Goal: Information Seeking & Learning: Learn about a topic

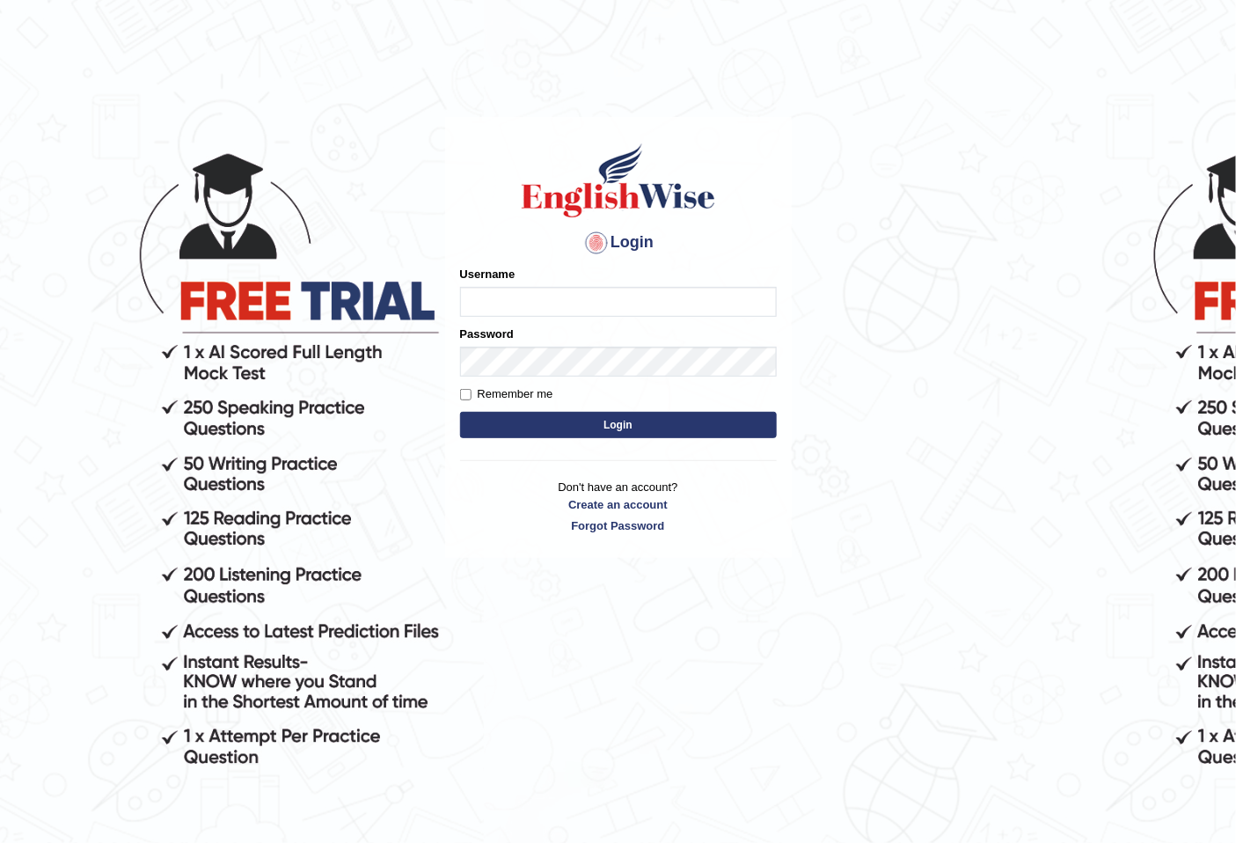
type input "a"
type input "AlexH"
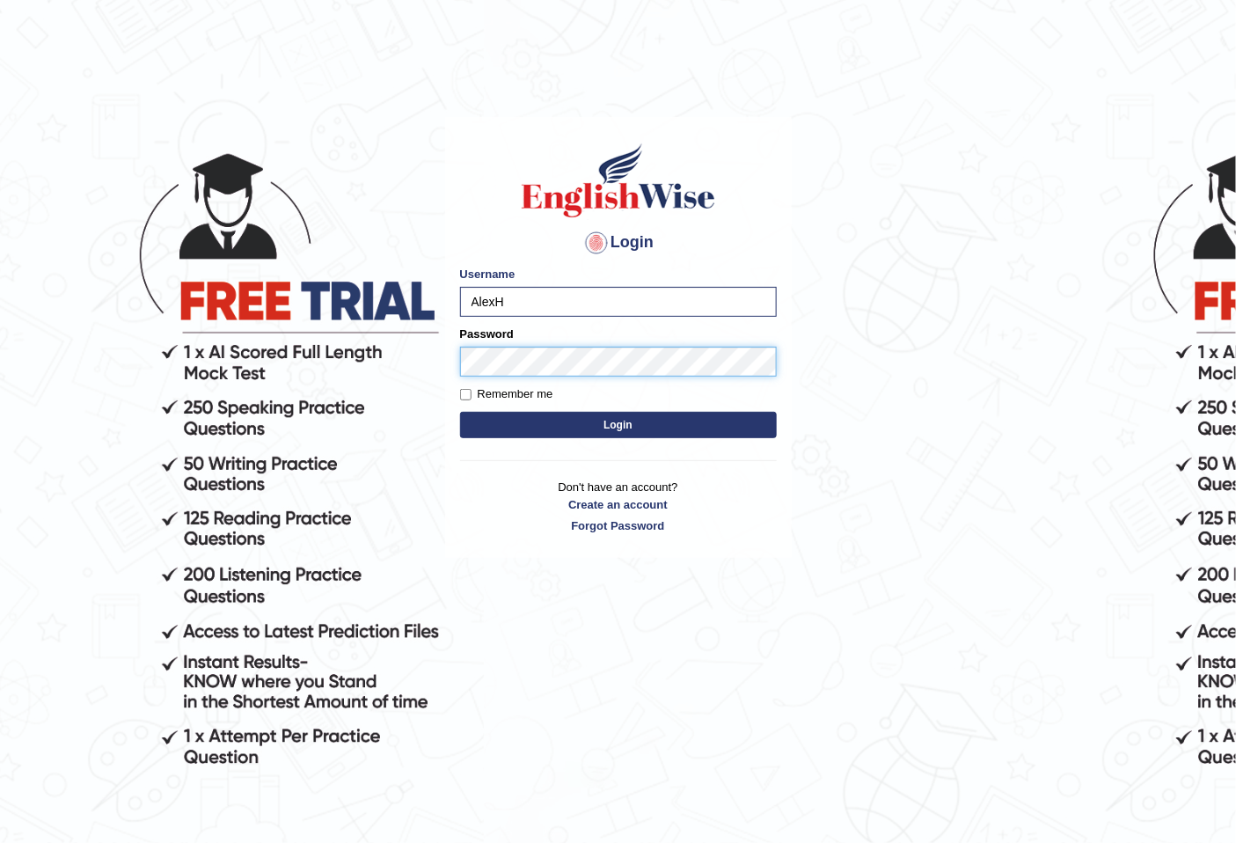
click at [460, 412] on button "Login" at bounding box center [618, 425] width 317 height 26
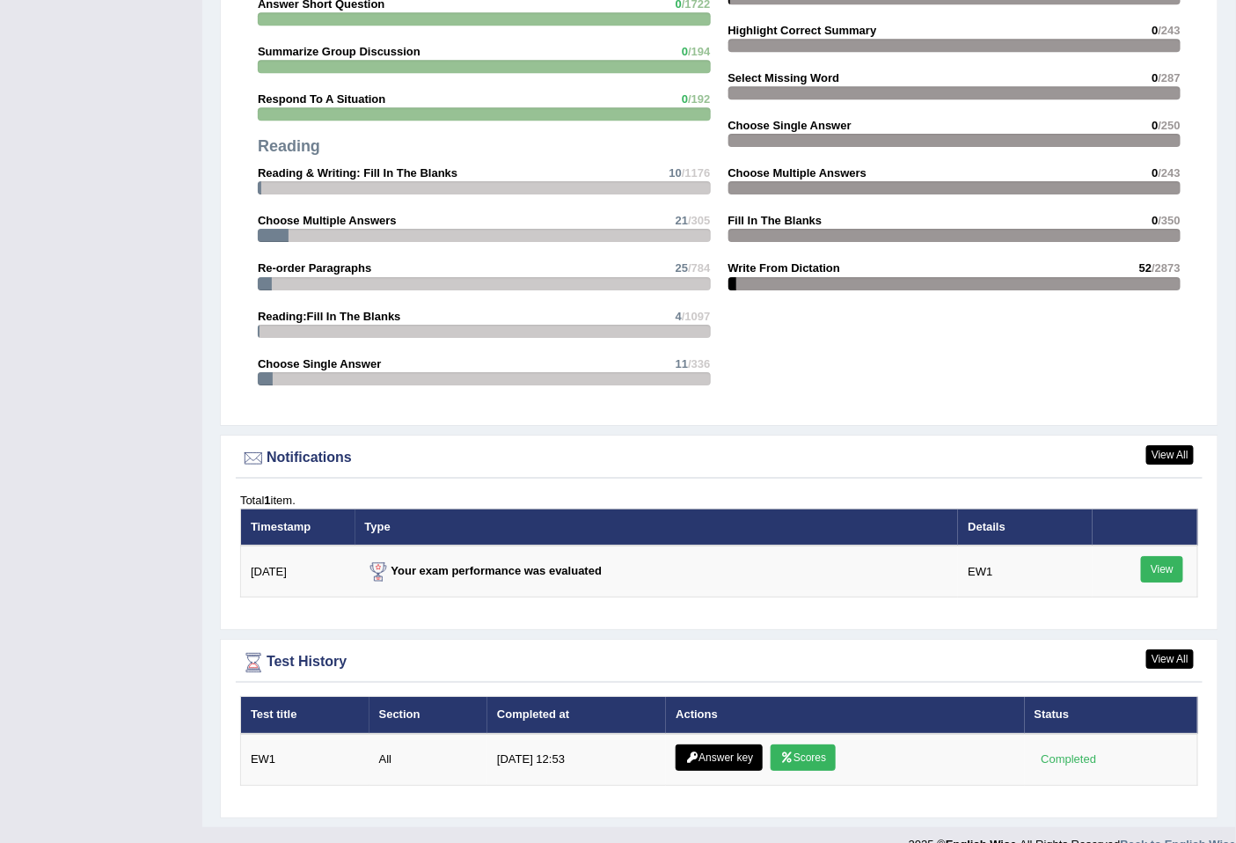
scroll to position [1843, 0]
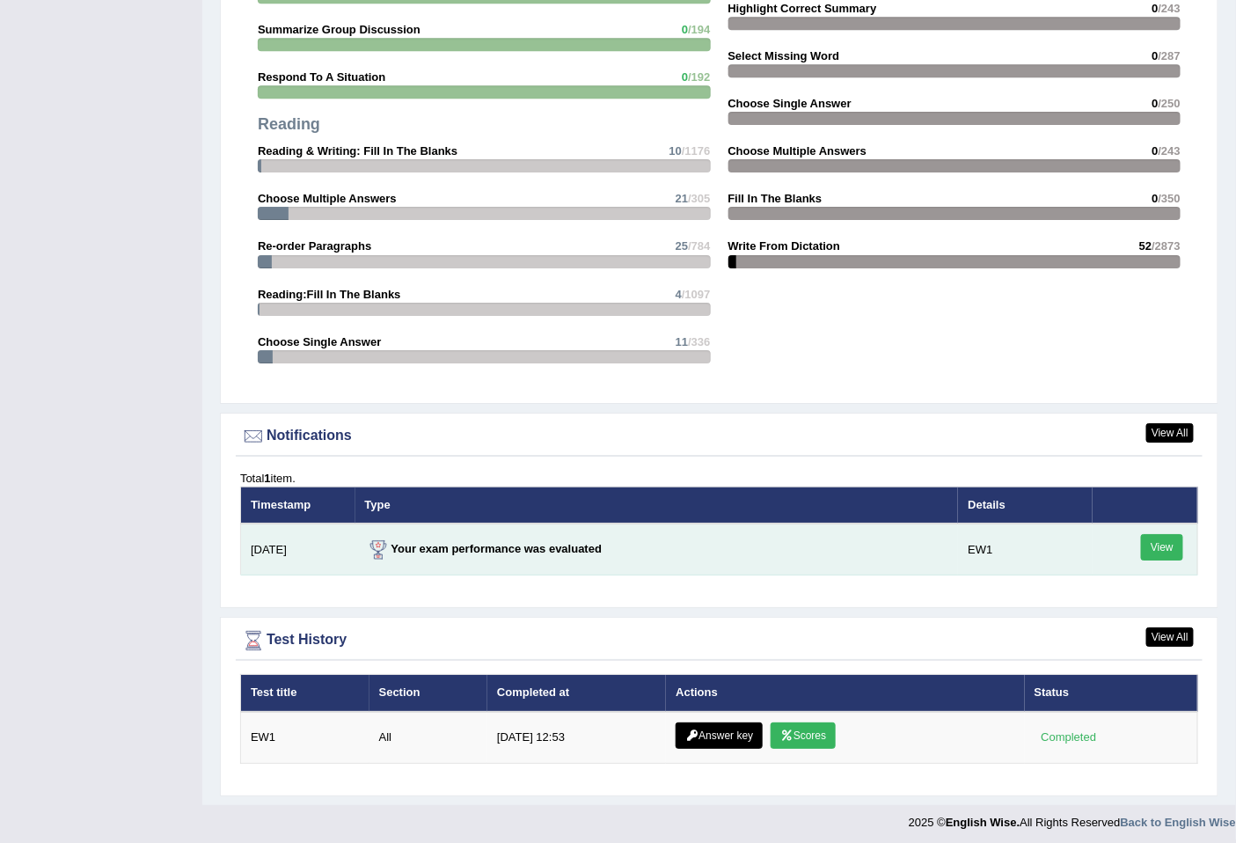
click at [1154, 541] on link "View" at bounding box center [1162, 547] width 42 height 26
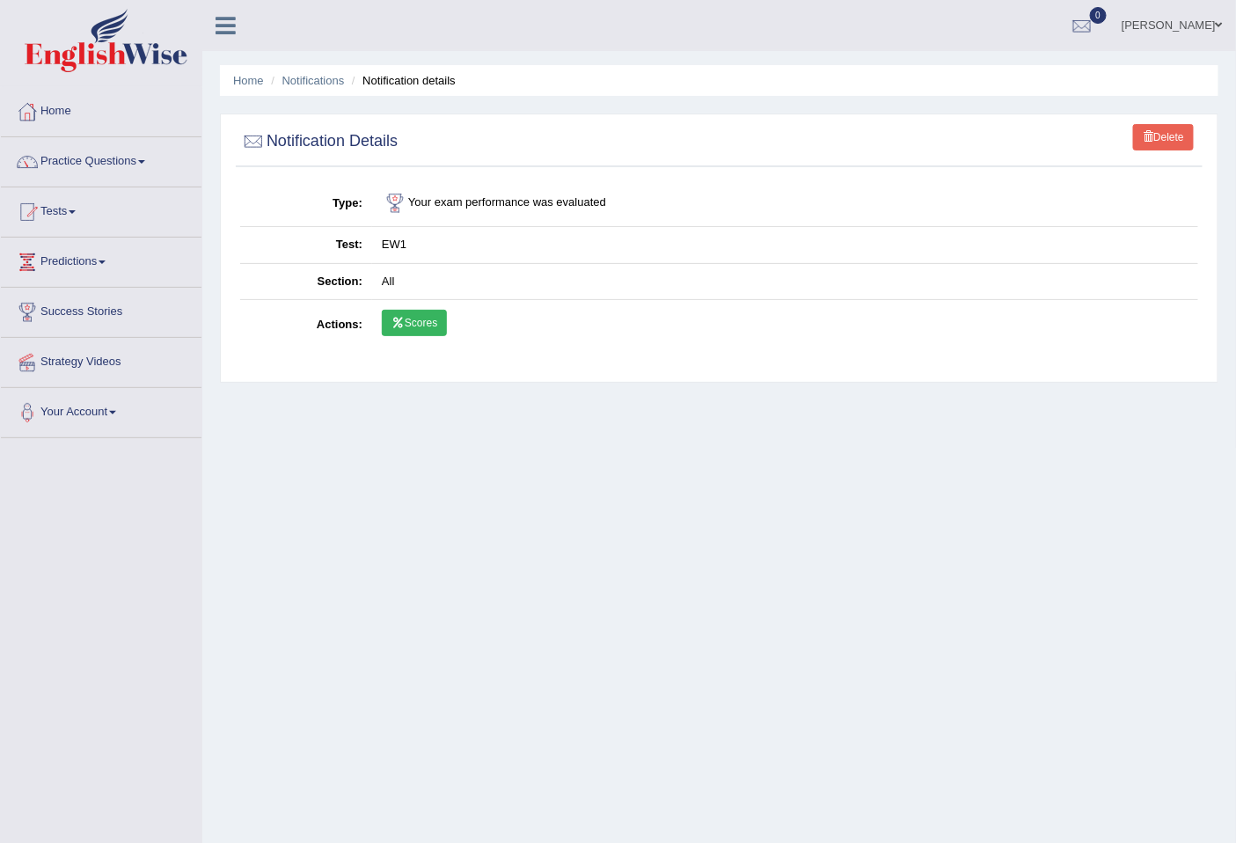
click at [431, 319] on link "Scores" at bounding box center [414, 323] width 65 height 26
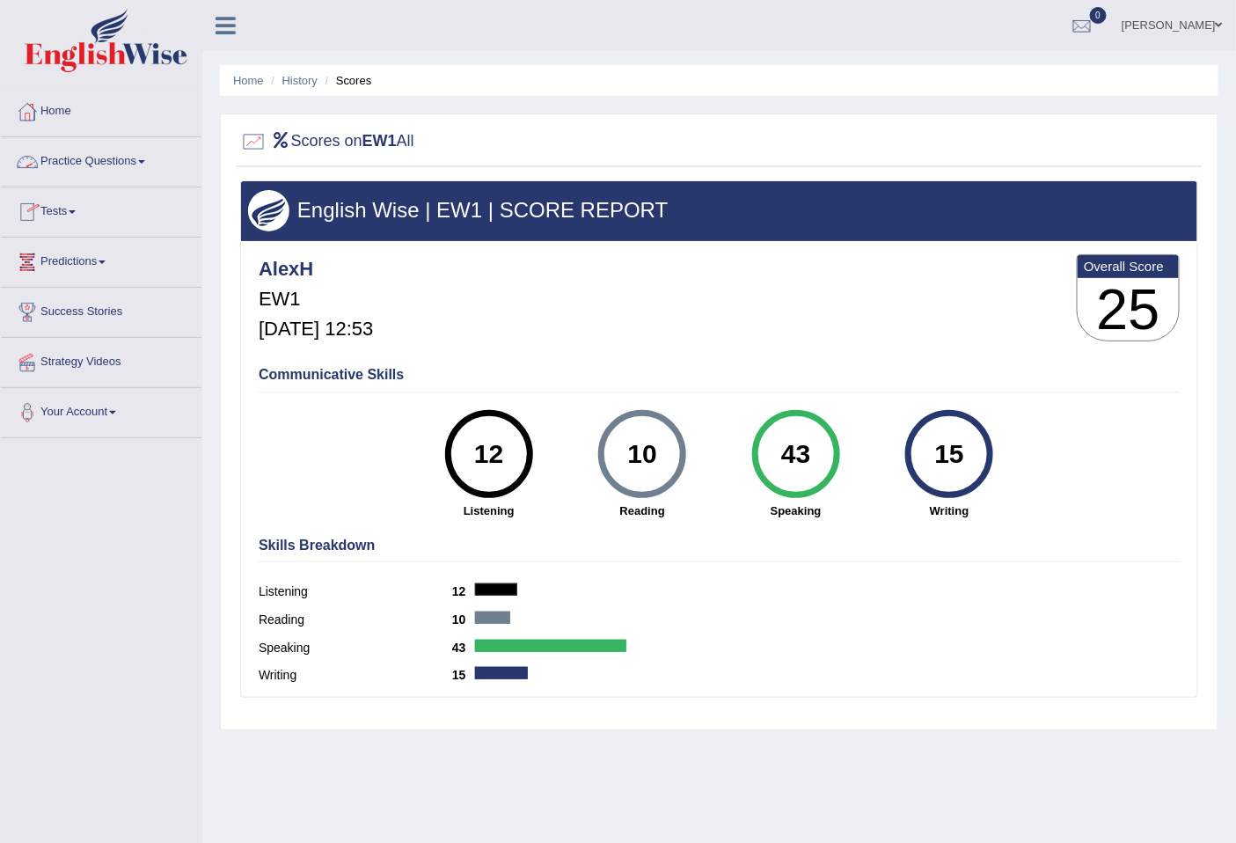
click at [118, 160] on link "Practice Questions" at bounding box center [101, 159] width 201 height 44
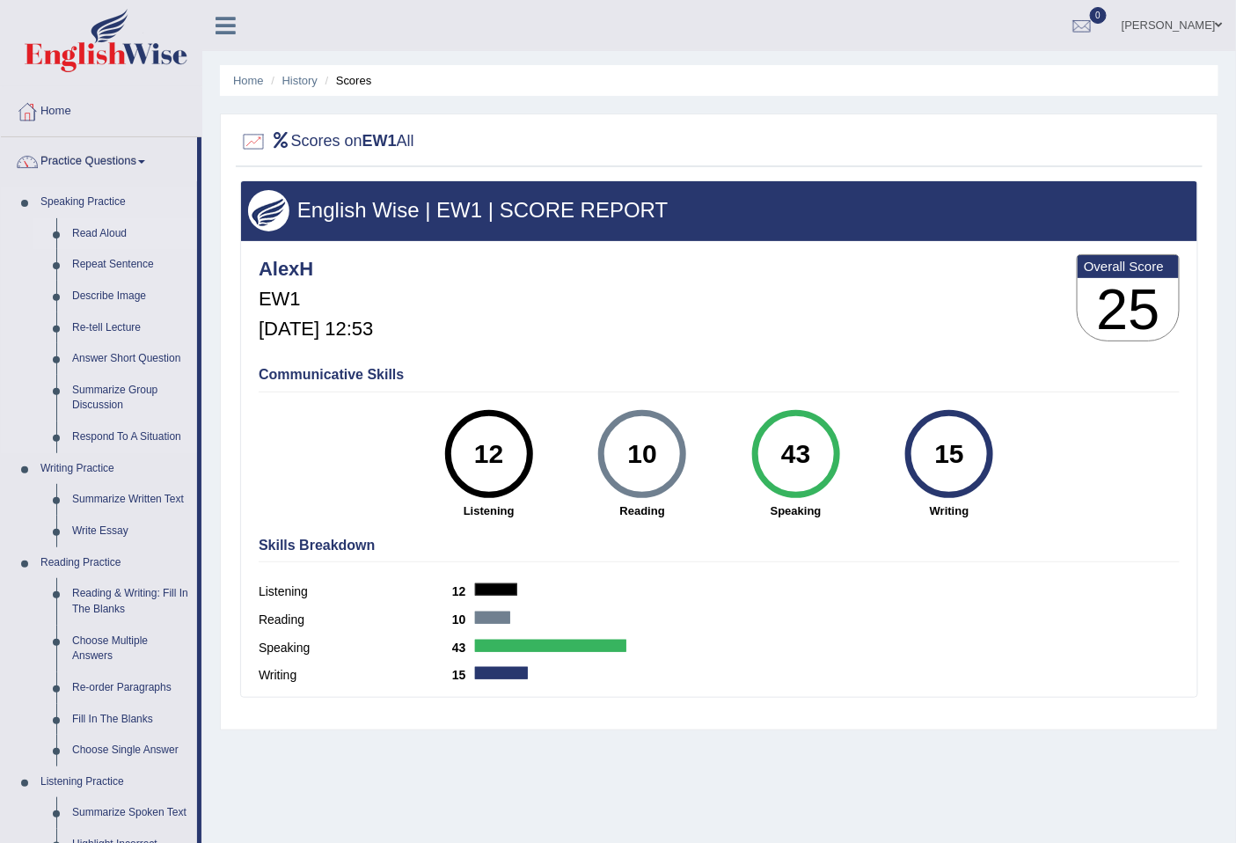
click at [99, 230] on link "Read Aloud" at bounding box center [130, 234] width 133 height 32
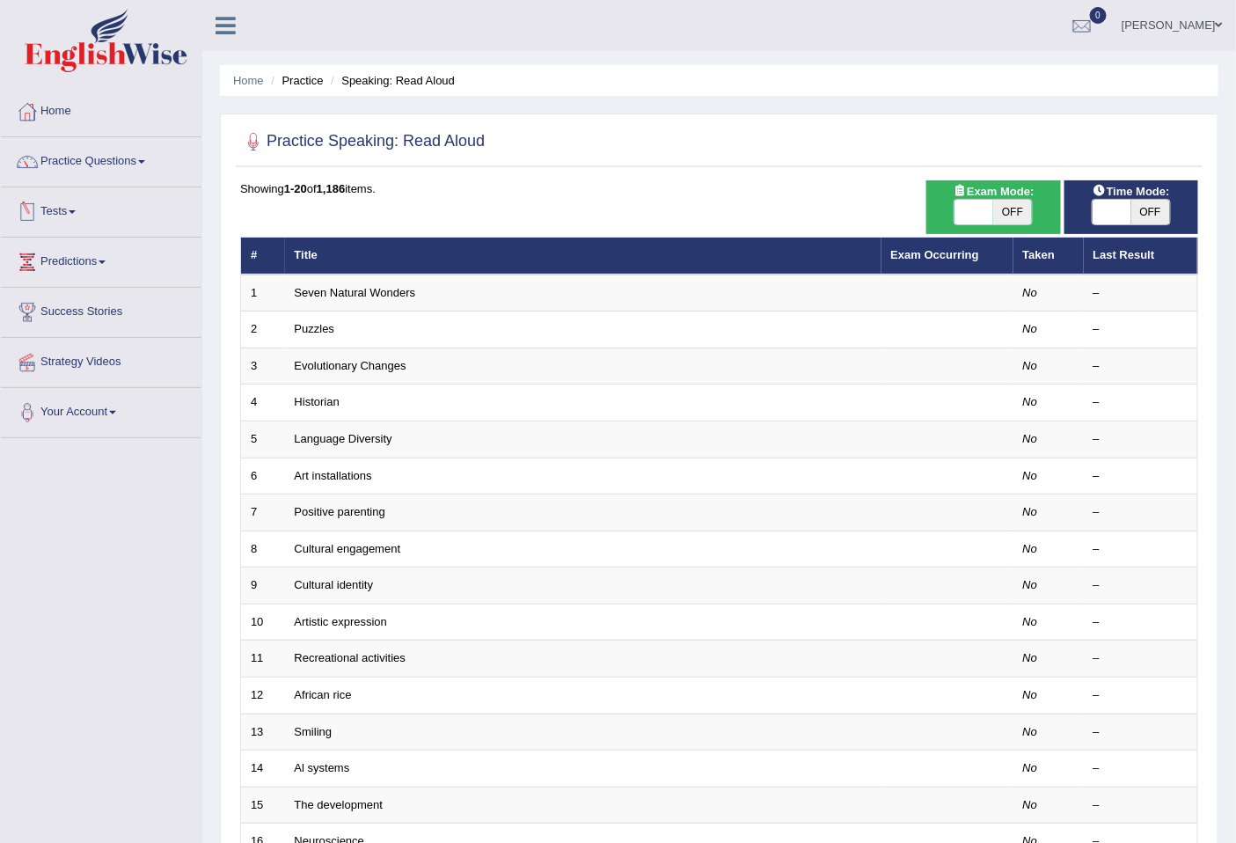
click at [996, 207] on span "OFF" at bounding box center [1012, 212] width 39 height 25
checkbox input "true"
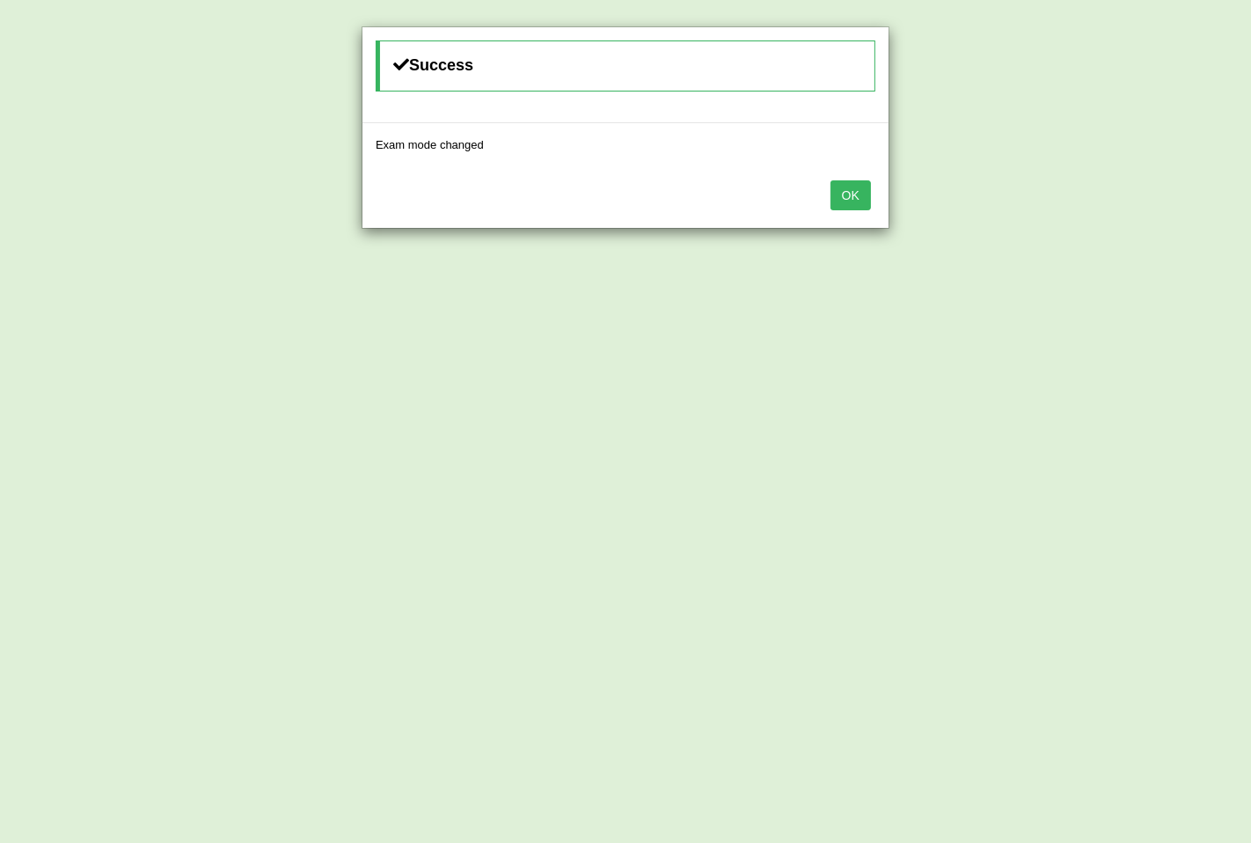
click at [853, 197] on button "OK" at bounding box center [850, 195] width 40 height 30
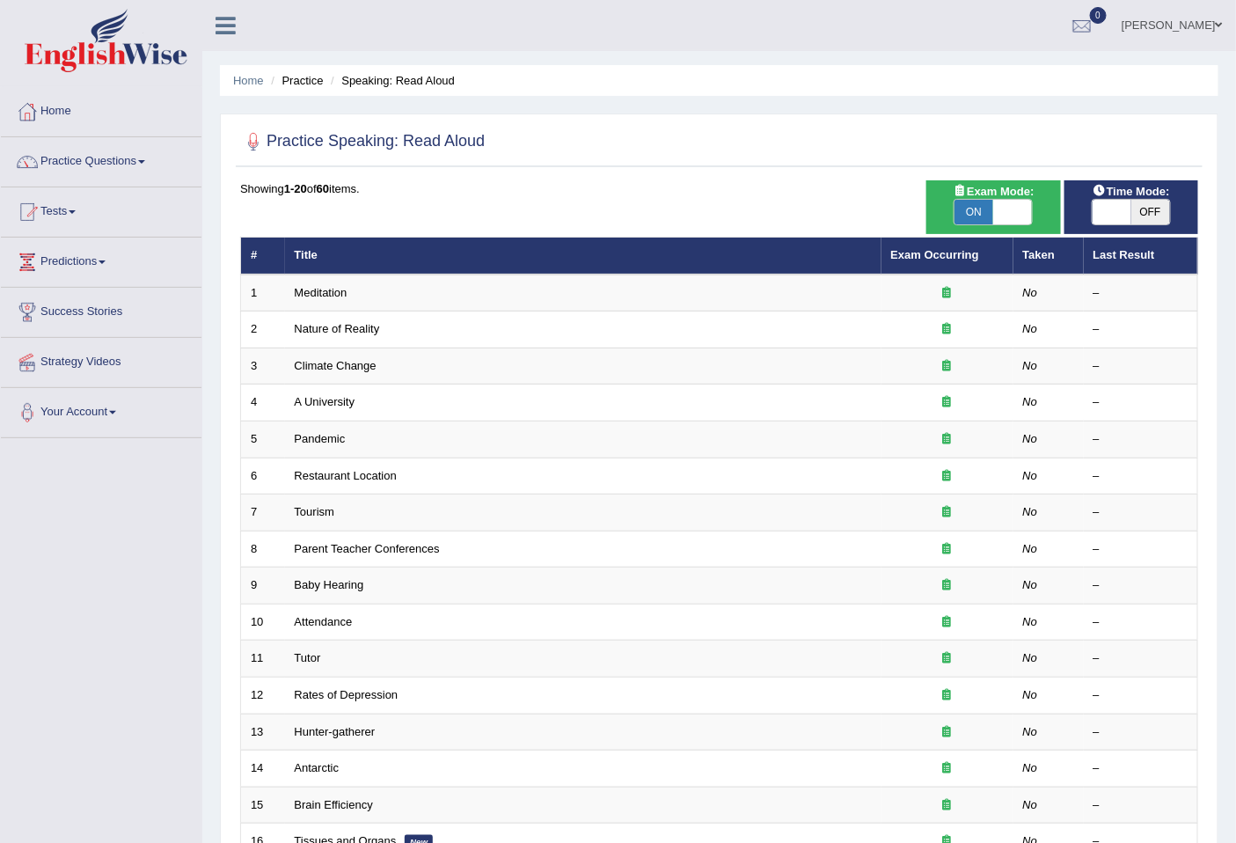
click at [1145, 208] on span "OFF" at bounding box center [1150, 212] width 39 height 25
checkbox input "true"
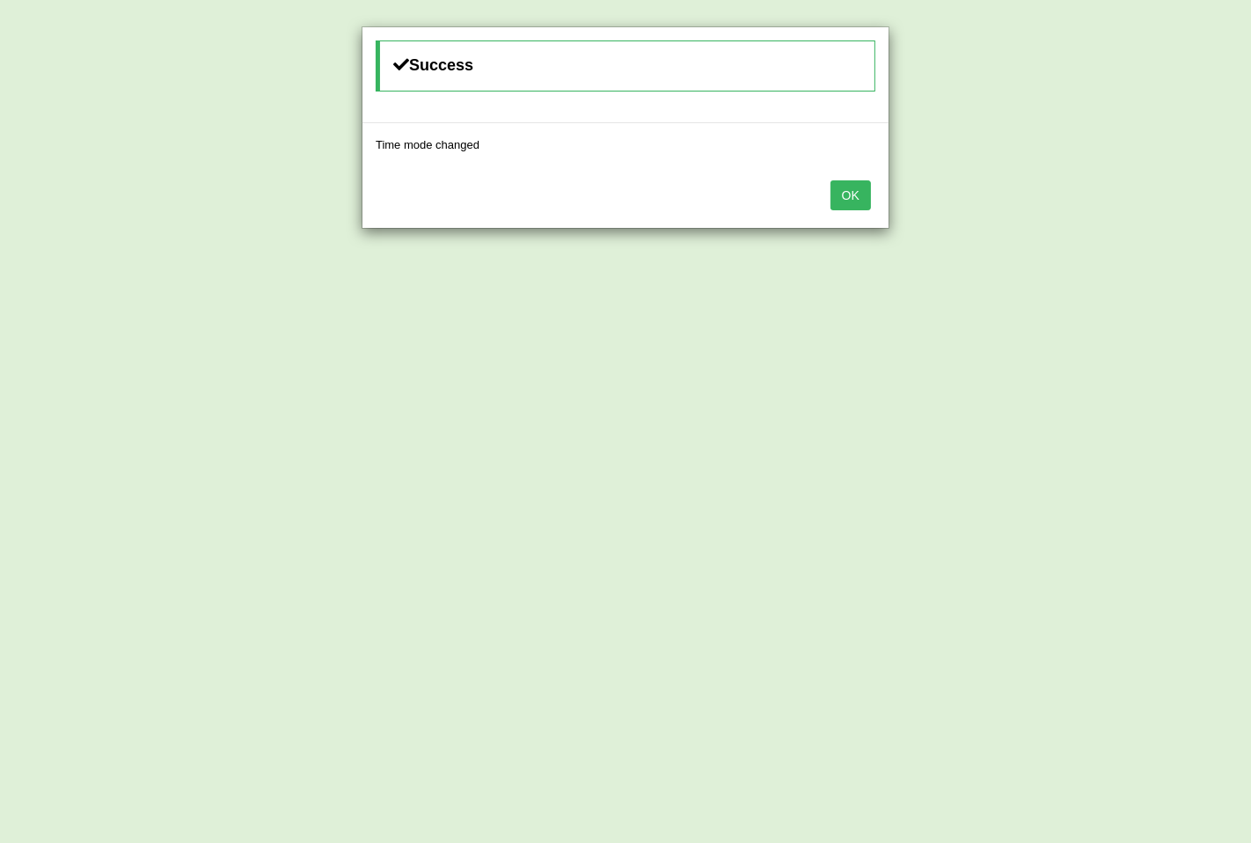
click at [855, 195] on button "OK" at bounding box center [850, 195] width 40 height 30
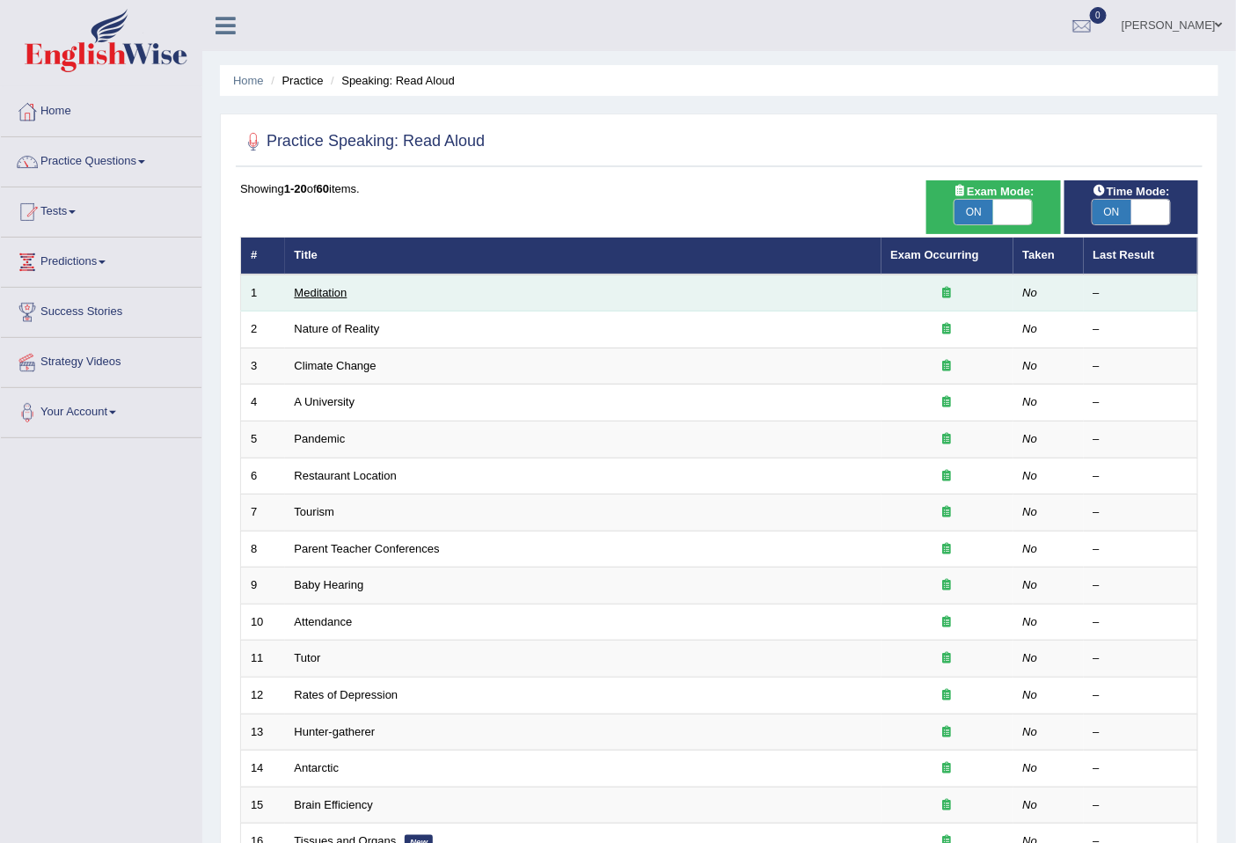
click at [310, 291] on link "Meditation" at bounding box center [321, 292] width 53 height 13
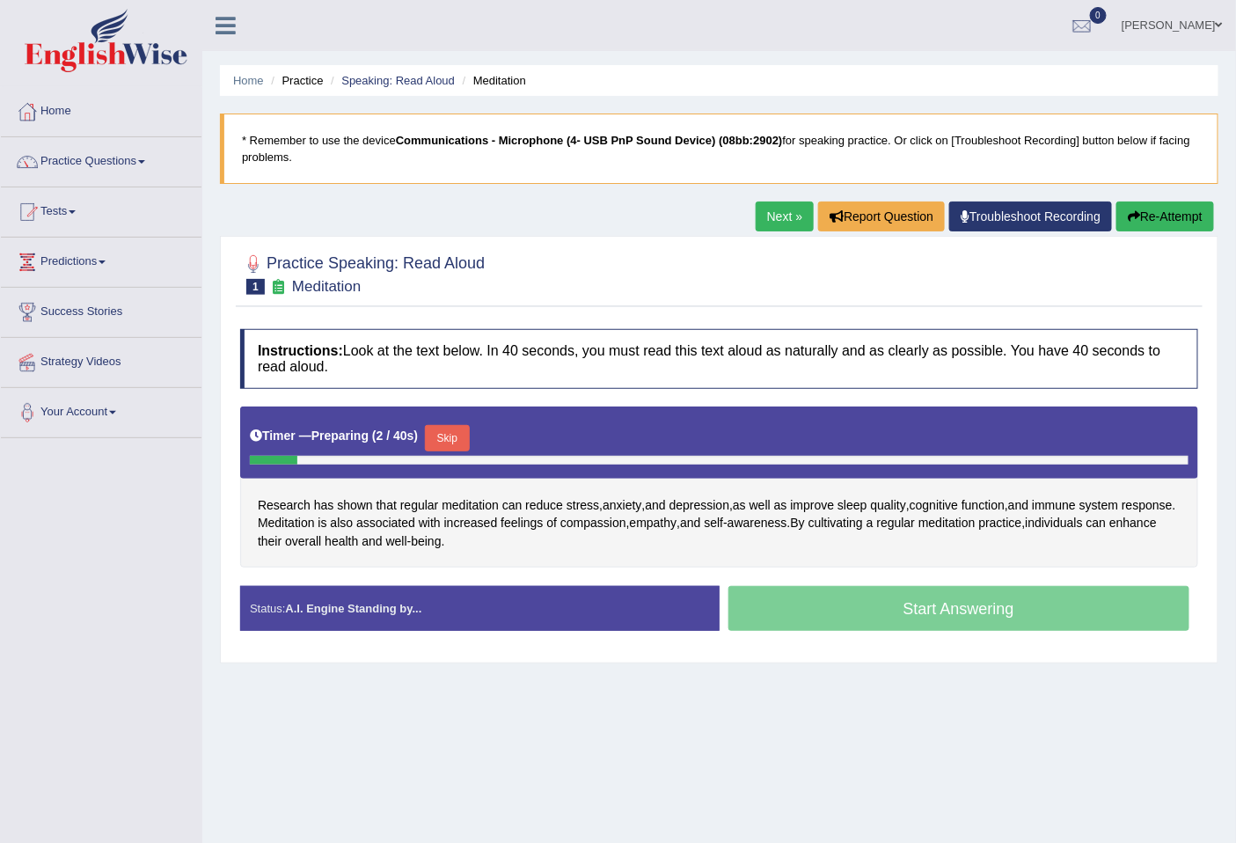
scroll to position [80, 0]
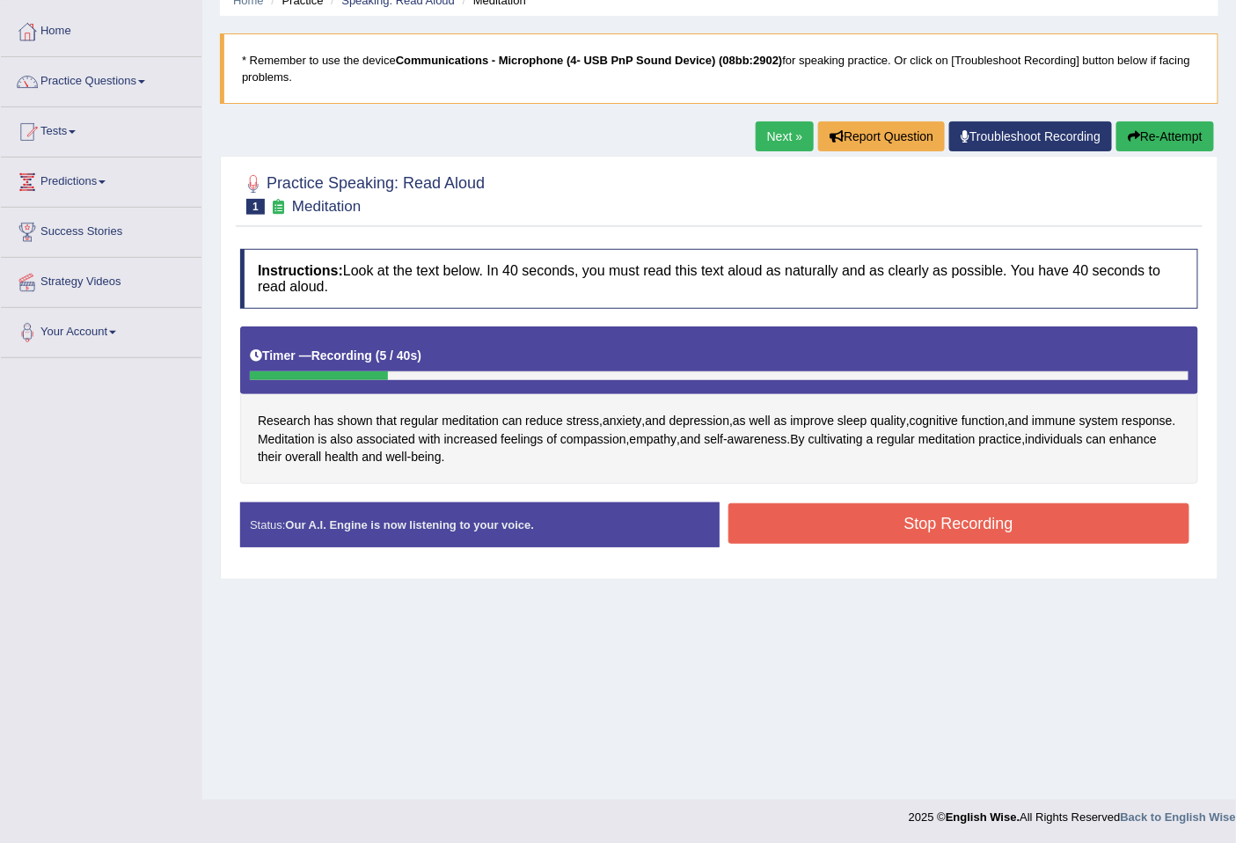
click at [1030, 524] on button "Stop Recording" at bounding box center [959, 523] width 462 height 40
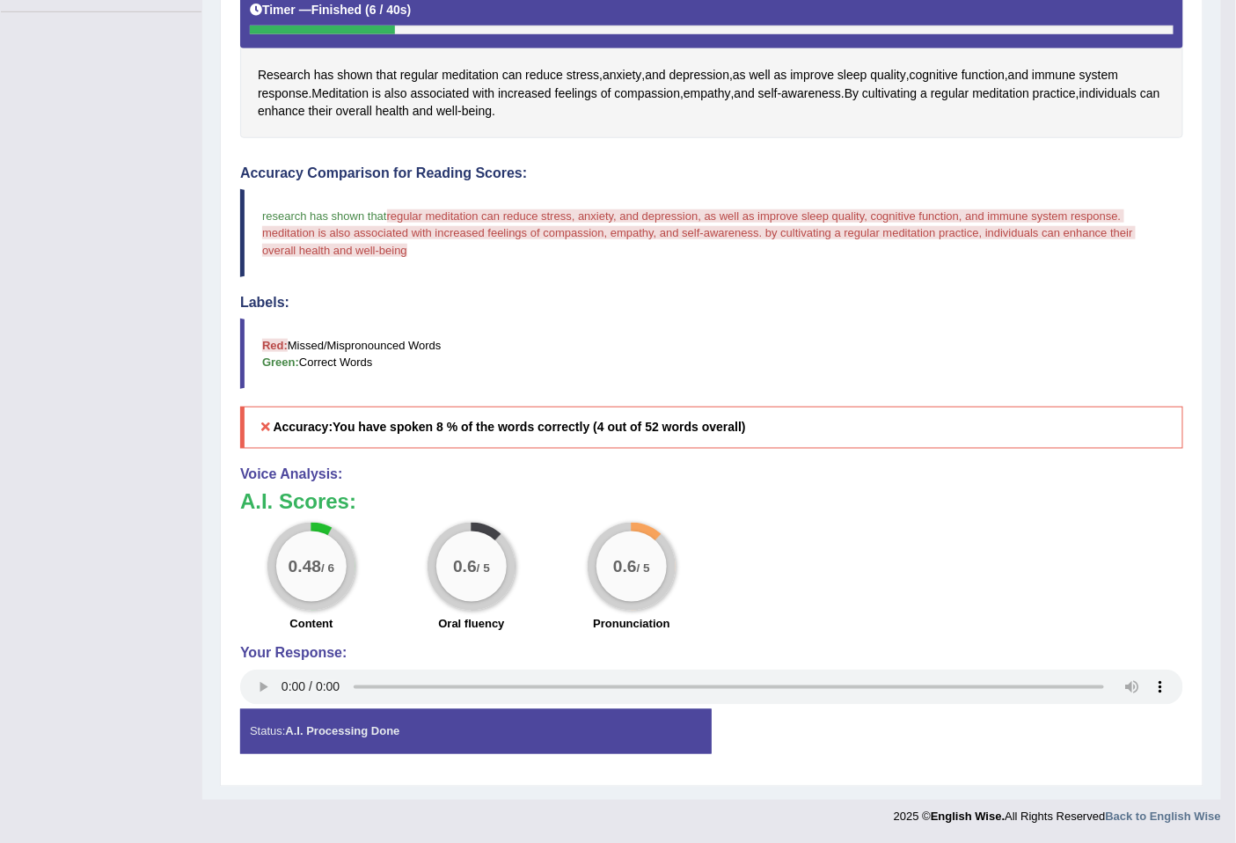
scroll to position [0, 0]
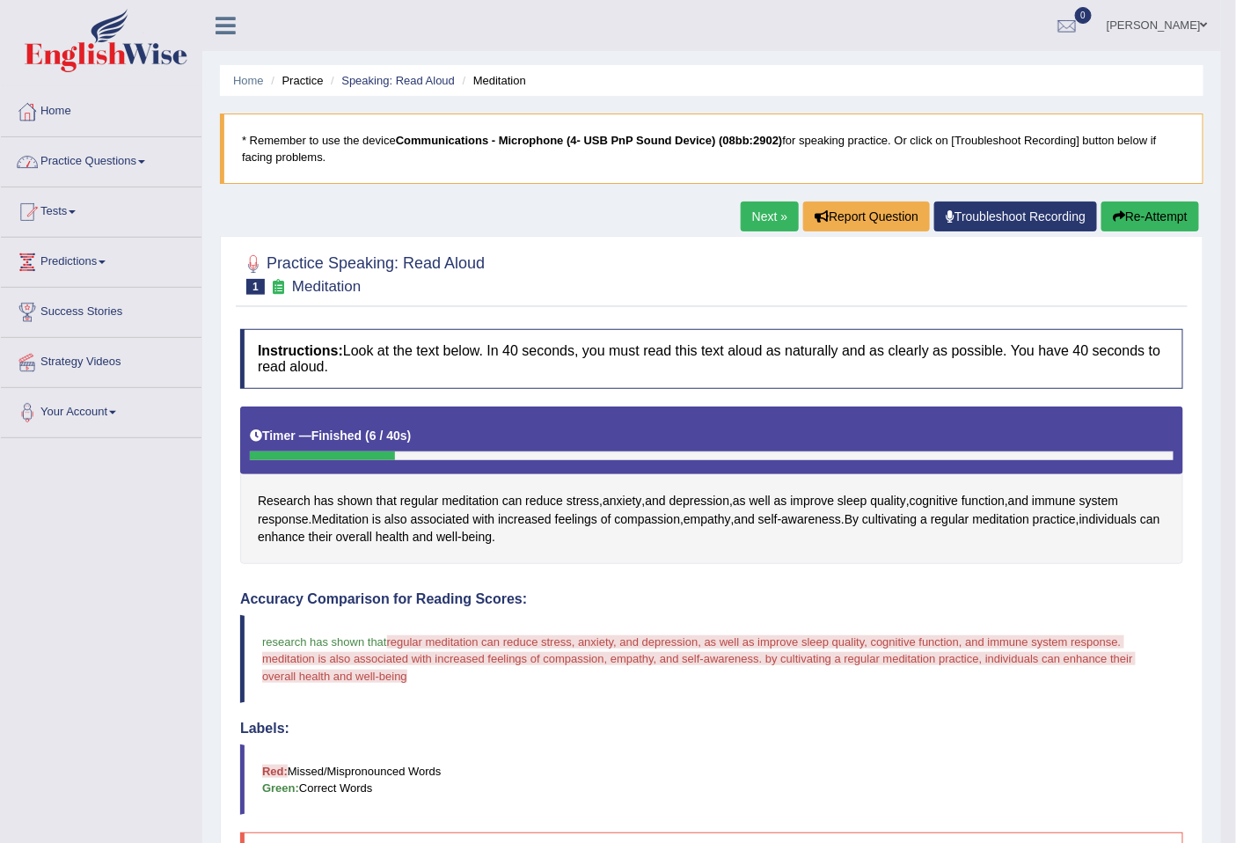
click at [1142, 217] on button "Re-Attempt" at bounding box center [1150, 216] width 98 height 30
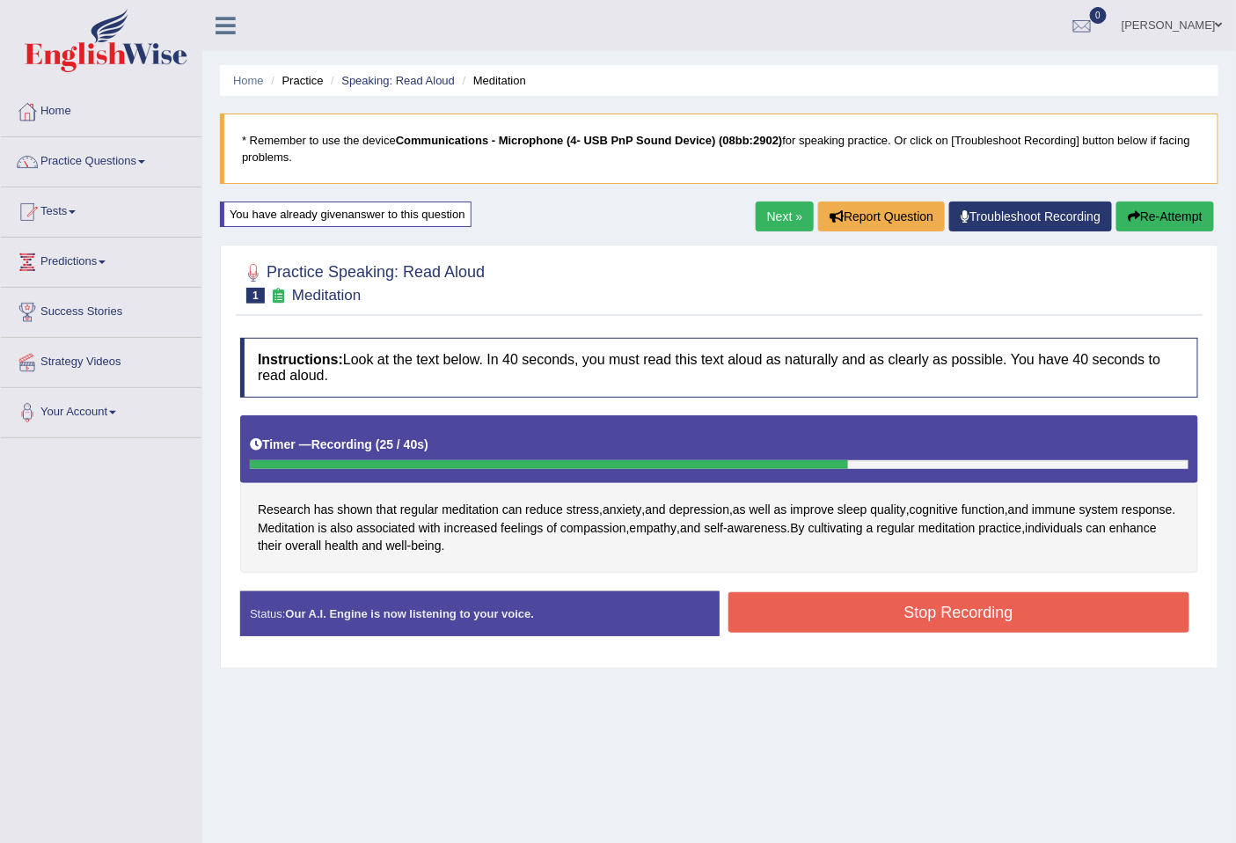
click at [961, 616] on button "Stop Recording" at bounding box center [959, 612] width 462 height 40
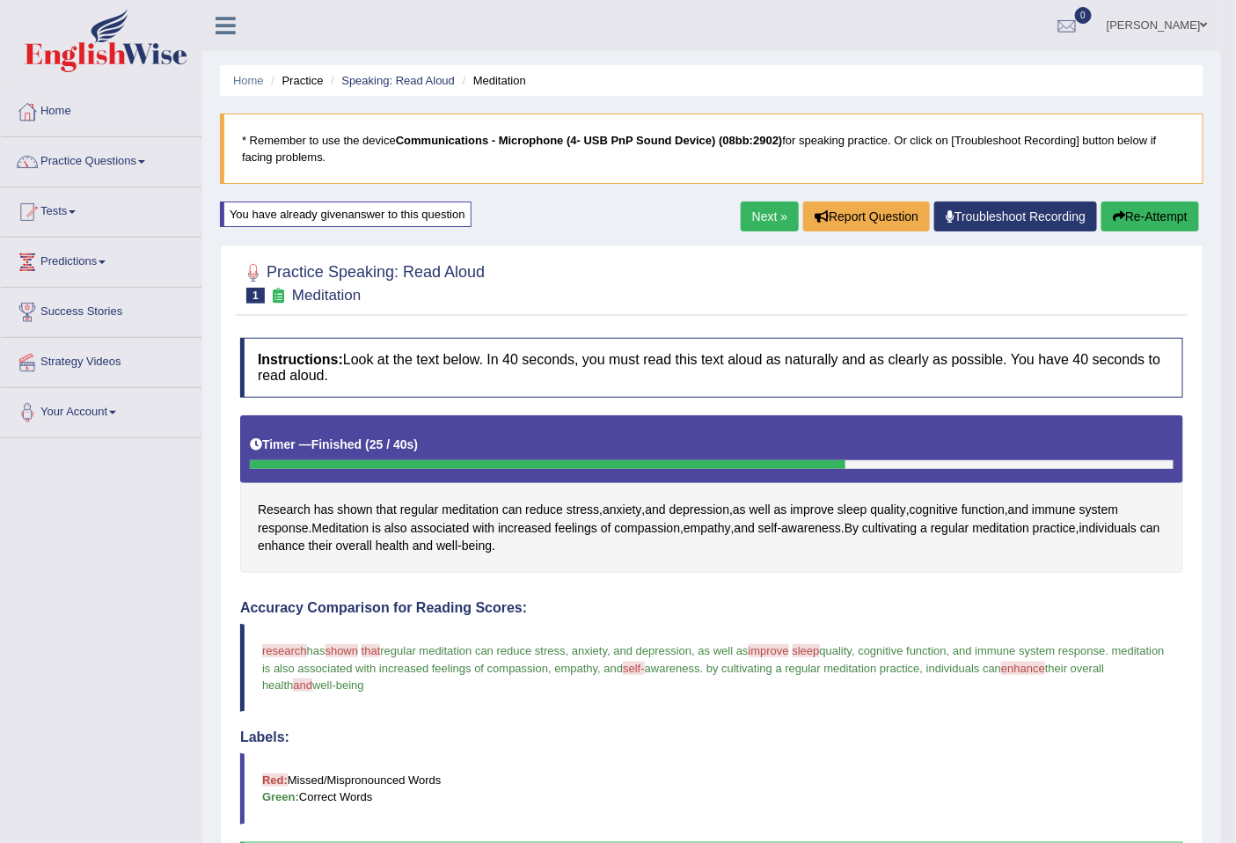
click at [750, 215] on link "Next »" at bounding box center [769, 216] width 58 height 30
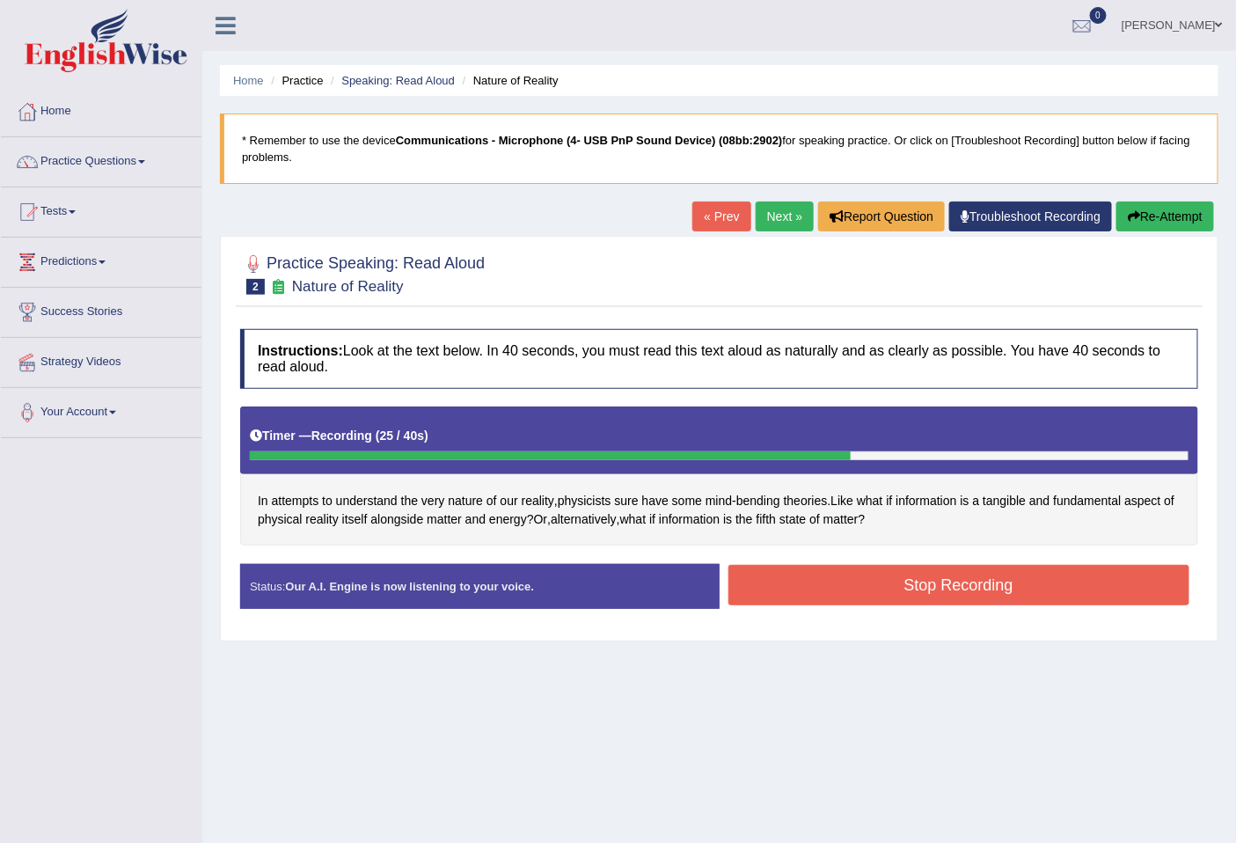
click at [956, 582] on button "Stop Recording" at bounding box center [959, 585] width 462 height 40
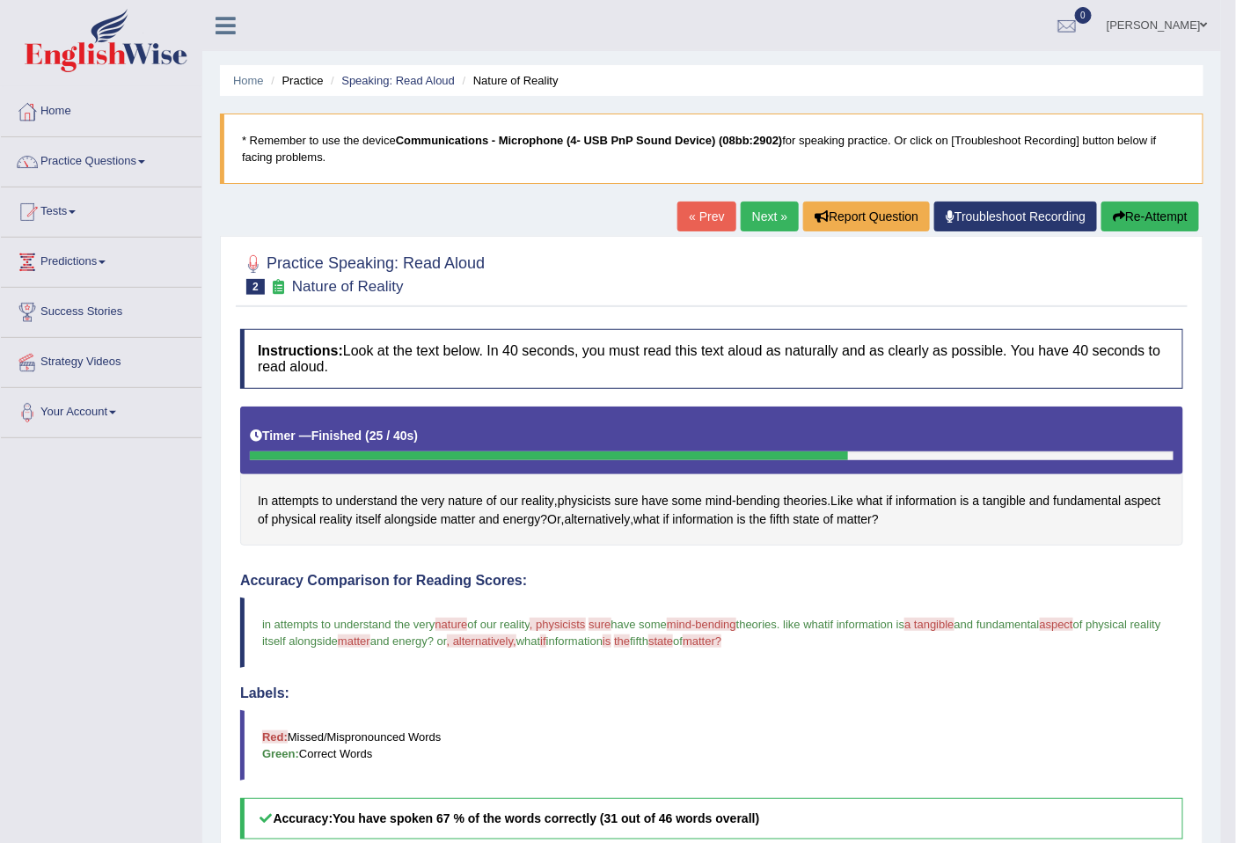
click at [765, 209] on link "Next »" at bounding box center [769, 216] width 58 height 30
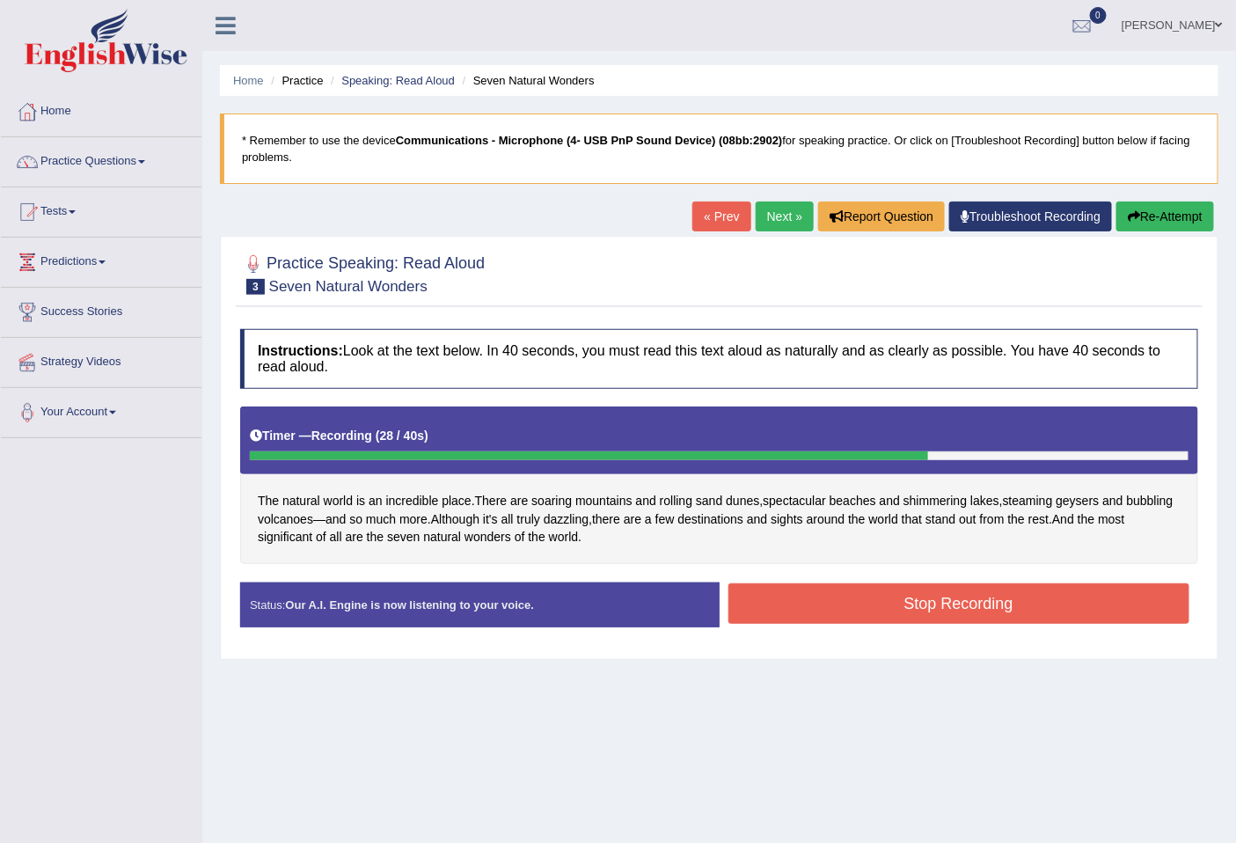
click at [1040, 605] on button "Stop Recording" at bounding box center [959, 603] width 462 height 40
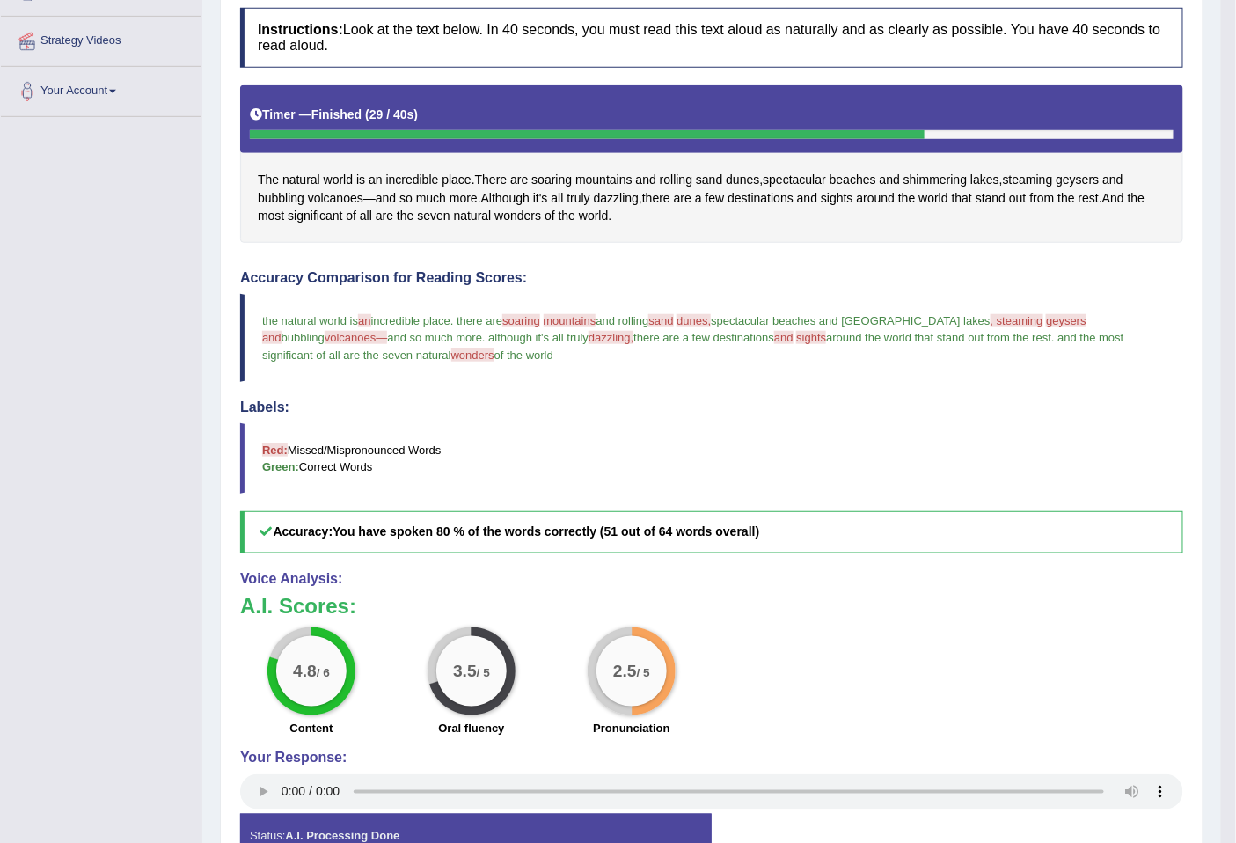
scroll to position [426, 0]
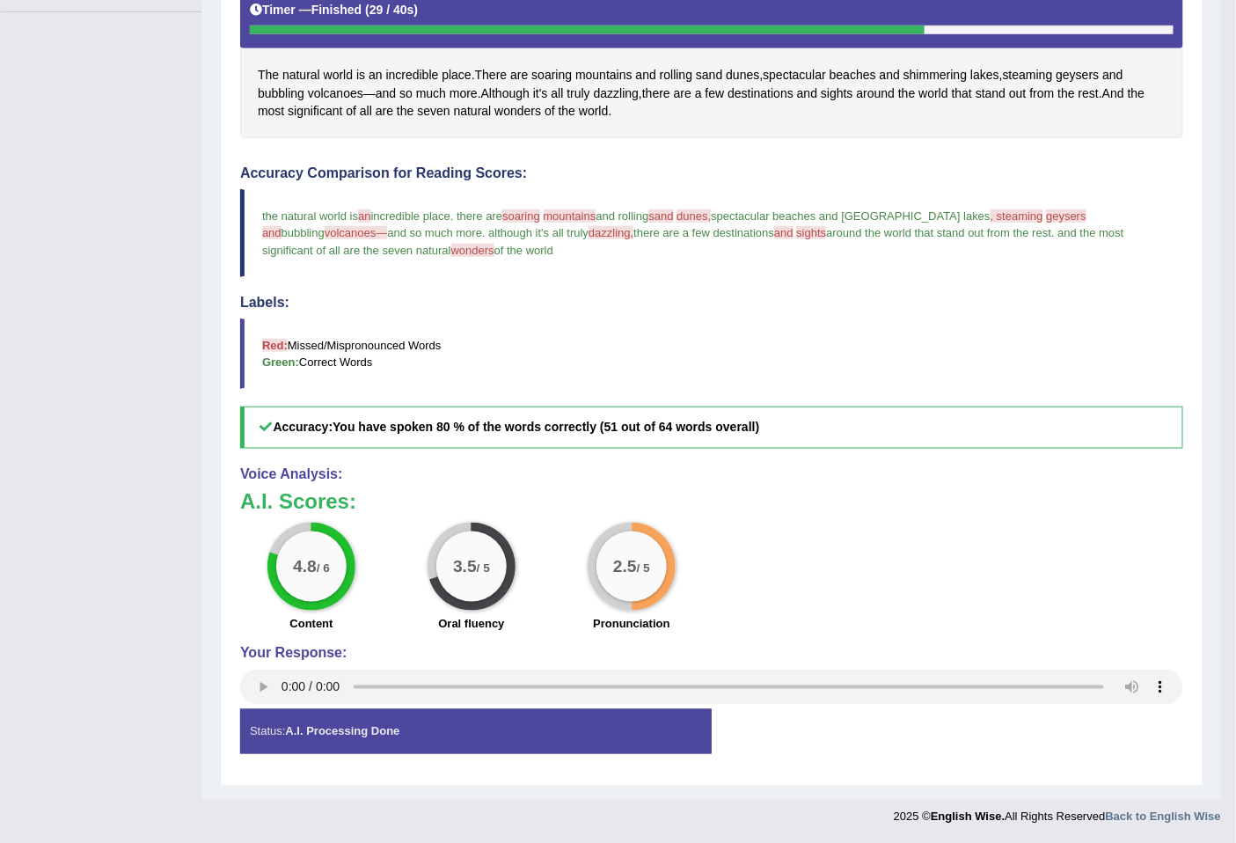
click at [451, 252] on span "wonders" at bounding box center [472, 250] width 43 height 13
click at [451, 246] on span "wonders" at bounding box center [472, 250] width 43 height 13
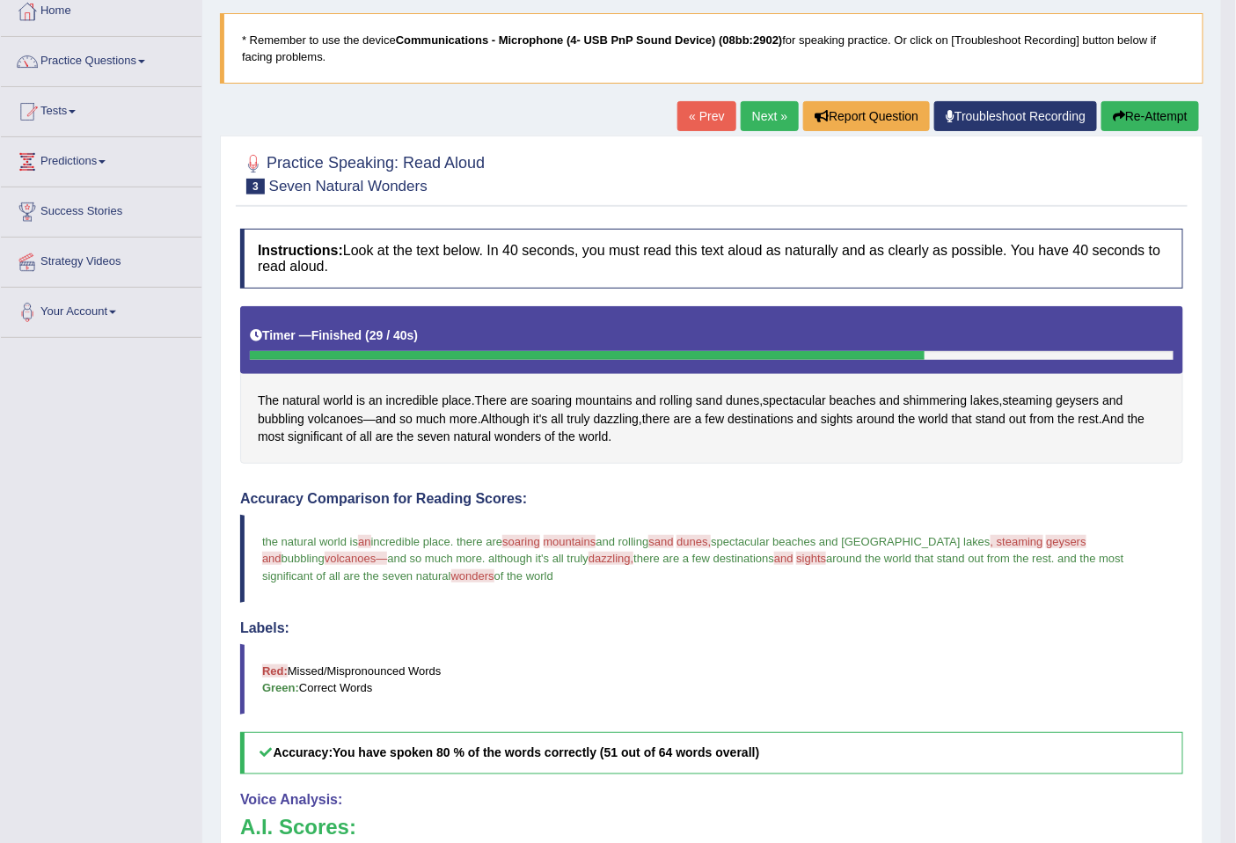
scroll to position [0, 0]
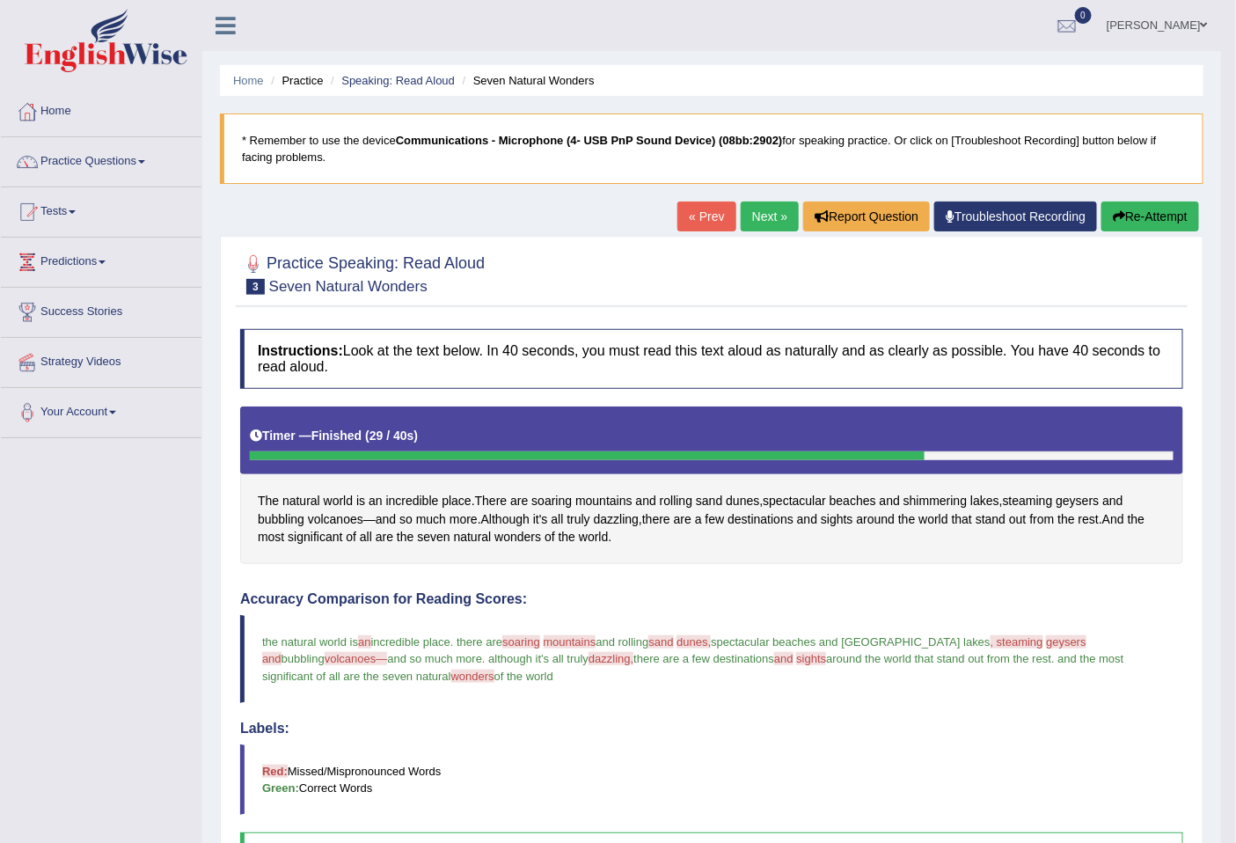
click at [769, 220] on link "Next »" at bounding box center [769, 216] width 58 height 30
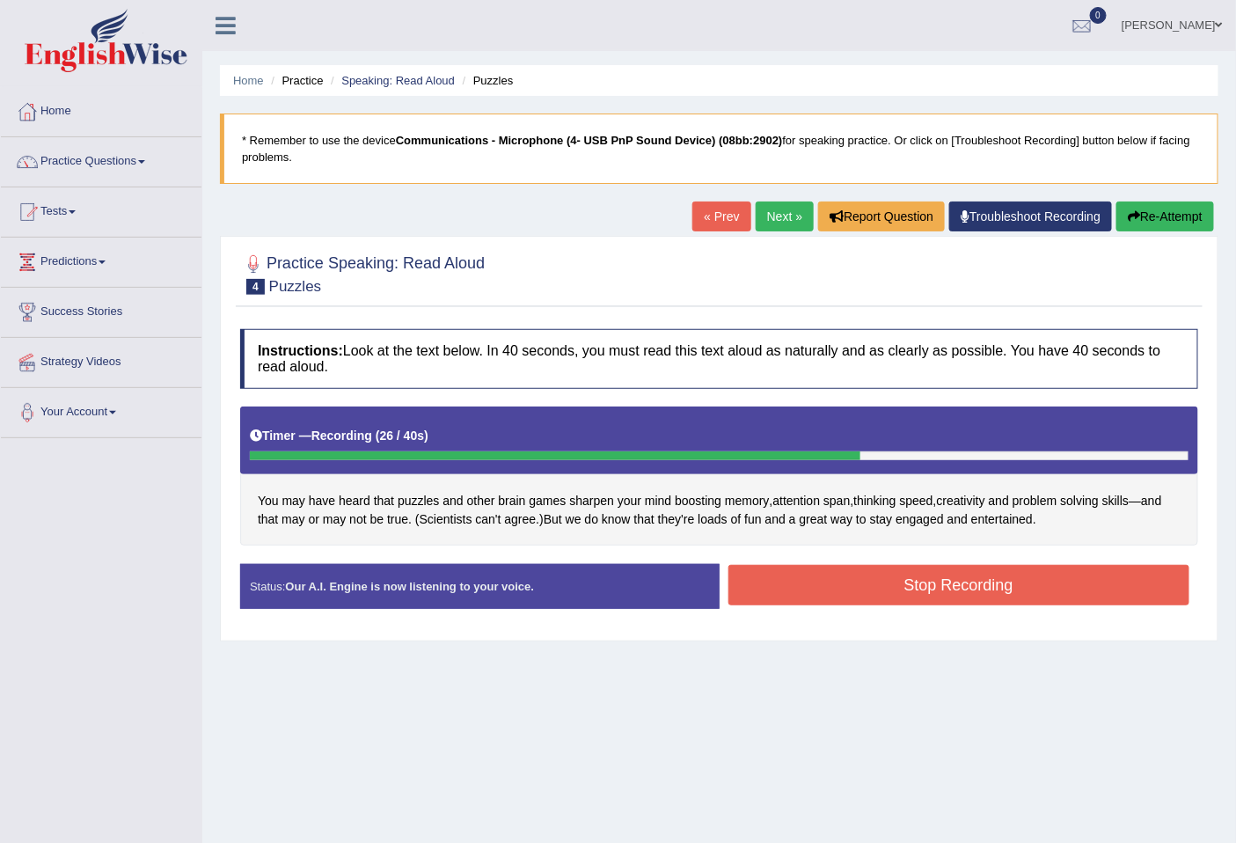
click at [1135, 587] on button "Stop Recording" at bounding box center [959, 585] width 462 height 40
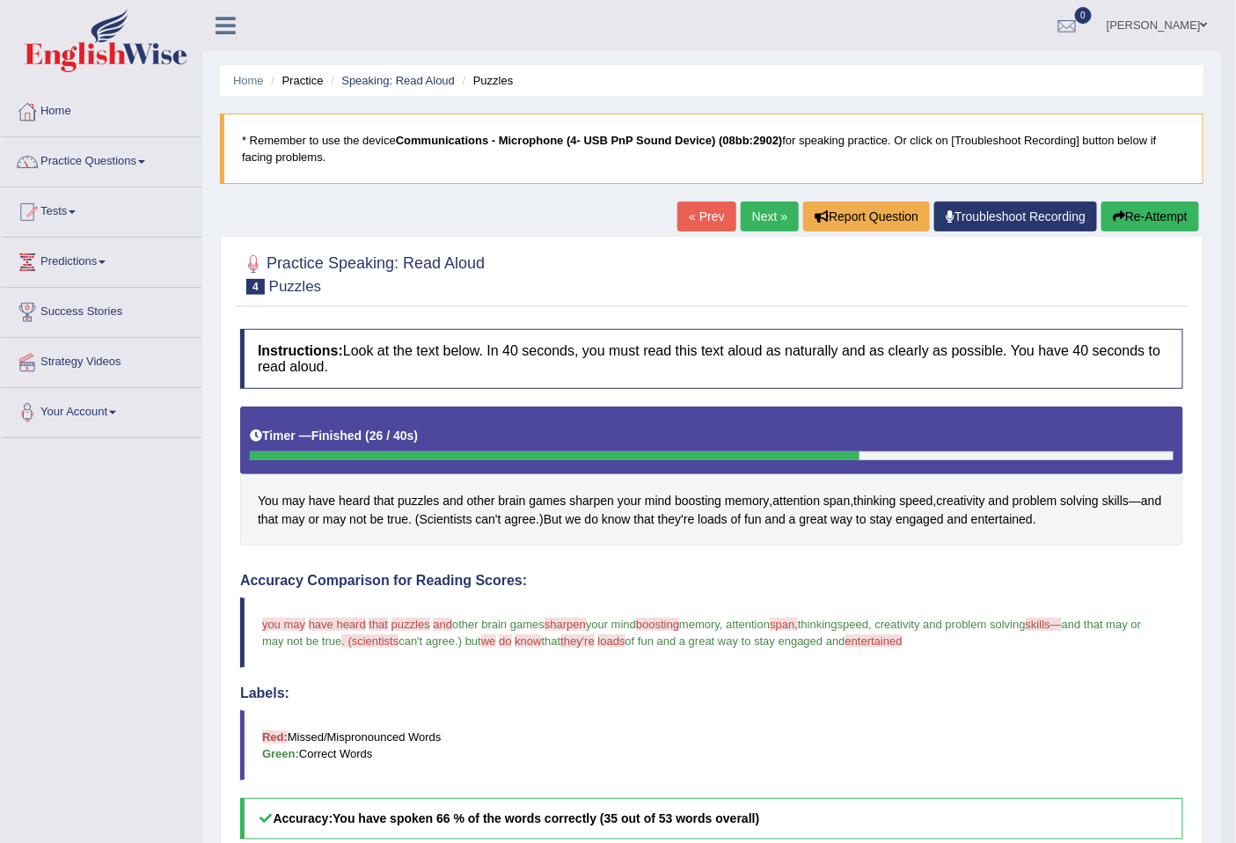
click at [780, 218] on link "Next »" at bounding box center [769, 216] width 58 height 30
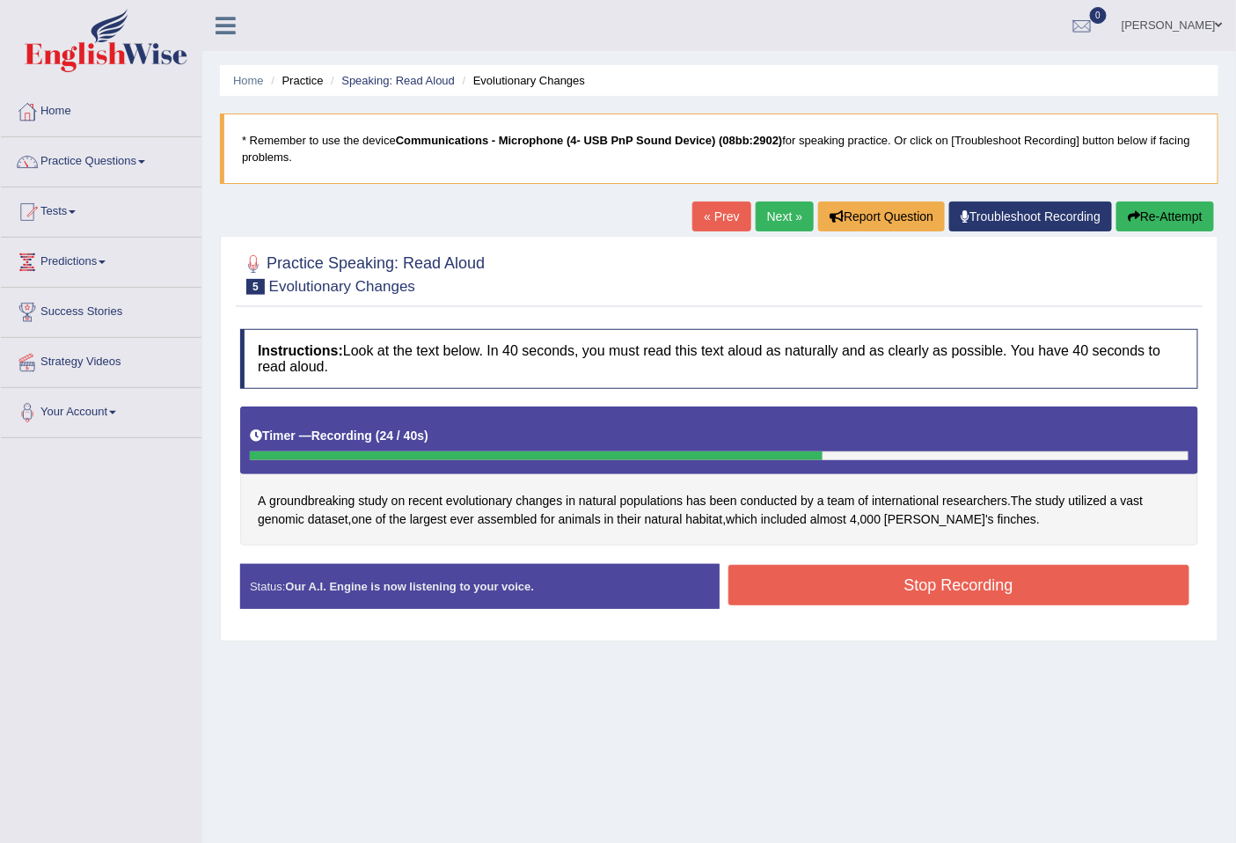
click at [1010, 602] on button "Stop Recording" at bounding box center [959, 585] width 462 height 40
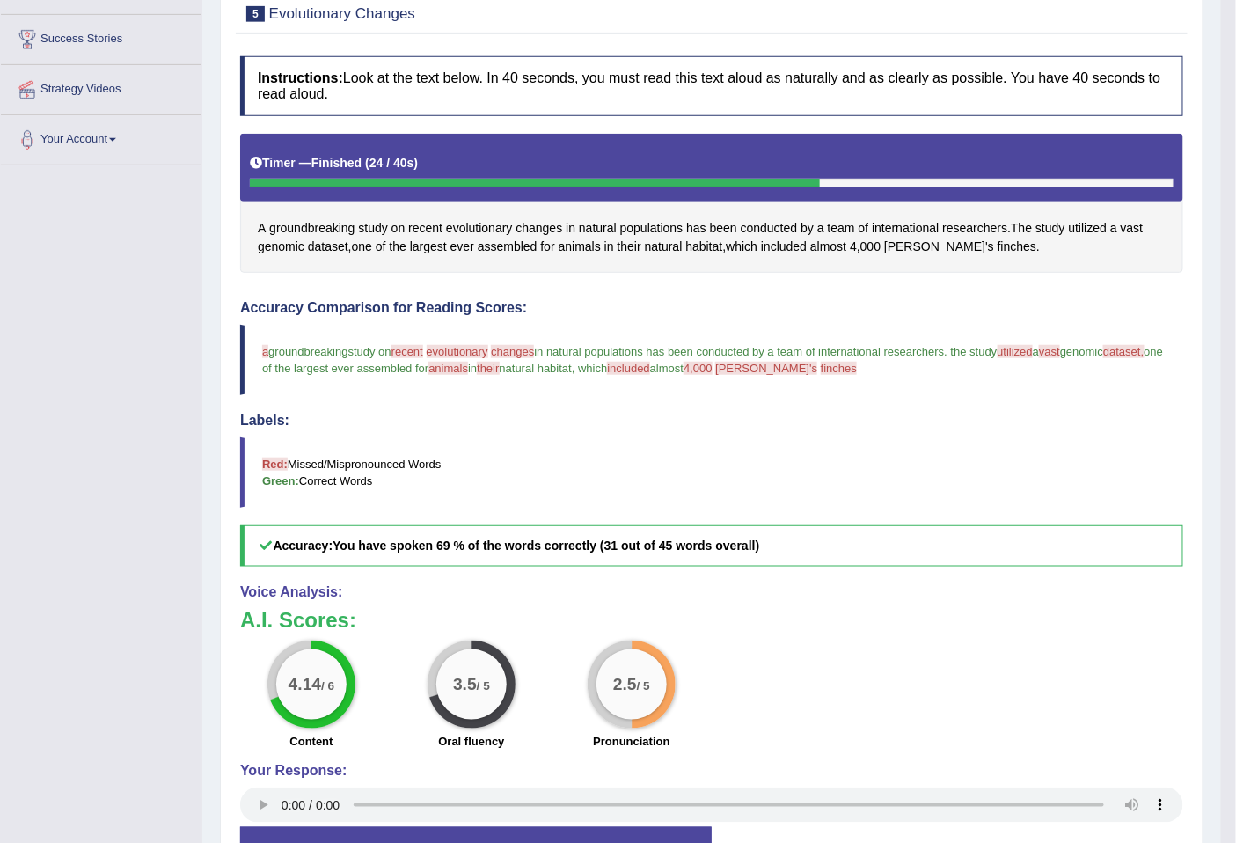
scroll to position [390, 0]
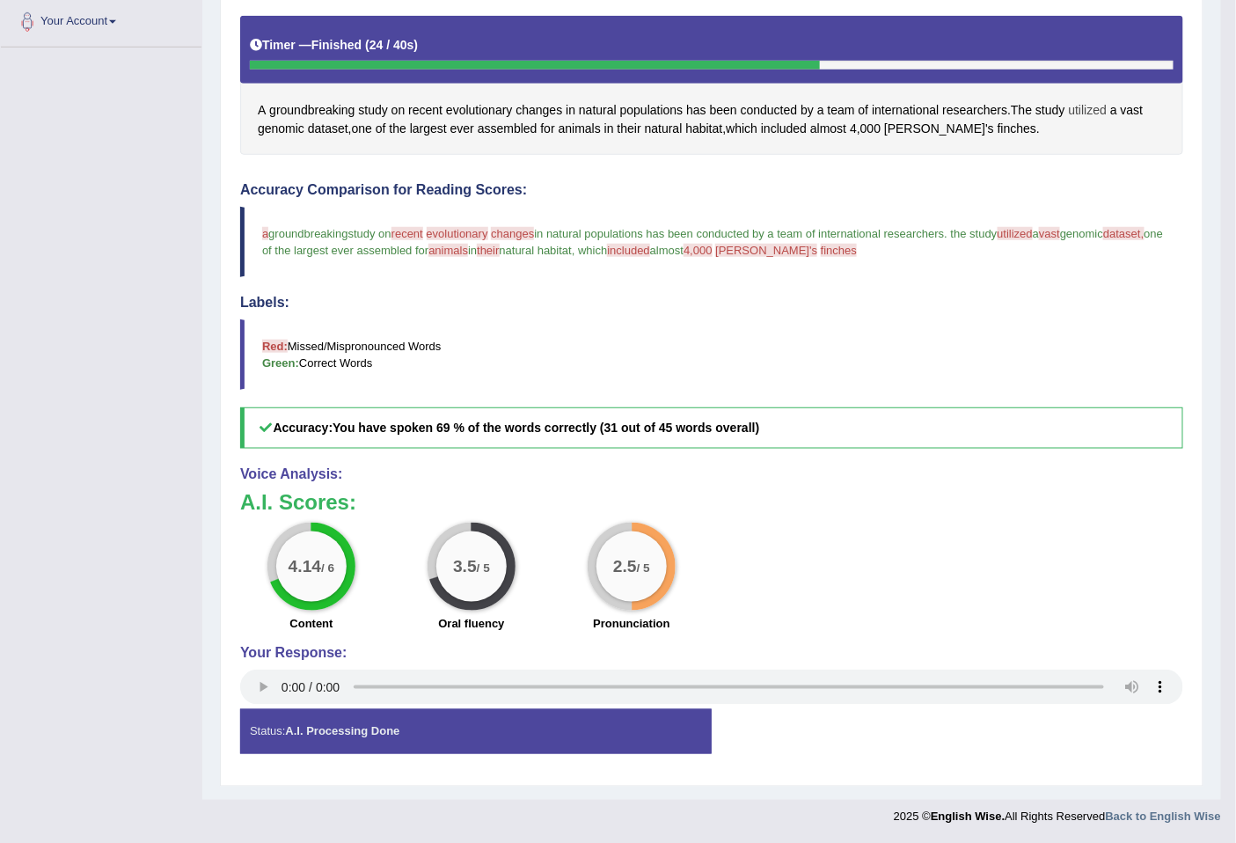
click at [1091, 111] on span "utilized" at bounding box center [1088, 110] width 39 height 18
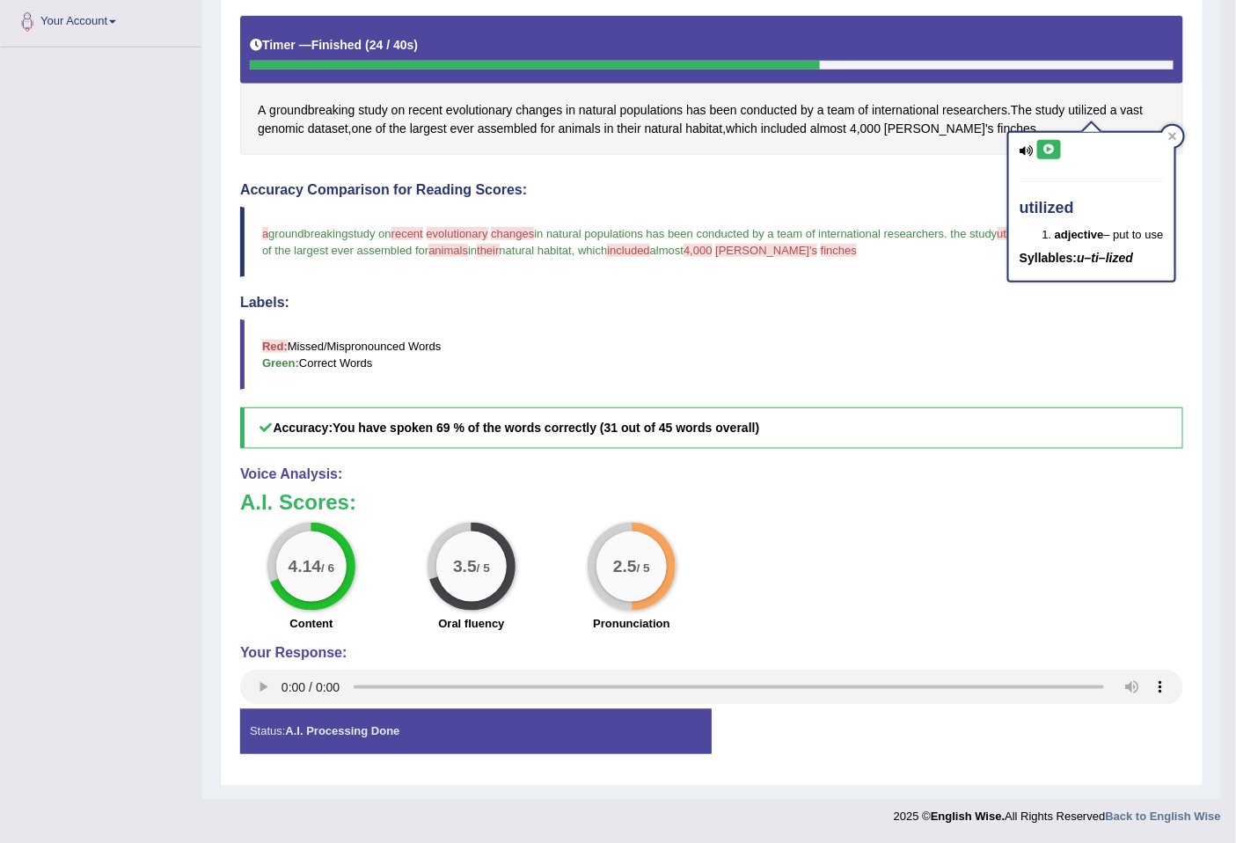
click at [1049, 144] on icon at bounding box center [1048, 149] width 13 height 11
click at [962, 250] on blockquote "a are groundbreaking a study on recent evil evolutionary literally changes chan…" at bounding box center [711, 242] width 943 height 70
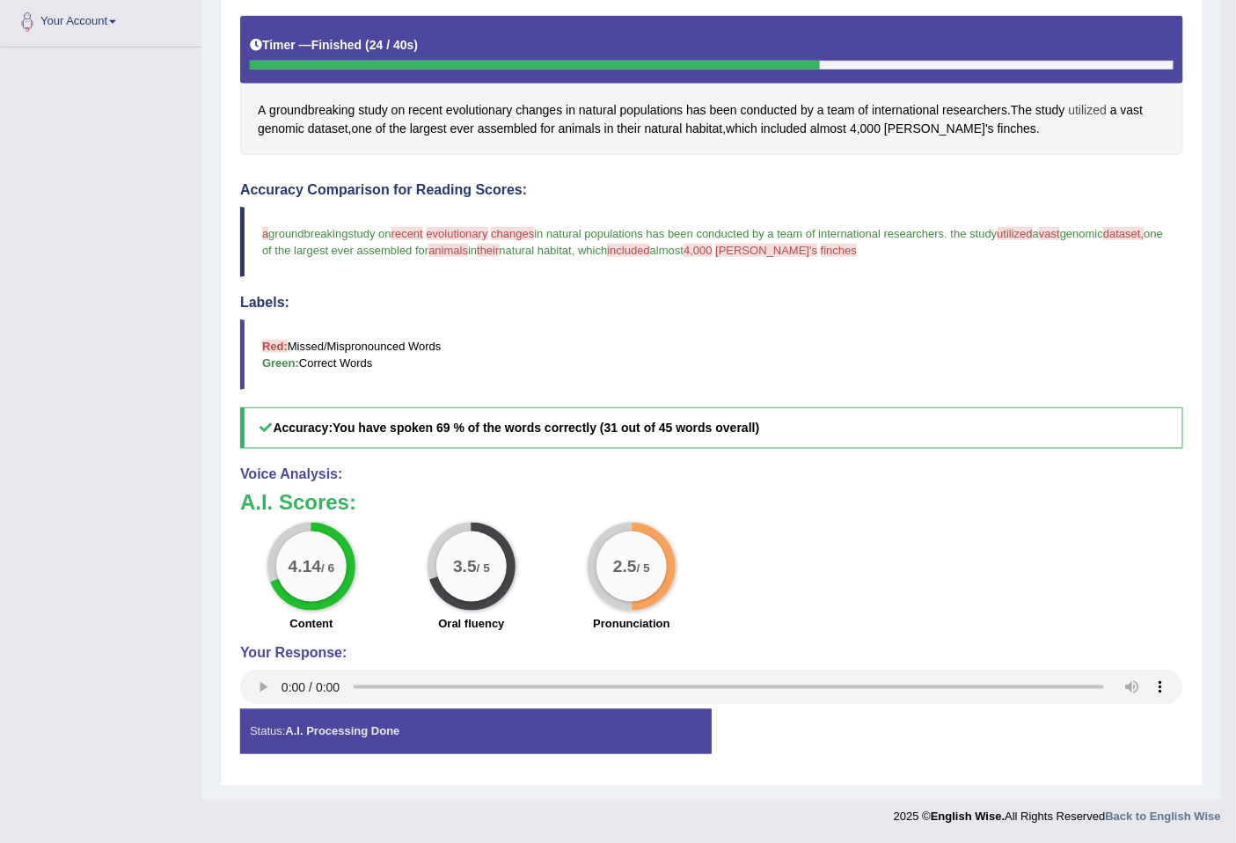
click at [1085, 108] on span "utilized" at bounding box center [1088, 110] width 39 height 18
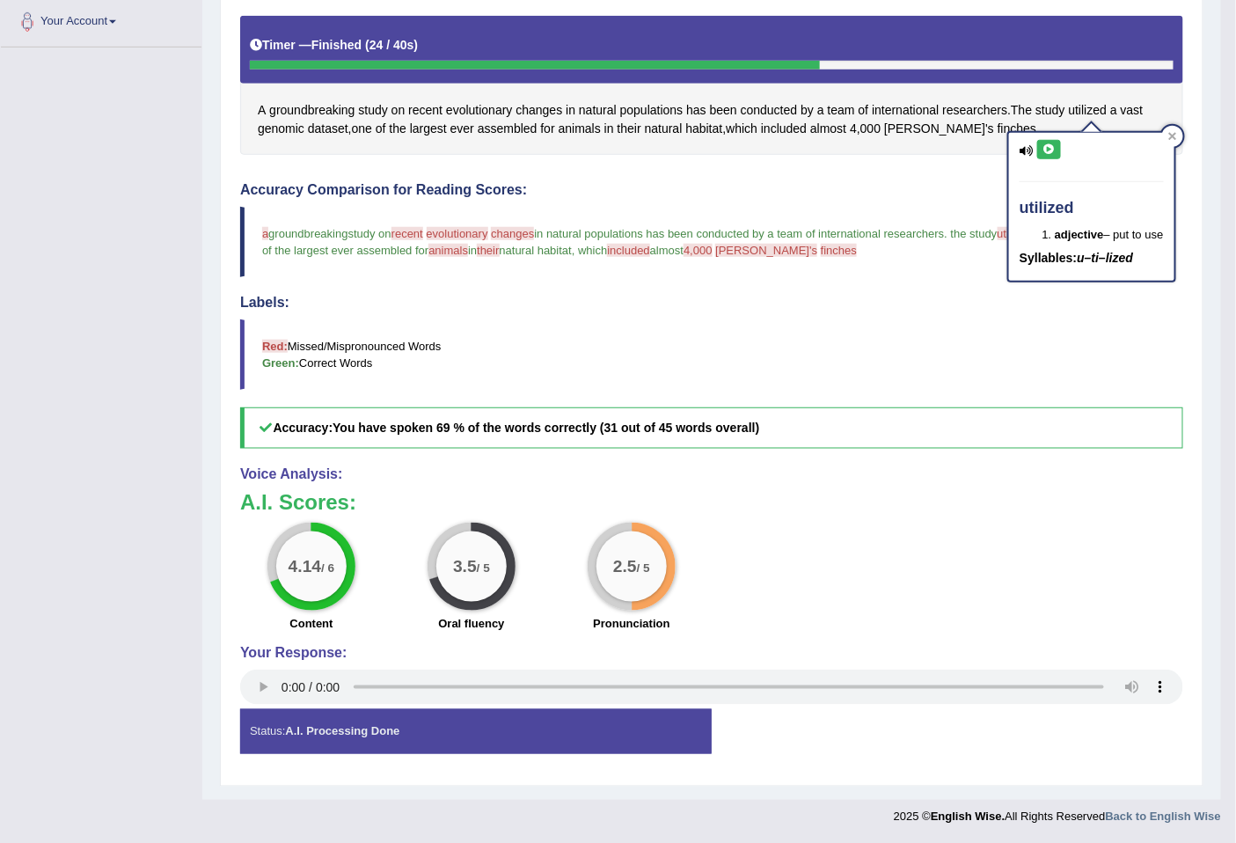
click at [1047, 152] on icon at bounding box center [1048, 149] width 13 height 11
click at [857, 295] on h4 "Labels:" at bounding box center [711, 303] width 943 height 16
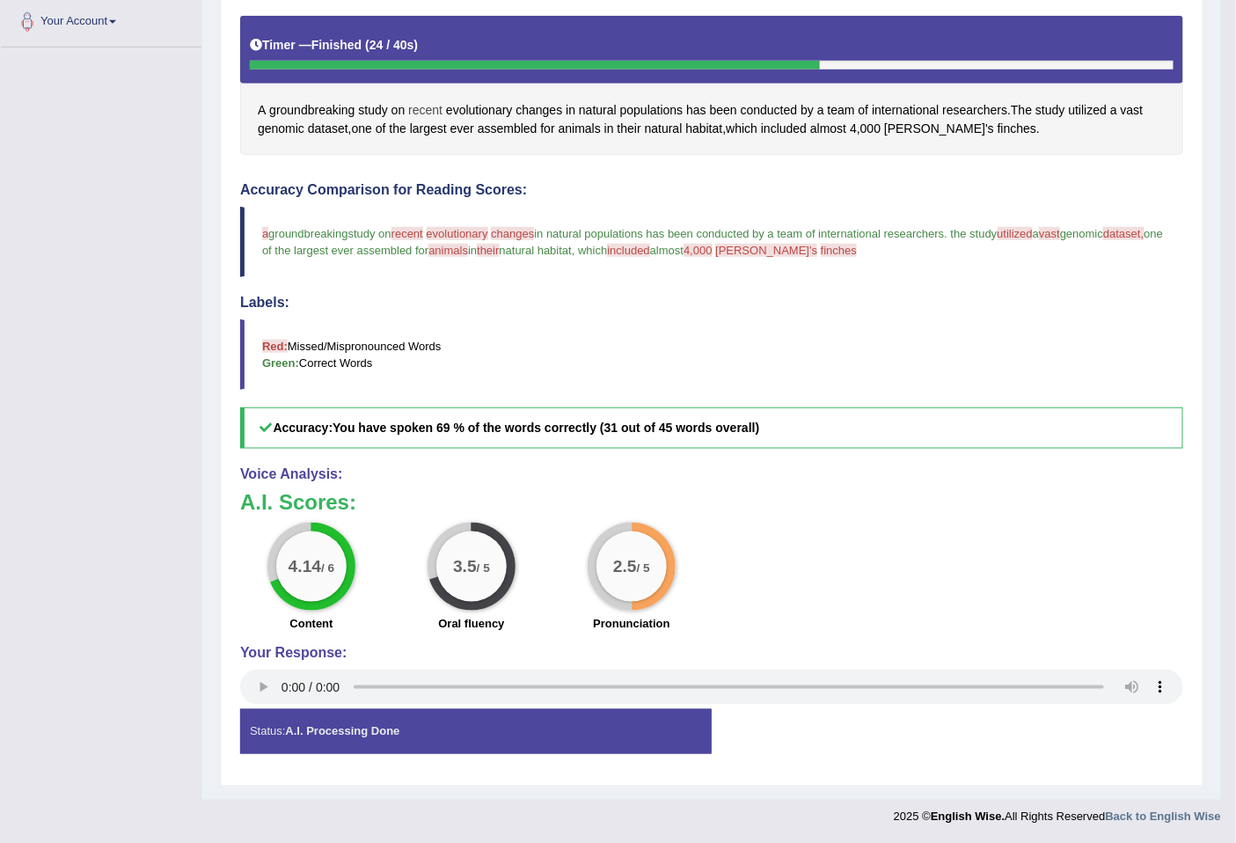
click at [428, 112] on span "recent" at bounding box center [425, 110] width 34 height 18
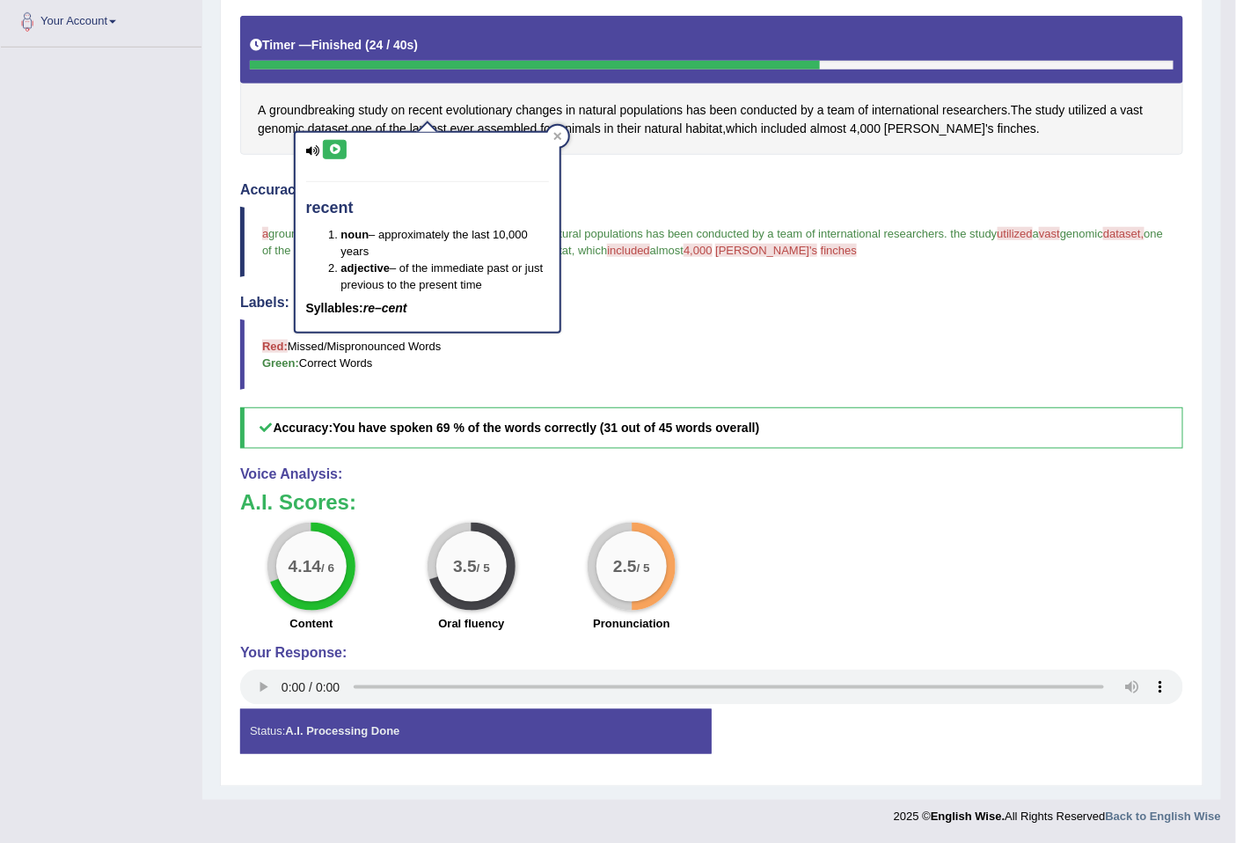
click at [336, 150] on icon at bounding box center [334, 149] width 13 height 11
click at [482, 112] on span "evolutionary" at bounding box center [479, 110] width 67 height 18
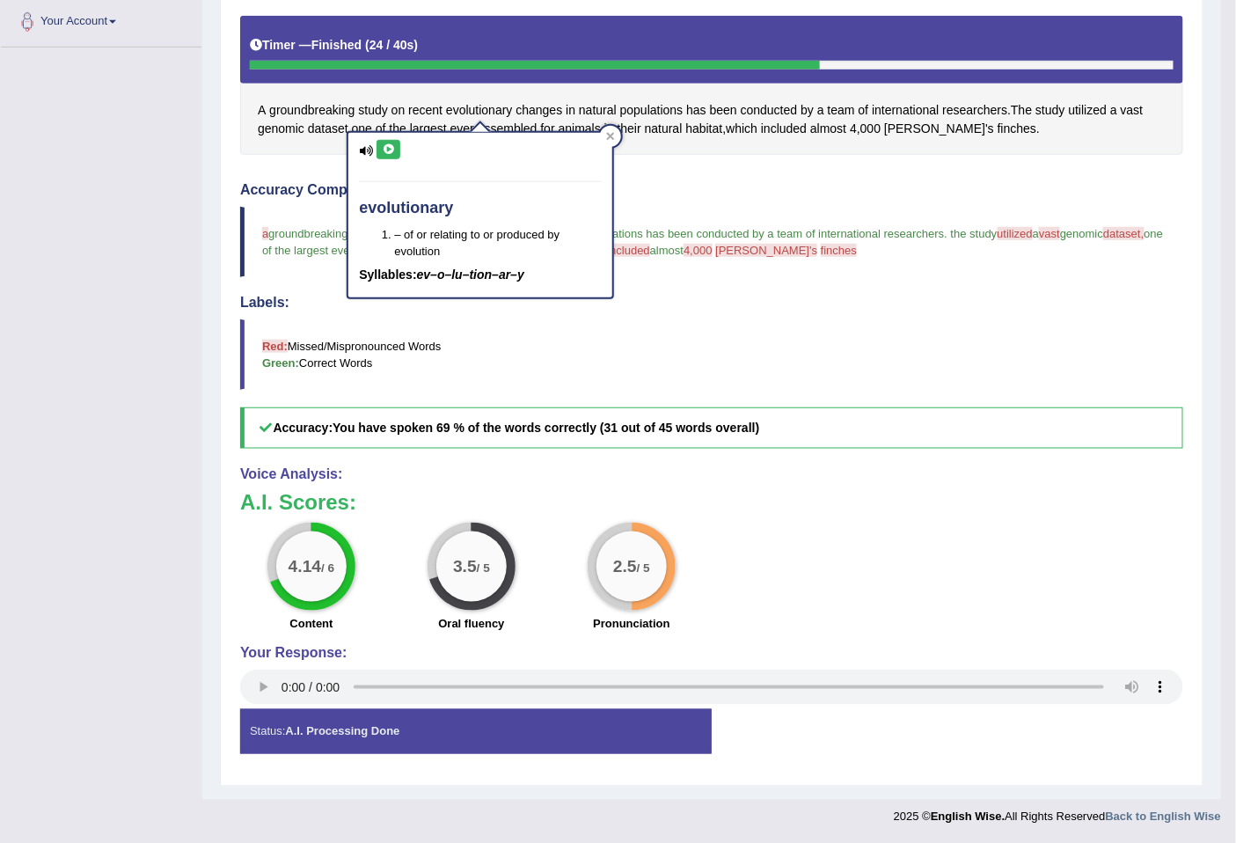
click at [385, 150] on icon at bounding box center [388, 149] width 13 height 11
click at [526, 111] on span "changes" at bounding box center [538, 110] width 47 height 18
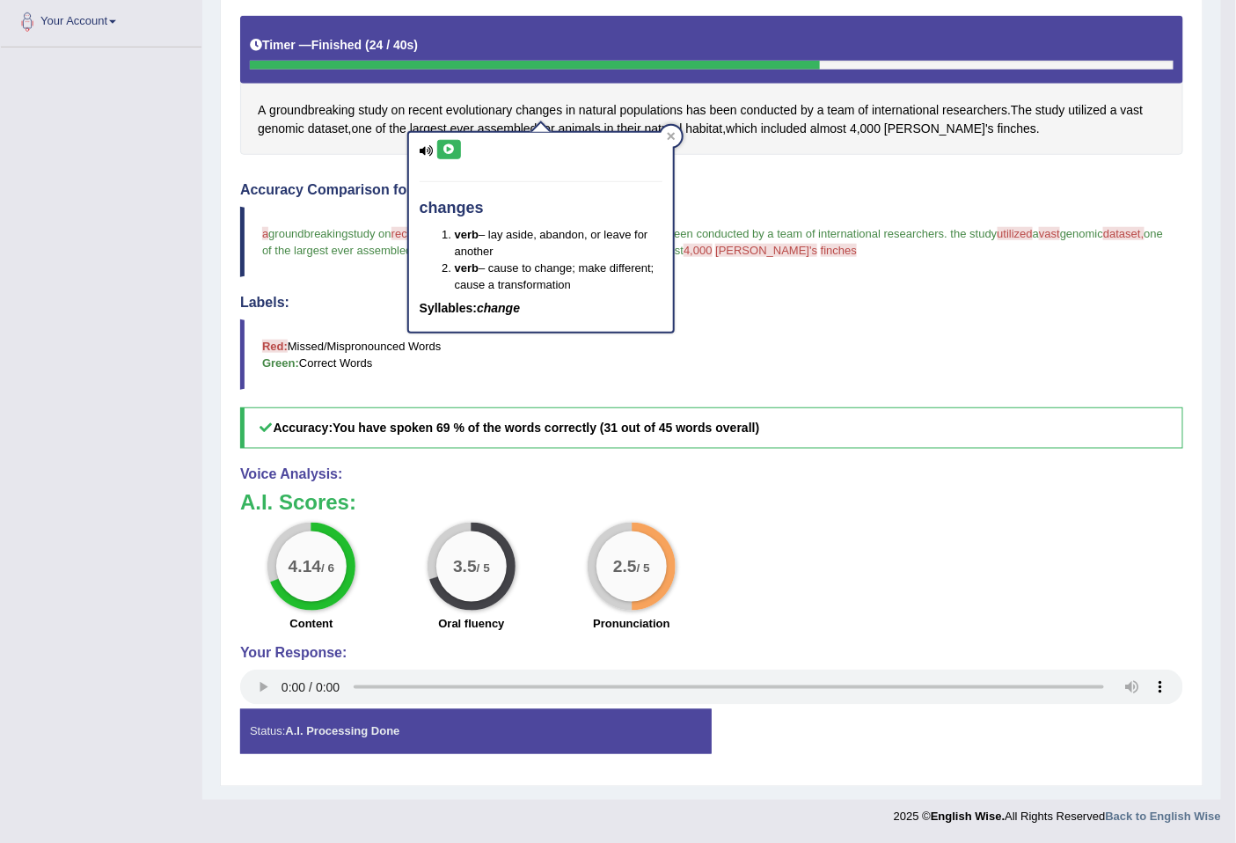
click at [454, 150] on icon at bounding box center [448, 149] width 13 height 11
click at [771, 207] on blockquote "a are groundbreaking a study on recent evil evolutionary literally changes chan…" at bounding box center [711, 242] width 943 height 70
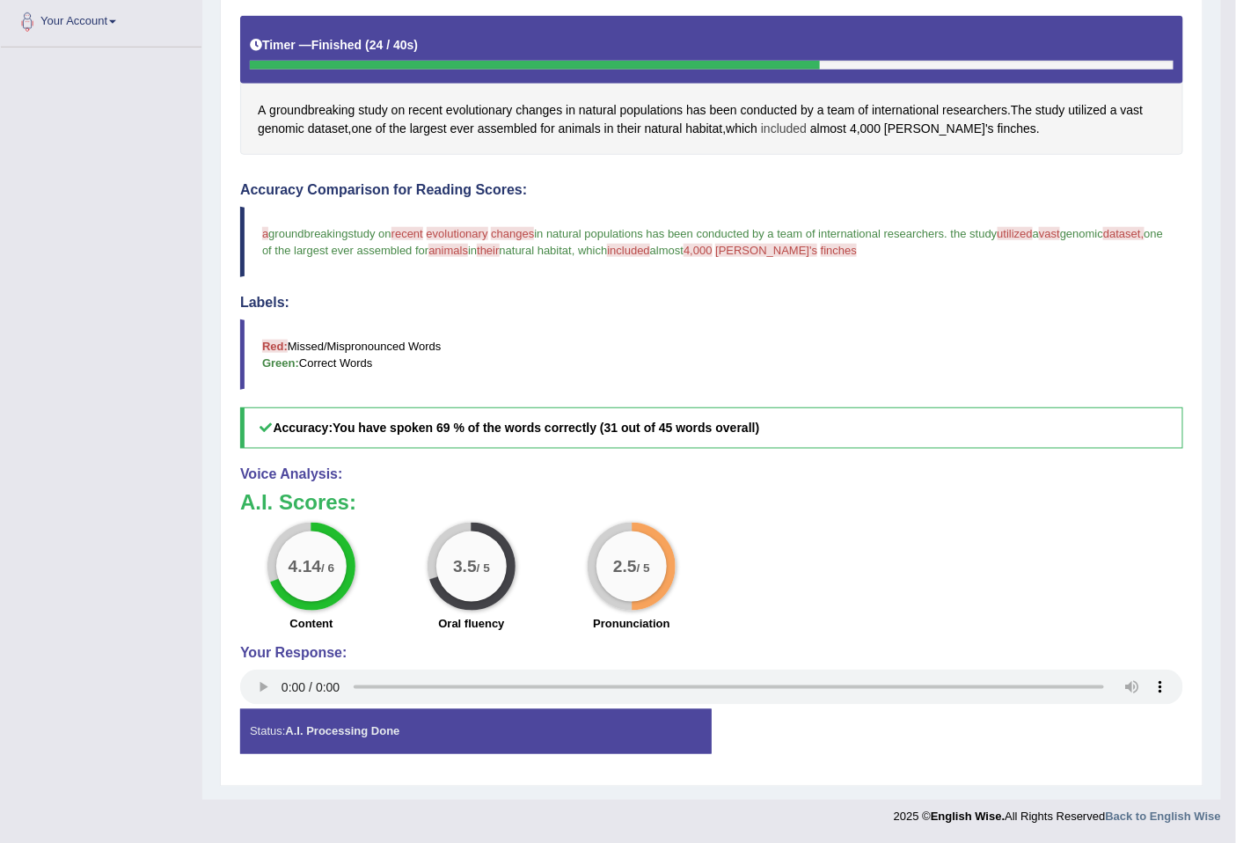
click at [806, 128] on span "included" at bounding box center [784, 129] width 46 height 18
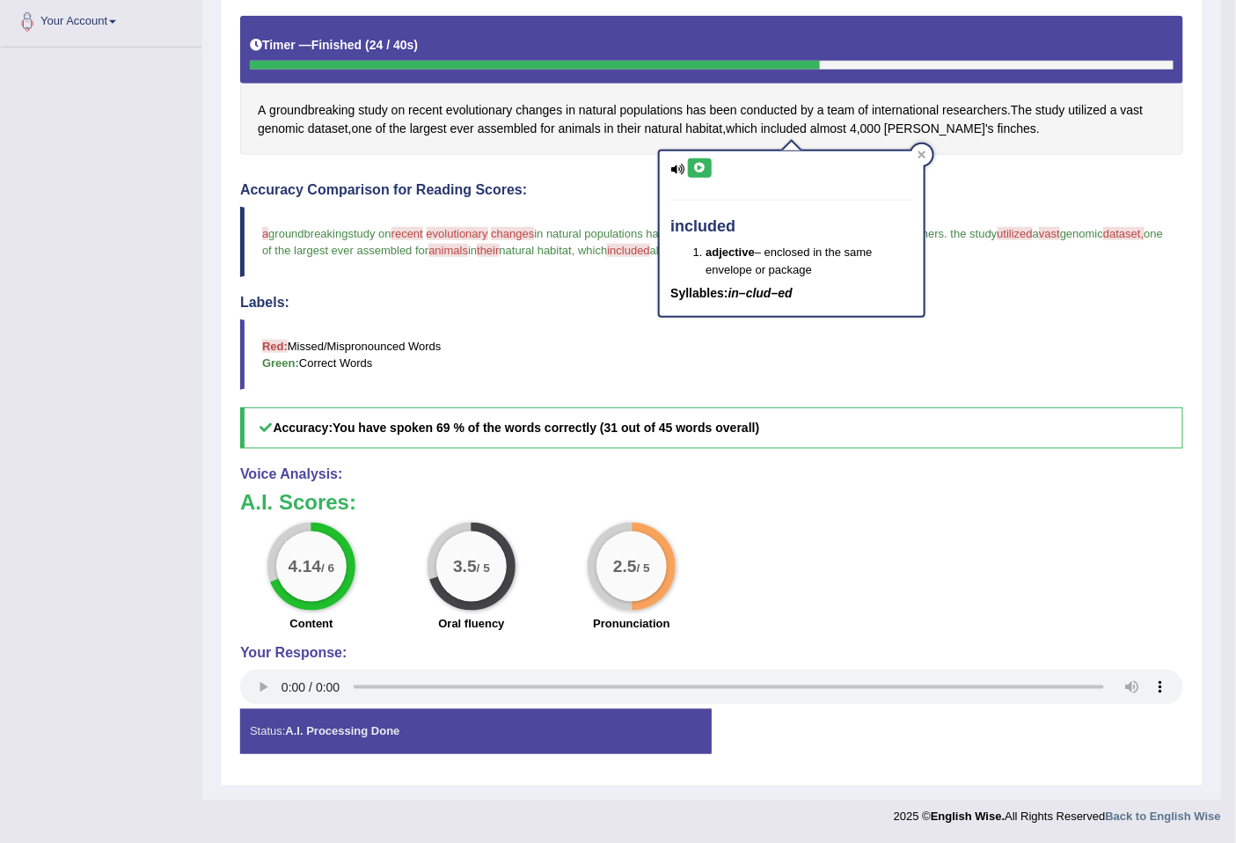
click at [697, 168] on icon at bounding box center [699, 168] width 13 height 11
click at [699, 168] on icon at bounding box center [699, 168] width 13 height 11
click at [574, 128] on span "animals" at bounding box center [579, 129] width 42 height 18
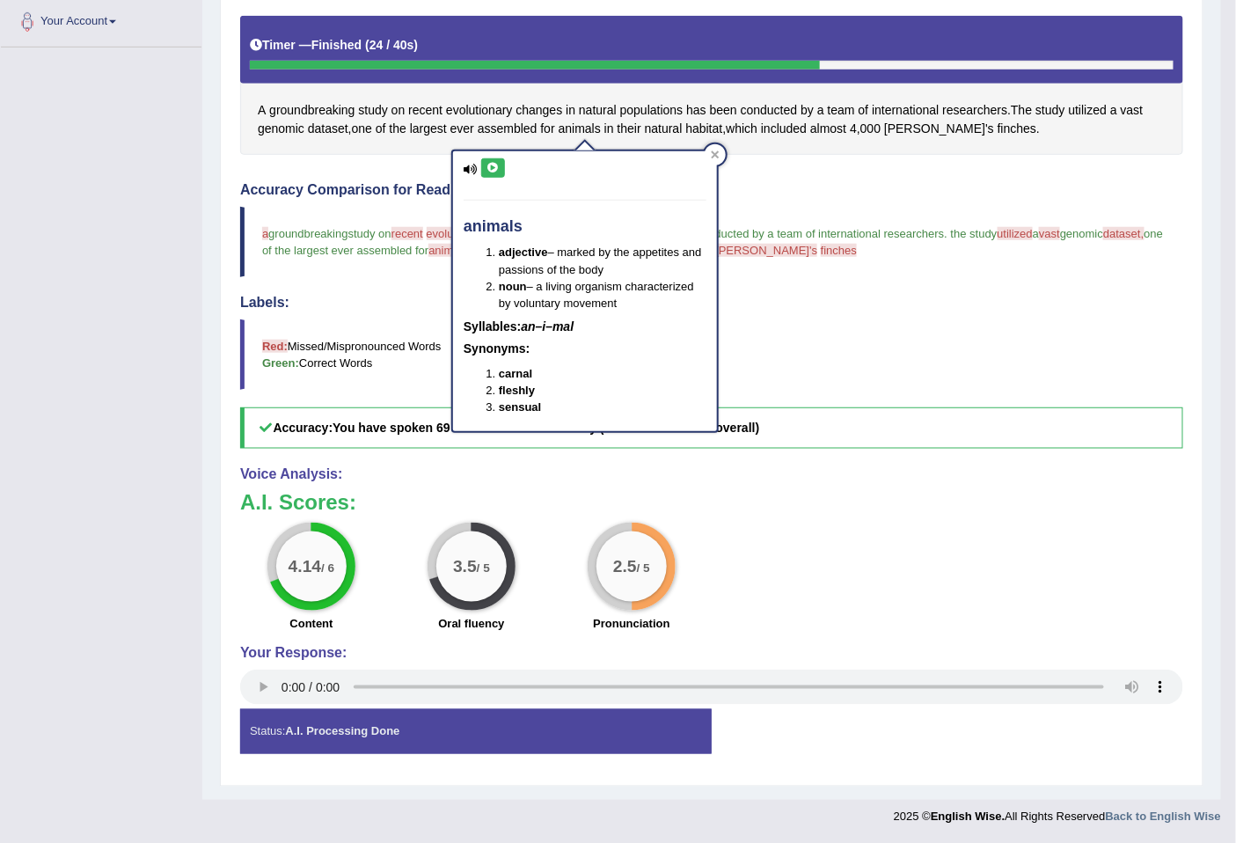
click at [489, 165] on icon at bounding box center [492, 168] width 13 height 11
click at [818, 237] on span "in natural populations has been conducted by a team of international researchers" at bounding box center [739, 233] width 410 height 13
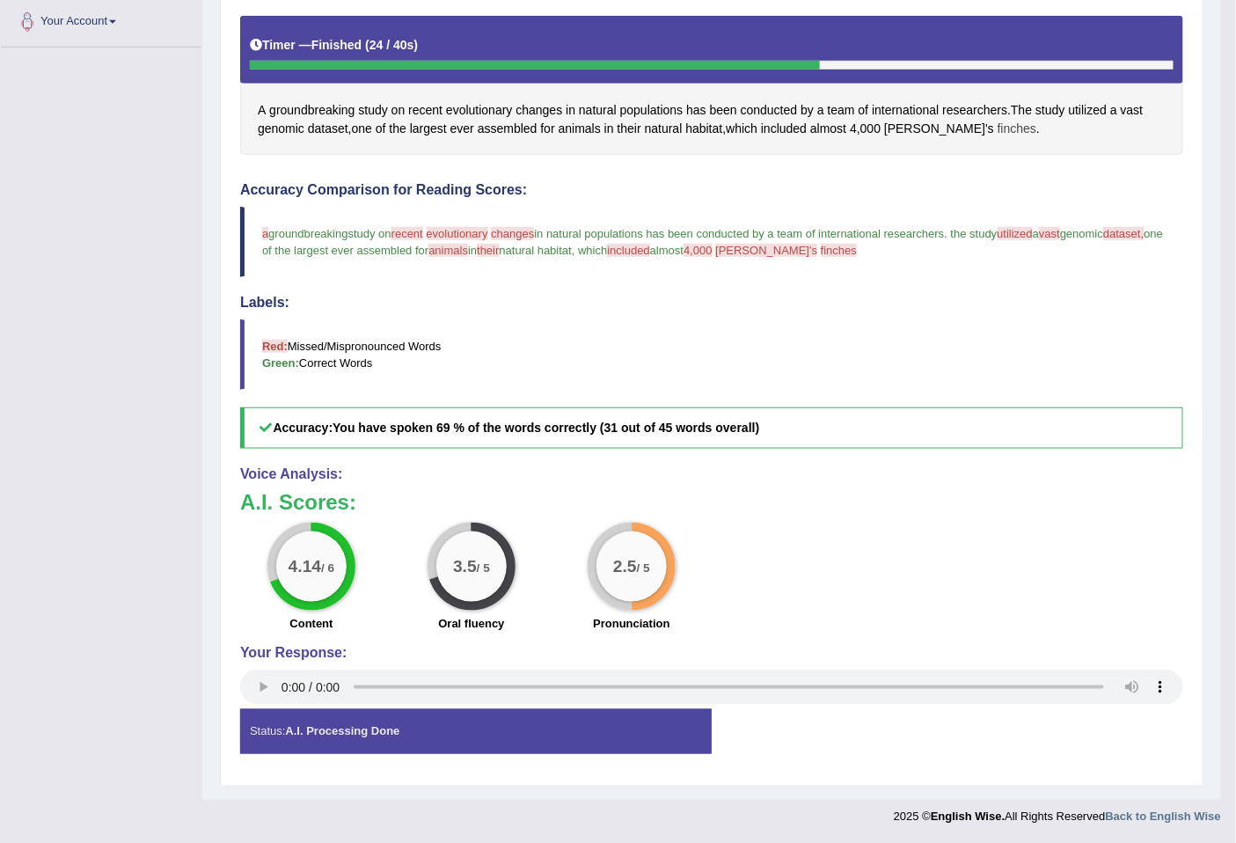
click at [997, 128] on span "finches" at bounding box center [1016, 129] width 39 height 18
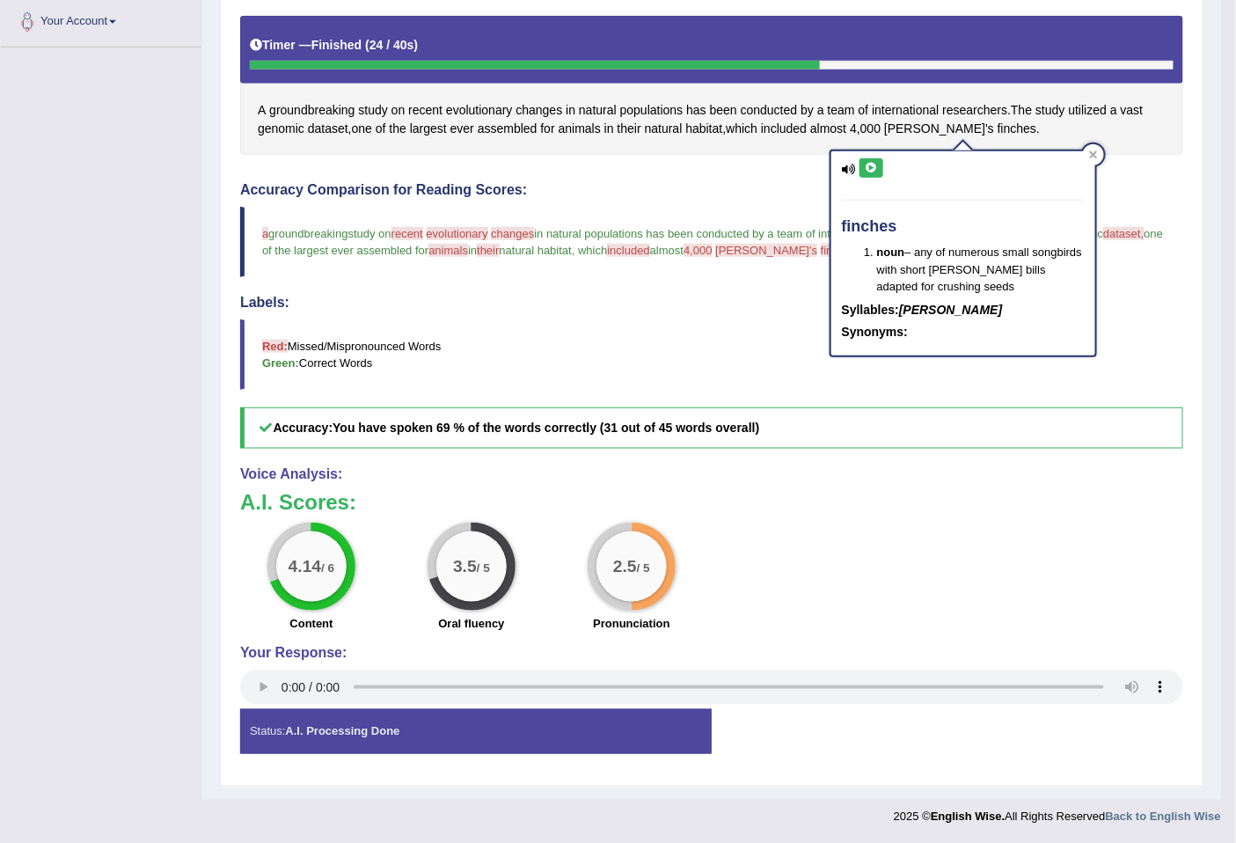
click at [868, 165] on icon at bounding box center [870, 168] width 13 height 11
click at [608, 144] on div "A groundbreaking study on recent evolutionary changes in natural populations ha…" at bounding box center [711, 86] width 943 height 140
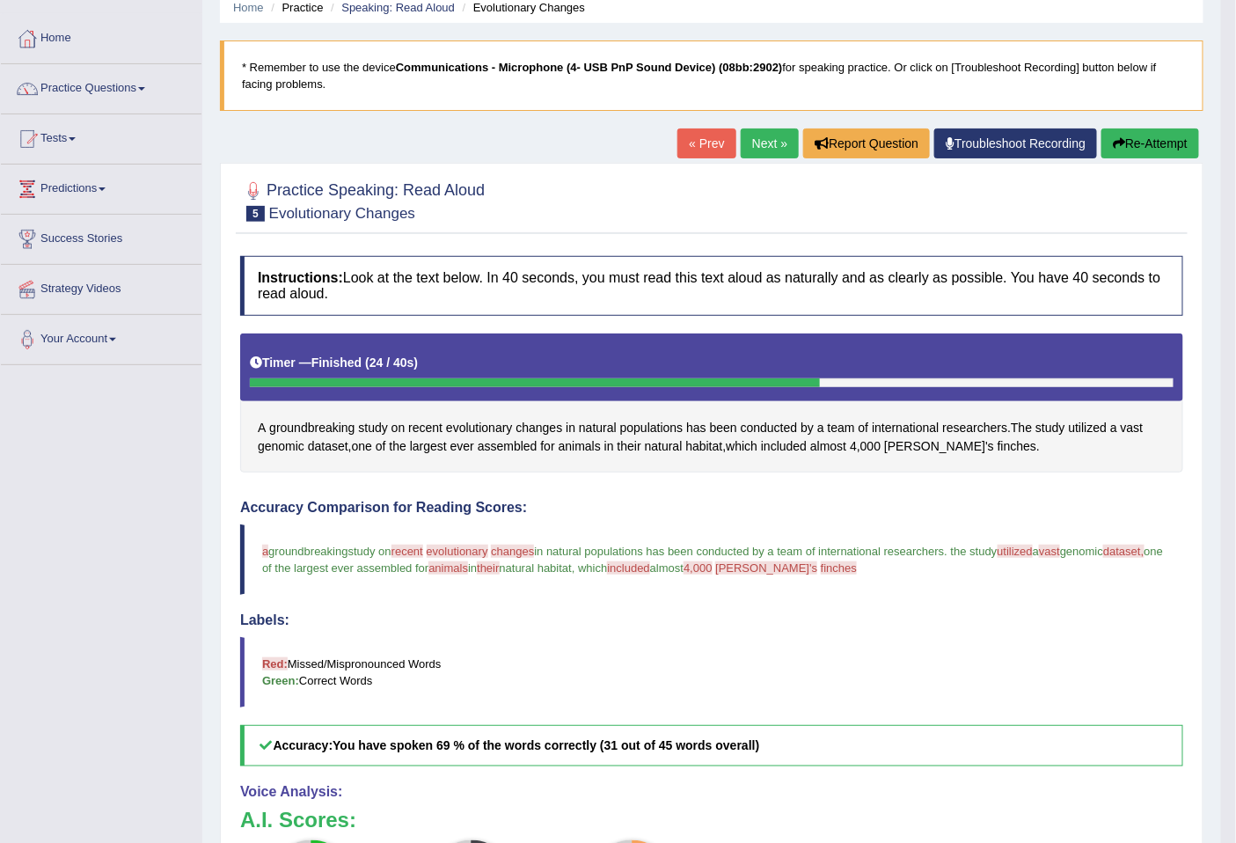
scroll to position [0, 0]
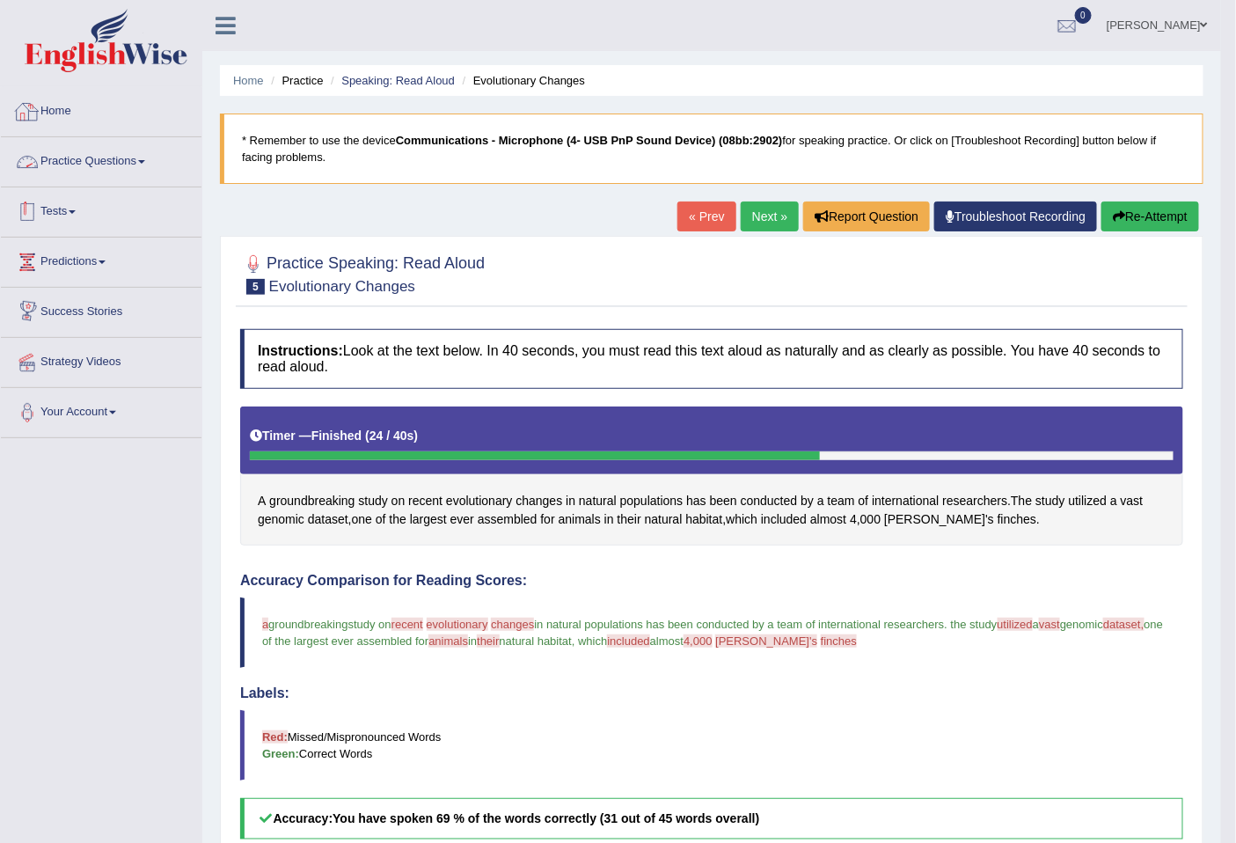
click at [128, 206] on link "Tests" at bounding box center [101, 209] width 201 height 44
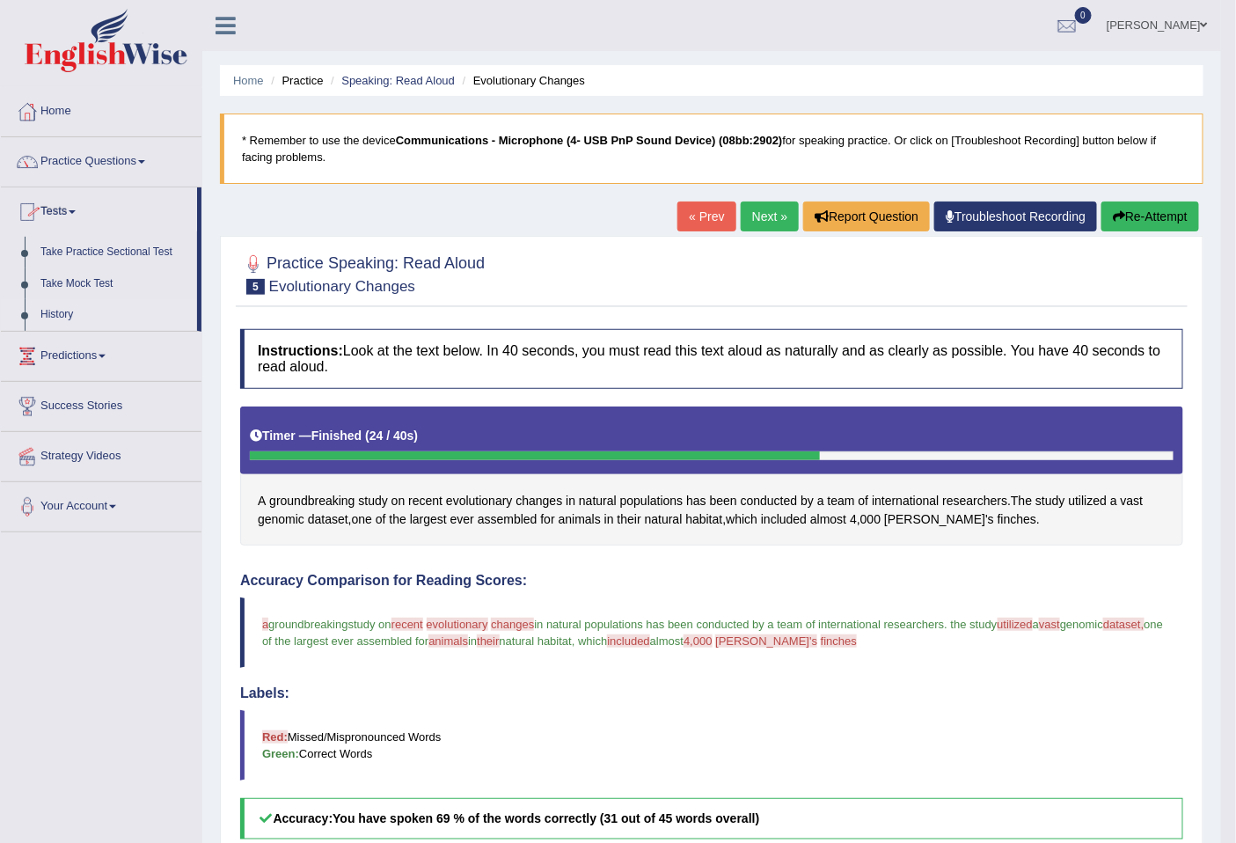
click at [74, 315] on link "History" at bounding box center [115, 315] width 164 height 32
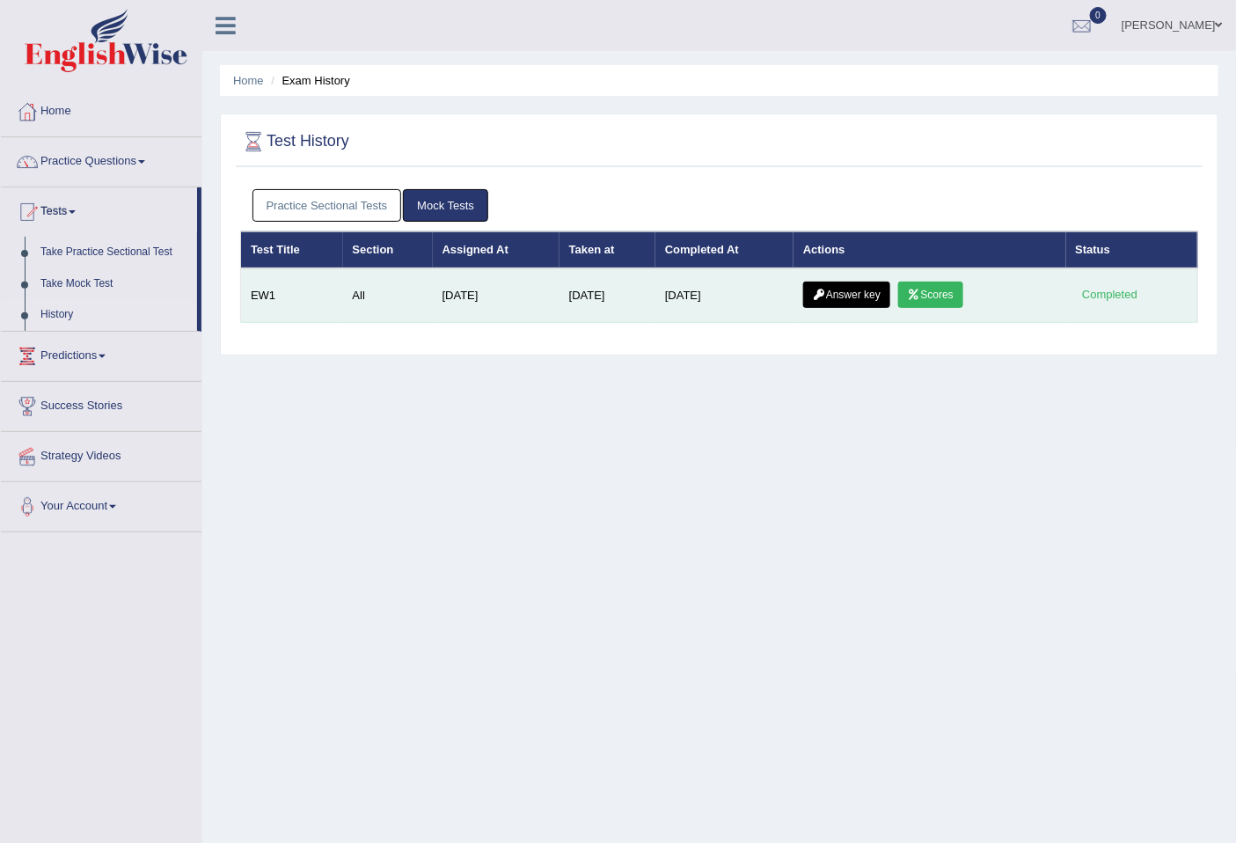
click at [944, 291] on link "Scores" at bounding box center [930, 294] width 65 height 26
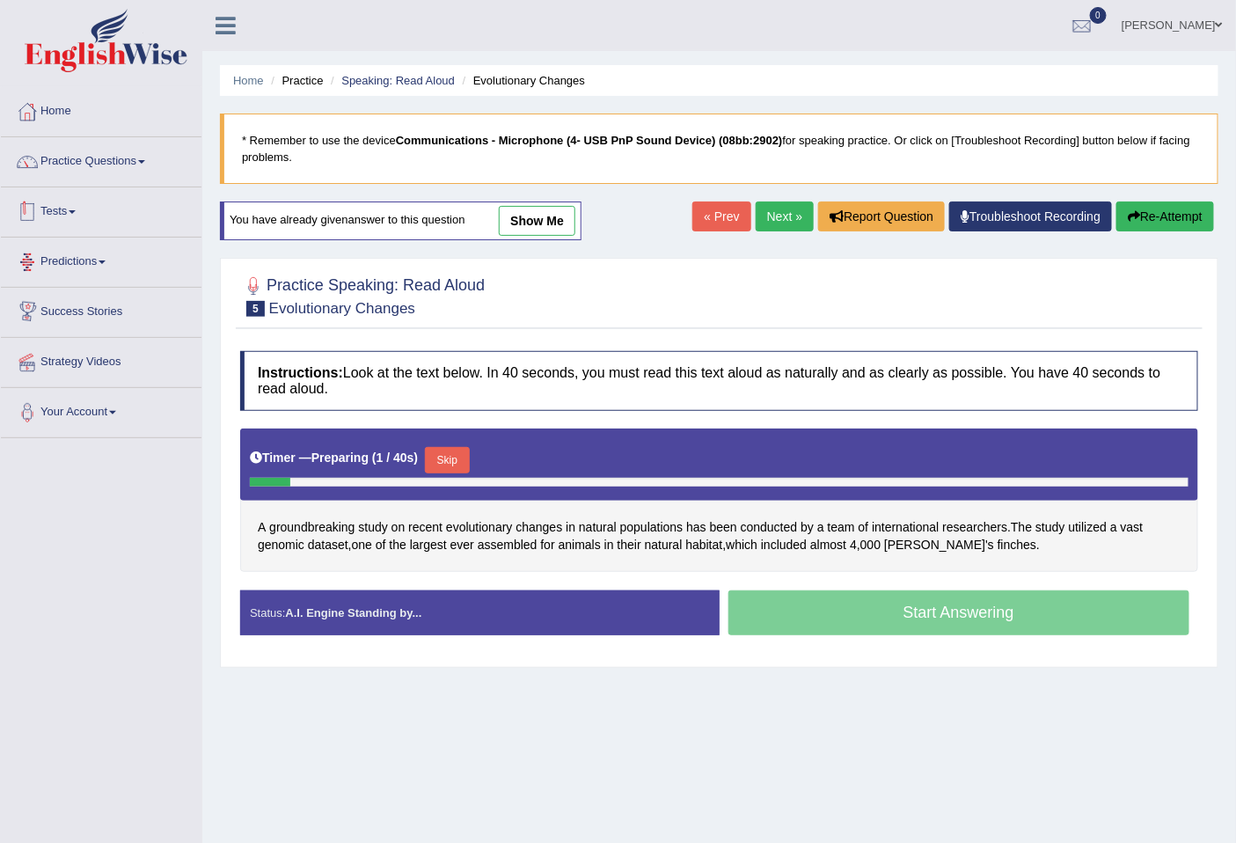
click at [75, 215] on link "Tests" at bounding box center [101, 209] width 201 height 44
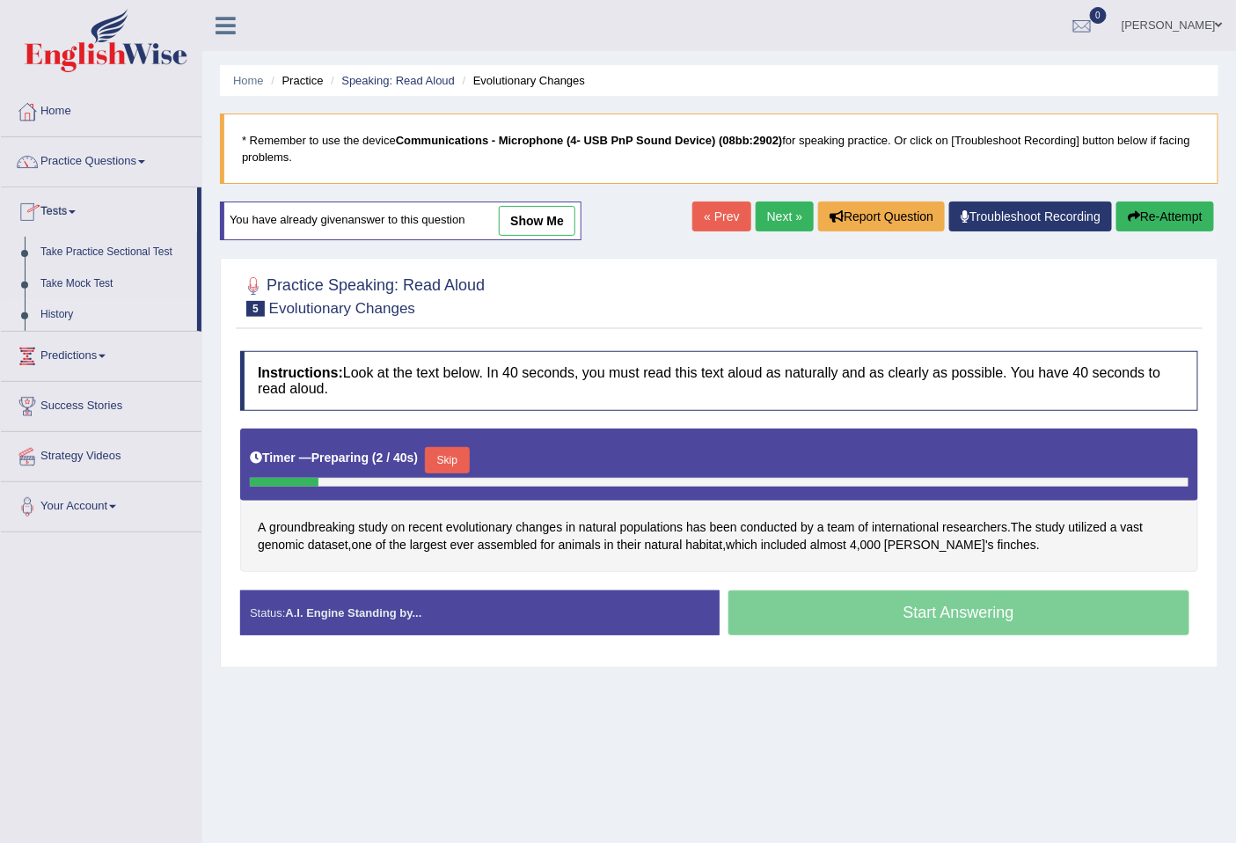
click at [74, 309] on link "History" at bounding box center [115, 315] width 164 height 32
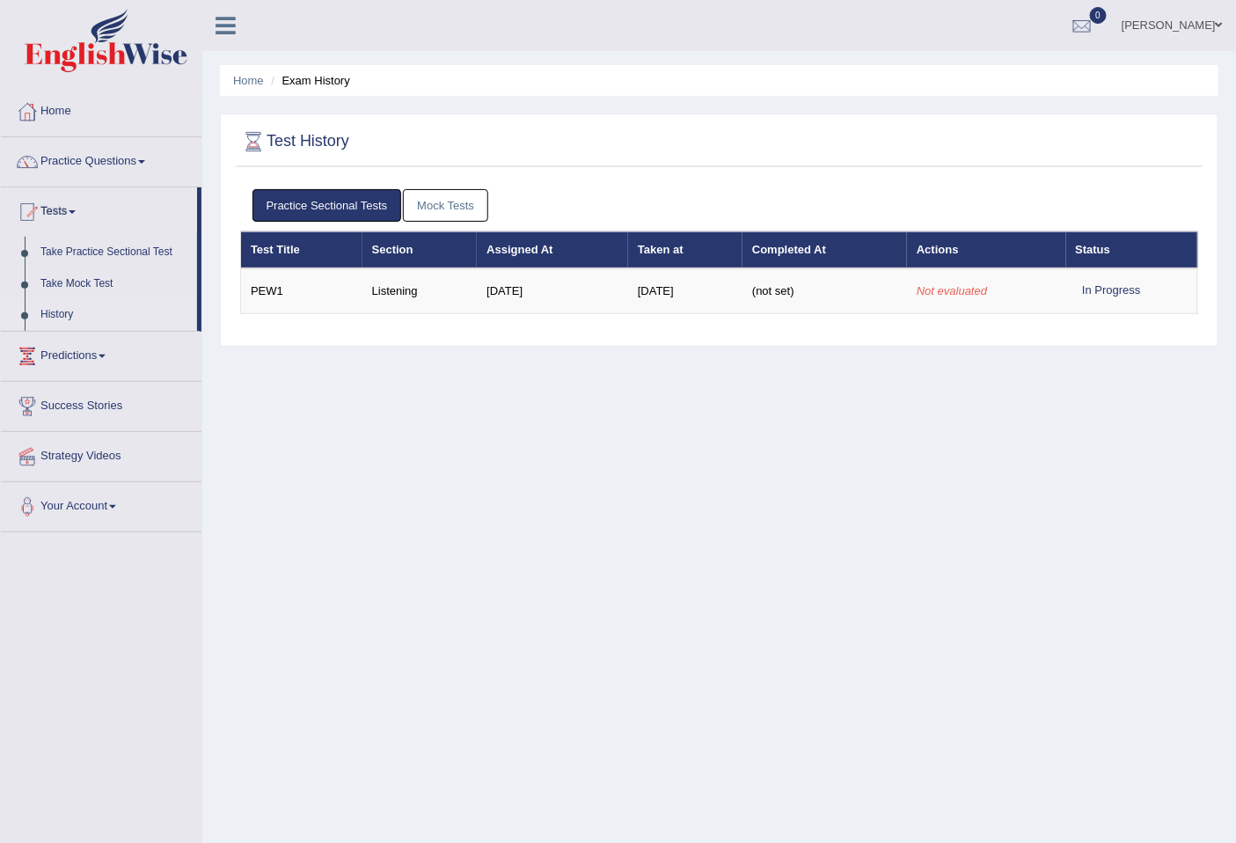
click at [450, 200] on link "Mock Tests" at bounding box center [445, 205] width 85 height 33
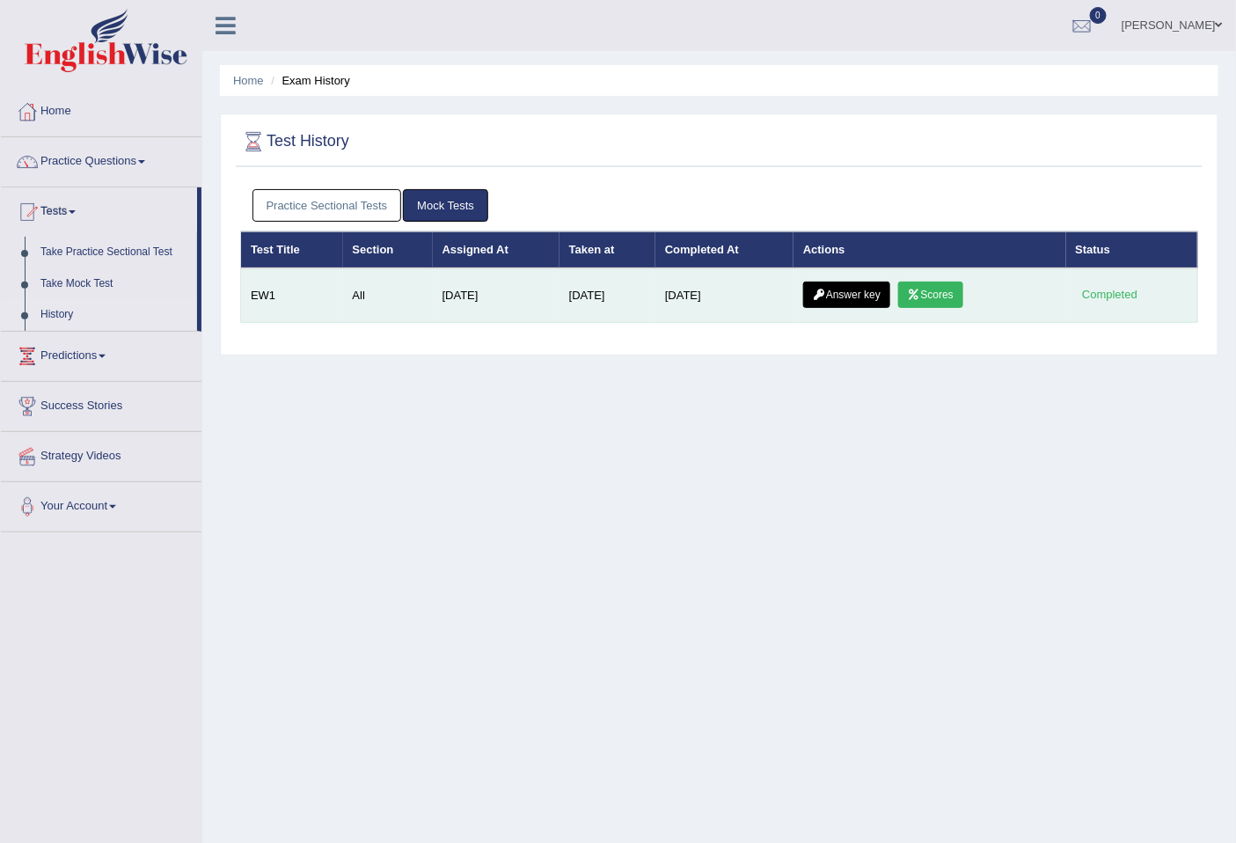
click at [844, 294] on link "Answer key" at bounding box center [846, 294] width 87 height 26
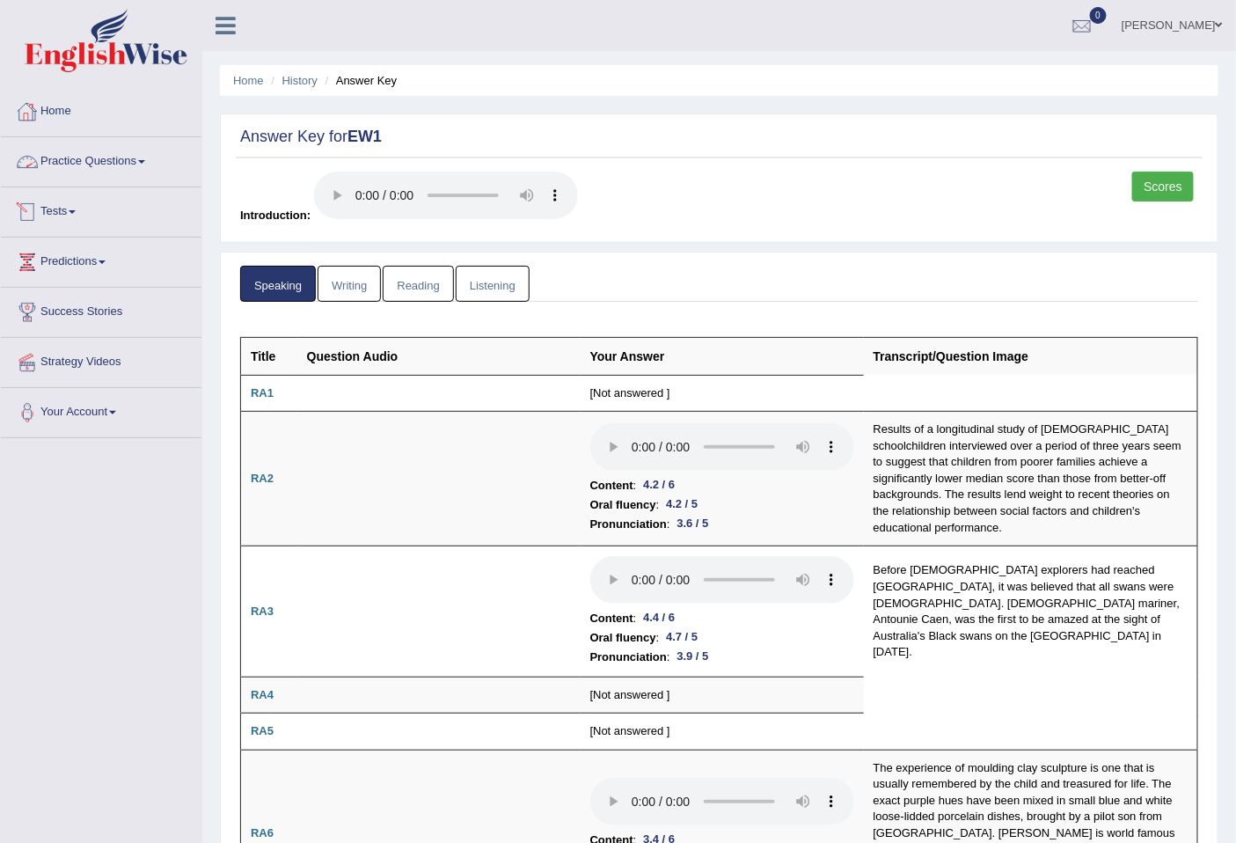
click at [150, 156] on link "Practice Questions" at bounding box center [101, 159] width 201 height 44
click at [150, 156] on link "Practice Questions" at bounding box center [99, 159] width 196 height 44
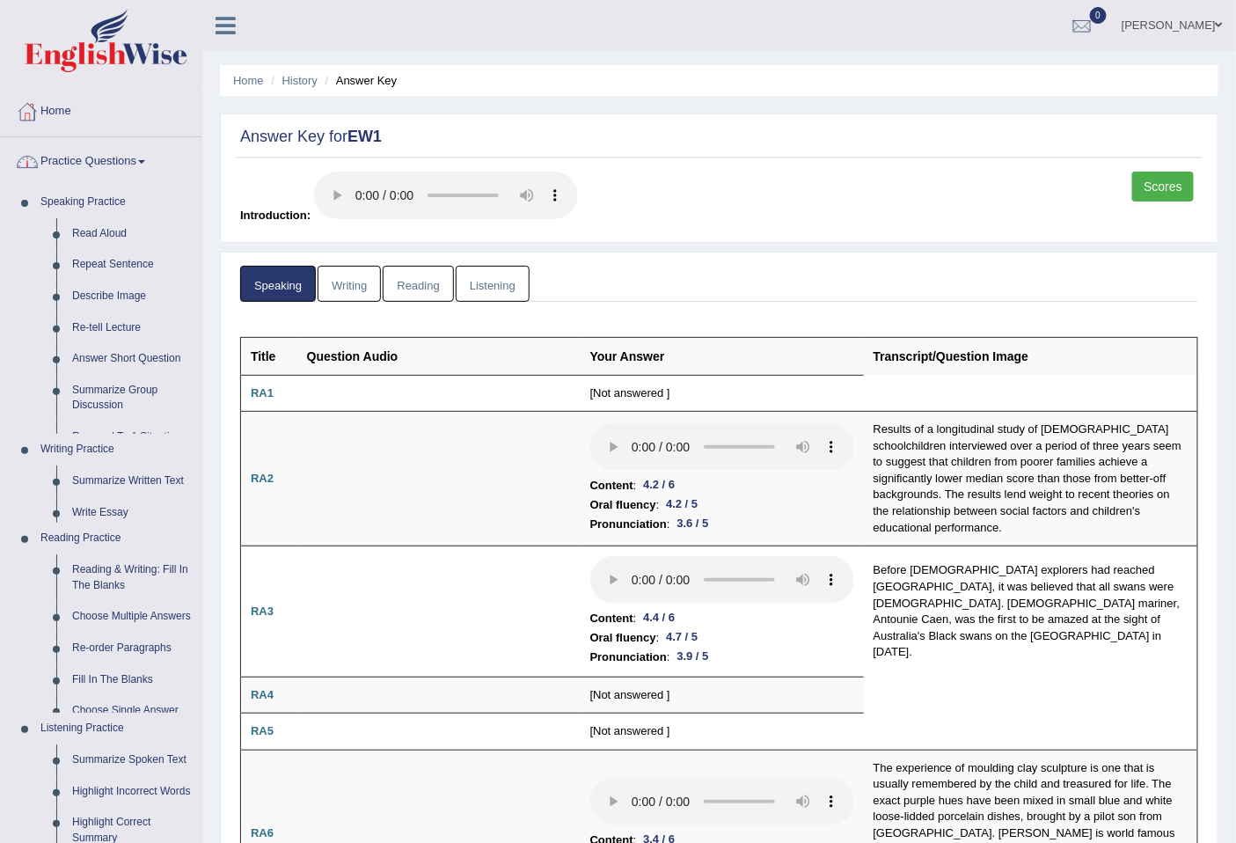
click at [150, 156] on link "Practice Questions" at bounding box center [101, 159] width 201 height 44
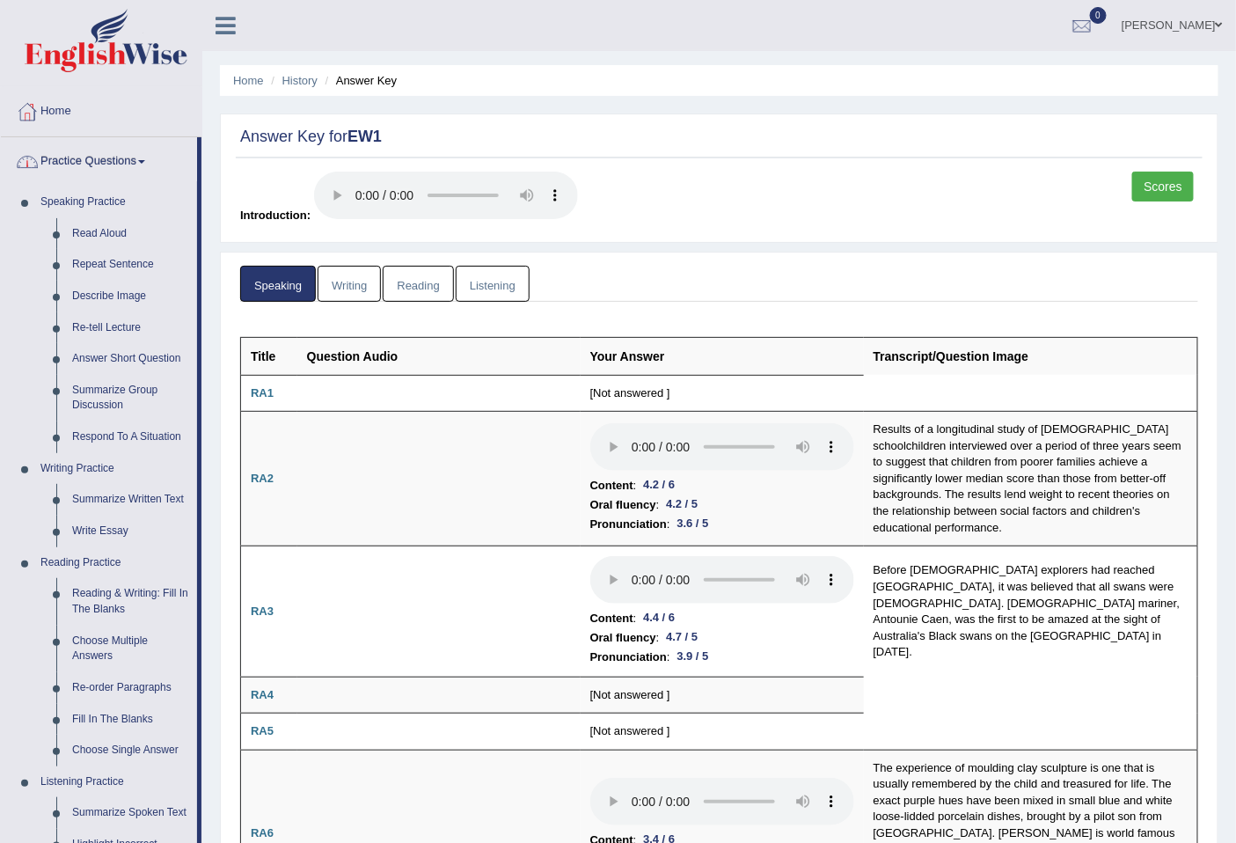
click at [127, 161] on link "Practice Questions" at bounding box center [99, 159] width 196 height 44
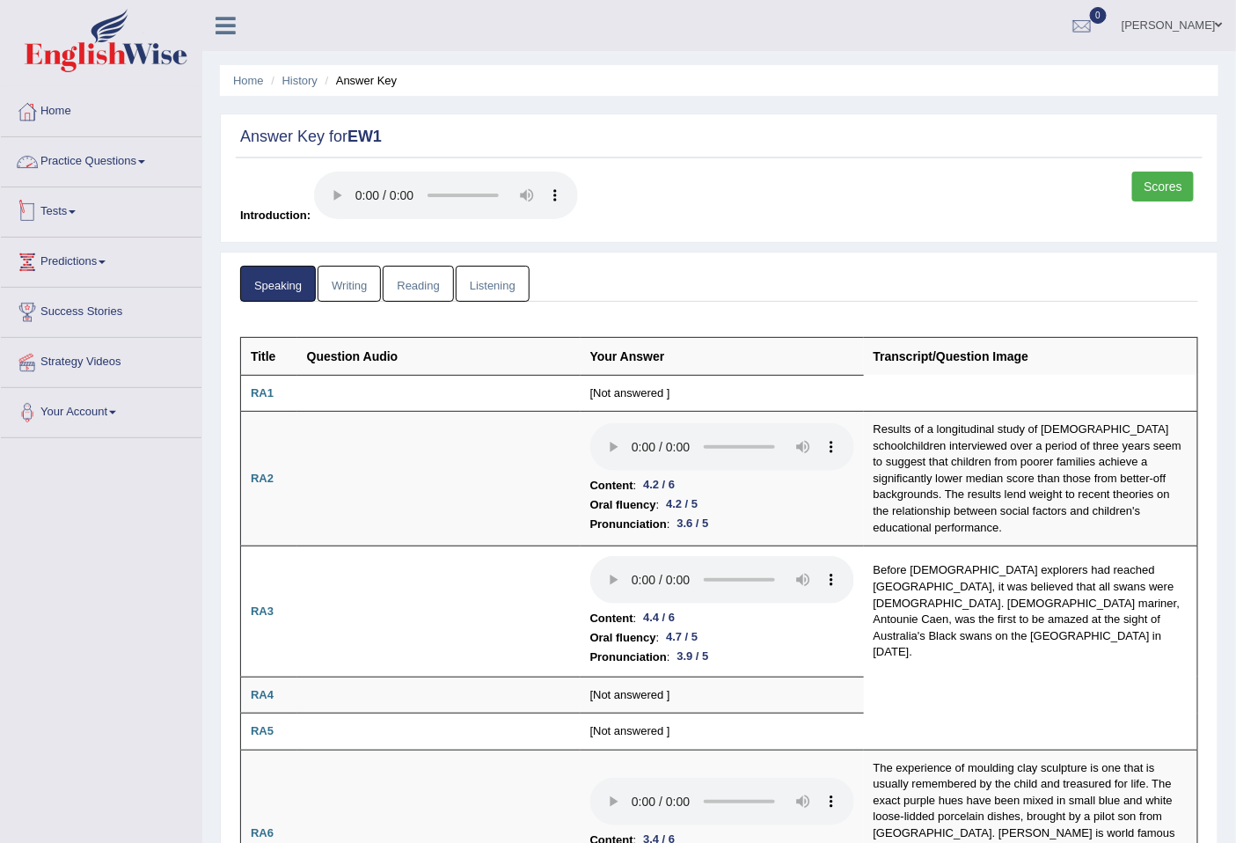
click at [77, 215] on link "Tests" at bounding box center [101, 209] width 201 height 44
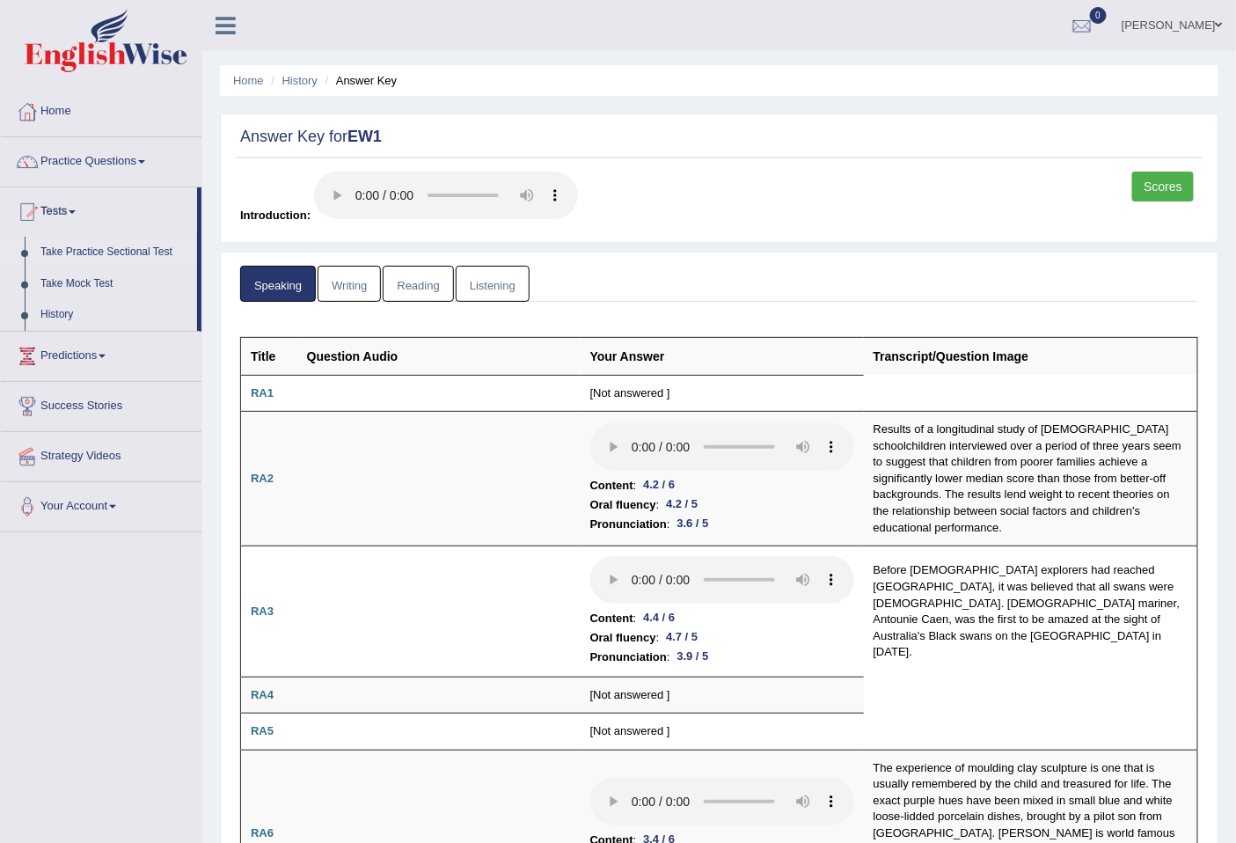
click at [111, 250] on link "Take Practice Sectional Test" at bounding box center [115, 253] width 164 height 32
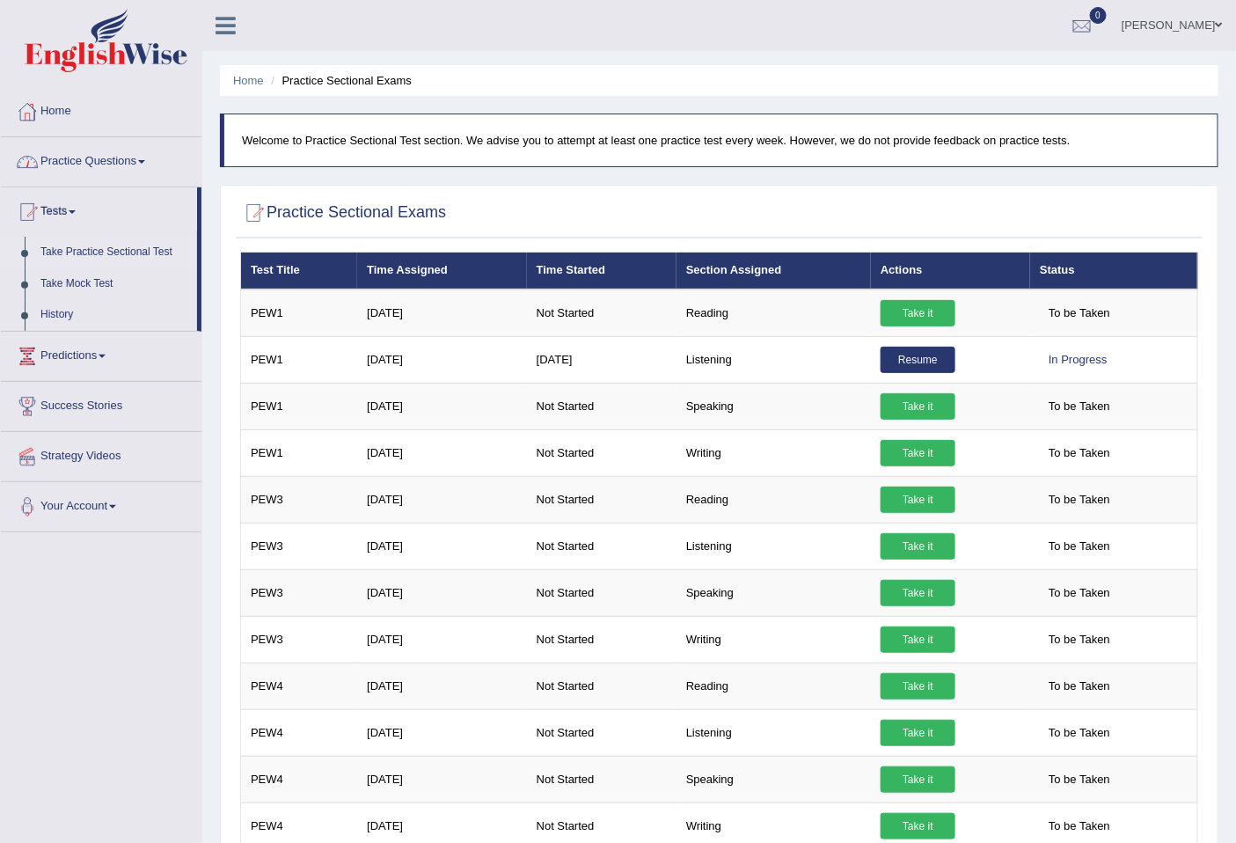
click at [69, 109] on link "Home" at bounding box center [101, 109] width 201 height 44
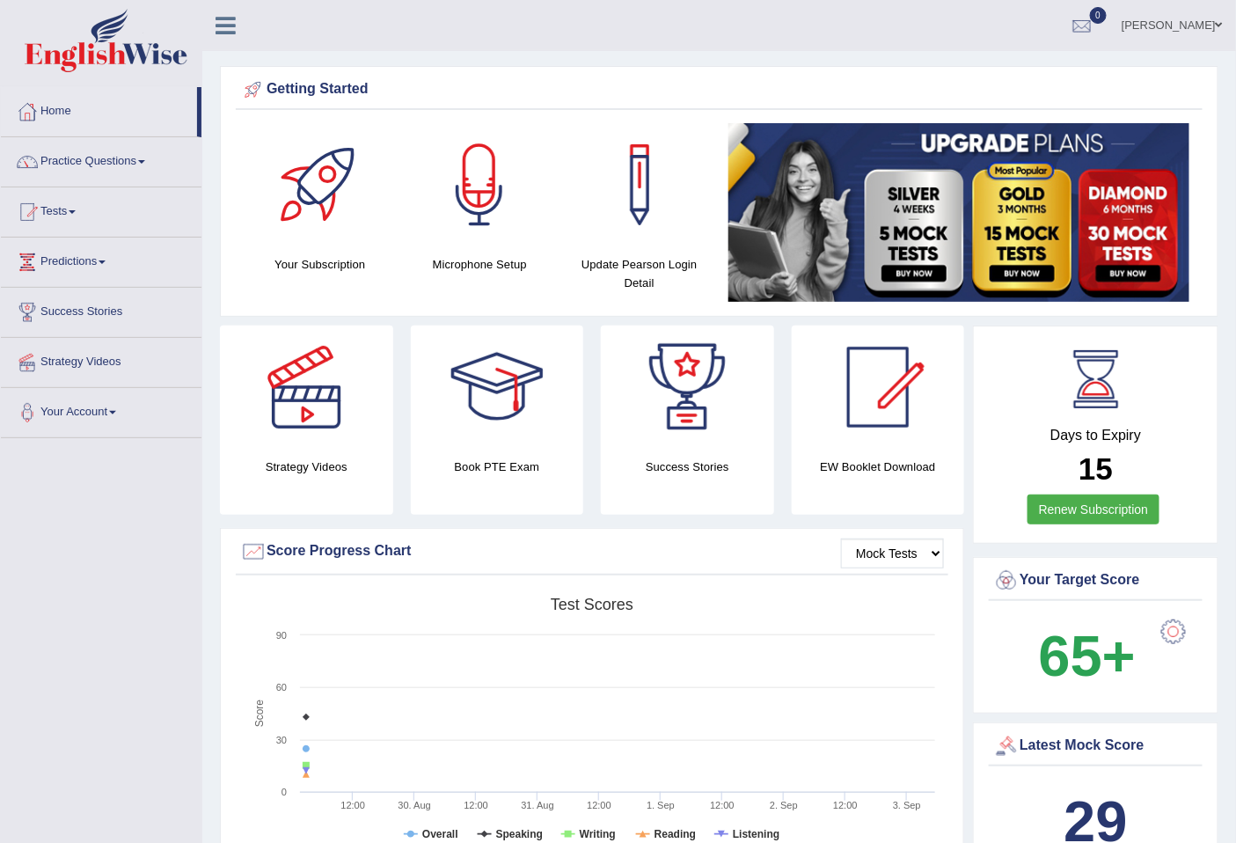
scroll to position [652, 0]
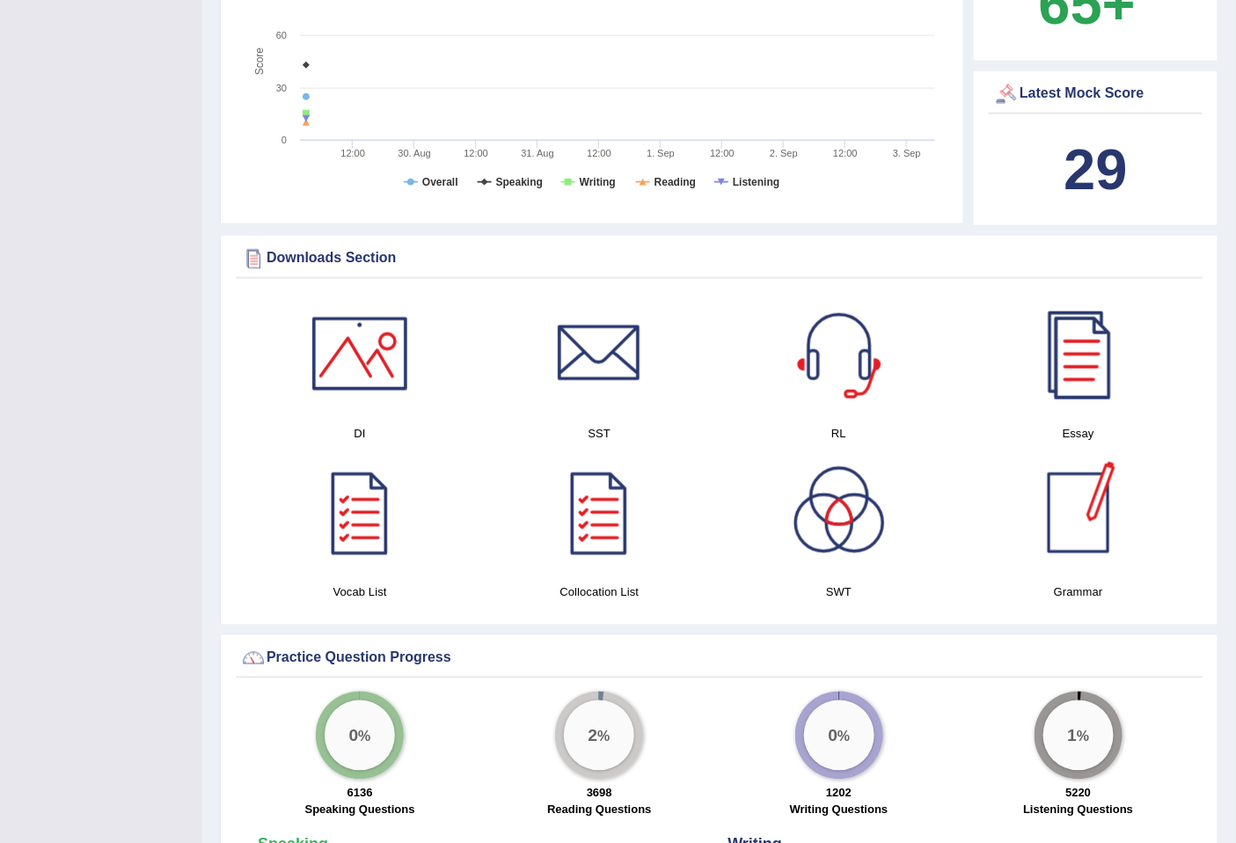
click at [1115, 165] on b "29" at bounding box center [1094, 169] width 63 height 64
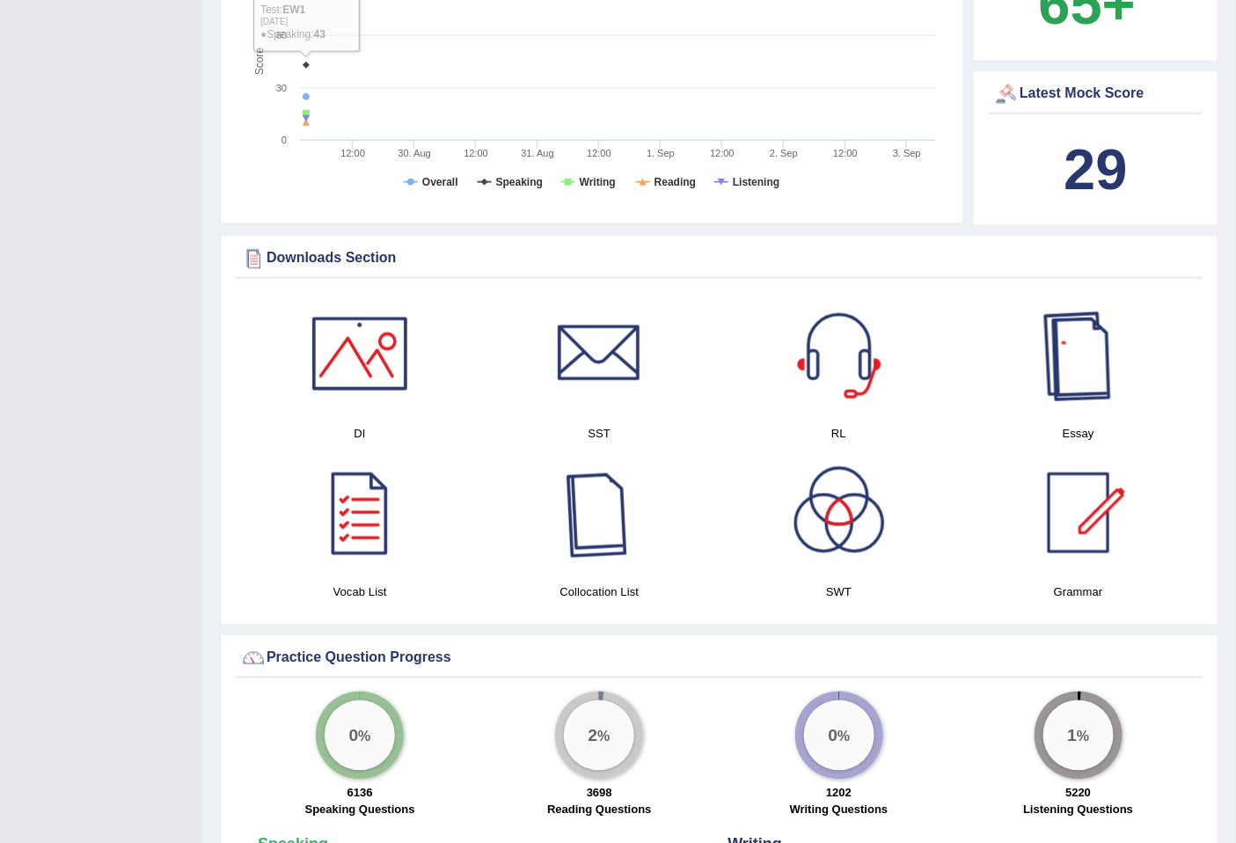
scroll to position [0, 0]
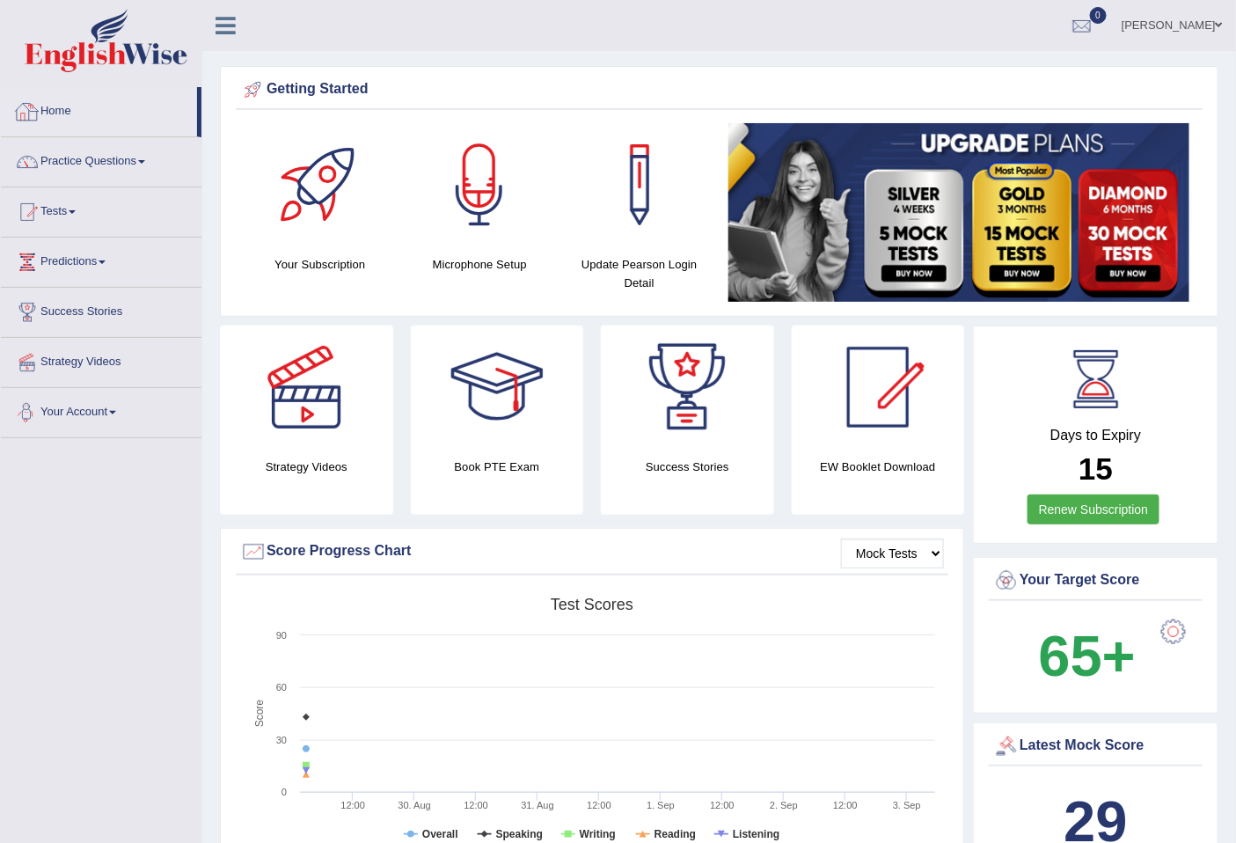
click at [45, 123] on link "Home" at bounding box center [99, 109] width 196 height 44
click at [80, 159] on link "Practice Questions" at bounding box center [101, 159] width 201 height 44
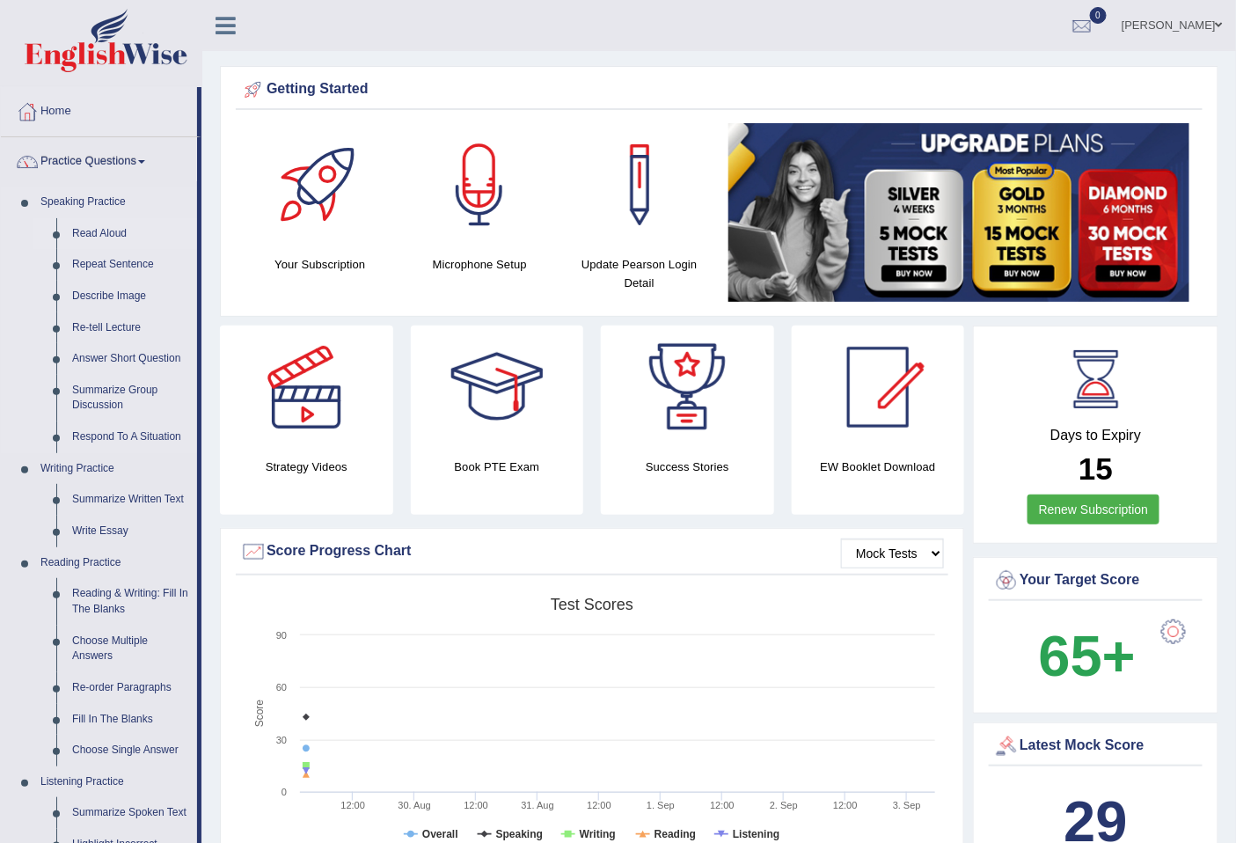
click at [102, 232] on link "Read Aloud" at bounding box center [130, 234] width 133 height 32
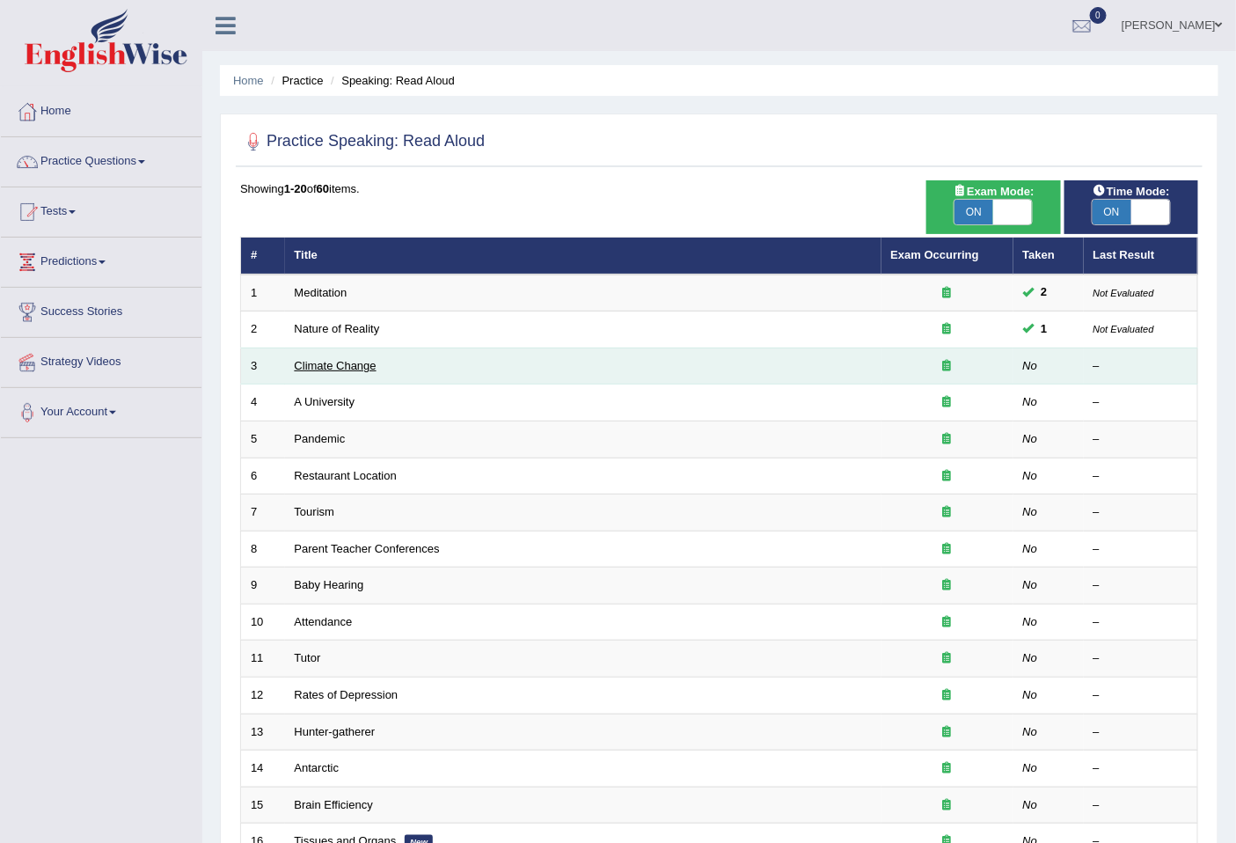
click at [341, 363] on link "Climate Change" at bounding box center [336, 365] width 82 height 13
click at [343, 361] on link "Climate Change" at bounding box center [336, 365] width 82 height 13
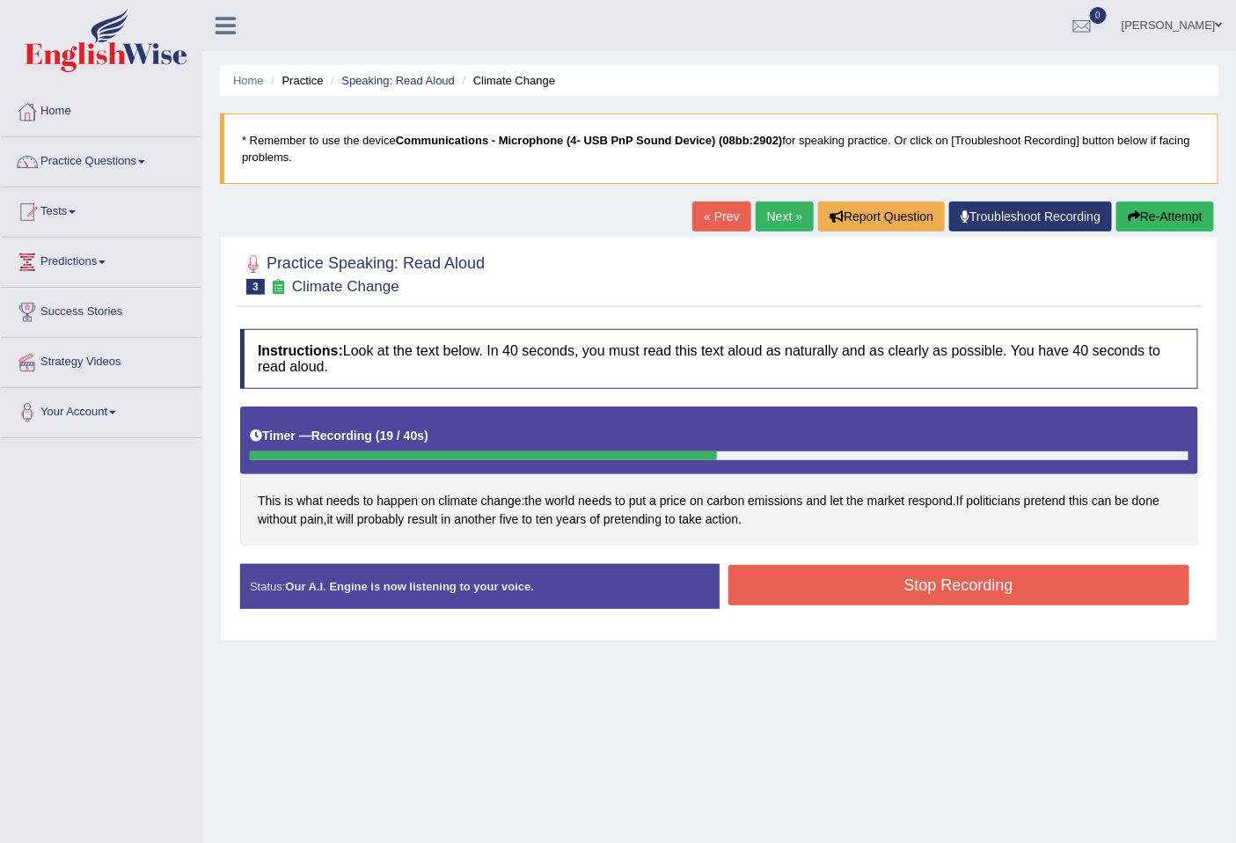
click at [1047, 581] on button "Stop Recording" at bounding box center [959, 585] width 462 height 40
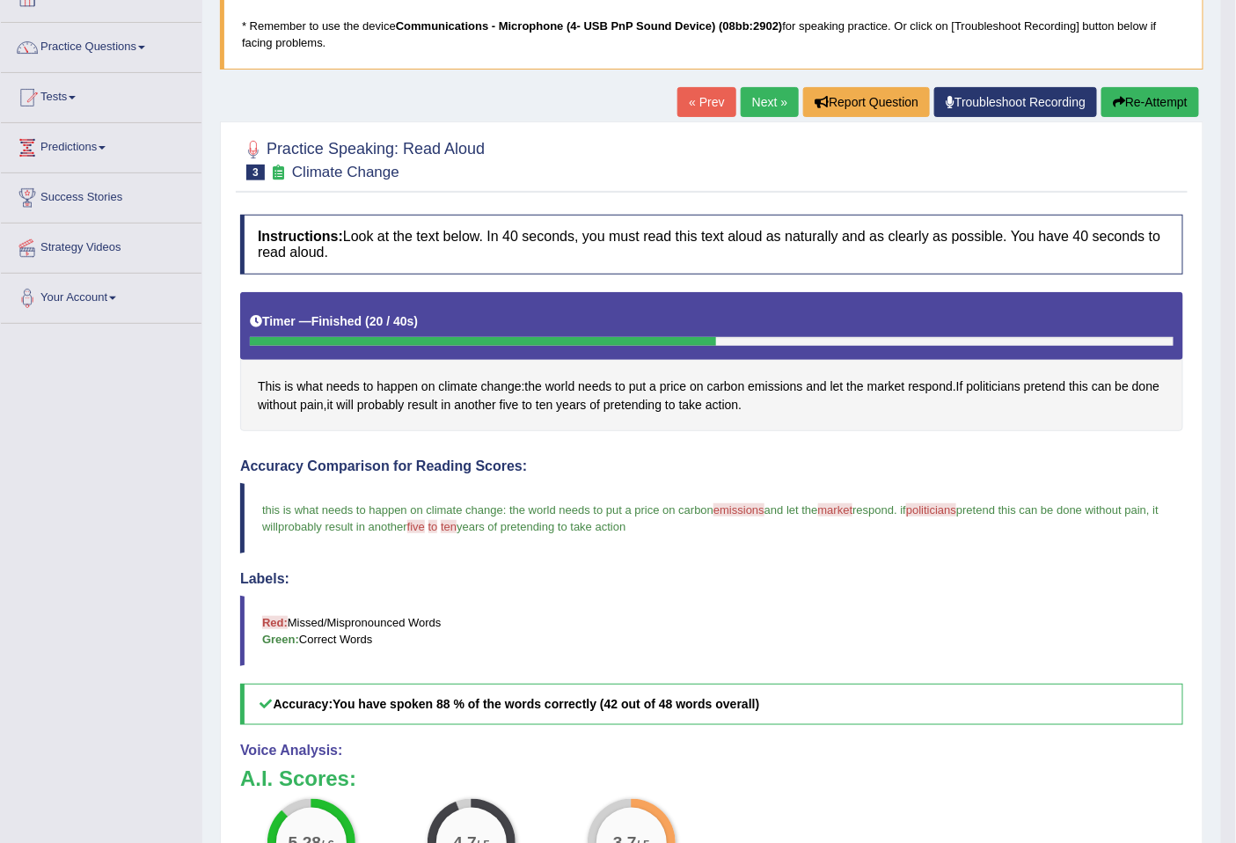
scroll to position [65, 0]
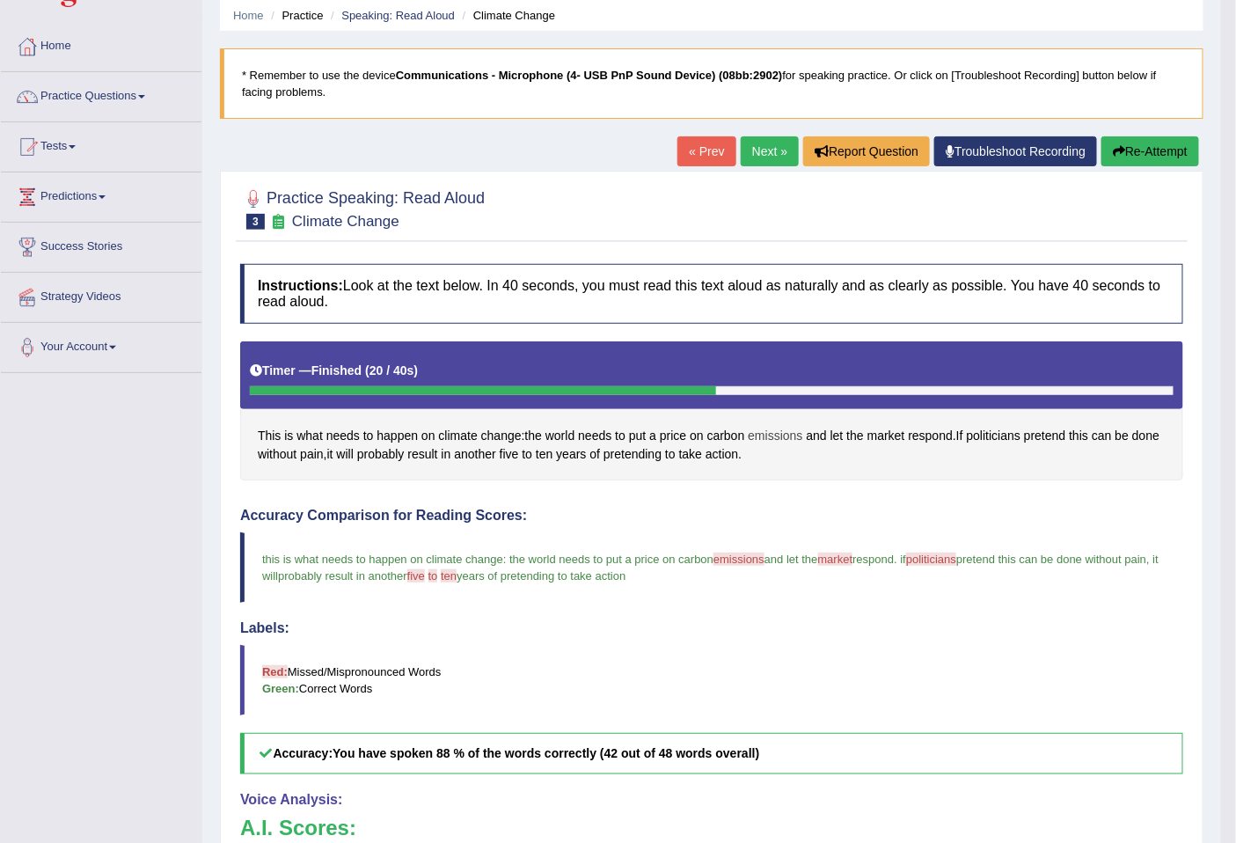
click at [788, 435] on span "emissions" at bounding box center [775, 436] width 55 height 18
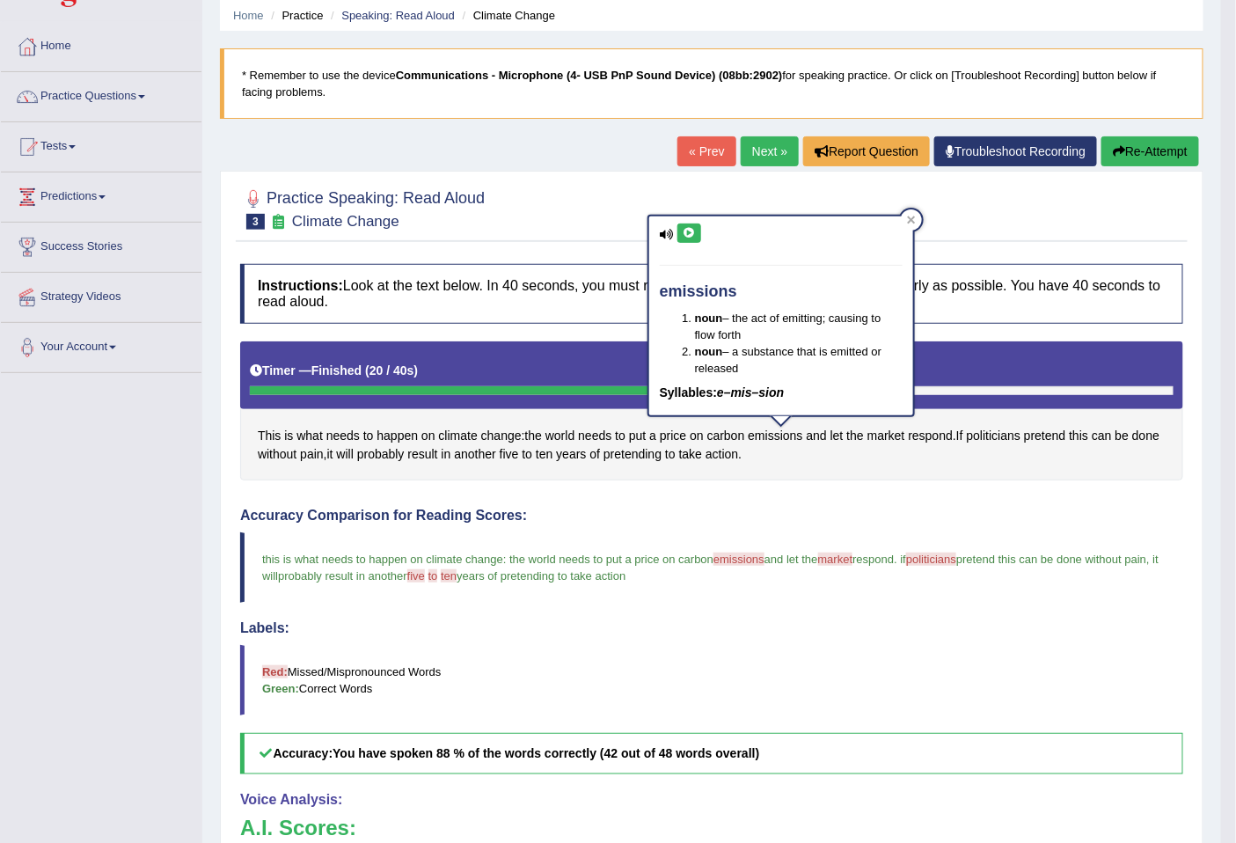
click at [691, 234] on icon at bounding box center [688, 233] width 13 height 11
click at [850, 563] on span "market" at bounding box center [835, 558] width 35 height 13
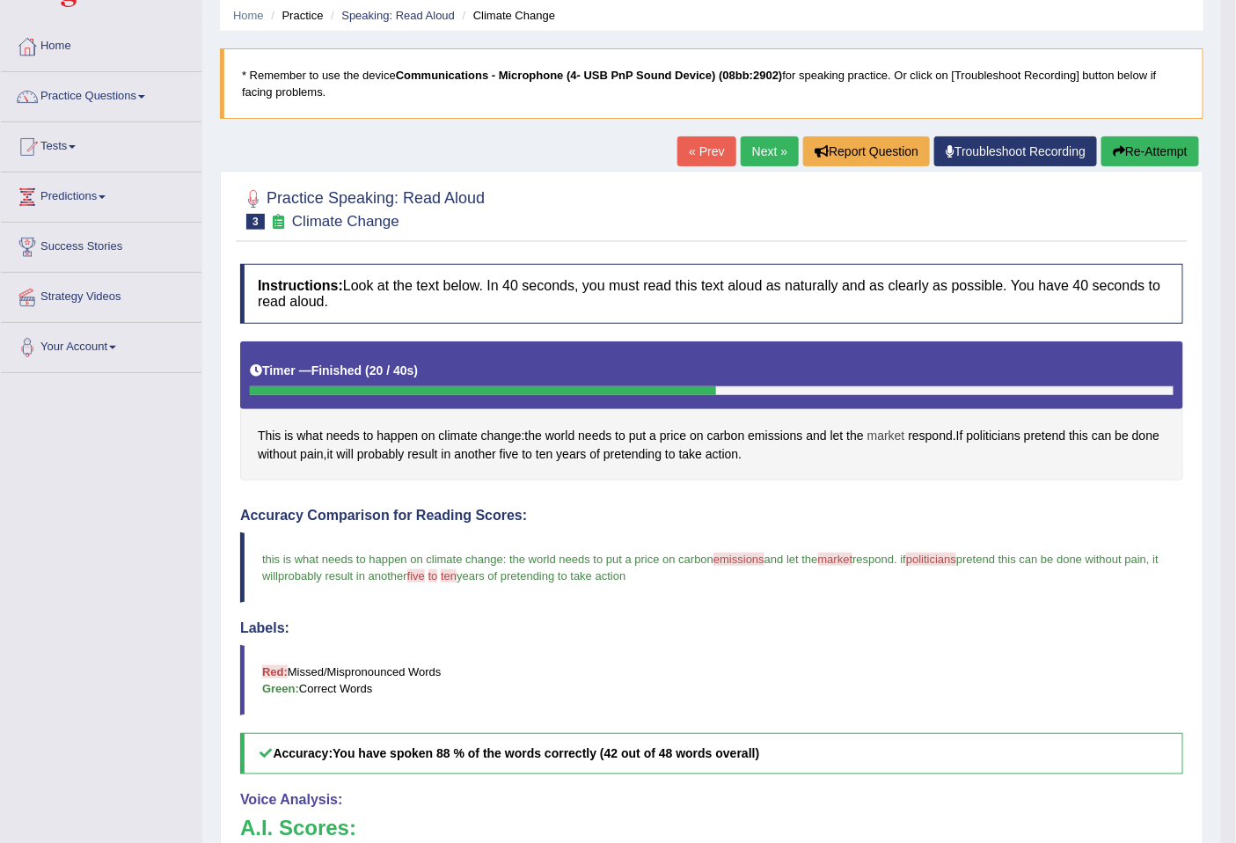
click at [894, 434] on span "market" at bounding box center [886, 436] width 38 height 18
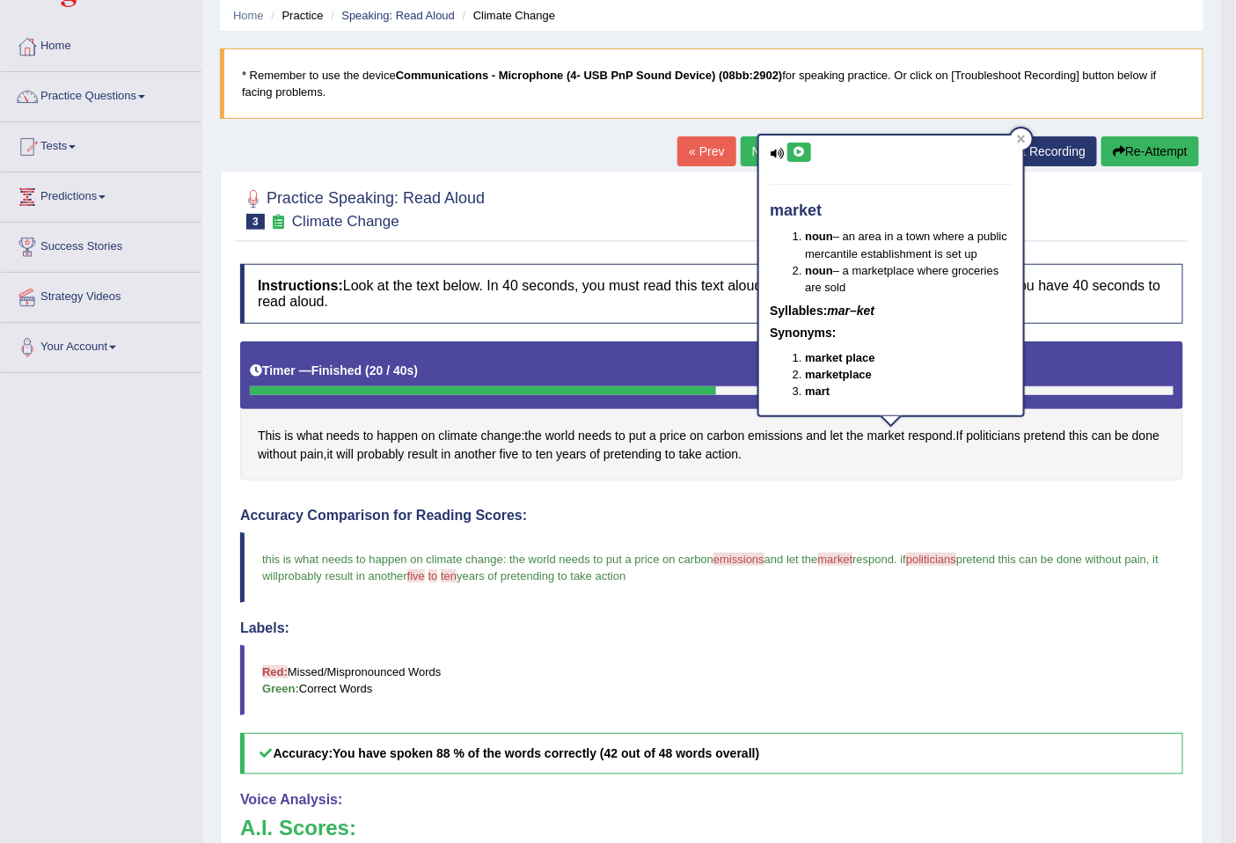
click at [788, 150] on button at bounding box center [799, 151] width 24 height 19
click at [956, 555] on span "politicians" at bounding box center [931, 558] width 50 height 13
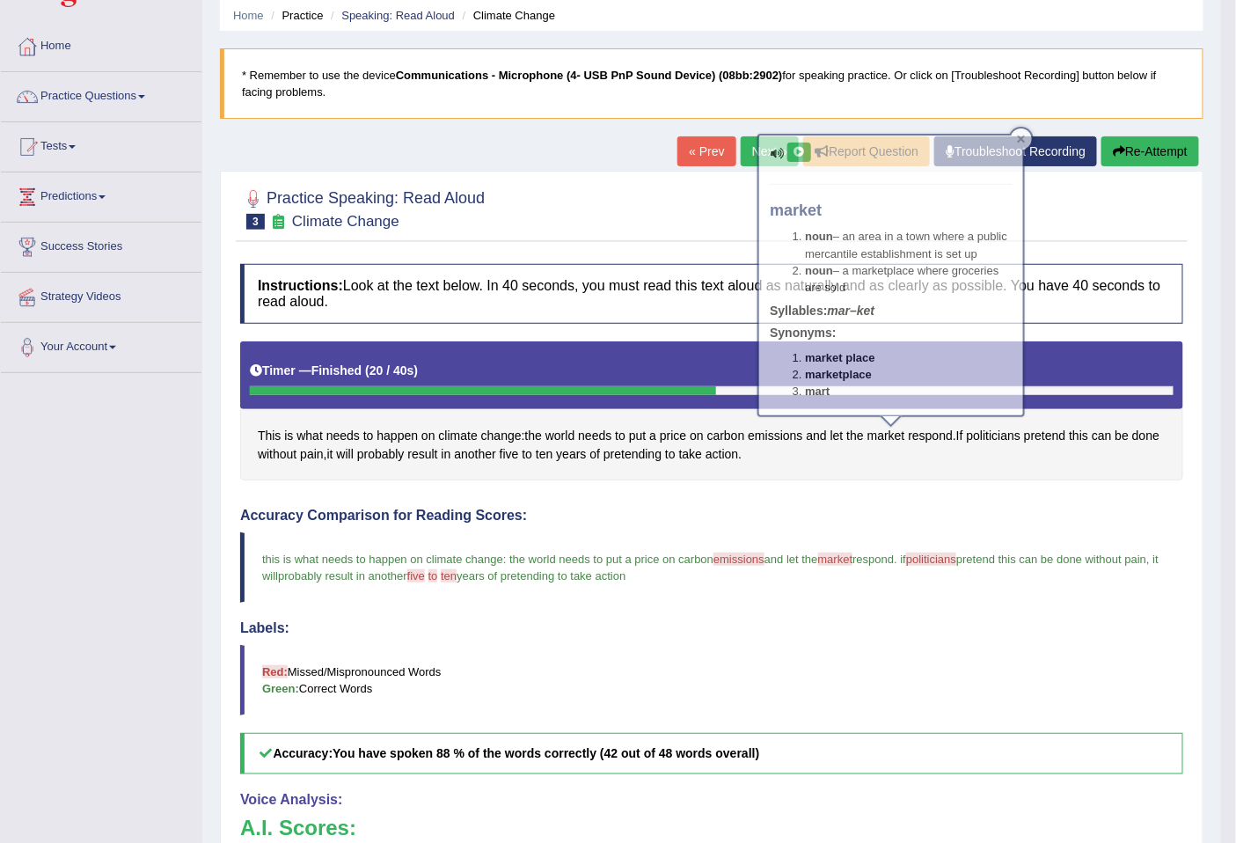
drag, startPoint x: 956, startPoint y: 555, endPoint x: 971, endPoint y: 426, distance: 130.1
click at [960, 539] on blockquote "this is what needs to happen on climate change : the world needs to put a price…" at bounding box center [711, 567] width 943 height 70
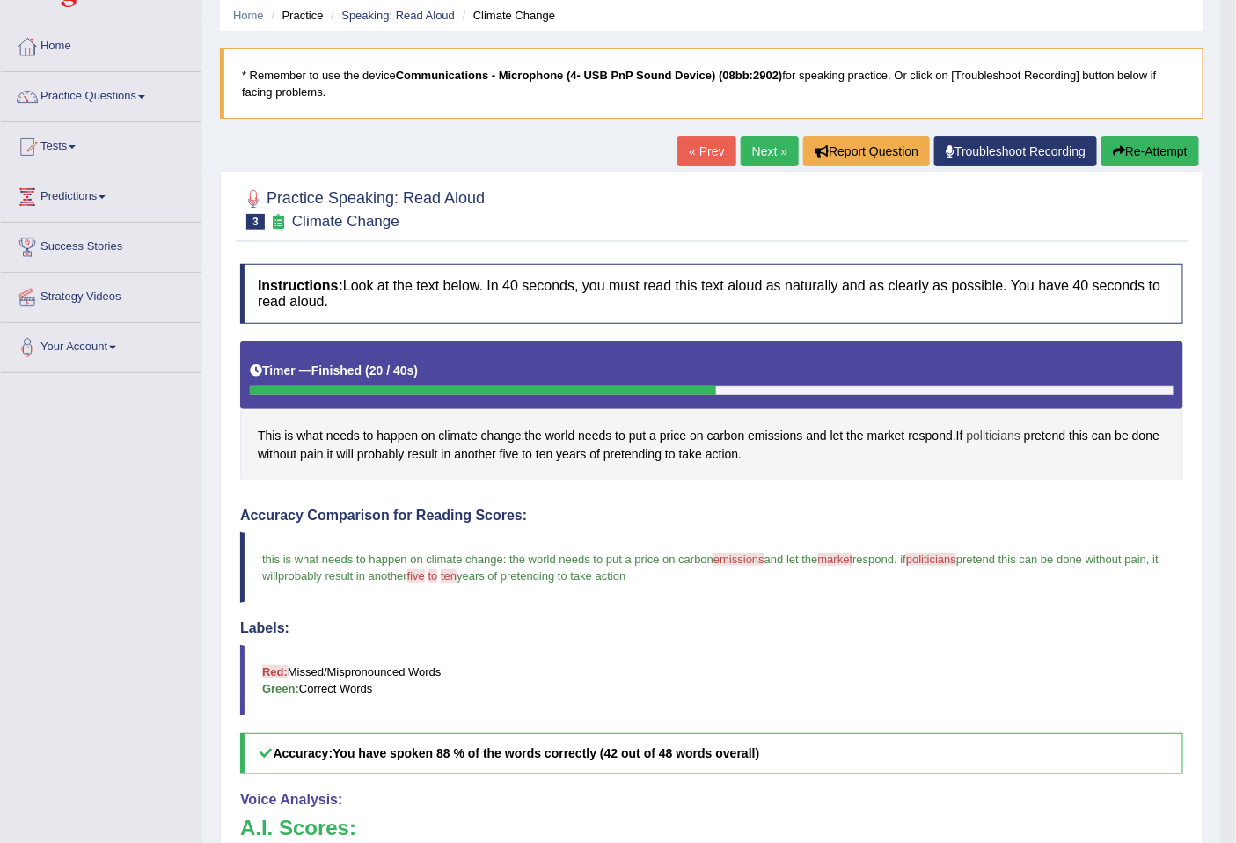
click at [991, 438] on span "politicians" at bounding box center [994, 436] width 54 height 18
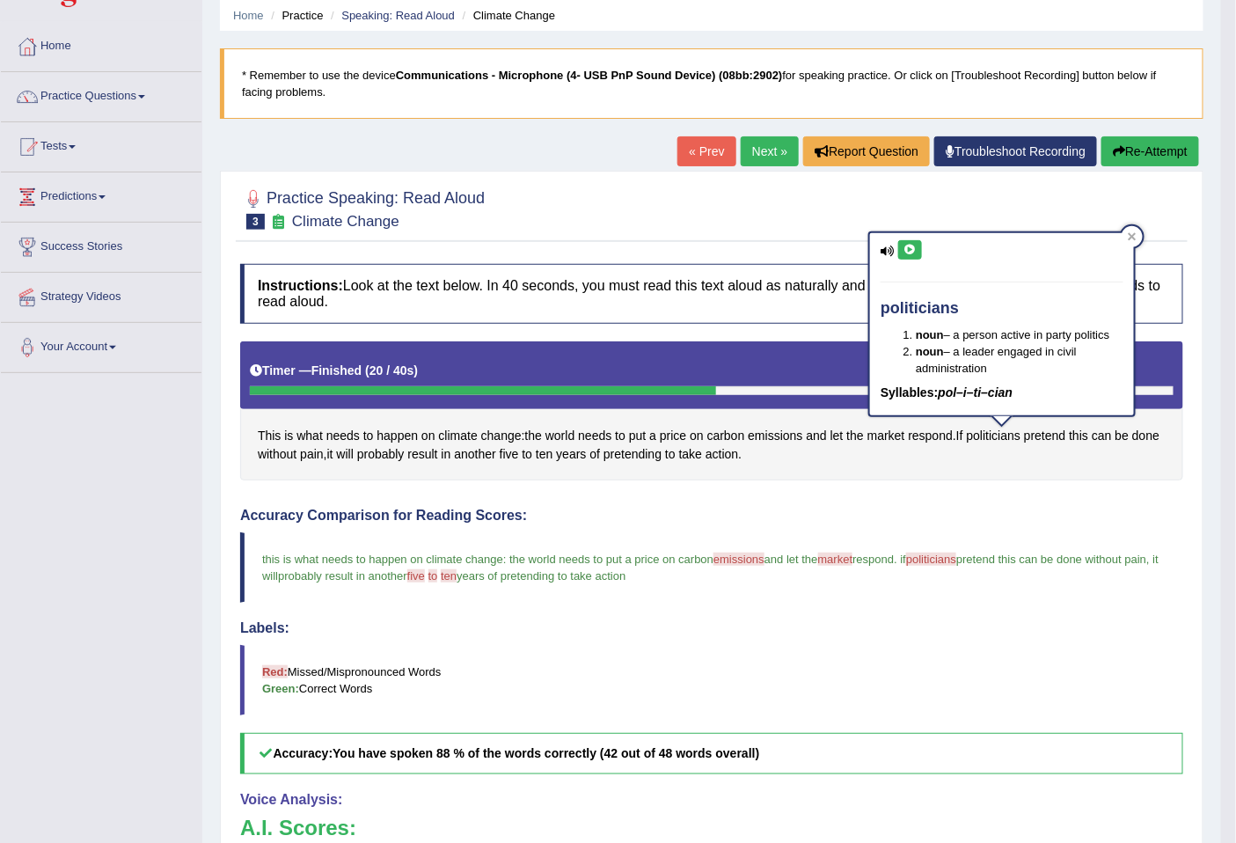
click at [907, 250] on icon at bounding box center [909, 249] width 13 height 11
click at [1048, 638] on div "Labels: Red: Missed/Mispronounced Words Green: Correct Words" at bounding box center [711, 667] width 943 height 95
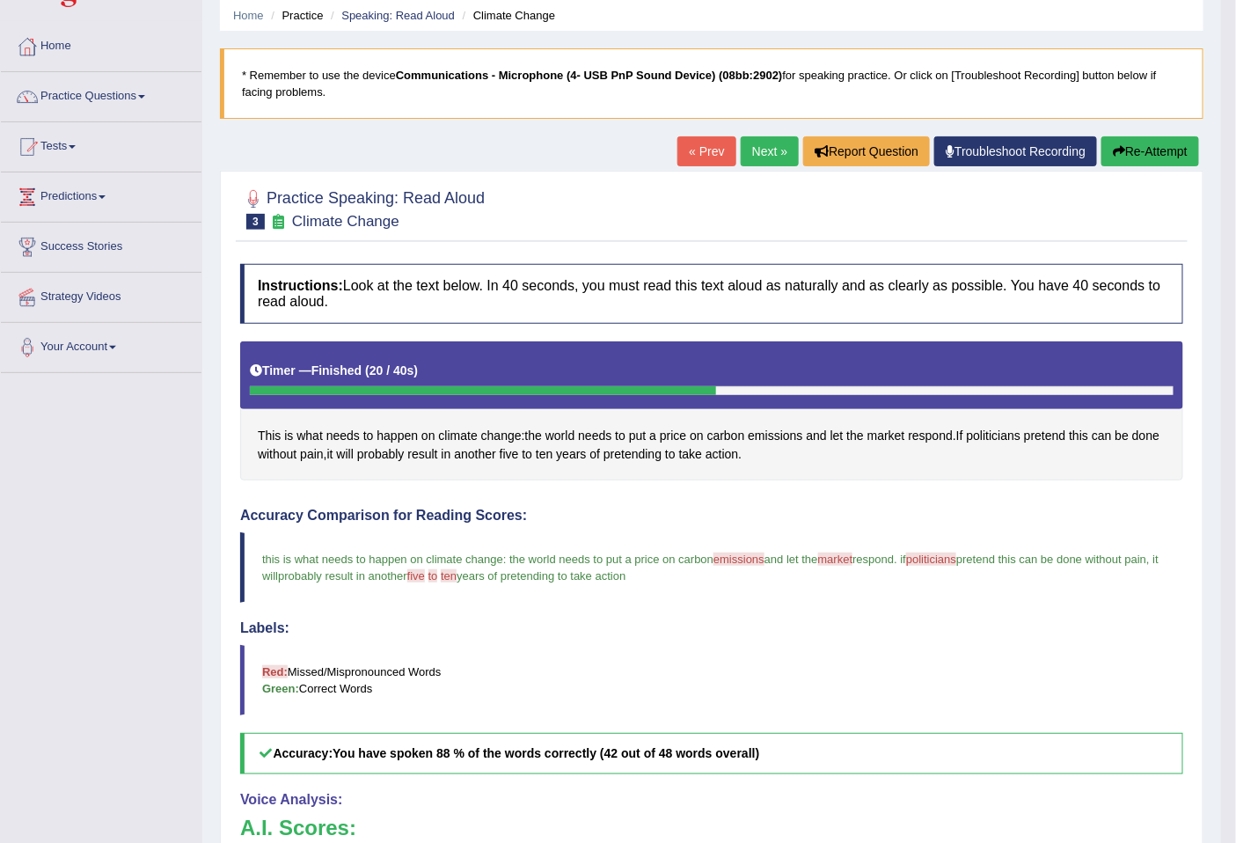
click at [1135, 155] on button "Re-Attempt" at bounding box center [1150, 151] width 98 height 30
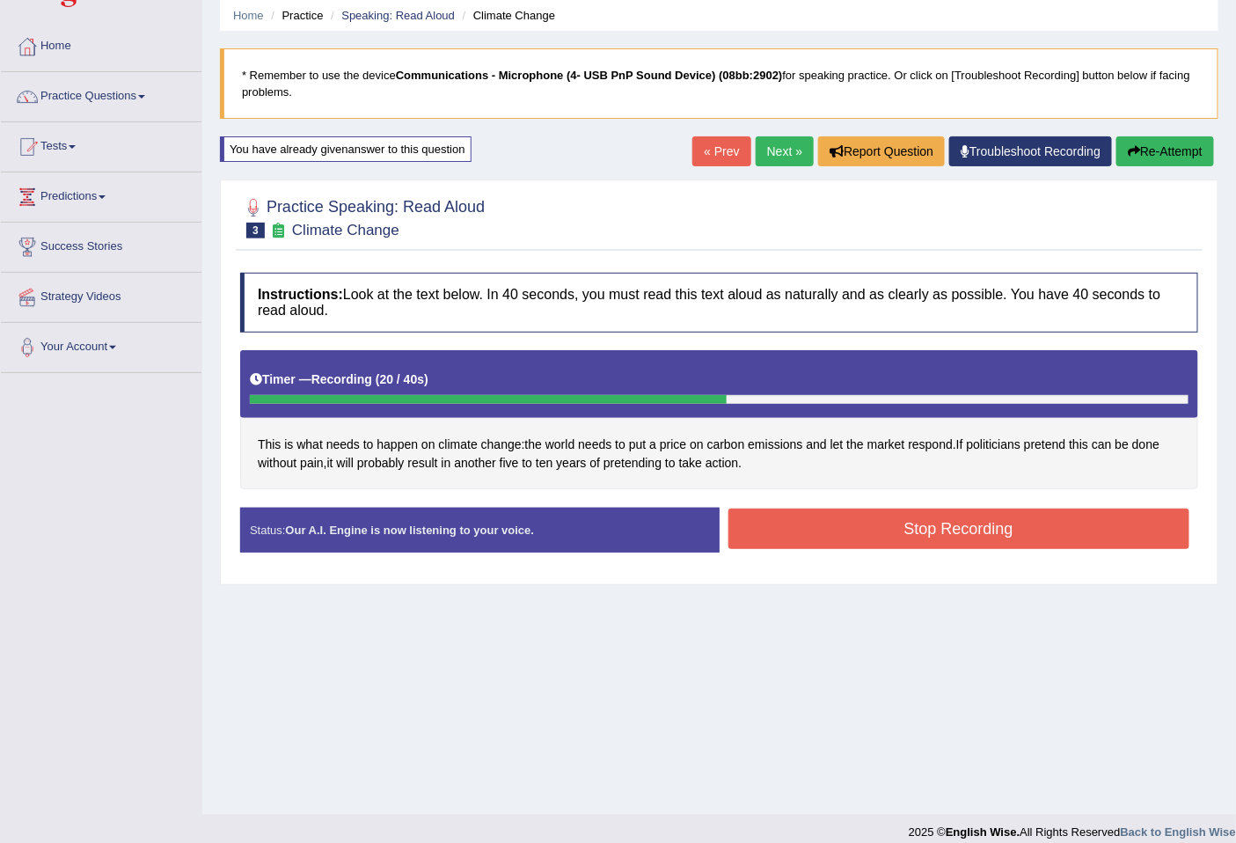
click at [976, 517] on button "Stop Recording" at bounding box center [959, 528] width 462 height 40
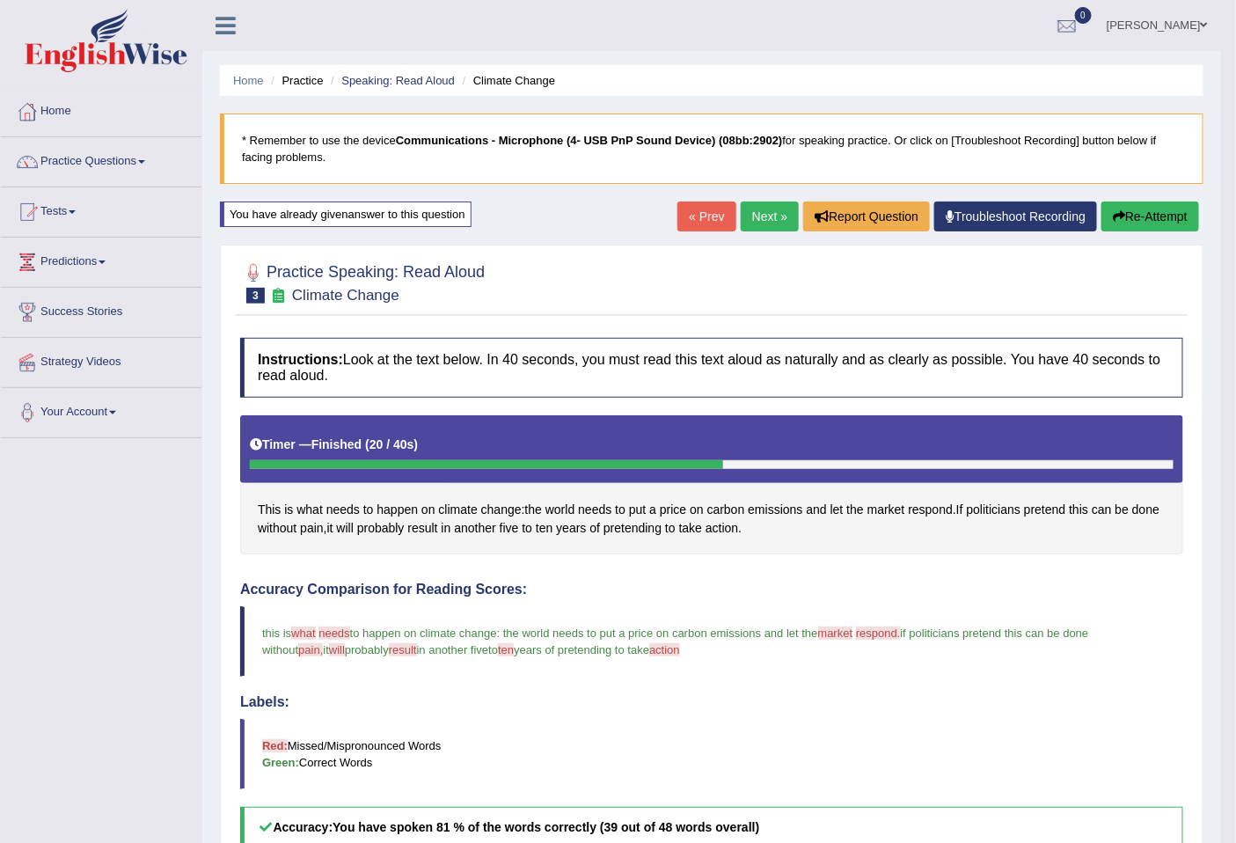
click at [1134, 213] on button "Re-Attempt" at bounding box center [1150, 216] width 98 height 30
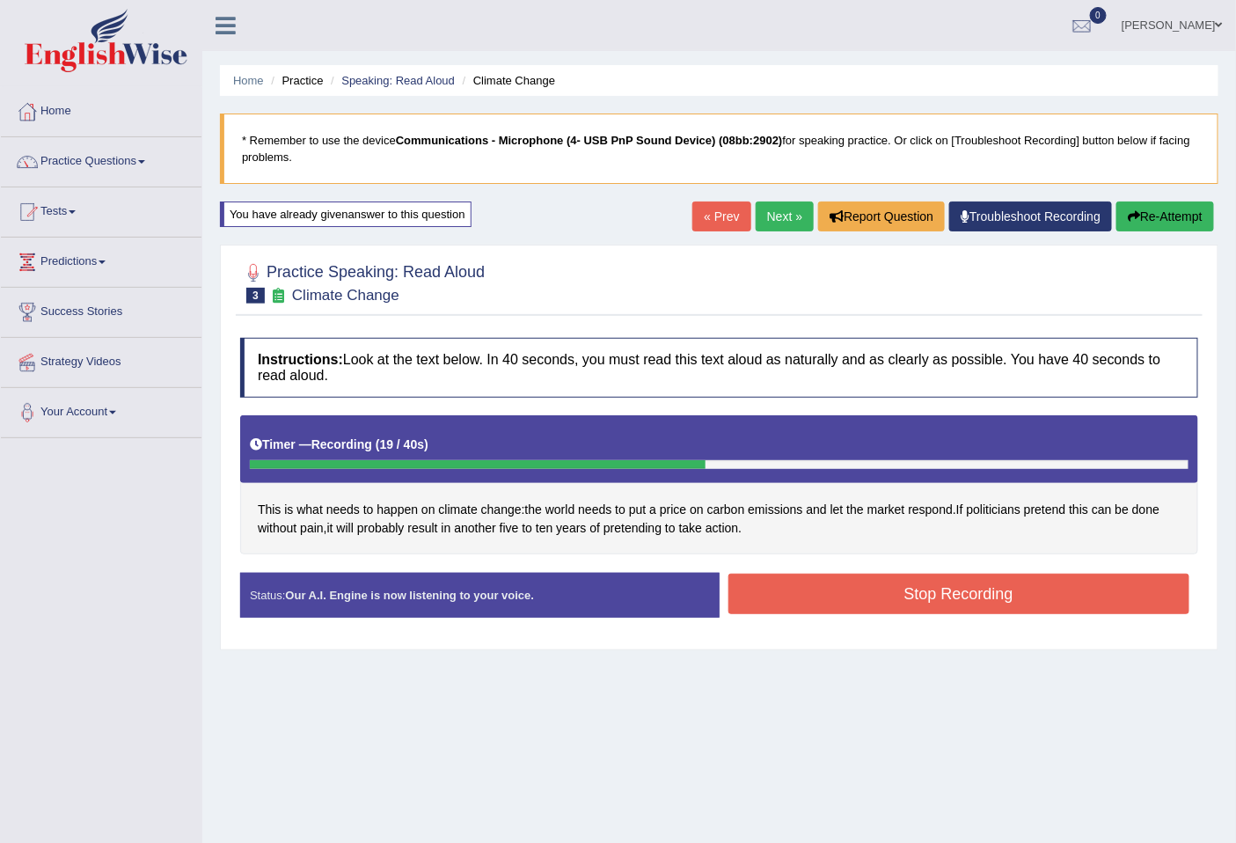
click at [1036, 584] on button "Stop Recording" at bounding box center [959, 593] width 462 height 40
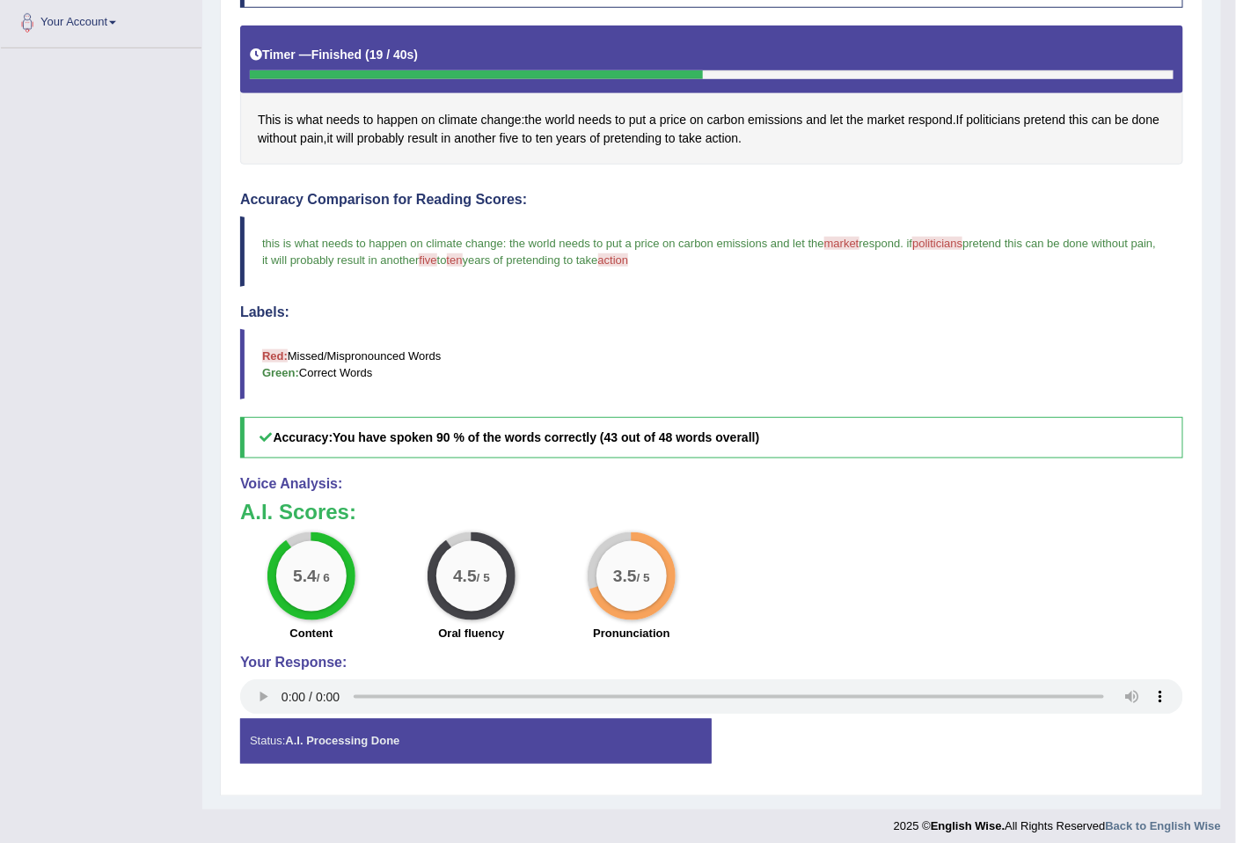
scroll to position [399, 0]
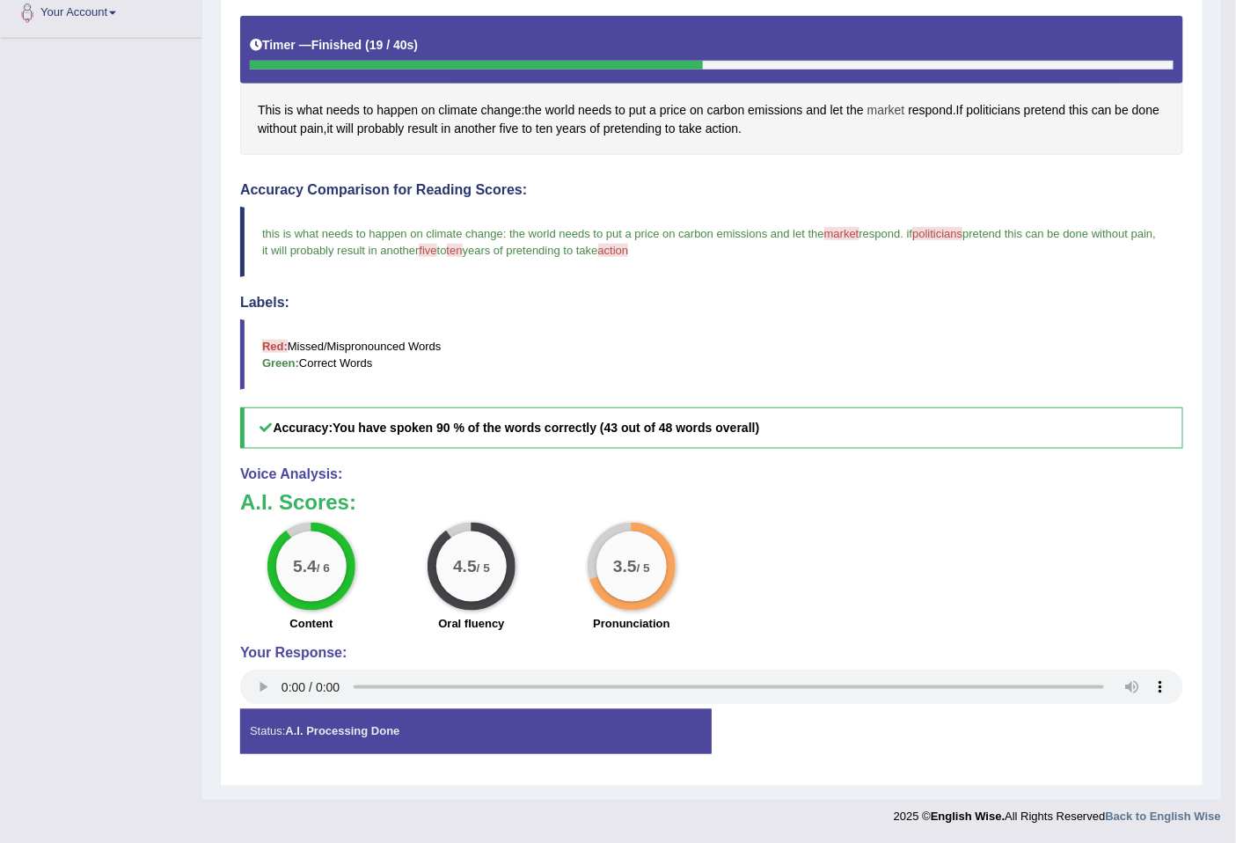
click at [881, 111] on span "market" at bounding box center [886, 110] width 38 height 18
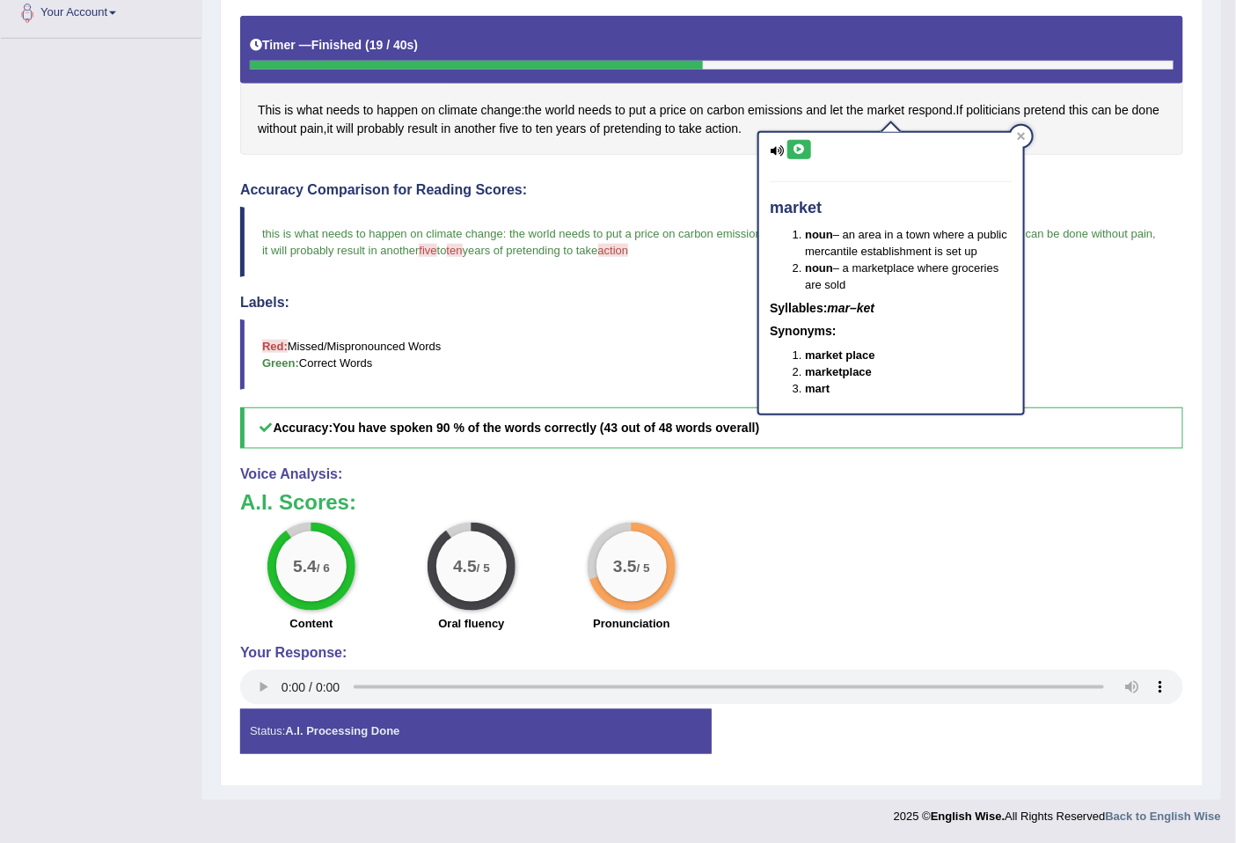
click at [804, 152] on icon at bounding box center [798, 149] width 13 height 11
click at [1120, 271] on blockquote "this is what needs to happen on climate change : the world needs to put a price…" at bounding box center [711, 242] width 943 height 70
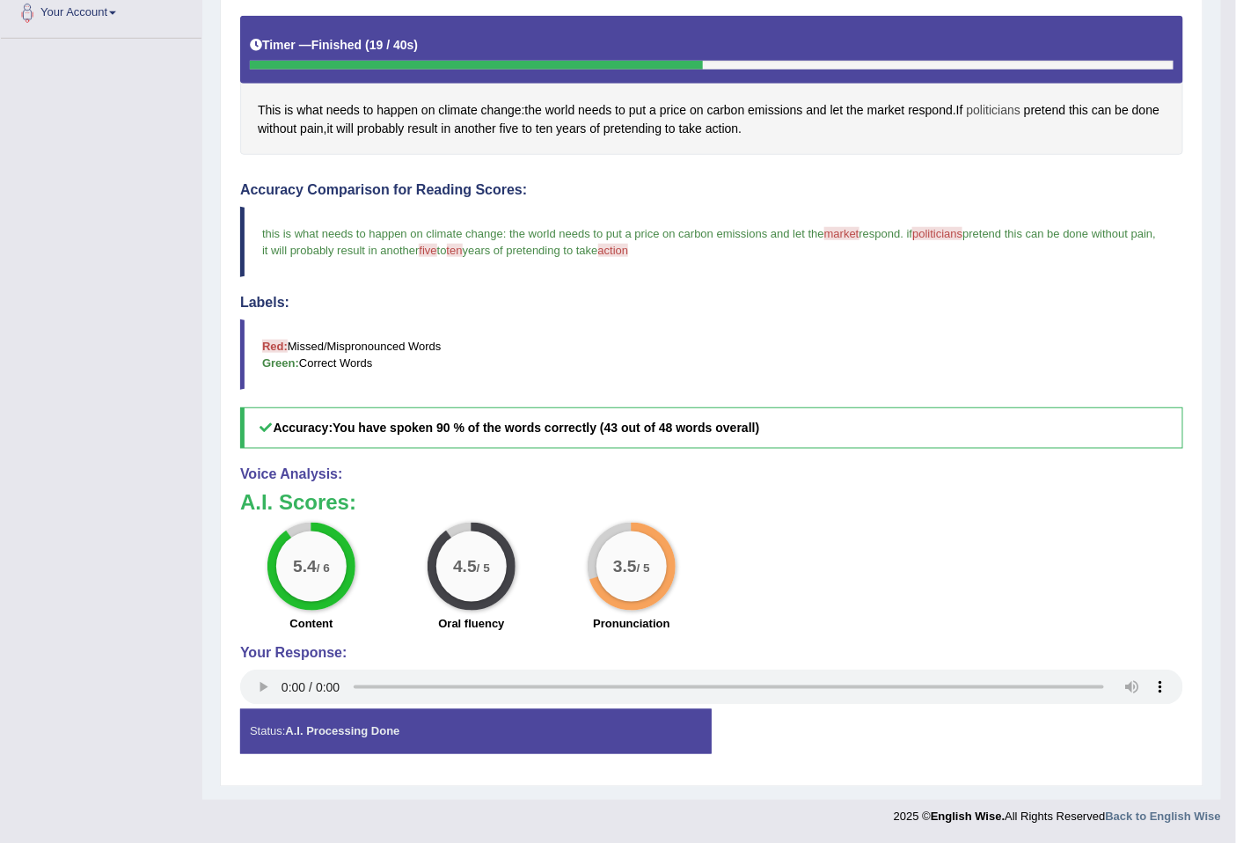
click at [987, 108] on span "politicians" at bounding box center [994, 110] width 54 height 18
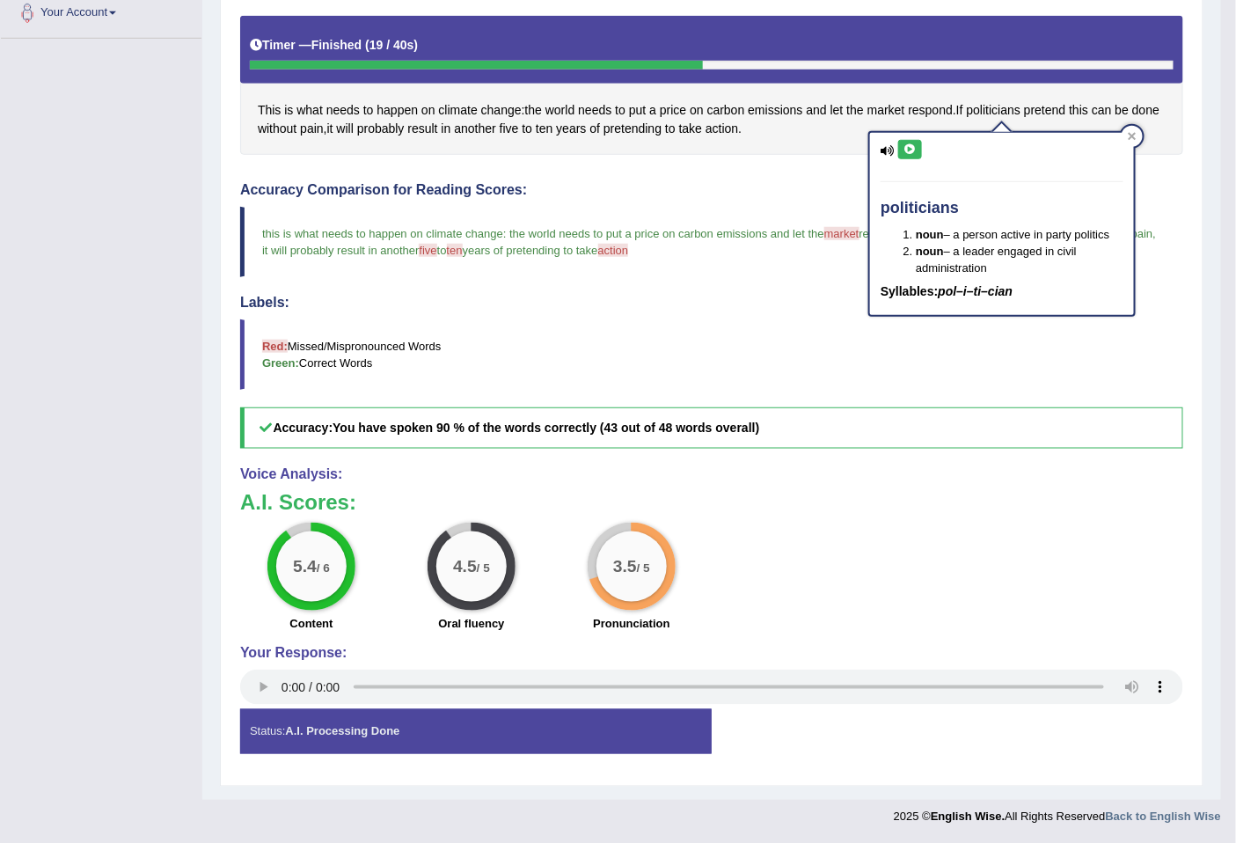
click at [913, 145] on icon at bounding box center [909, 149] width 13 height 11
click at [436, 244] on span "five" at bounding box center [428, 250] width 18 height 13
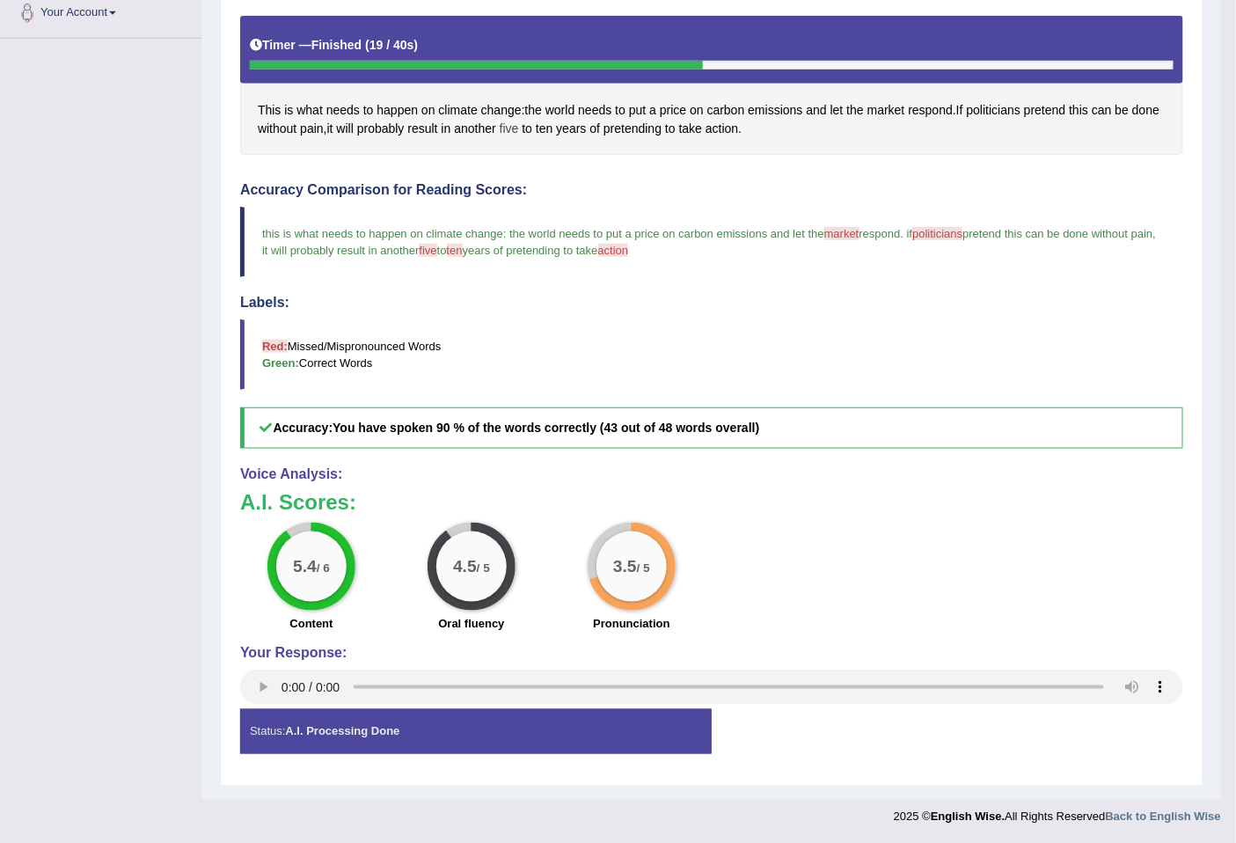
click at [519, 126] on span "five" at bounding box center [509, 129] width 19 height 18
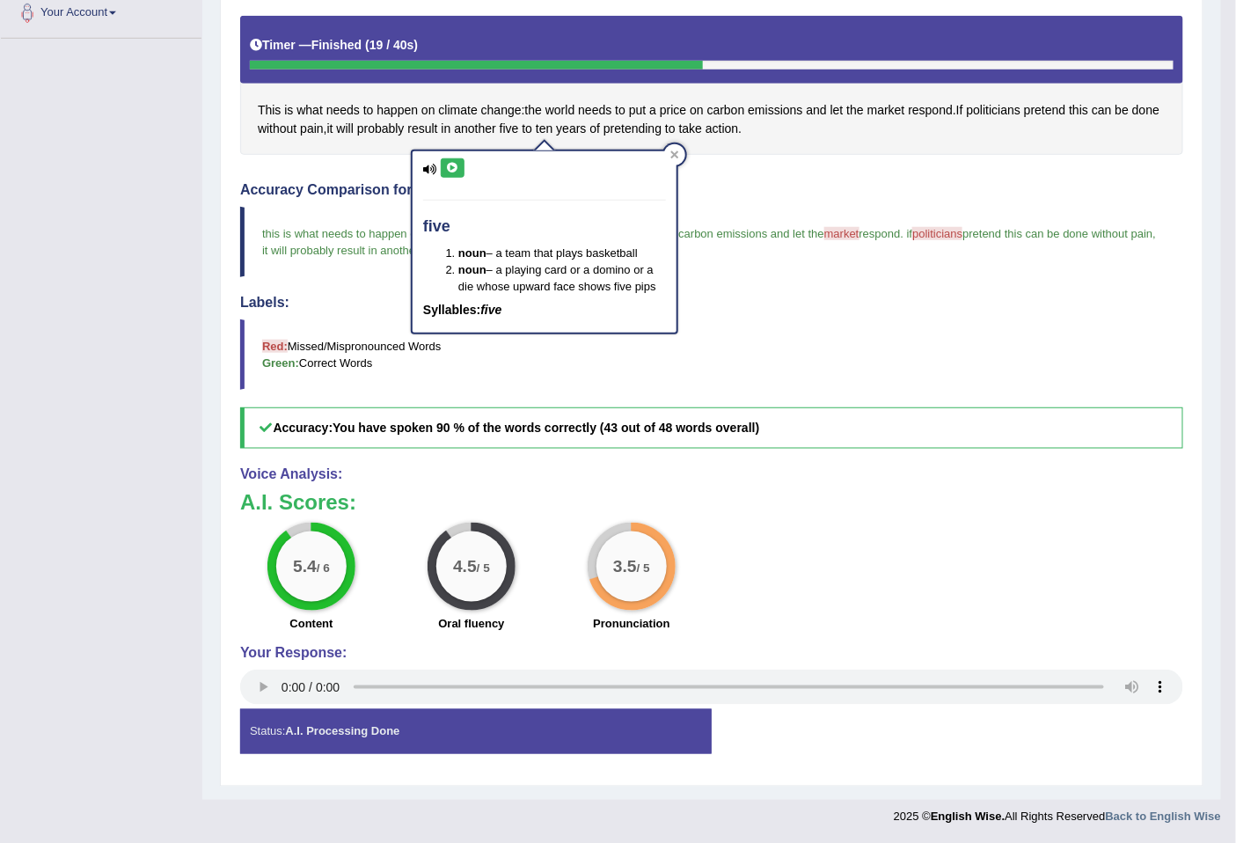
click at [455, 163] on icon at bounding box center [452, 168] width 13 height 11
click at [682, 150] on div at bounding box center [674, 154] width 21 height 21
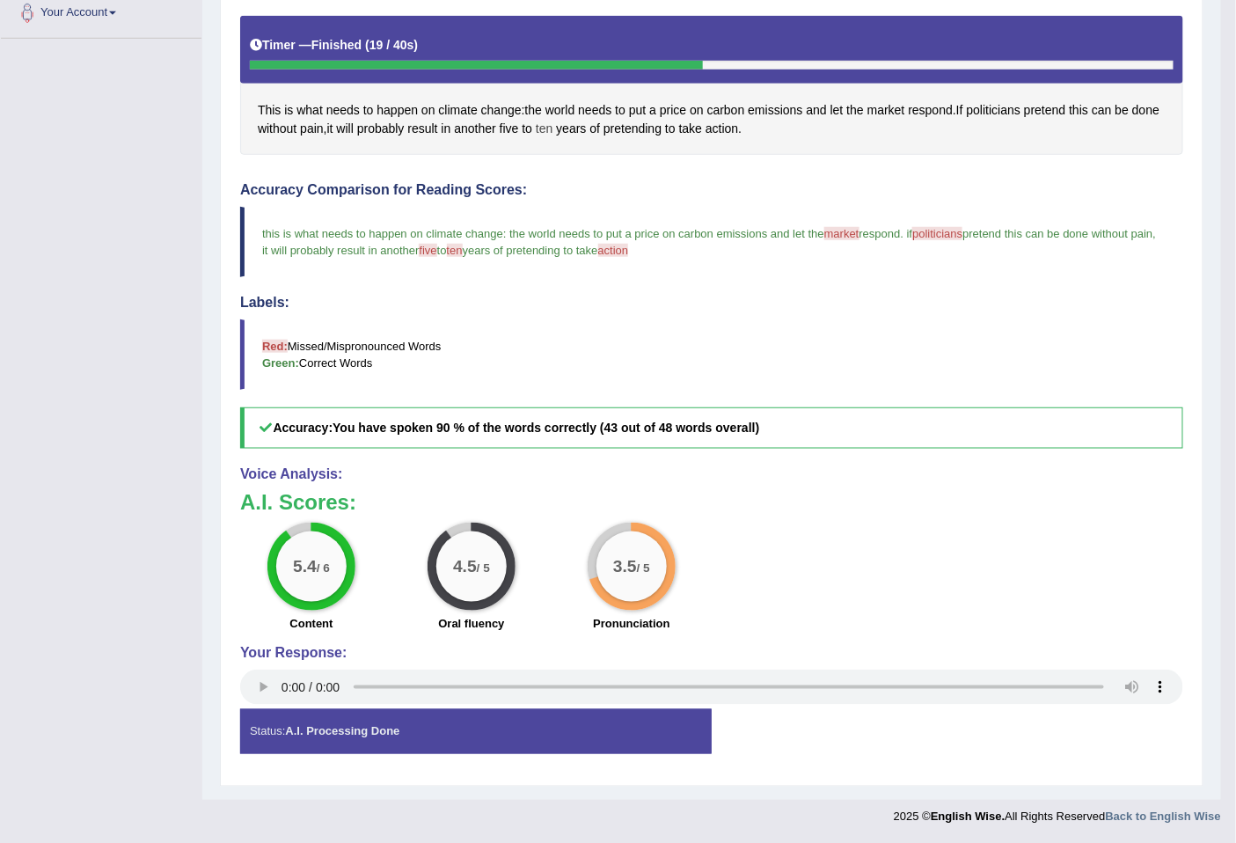
click at [552, 129] on span "ten" at bounding box center [544, 129] width 17 height 18
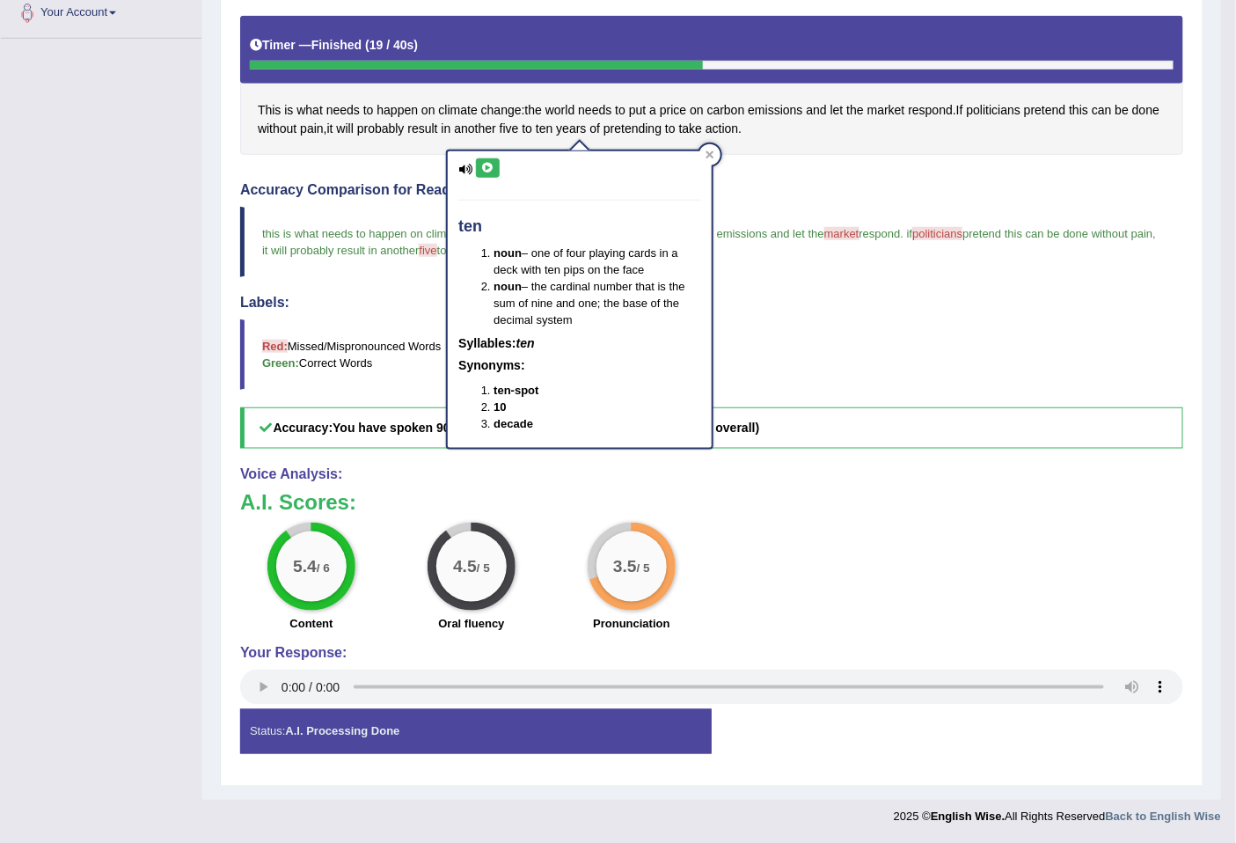
click at [488, 164] on icon at bounding box center [487, 168] width 13 height 11
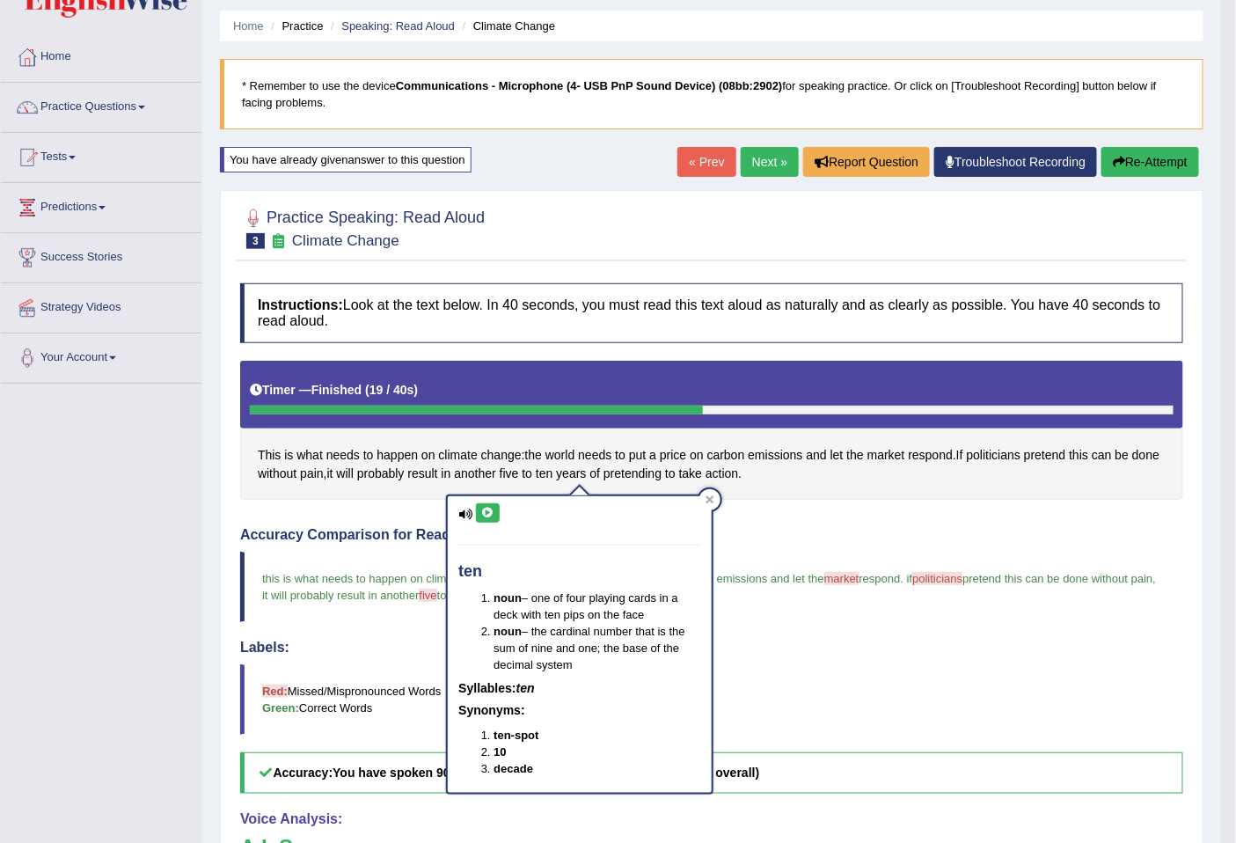
scroll to position [0, 0]
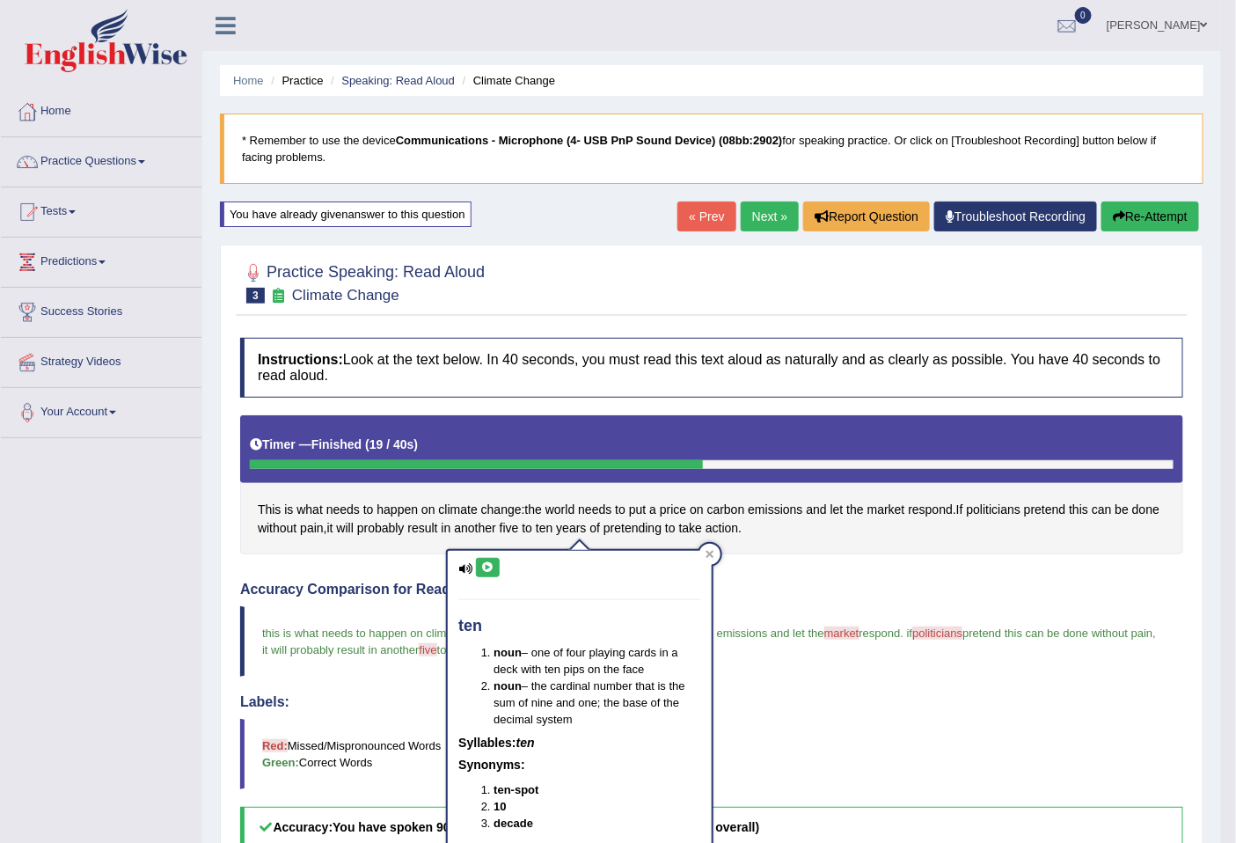
click at [741, 216] on link "Next »" at bounding box center [769, 216] width 58 height 30
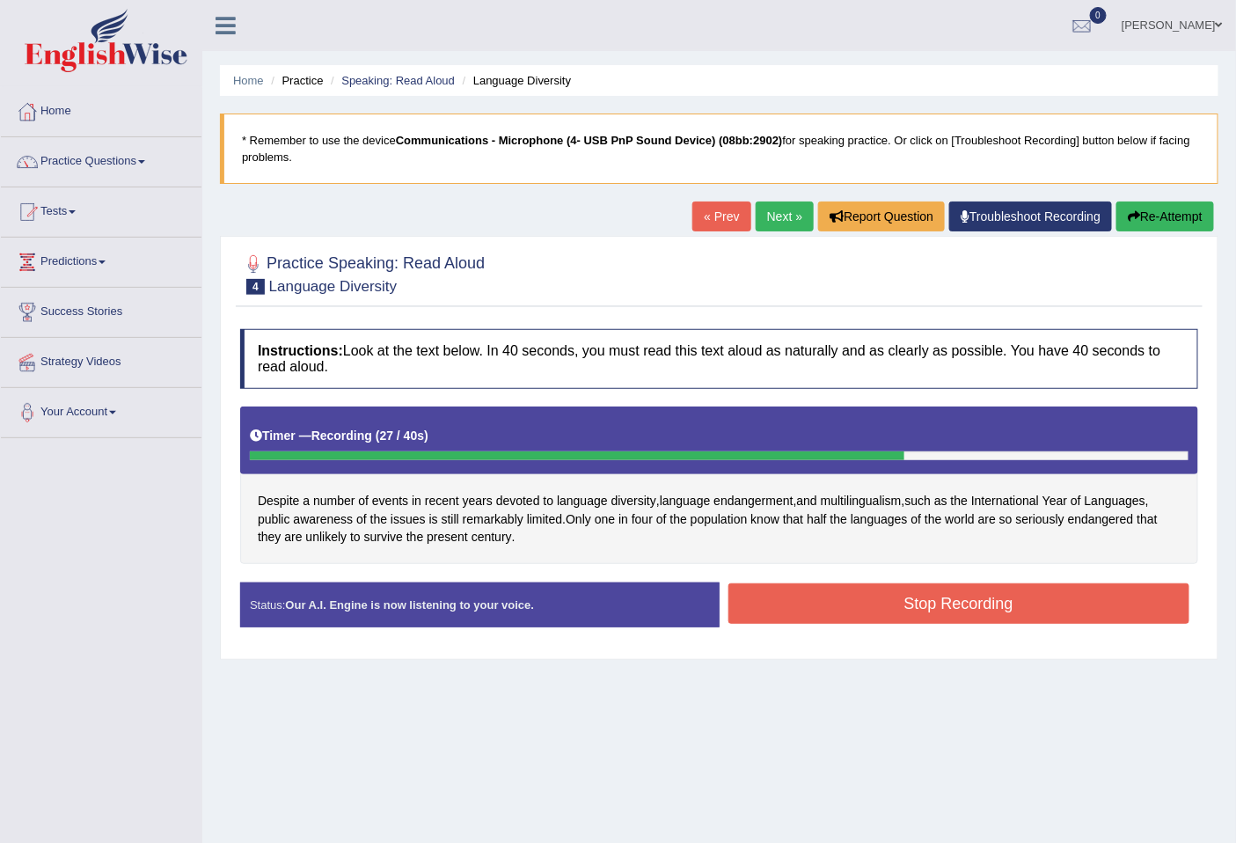
click at [907, 599] on button "Stop Recording" at bounding box center [959, 603] width 462 height 40
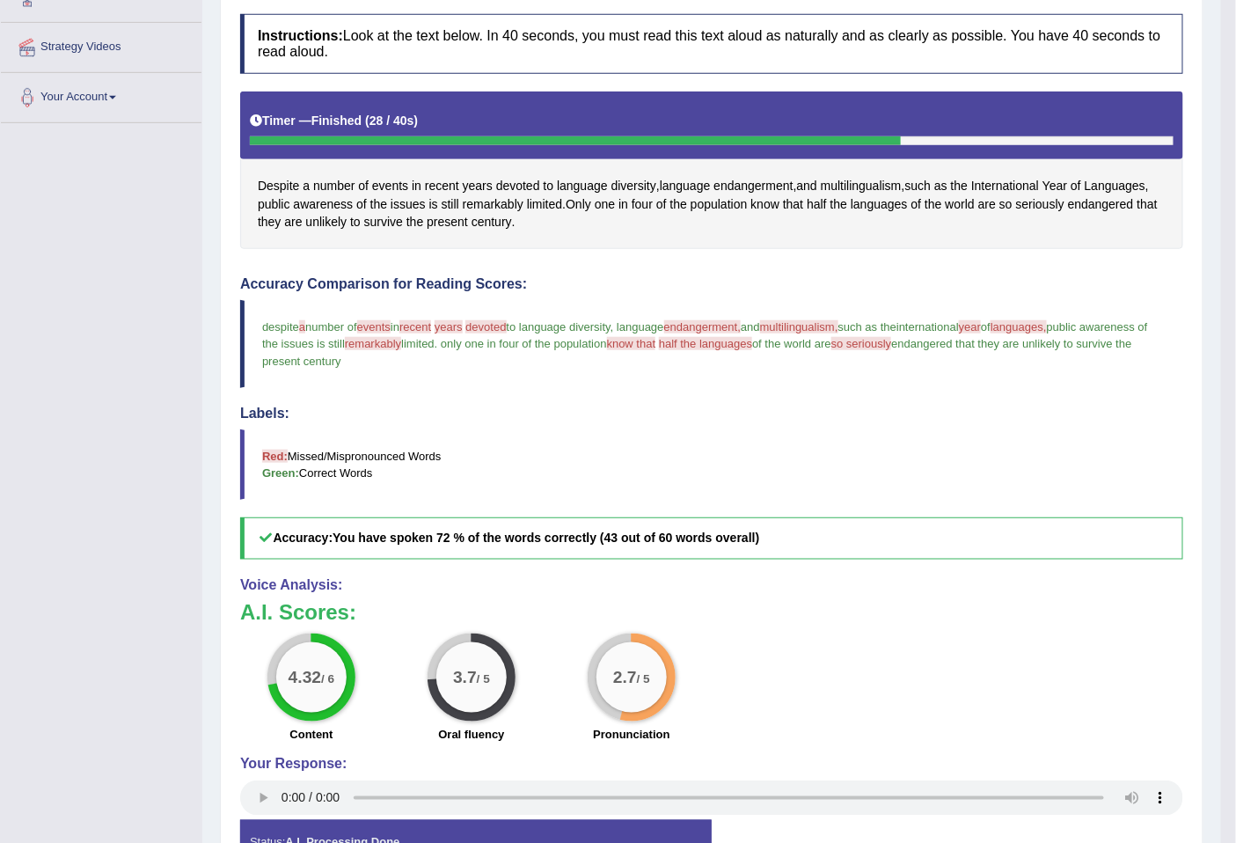
scroll to position [426, 0]
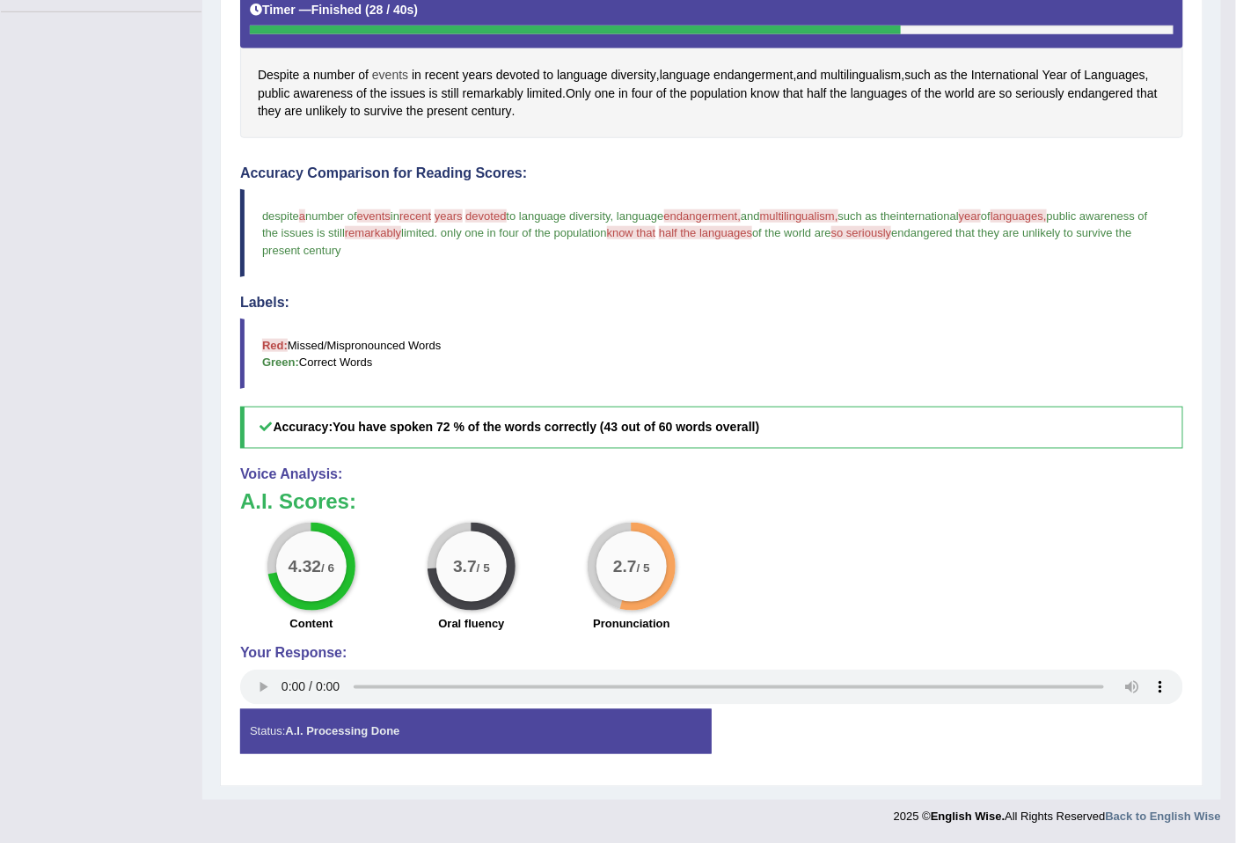
click at [397, 70] on span "events" at bounding box center [390, 75] width 36 height 18
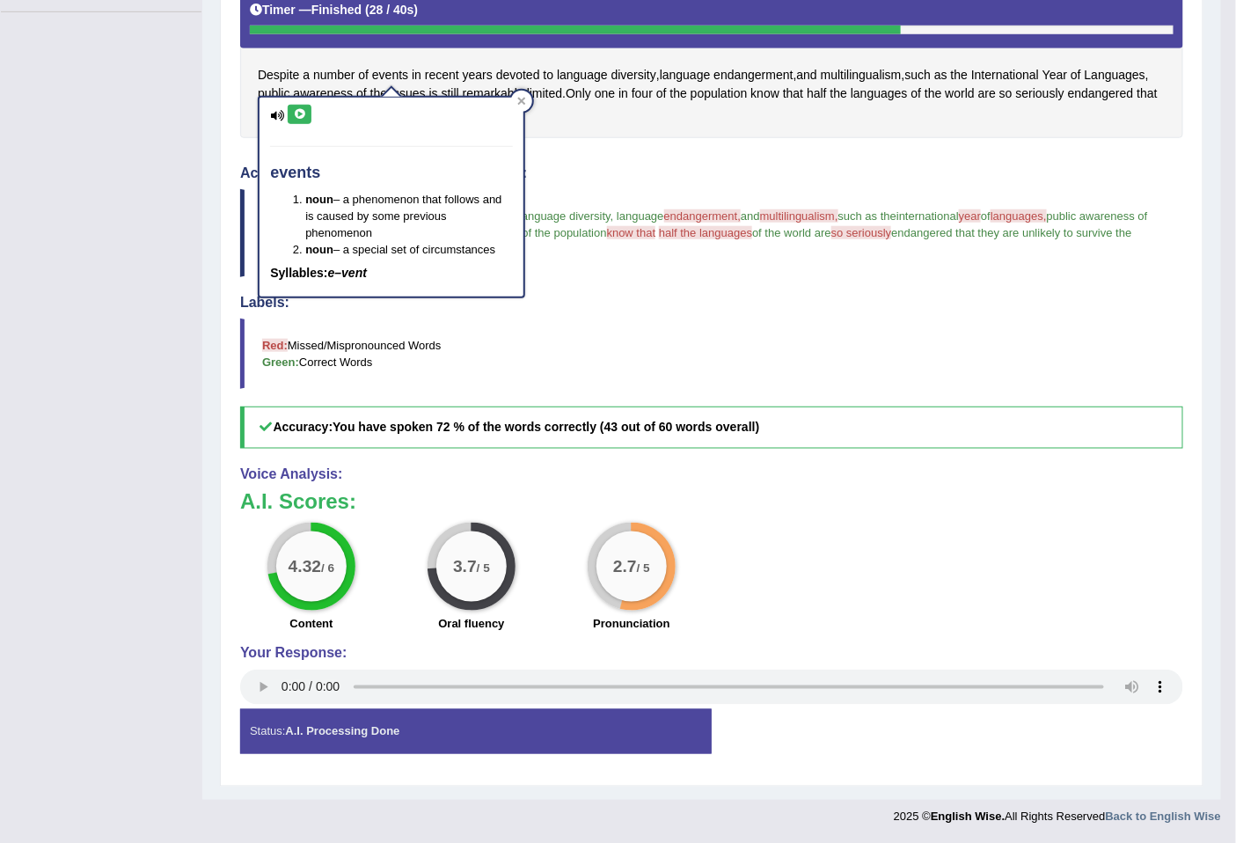
click at [304, 109] on icon at bounding box center [299, 114] width 13 height 11
click at [524, 102] on icon at bounding box center [522, 102] width 8 height 8
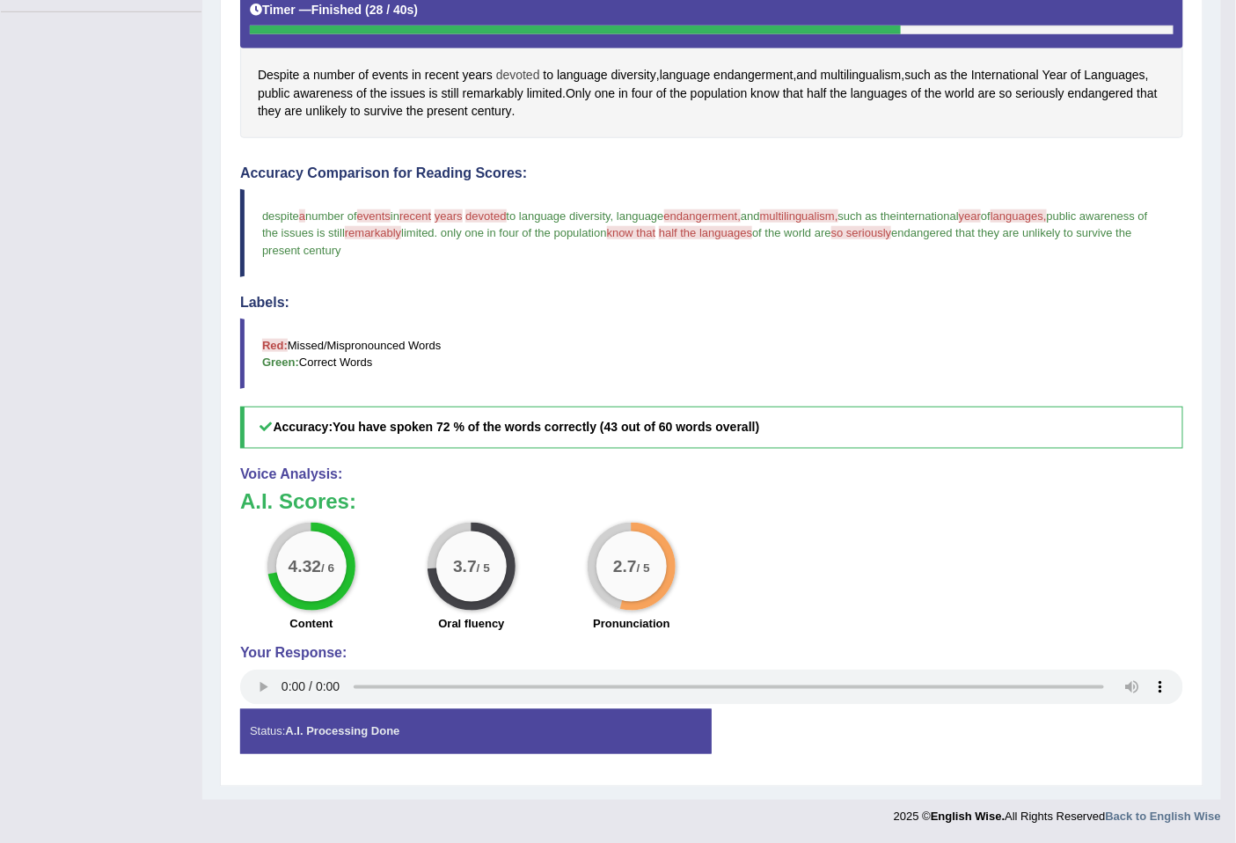
click at [512, 77] on span "devoted" at bounding box center [518, 75] width 44 height 18
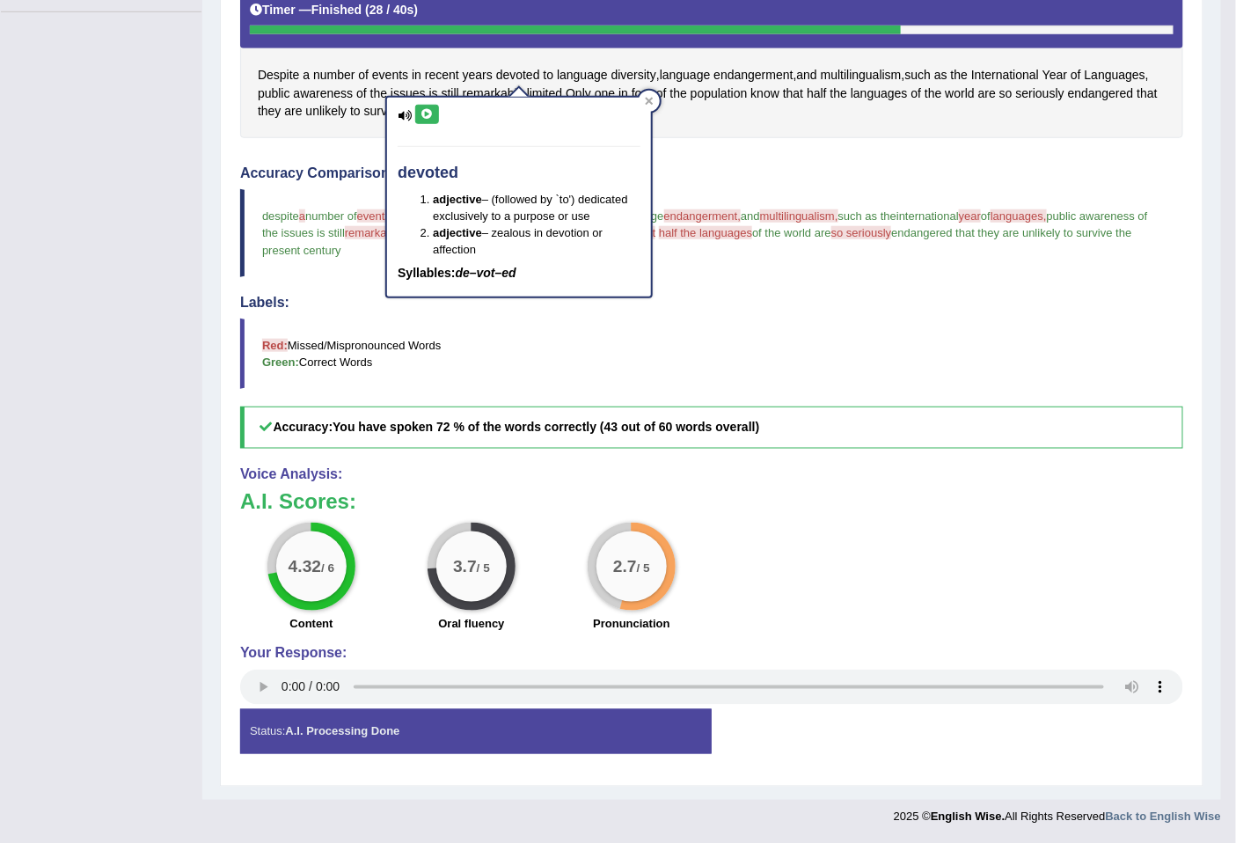
click at [428, 114] on icon at bounding box center [426, 114] width 13 height 11
click at [420, 111] on icon at bounding box center [426, 114] width 13 height 11
click at [646, 97] on icon at bounding box center [649, 101] width 9 height 9
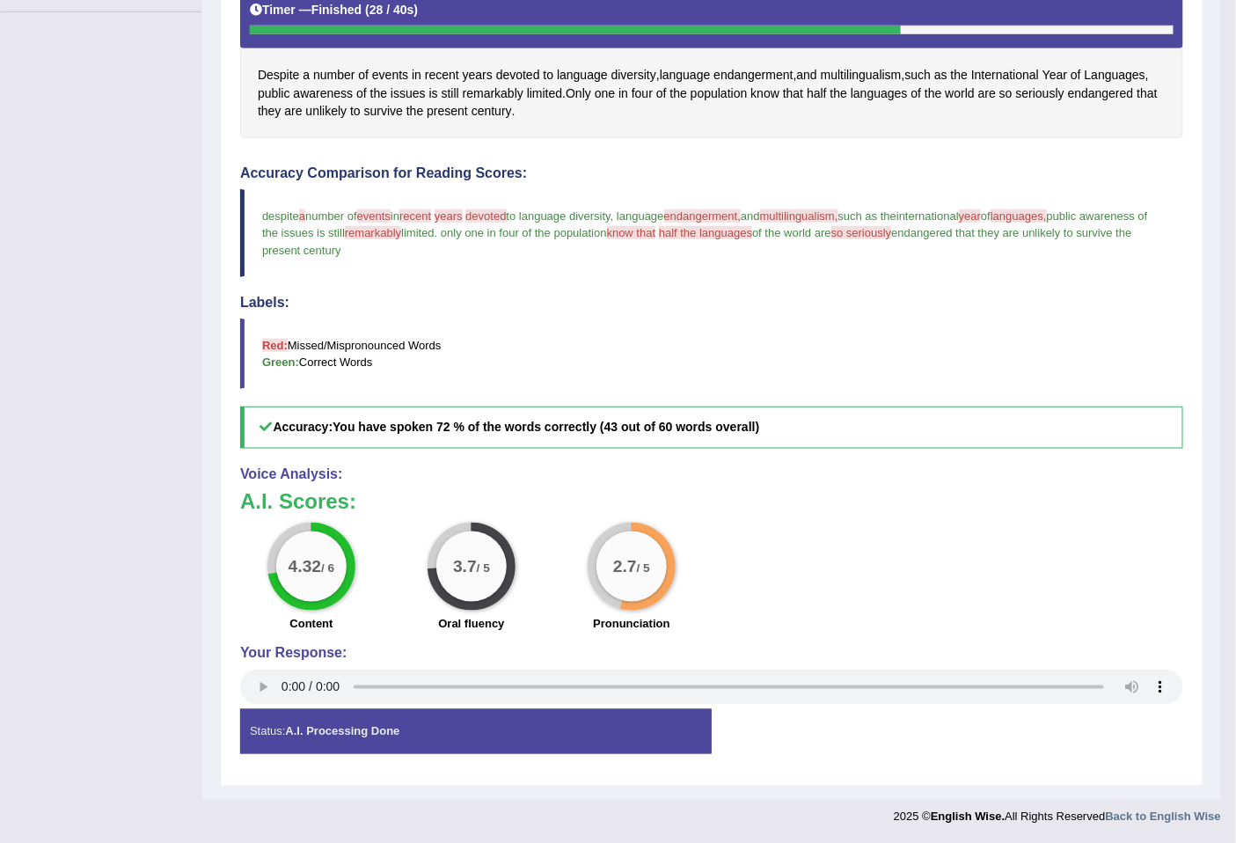
click at [463, 215] on span "years" at bounding box center [448, 215] width 28 height 13
click at [486, 68] on span "years" at bounding box center [478, 75] width 30 height 18
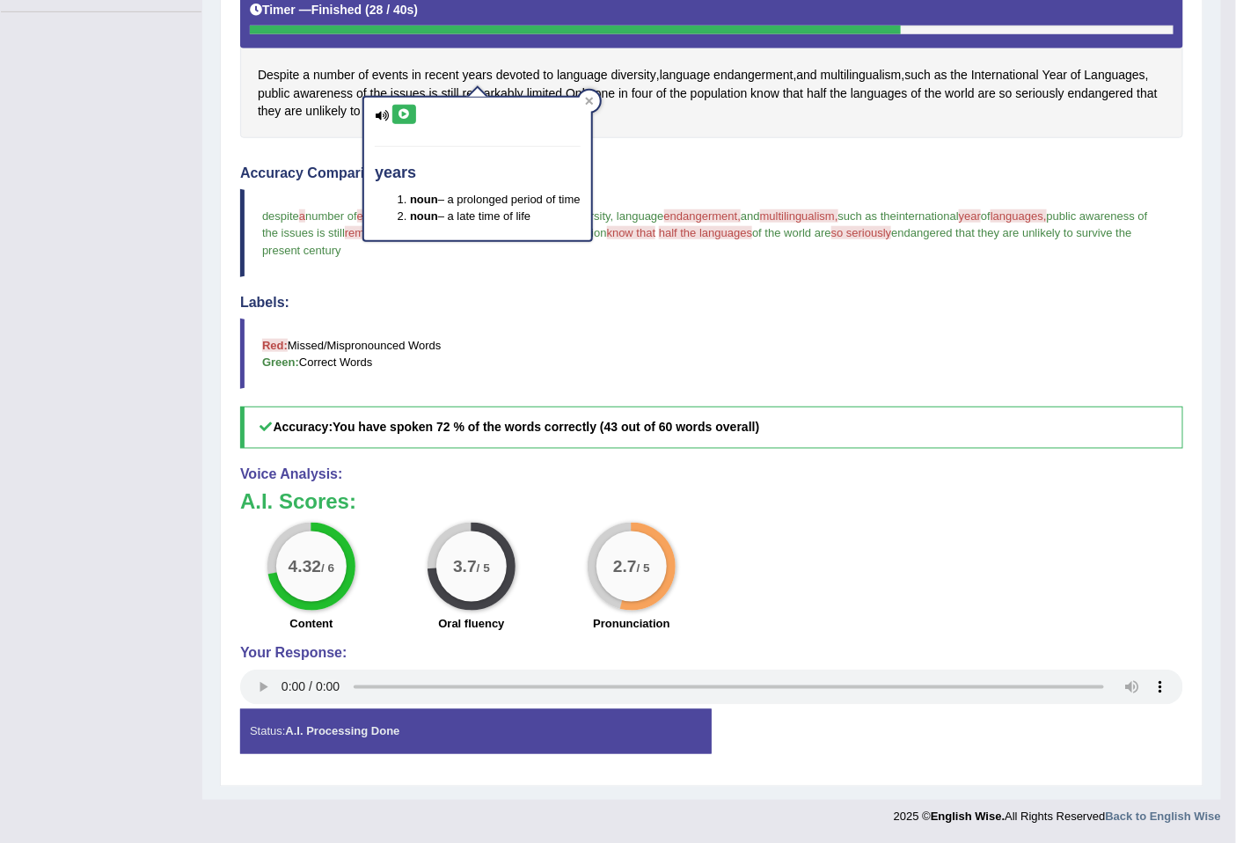
click at [409, 109] on icon at bounding box center [404, 114] width 13 height 11
click at [408, 114] on icon at bounding box center [404, 114] width 13 height 11
click at [578, 100] on div "years noun – a prolonged period of time noun – a late time of life" at bounding box center [477, 169] width 230 height 146
click at [593, 100] on icon at bounding box center [589, 102] width 8 height 8
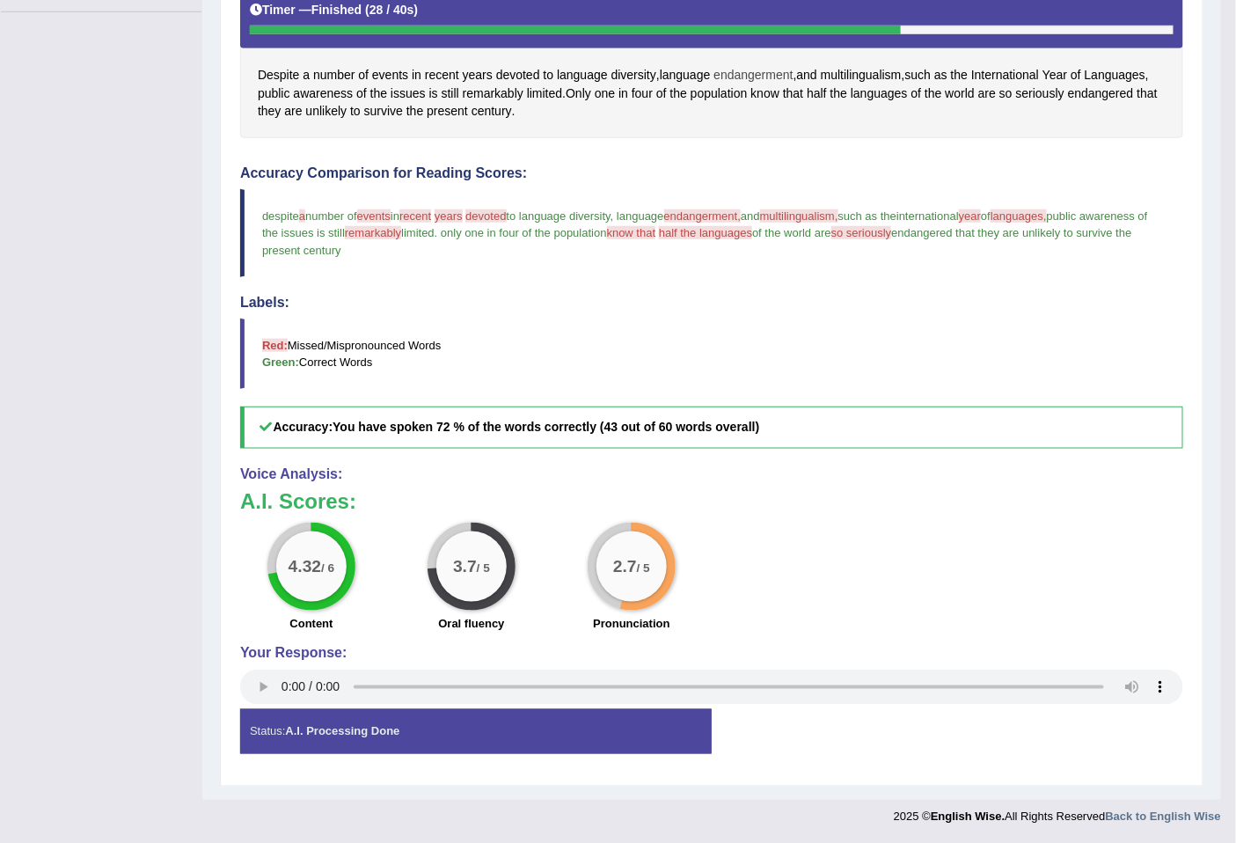
click at [752, 69] on span "endangerment" at bounding box center [752, 75] width 79 height 18
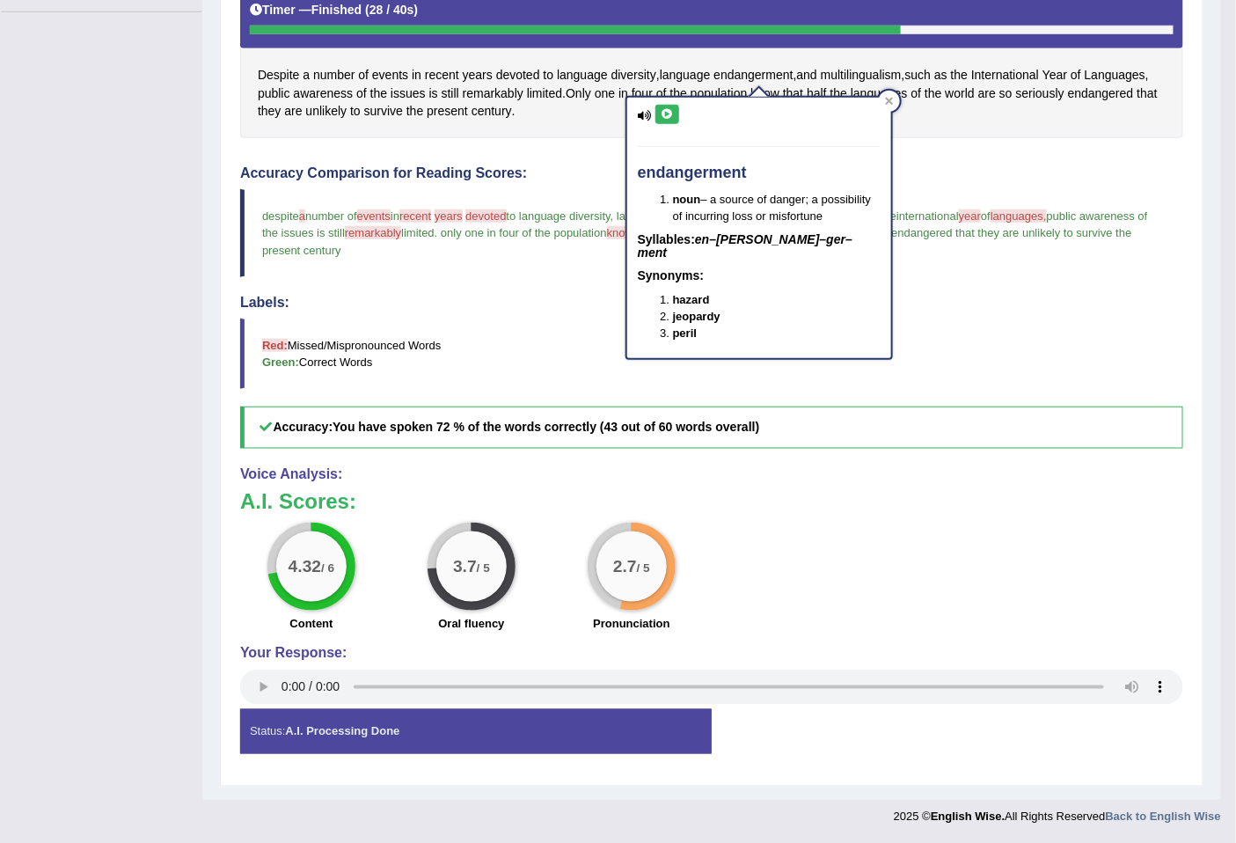
click at [661, 109] on icon at bounding box center [666, 114] width 13 height 11
click at [660, 119] on button at bounding box center [667, 114] width 24 height 19
click at [680, 110] on div "endangerment noun – a source of danger; a possibility of incurring loss or misf…" at bounding box center [759, 228] width 264 height 260
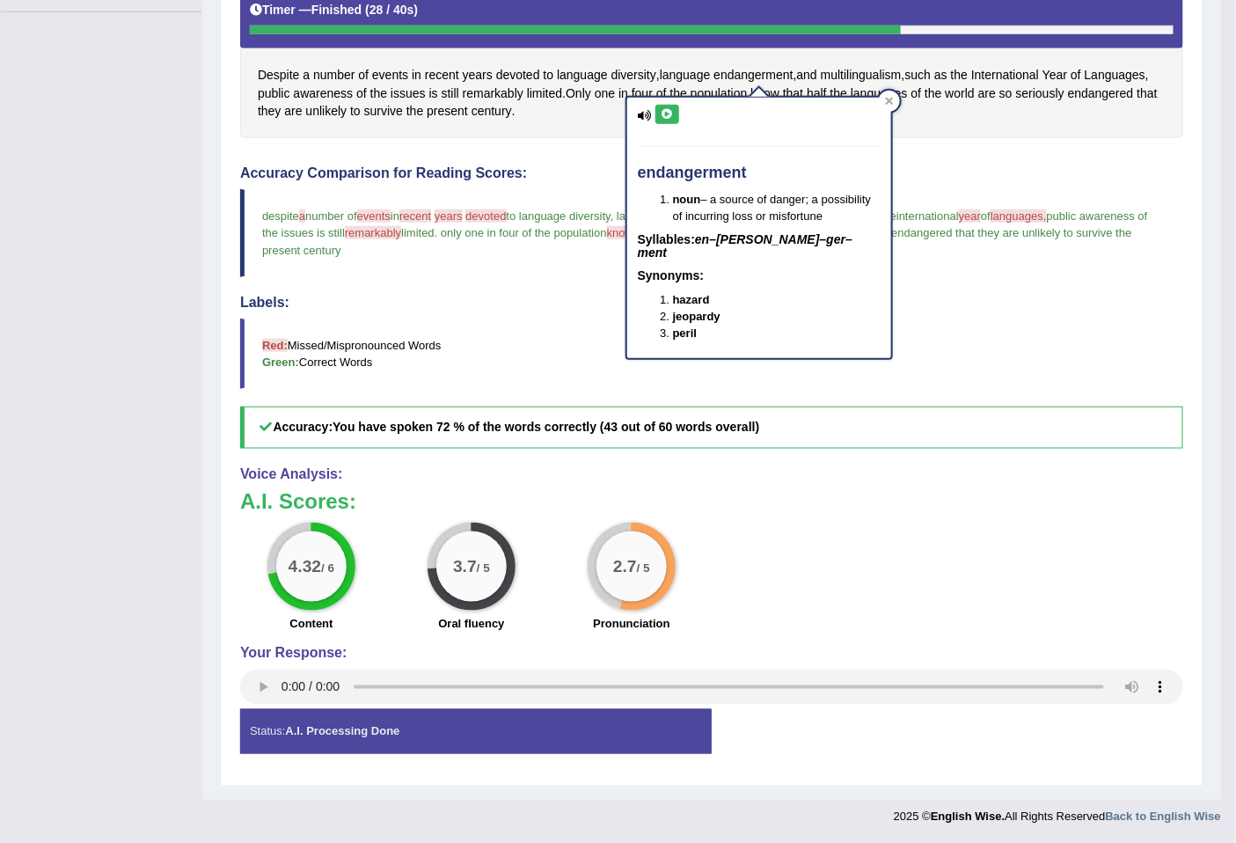
click at [673, 112] on button at bounding box center [667, 114] width 24 height 19
click at [1047, 211] on span "languages," at bounding box center [1018, 215] width 56 height 13
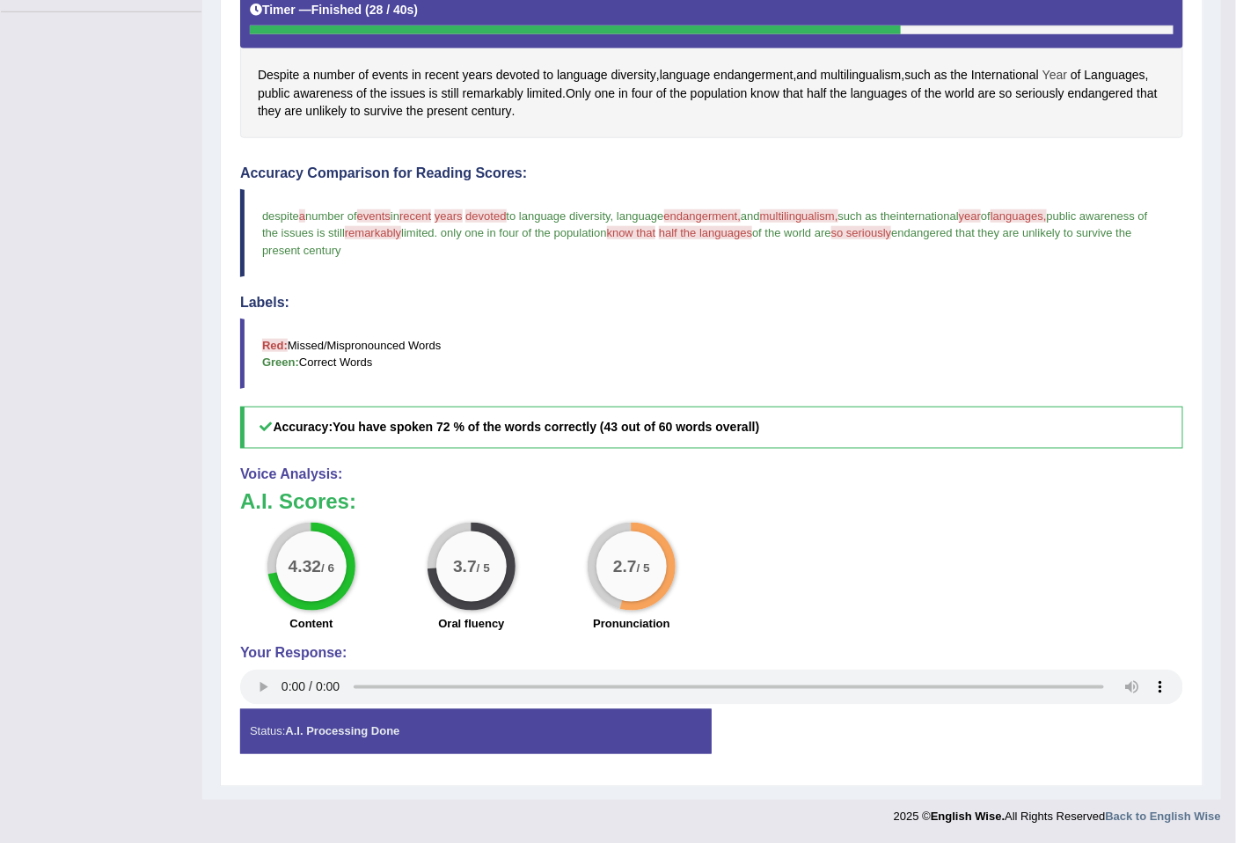
drag, startPoint x: 1069, startPoint y: 215, endPoint x: 1056, endPoint y: 69, distance: 147.4
click at [1064, 181] on div "Accuracy Comparison for Reading Scores: despite a the number of events event in…" at bounding box center [711, 306] width 943 height 283
click at [1112, 79] on span "Languages" at bounding box center [1114, 75] width 61 height 18
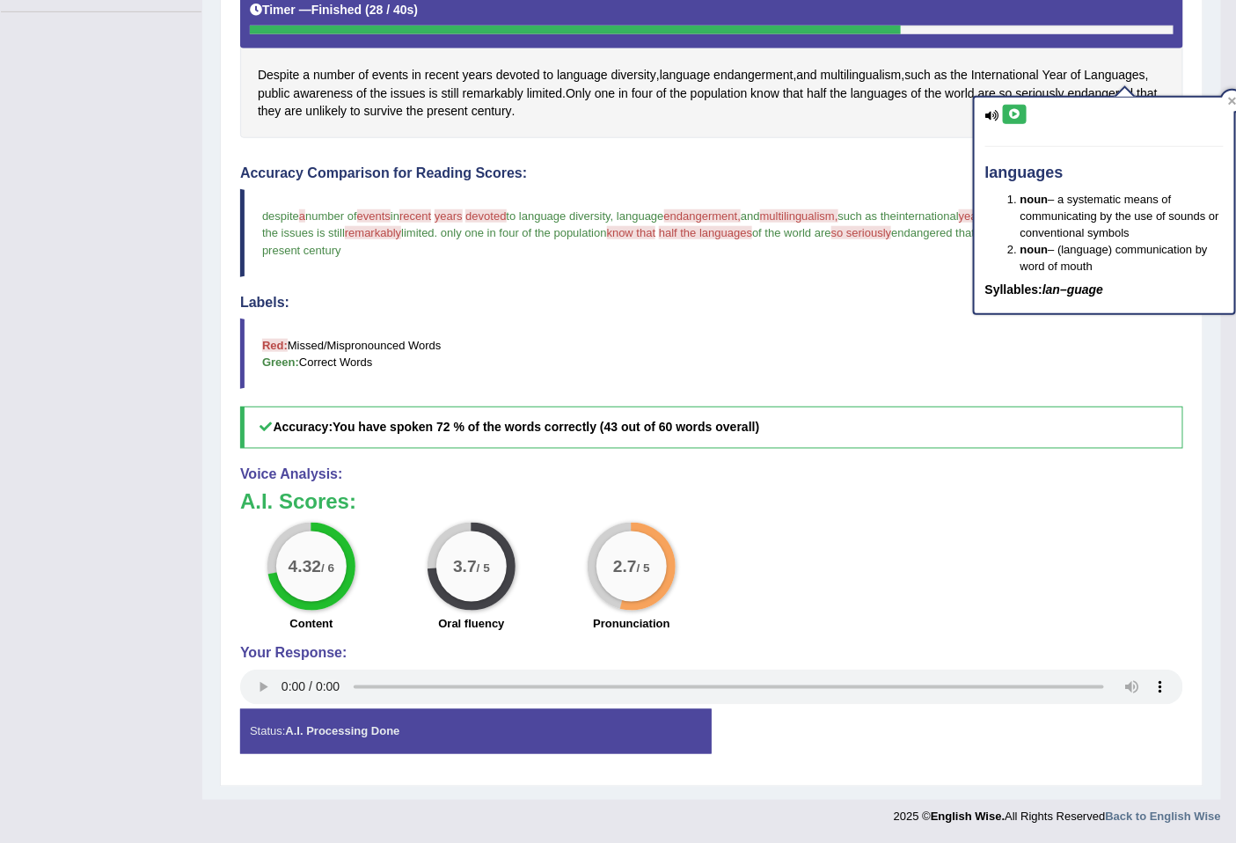
click at [1010, 115] on icon at bounding box center [1014, 114] width 13 height 11
click at [792, 97] on span "that" at bounding box center [793, 93] width 20 height 18
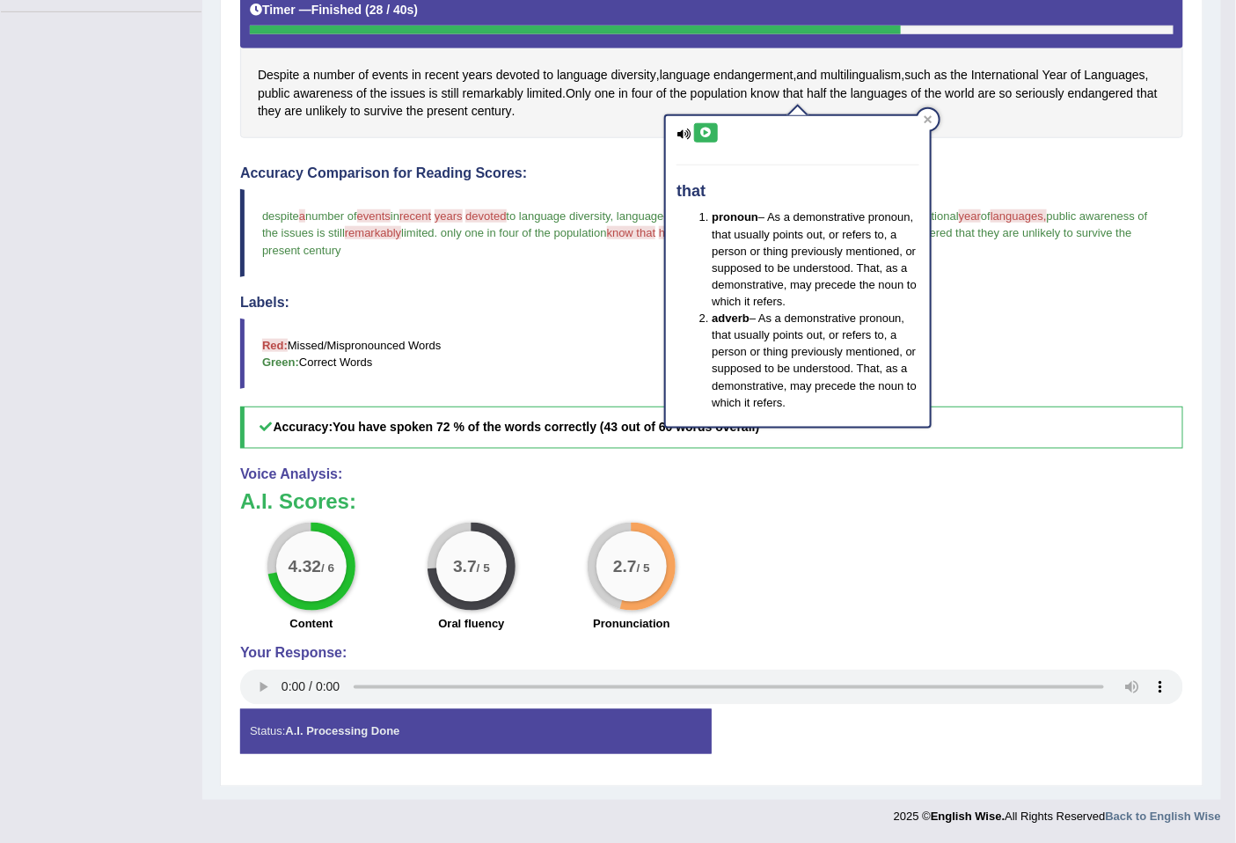
click at [704, 128] on icon at bounding box center [705, 133] width 13 height 11
click at [821, 94] on span "half" at bounding box center [816, 93] width 20 height 18
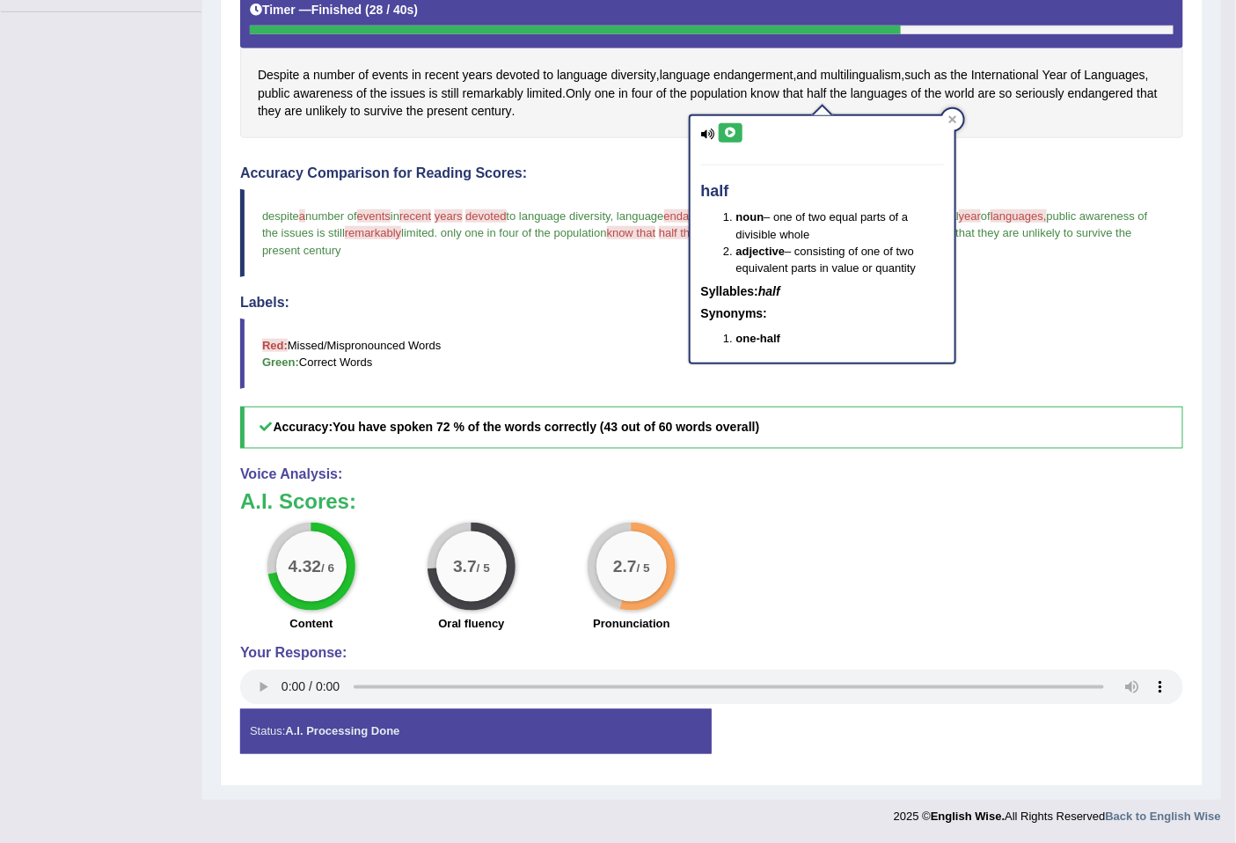
click at [732, 129] on icon at bounding box center [730, 133] width 13 height 11
click at [956, 117] on div at bounding box center [952, 119] width 21 height 21
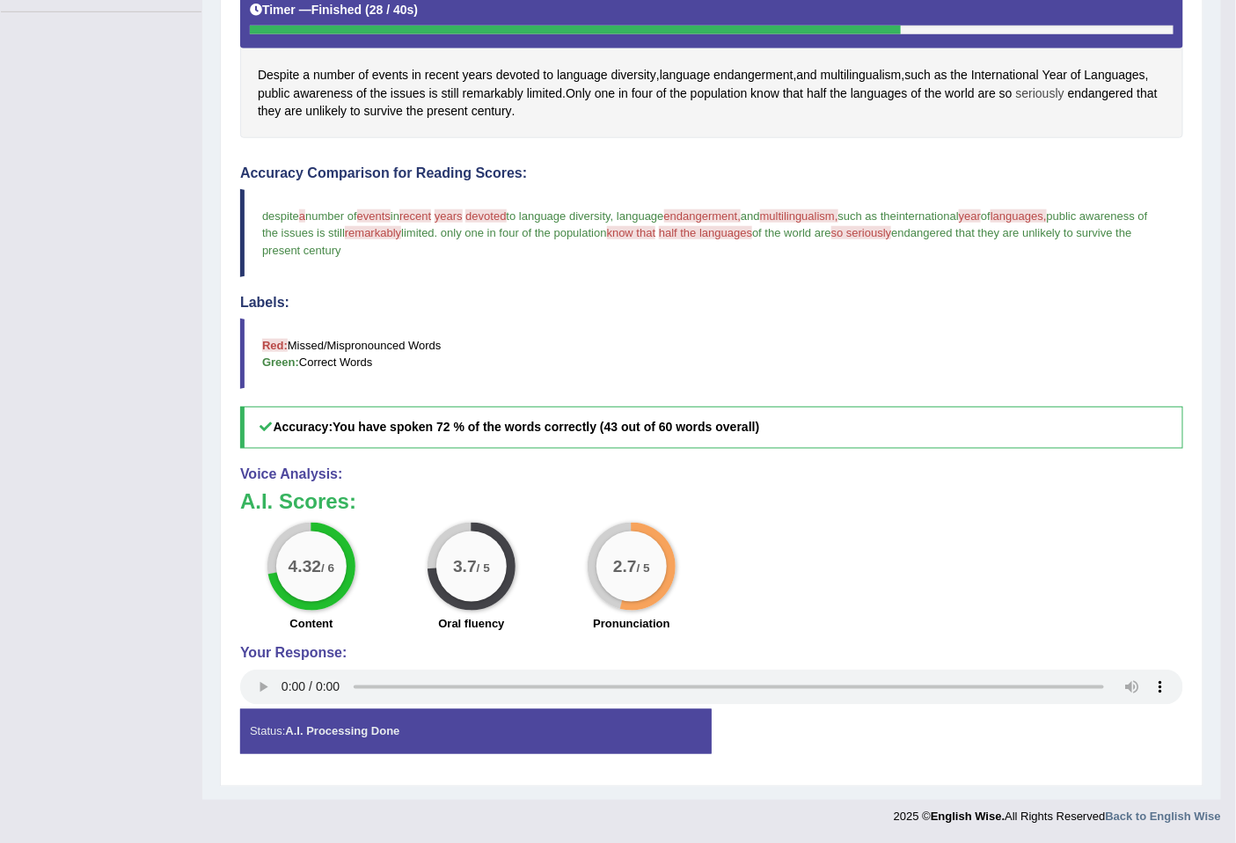
click at [1027, 92] on span "seriously" at bounding box center [1040, 93] width 48 height 18
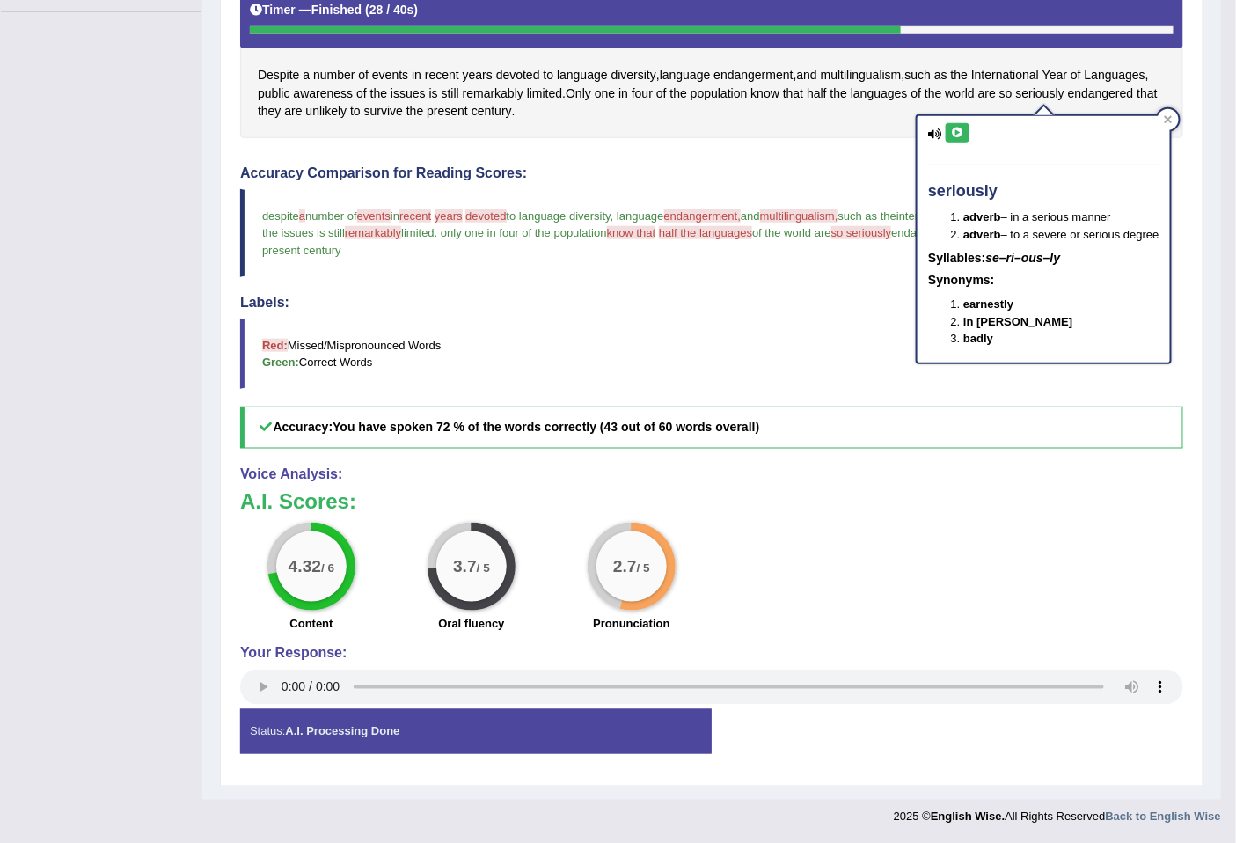
click at [959, 134] on icon at bounding box center [957, 133] width 13 height 11
click at [1171, 120] on icon at bounding box center [1167, 119] width 8 height 8
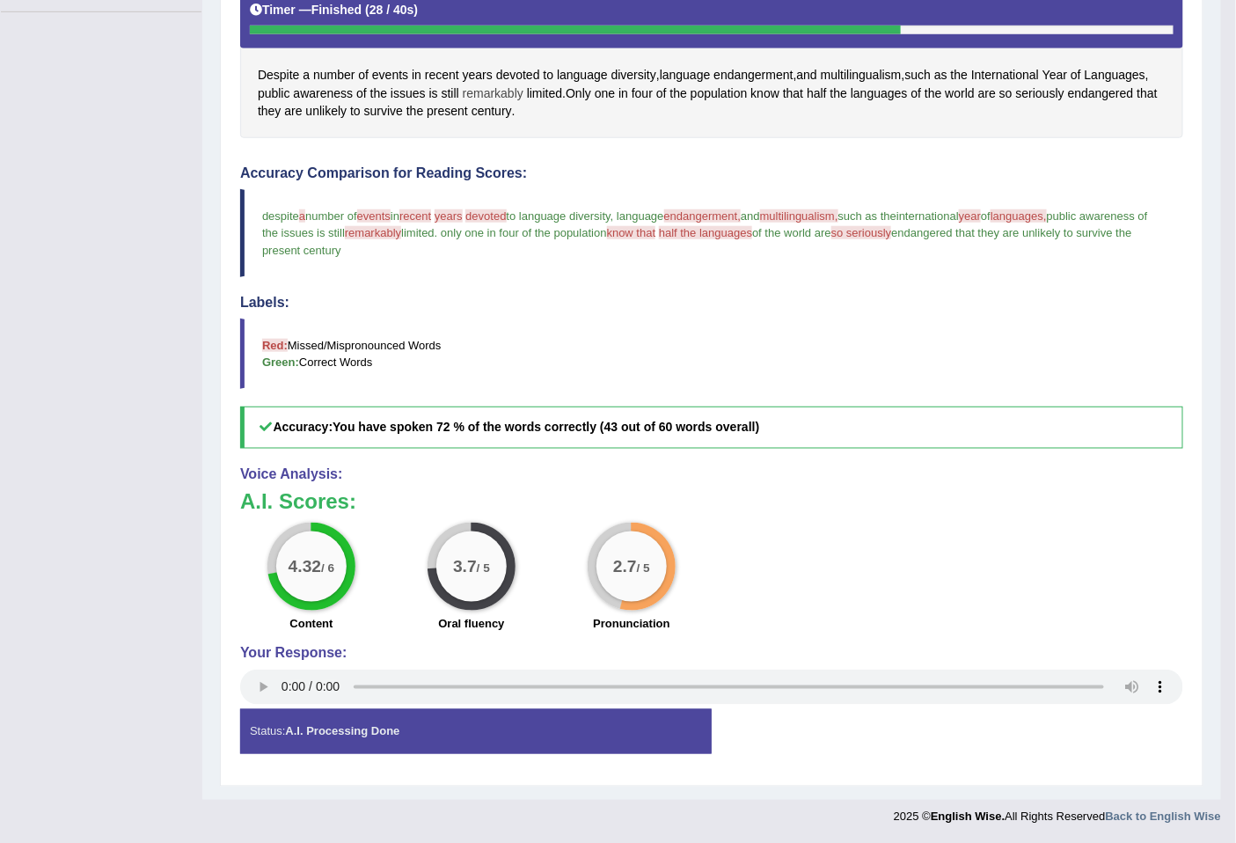
click at [494, 92] on span "remarkably" at bounding box center [493, 93] width 61 height 18
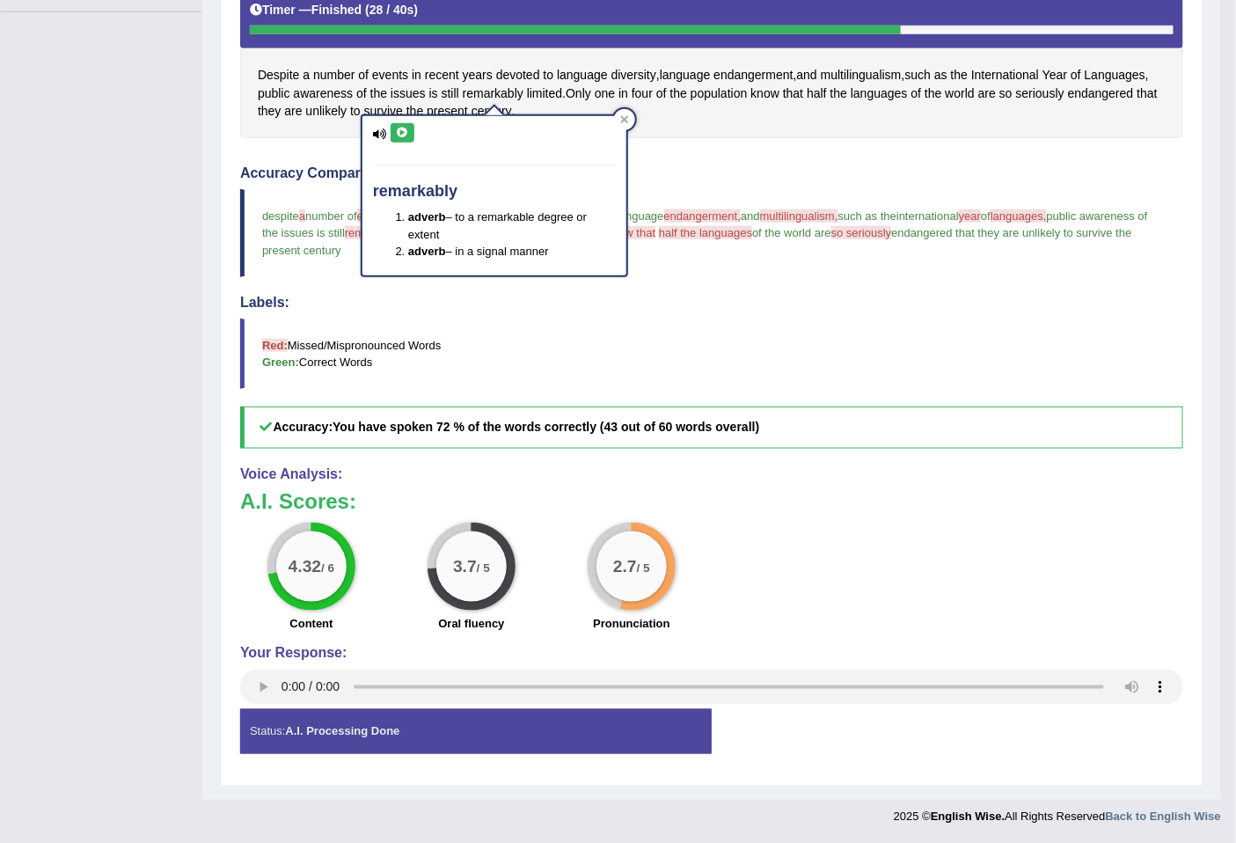
click at [397, 128] on icon at bounding box center [402, 133] width 13 height 11
click at [620, 117] on icon at bounding box center [624, 119] width 9 height 9
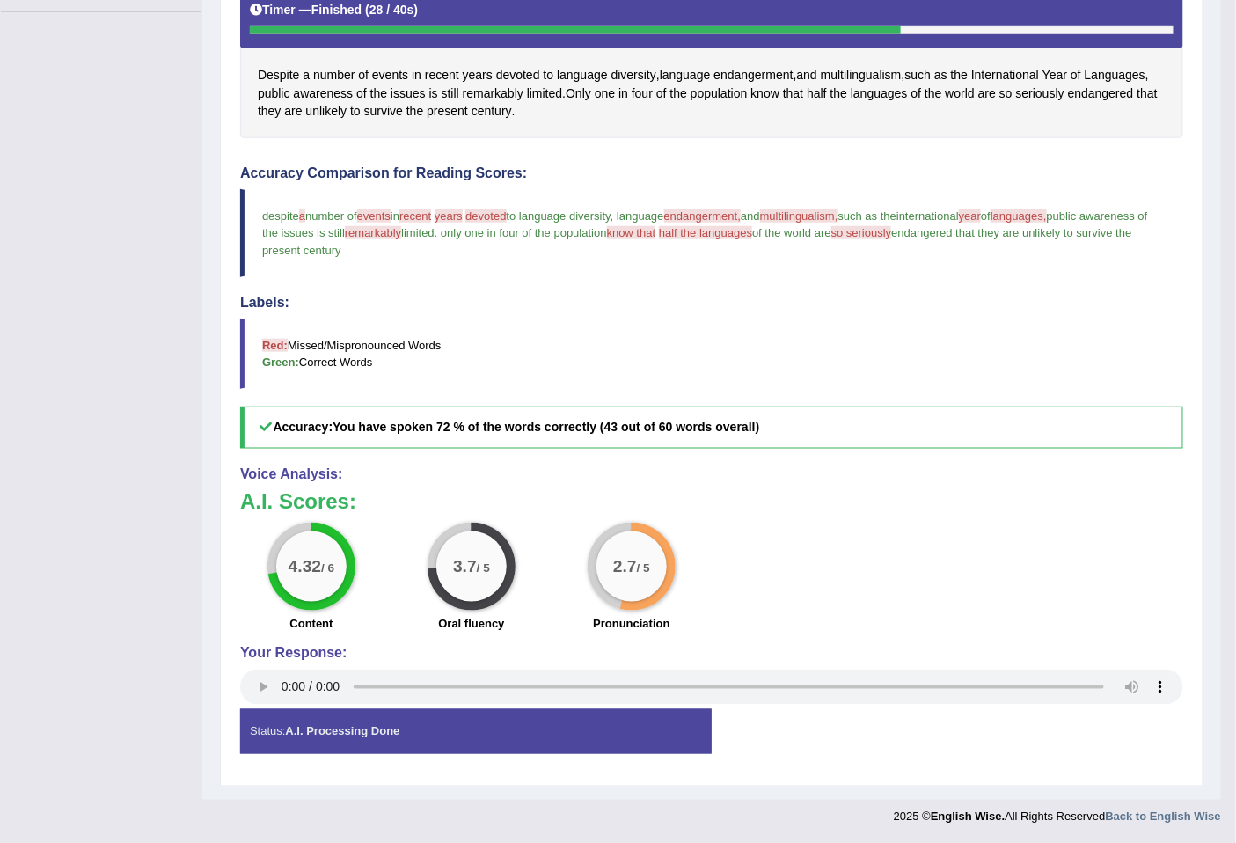
scroll to position [0, 0]
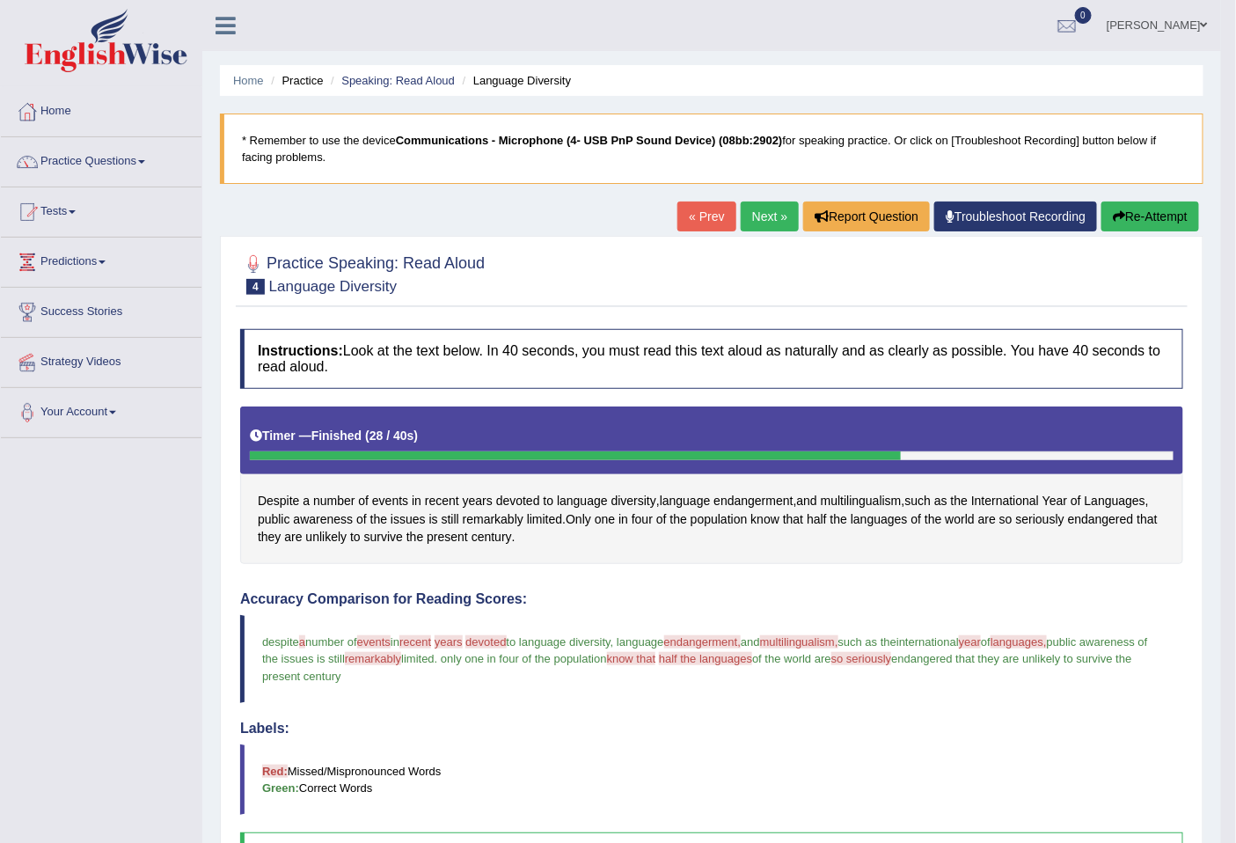
click at [1153, 226] on button "Re-Attempt" at bounding box center [1150, 216] width 98 height 30
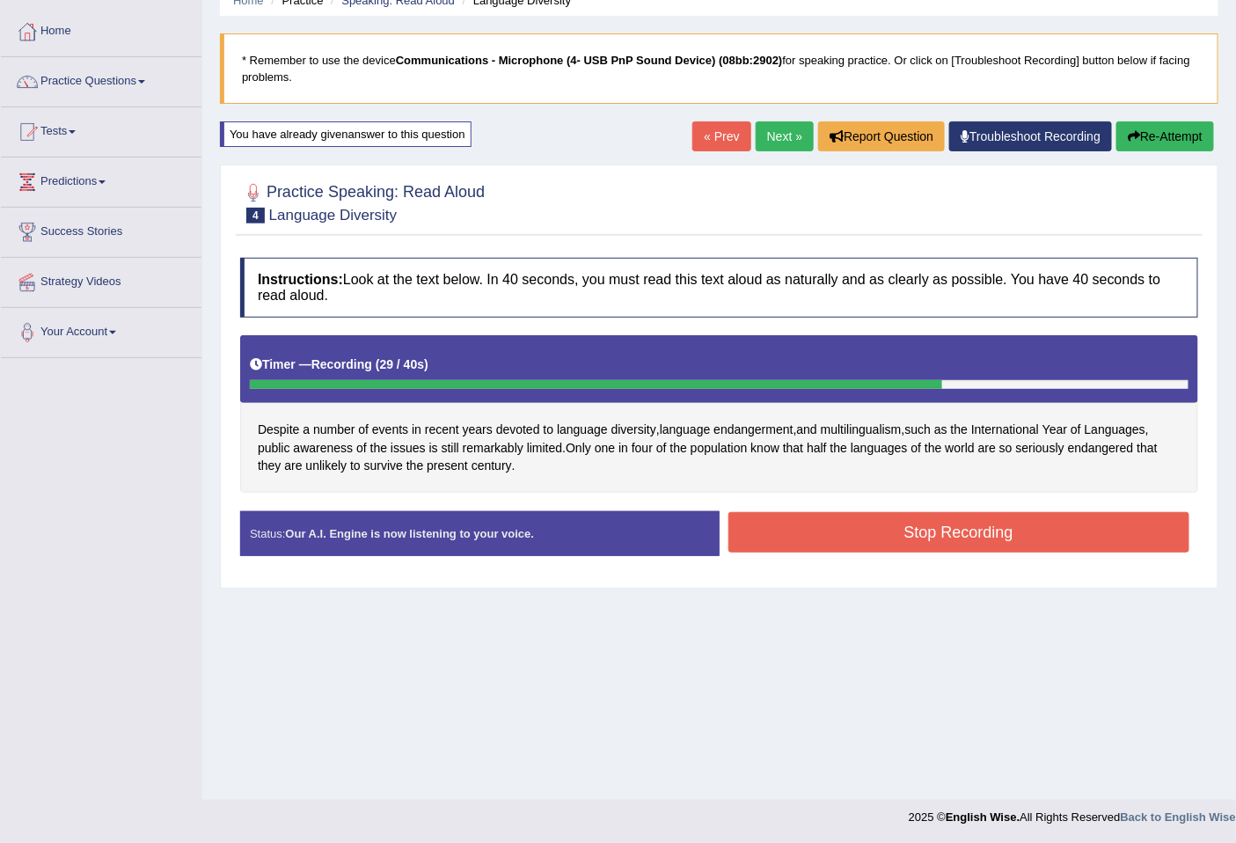
click at [886, 539] on button "Stop Recording" at bounding box center [959, 532] width 462 height 40
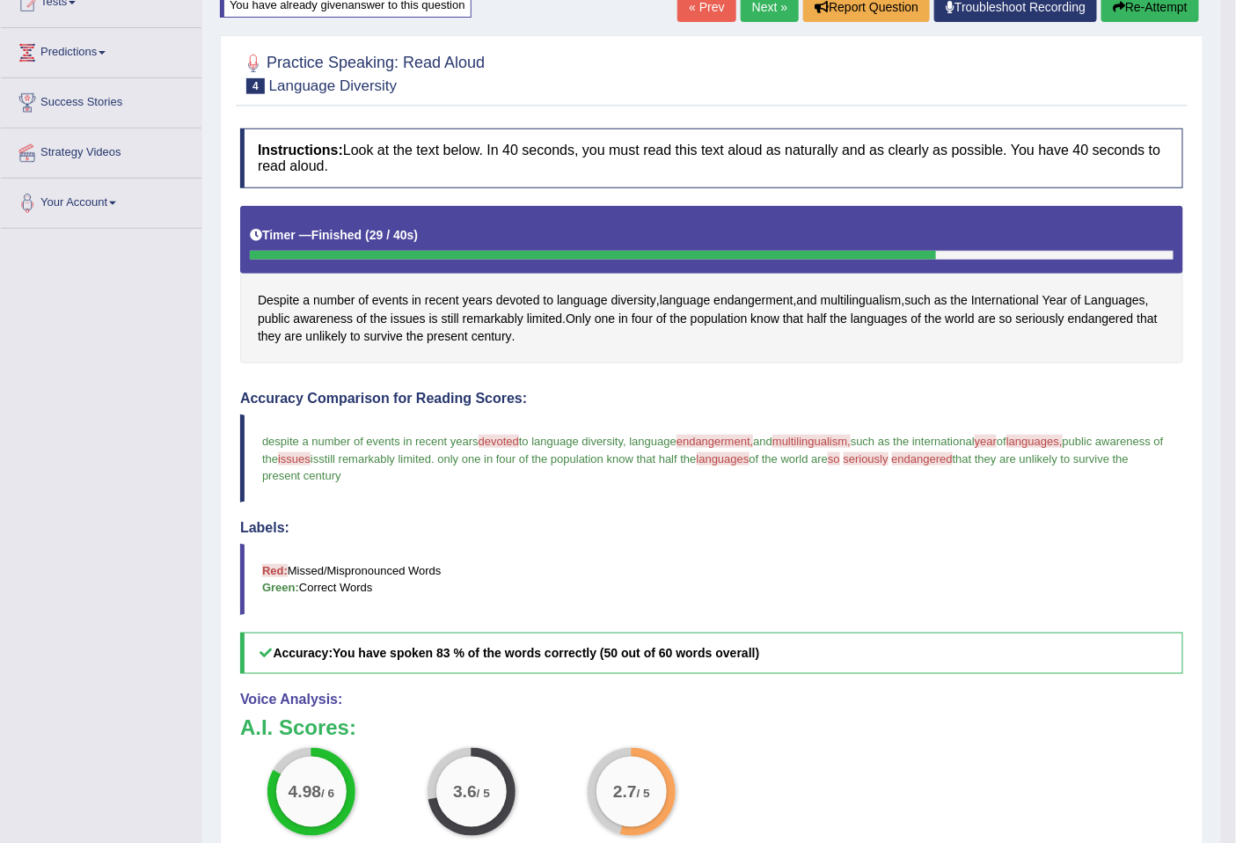
scroll to position [434, 0]
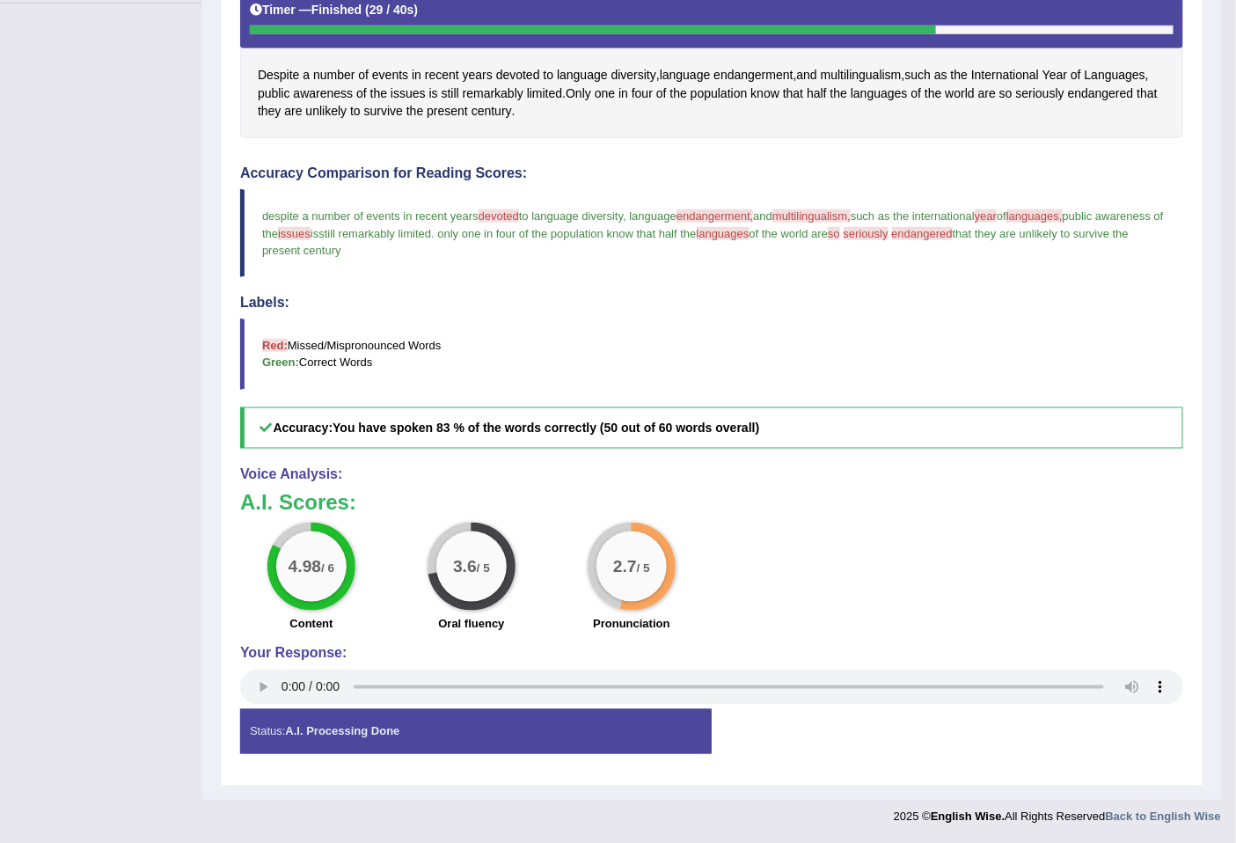
click at [631, 576] on div "2.7 / 5" at bounding box center [631, 566] width 70 height 70
click at [633, 573] on big "2.7" at bounding box center [625, 566] width 24 height 19
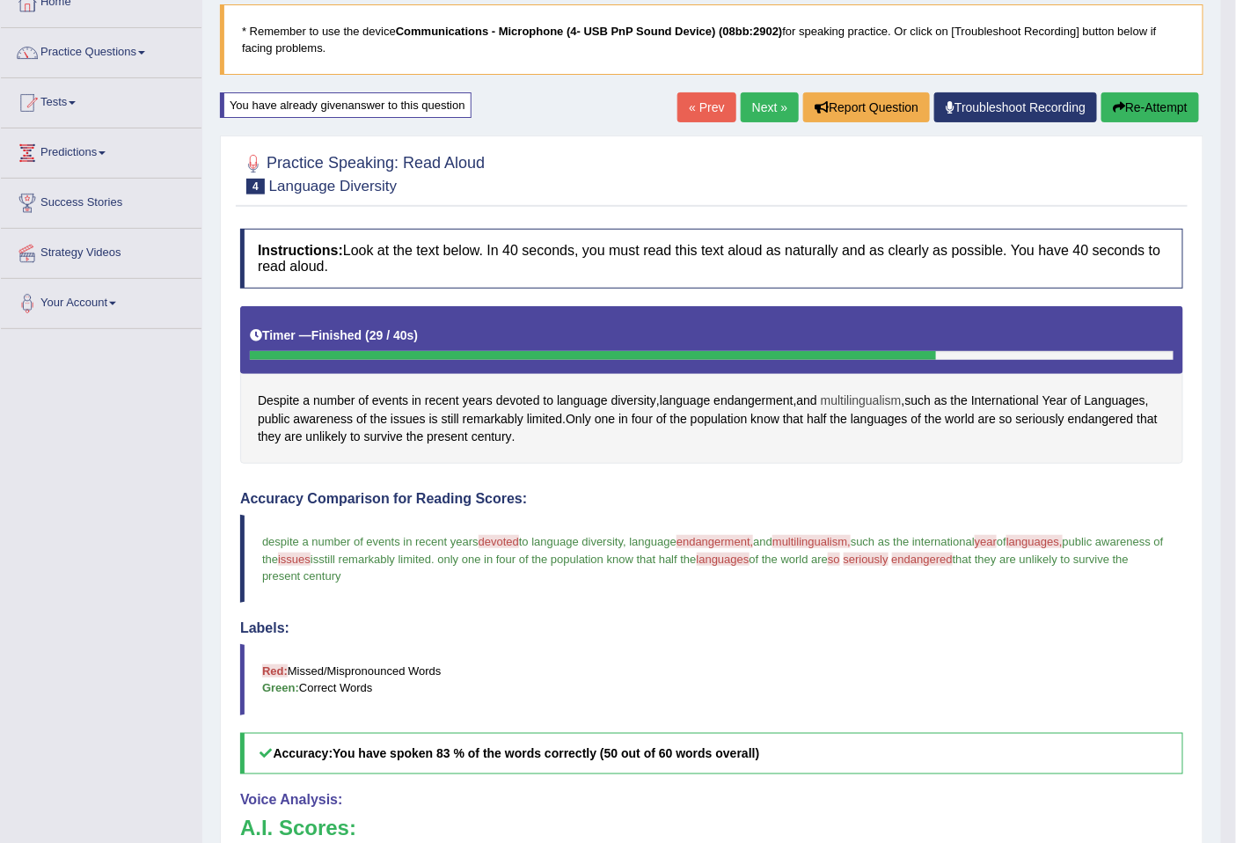
click at [856, 394] on span "multilingualism" at bounding box center [861, 400] width 81 height 18
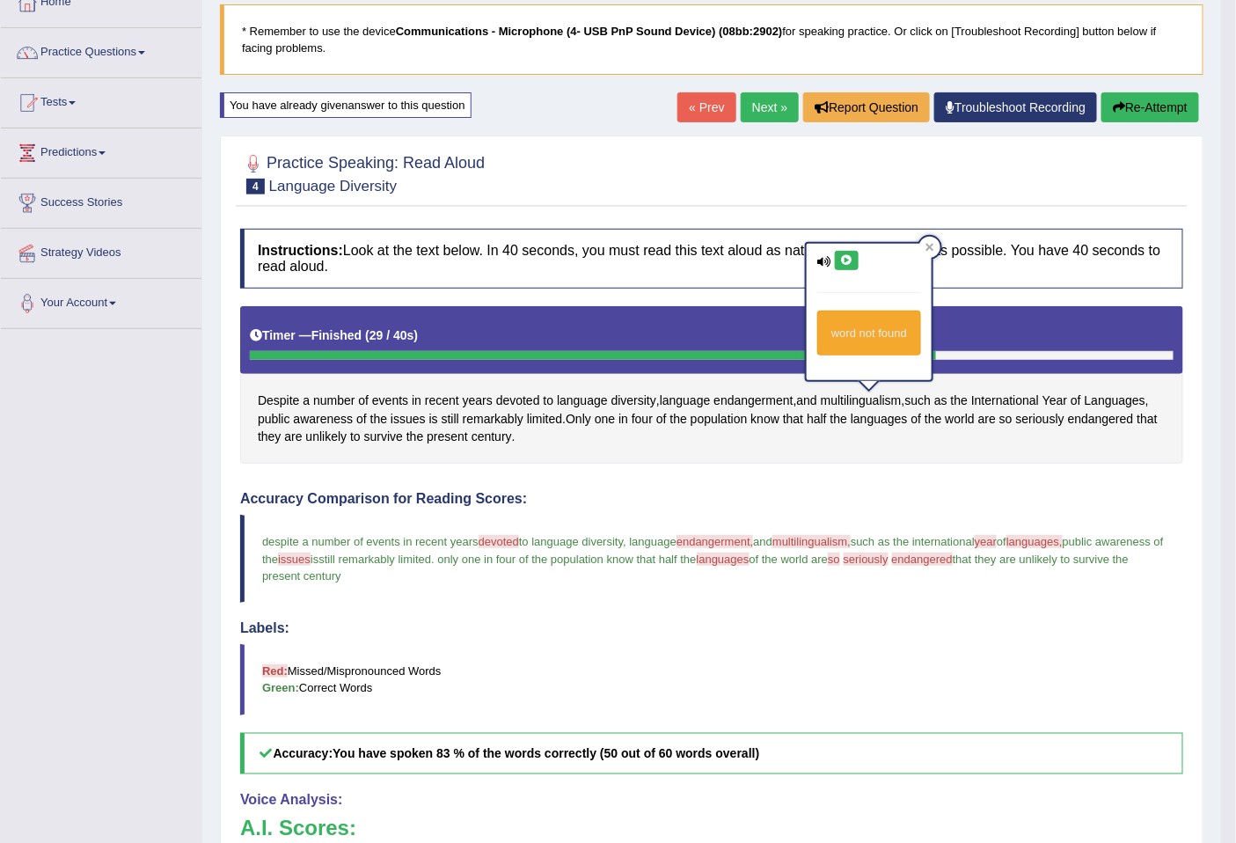
click at [845, 258] on icon at bounding box center [846, 260] width 13 height 11
click at [845, 256] on icon at bounding box center [846, 260] width 13 height 11
click at [840, 265] on button at bounding box center [847, 260] width 24 height 19
click at [953, 419] on span "world" at bounding box center [959, 419] width 29 height 18
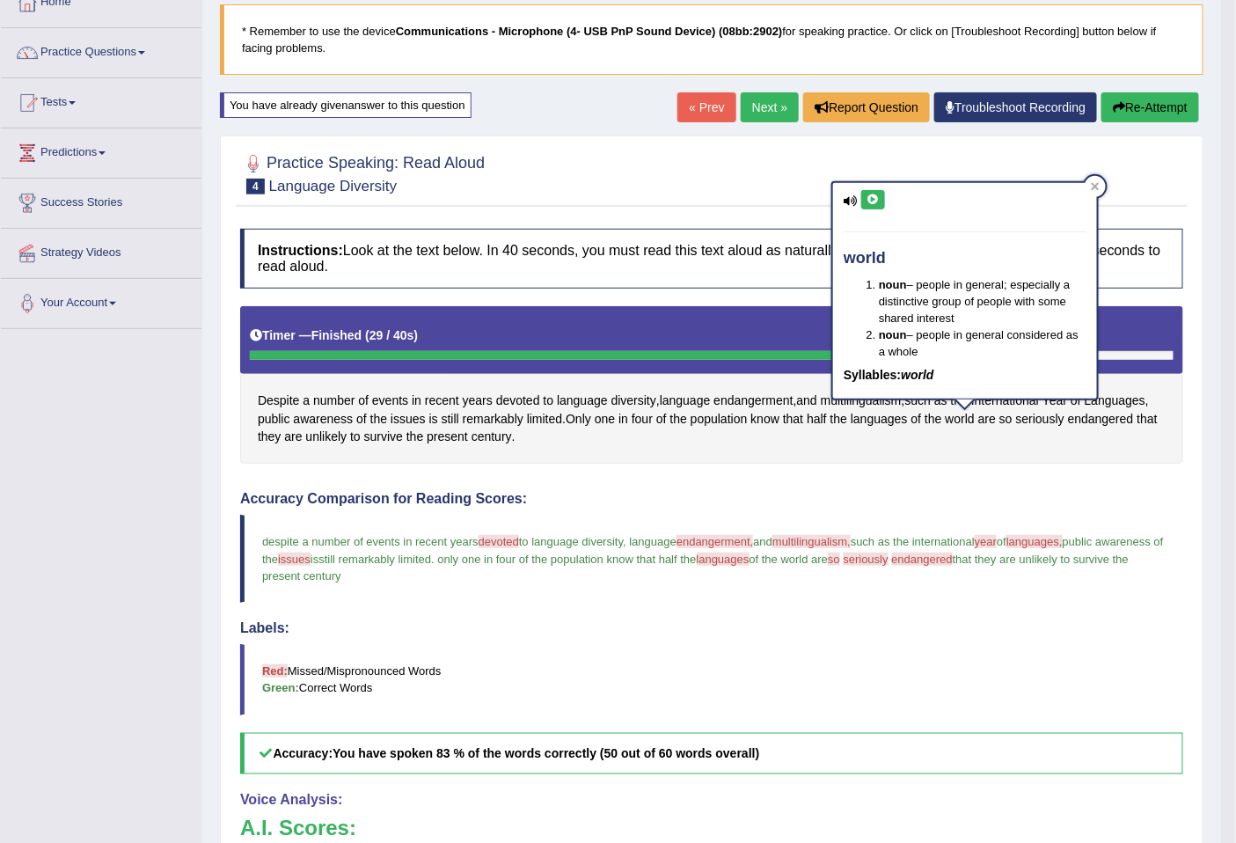
click at [864, 195] on button at bounding box center [873, 199] width 24 height 19
click at [910, 449] on div "Despite a number of events in recent years devoted to language diversity , lang…" at bounding box center [711, 384] width 943 height 157
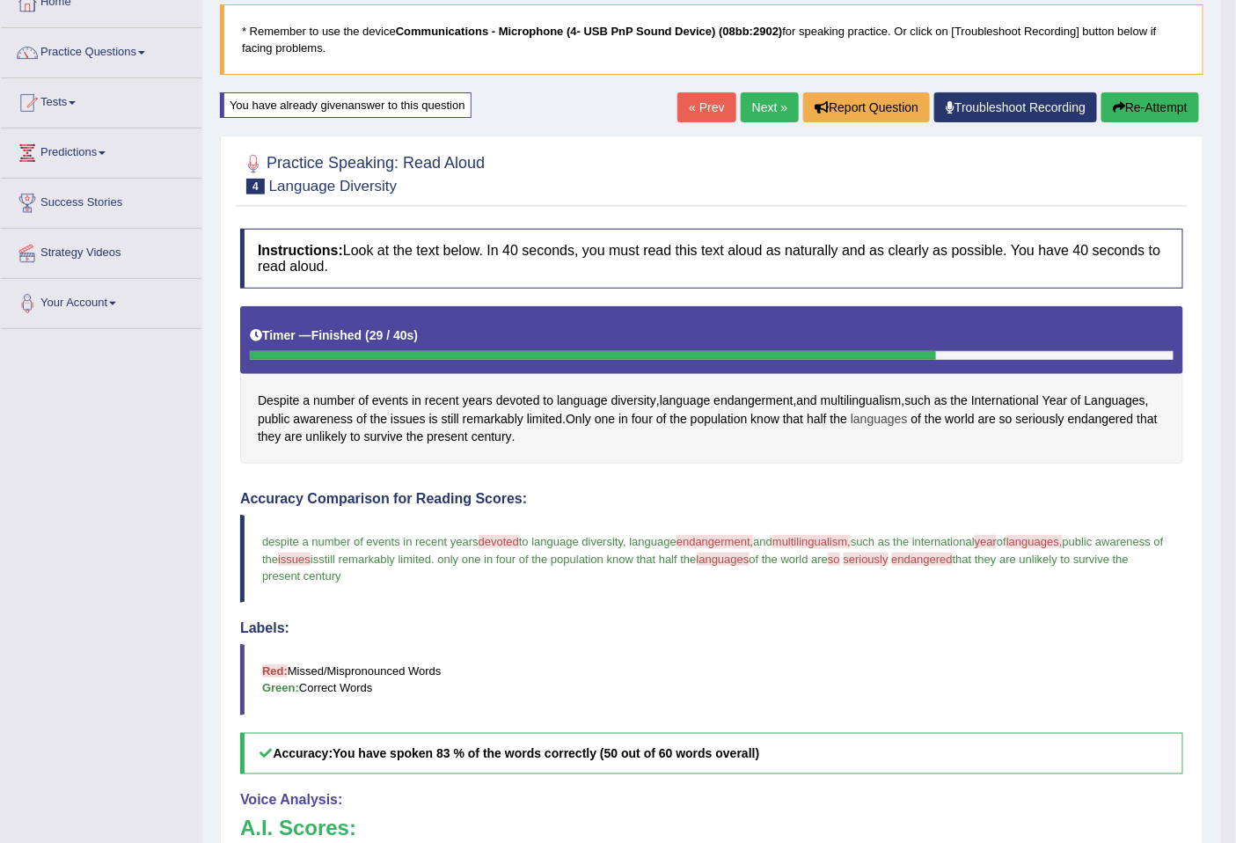
click at [864, 414] on span "languages" at bounding box center [878, 419] width 57 height 18
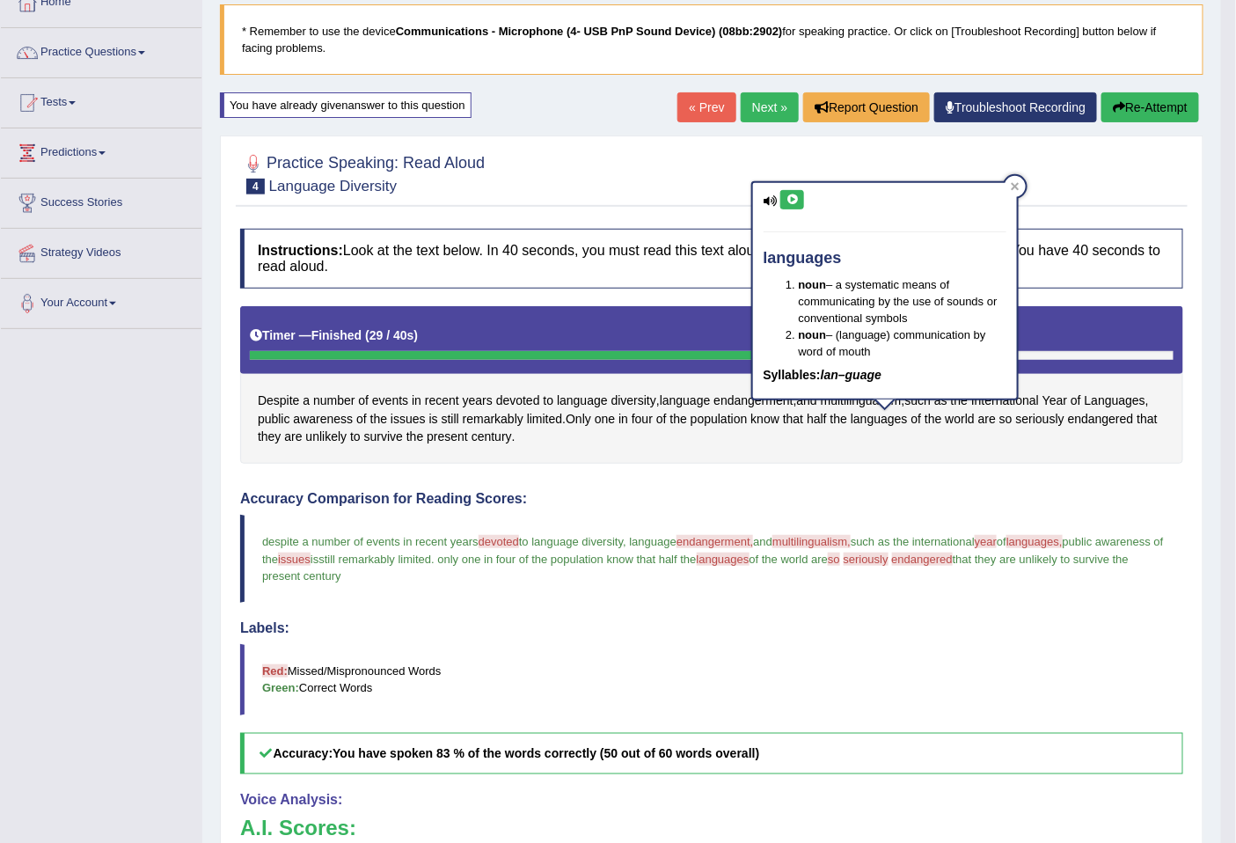
click at [786, 194] on icon at bounding box center [791, 199] width 13 height 11
click at [793, 201] on icon at bounding box center [791, 199] width 13 height 11
click at [1108, 416] on span "endangered" at bounding box center [1101, 419] width 66 height 18
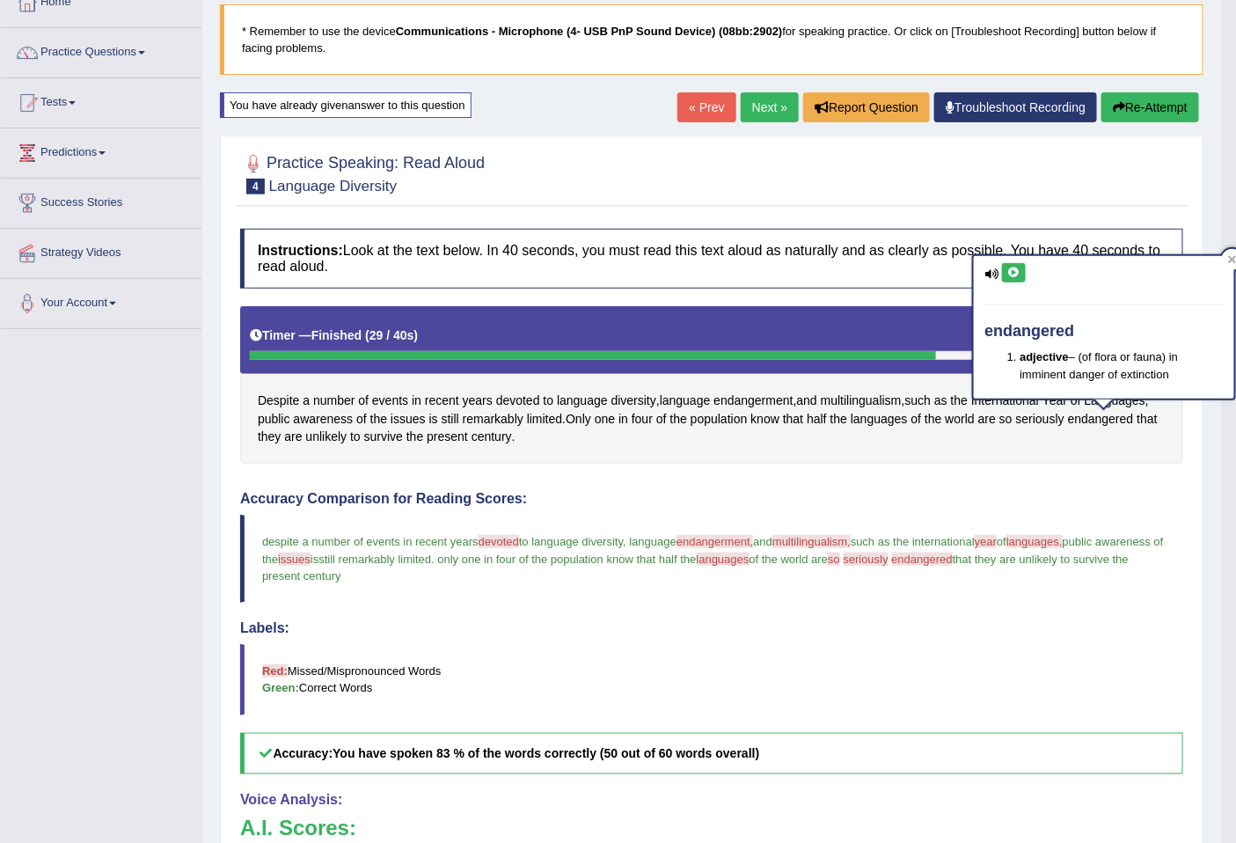
click at [1022, 273] on button at bounding box center [1014, 272] width 24 height 19
click at [1017, 274] on icon at bounding box center [1013, 272] width 13 height 11
click at [318, 558] on span "is" at bounding box center [314, 558] width 8 height 13
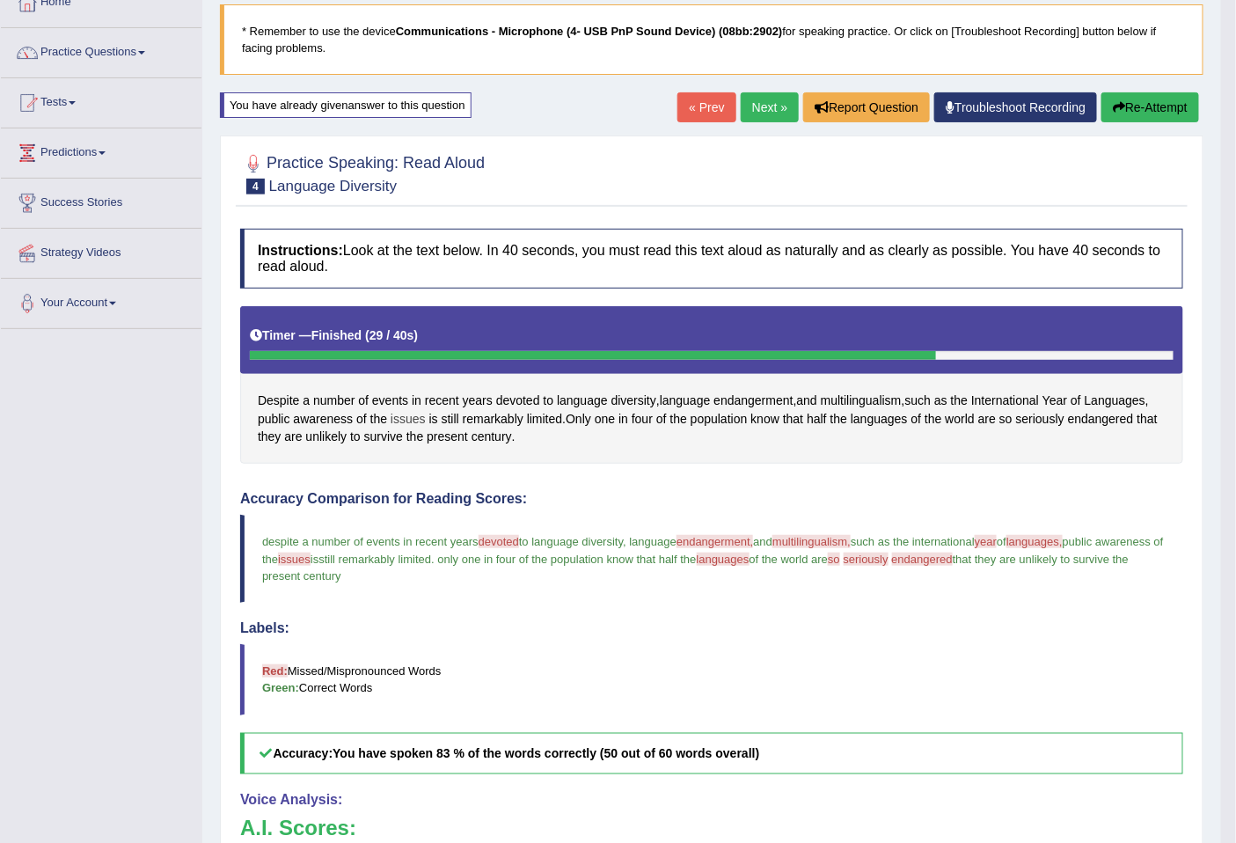
click at [419, 417] on span "issues" at bounding box center [407, 419] width 35 height 18
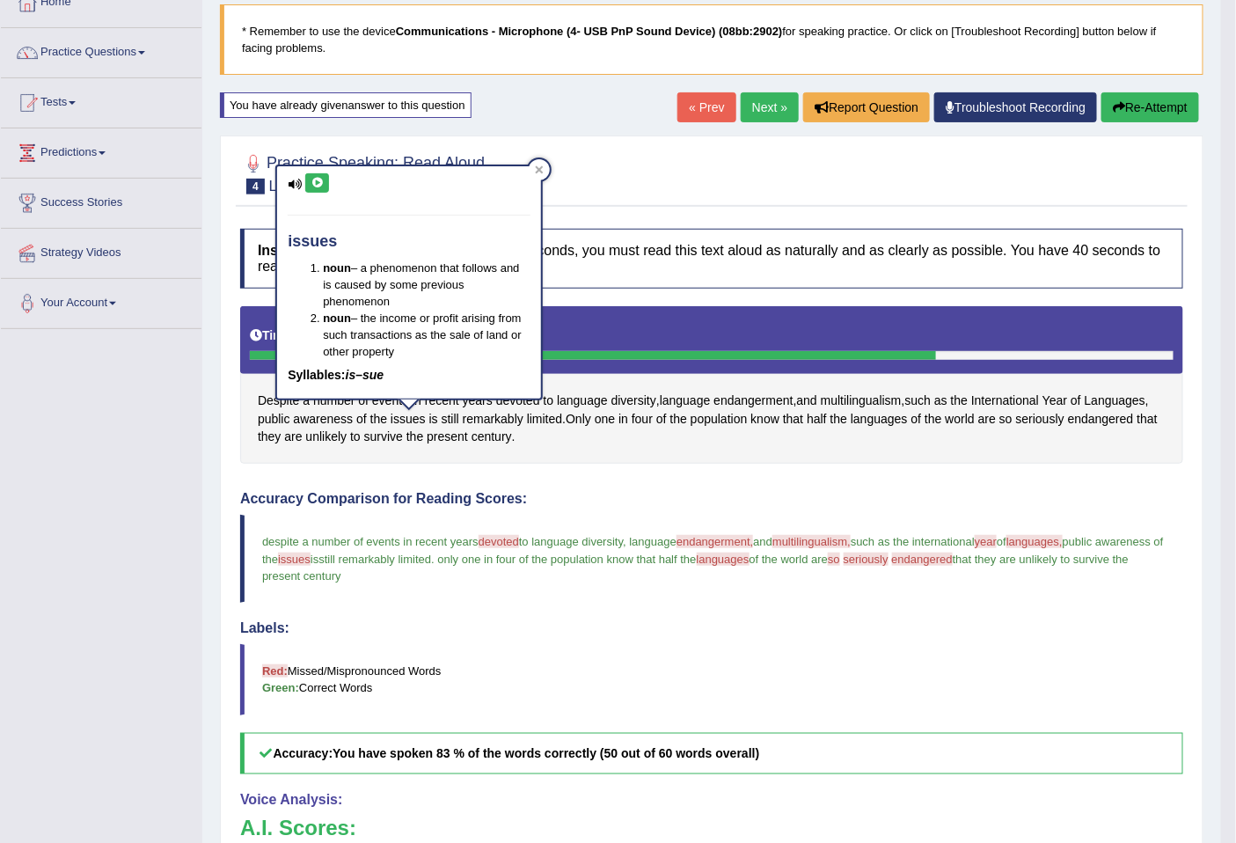
click at [322, 179] on icon at bounding box center [316, 183] width 13 height 11
click at [779, 106] on link "Next »" at bounding box center [769, 107] width 58 height 30
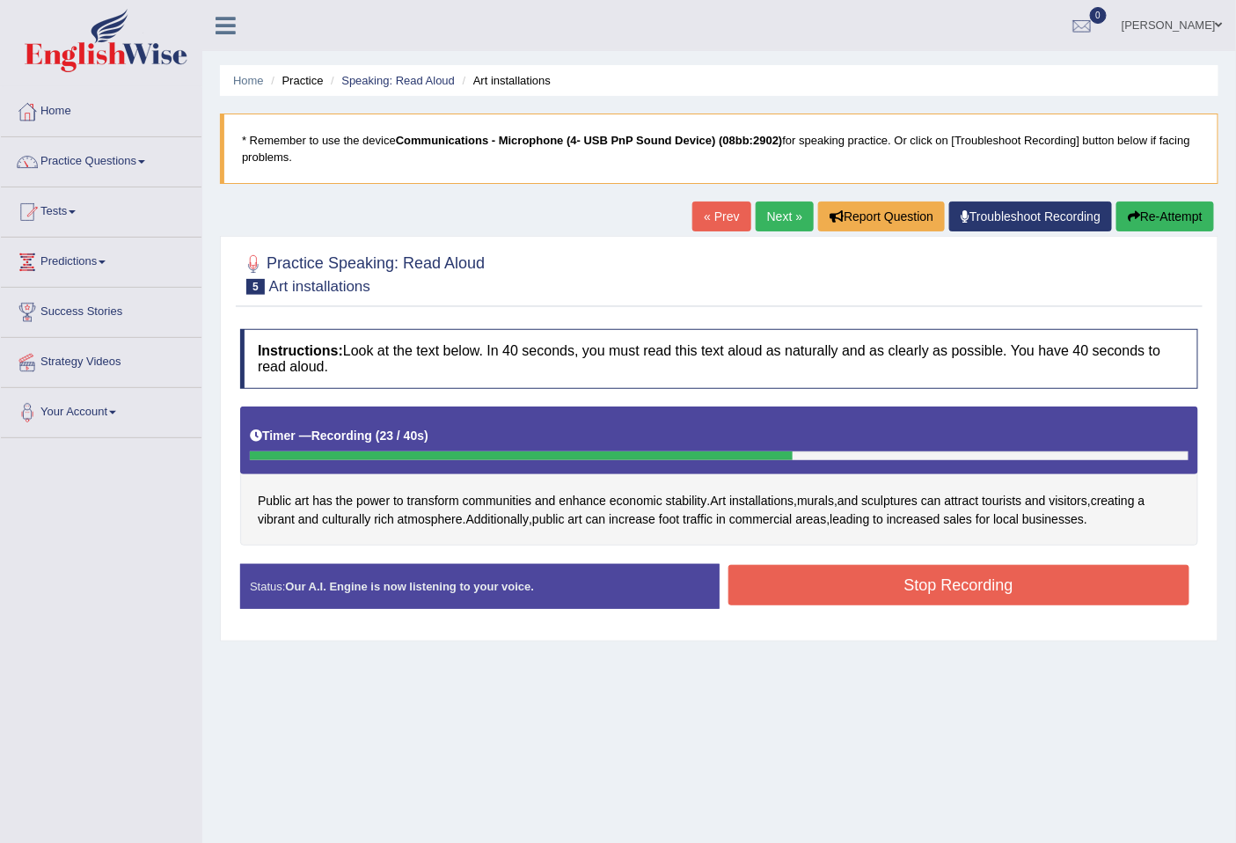
click at [1118, 574] on button "Stop Recording" at bounding box center [959, 585] width 462 height 40
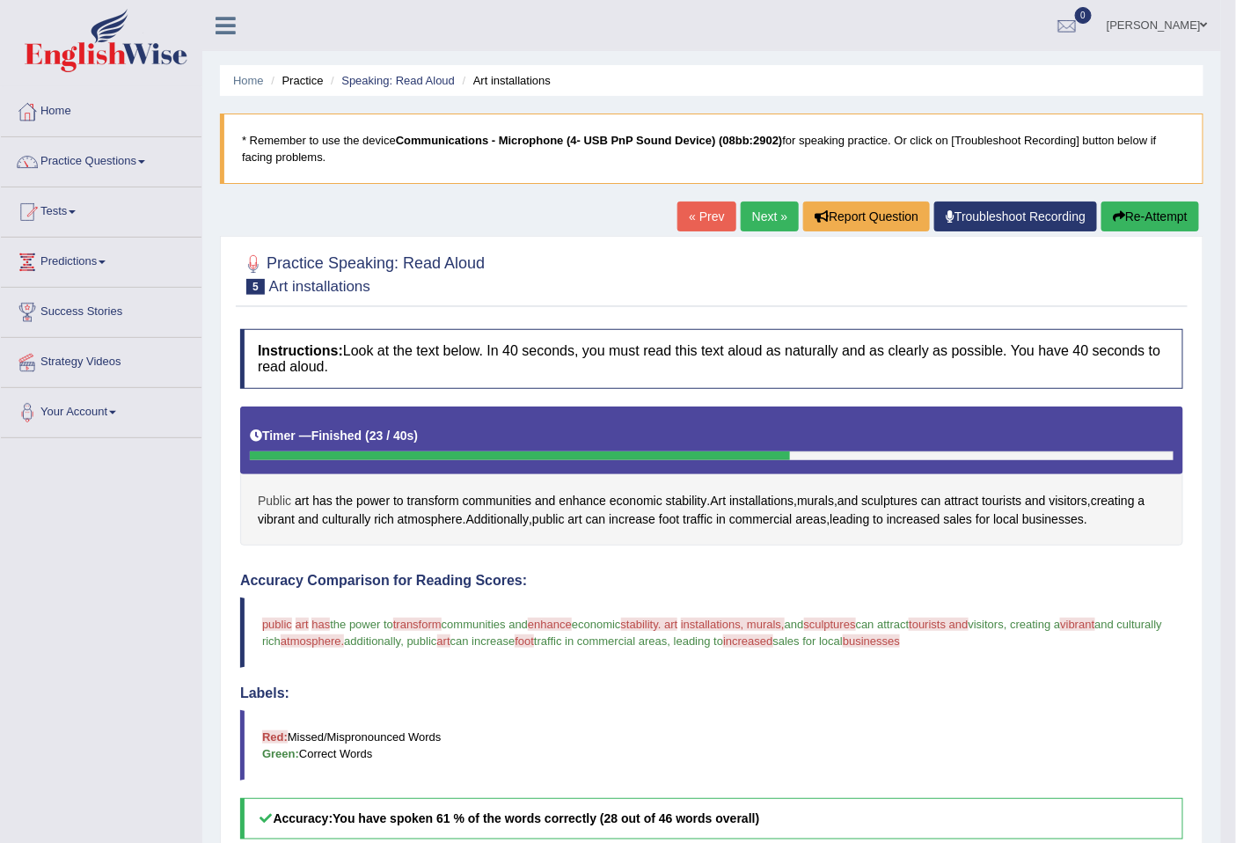
click at [262, 498] on span "Public" at bounding box center [274, 501] width 33 height 18
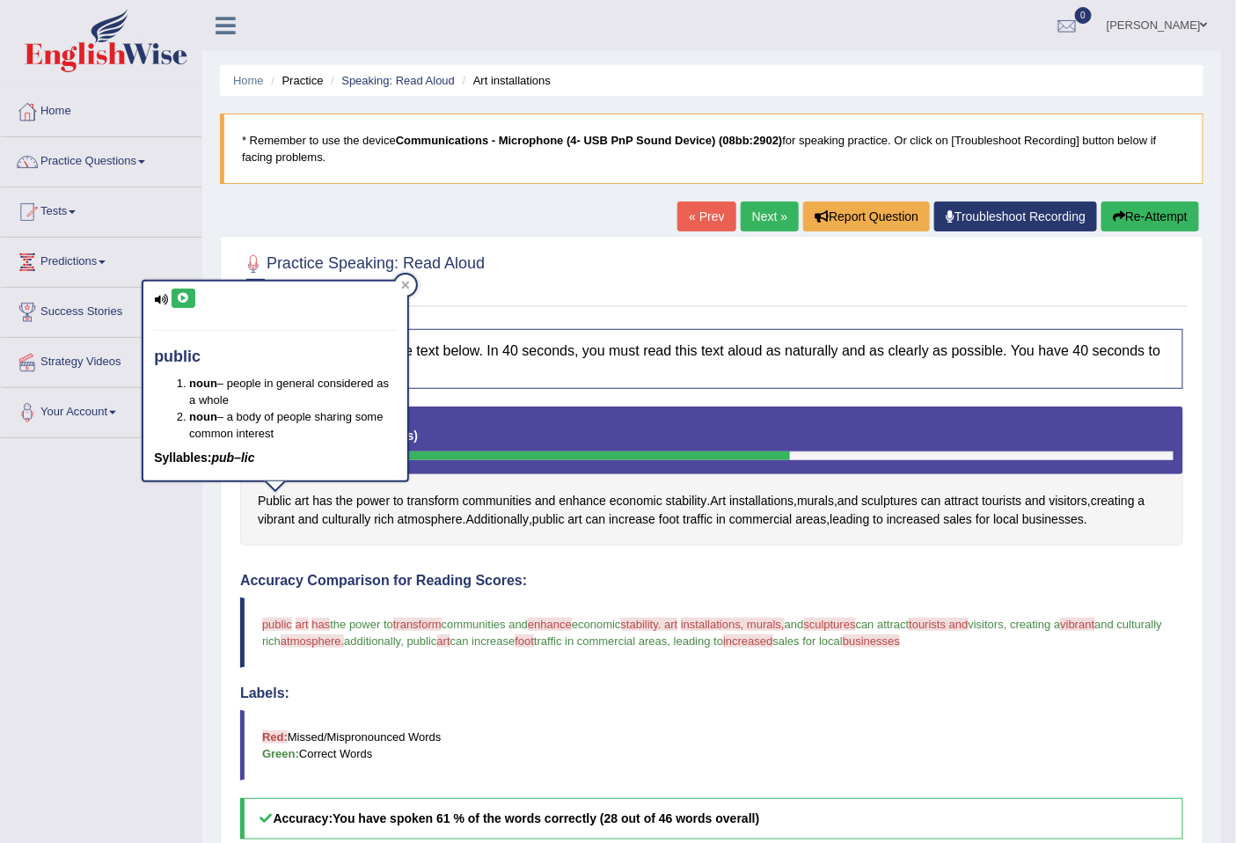
click at [178, 301] on icon at bounding box center [183, 298] width 13 height 11
click at [406, 293] on div at bounding box center [405, 284] width 21 height 21
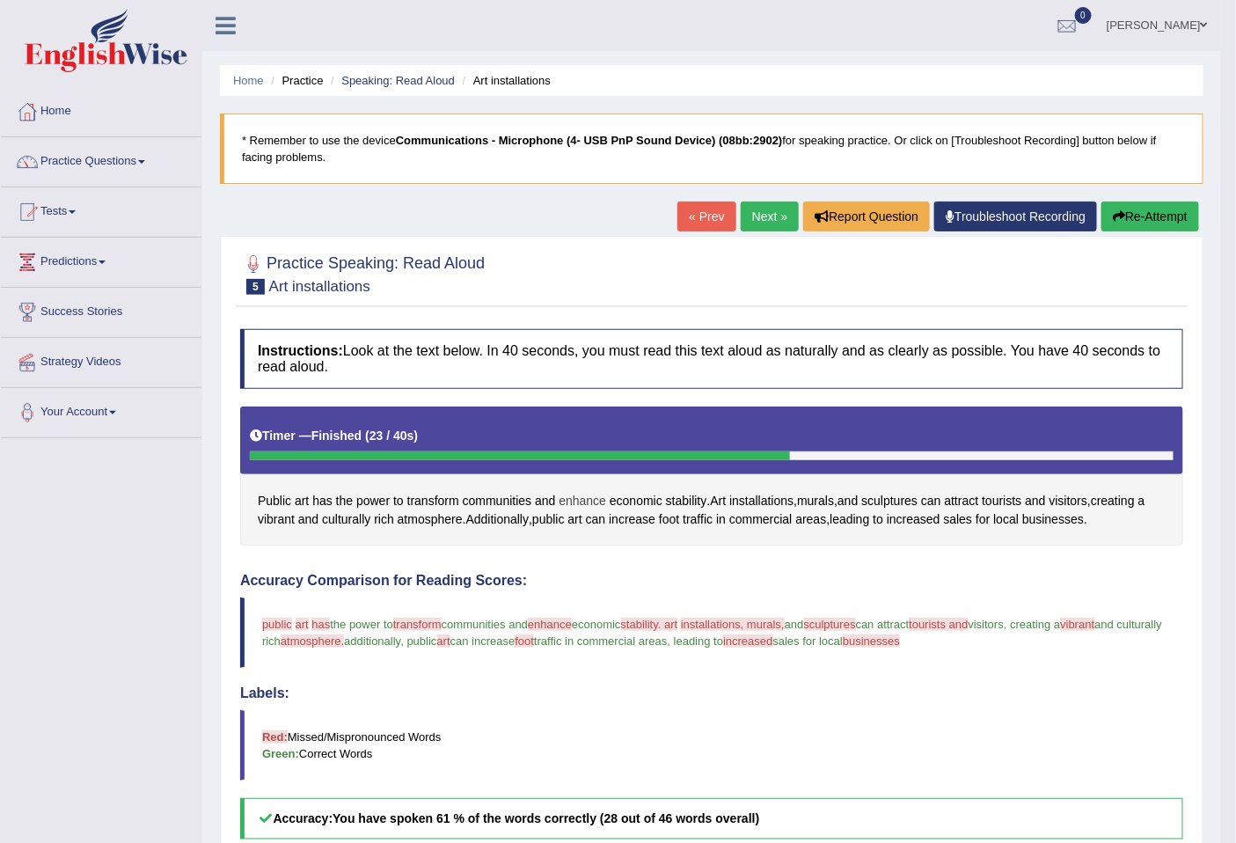
click at [573, 503] on span "enhance" at bounding box center [581, 501] width 47 height 18
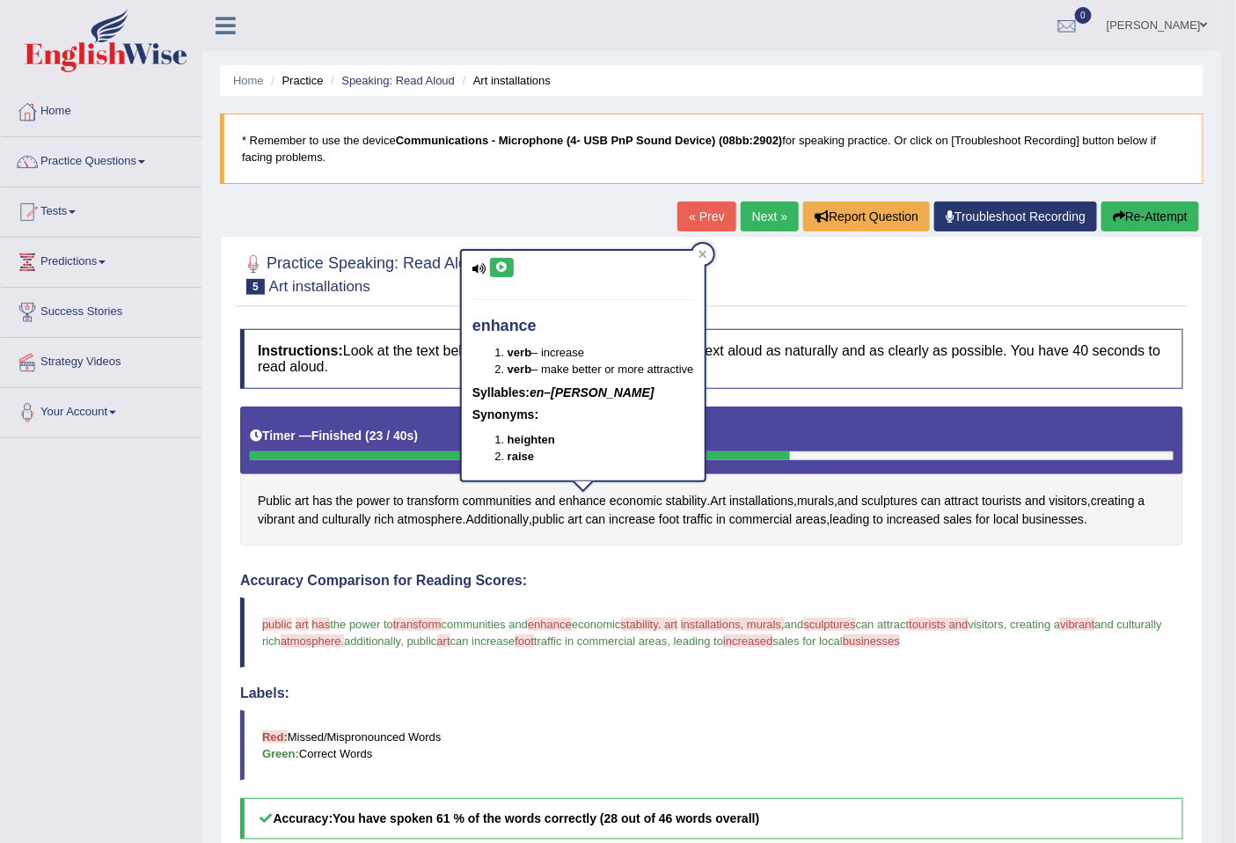
click at [501, 258] on button at bounding box center [502, 267] width 24 height 19
click at [498, 265] on icon at bounding box center [501, 267] width 13 height 11
click at [765, 262] on div at bounding box center [711, 273] width 943 height 54
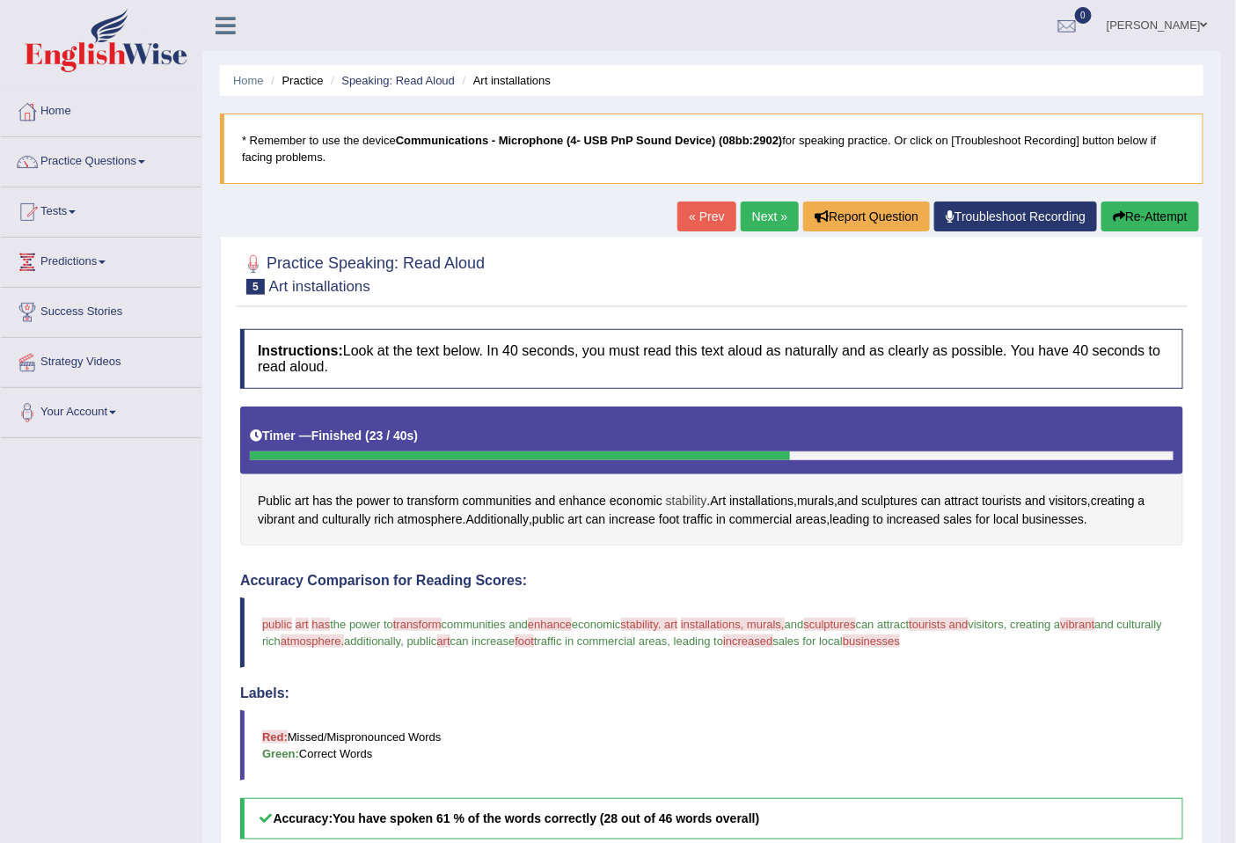
click at [700, 499] on span "stability" at bounding box center [686, 501] width 41 height 18
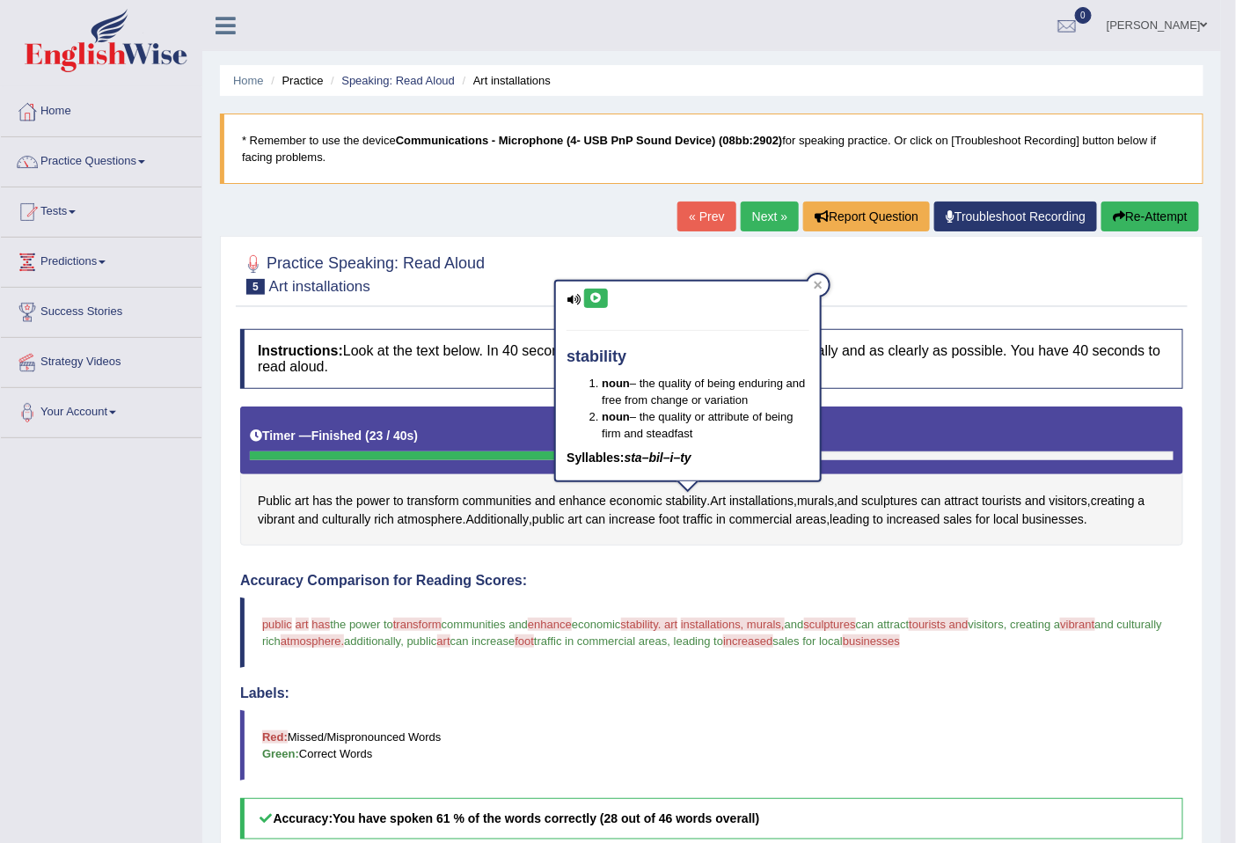
click at [602, 296] on button at bounding box center [596, 297] width 24 height 19
click at [724, 623] on span "installations, murals," at bounding box center [733, 623] width 104 height 13
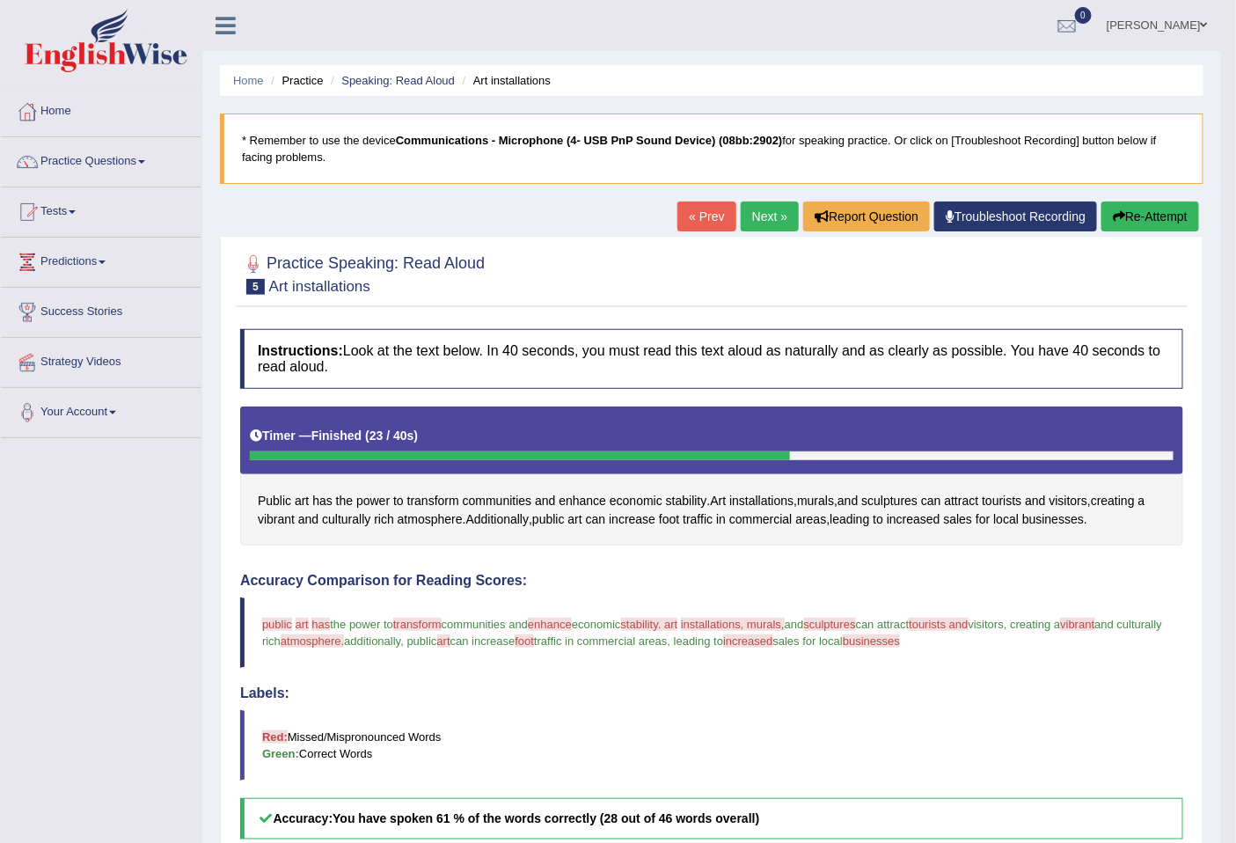
click at [724, 623] on span "installations, murals," at bounding box center [733, 623] width 104 height 13
click at [758, 500] on span "installations" at bounding box center [761, 501] width 64 height 18
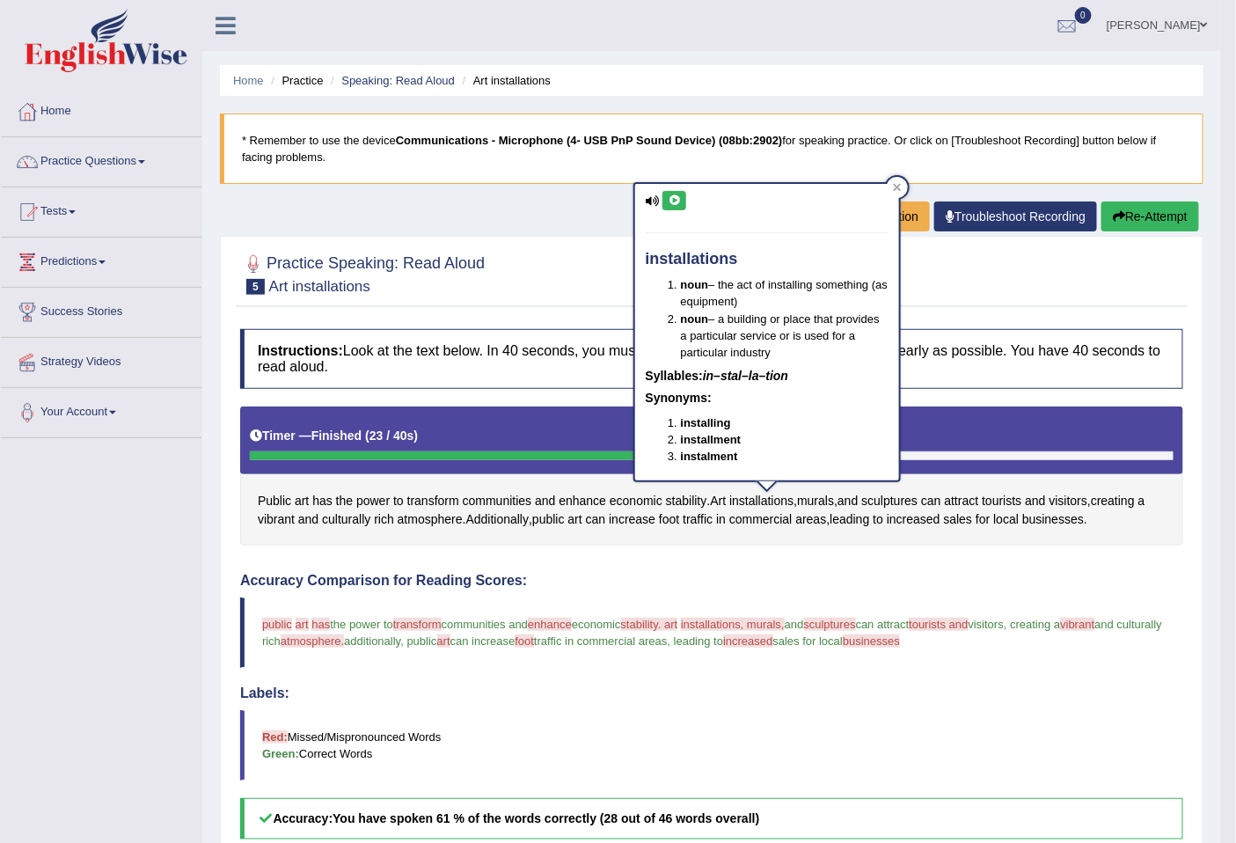
click at [679, 203] on icon at bounding box center [673, 200] width 13 height 11
click at [697, 530] on div "Public art has the power to transform communities and enhance economic stabilit…" at bounding box center [711, 476] width 943 height 140
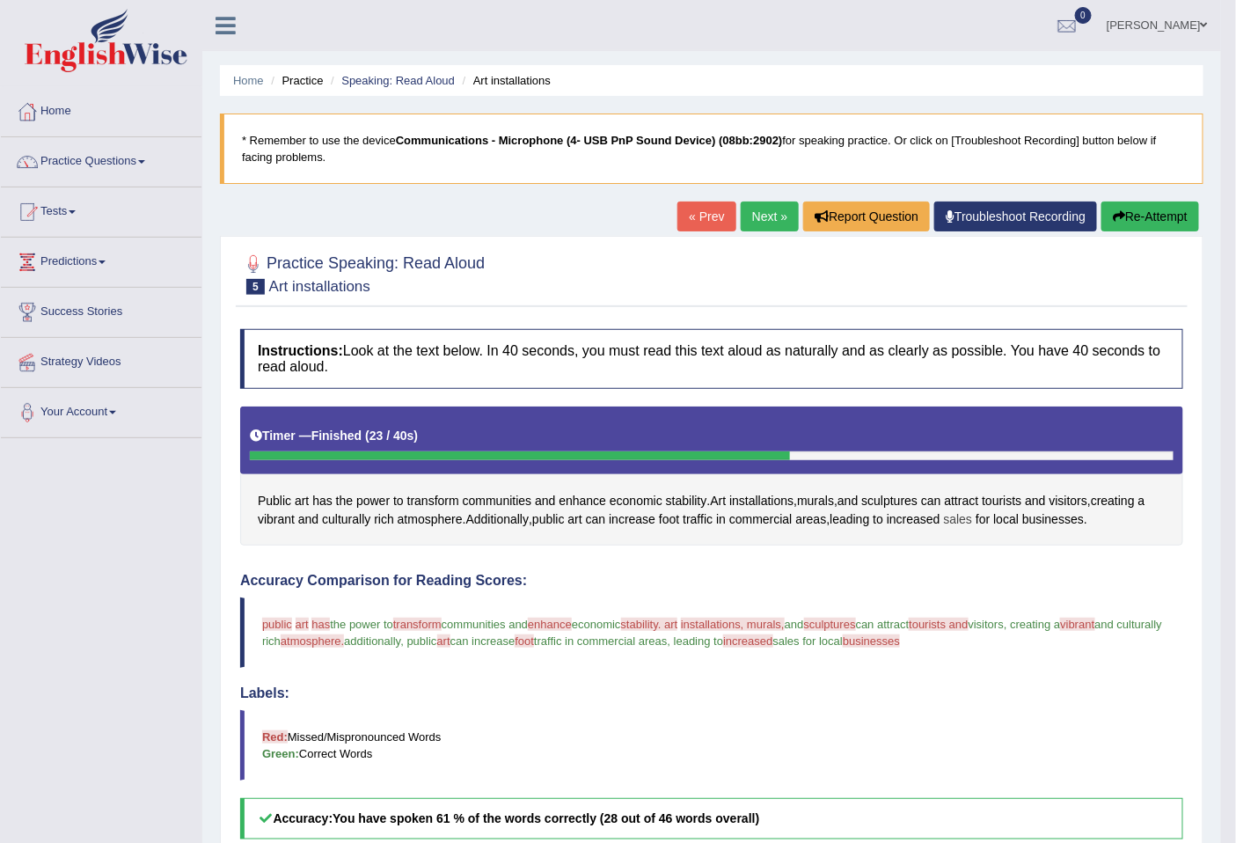
click at [954, 514] on span "sales" at bounding box center [958, 519] width 29 height 18
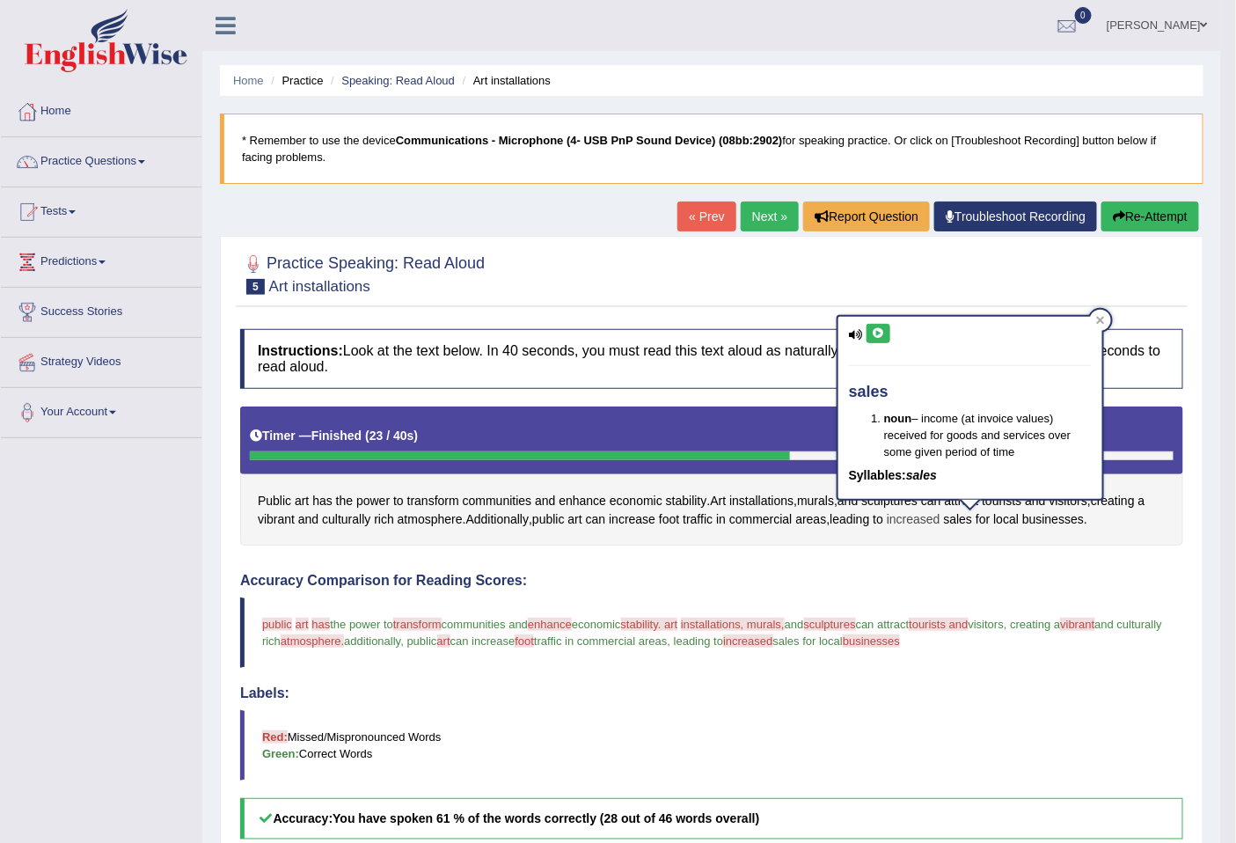
click at [928, 517] on span "increased" at bounding box center [913, 519] width 54 height 18
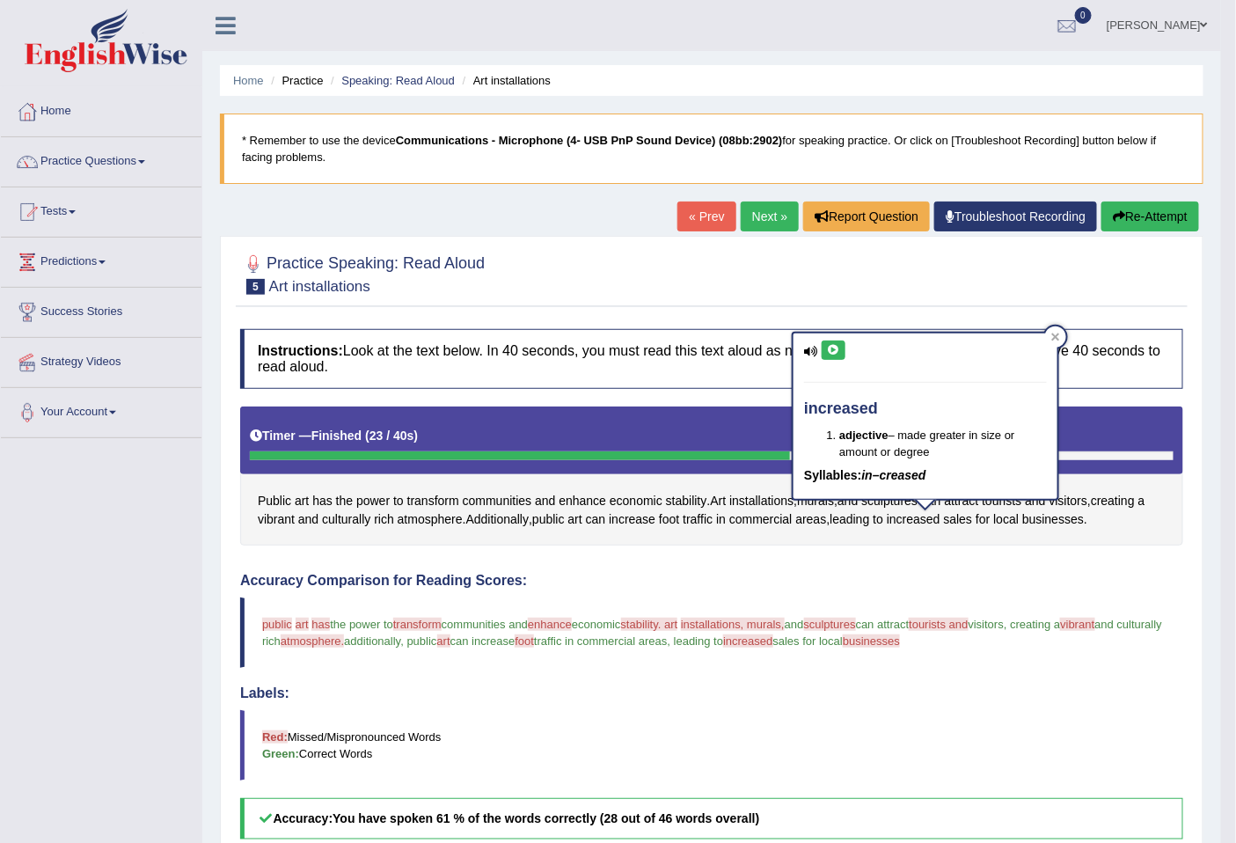
click at [833, 341] on button at bounding box center [833, 349] width 24 height 19
click at [1057, 332] on icon at bounding box center [1055, 336] width 9 height 9
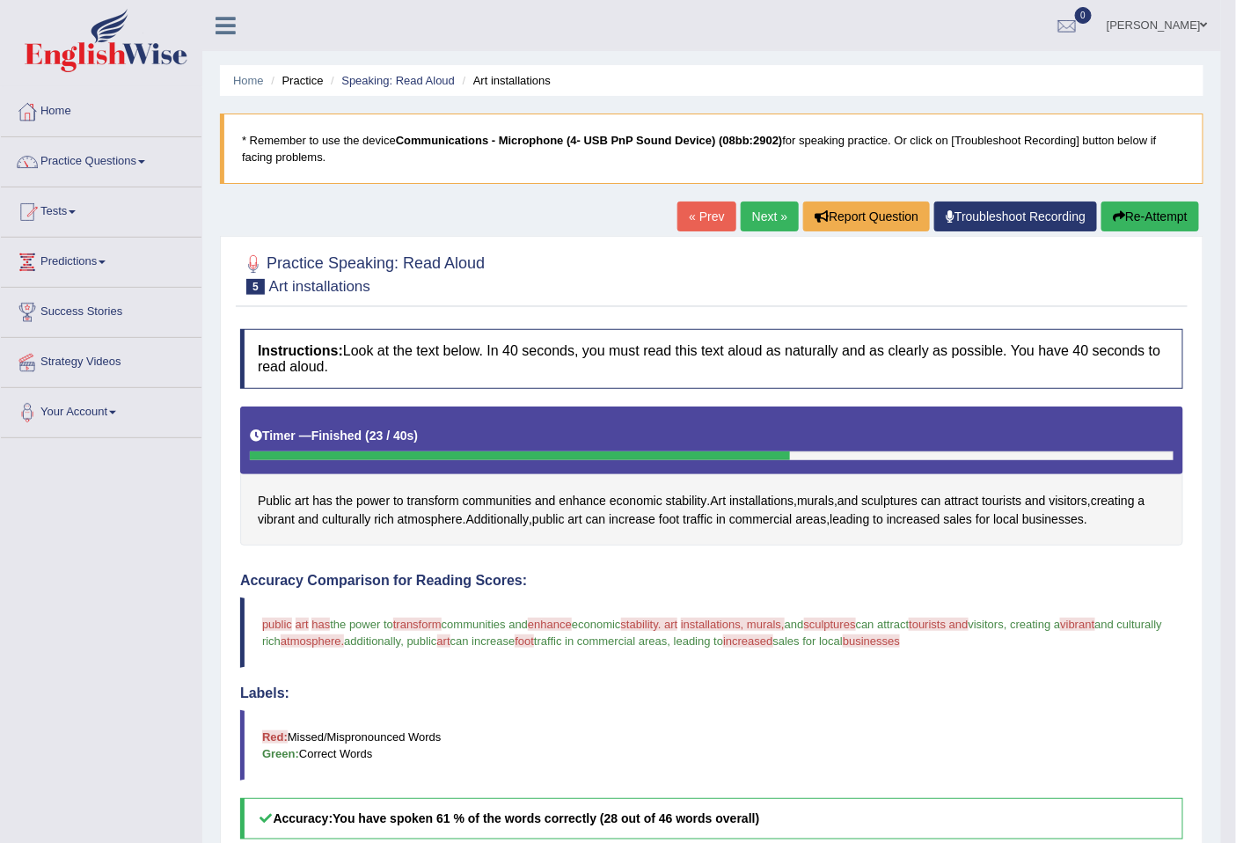
click at [1094, 628] on span "vibrant" at bounding box center [1077, 623] width 34 height 13
click at [269, 519] on span "vibrant" at bounding box center [276, 519] width 37 height 18
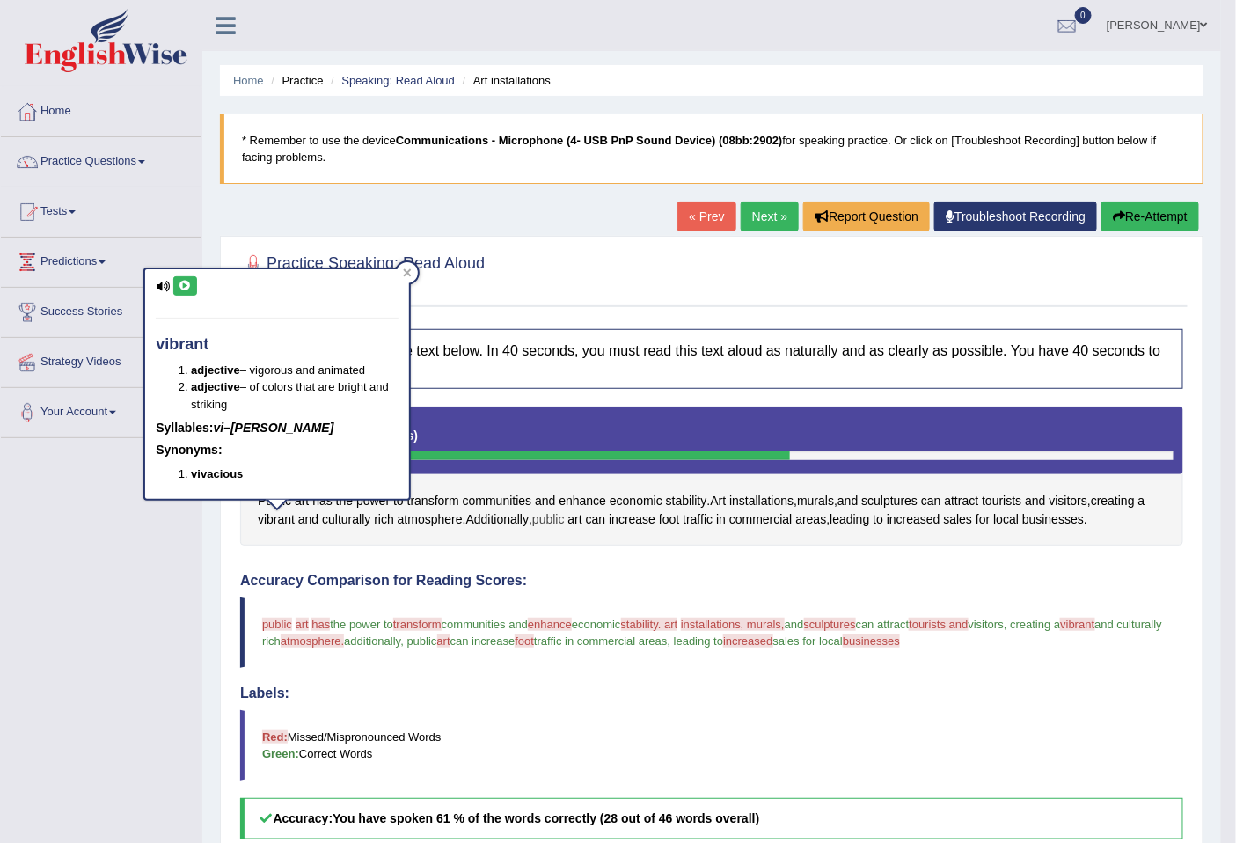
click at [547, 524] on span "public" at bounding box center [548, 519] width 33 height 18
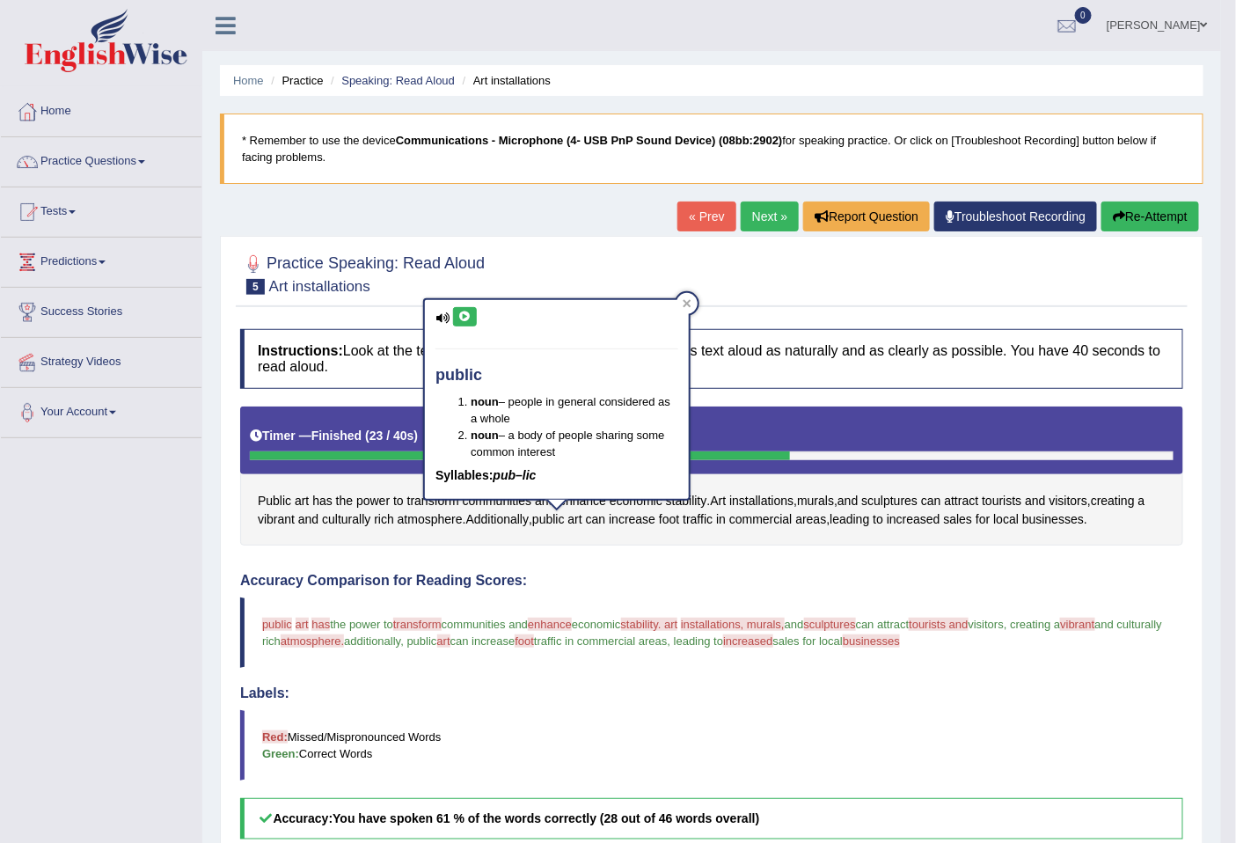
click at [554, 546] on div "Instructions: Look at the text below. In 40 seconds, you must read this text al…" at bounding box center [712, 743] width 952 height 847
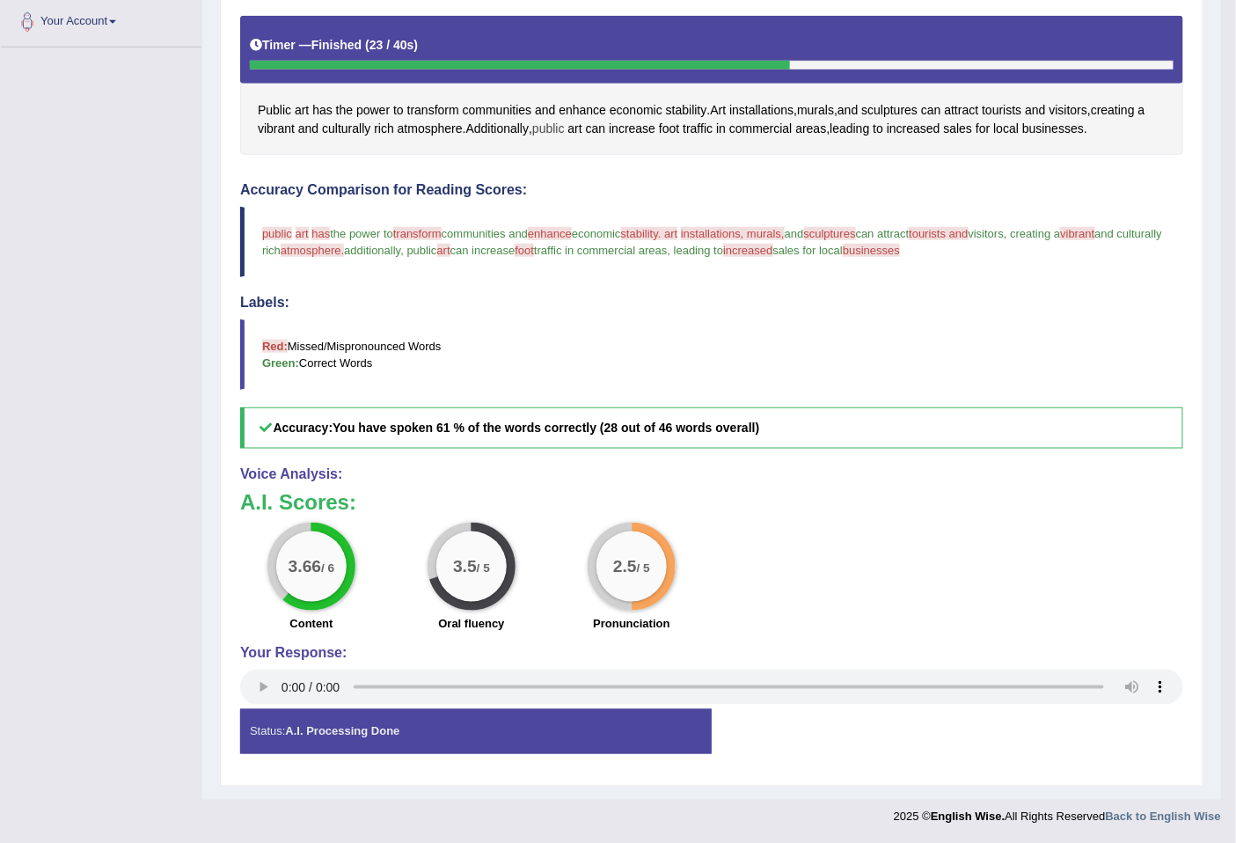
scroll to position [65, 0]
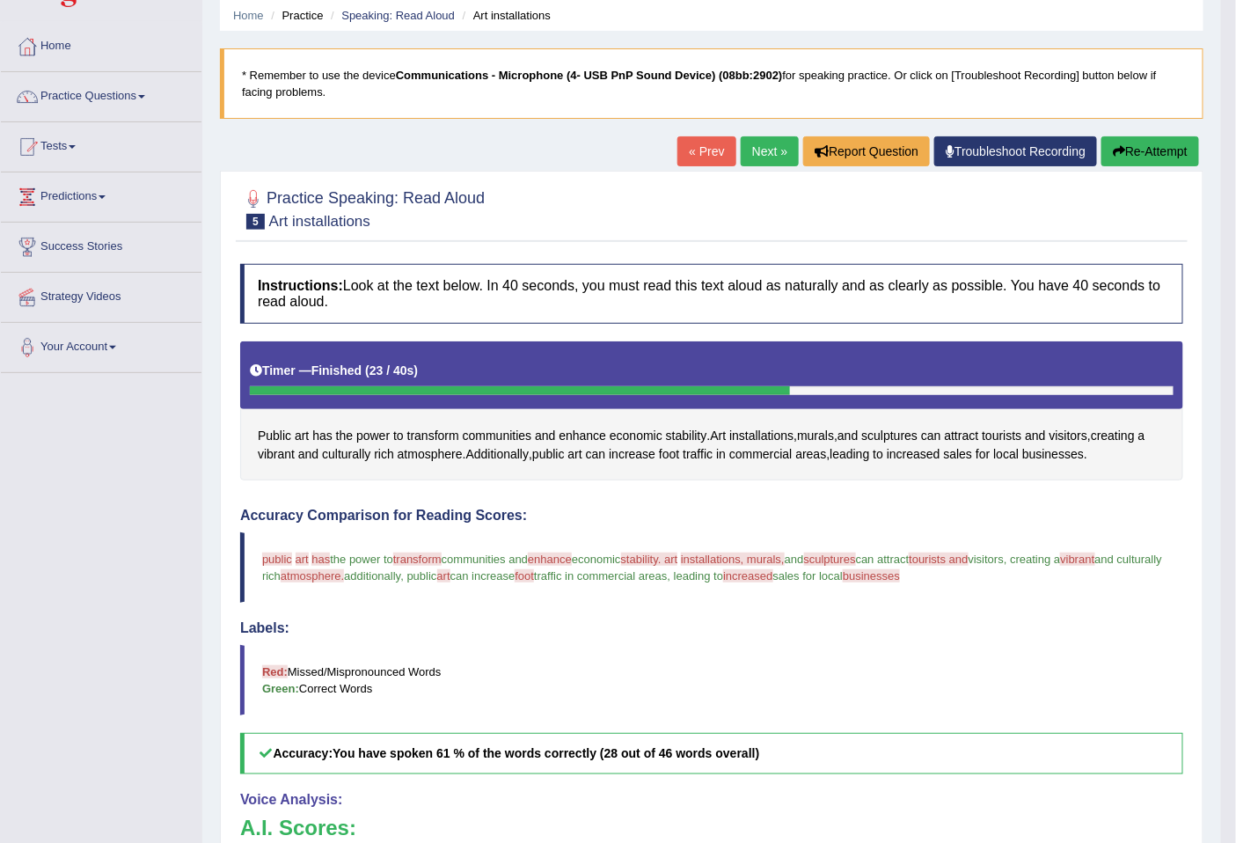
click at [1177, 154] on button "Re-Attempt" at bounding box center [1150, 151] width 98 height 30
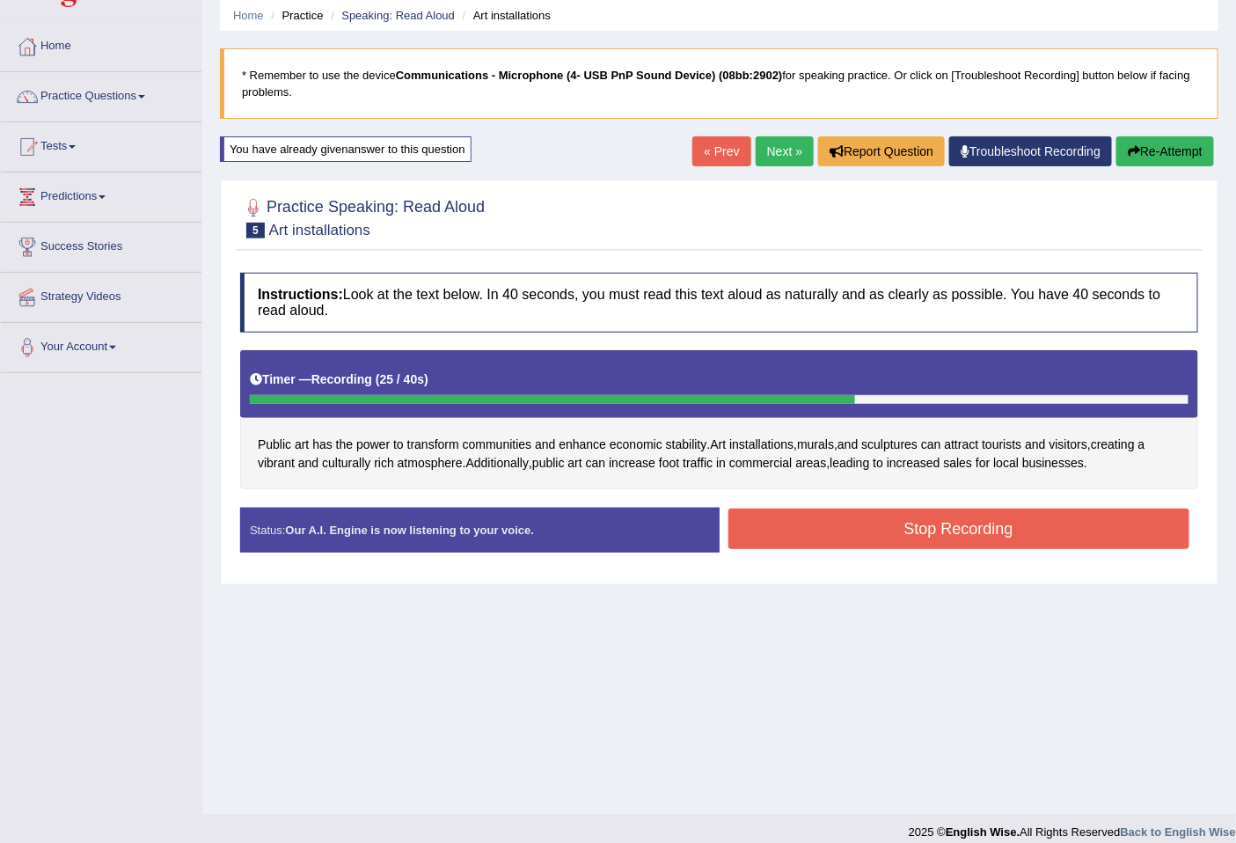
click at [934, 523] on button "Stop Recording" at bounding box center [959, 528] width 462 height 40
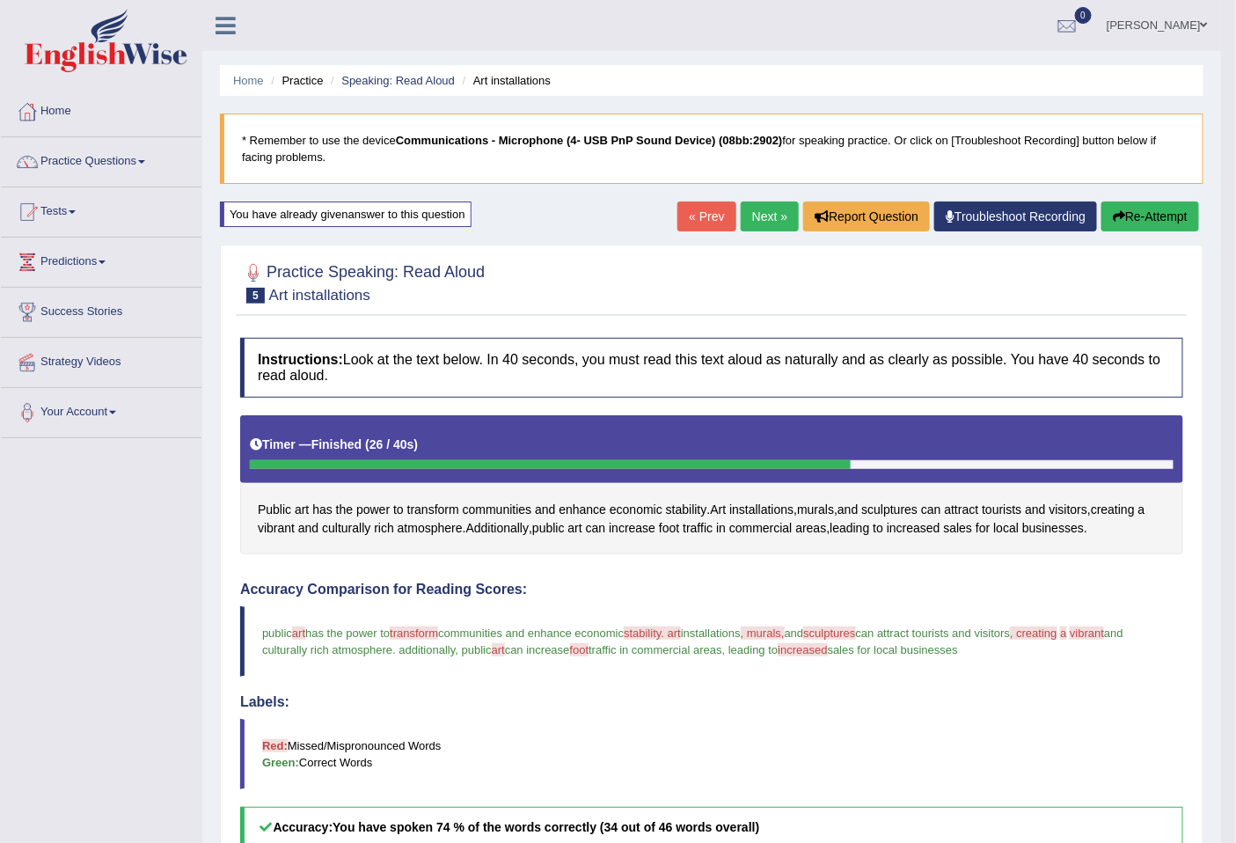
click at [744, 215] on link "Next »" at bounding box center [769, 216] width 58 height 30
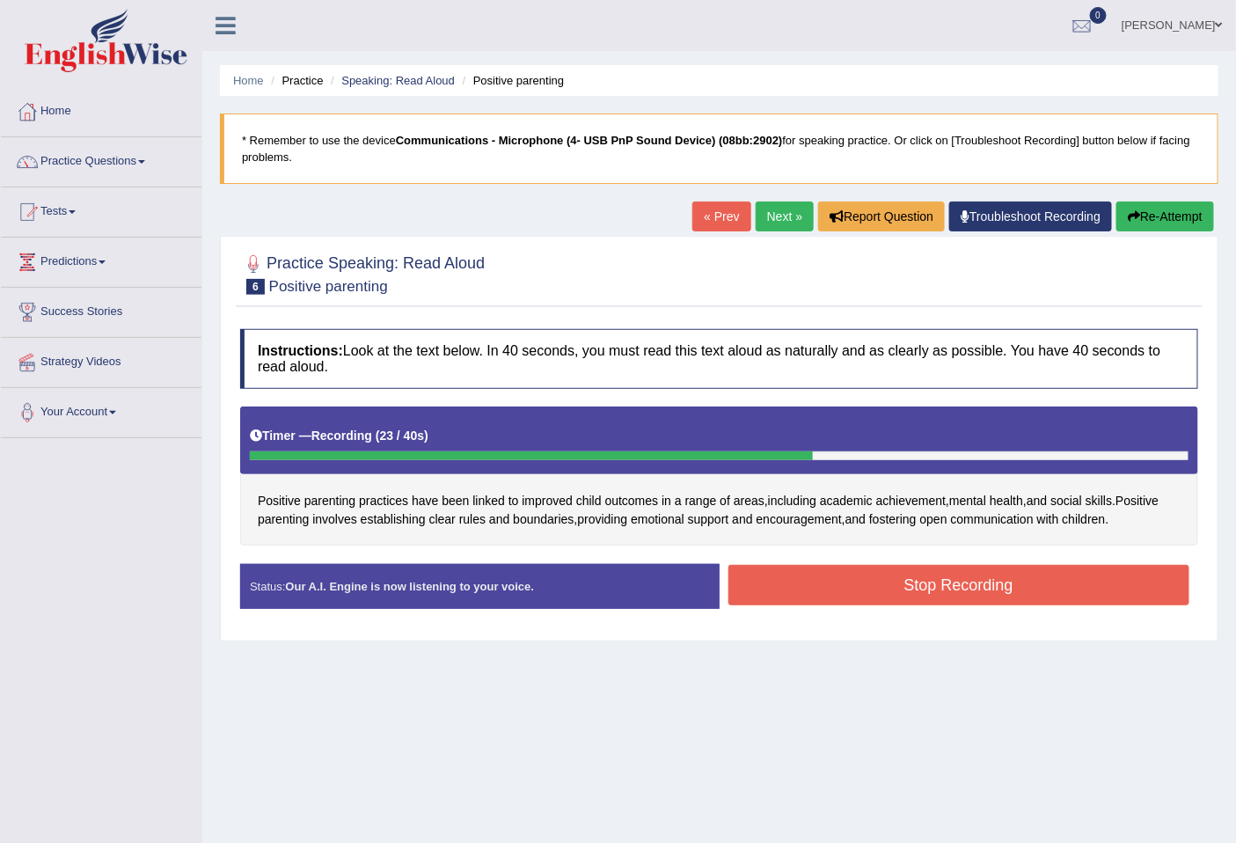
click at [901, 573] on button "Stop Recording" at bounding box center [959, 585] width 462 height 40
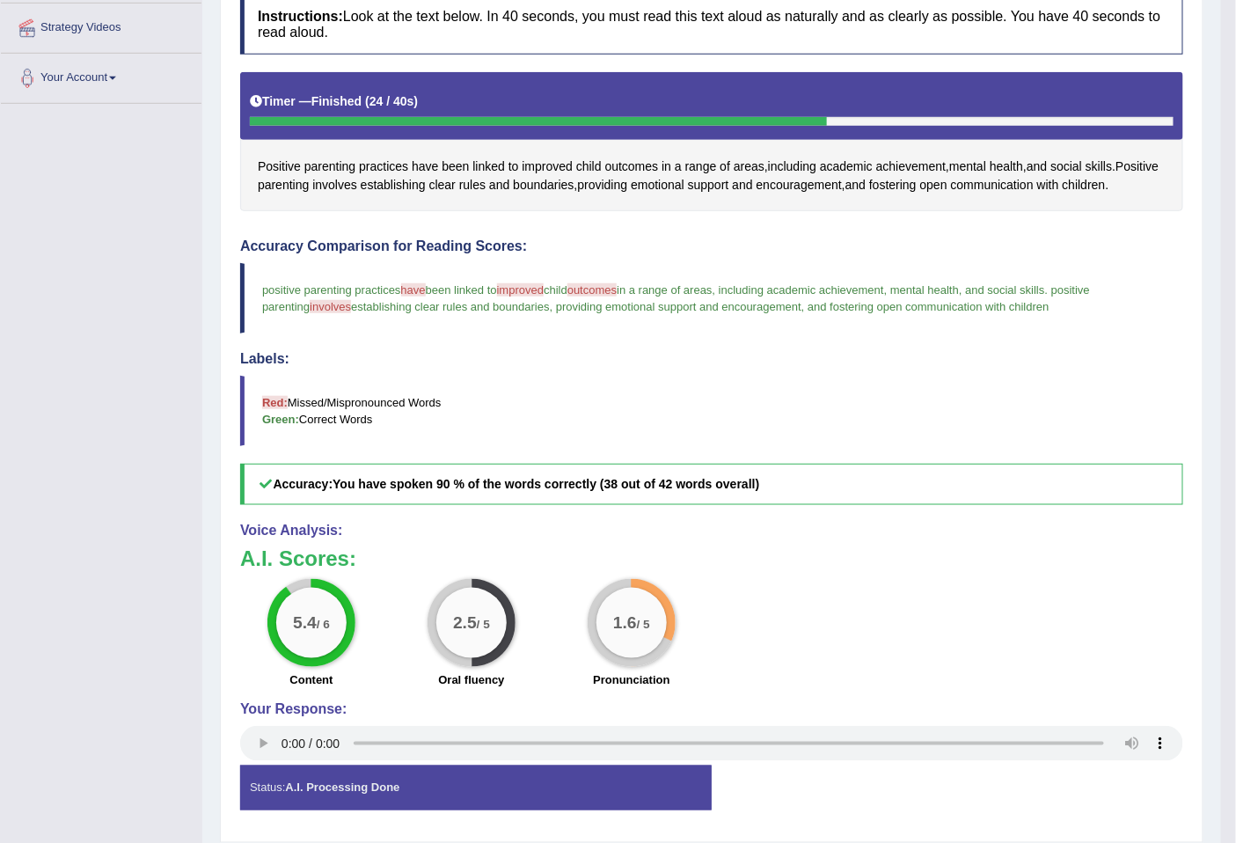
scroll to position [390, 0]
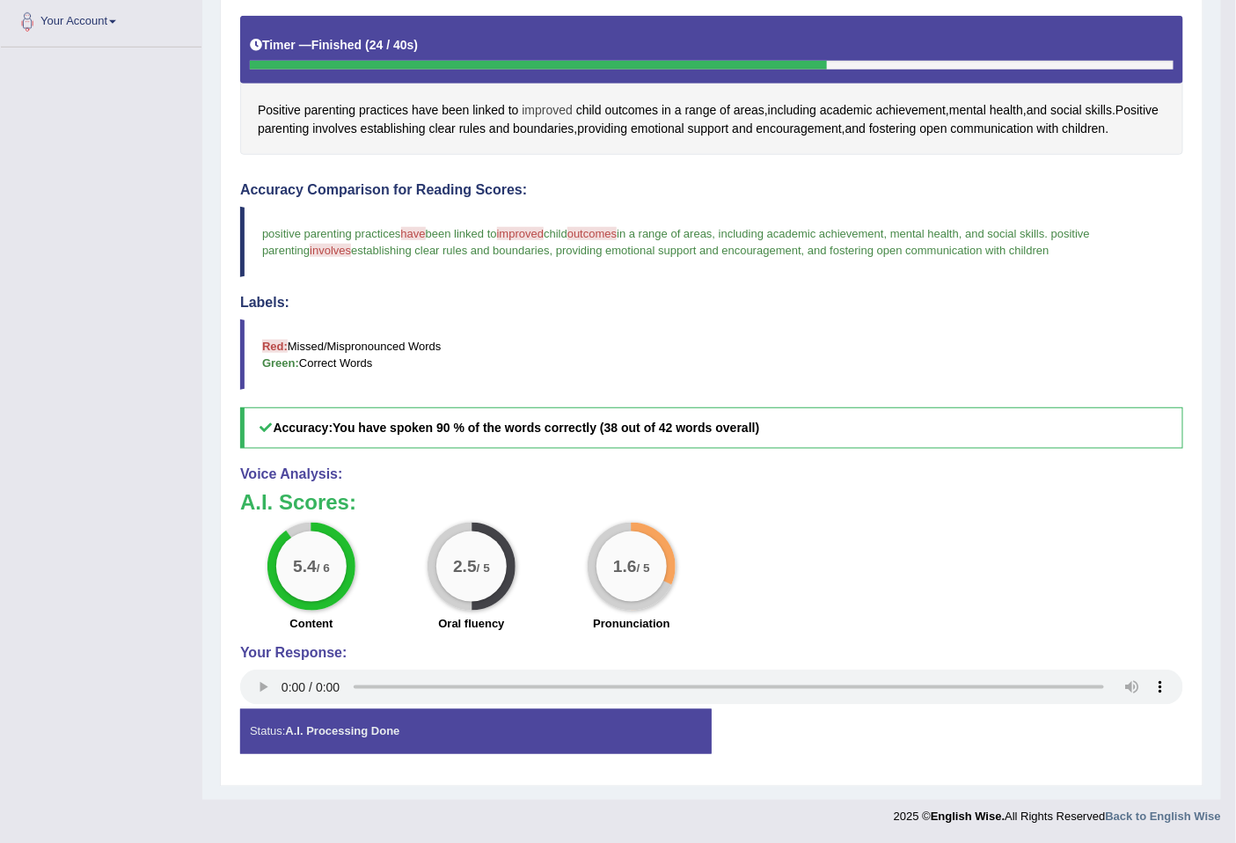
click at [556, 112] on span "improved" at bounding box center [547, 110] width 51 height 18
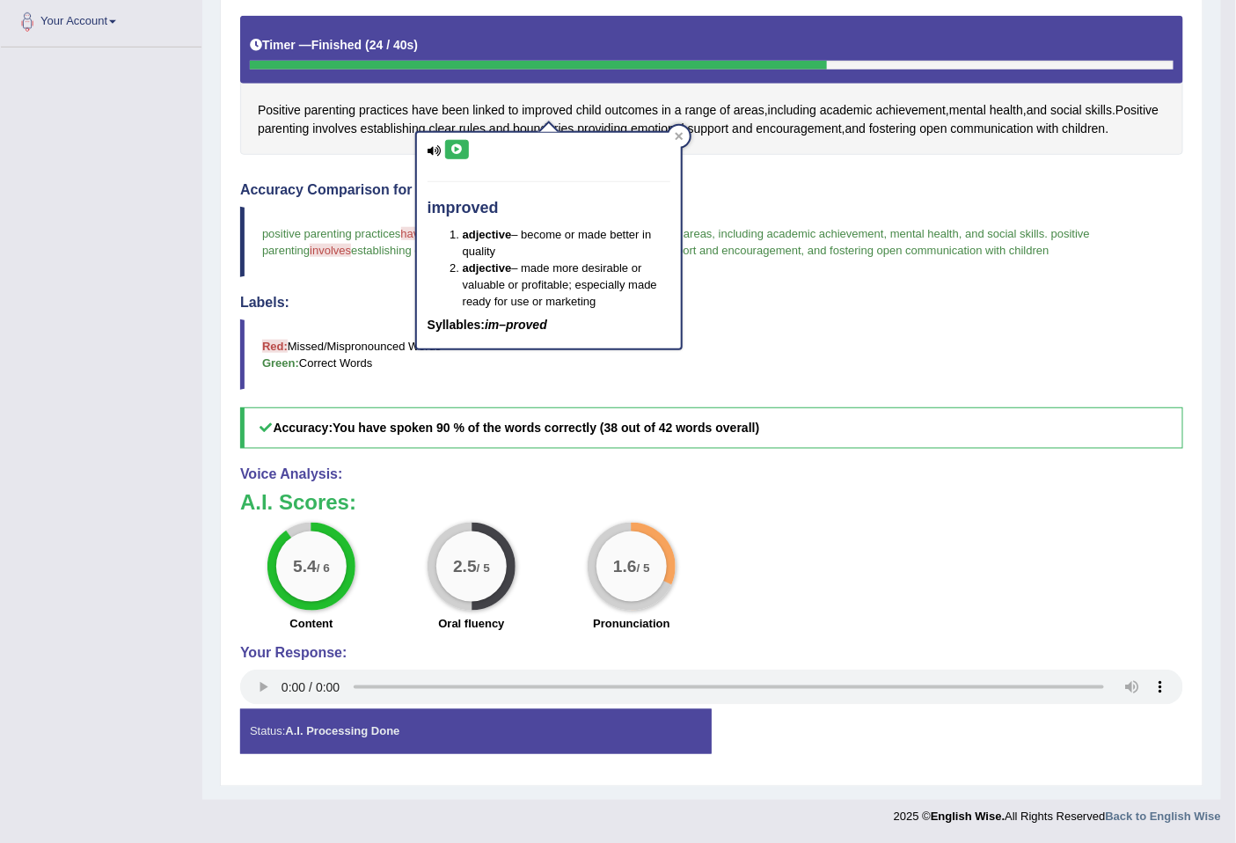
click at [450, 148] on icon at bounding box center [456, 149] width 13 height 11
click at [459, 145] on icon at bounding box center [456, 149] width 13 height 11
click at [680, 128] on div at bounding box center [678, 136] width 21 height 21
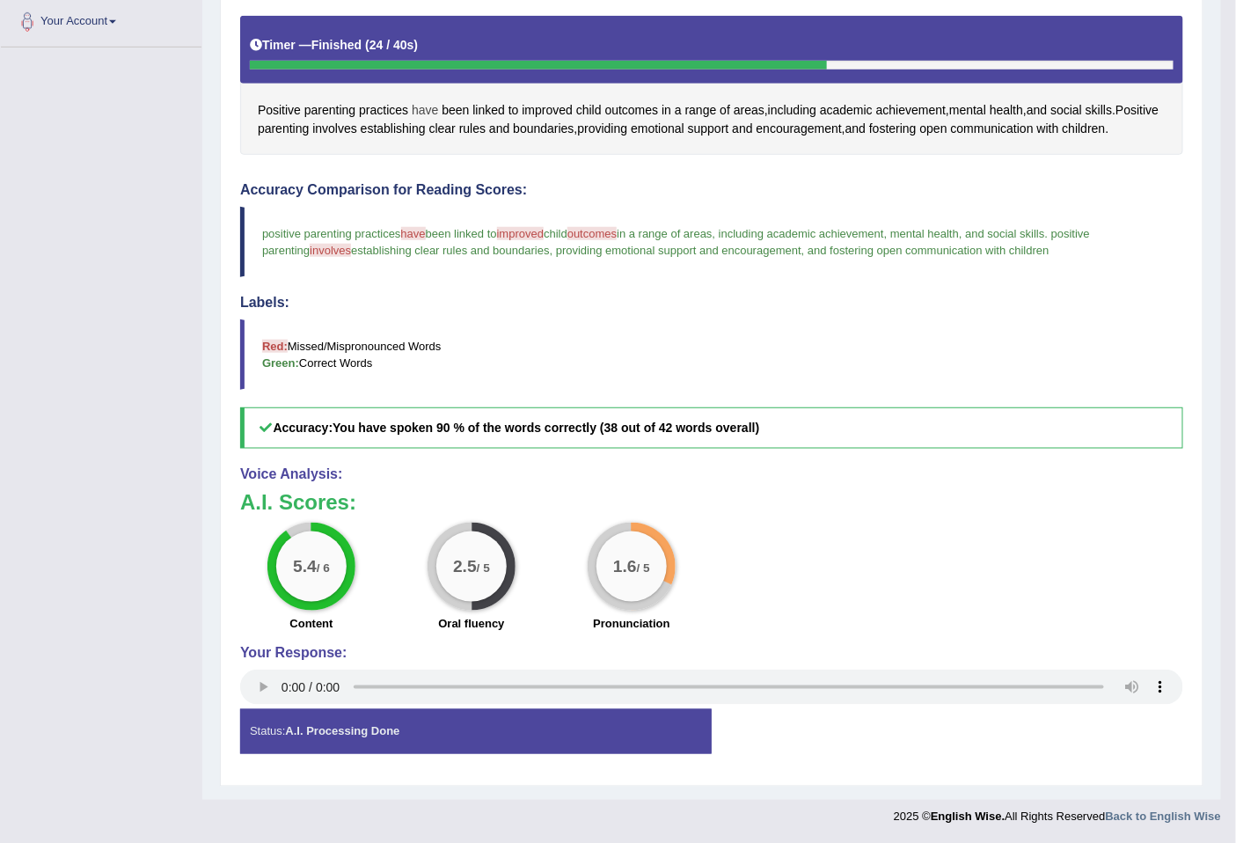
click at [431, 110] on span "have" at bounding box center [425, 110] width 26 height 18
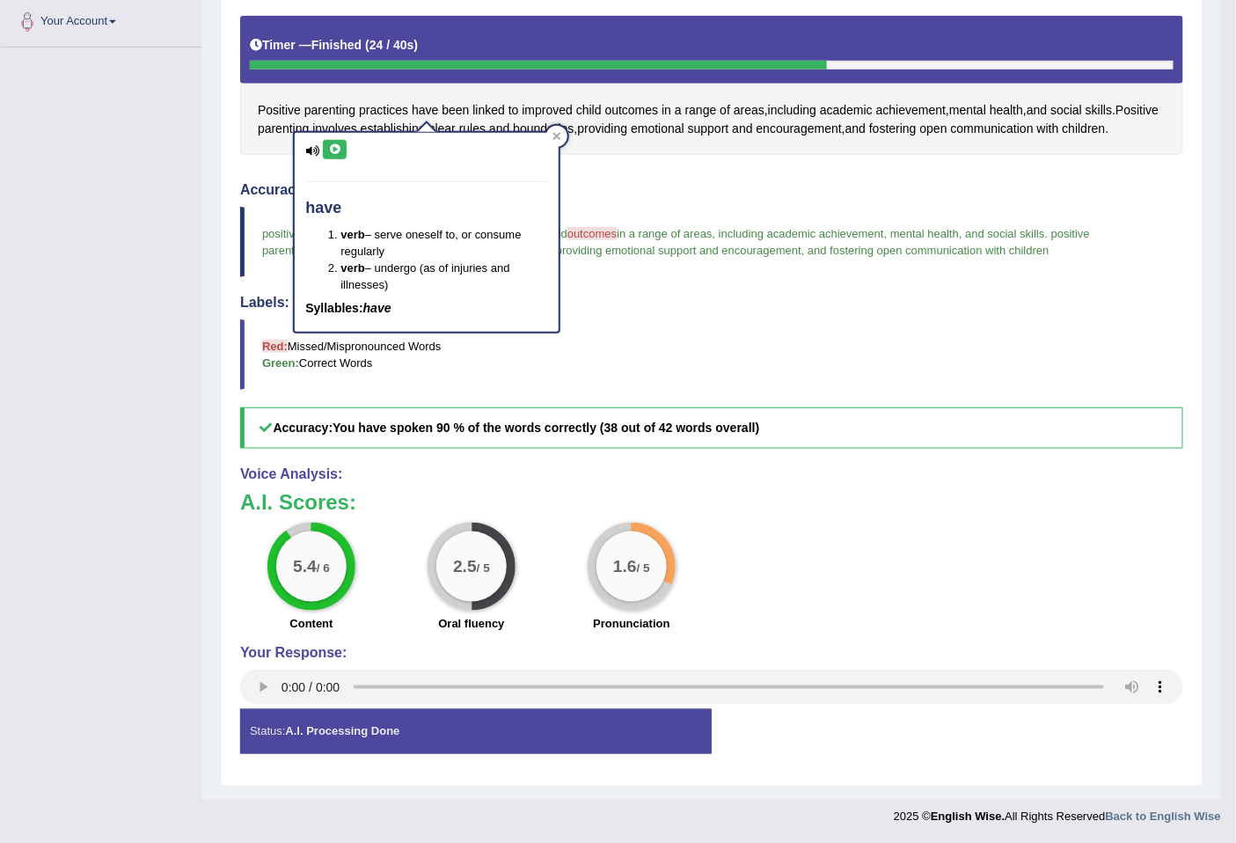
click at [339, 151] on icon at bounding box center [334, 149] width 13 height 11
click at [638, 273] on blockquote "positive parenting practices have has been linked to improved improve child out…" at bounding box center [711, 242] width 943 height 70
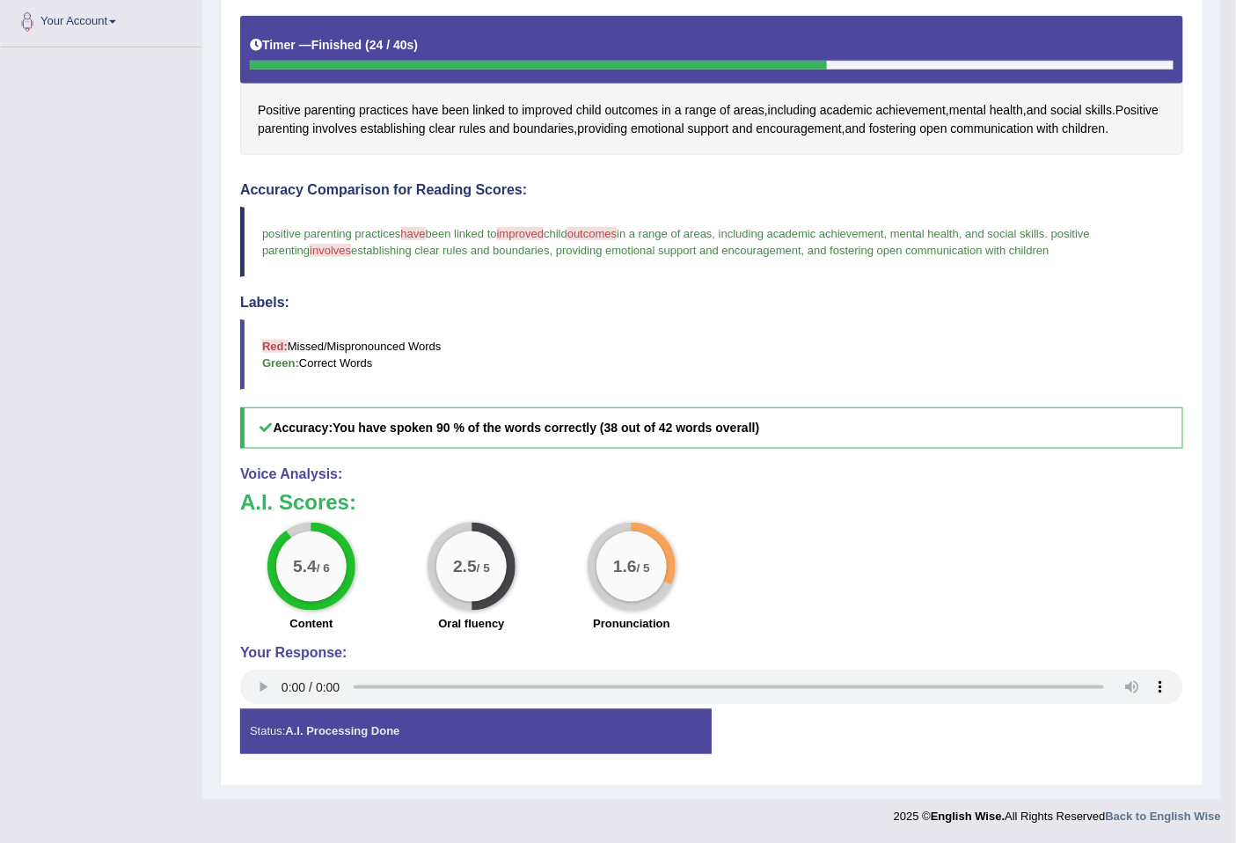
click at [608, 227] on span "outcomes" at bounding box center [591, 233] width 49 height 13
click at [622, 107] on span "outcomes" at bounding box center [632, 110] width 54 height 18
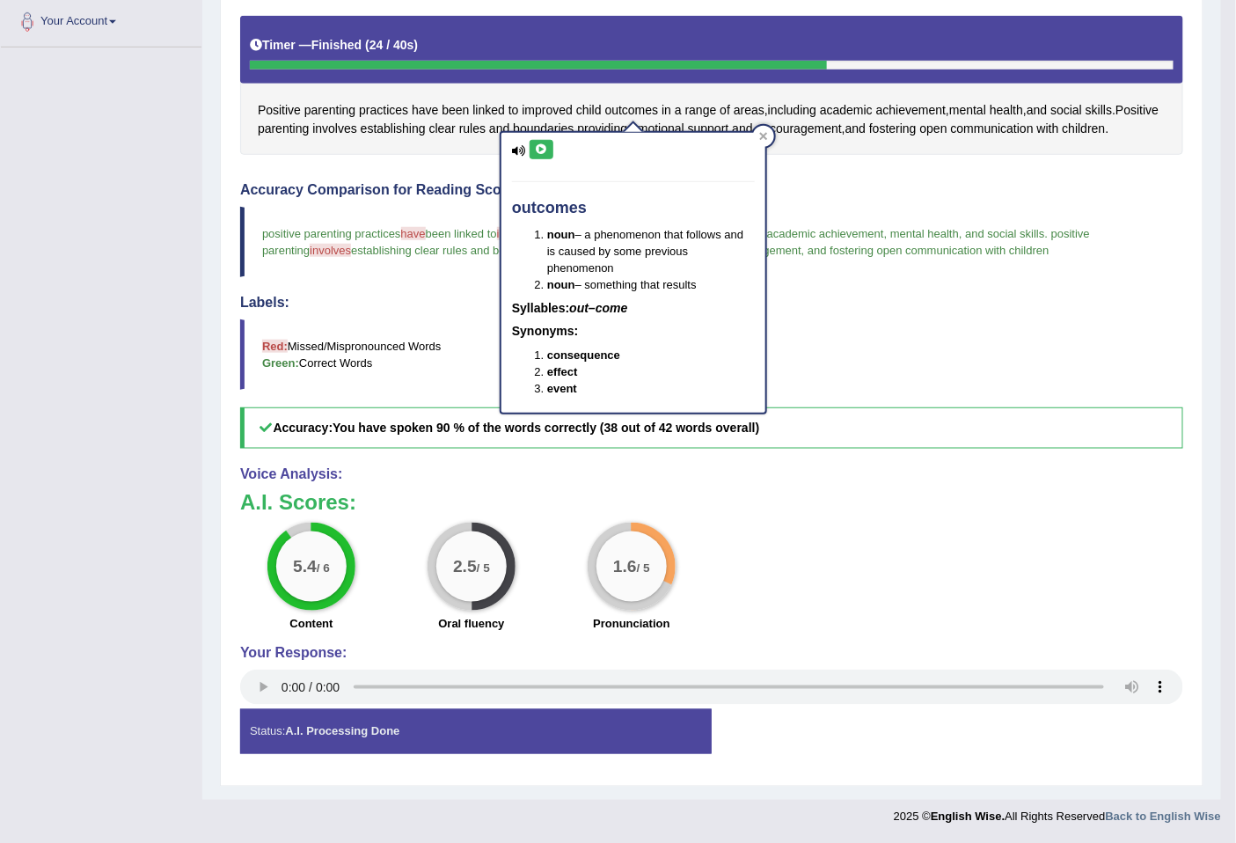
click at [531, 153] on button at bounding box center [541, 149] width 24 height 19
click at [761, 127] on div at bounding box center [763, 136] width 21 height 21
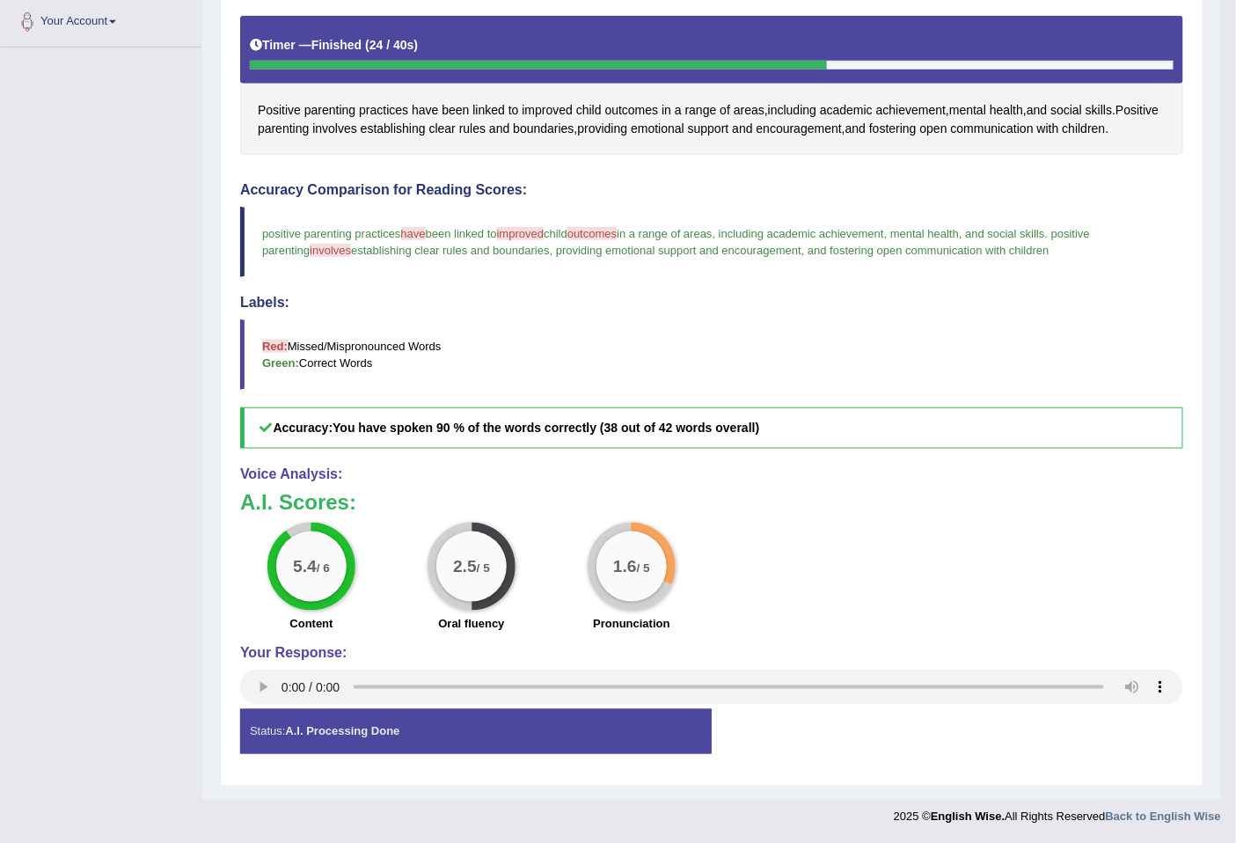
click at [318, 257] on blockquote "positive parenting practices have has been linked to improved improve child out…" at bounding box center [711, 242] width 943 height 70
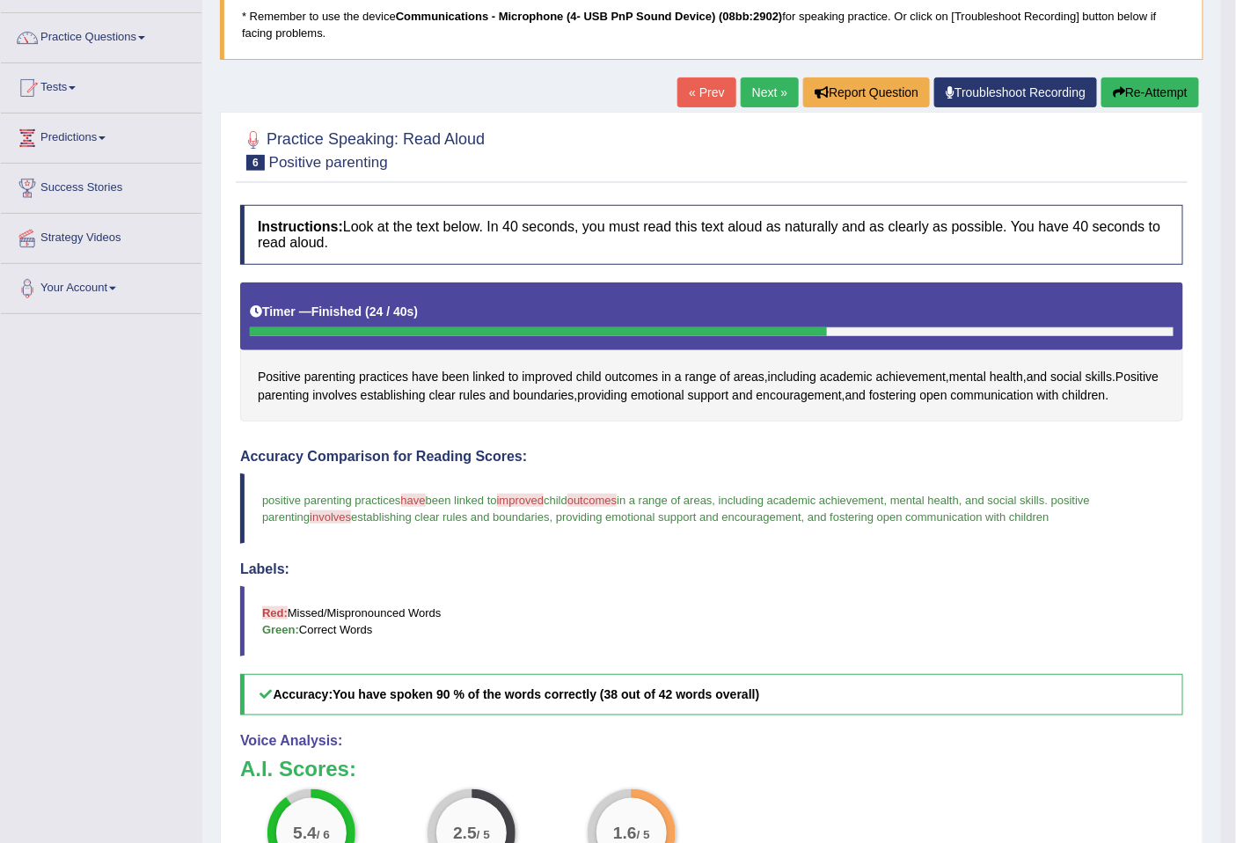
scroll to position [0, 0]
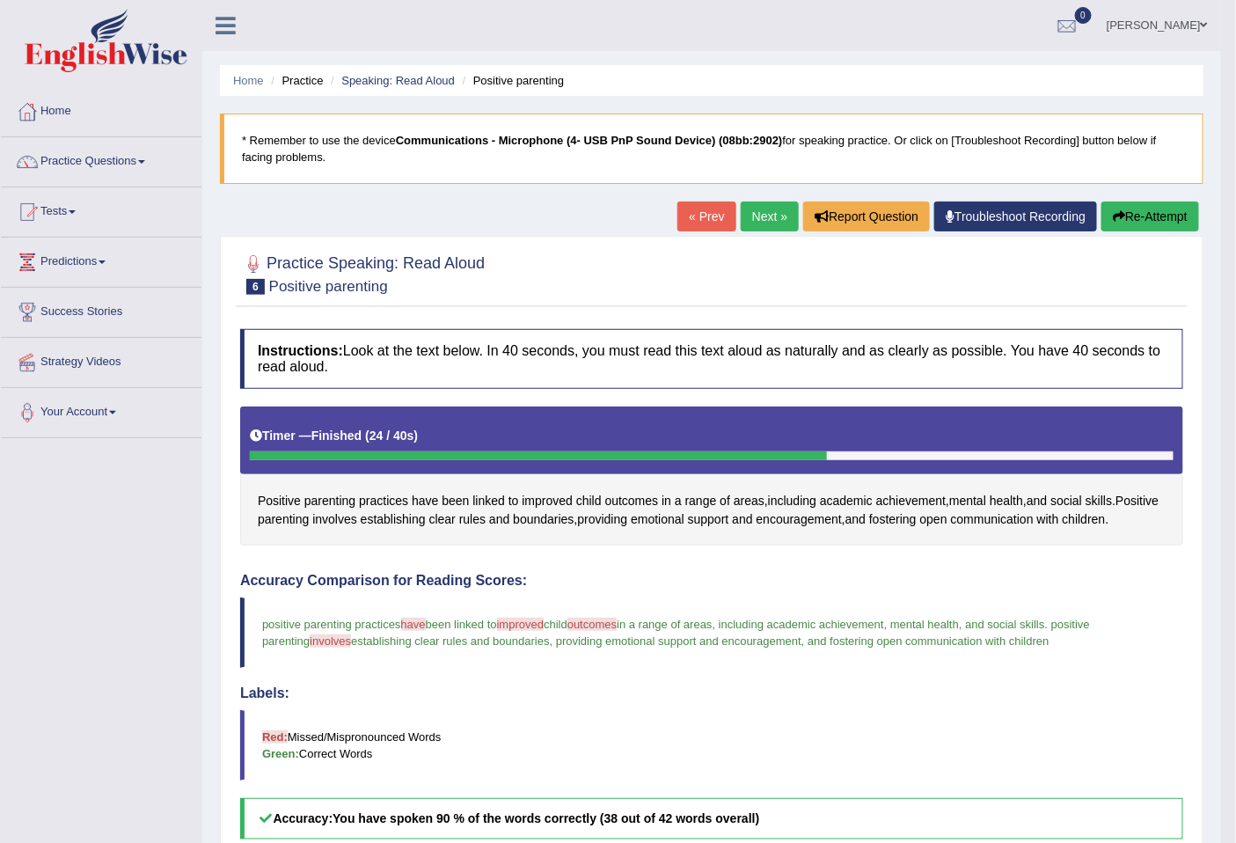
click at [1136, 217] on button "Re-Attempt" at bounding box center [1150, 216] width 98 height 30
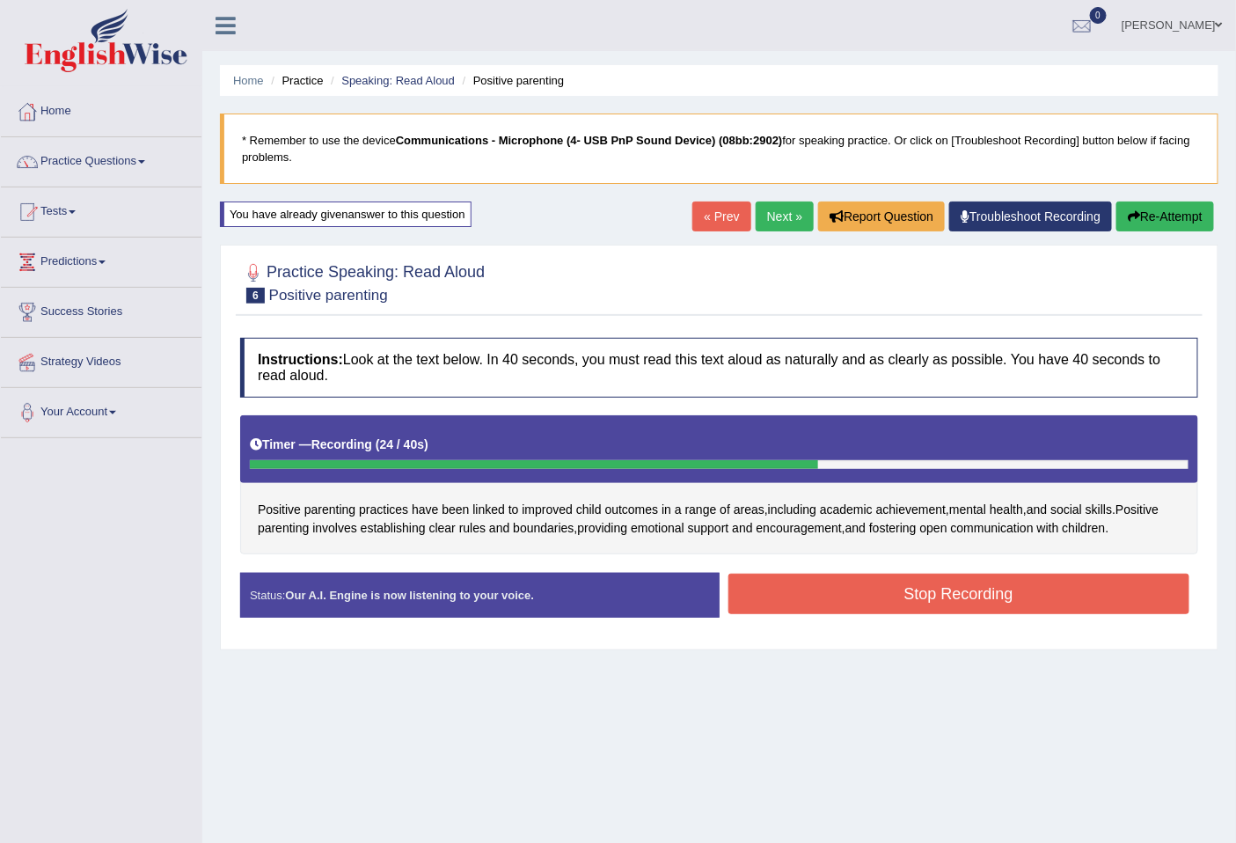
click at [937, 583] on button "Stop Recording" at bounding box center [959, 593] width 462 height 40
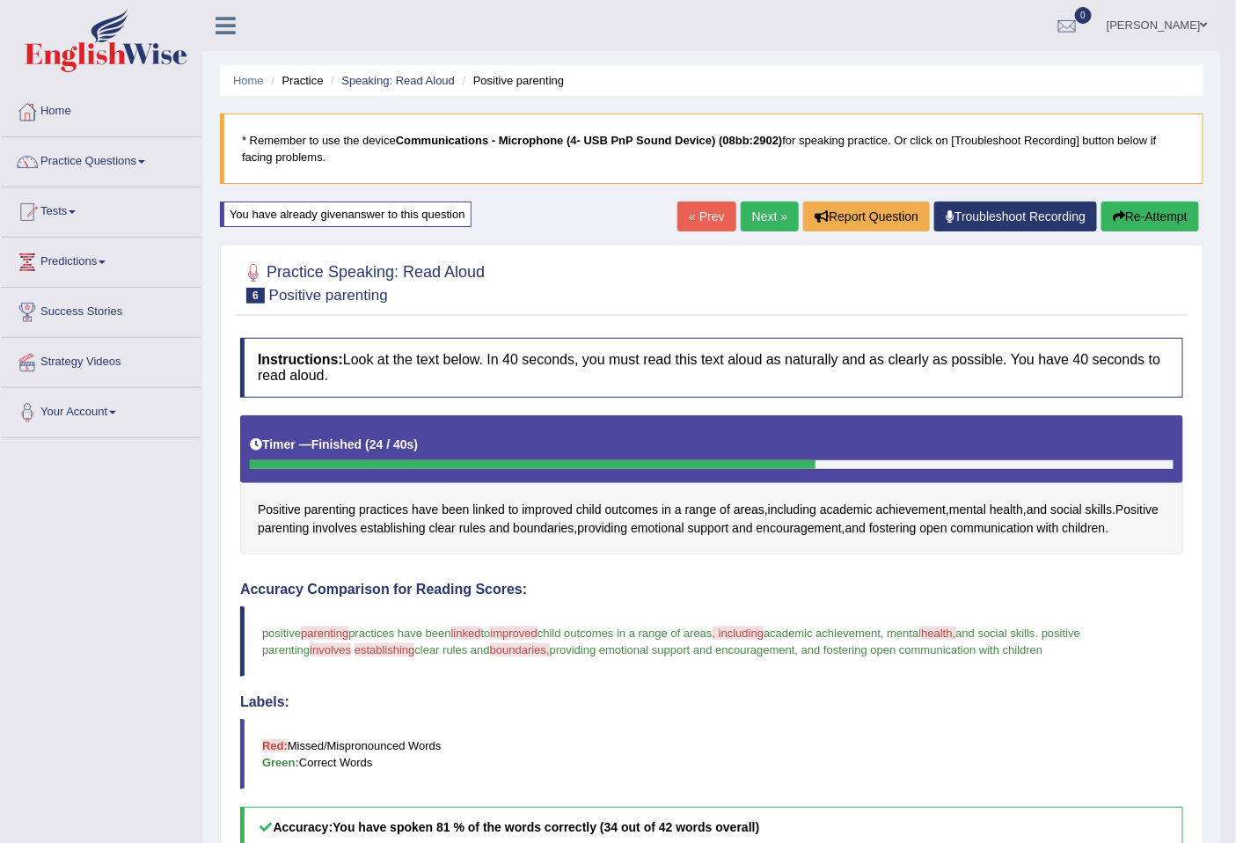
click at [770, 216] on link "Next »" at bounding box center [769, 216] width 58 height 30
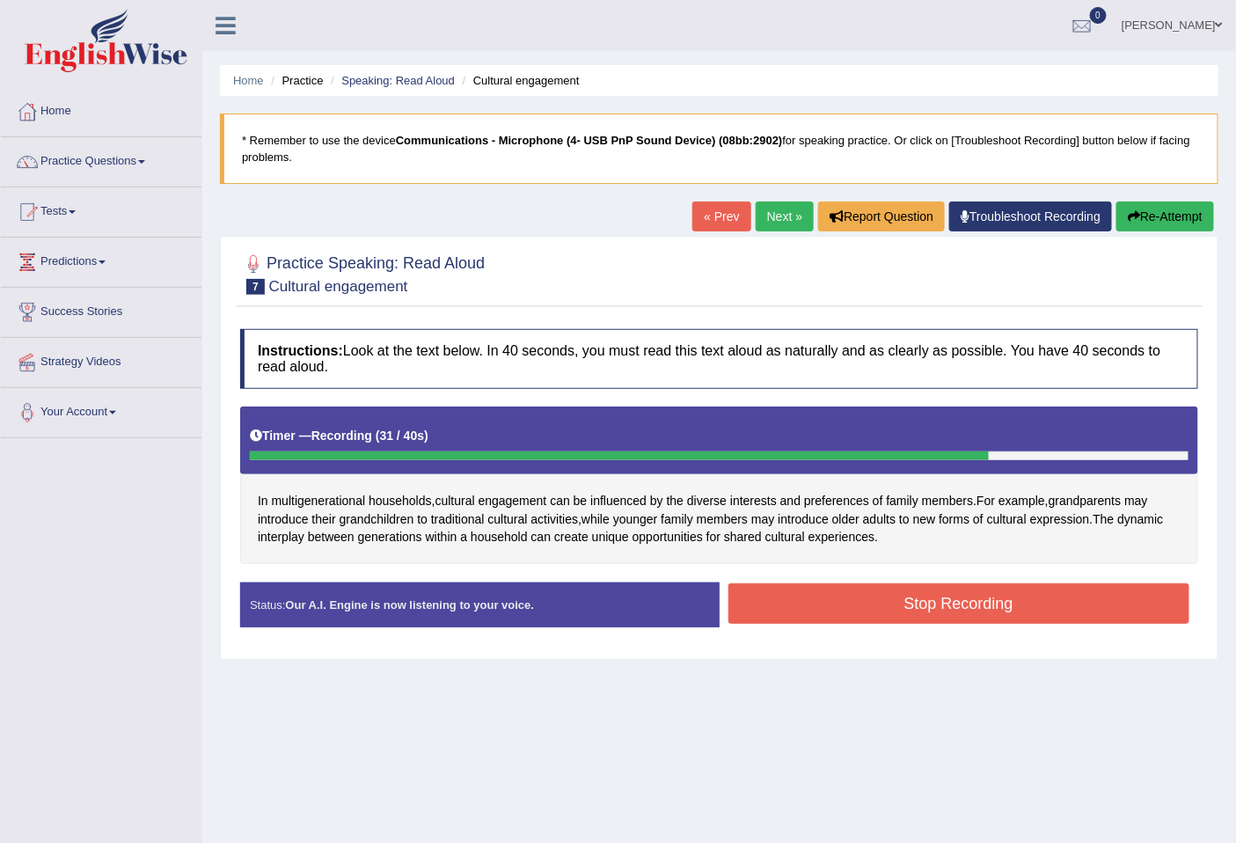
click at [1085, 612] on button "Stop Recording" at bounding box center [959, 603] width 462 height 40
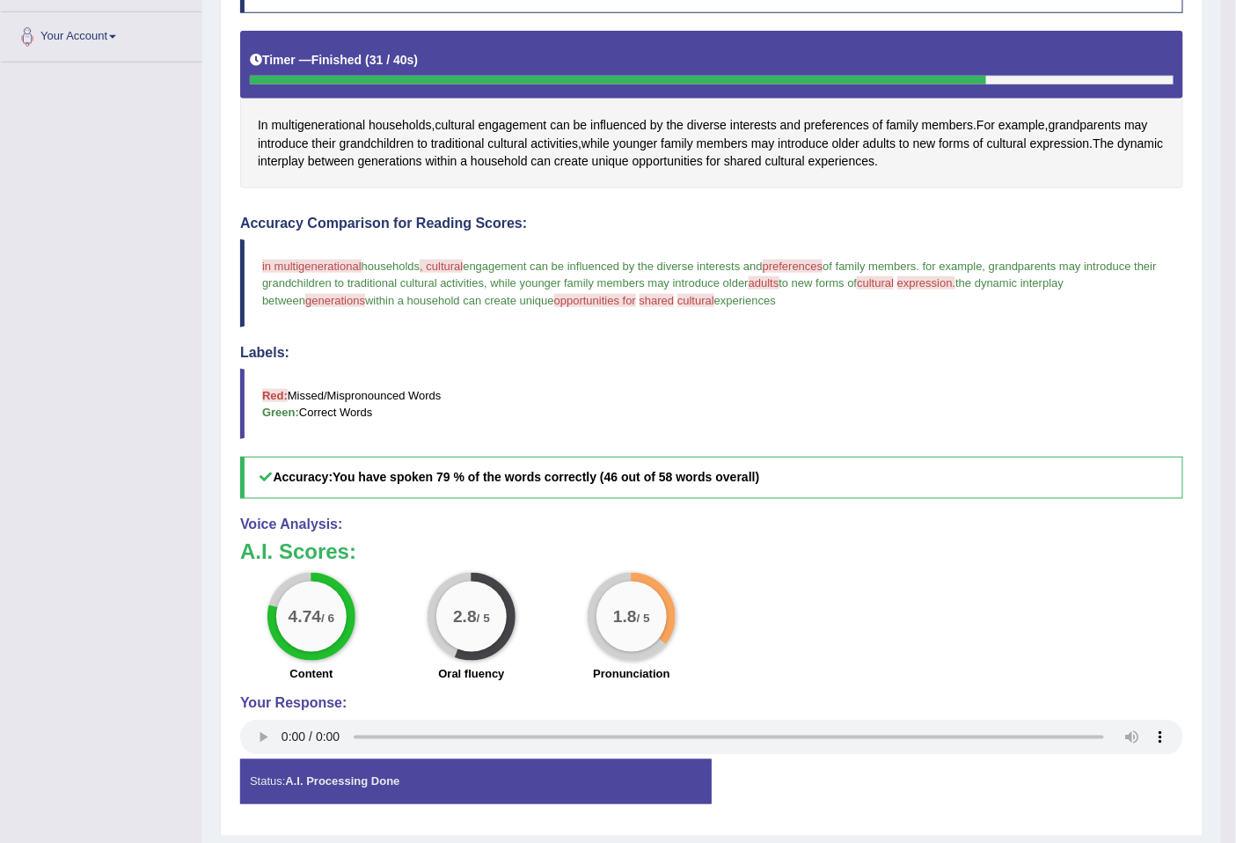
scroll to position [426, 0]
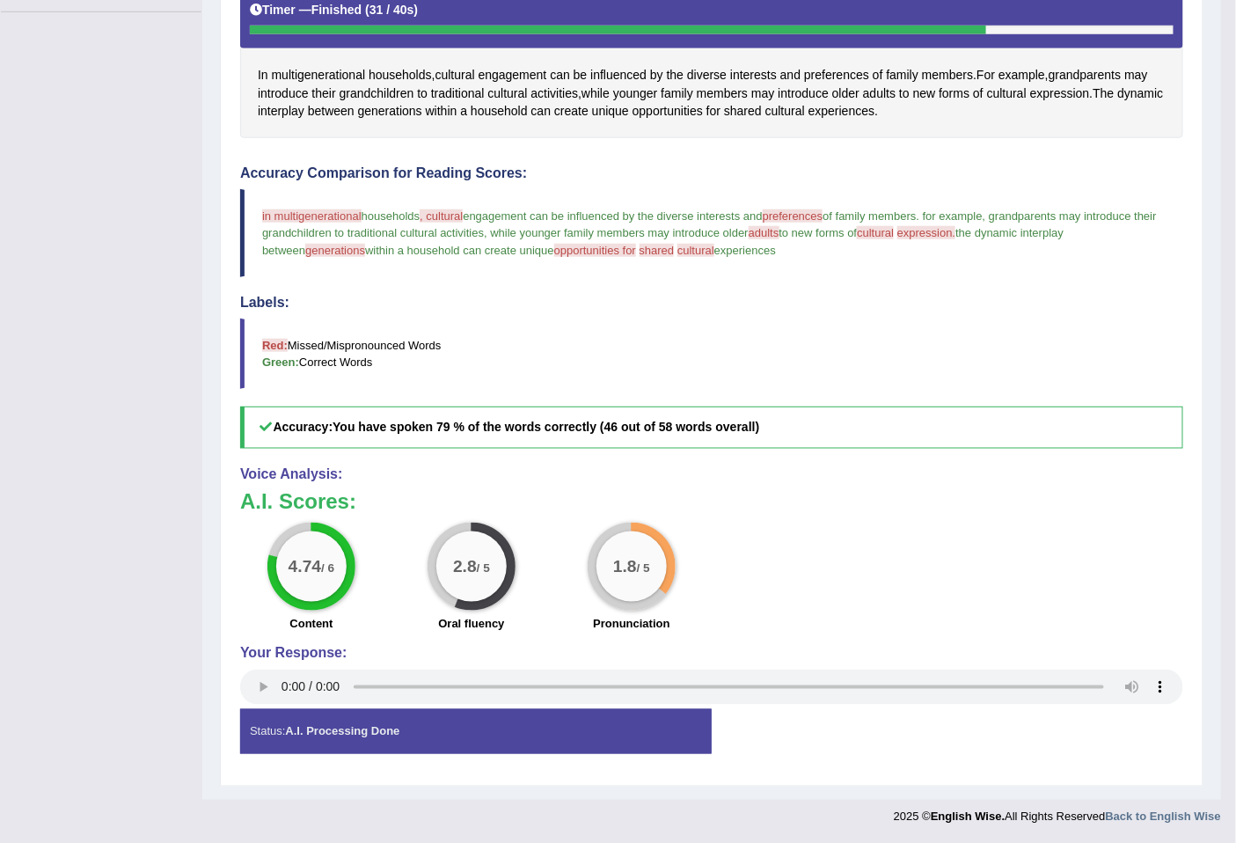
click at [637, 711] on div "Status: A.I. Processing Done" at bounding box center [475, 731] width 471 height 45
click at [634, 727] on div "Status: A.I. Processing Done" at bounding box center [475, 731] width 471 height 45
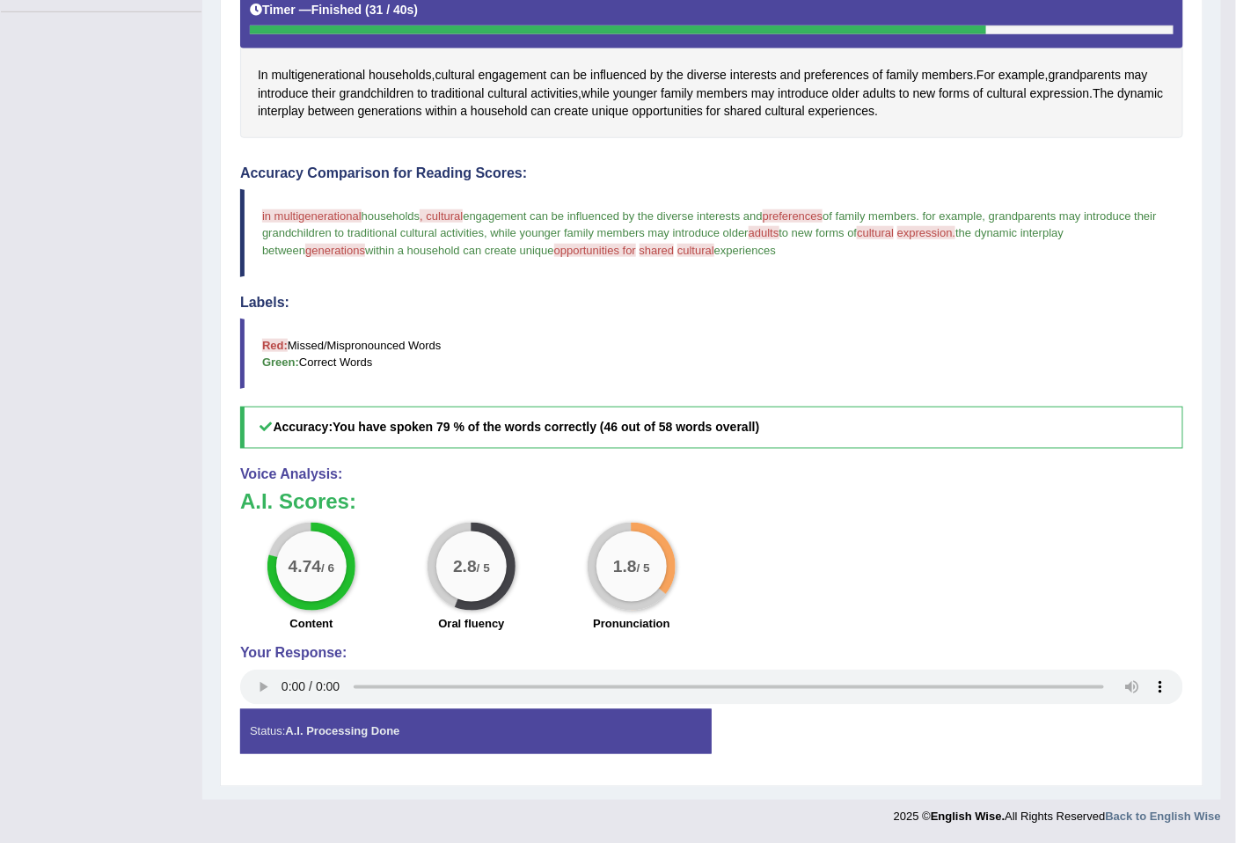
click at [634, 727] on div "Status: A.I. Processing Done" at bounding box center [475, 731] width 471 height 45
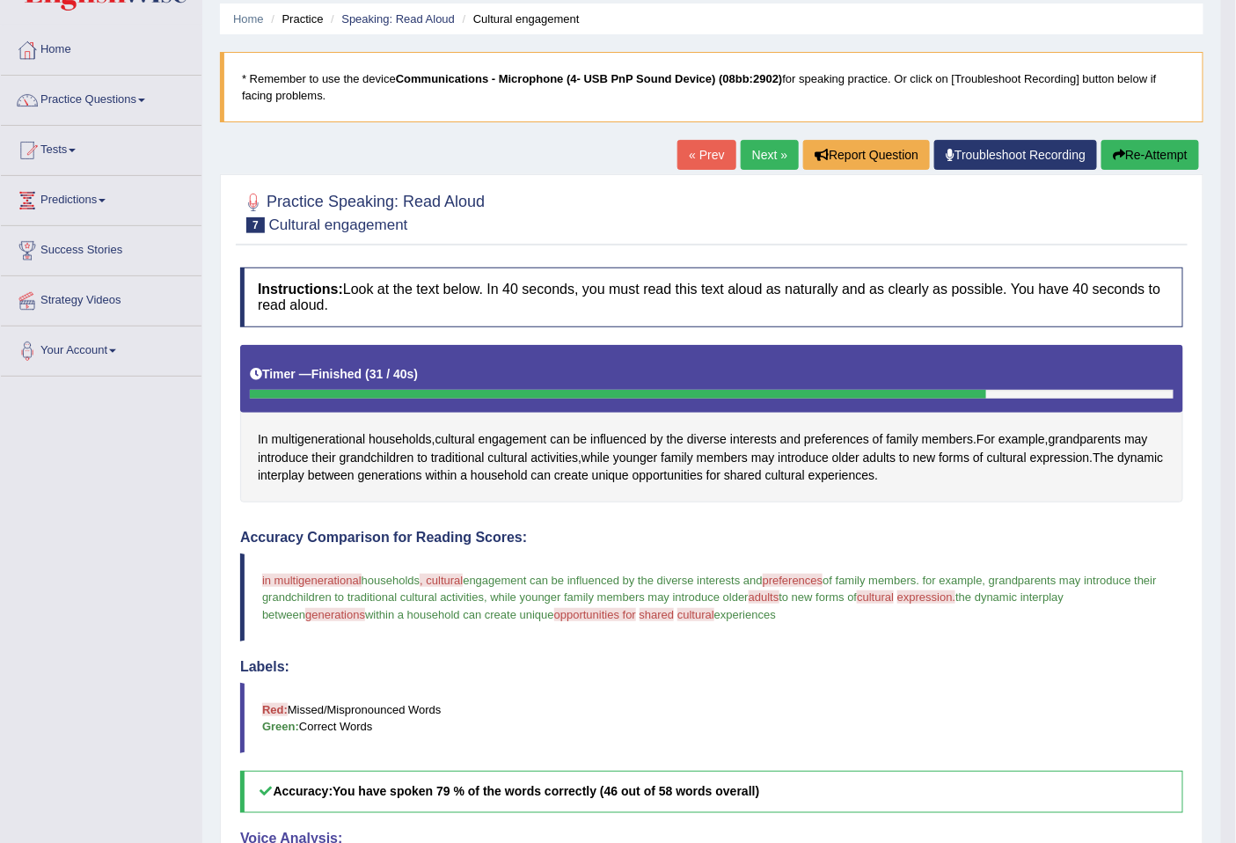
scroll to position [0, 0]
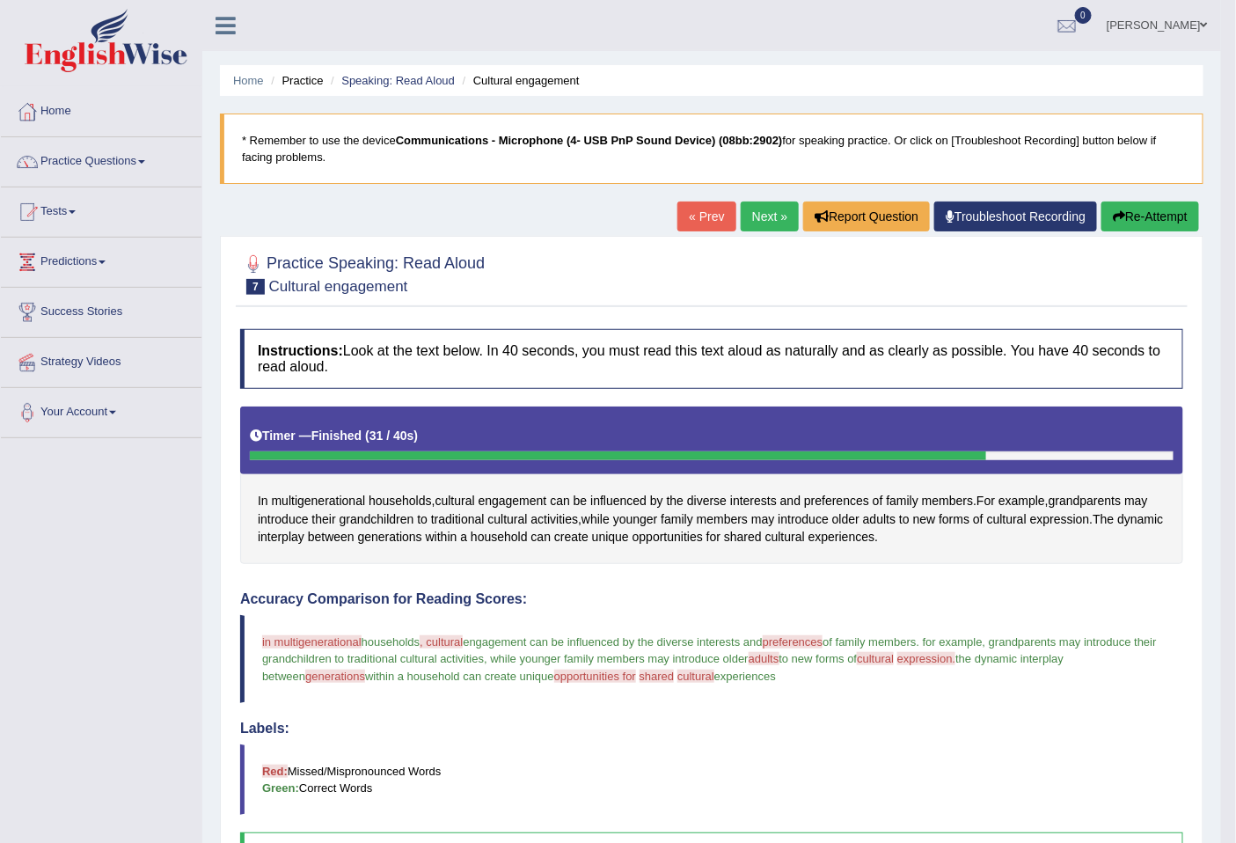
click at [1149, 212] on button "Re-Attempt" at bounding box center [1150, 216] width 98 height 30
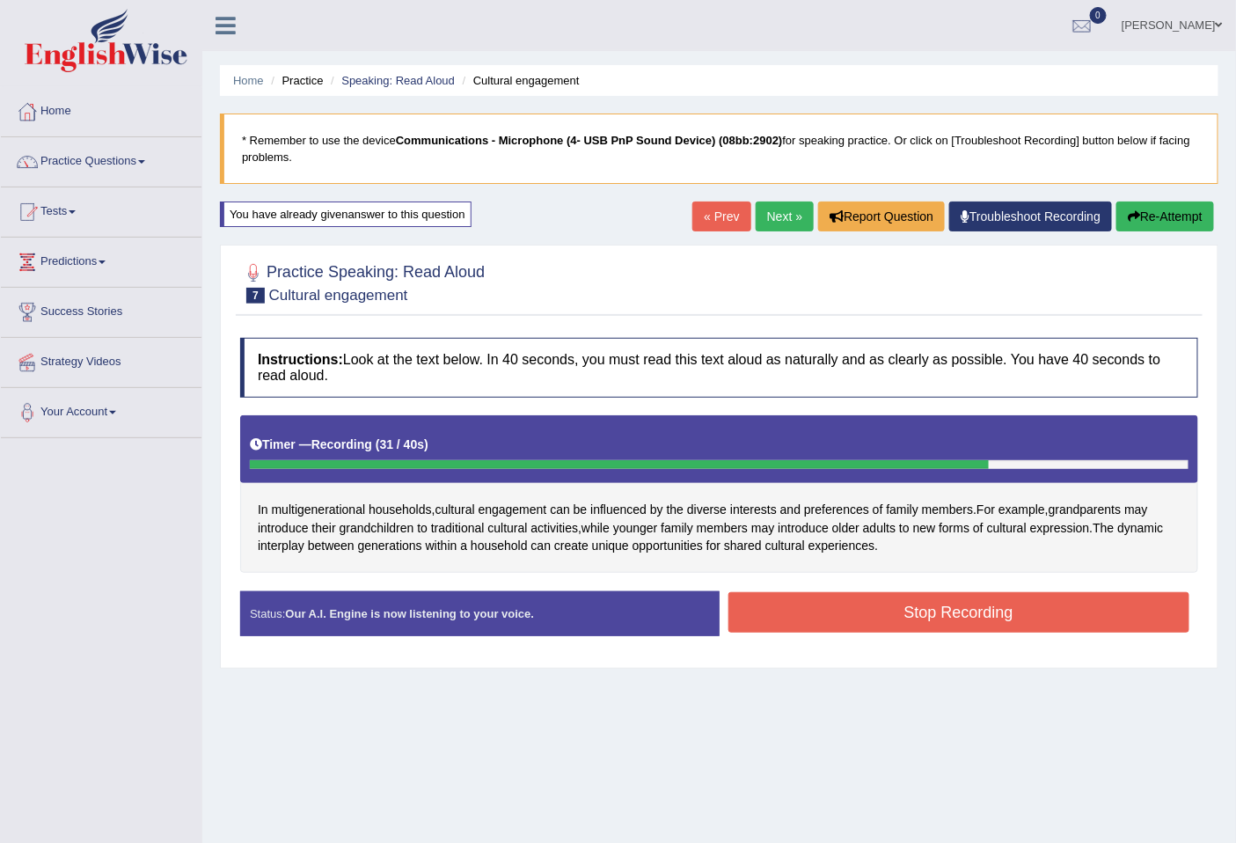
click at [1084, 620] on button "Stop Recording" at bounding box center [959, 612] width 462 height 40
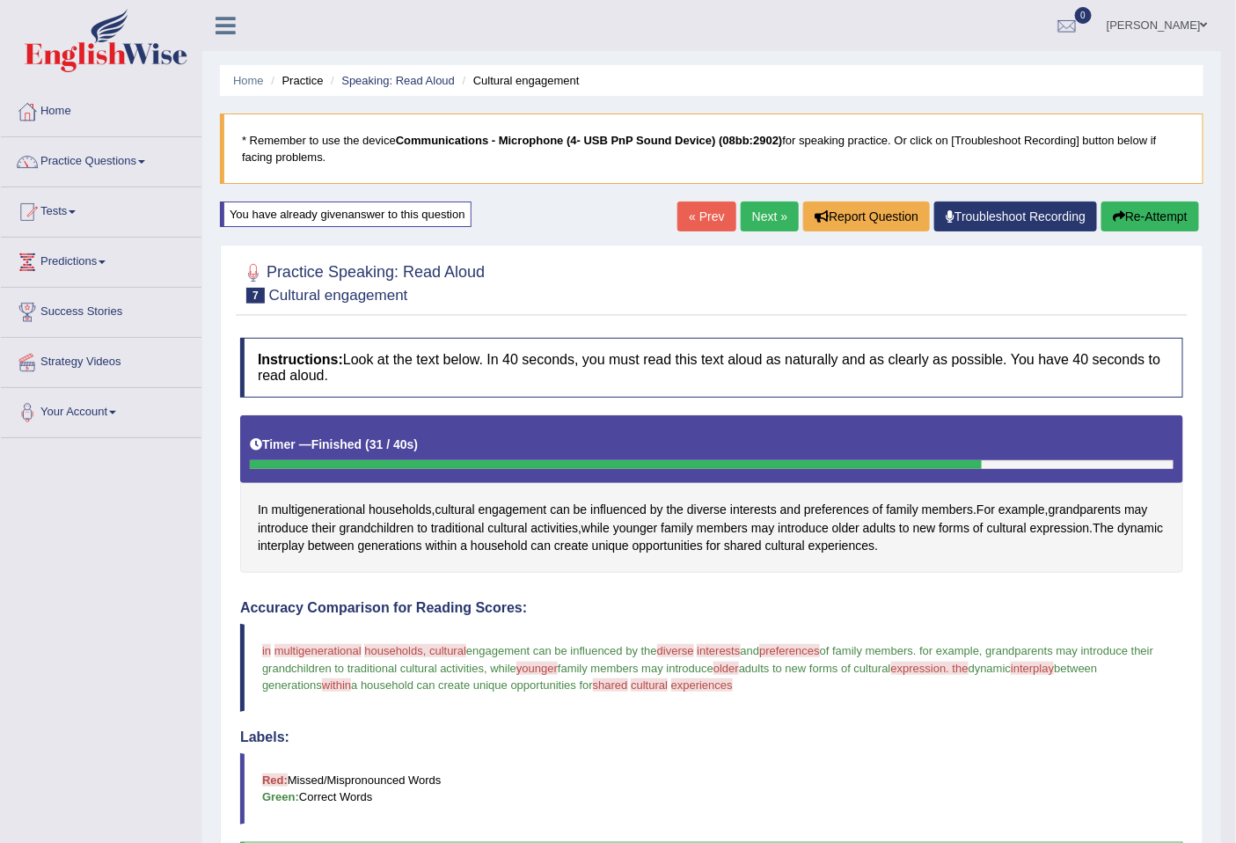
click at [760, 222] on link "Next »" at bounding box center [769, 216] width 58 height 30
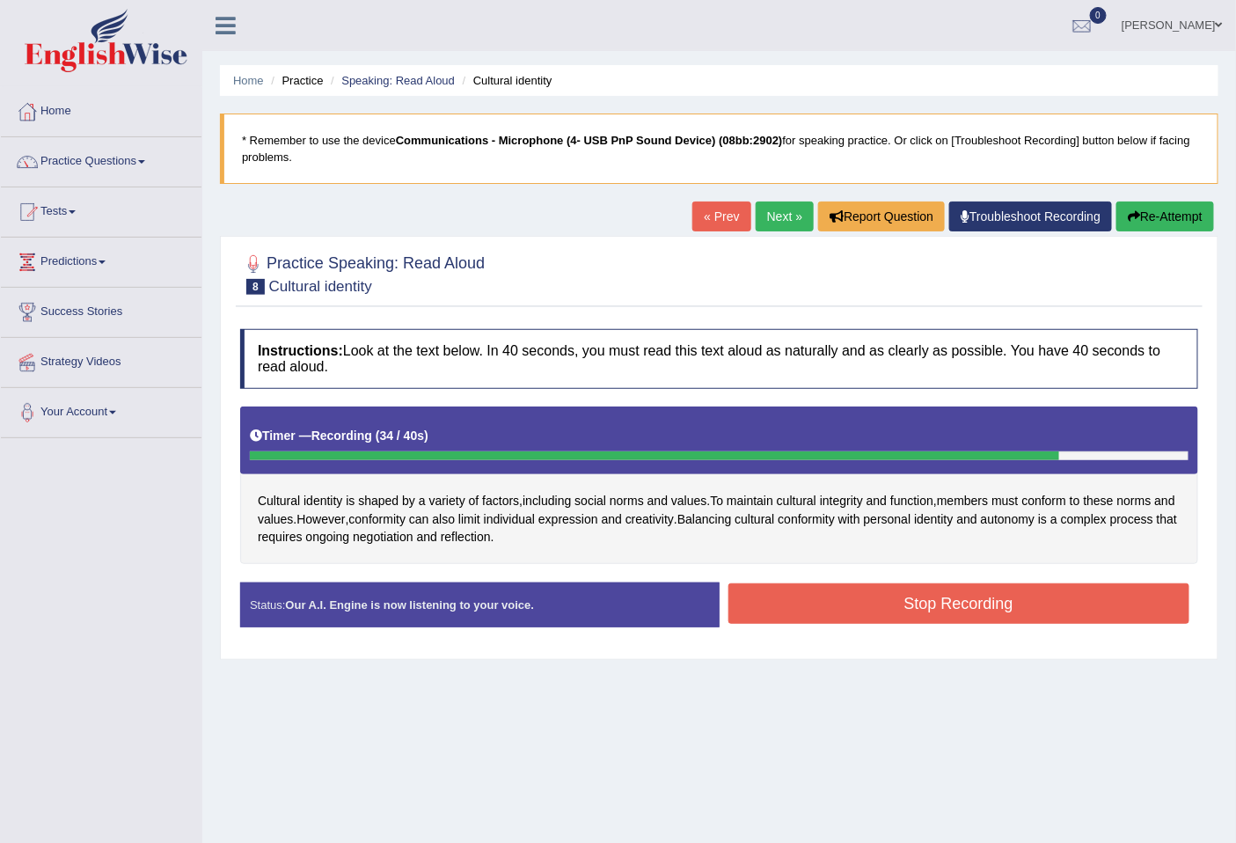
click at [832, 589] on button "Stop Recording" at bounding box center [959, 603] width 462 height 40
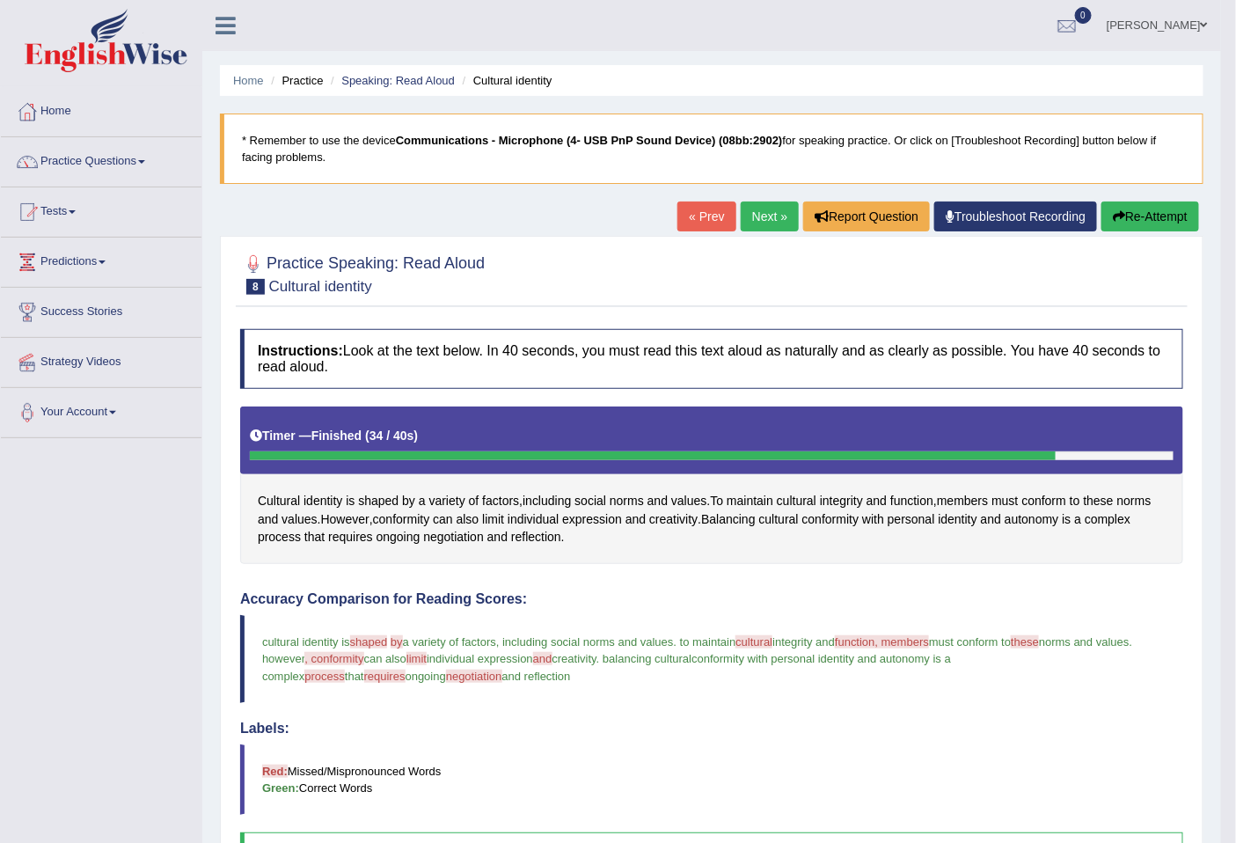
click at [755, 213] on link "Next »" at bounding box center [769, 216] width 58 height 30
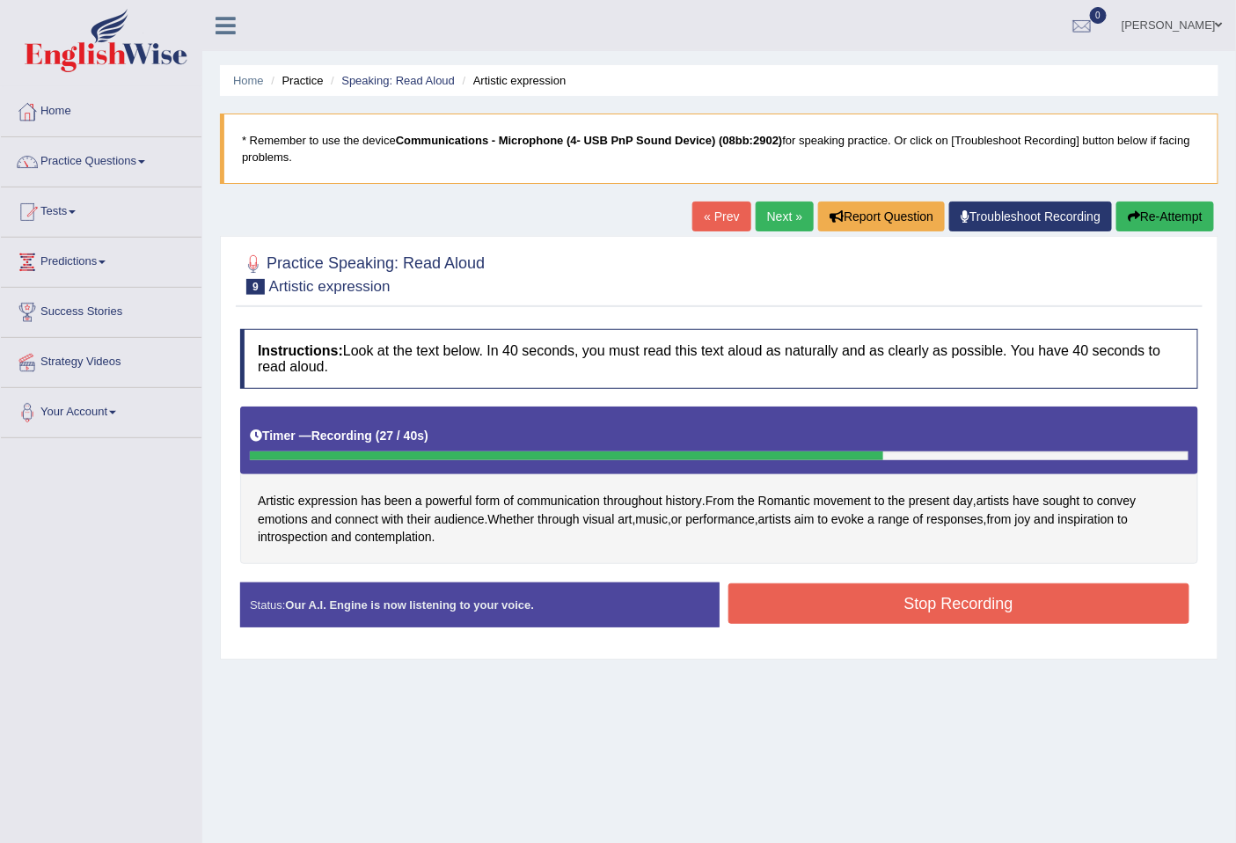
click at [875, 583] on button "Stop Recording" at bounding box center [959, 603] width 462 height 40
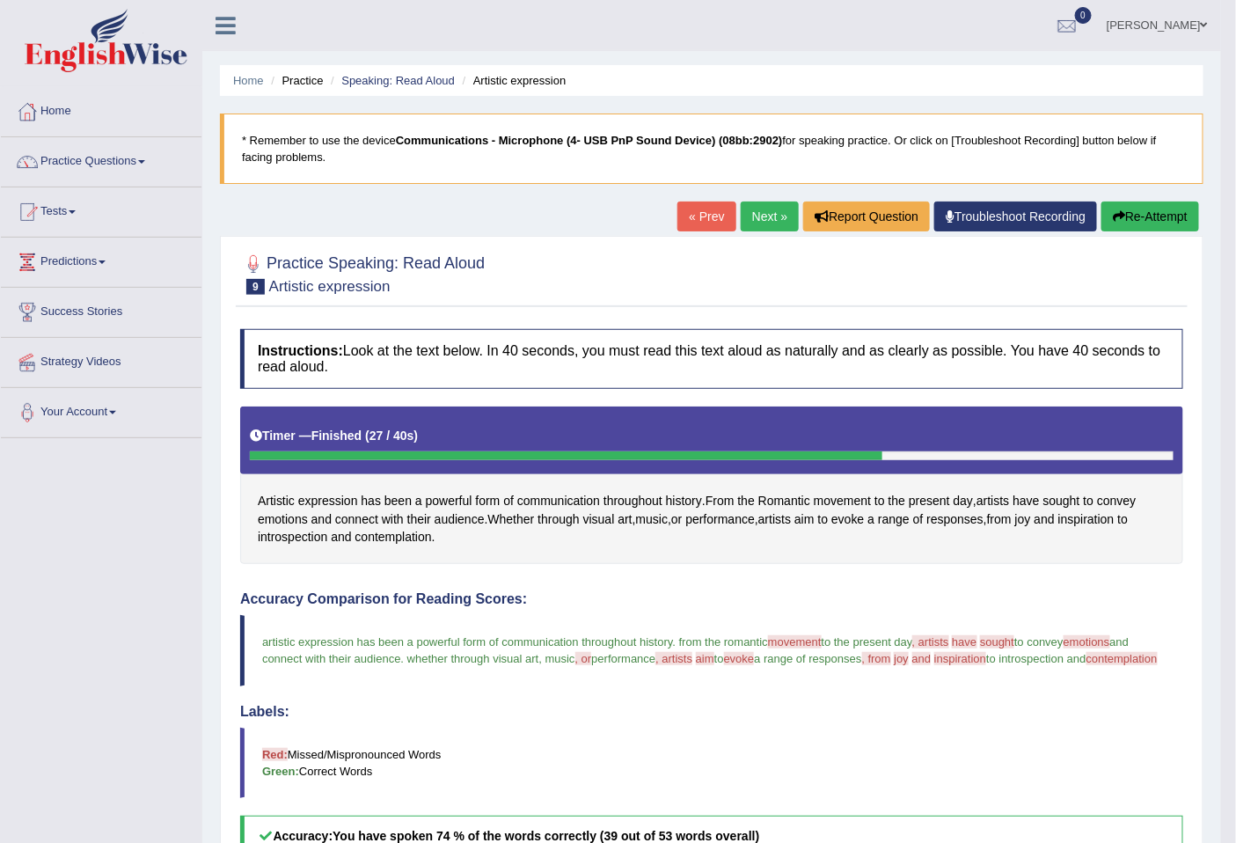
click at [748, 225] on link "Next »" at bounding box center [769, 216] width 58 height 30
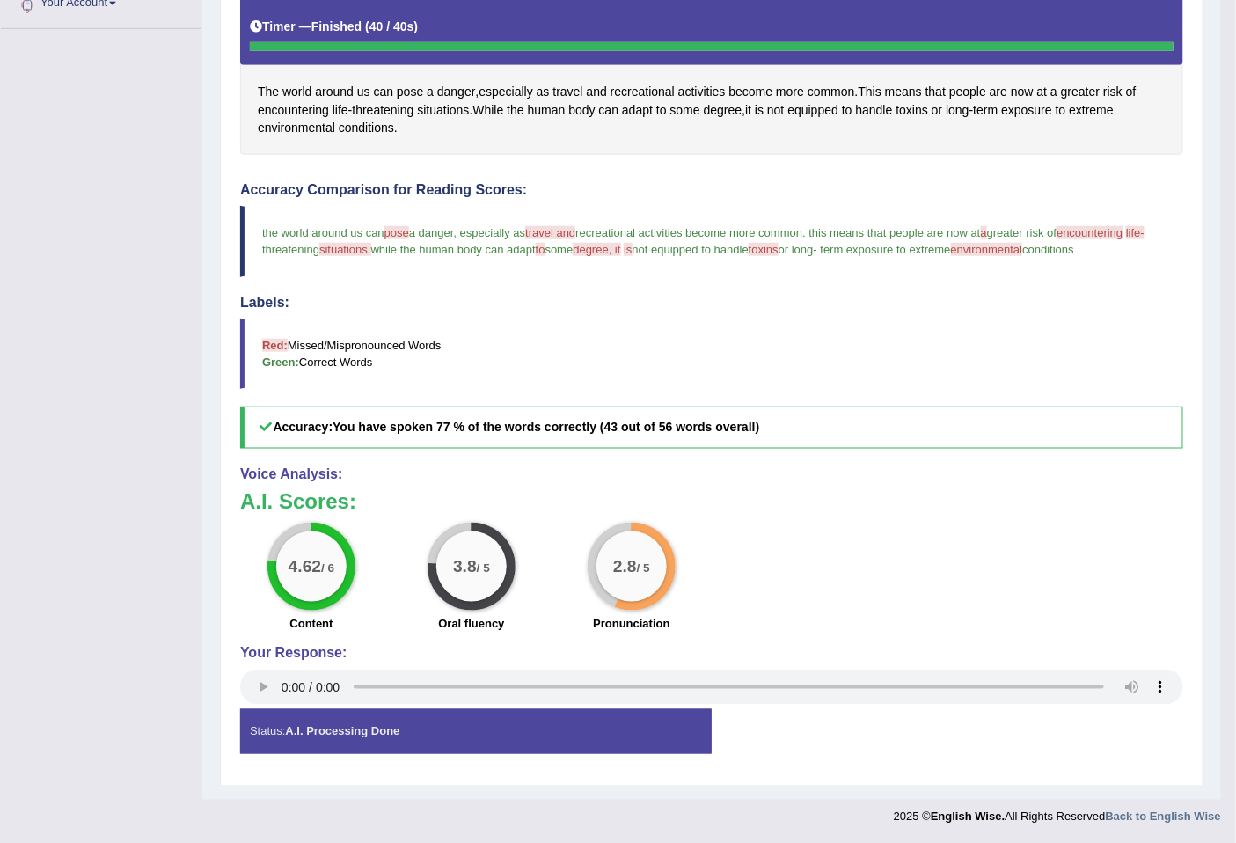
scroll to position [84, 0]
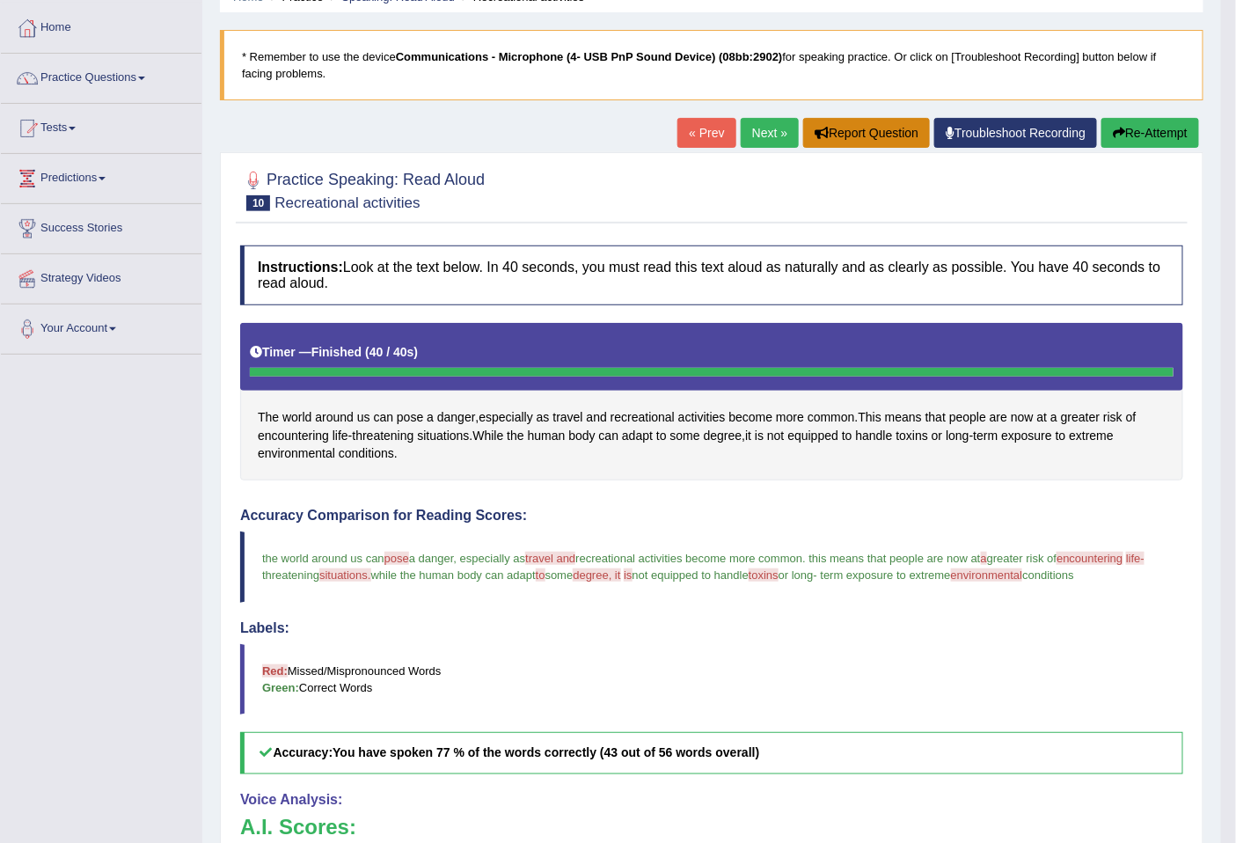
click at [881, 138] on button "Report Question" at bounding box center [866, 133] width 127 height 30
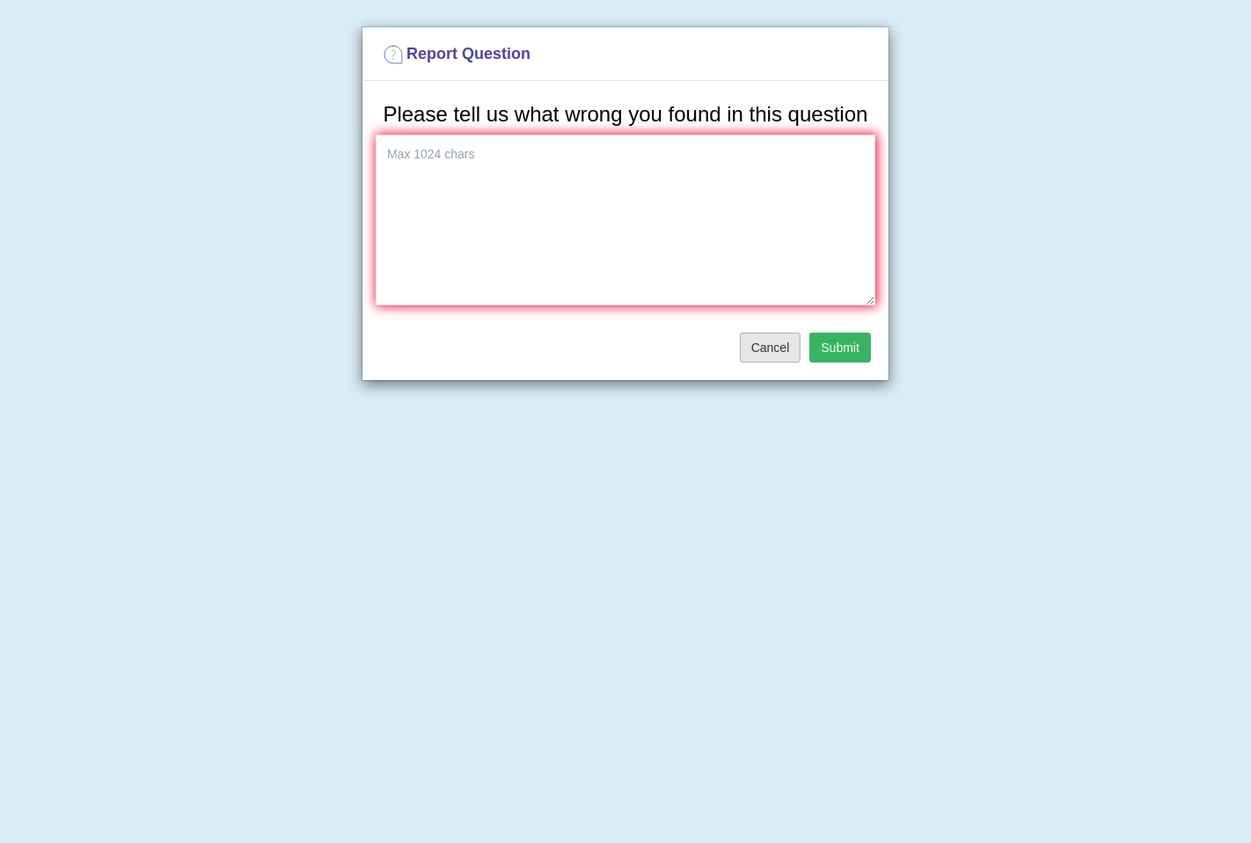
click at [793, 343] on button "Cancel" at bounding box center [771, 347] width 62 height 30
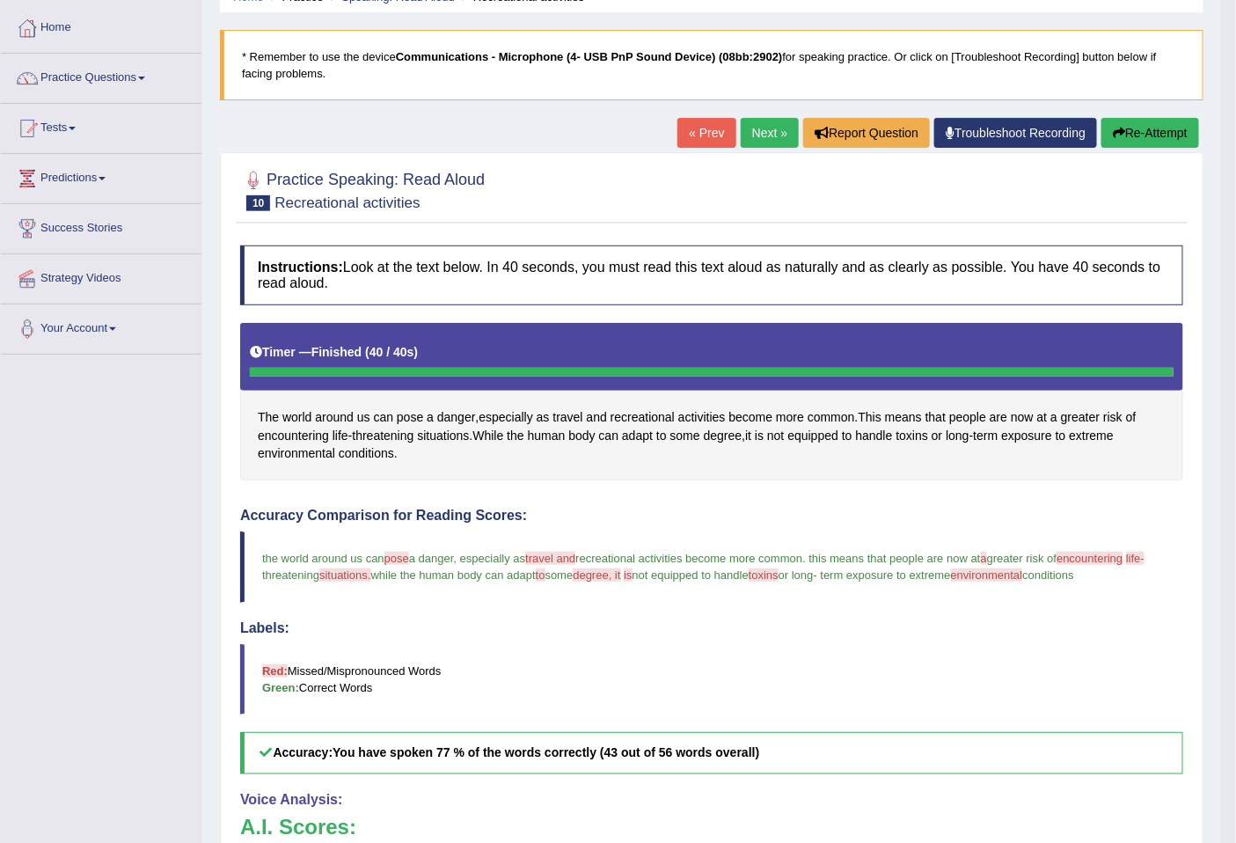
click at [793, 343] on div "Timer — Finished ( 40 / 40s )" at bounding box center [711, 352] width 923 height 31
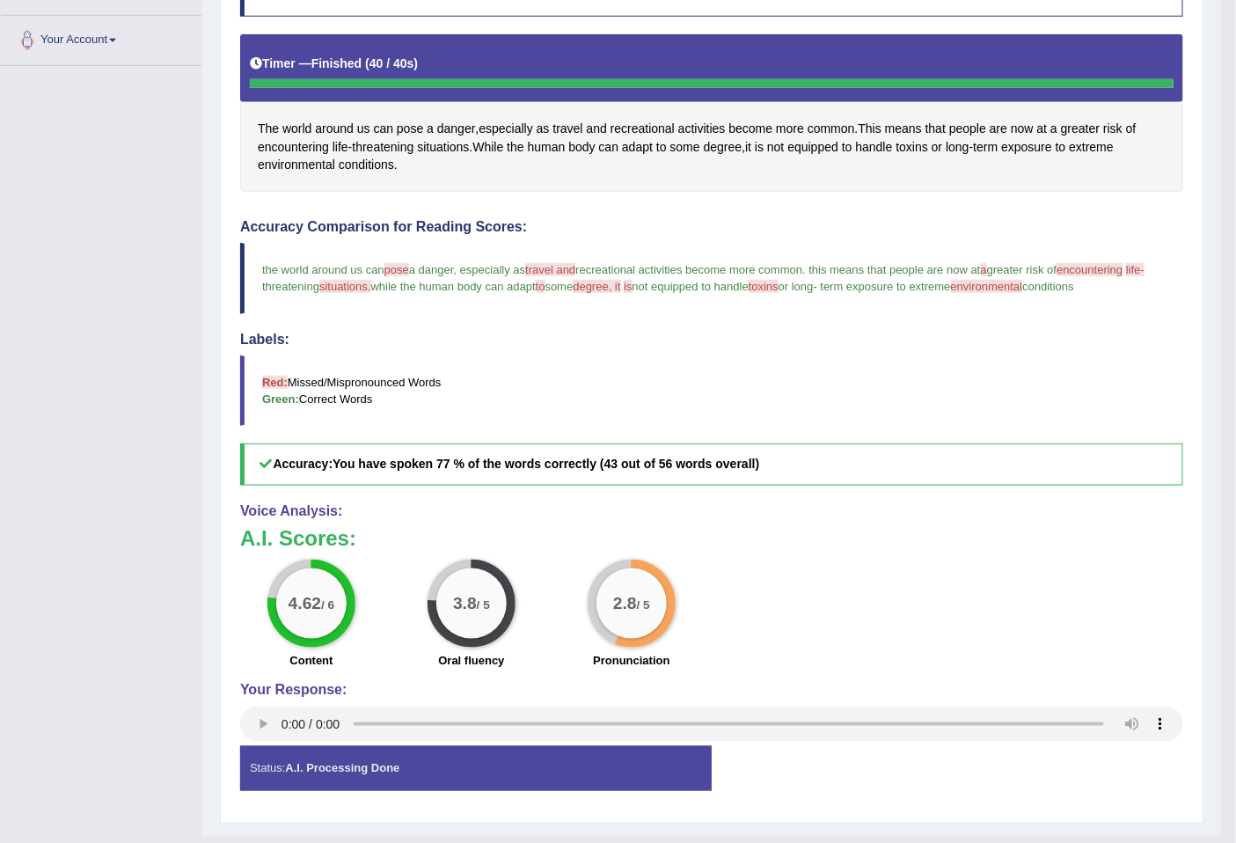
scroll to position [409, 0]
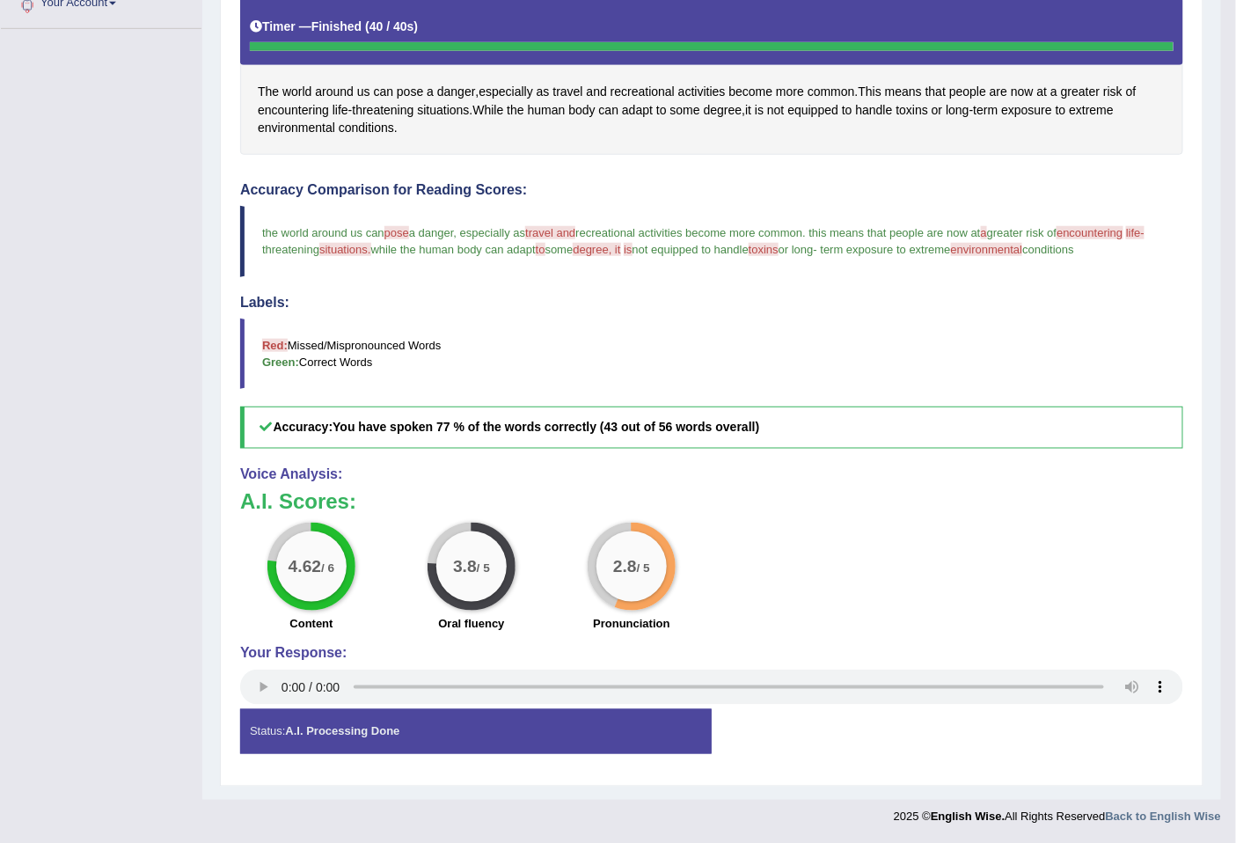
click at [684, 719] on div "Status: A.I. Processing Done" at bounding box center [475, 731] width 471 height 45
click at [455, 625] on label "Oral fluency" at bounding box center [471, 623] width 66 height 17
click at [664, 625] on label "Pronunciation" at bounding box center [631, 623] width 77 height 17
click at [630, 733] on div "Status: A.I. Processing Done" at bounding box center [475, 731] width 471 height 45
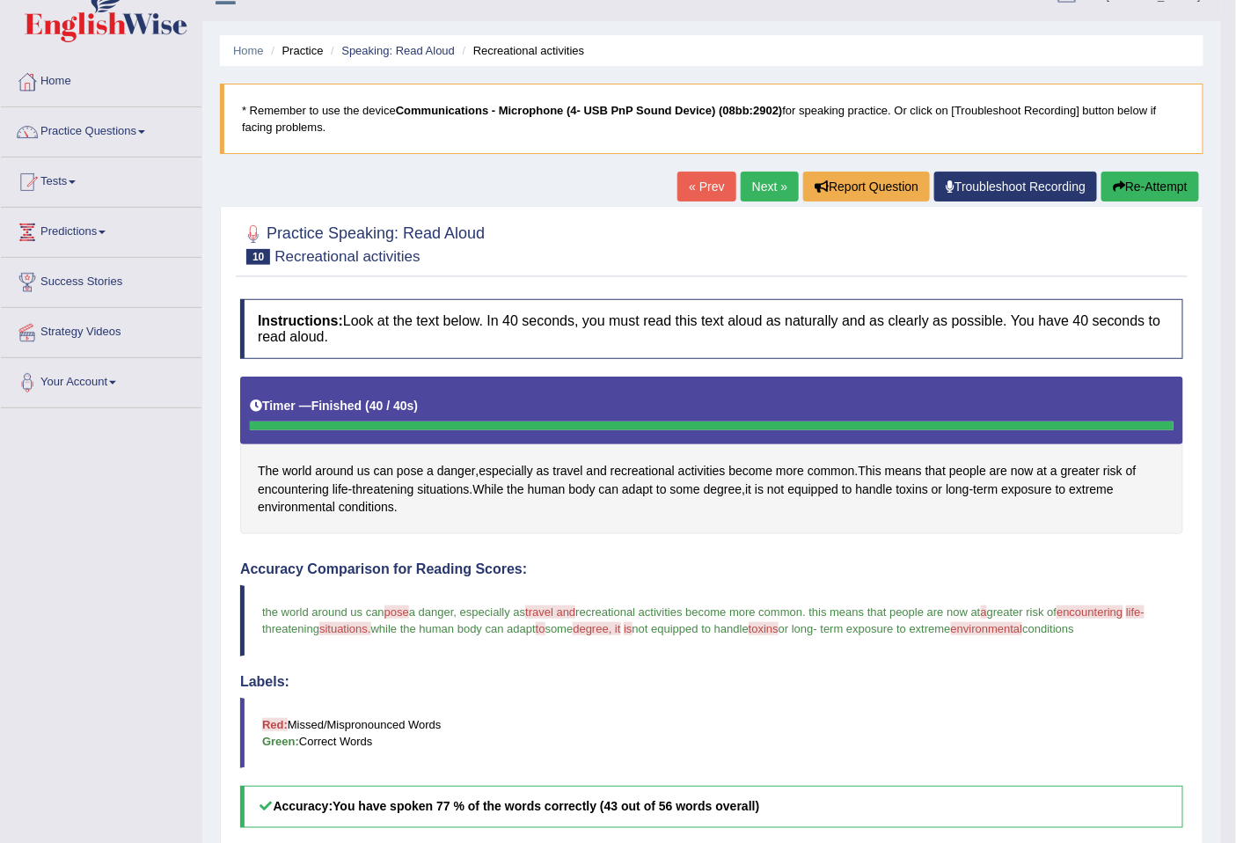
scroll to position [0, 0]
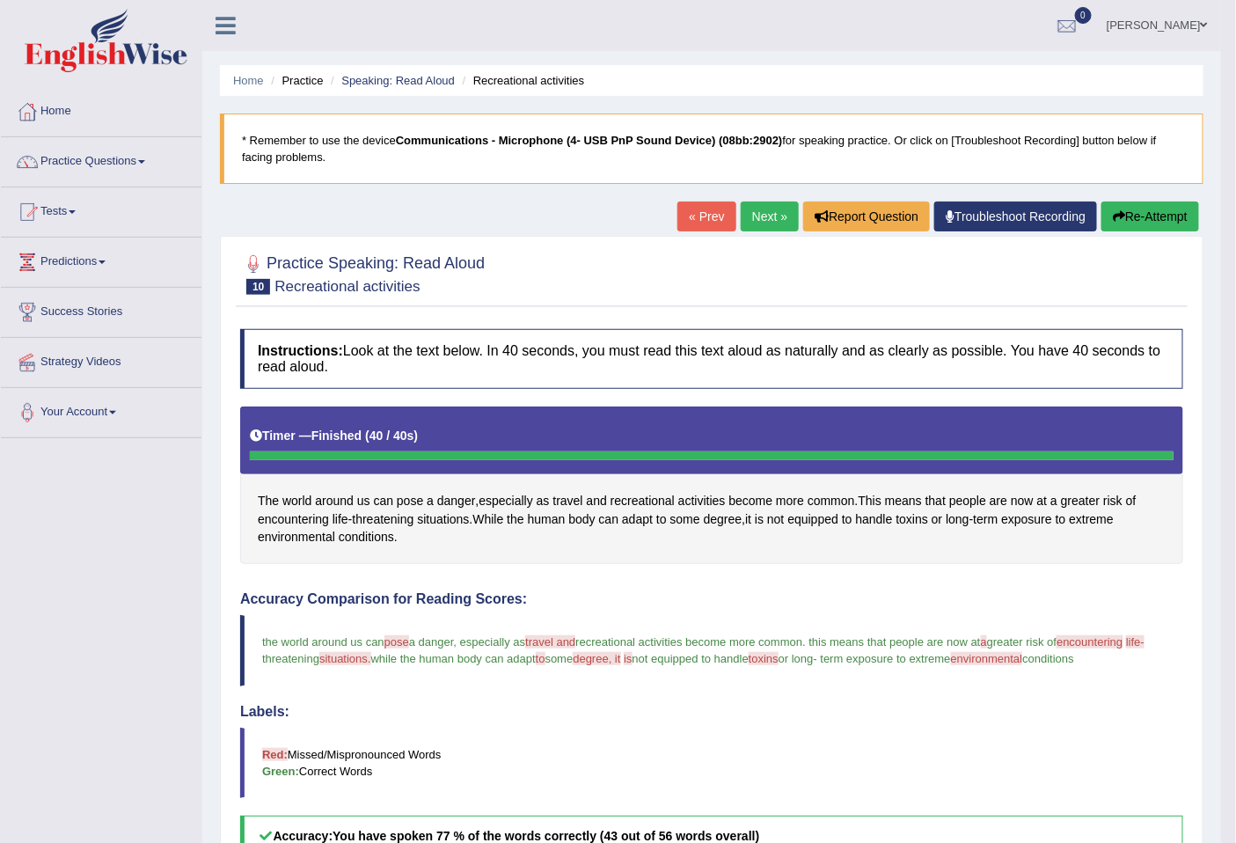
click at [761, 214] on link "Next »" at bounding box center [769, 216] width 58 height 30
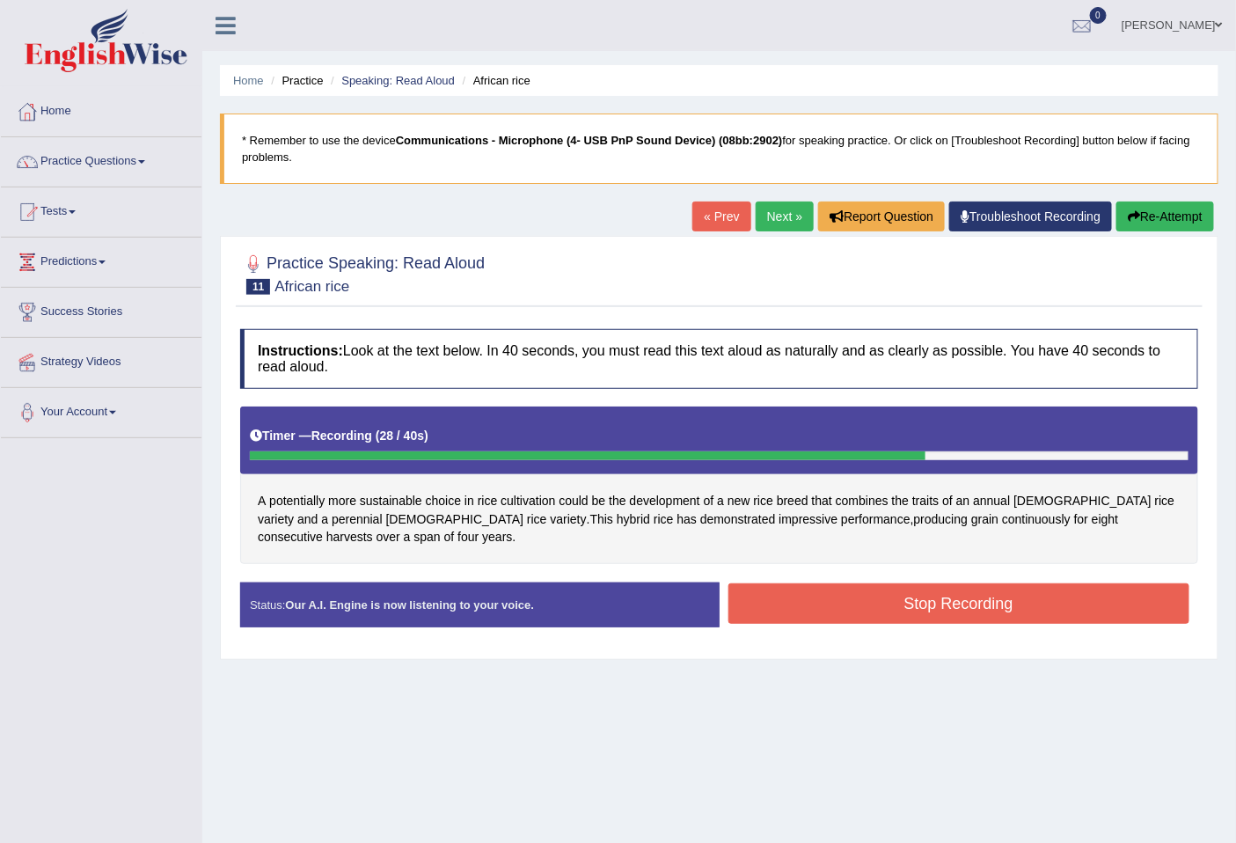
click at [1034, 581] on div "Created with Highcharts 7.1.2 Great Too slow Too fast Time Speech pace meter: 0…" at bounding box center [963, 581] width 488 height 1
click at [1029, 595] on button "Stop Recording" at bounding box center [959, 603] width 462 height 40
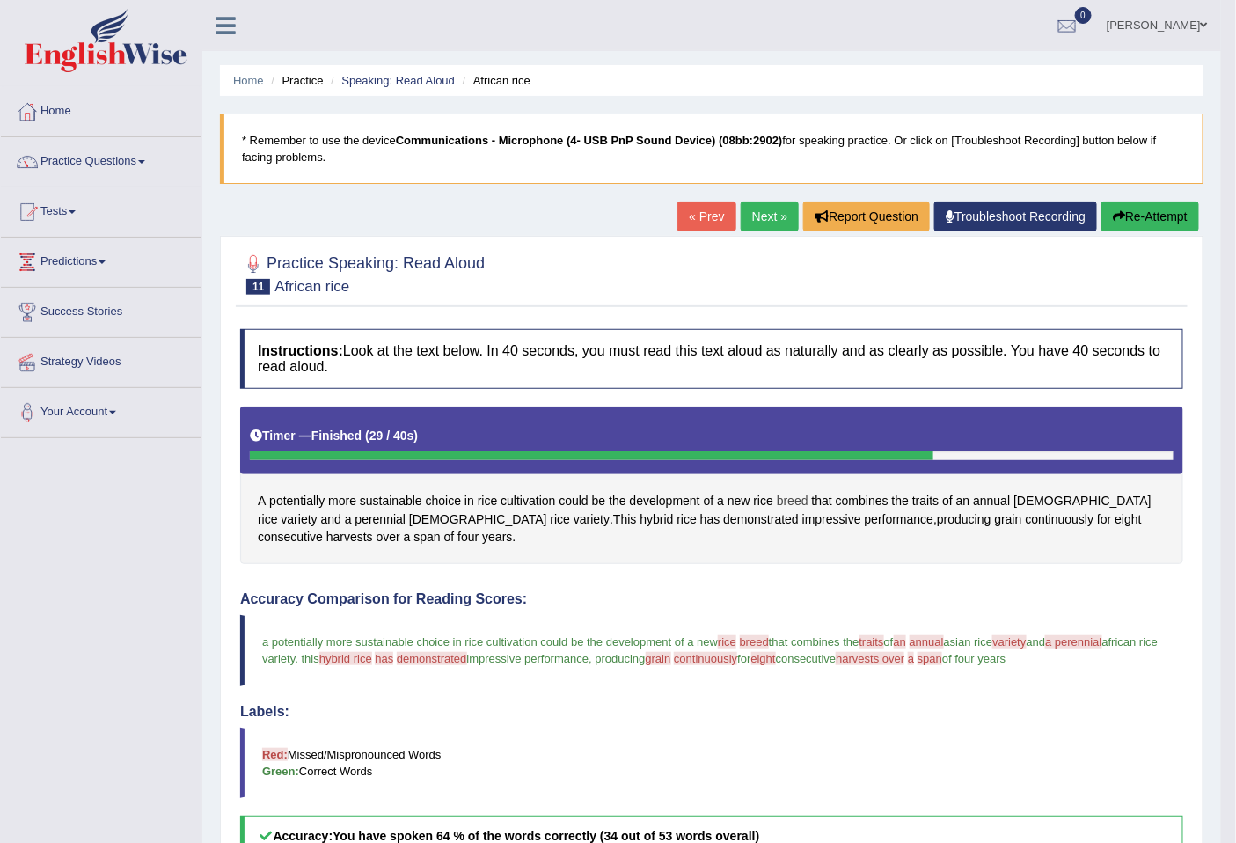
click at [787, 496] on span "breed" at bounding box center [793, 501] width 32 height 18
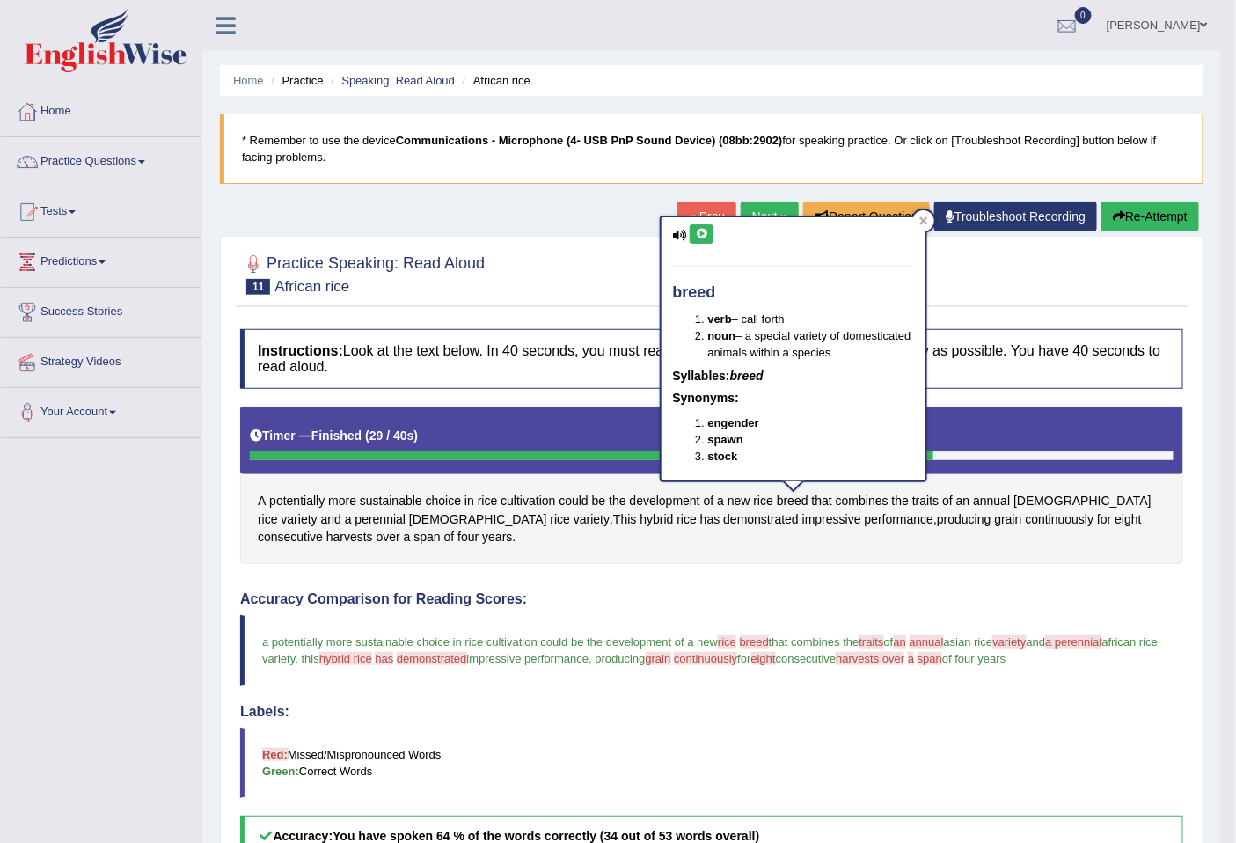
click at [696, 236] on icon at bounding box center [701, 234] width 13 height 11
click at [689, 224] on button at bounding box center [701, 233] width 24 height 19
click at [781, 171] on blockquote "* Remember to use the device Communications - Microphone (4- USB PnP Sound Devi…" at bounding box center [711, 148] width 983 height 70
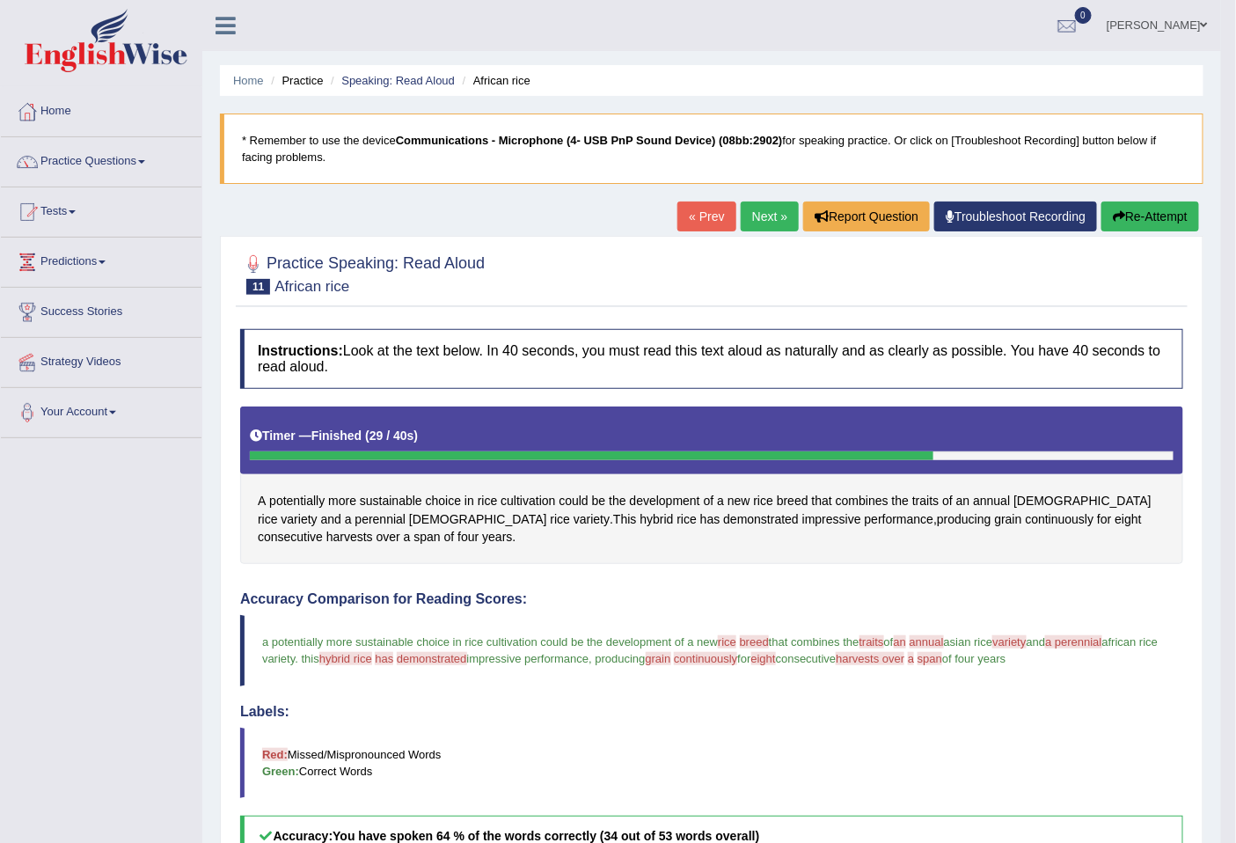
click at [1130, 216] on button "Re-Attempt" at bounding box center [1150, 216] width 98 height 30
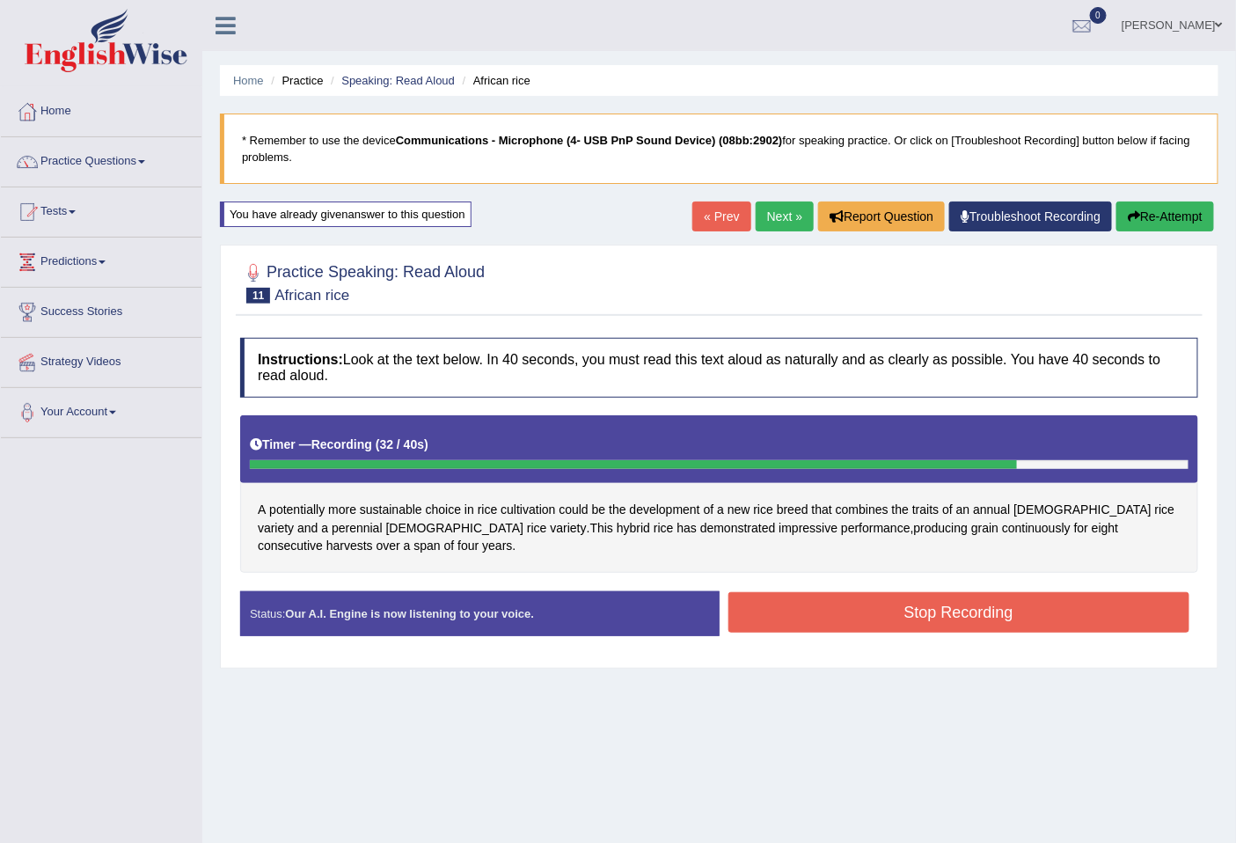
click at [901, 608] on button "Stop Recording" at bounding box center [959, 612] width 462 height 40
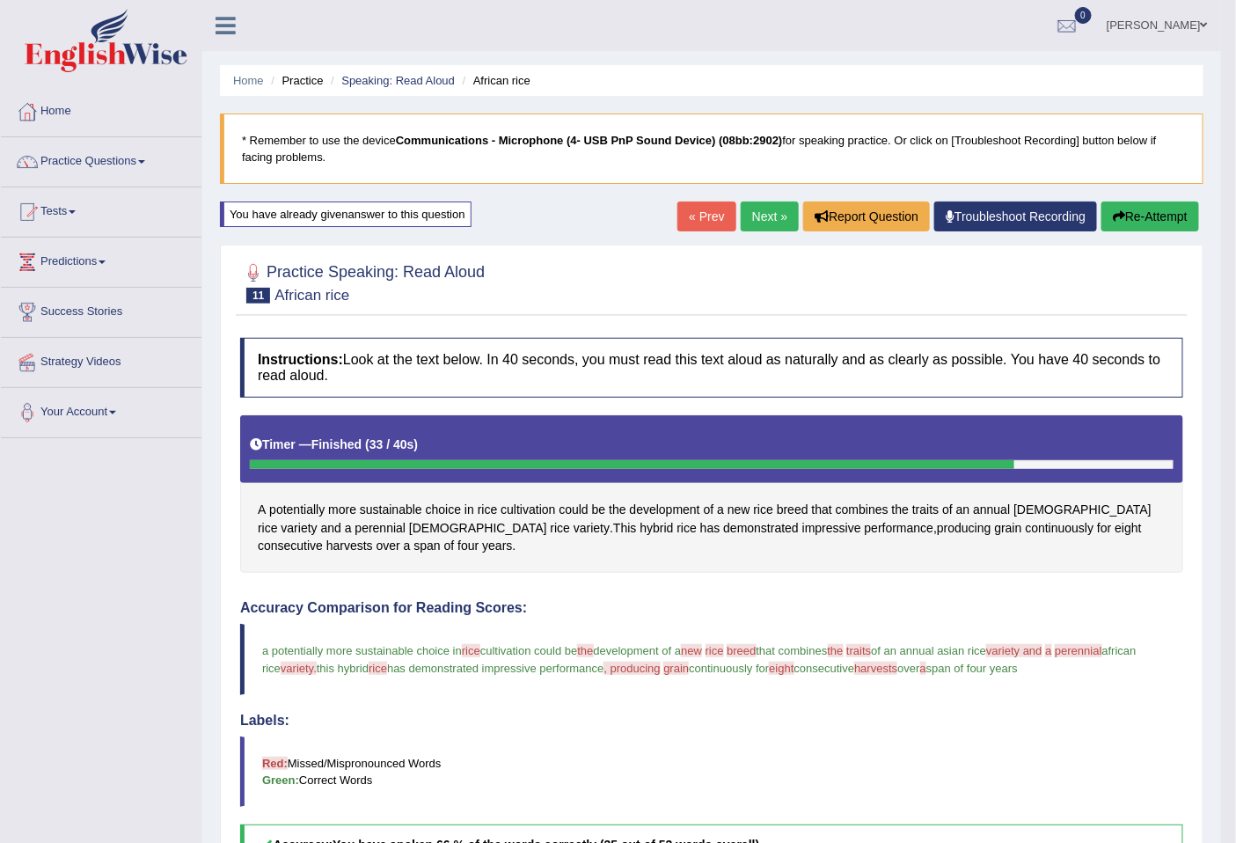
click at [875, 622] on div "Accuracy Comparison for Reading Scores: a potentially more sustainable choice i…" at bounding box center [711, 733] width 943 height 266
click at [775, 223] on link "Next »" at bounding box center [769, 216] width 58 height 30
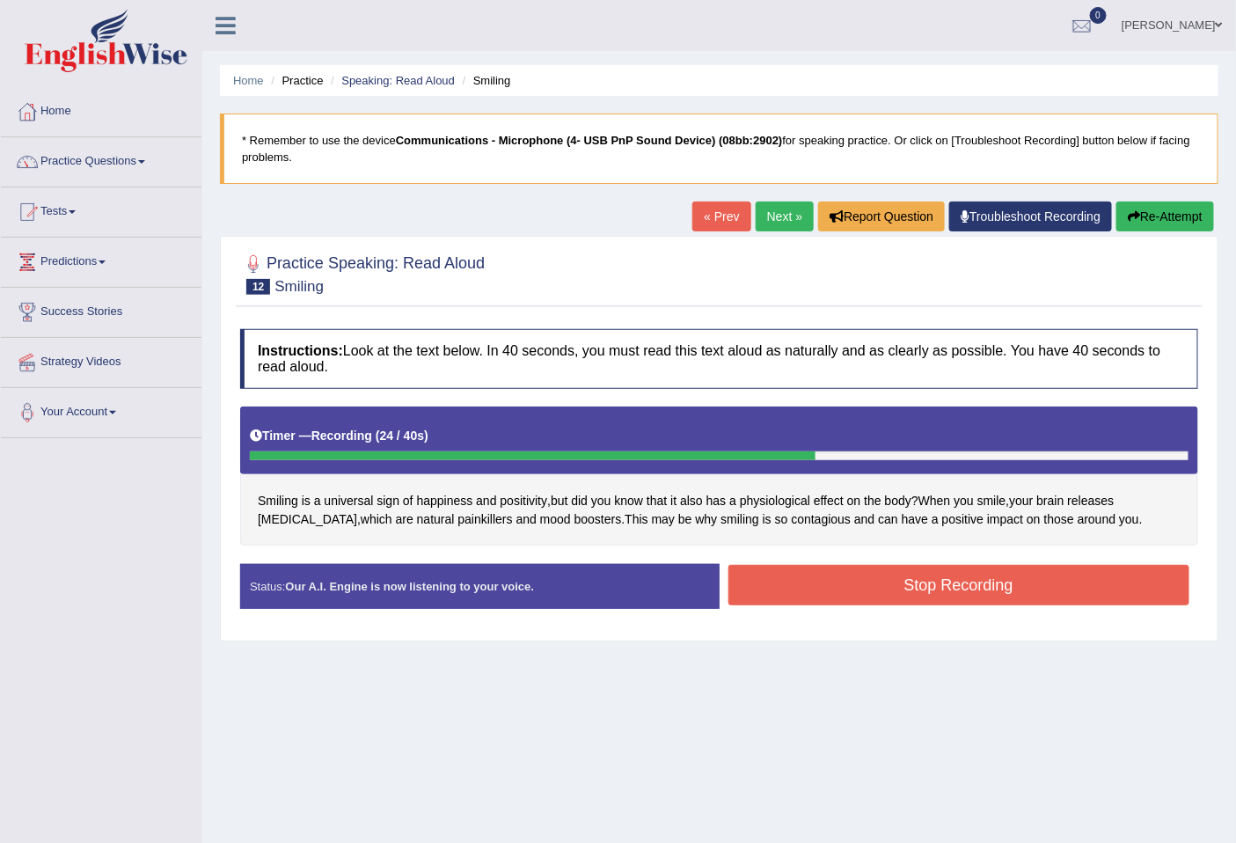
click at [926, 576] on button "Stop Recording" at bounding box center [959, 585] width 462 height 40
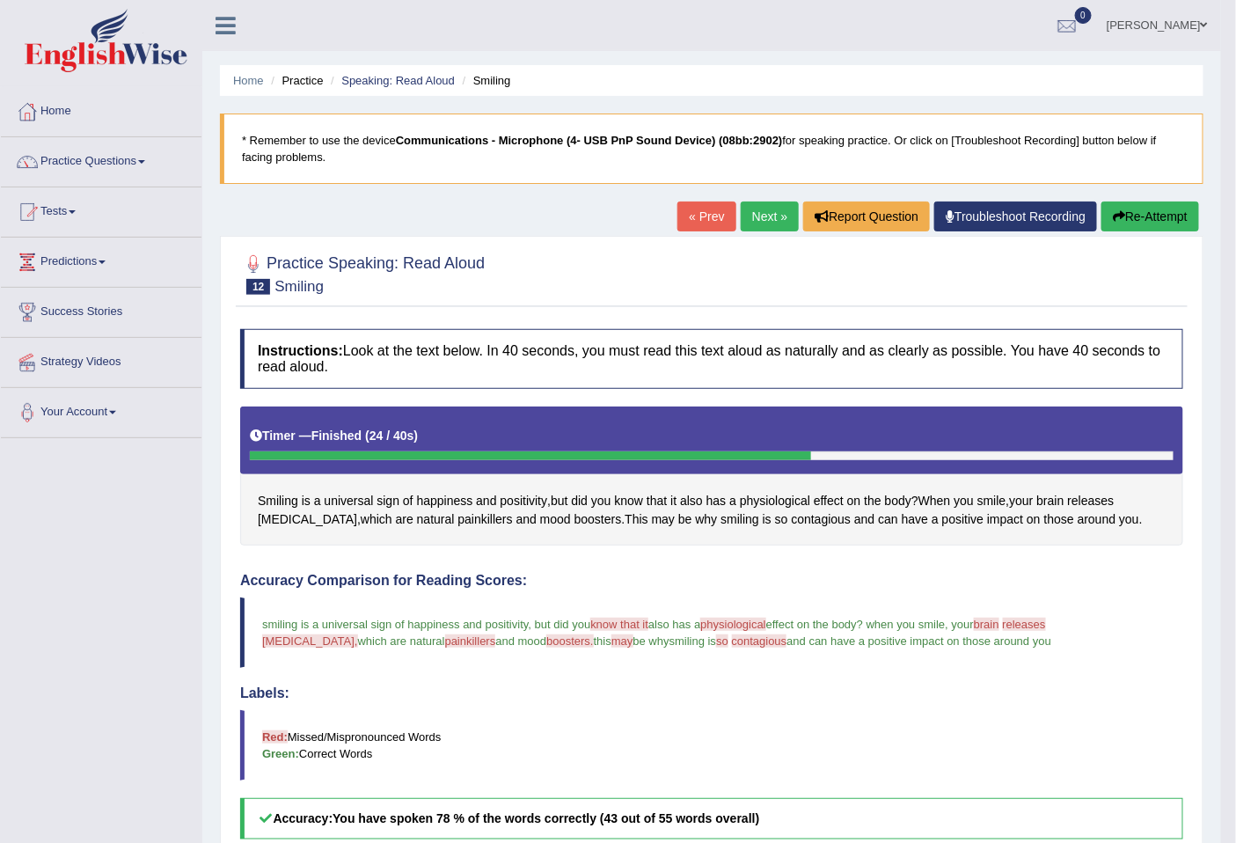
click at [1130, 220] on button "Re-Attempt" at bounding box center [1150, 216] width 98 height 30
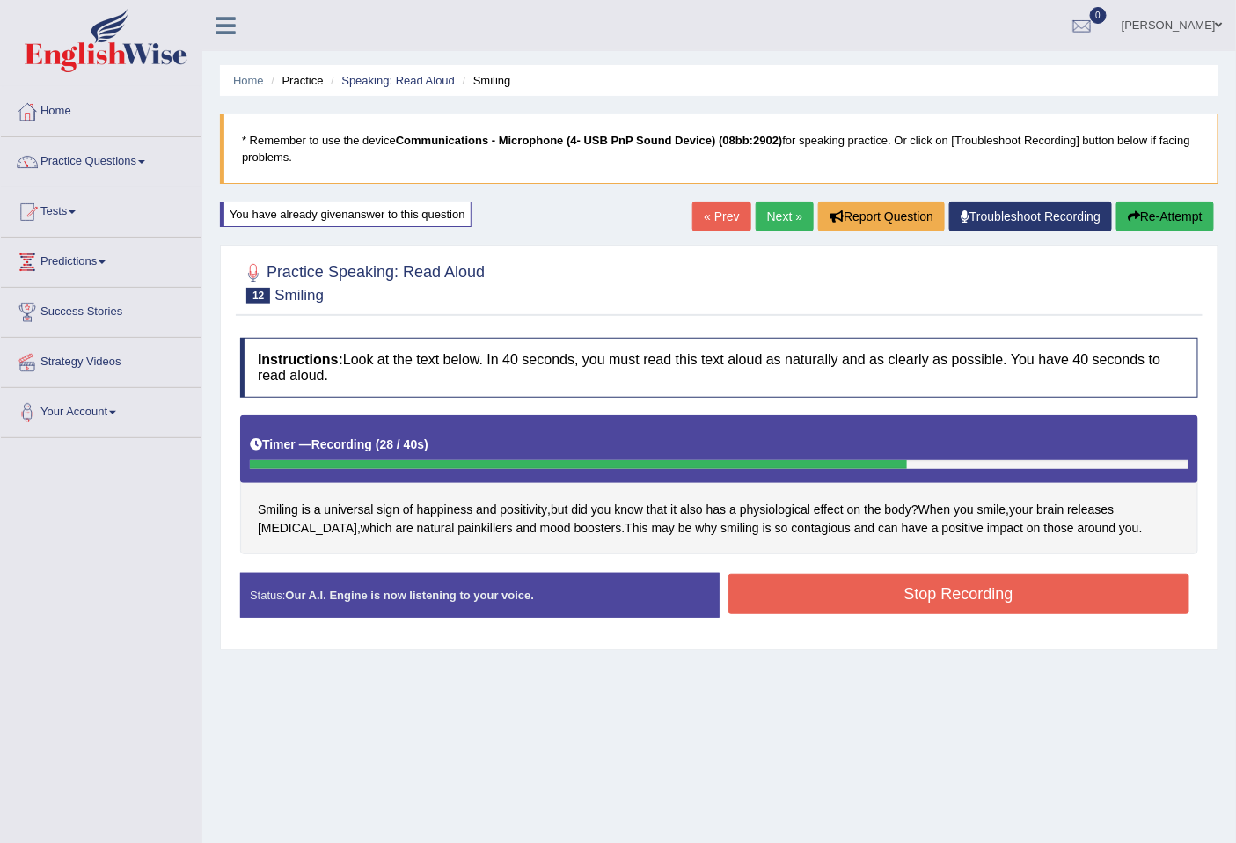
click at [802, 592] on button "Stop Recording" at bounding box center [959, 593] width 462 height 40
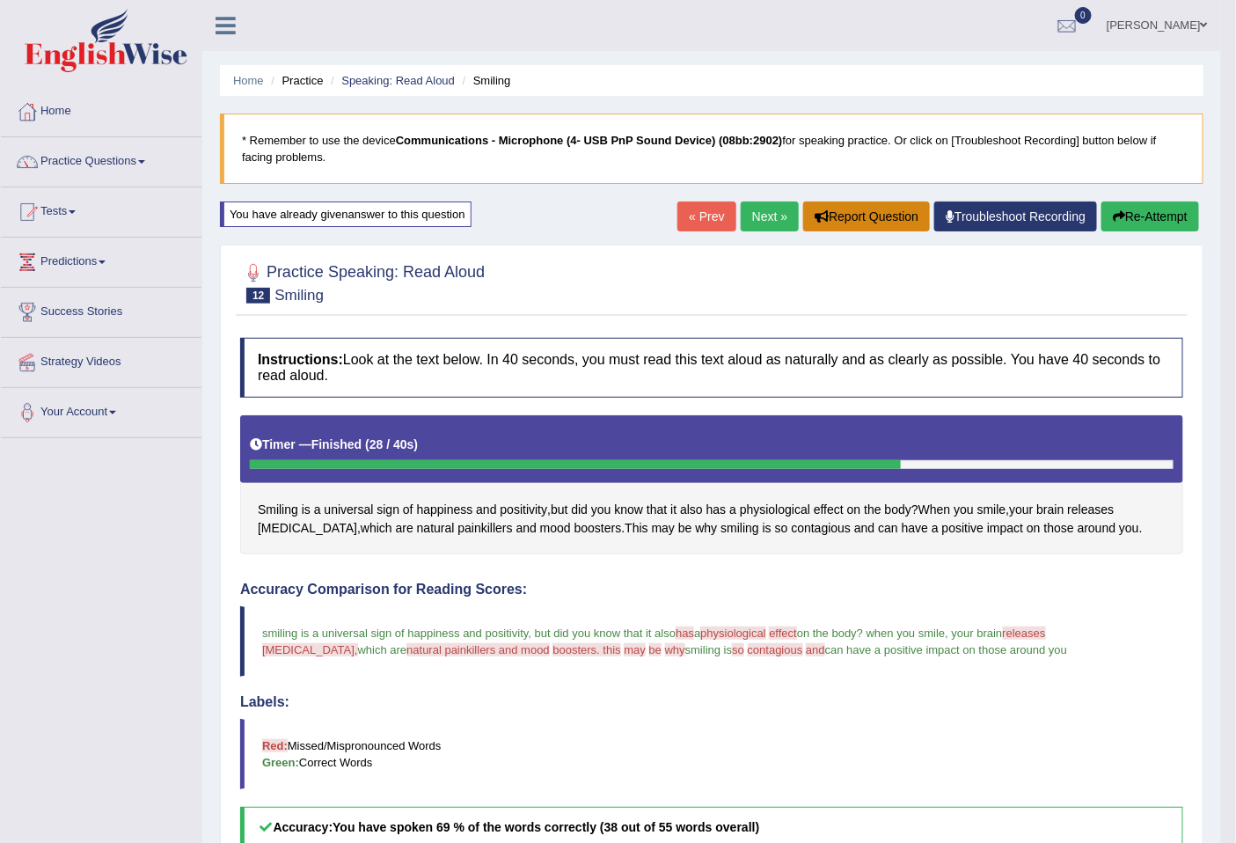
click at [834, 221] on button "Report Question" at bounding box center [866, 216] width 127 height 30
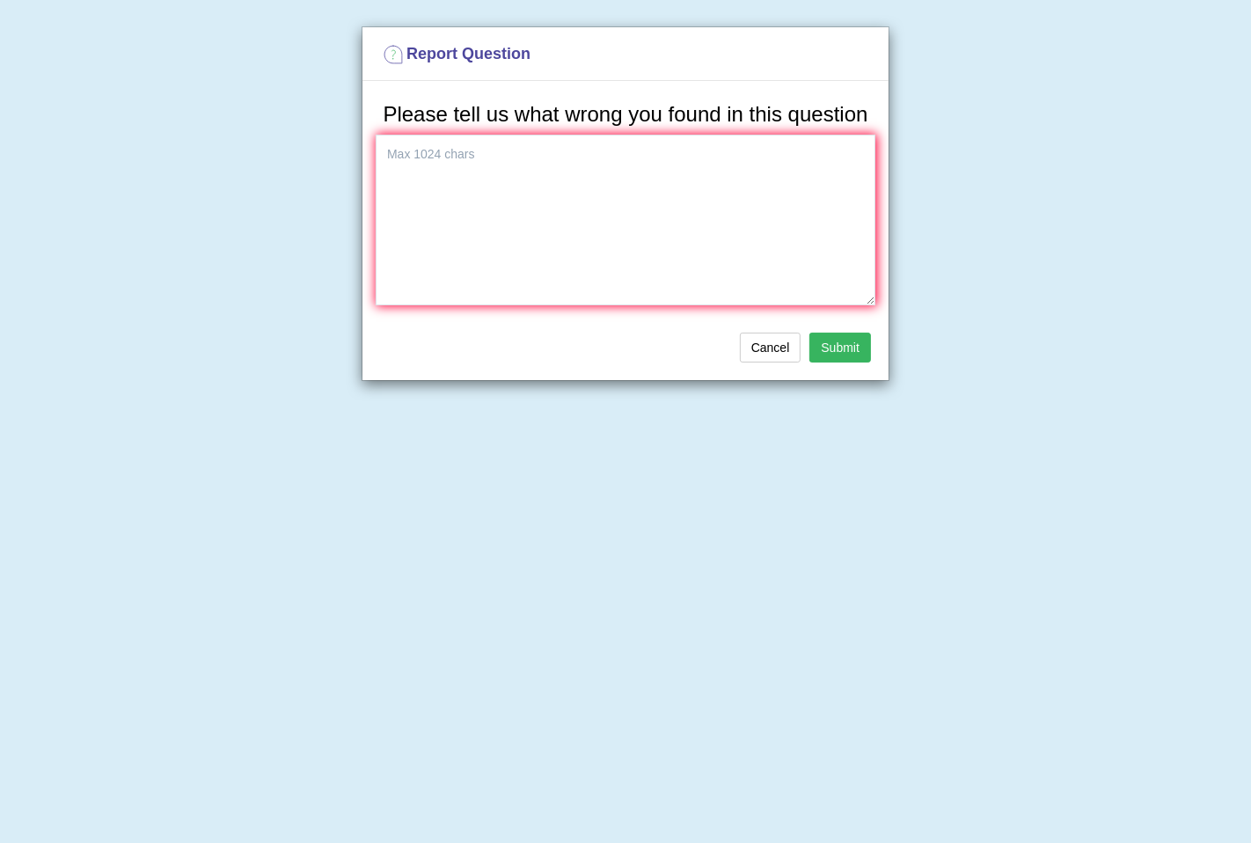
click at [821, 347] on button "Submit" at bounding box center [840, 347] width 62 height 30
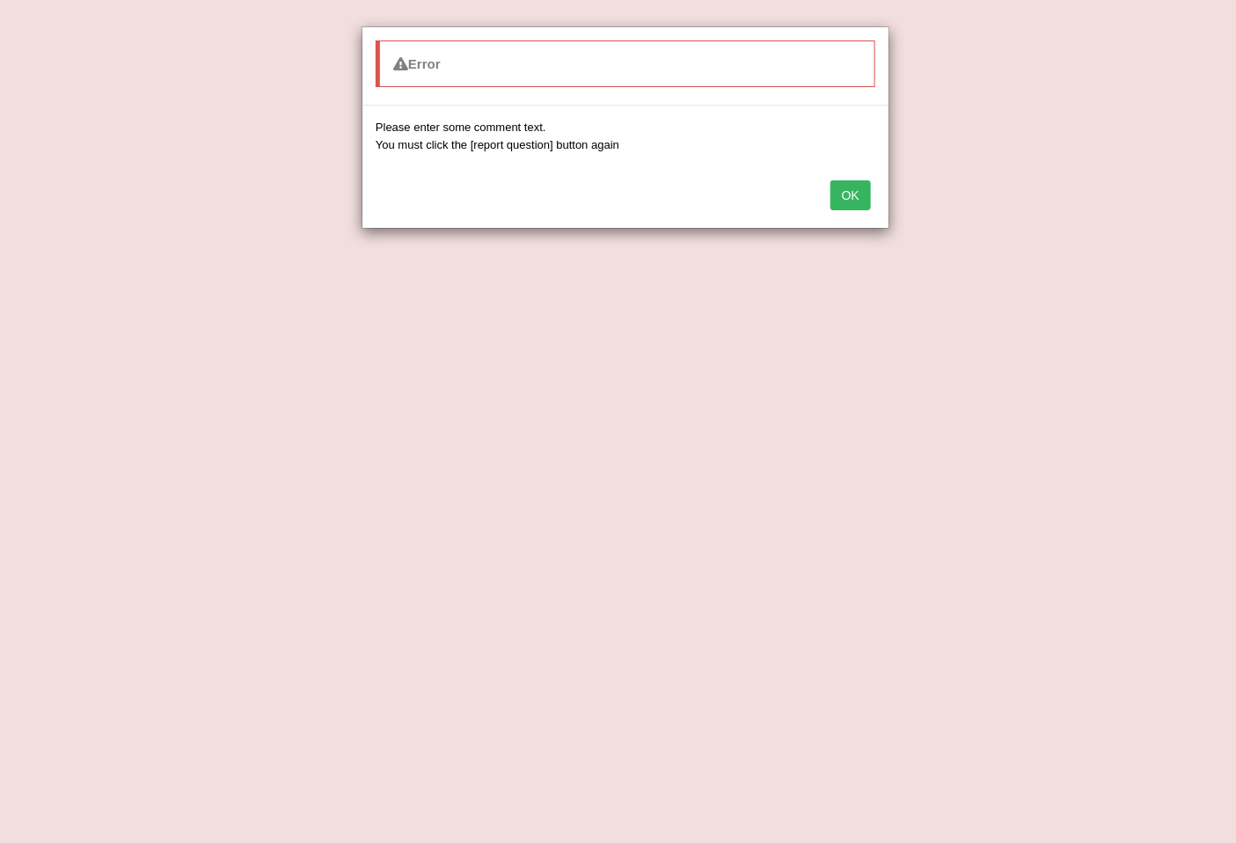
click at [850, 191] on button "OK" at bounding box center [850, 195] width 40 height 30
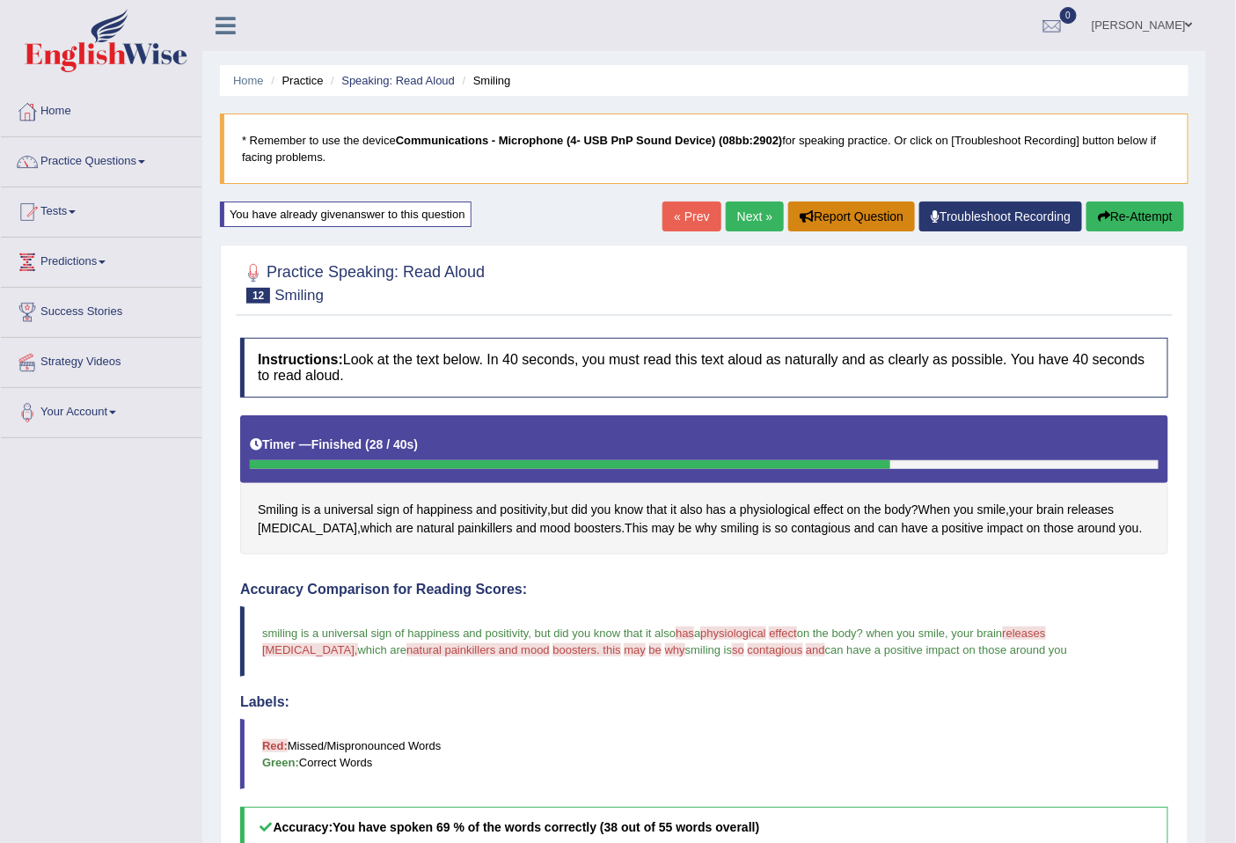
click at [831, 225] on button "Report Question" at bounding box center [851, 216] width 127 height 30
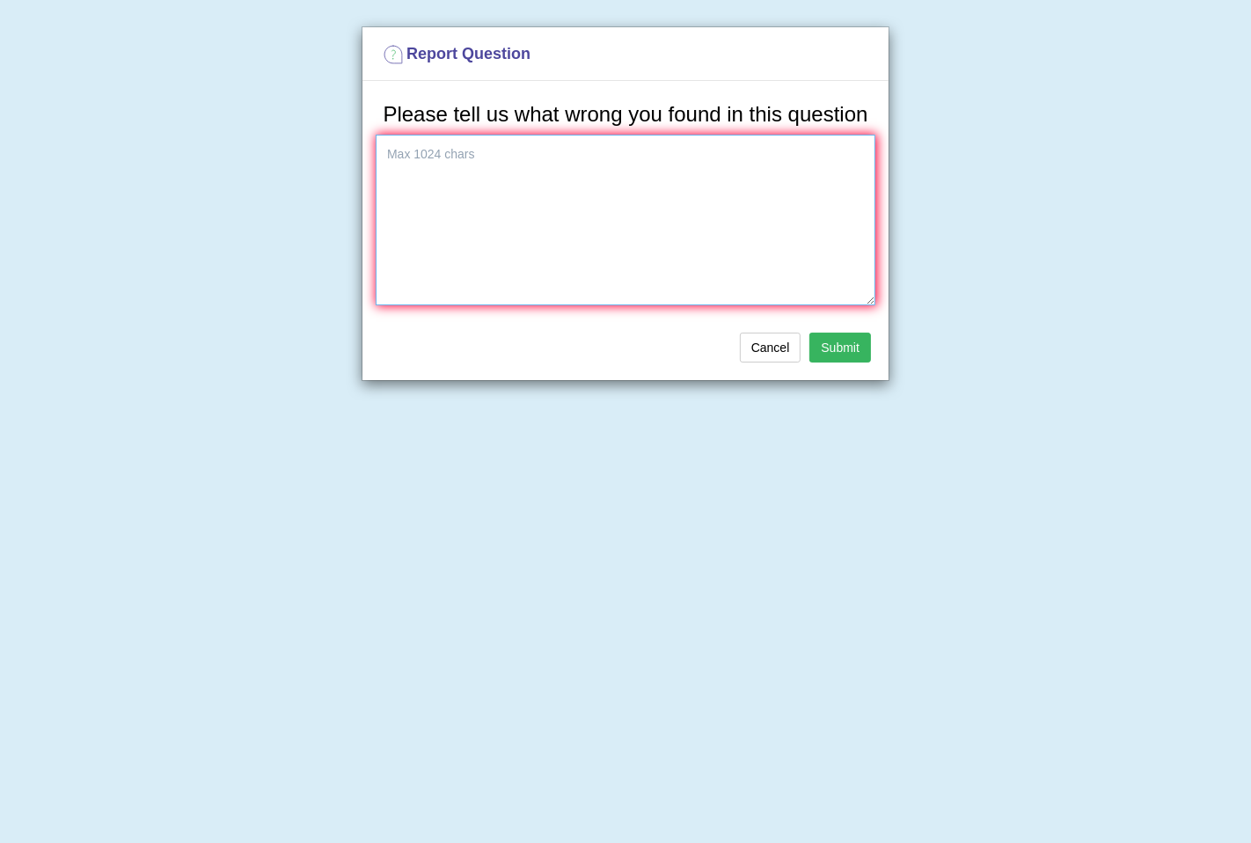
click at [831, 225] on textarea at bounding box center [626, 220] width 500 height 171
click at [771, 356] on button "Cancel" at bounding box center [771, 347] width 62 height 30
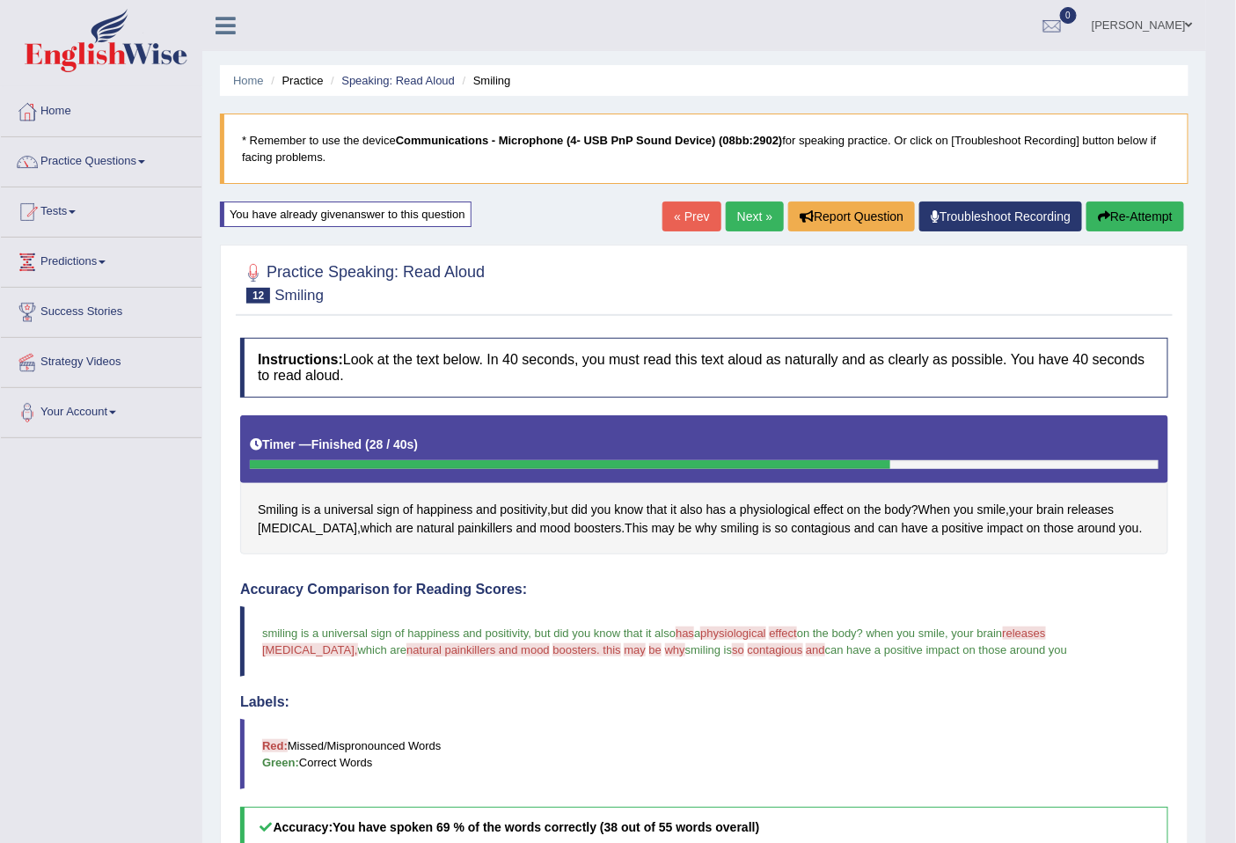
click at [1149, 205] on button "Re-Attempt" at bounding box center [1135, 216] width 98 height 30
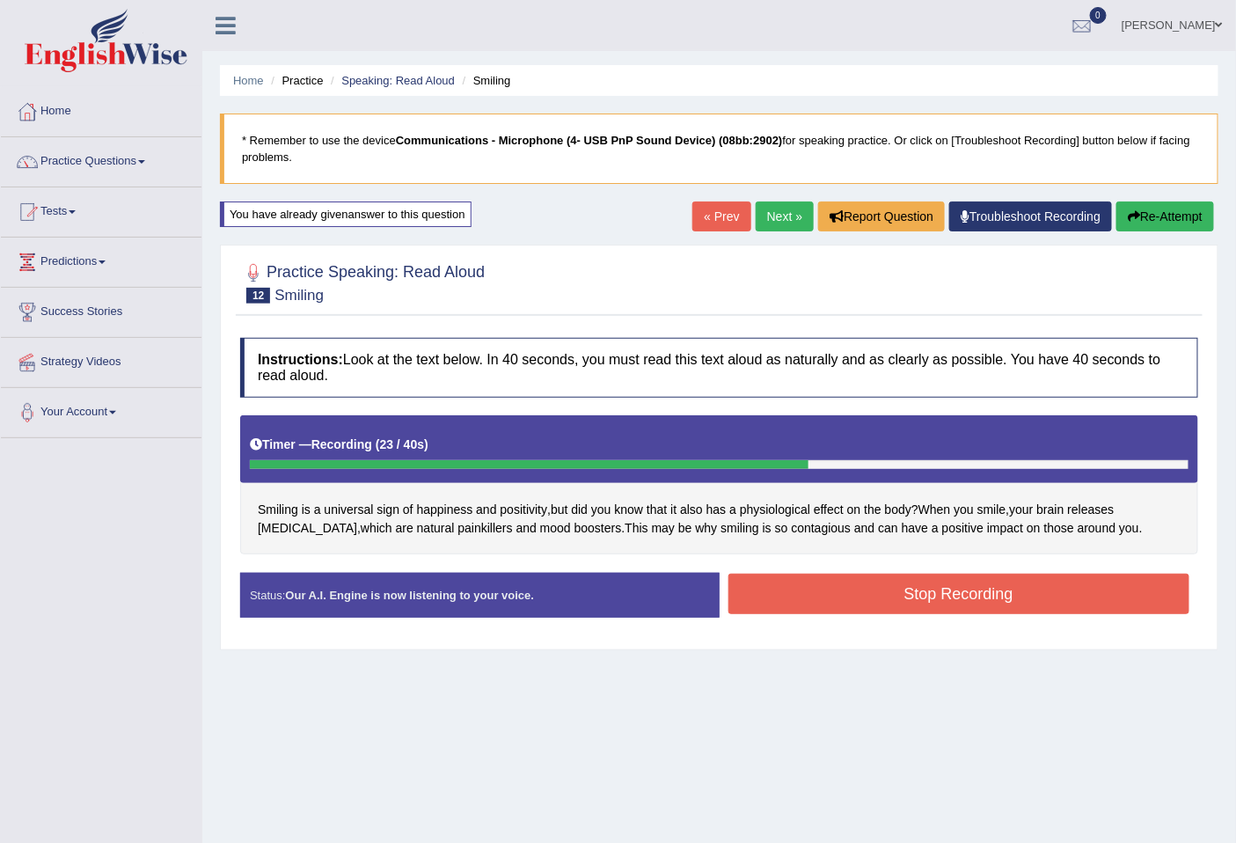
drag, startPoint x: 1054, startPoint y: 595, endPoint x: 1040, endPoint y: 599, distance: 13.7
click at [1049, 596] on button "Stop Recording" at bounding box center [959, 593] width 462 height 40
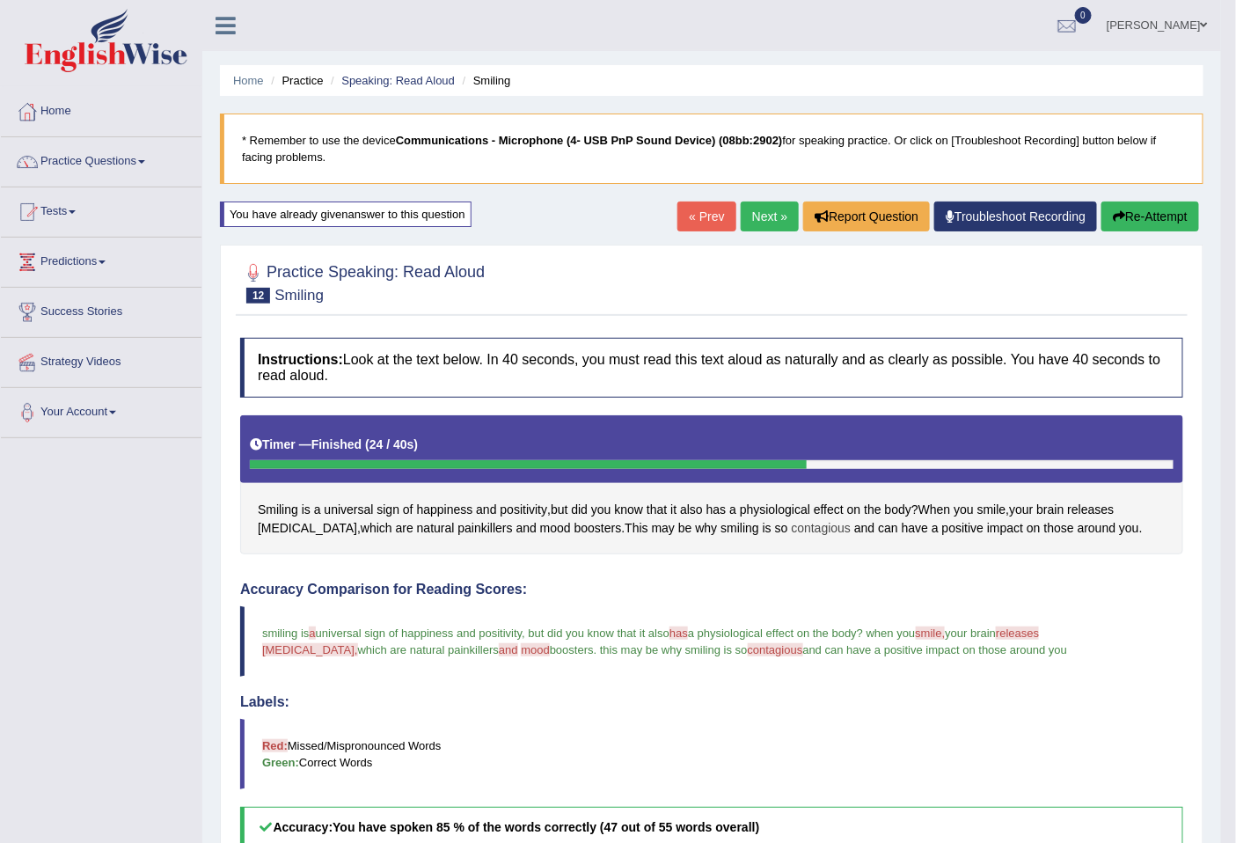
click at [792, 529] on span "contagious" at bounding box center [821, 528] width 60 height 18
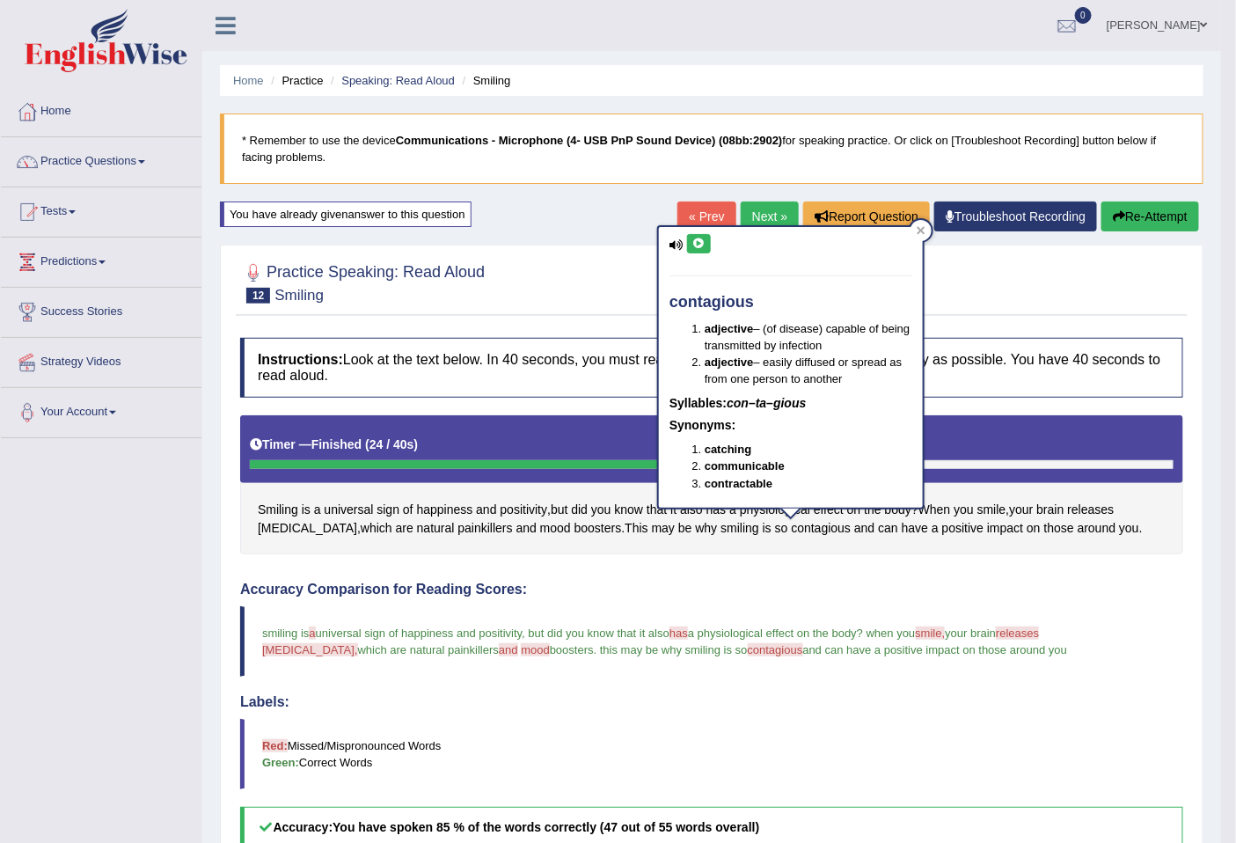
click at [705, 243] on button at bounding box center [699, 243] width 24 height 19
click at [705, 235] on button at bounding box center [699, 243] width 24 height 19
click at [999, 275] on div at bounding box center [711, 282] width 943 height 54
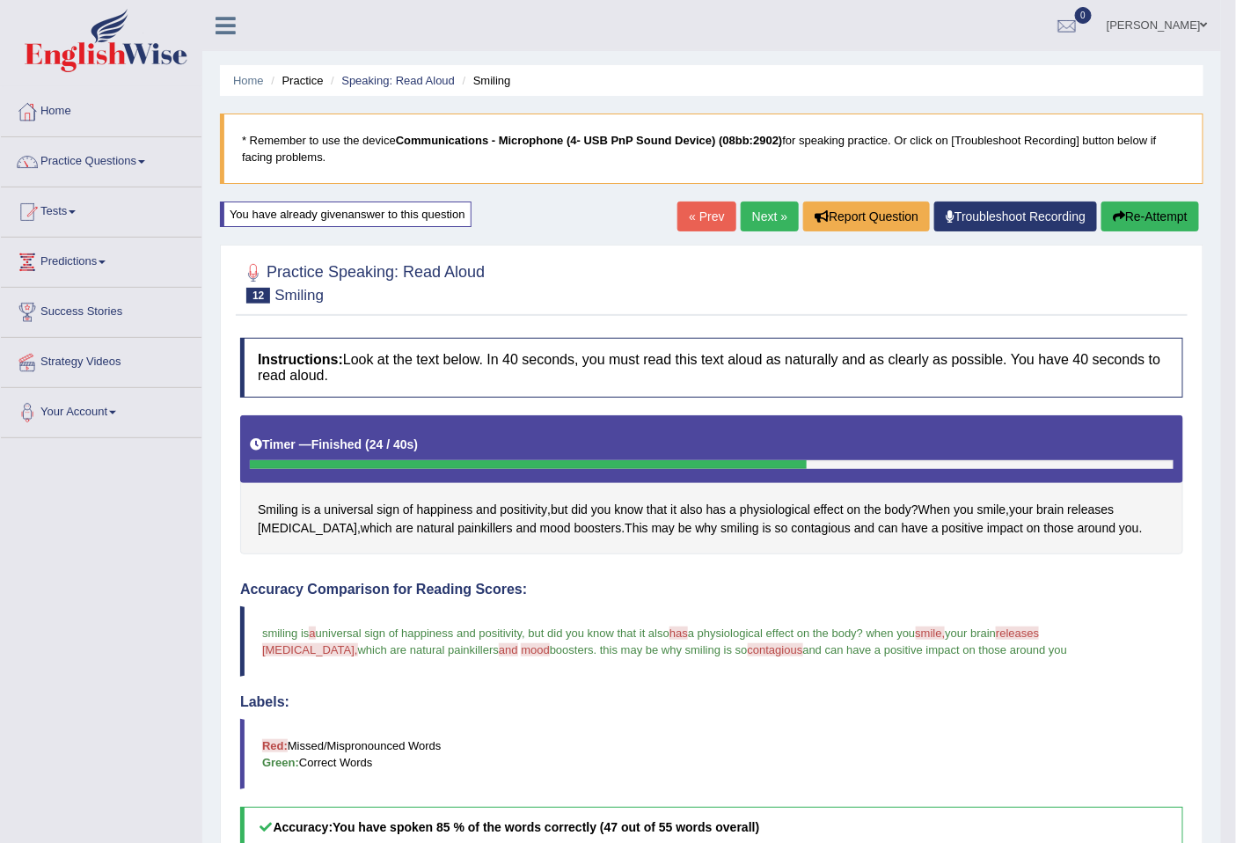
click at [1039, 637] on span "releases" at bounding box center [1017, 632] width 43 height 13
click at [1098, 507] on span "releases" at bounding box center [1091, 509] width 47 height 18
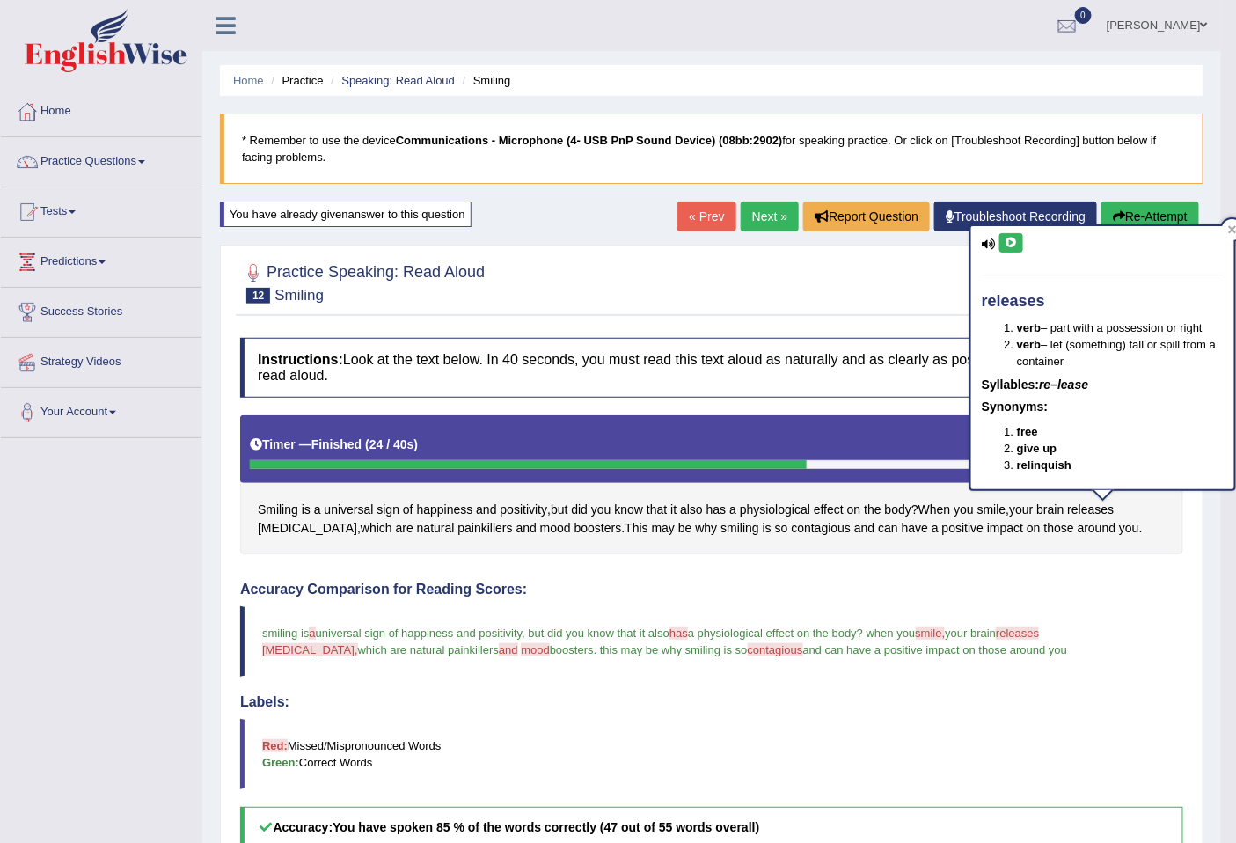
click at [1007, 242] on icon at bounding box center [1010, 242] width 13 height 11
click at [908, 303] on div at bounding box center [711, 282] width 943 height 54
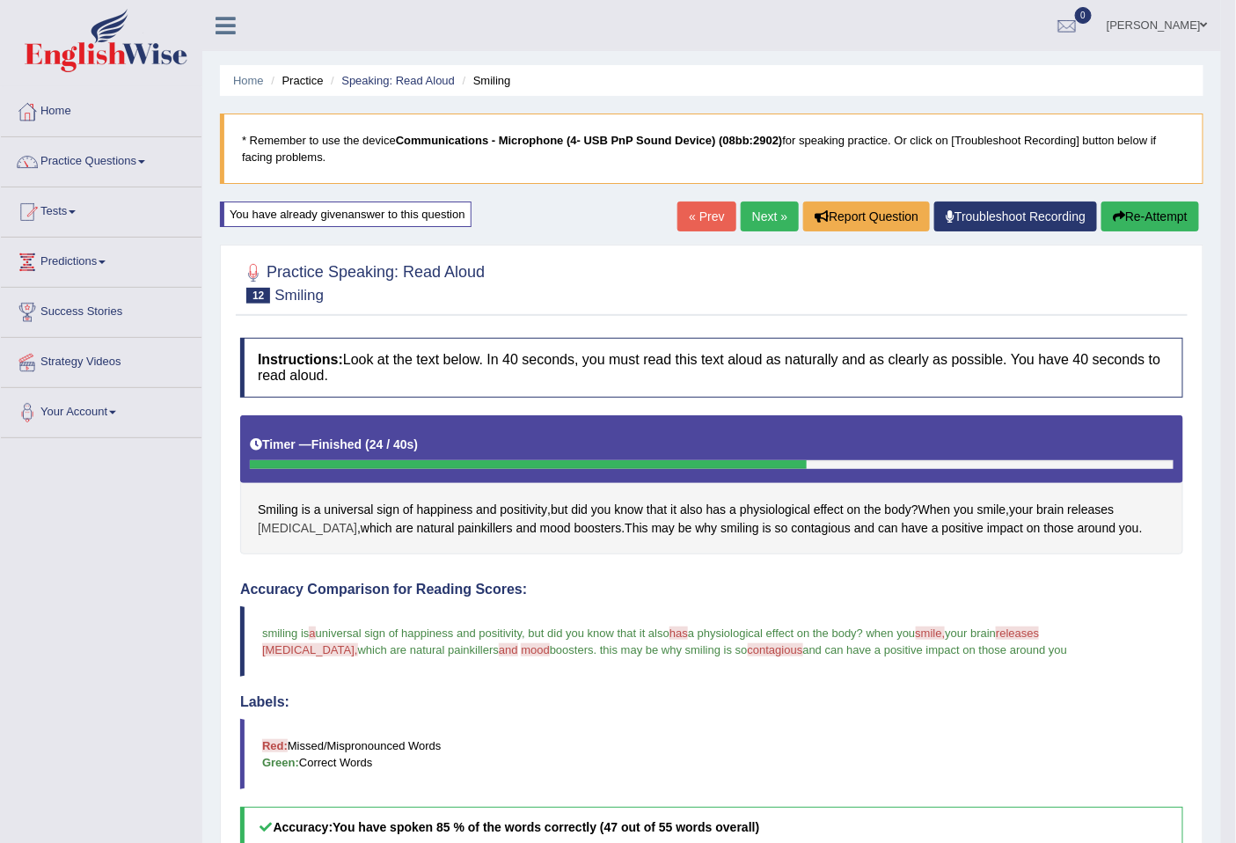
click at [295, 526] on span "endorphins" at bounding box center [307, 528] width 99 height 18
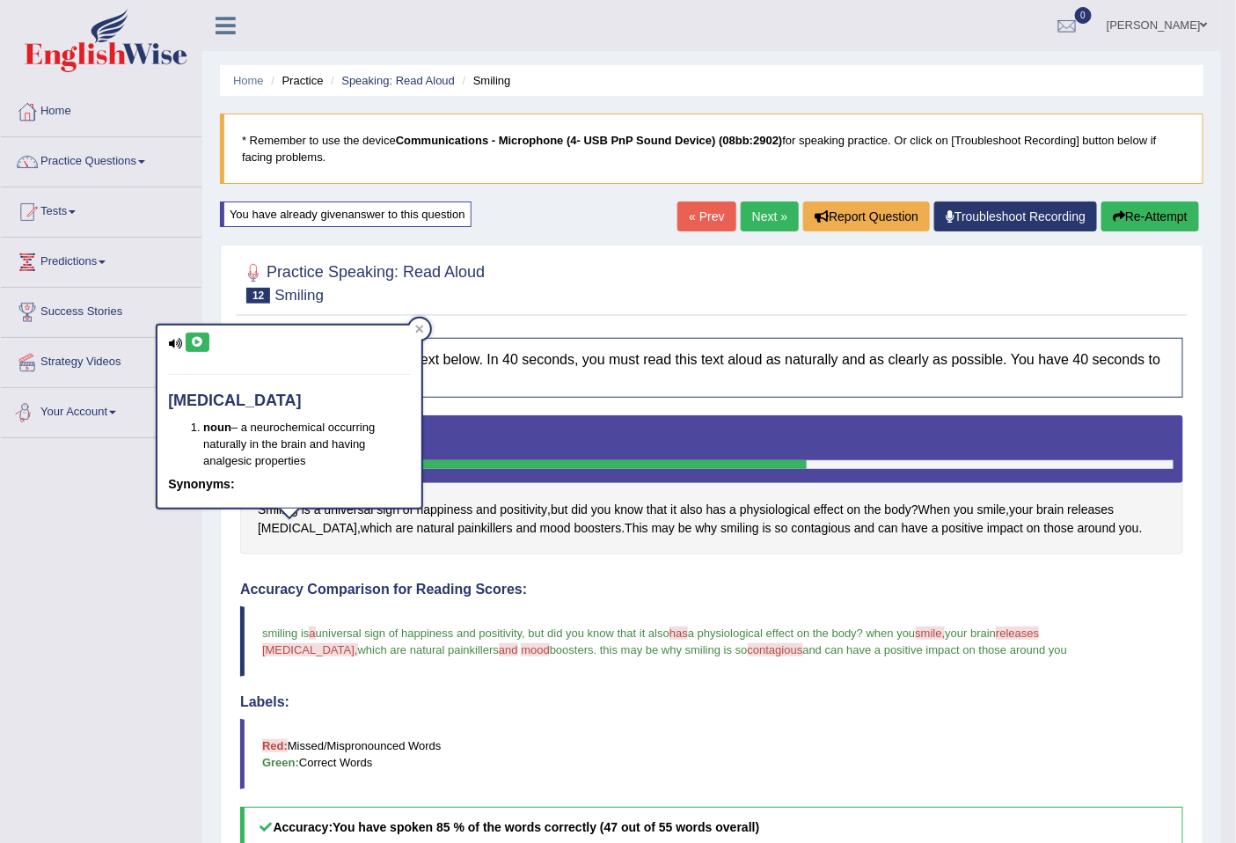
click at [194, 339] on icon at bounding box center [197, 342] width 13 height 11
click at [423, 325] on icon at bounding box center [419, 329] width 9 height 9
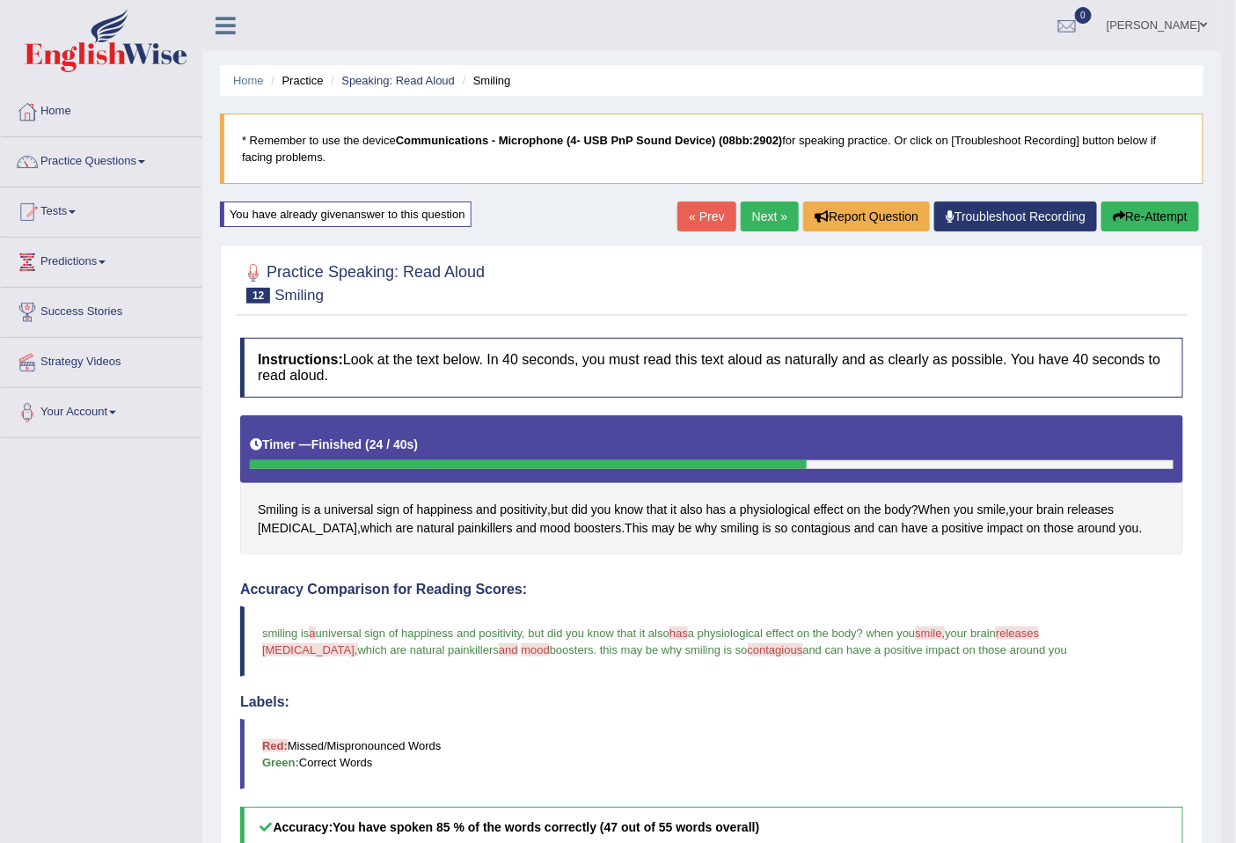
click at [758, 215] on link "Next »" at bounding box center [769, 216] width 58 height 30
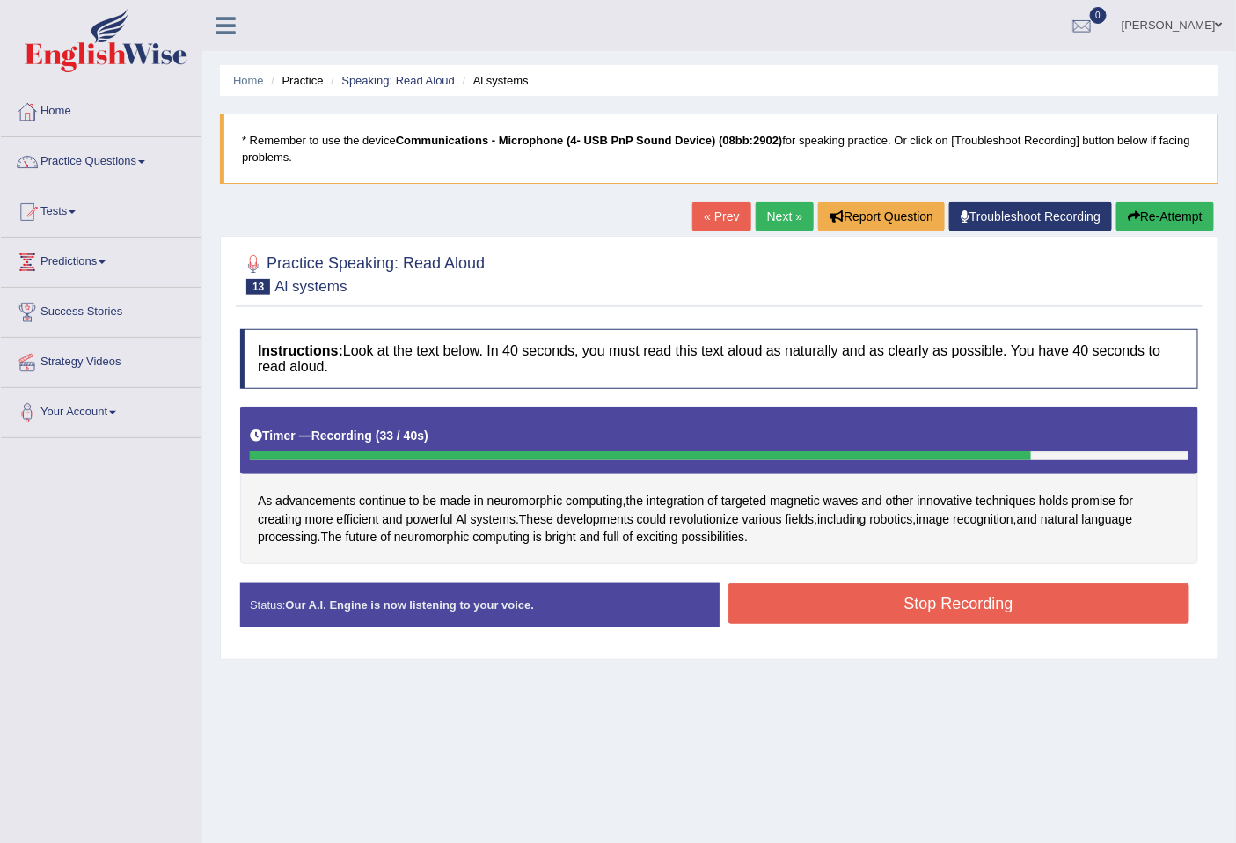
click at [894, 601] on button "Stop Recording" at bounding box center [959, 603] width 462 height 40
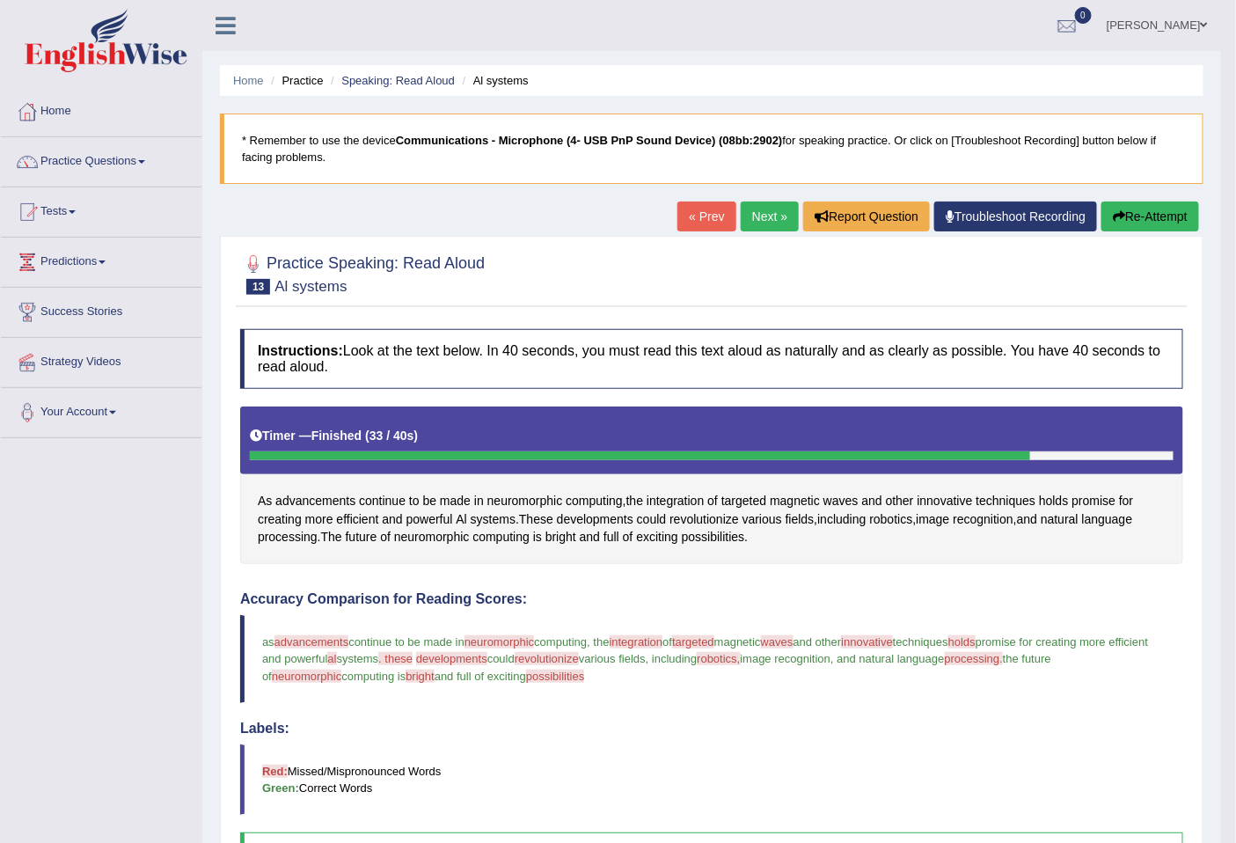
scroll to position [426, 0]
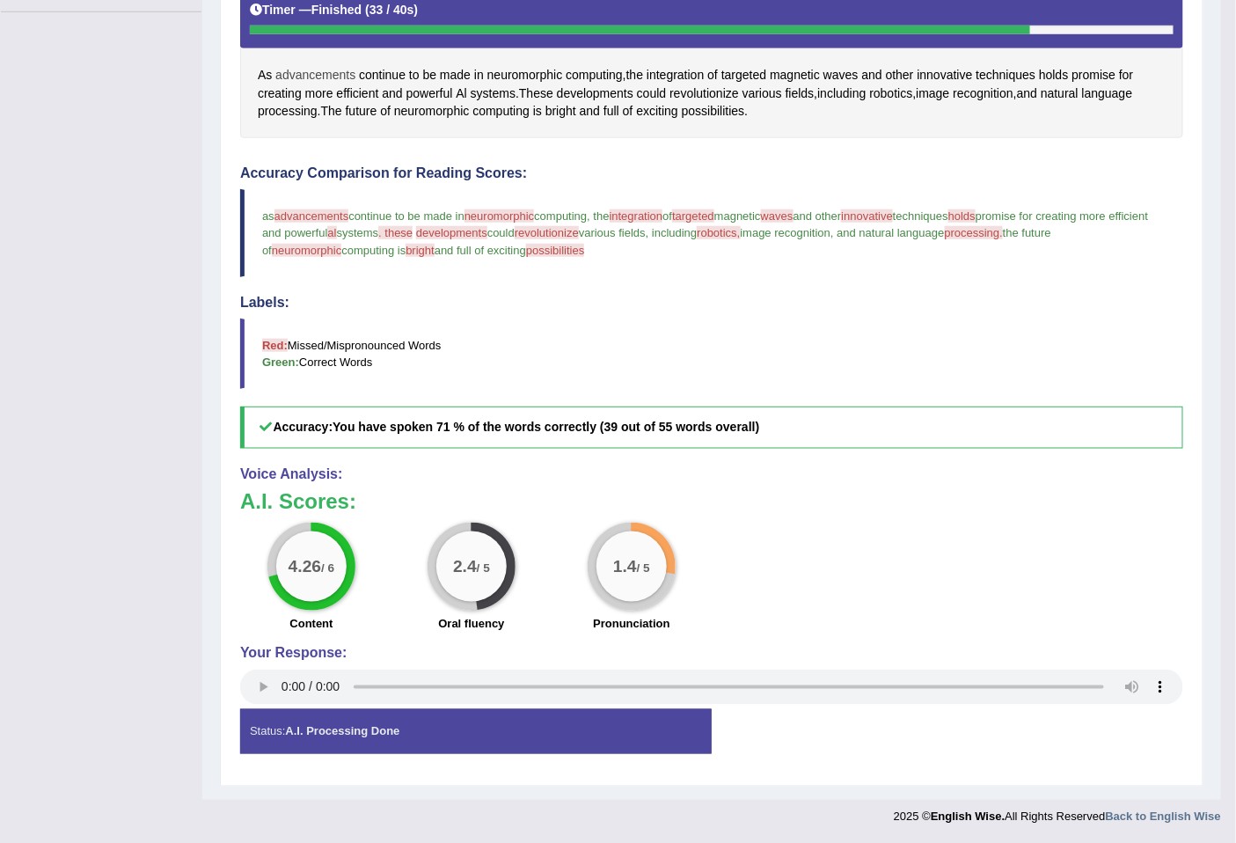
click at [324, 70] on span "advancements" at bounding box center [315, 75] width 80 height 18
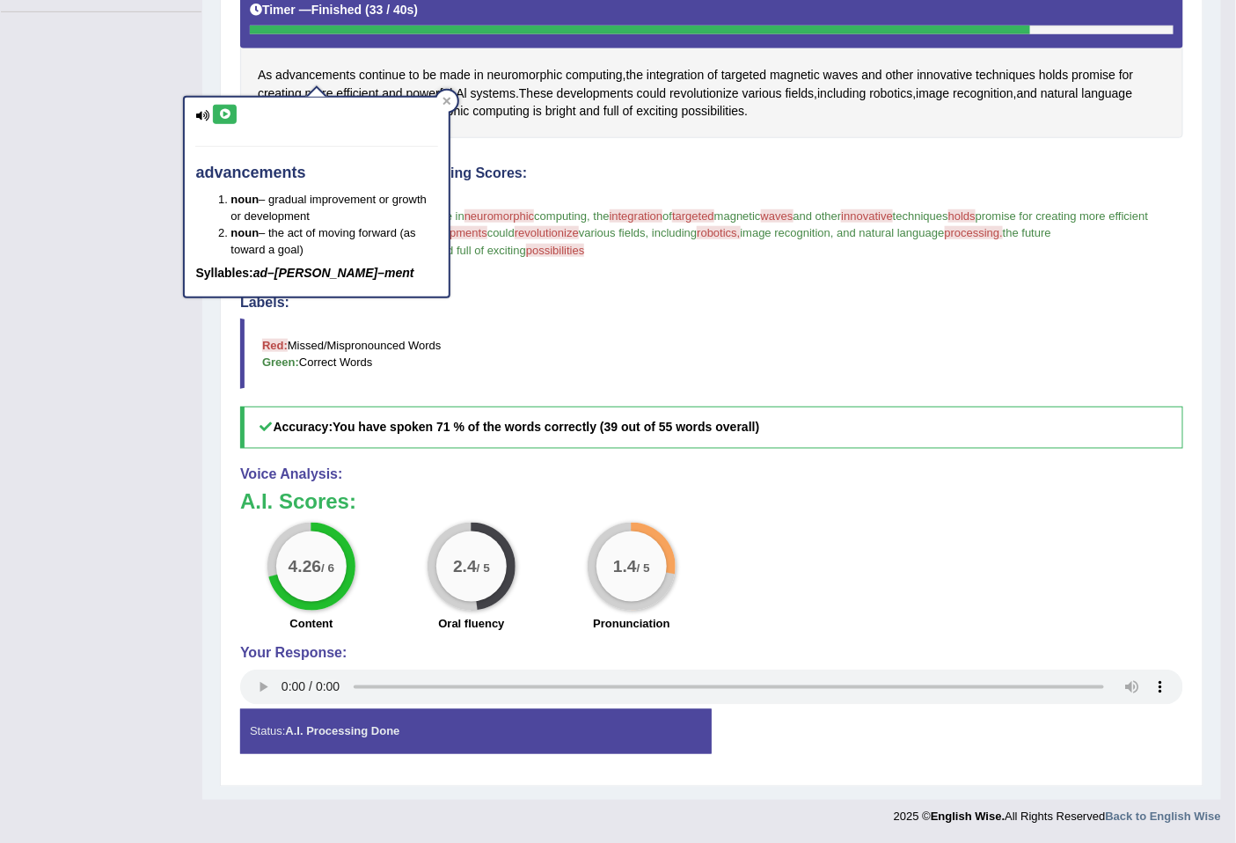
click at [218, 109] on icon at bounding box center [224, 114] width 13 height 11
click at [225, 111] on icon at bounding box center [224, 114] width 13 height 11
click at [760, 171] on h4 "Accuracy Comparison for Reading Scores:" at bounding box center [711, 173] width 943 height 16
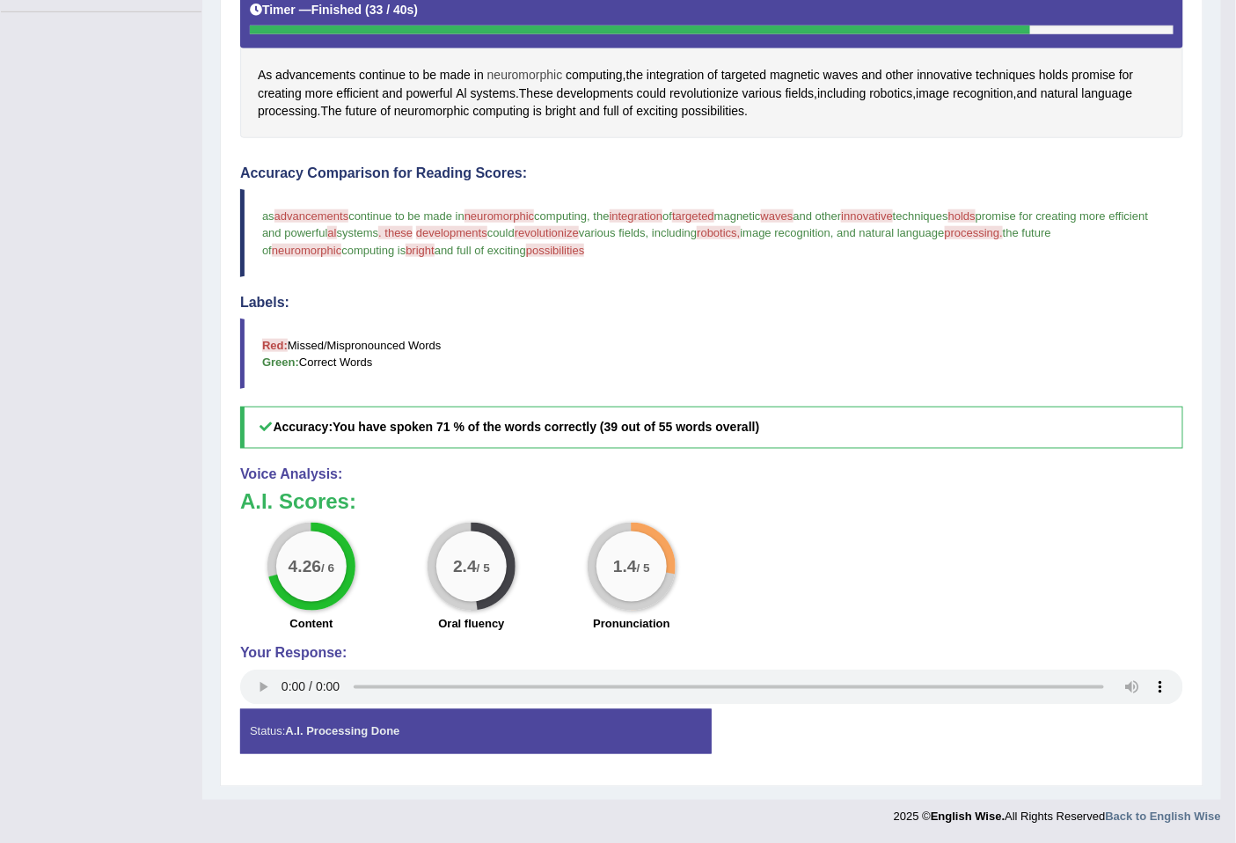
click at [526, 71] on span "neuromorphic" at bounding box center [525, 75] width 76 height 18
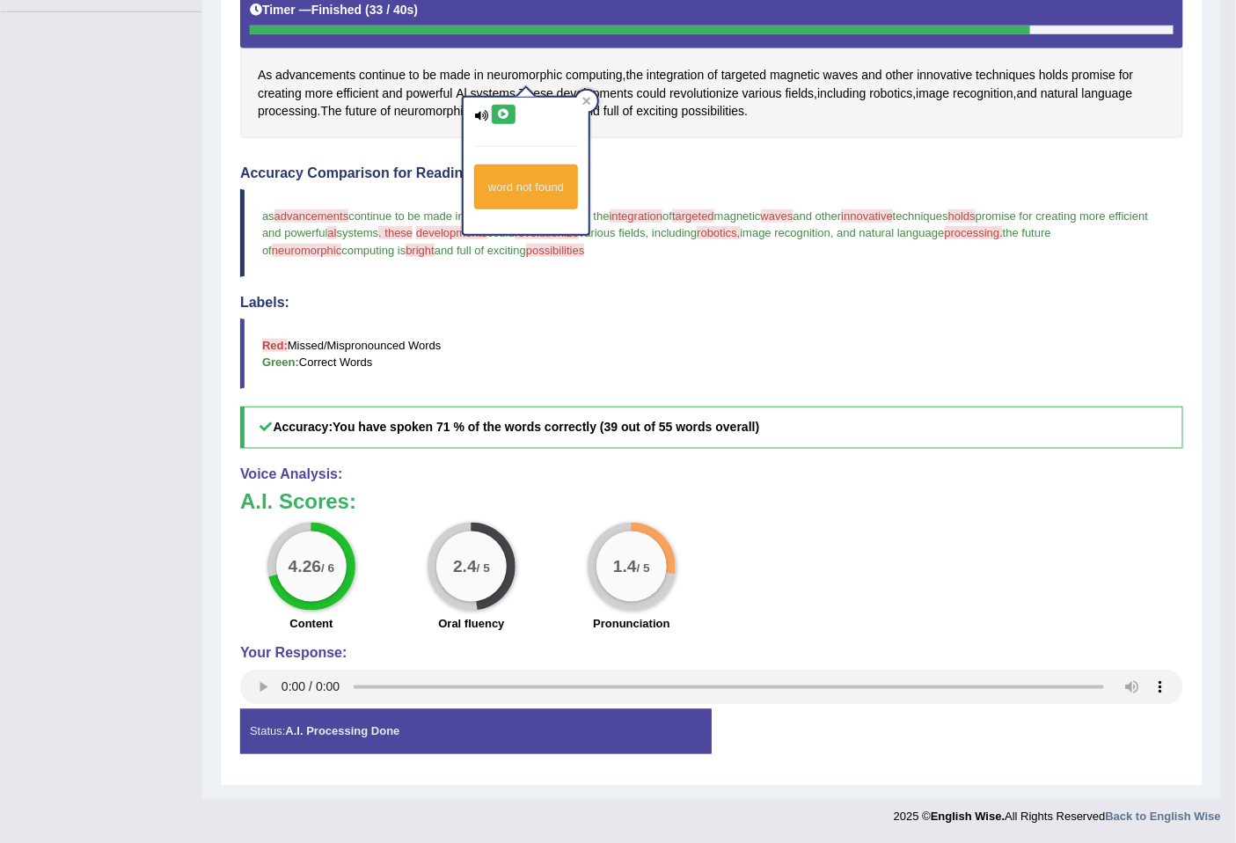
click at [499, 105] on button at bounding box center [504, 114] width 24 height 19
click at [672, 135] on div "As advancements continue to be made in neuromorphic computing , the integration…" at bounding box center [711, 59] width 943 height 157
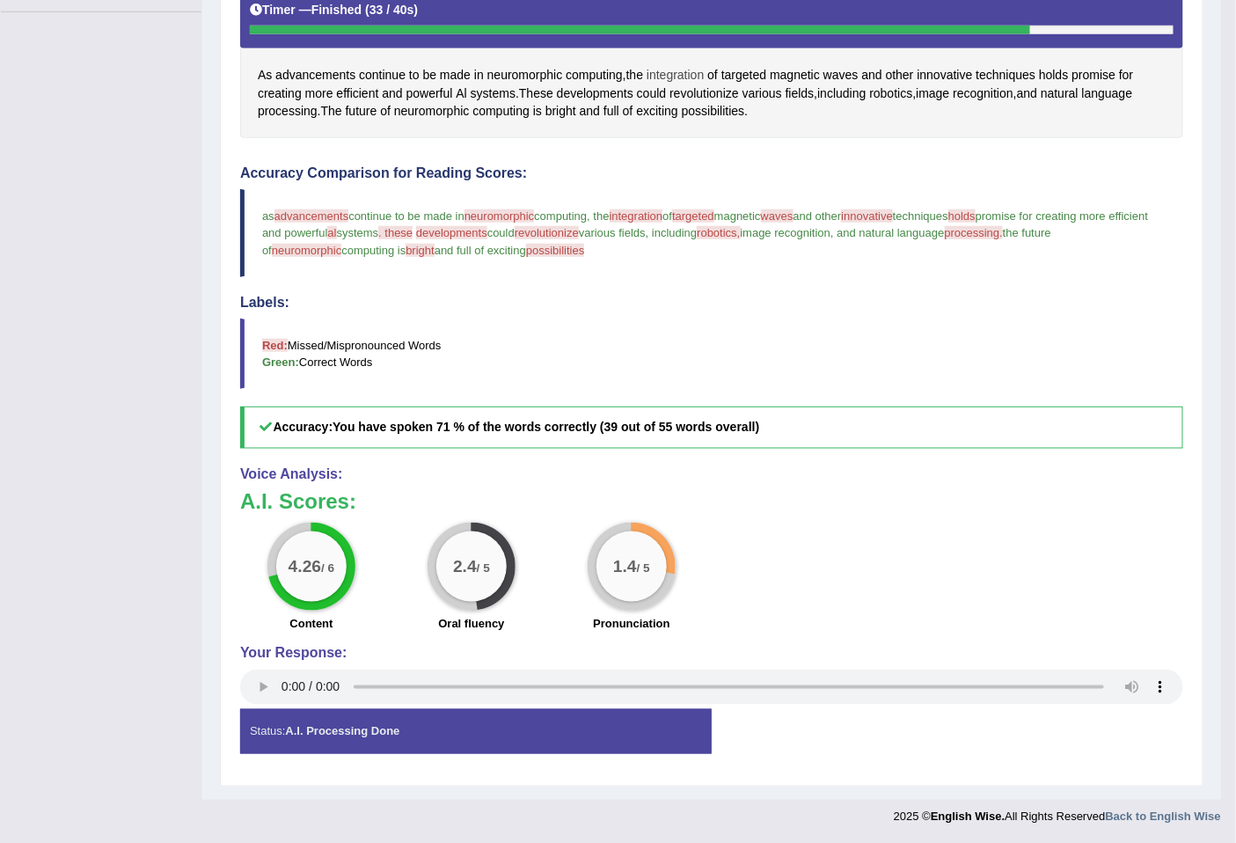
click at [687, 69] on span "integration" at bounding box center [674, 75] width 57 height 18
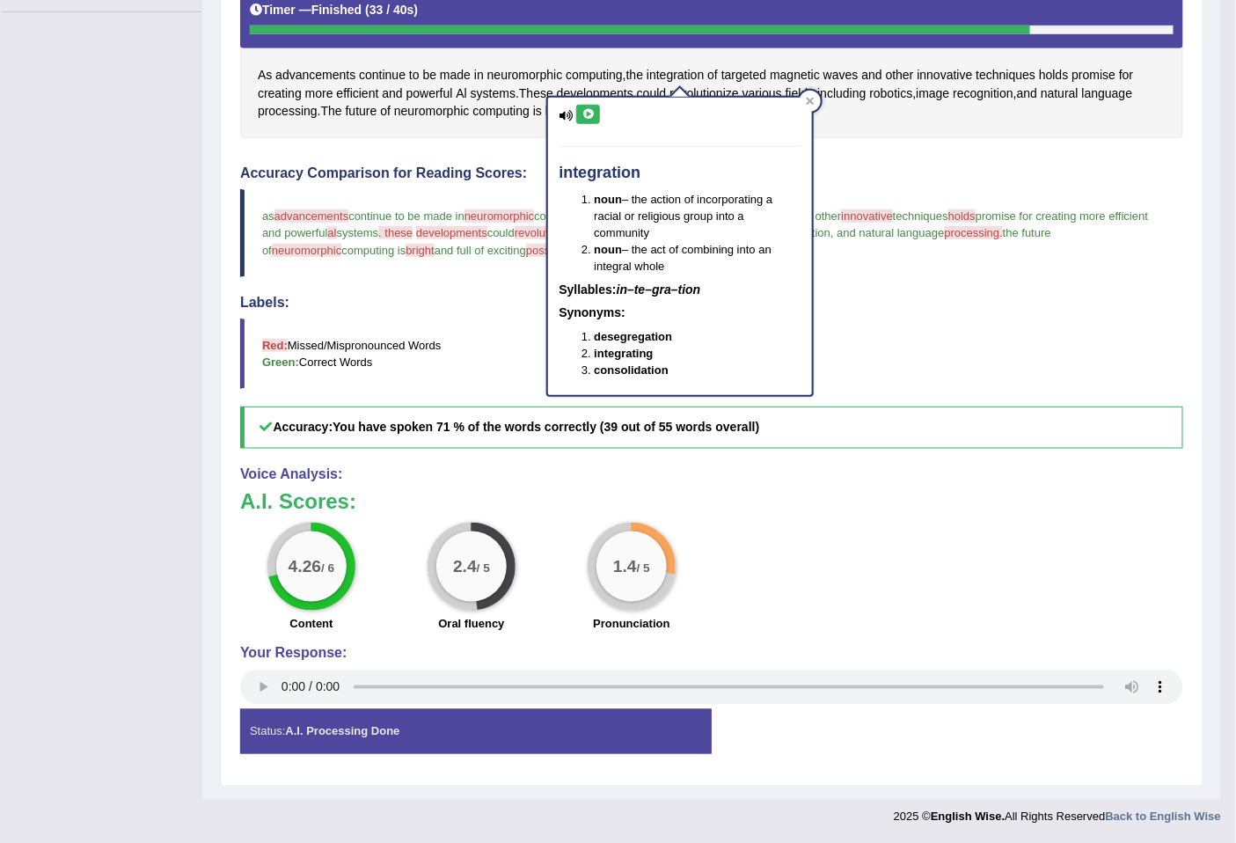
click at [582, 106] on button at bounding box center [588, 114] width 24 height 19
click at [727, 64] on div "As advancements continue to be made in neuromorphic computing , the integration…" at bounding box center [711, 59] width 943 height 157
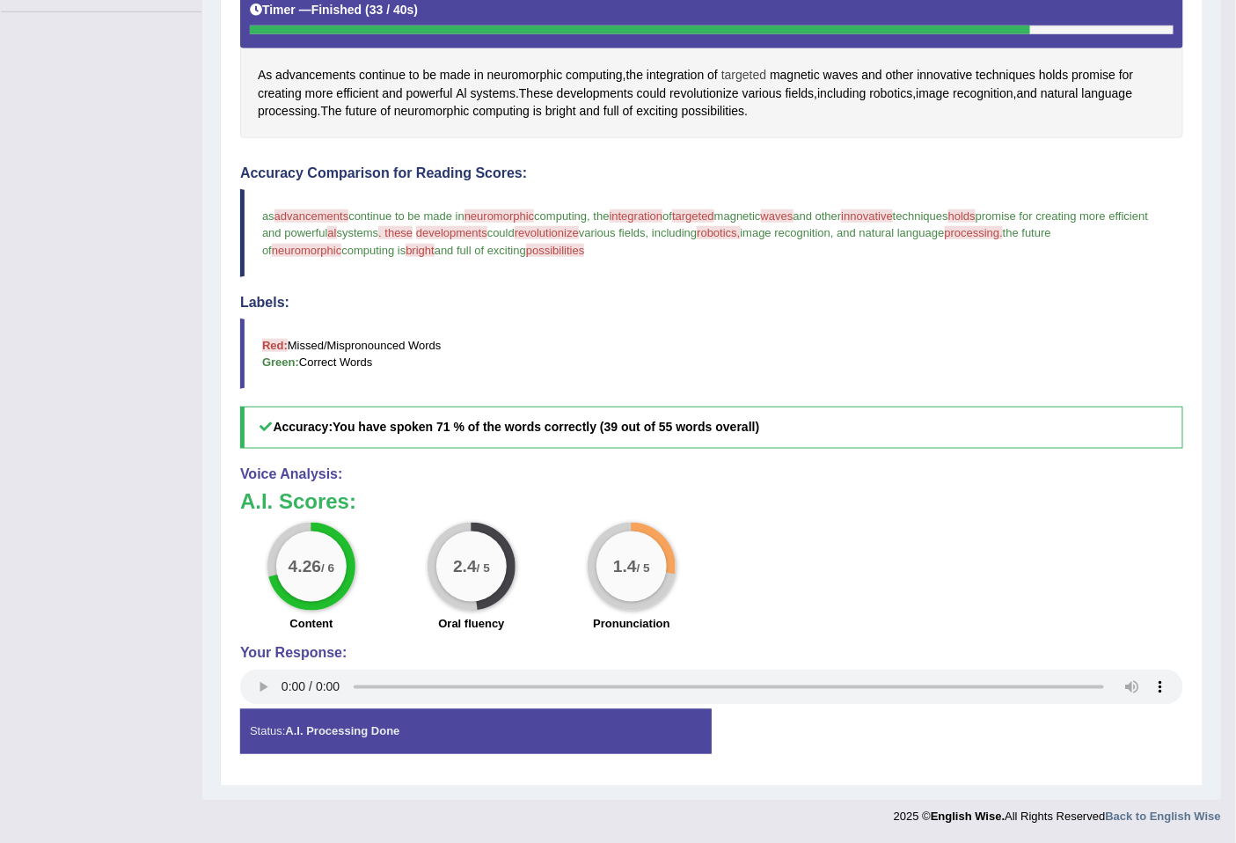
click at [740, 77] on span "targeted" at bounding box center [743, 75] width 45 height 18
click at [754, 108] on button at bounding box center [747, 114] width 24 height 19
click at [748, 109] on icon at bounding box center [746, 114] width 13 height 11
click at [743, 113] on icon at bounding box center [746, 114] width 13 height 11
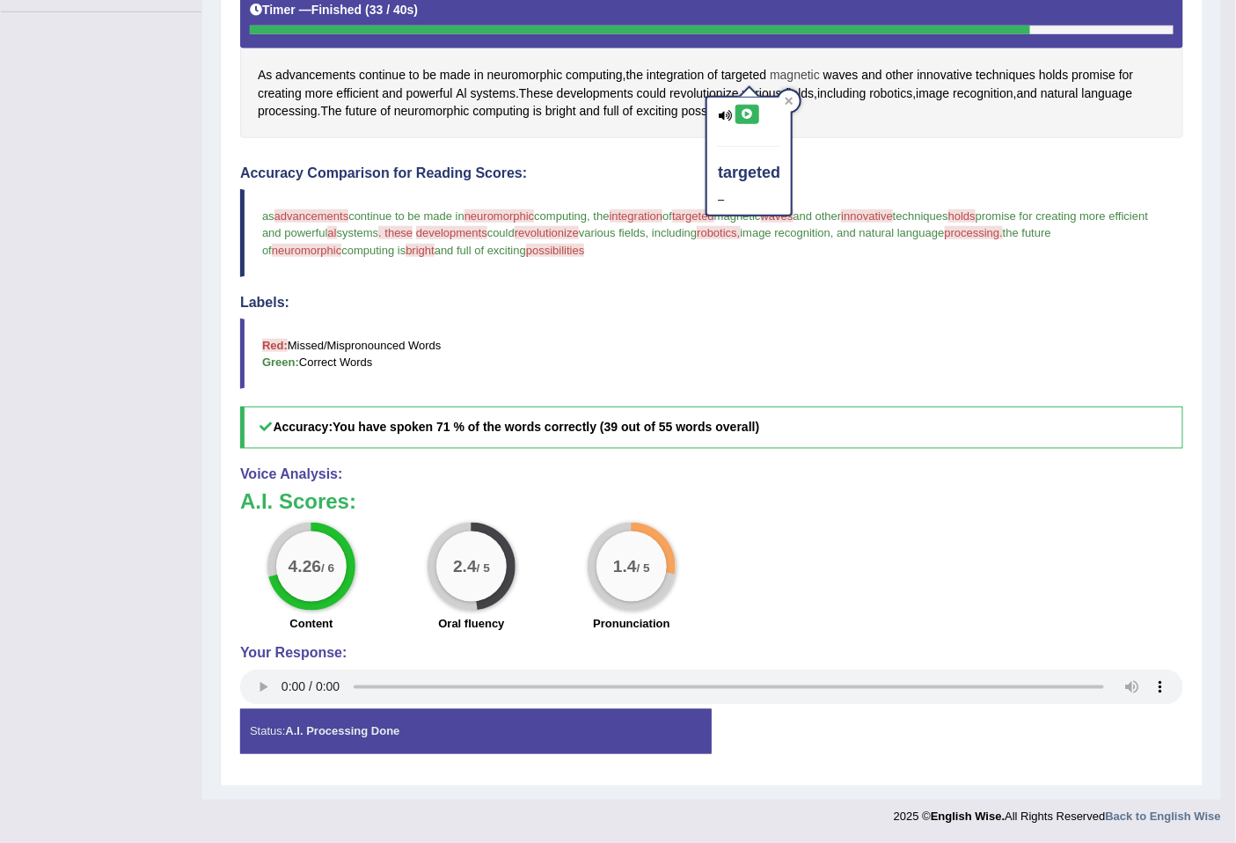
click at [815, 71] on span "magnetic" at bounding box center [795, 75] width 50 height 18
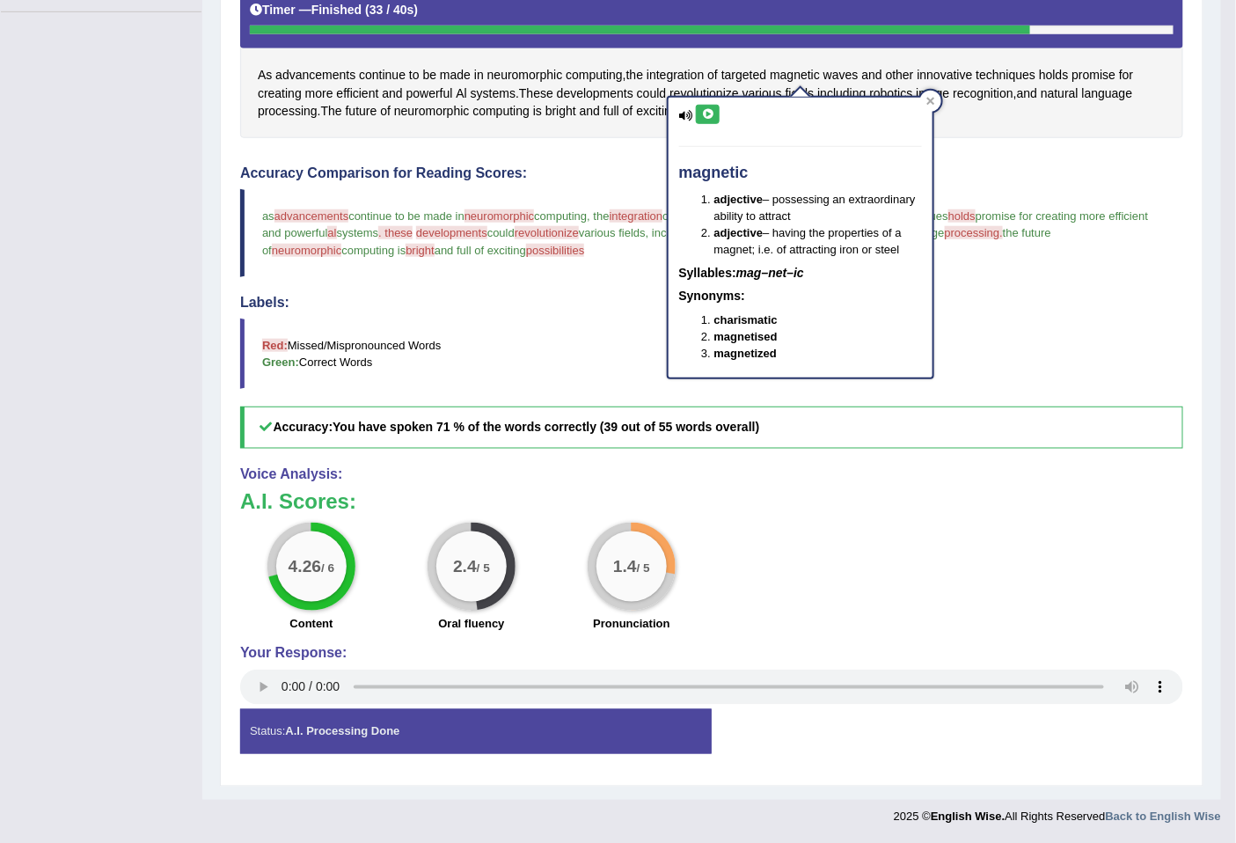
click at [719, 107] on div "magnetic adjective – possessing an extraordinary ability to attract adjective –…" at bounding box center [800, 238] width 264 height 280
click at [710, 116] on icon at bounding box center [707, 114] width 13 height 11
click at [709, 116] on icon at bounding box center [707, 114] width 13 height 11
click at [842, 77] on span "waves" at bounding box center [840, 75] width 35 height 18
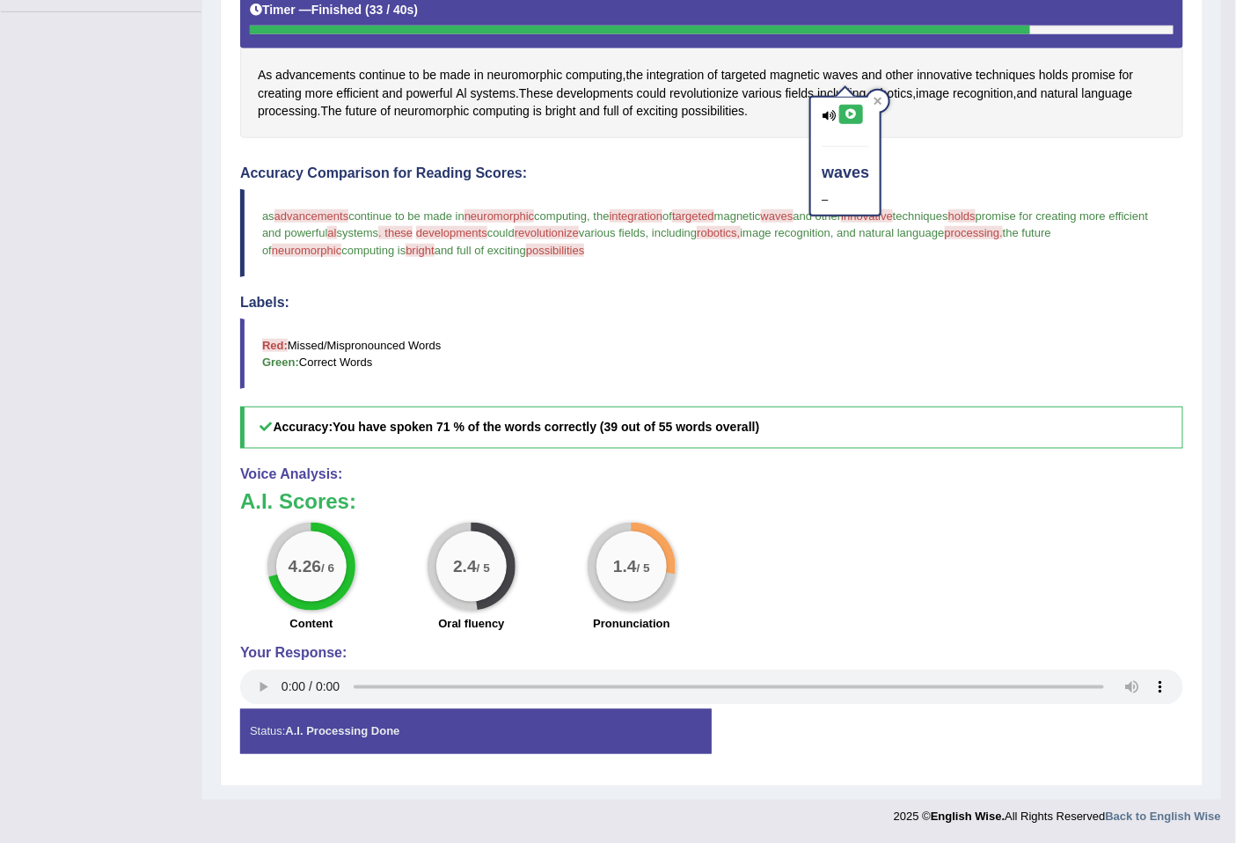
click at [847, 112] on icon at bounding box center [850, 114] width 13 height 11
click at [930, 77] on span "innovative" at bounding box center [944, 75] width 55 height 18
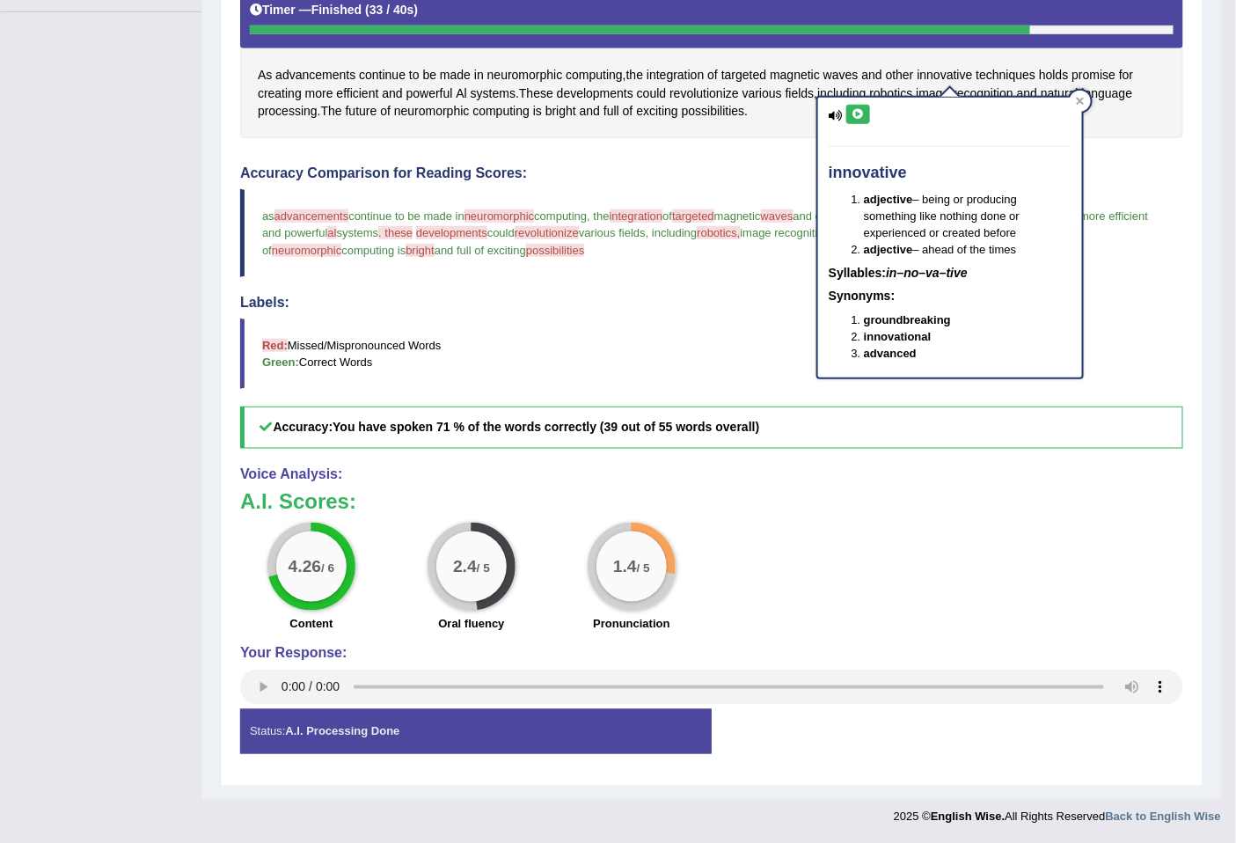
click at [860, 116] on icon at bounding box center [857, 114] width 13 height 11
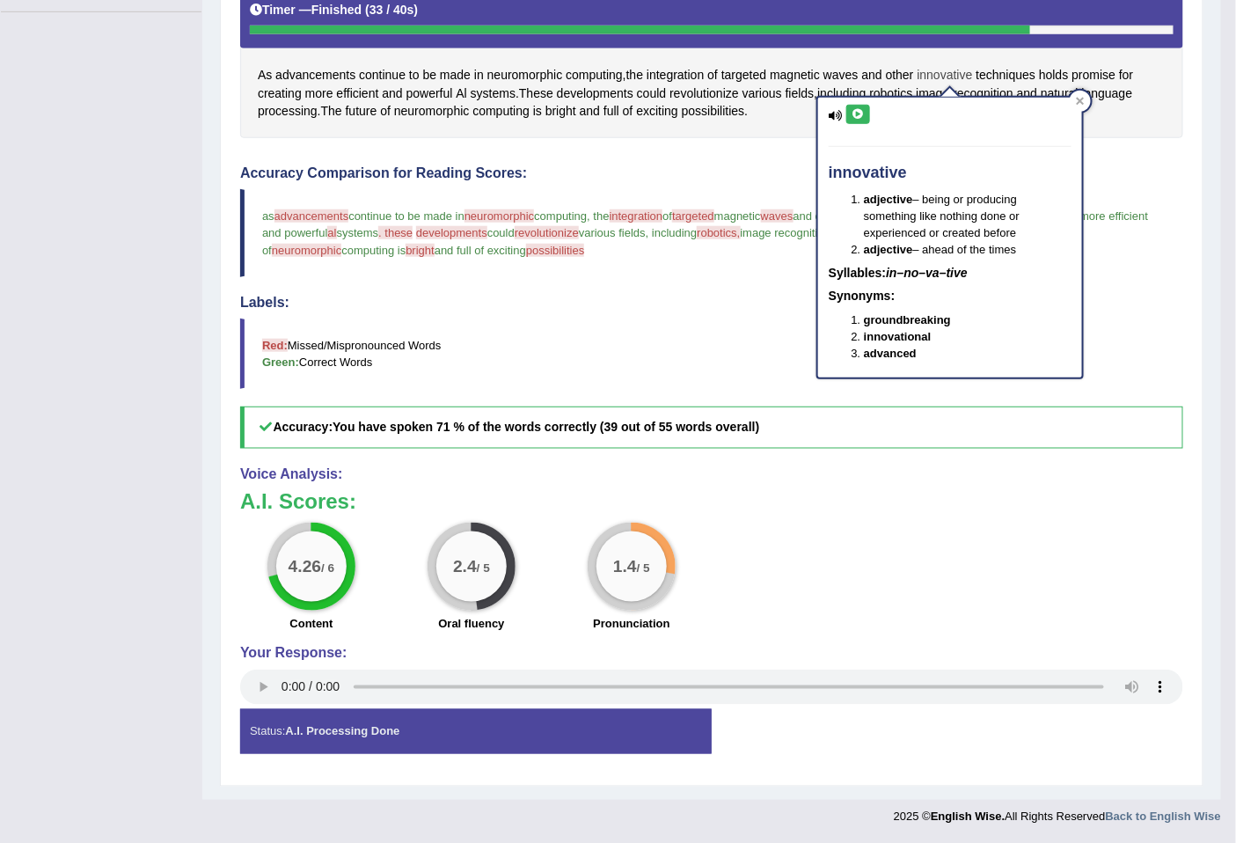
click at [939, 66] on span "innovative" at bounding box center [944, 75] width 55 height 18
click at [1198, 117] on div "Practice Speaking: Read Aloud 13 Al systems Instructions: Look at the text belo…" at bounding box center [711, 298] width 983 height 976
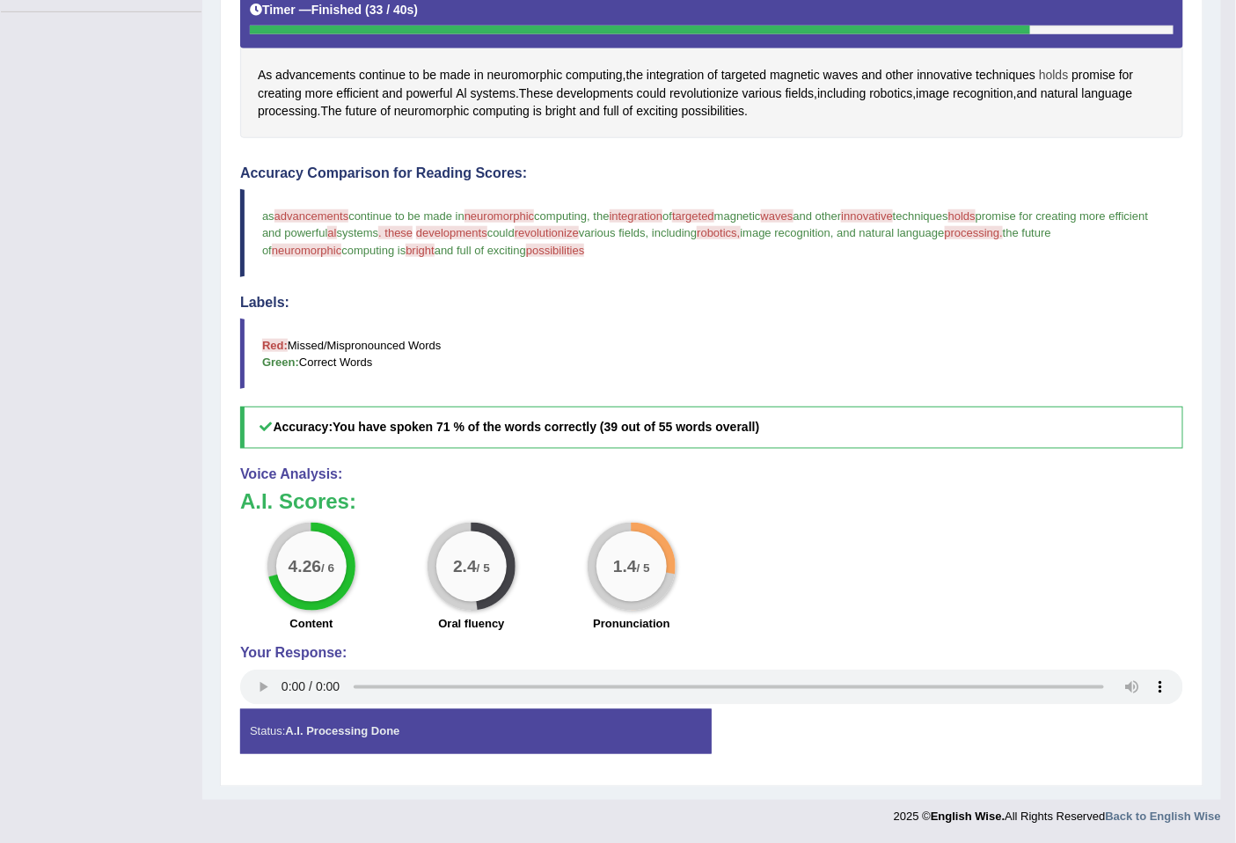
click at [1061, 66] on span "holds" at bounding box center [1053, 75] width 29 height 18
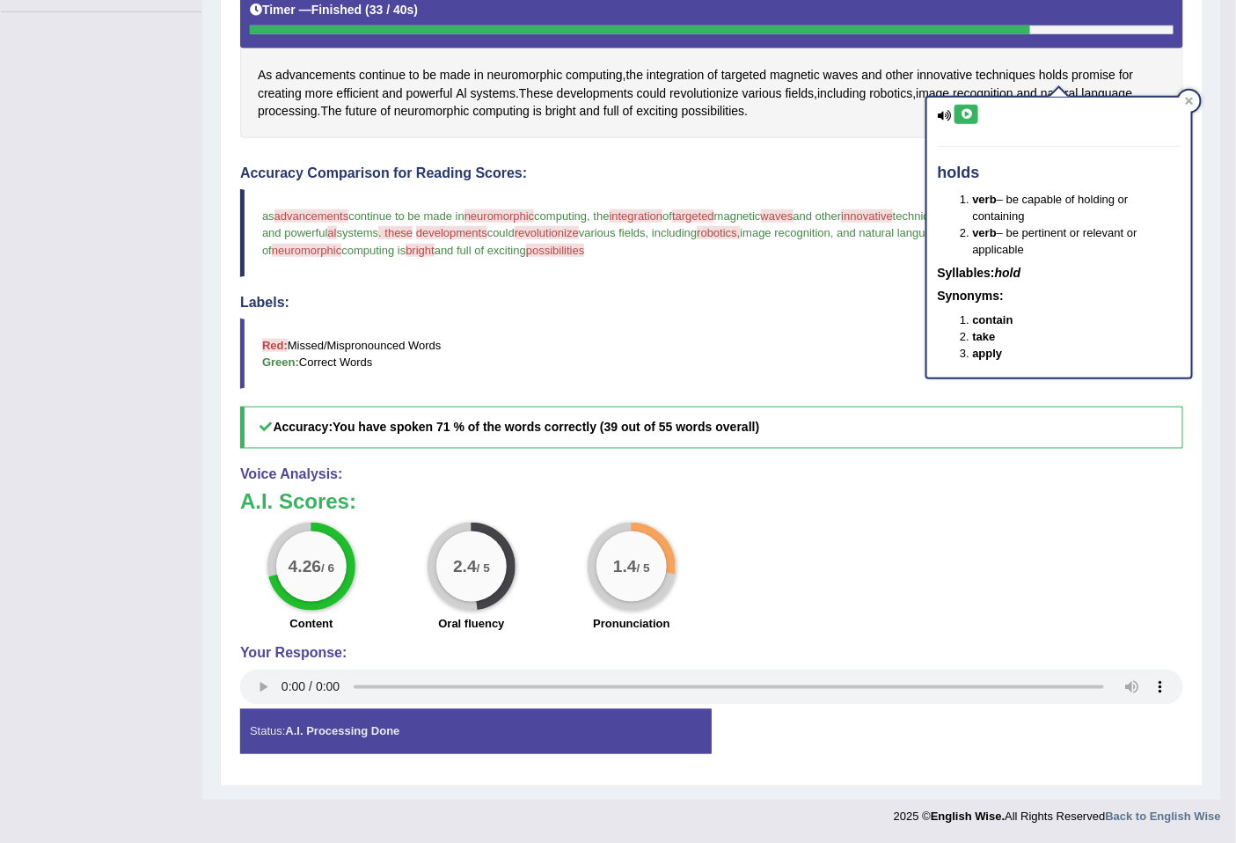
click at [967, 105] on button at bounding box center [966, 114] width 24 height 19
click at [967, 110] on icon at bounding box center [965, 114] width 13 height 11
click at [892, 176] on h4 "Accuracy Comparison for Reading Scores:" at bounding box center [711, 173] width 943 height 16
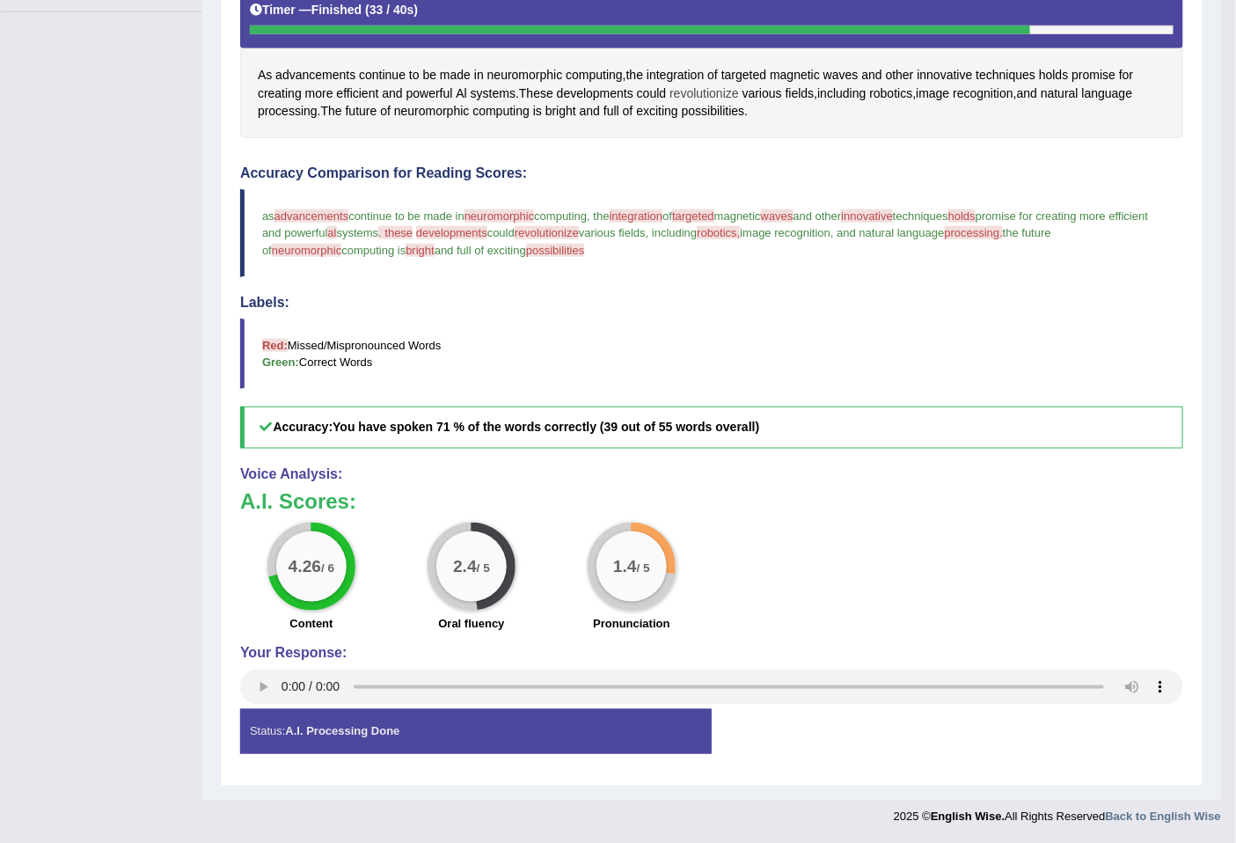
click at [682, 89] on span "revolutionize" at bounding box center [703, 93] width 69 height 18
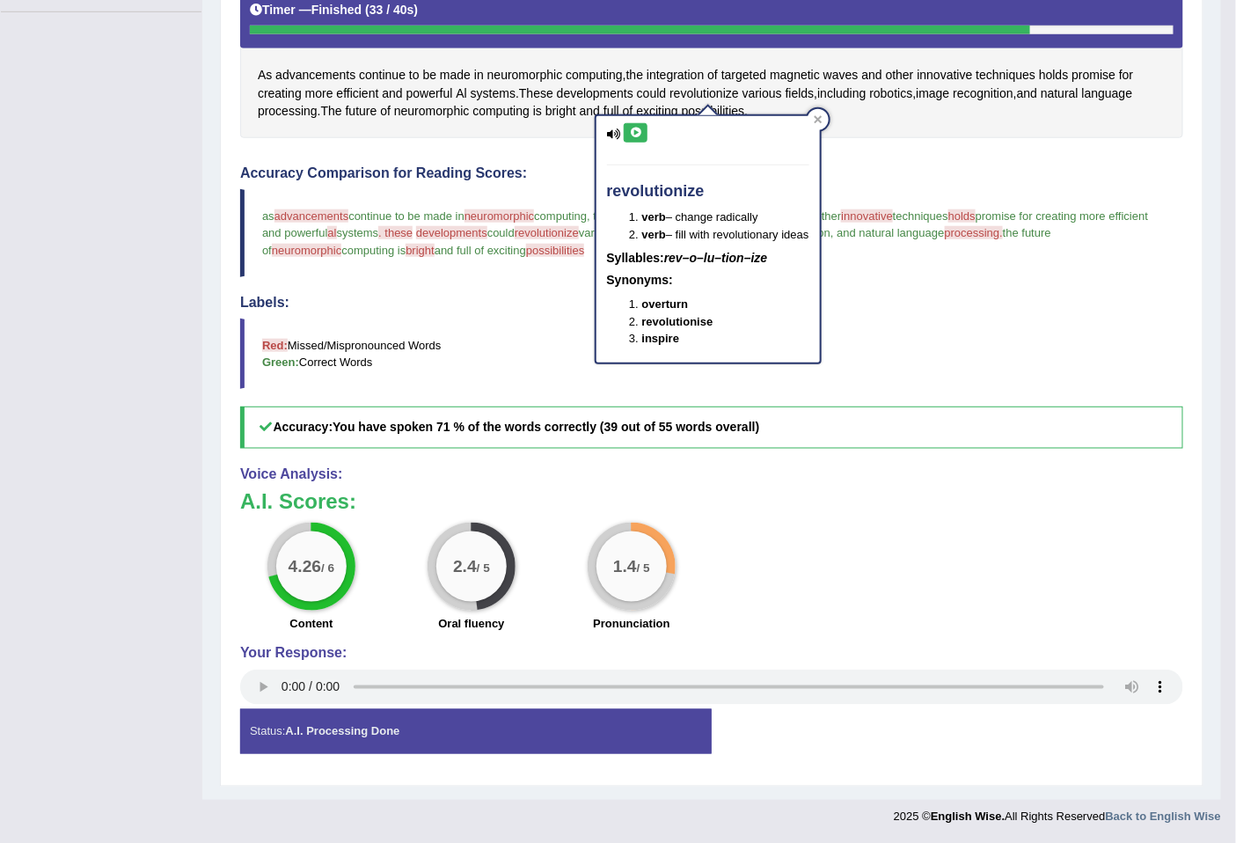
click at [635, 128] on icon at bounding box center [635, 133] width 13 height 11
click at [822, 117] on icon at bounding box center [817, 119] width 9 height 9
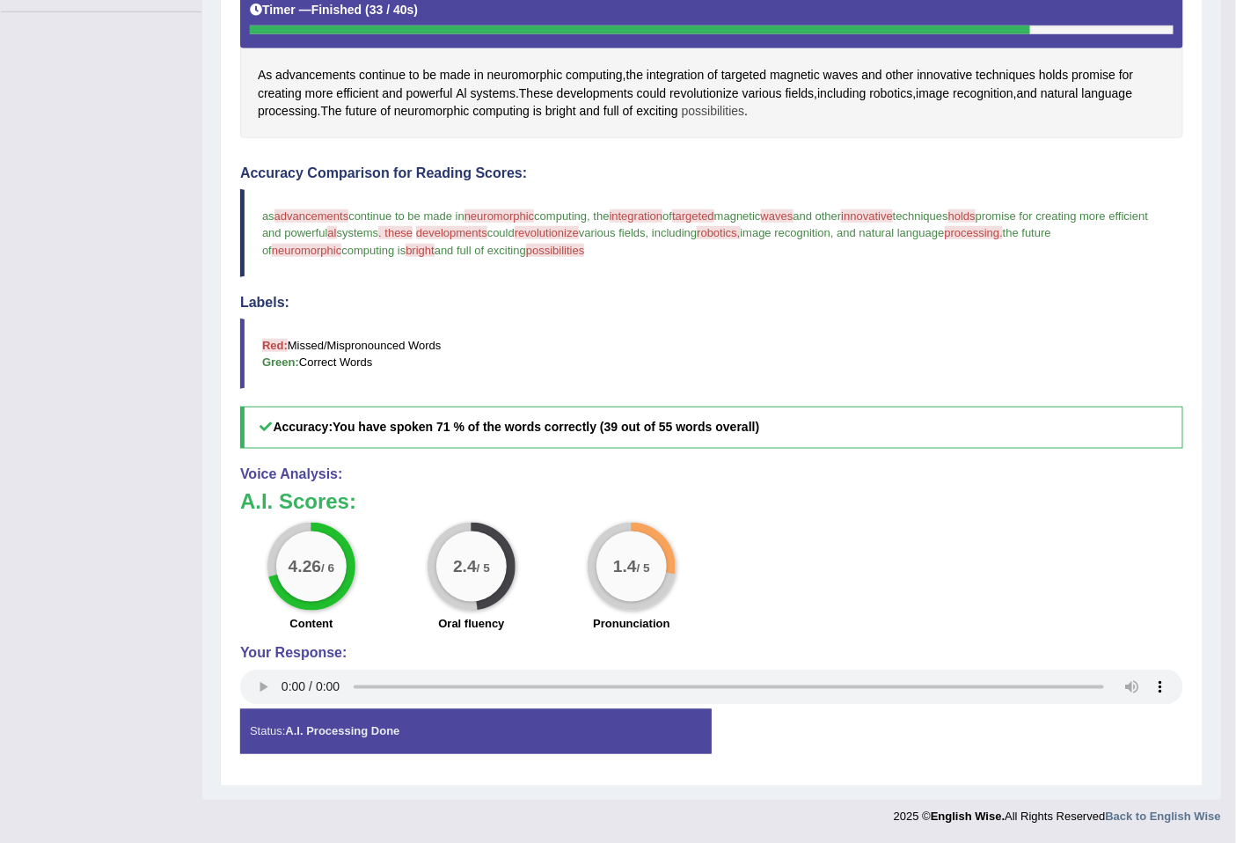
click at [707, 104] on span "possibilities" at bounding box center [713, 111] width 63 height 18
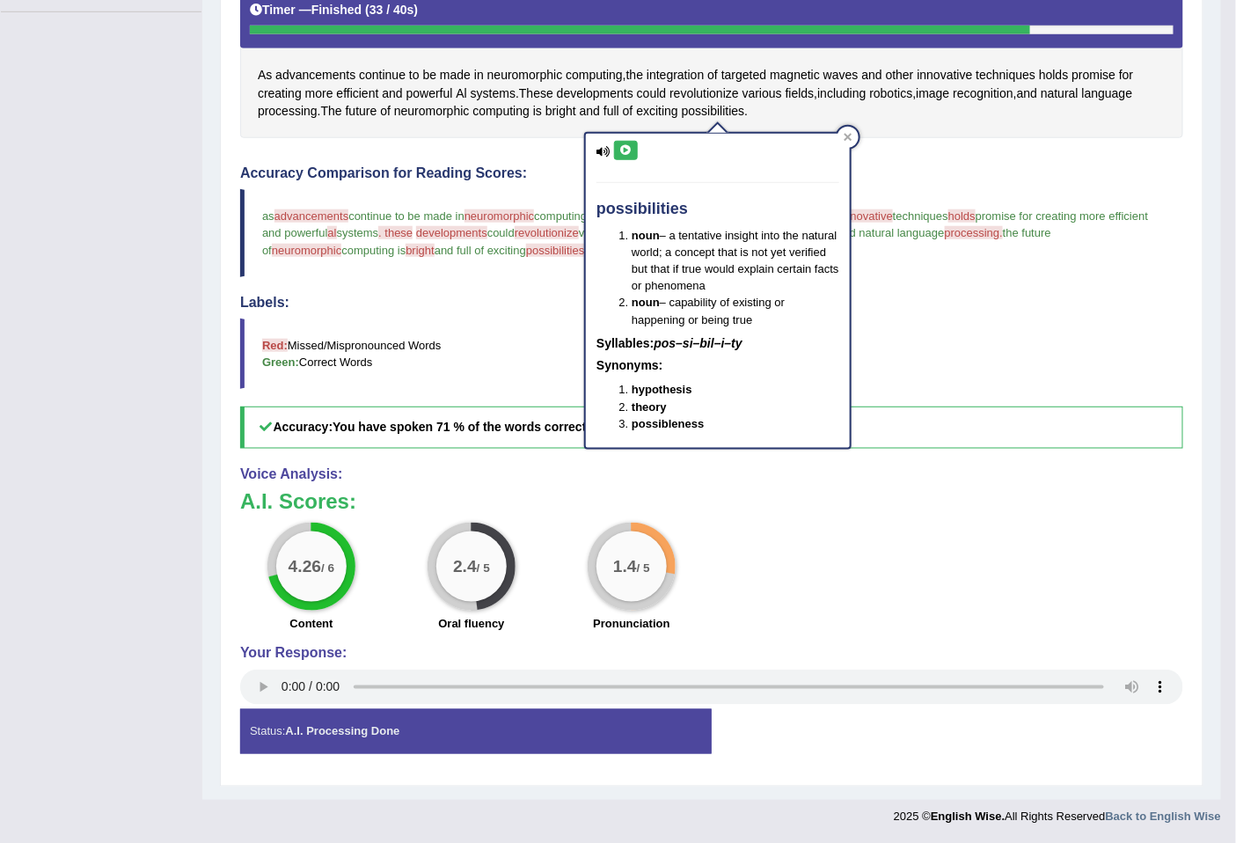
click at [621, 145] on icon at bounding box center [625, 150] width 13 height 11
click at [633, 153] on button at bounding box center [626, 150] width 24 height 19
click at [629, 145] on icon at bounding box center [625, 150] width 13 height 11
click at [425, 246] on span "bright" at bounding box center [419, 250] width 29 height 13
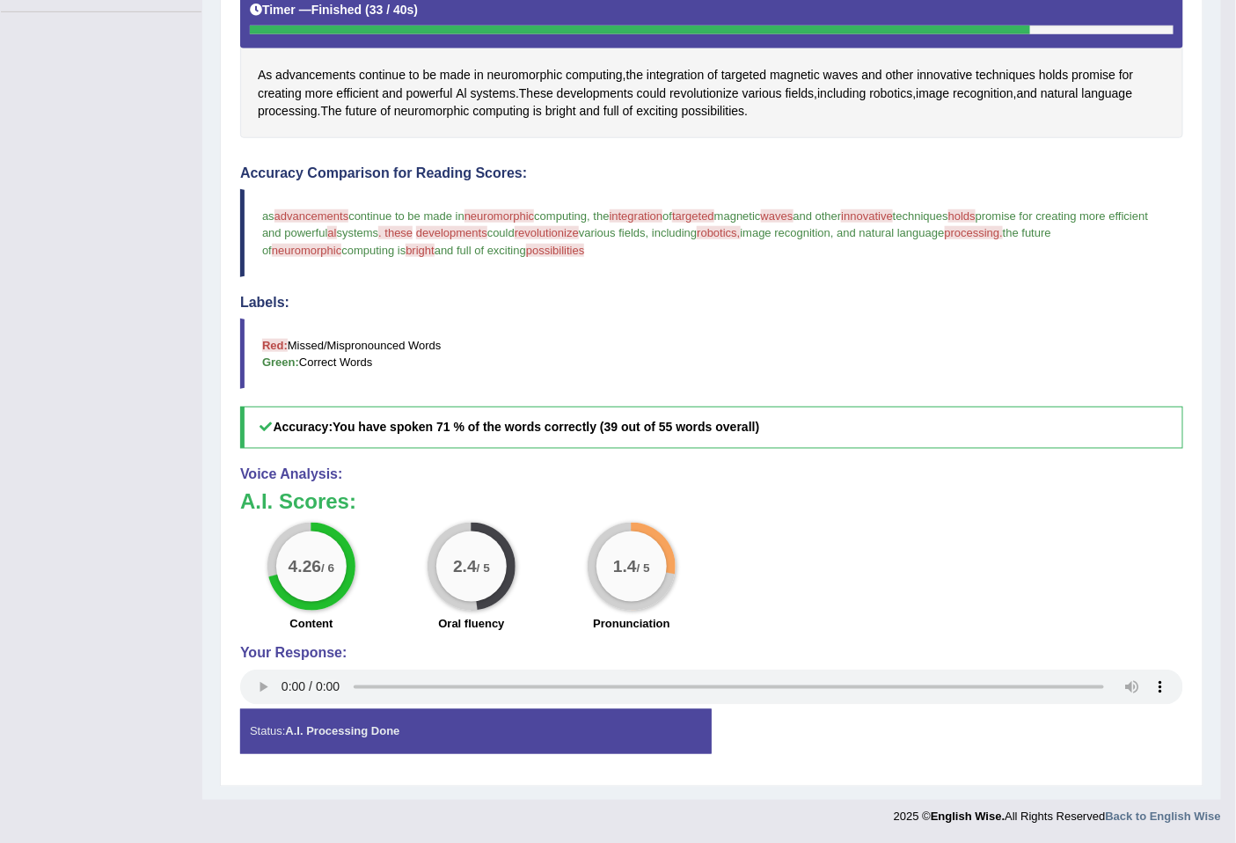
click at [410, 248] on span "bright" at bounding box center [419, 250] width 29 height 13
click at [521, 284] on div "Accuracy Comparison for Reading Scores: as advancements attachment continue to …" at bounding box center [711, 306] width 943 height 283
click at [418, 250] on span "bright" at bounding box center [419, 250] width 29 height 13
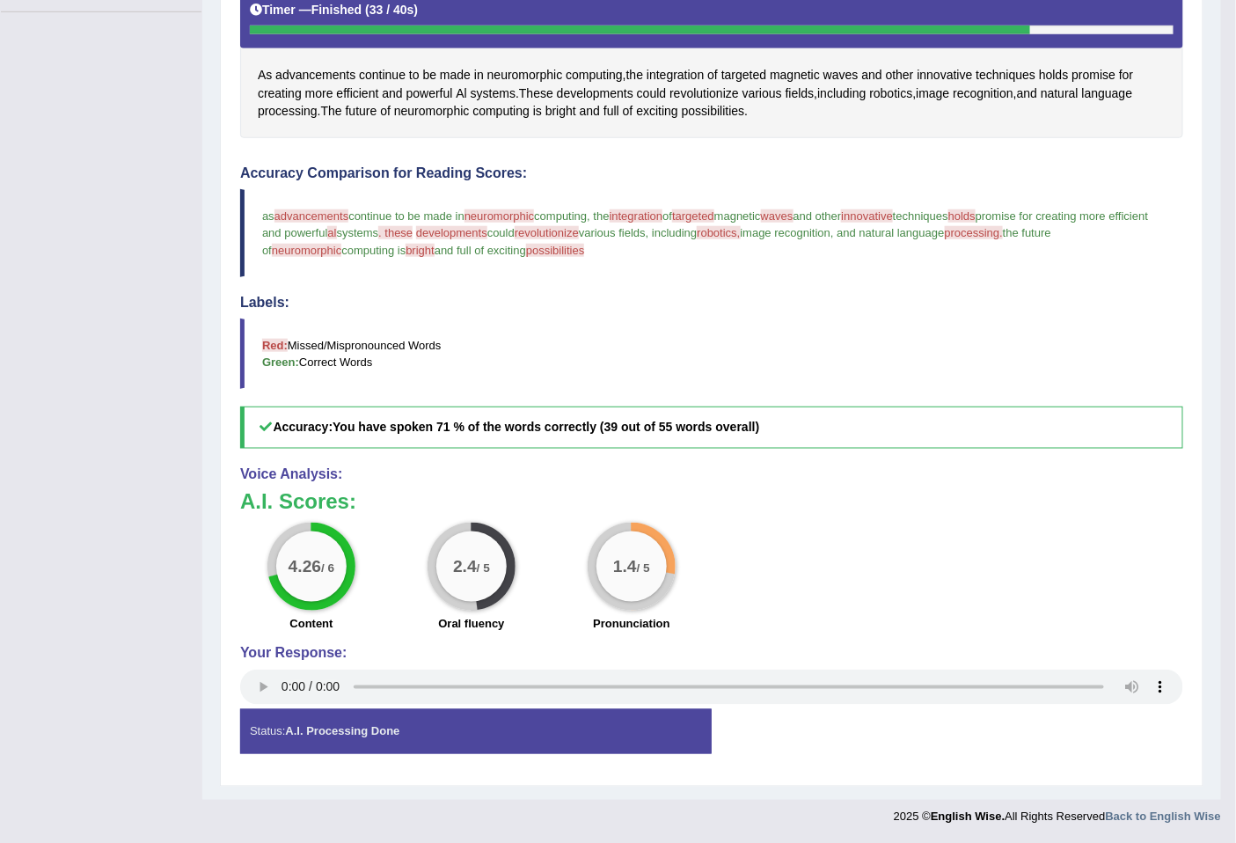
click at [418, 250] on span "bright" at bounding box center [419, 250] width 29 height 13
click at [309, 252] on span "neuromorphic" at bounding box center [307, 250] width 70 height 13
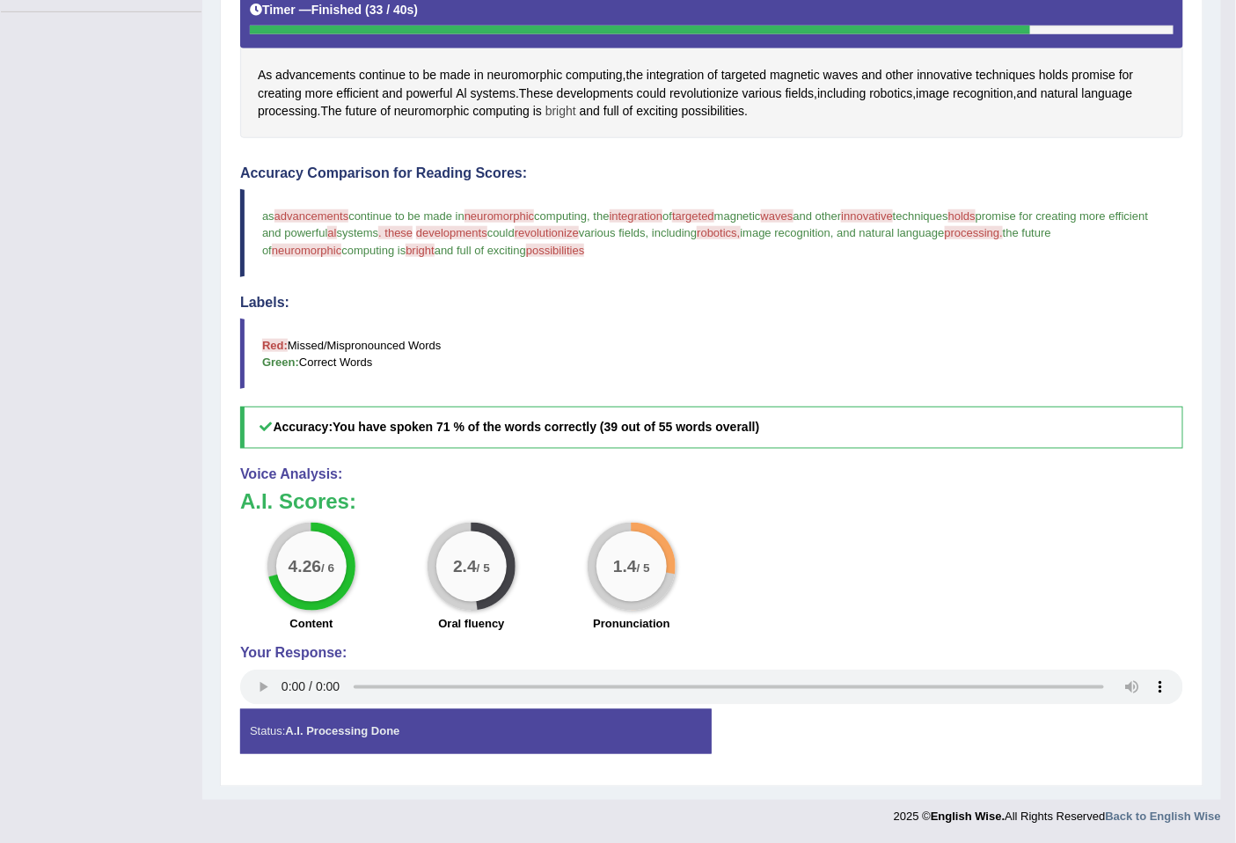
click at [560, 112] on span "bright" at bounding box center [560, 111] width 31 height 18
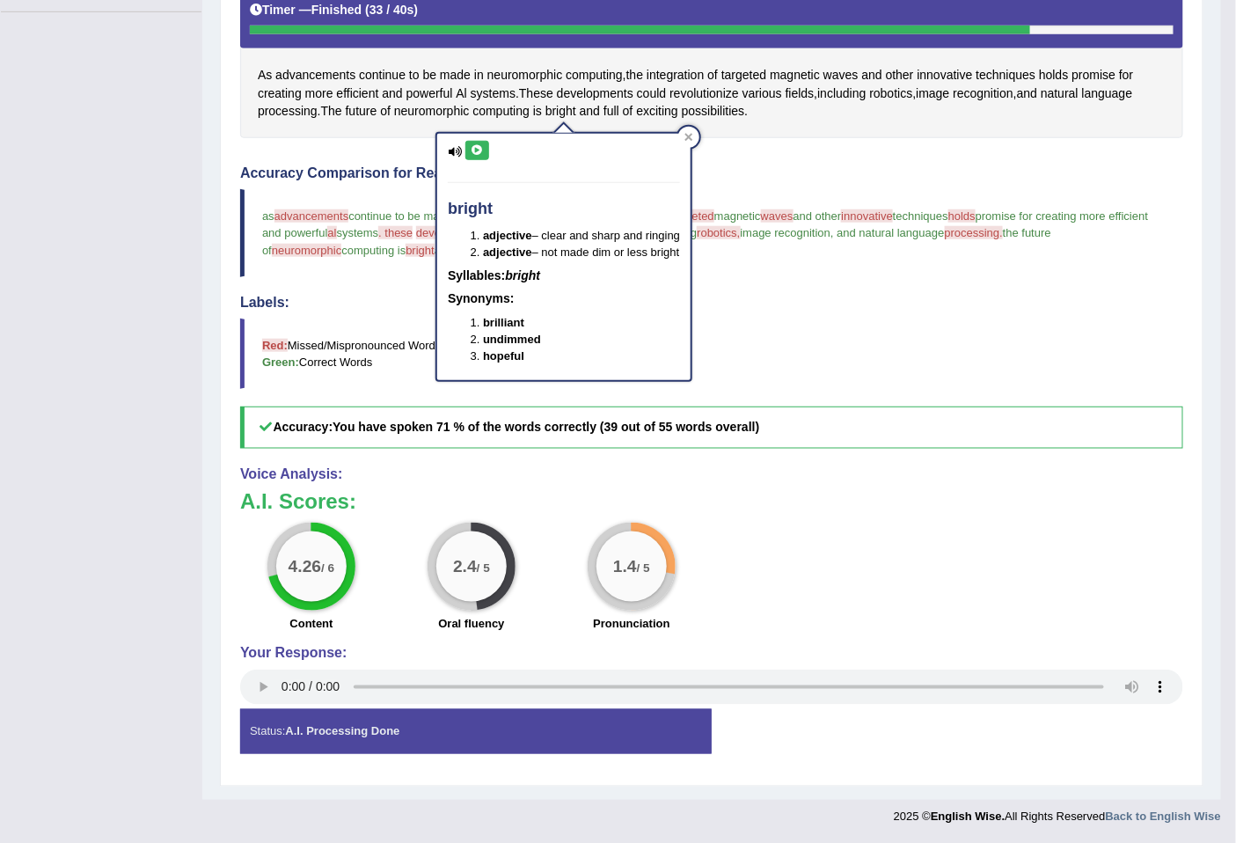
click at [475, 153] on icon at bounding box center [476, 150] width 13 height 11
click at [478, 151] on icon at bounding box center [476, 150] width 13 height 11
click at [933, 180] on div "Accuracy Comparison for Reading Scores: as advancements attachment continue to …" at bounding box center [711, 306] width 943 height 283
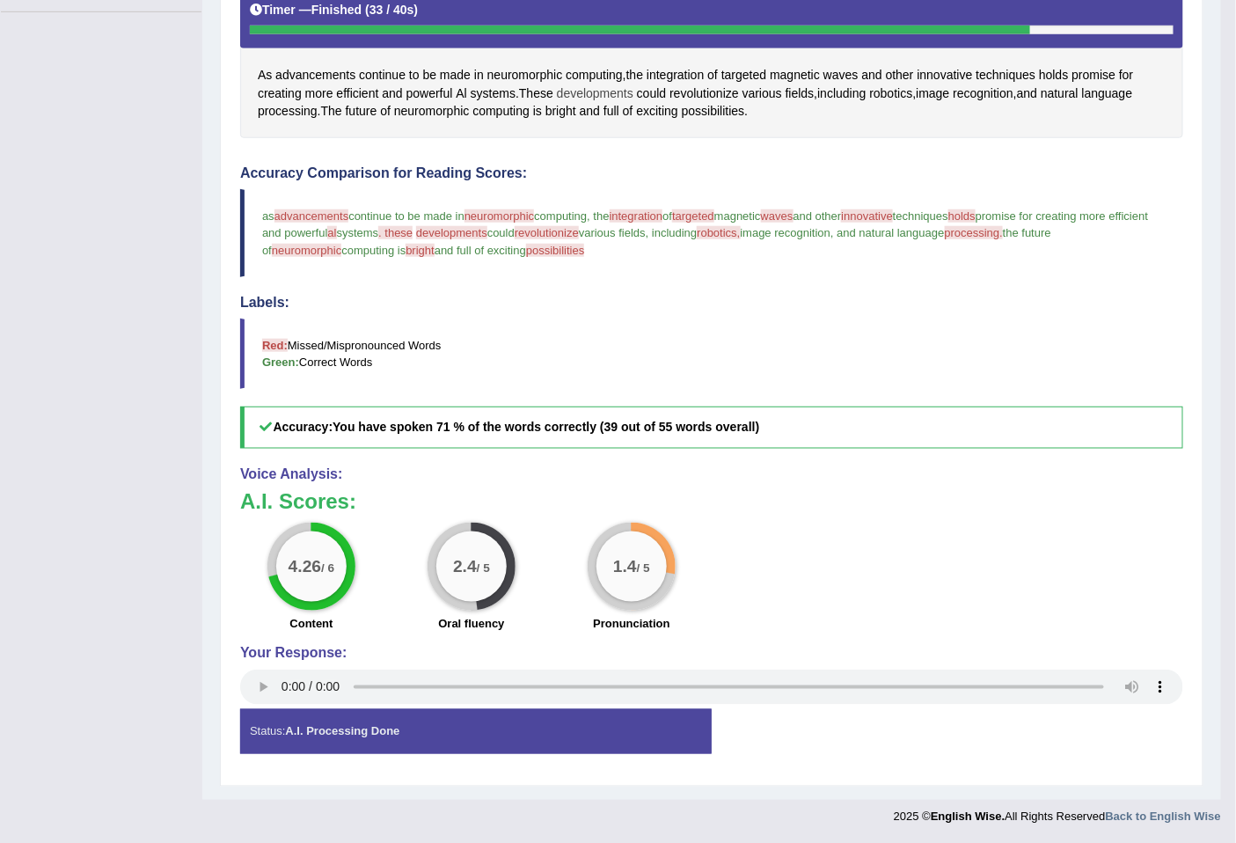
click at [585, 94] on span "developments" at bounding box center [595, 93] width 77 height 18
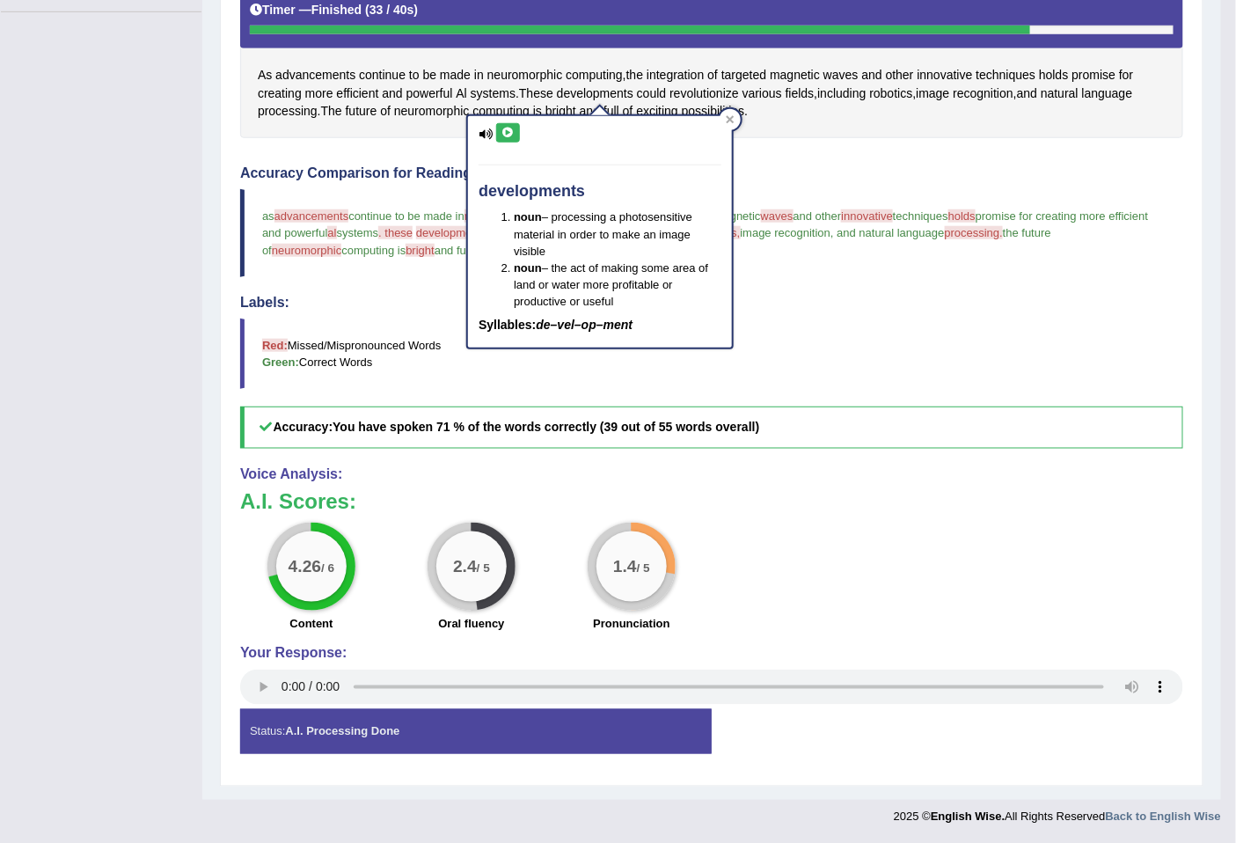
click at [508, 128] on icon at bounding box center [507, 133] width 13 height 11
click at [732, 120] on icon at bounding box center [730, 119] width 8 height 8
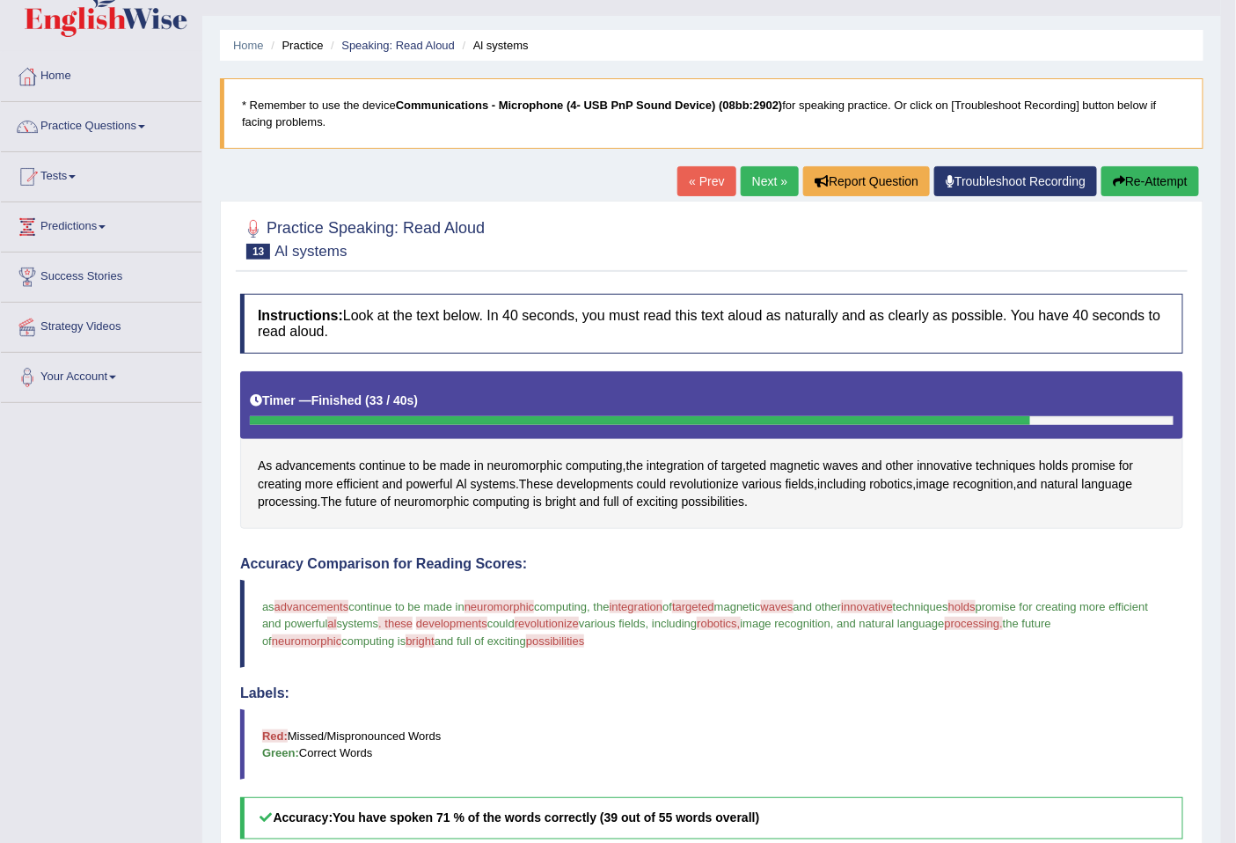
scroll to position [0, 0]
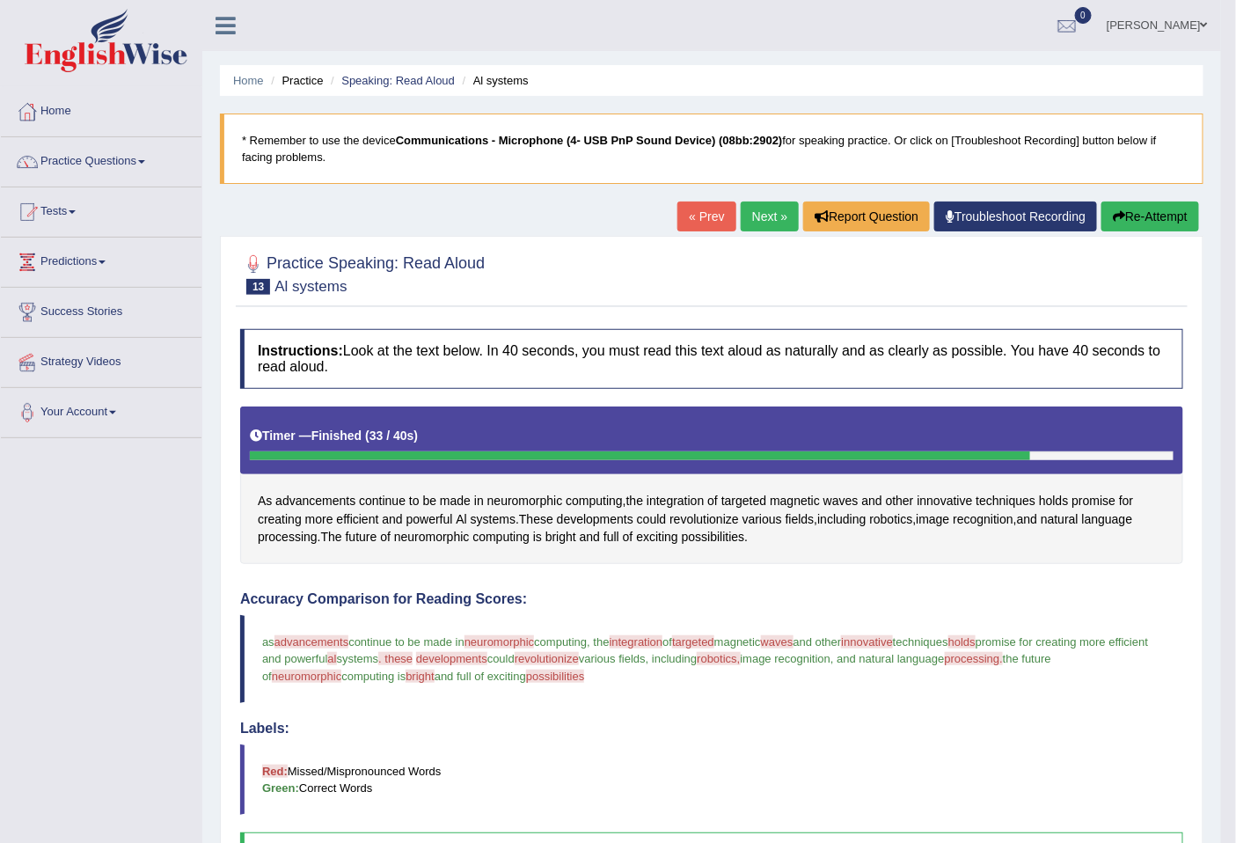
click at [1136, 213] on button "Re-Attempt" at bounding box center [1150, 216] width 98 height 30
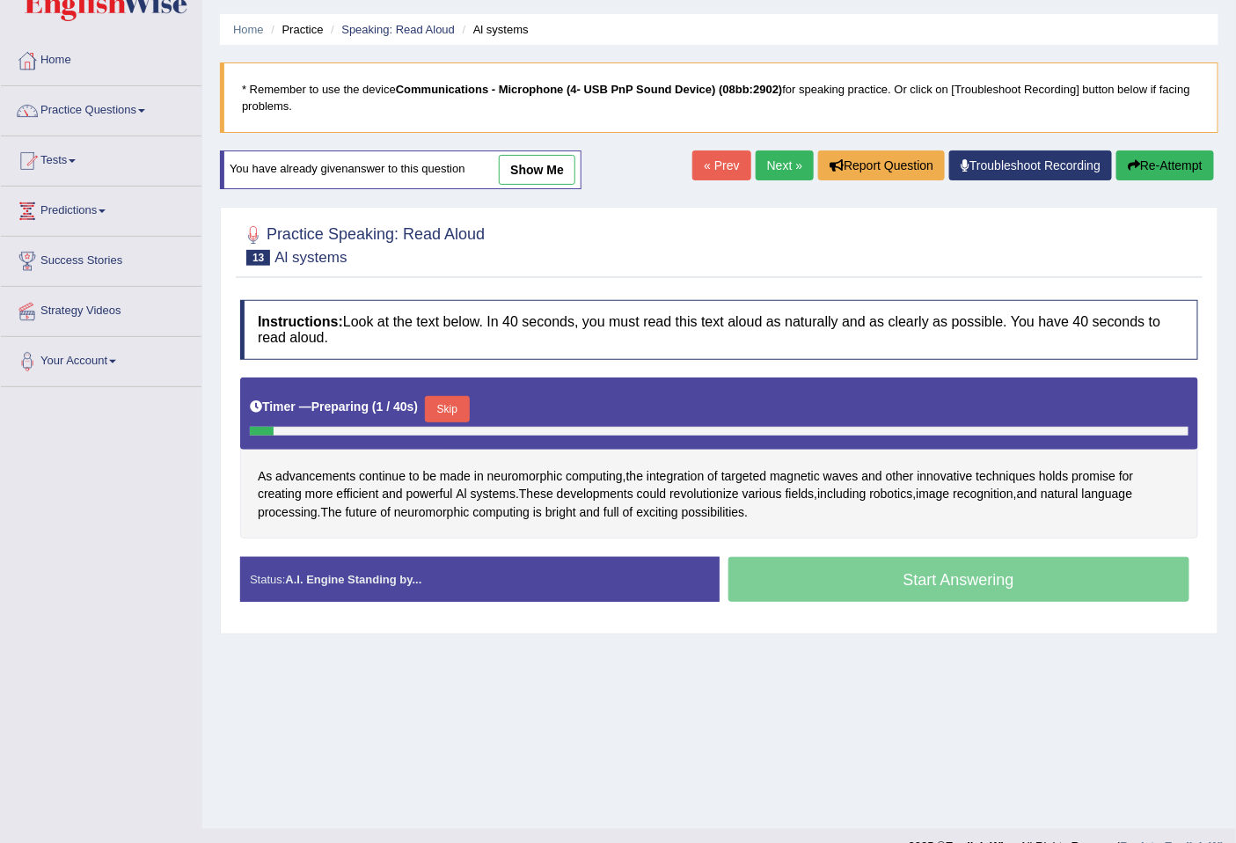
scroll to position [80, 0]
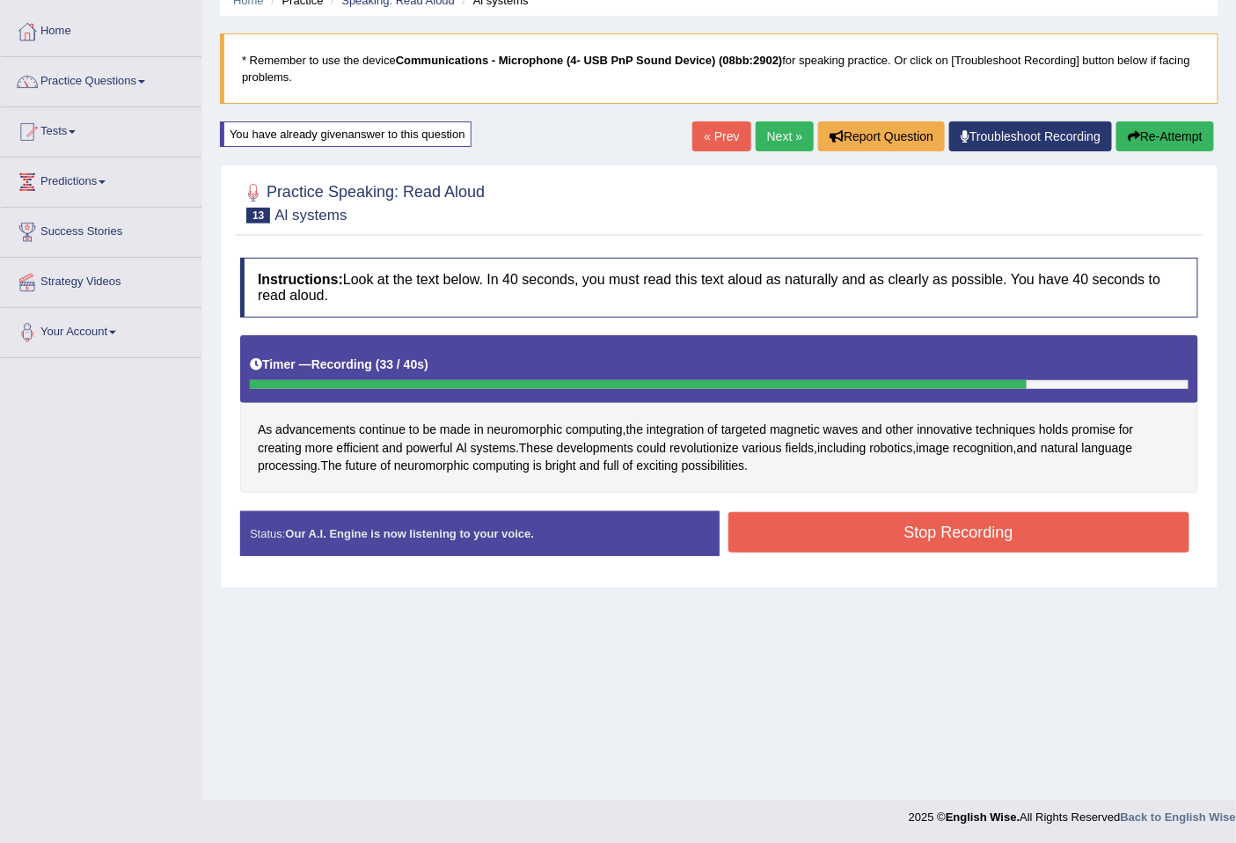
click at [947, 525] on button "Stop Recording" at bounding box center [959, 532] width 462 height 40
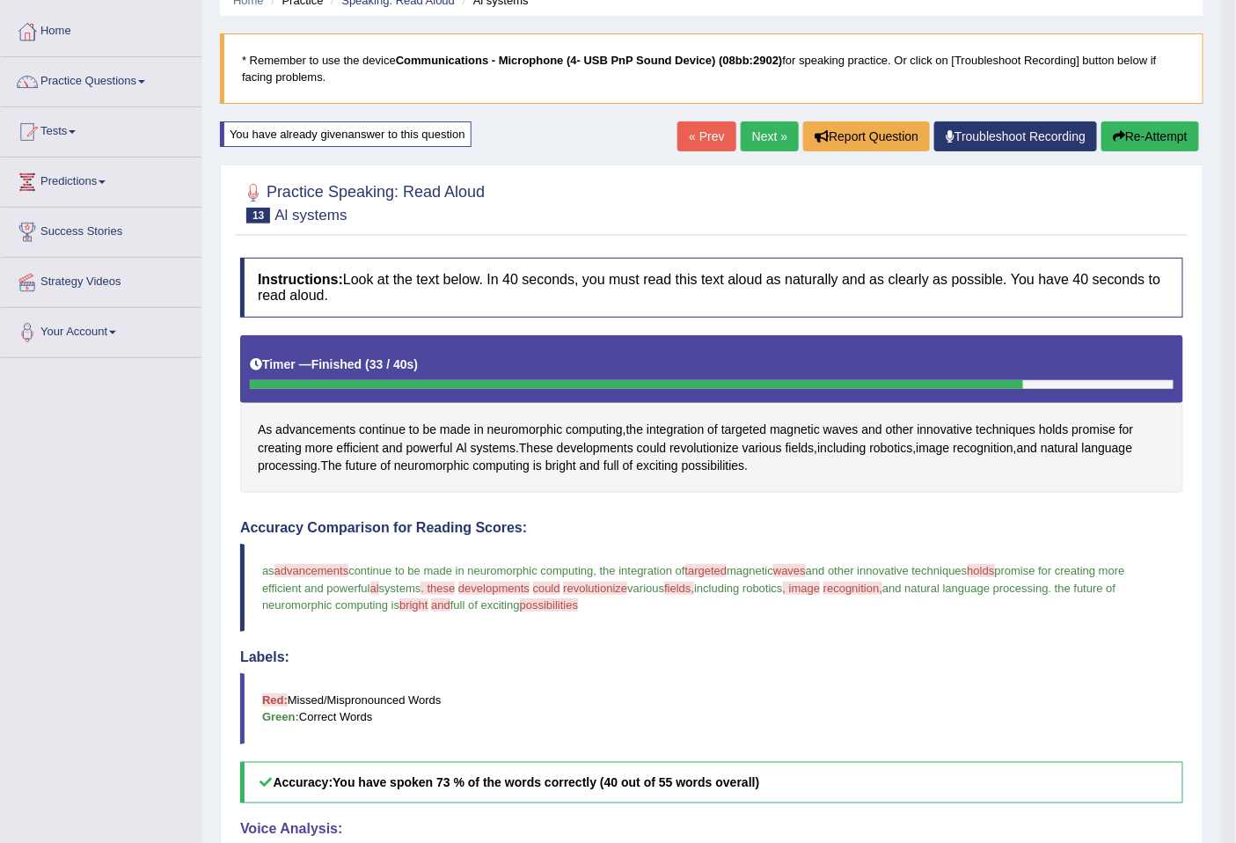
scroll to position [434, 0]
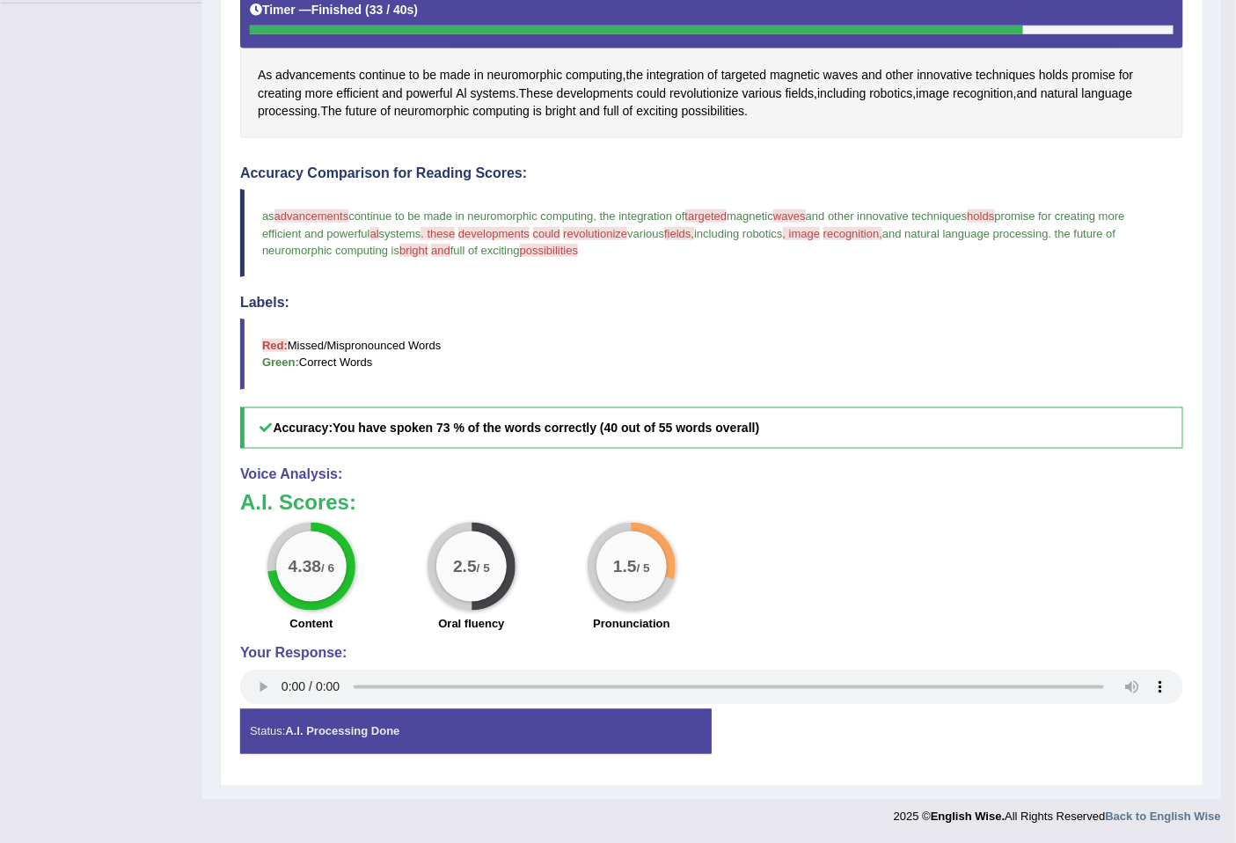
click at [881, 513] on h3 "A.I. Scores:" at bounding box center [711, 502] width 943 height 23
click at [609, 552] on div "1.5 / 5" at bounding box center [631, 566] width 70 height 70
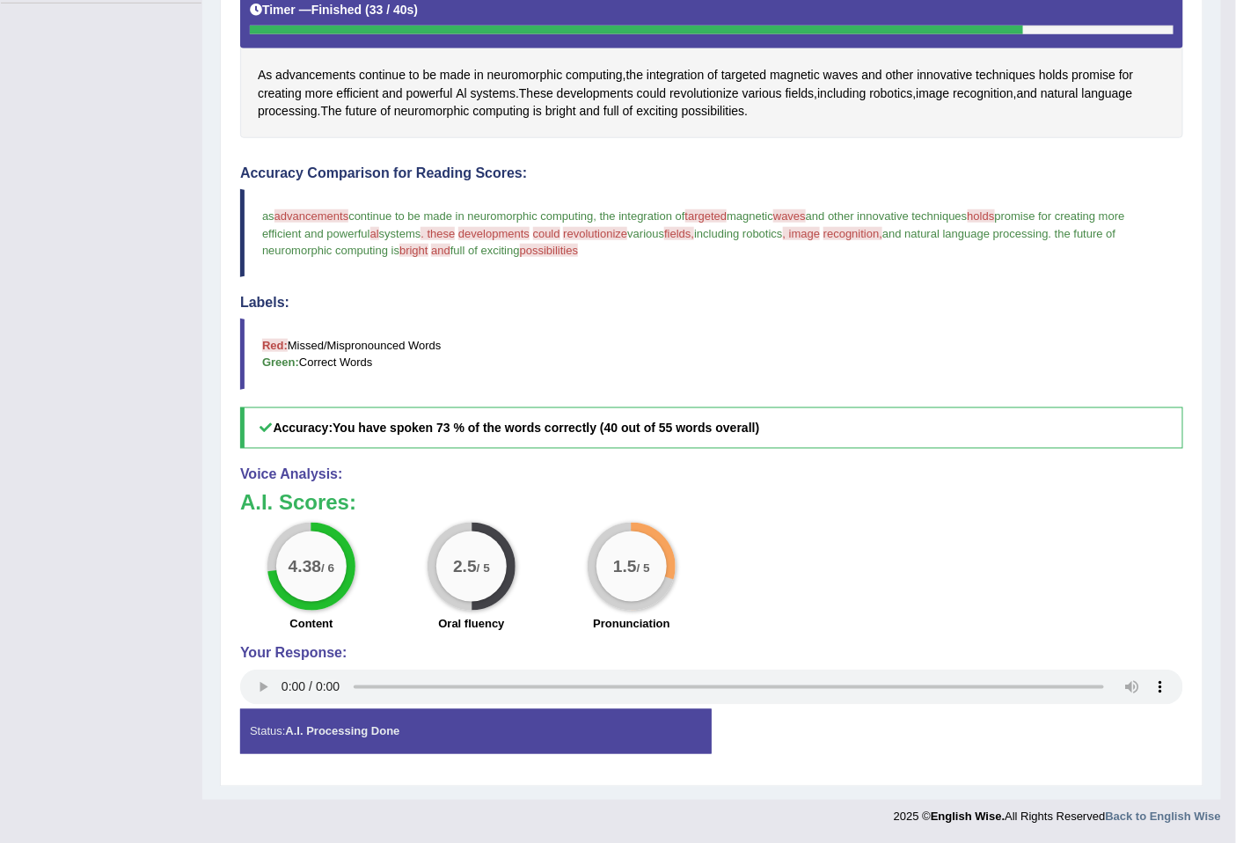
scroll to position [0, 0]
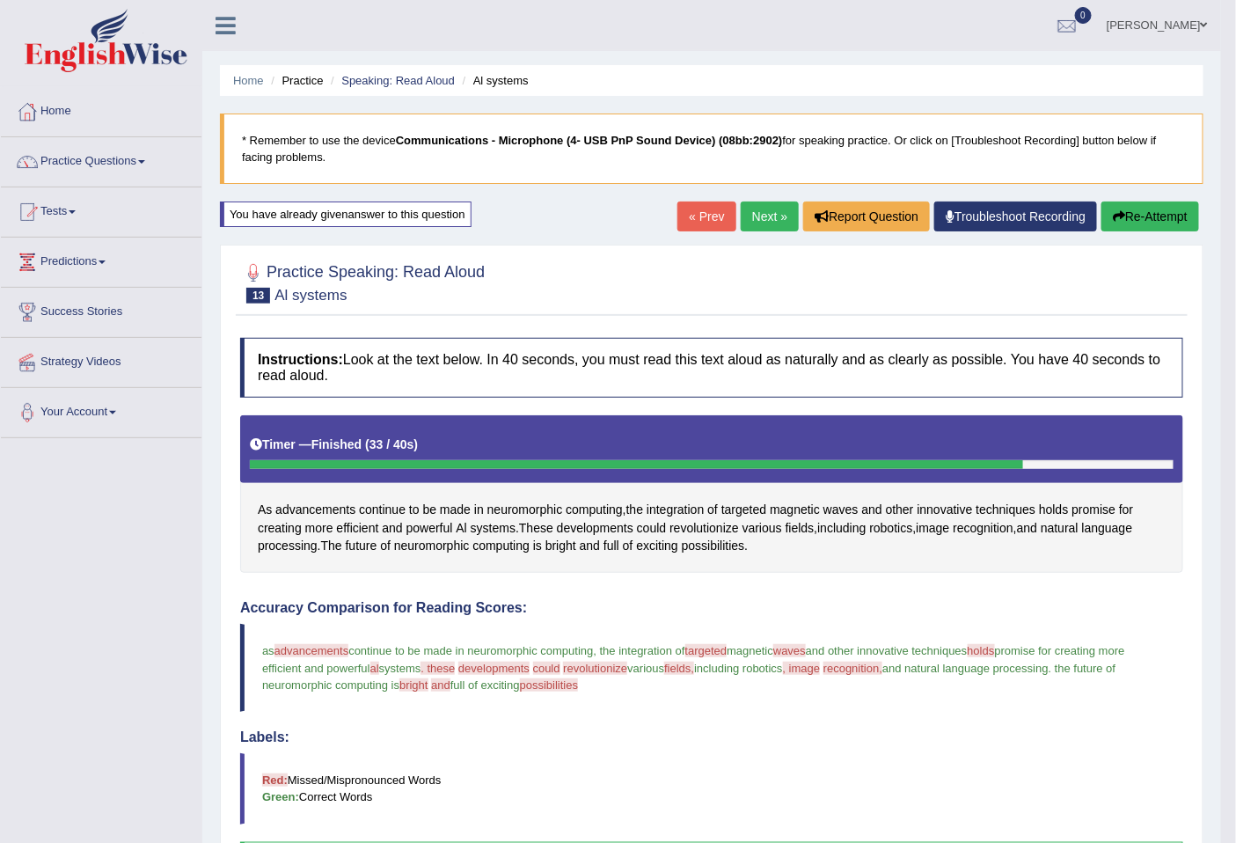
click at [760, 203] on link "Next »" at bounding box center [769, 216] width 58 height 30
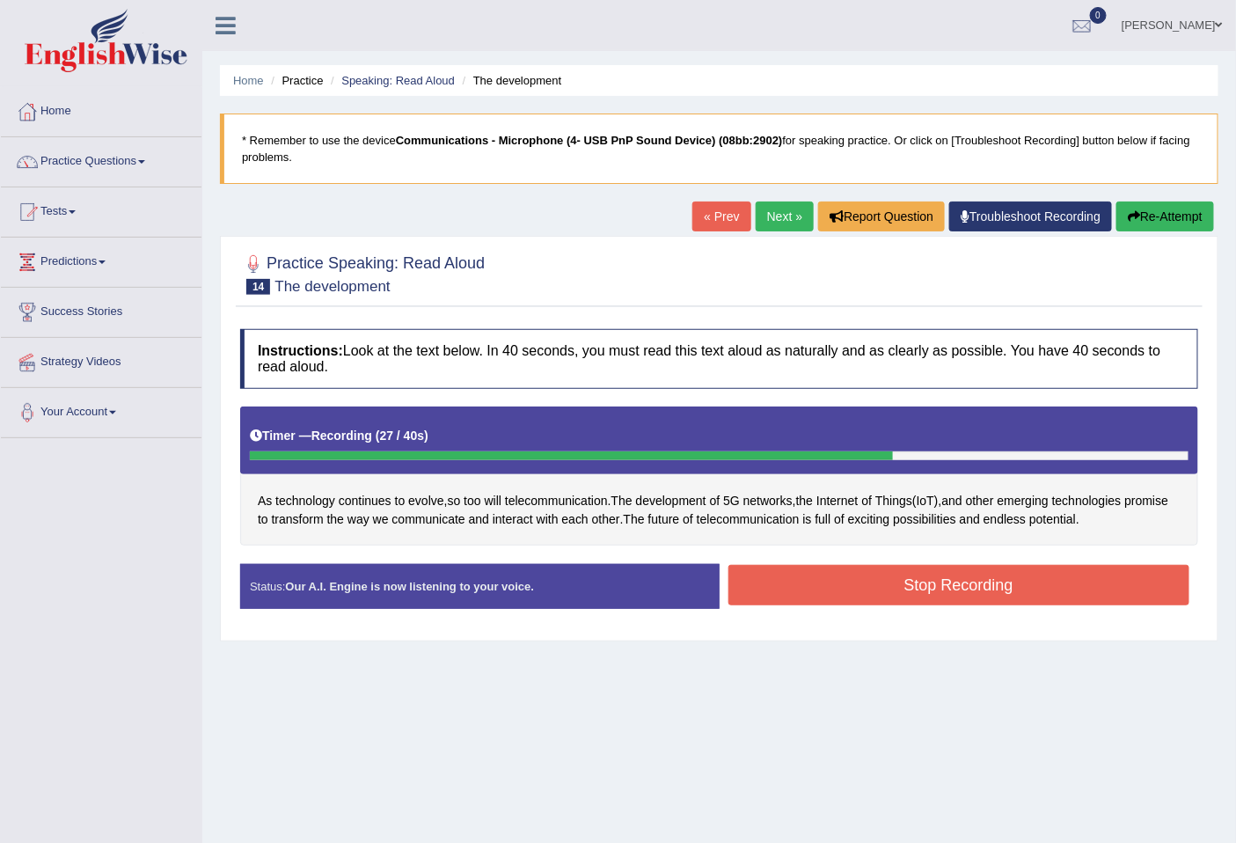
click at [1064, 602] on button "Stop Recording" at bounding box center [959, 585] width 462 height 40
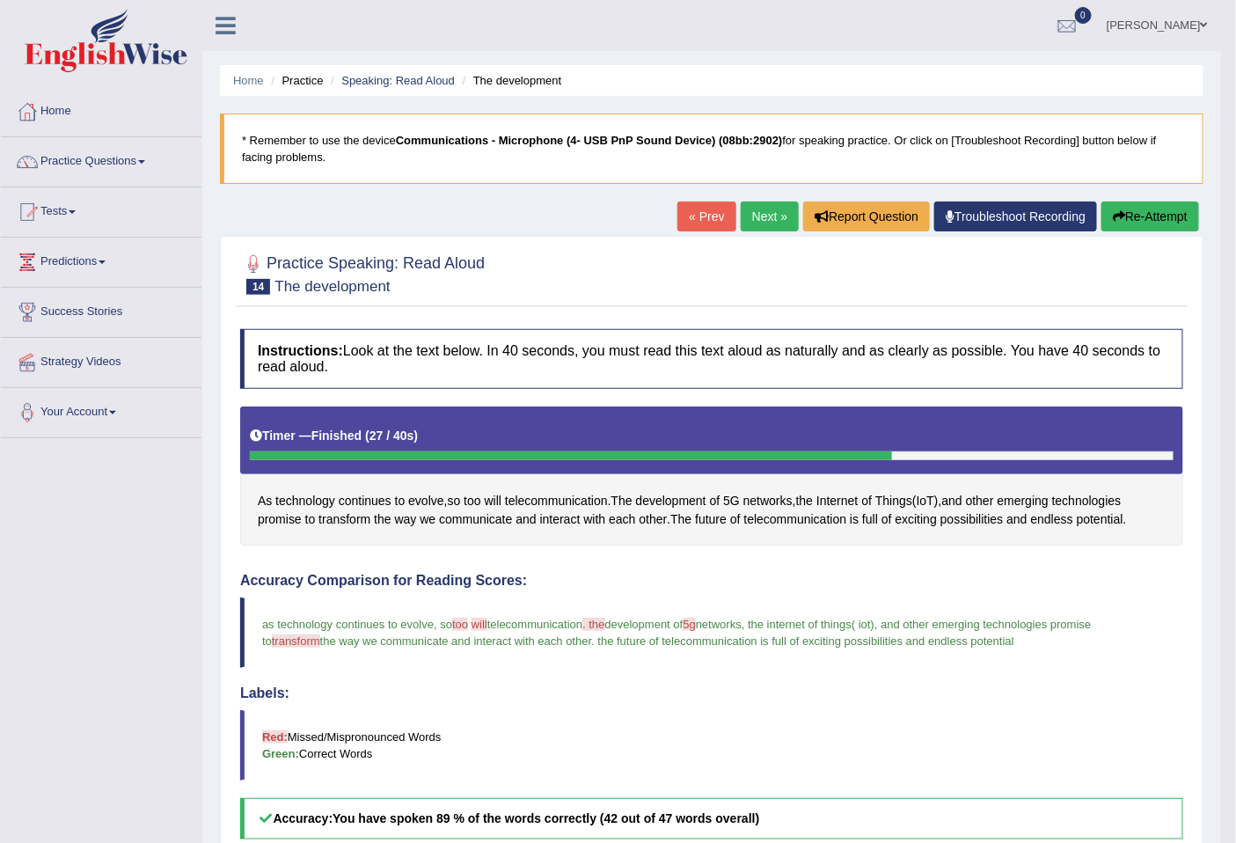
scroll to position [325, 0]
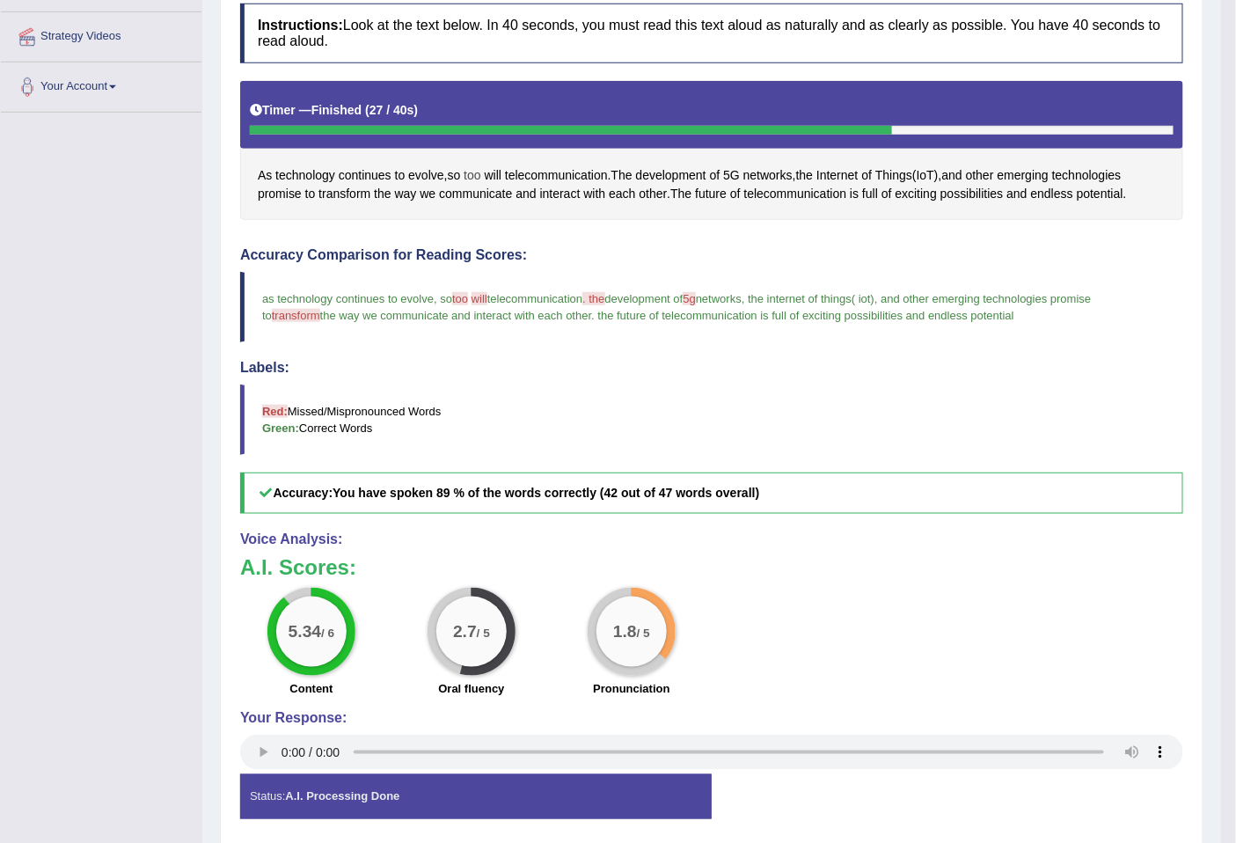
click at [476, 170] on span "too" at bounding box center [471, 175] width 17 height 18
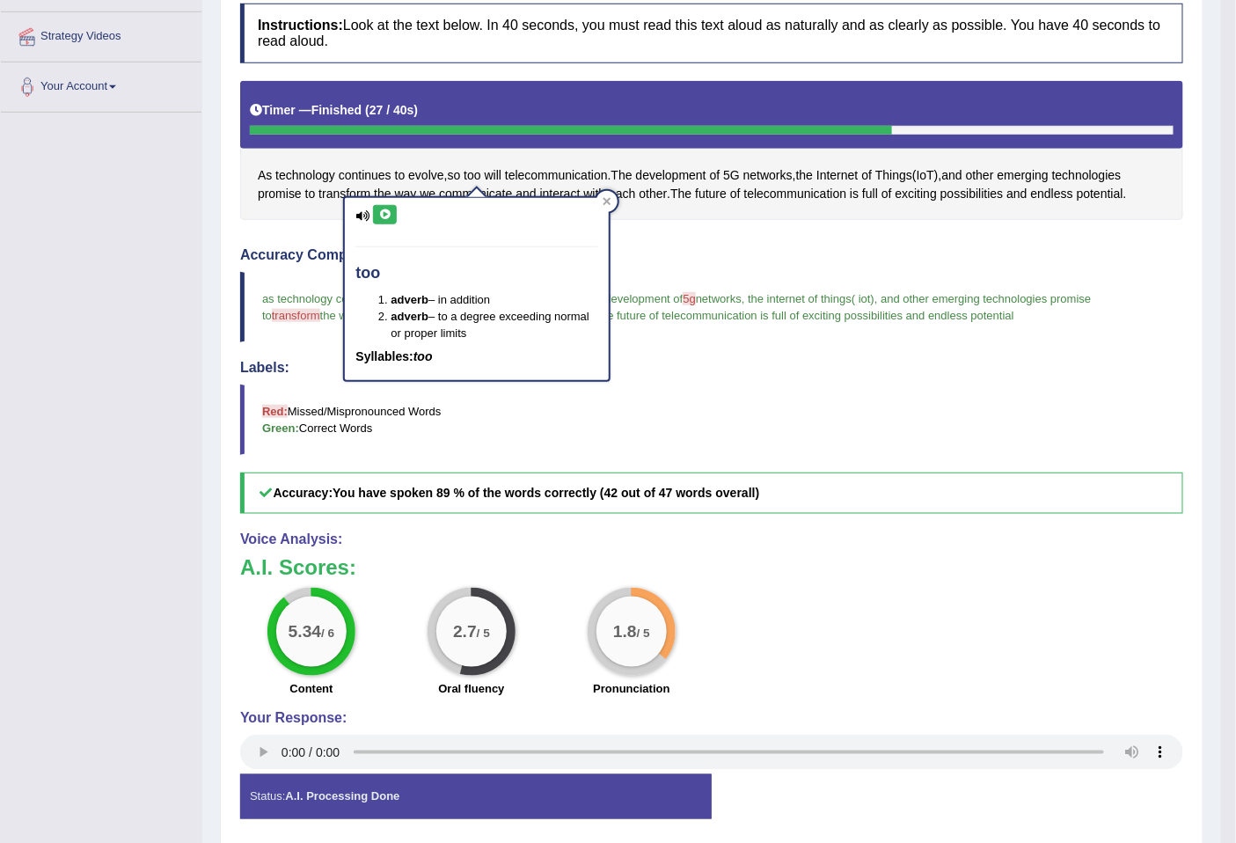
click at [378, 216] on icon at bounding box center [384, 214] width 13 height 11
click at [596, 204] on div at bounding box center [606, 201] width 21 height 21
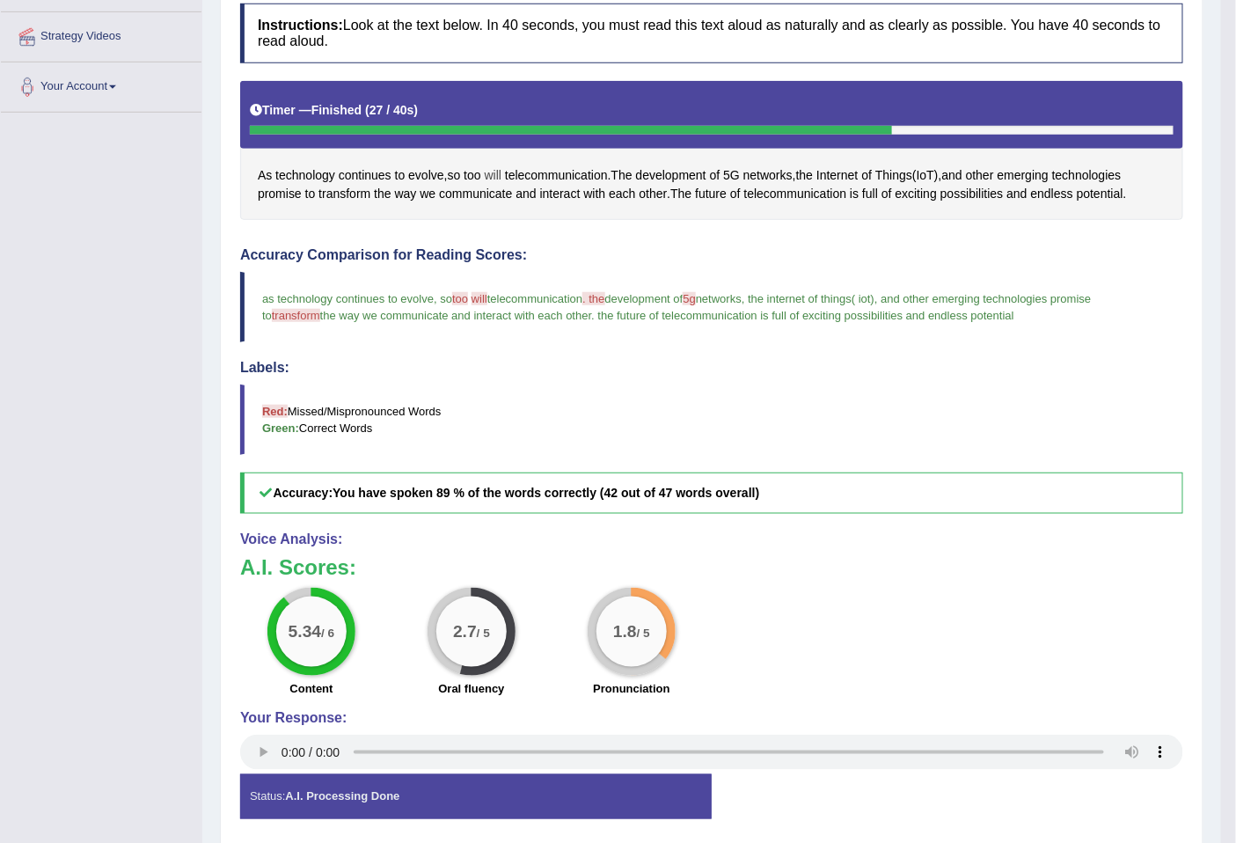
click at [494, 180] on span "will" at bounding box center [493, 175] width 17 height 18
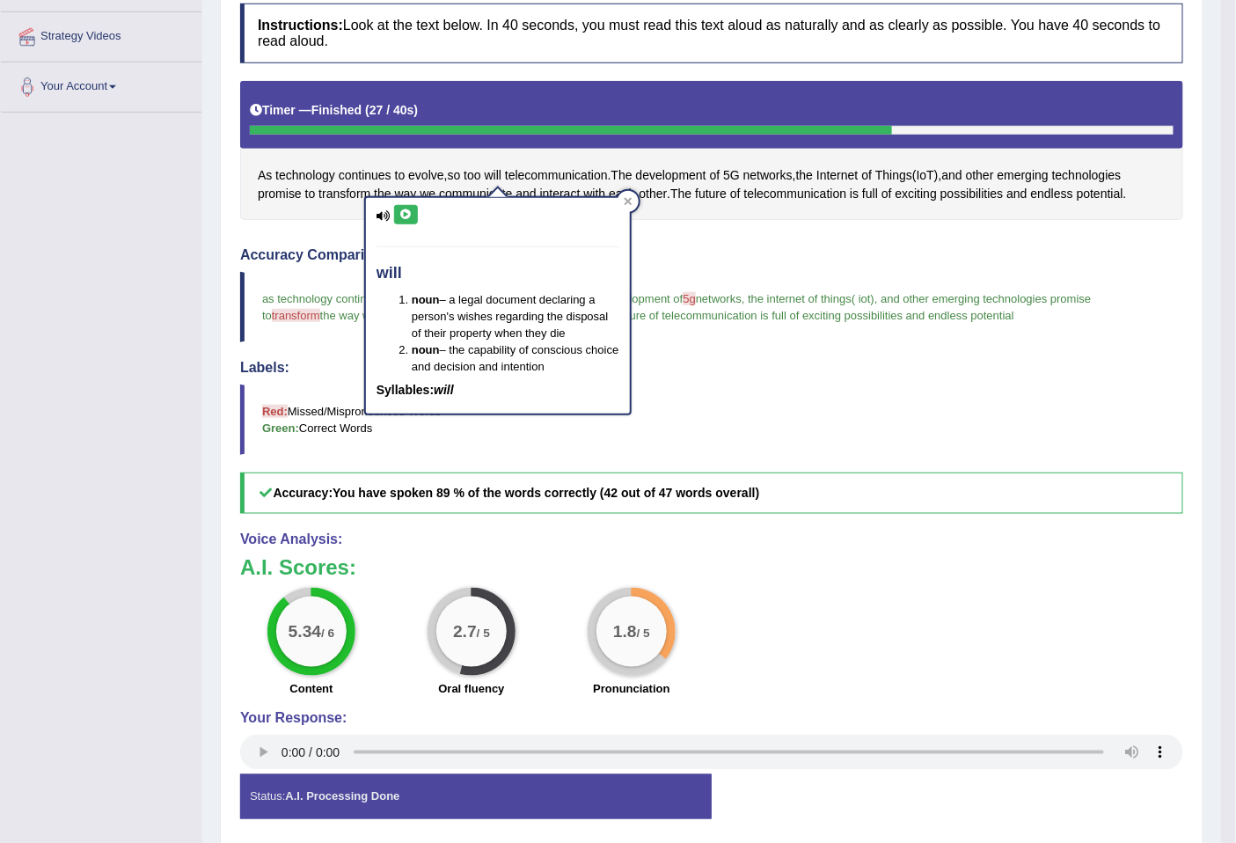
click at [398, 205] on button at bounding box center [406, 214] width 24 height 19
click at [303, 320] on span "transform" at bounding box center [296, 315] width 48 height 13
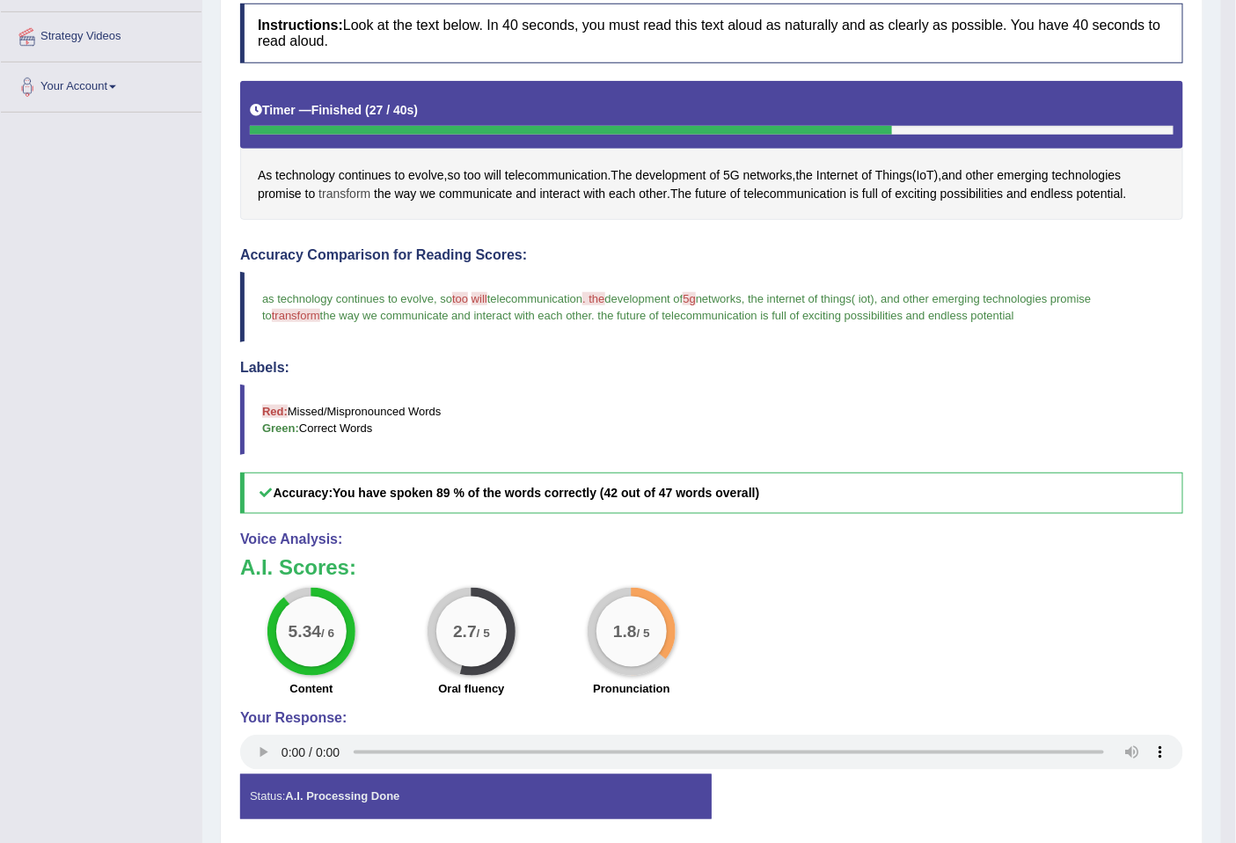
click at [336, 199] on span "transform" at bounding box center [344, 194] width 52 height 18
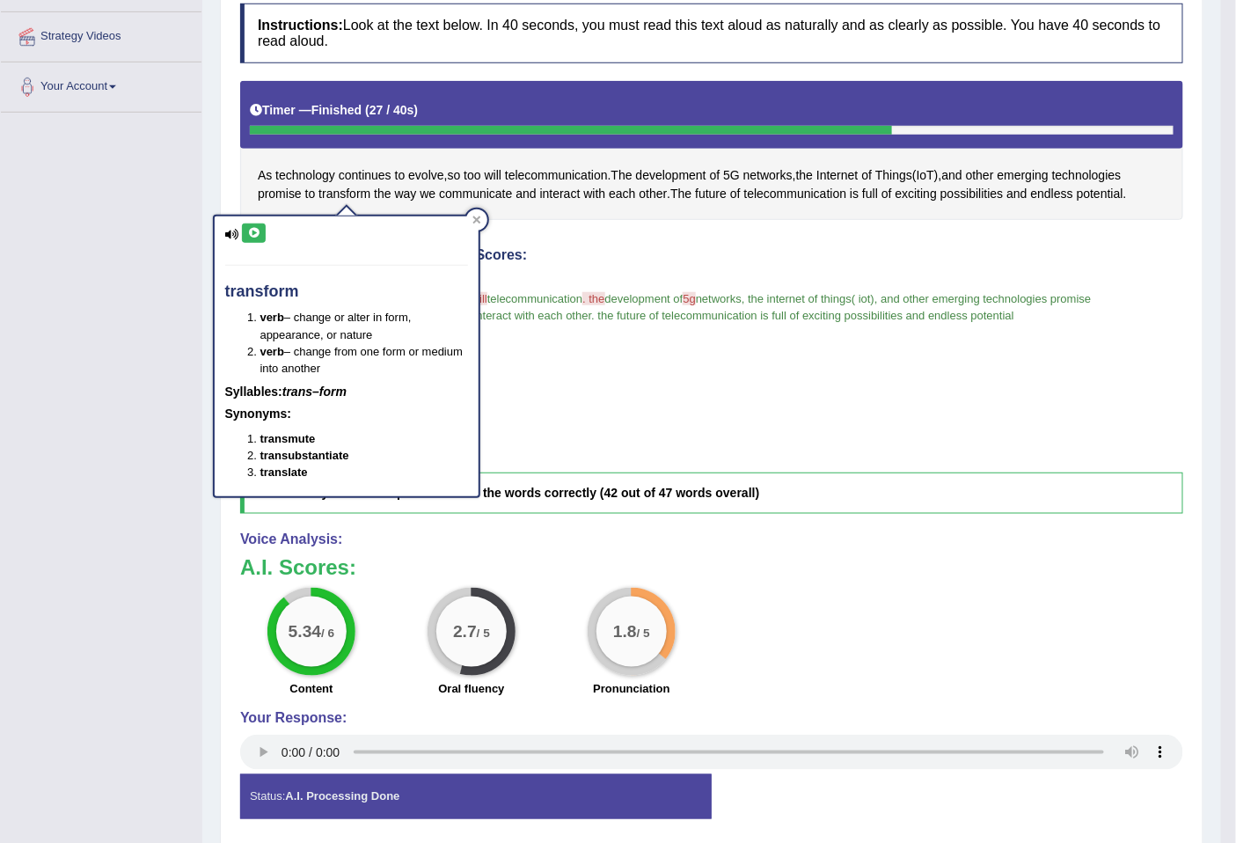
click at [262, 232] on button at bounding box center [254, 232] width 24 height 19
click at [740, 170] on span "5G" at bounding box center [731, 175] width 17 height 18
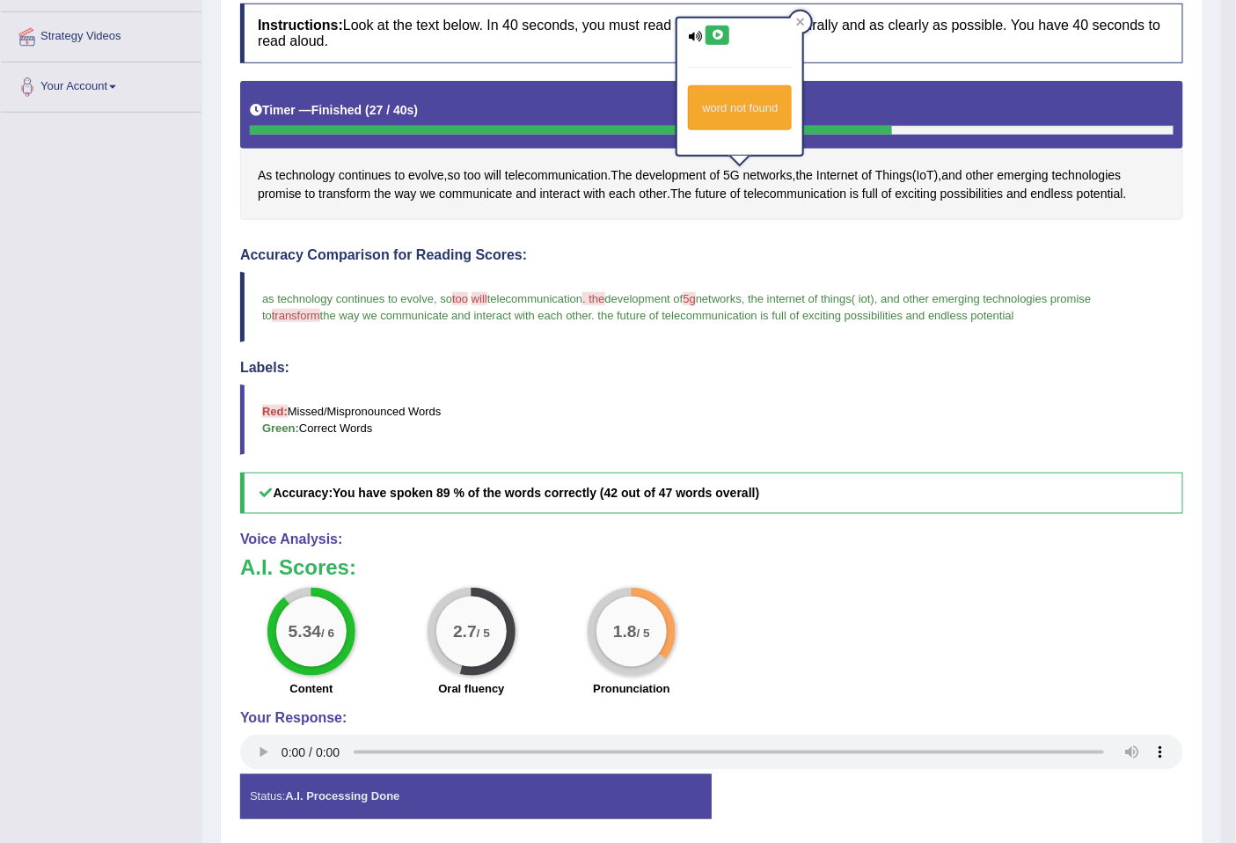
click at [718, 114] on div "word not found" at bounding box center [740, 107] width 104 height 45
click at [714, 22] on div "word not found" at bounding box center [739, 86] width 125 height 136
click at [714, 33] on icon at bounding box center [717, 35] width 13 height 11
click at [848, 381] on div "Labels: Red: Missed/Mispronounced Words Green: Correct Words" at bounding box center [711, 407] width 943 height 95
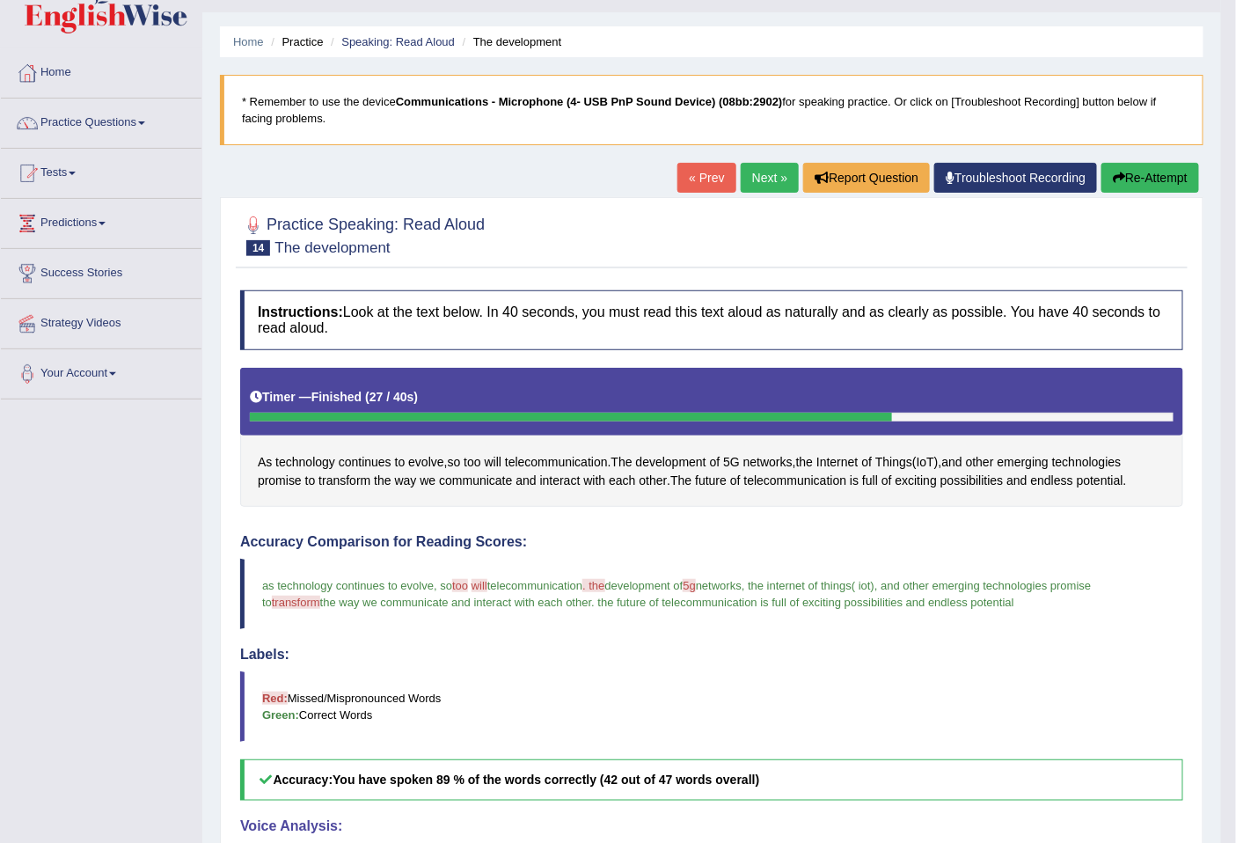
scroll to position [0, 0]
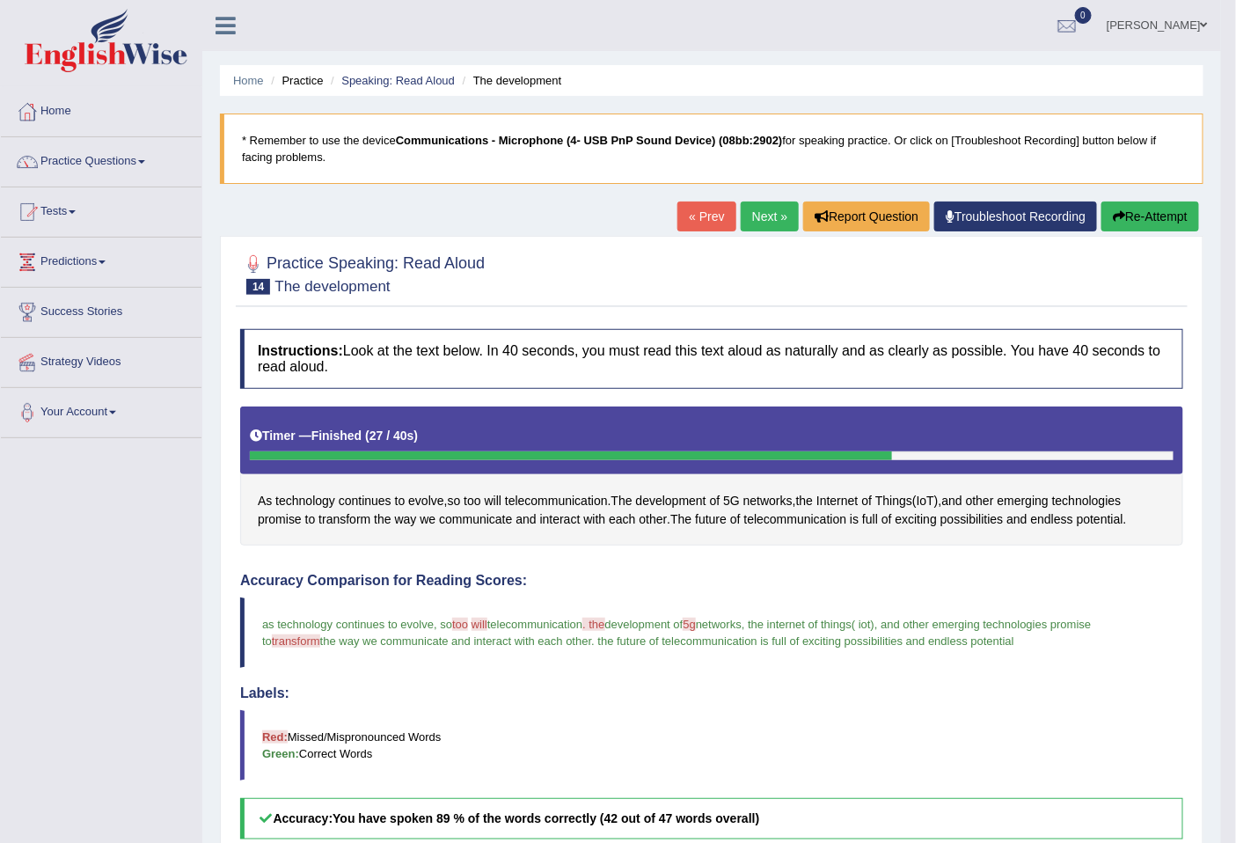
click at [1132, 217] on button "Re-Attempt" at bounding box center [1150, 216] width 98 height 30
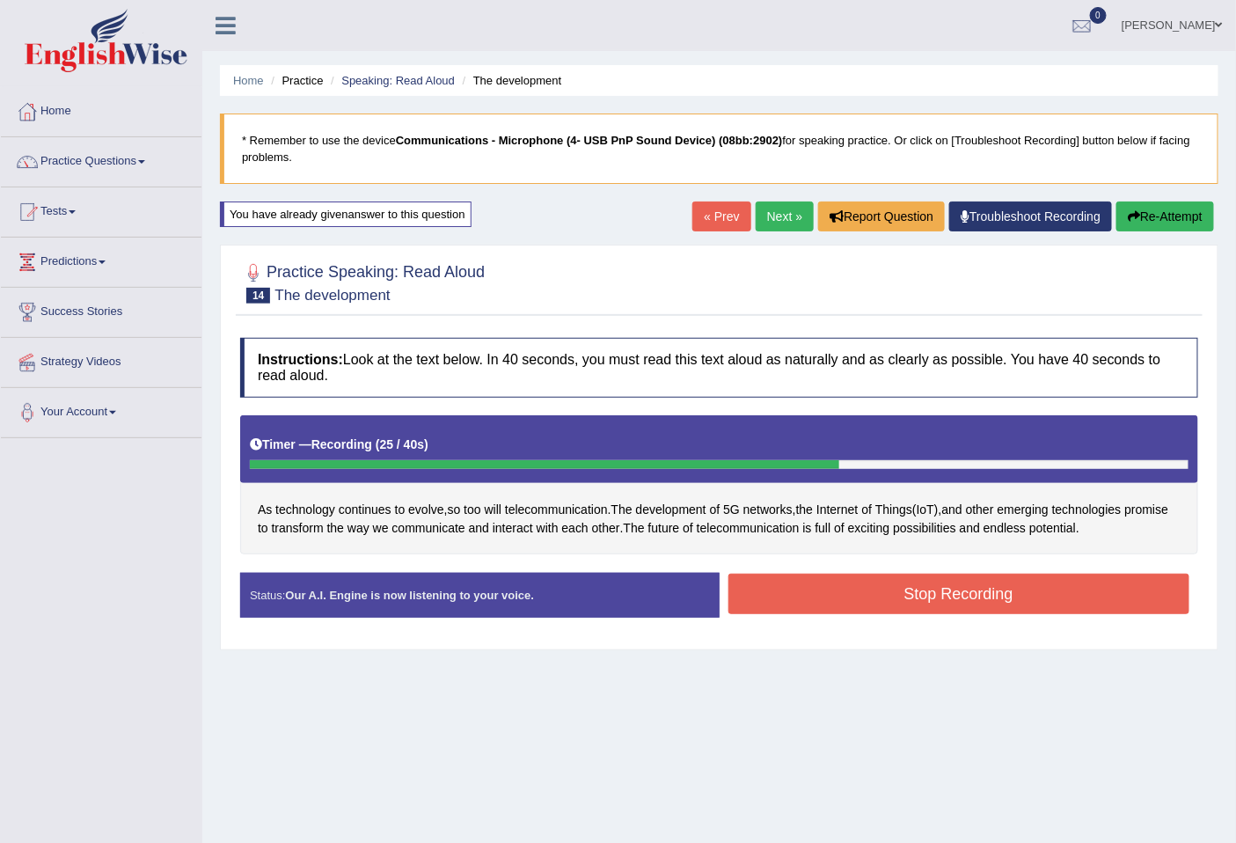
click at [1145, 586] on button "Stop Recording" at bounding box center [959, 593] width 462 height 40
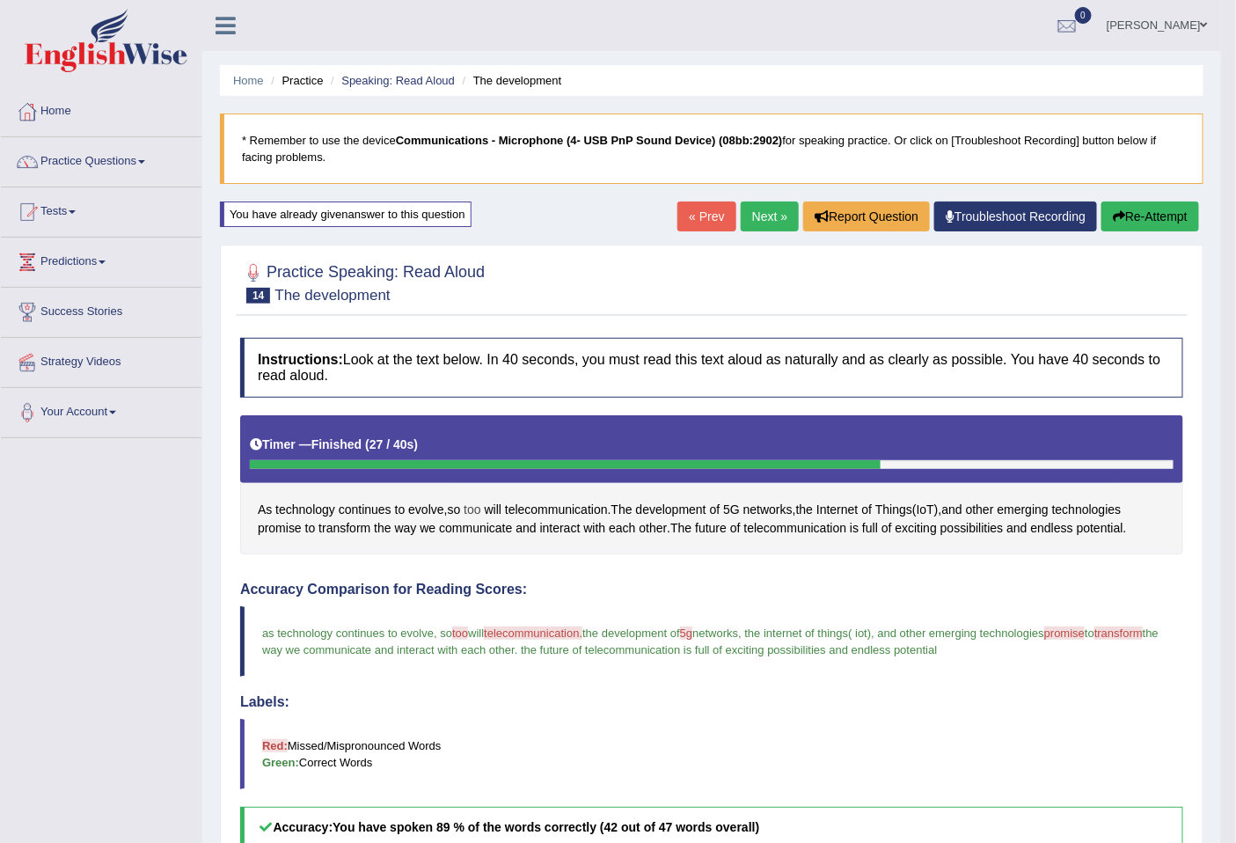
click at [475, 513] on span "too" at bounding box center [471, 509] width 17 height 18
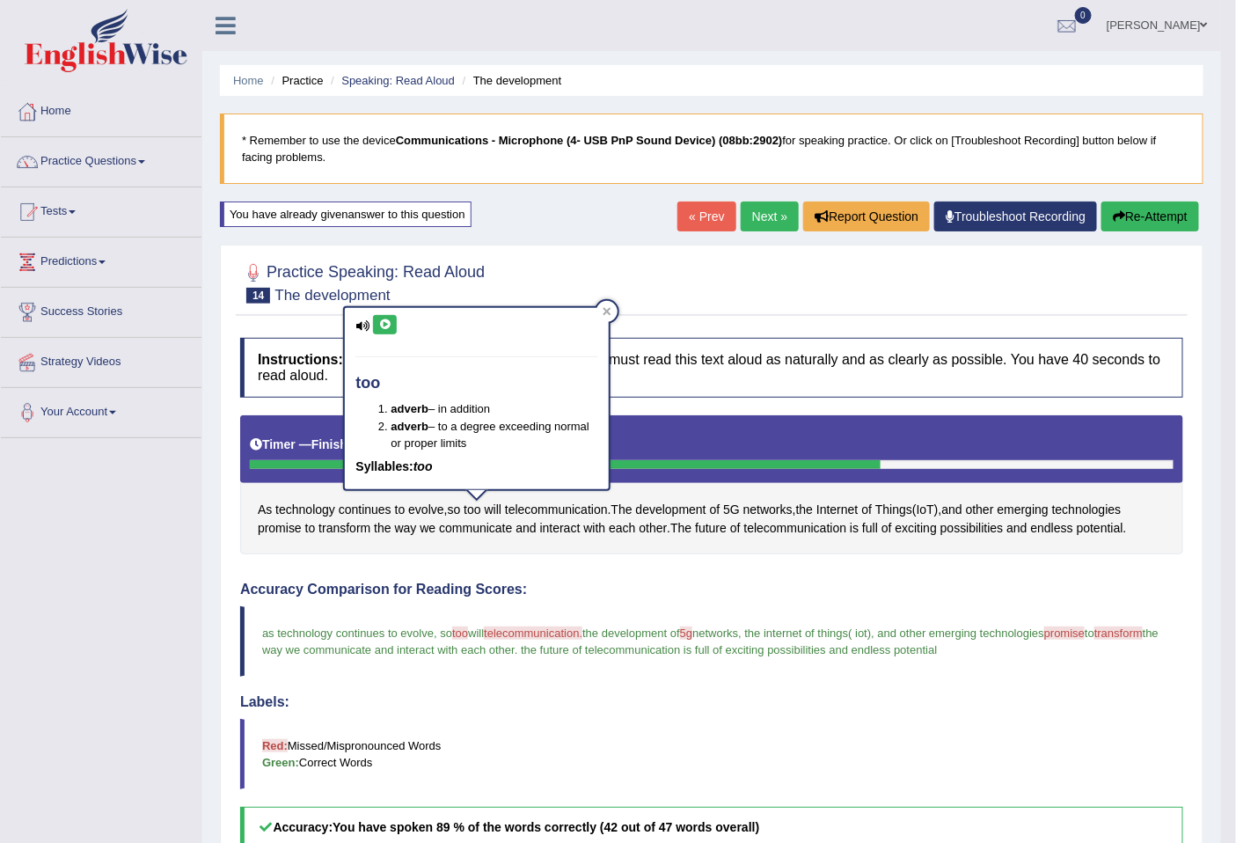
click at [388, 326] on icon at bounding box center [384, 324] width 13 height 11
click at [277, 529] on span "promise" at bounding box center [280, 528] width 44 height 18
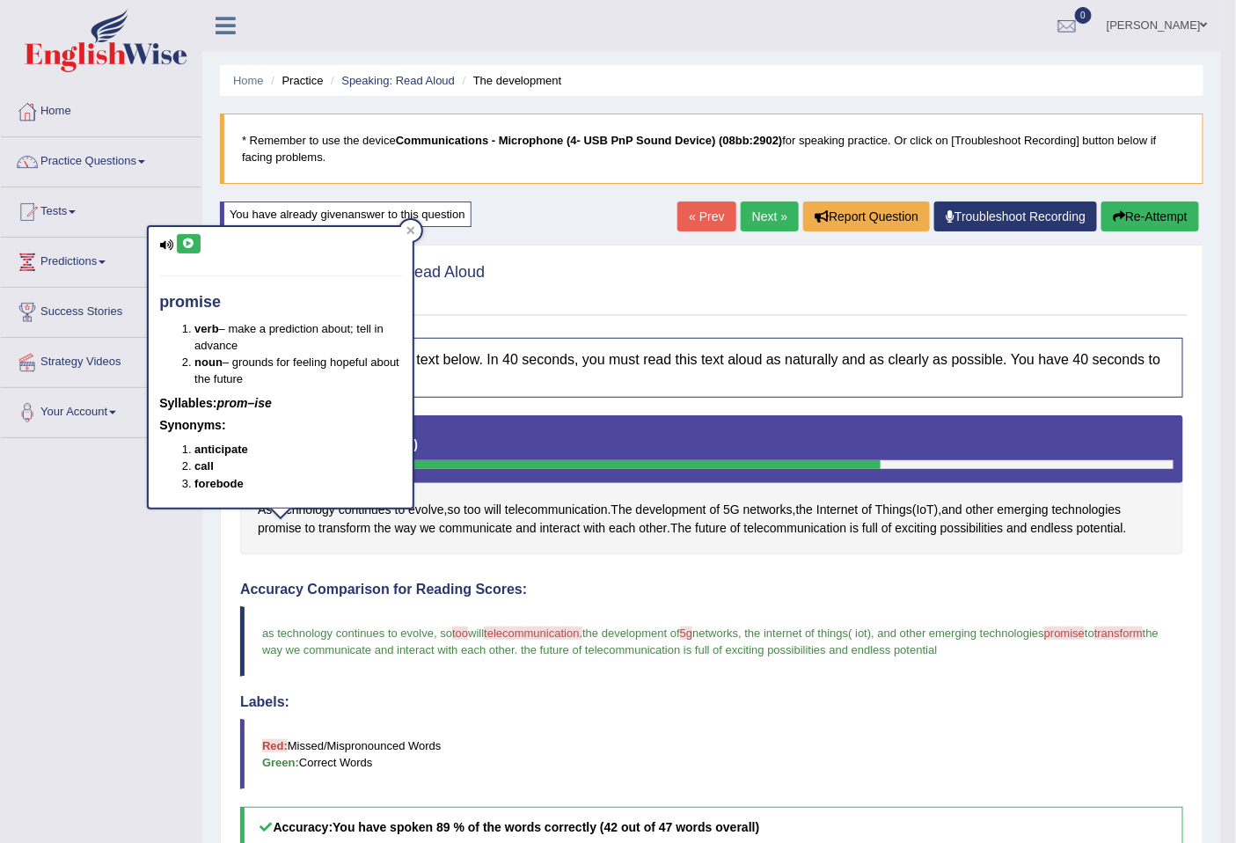
click at [187, 243] on icon at bounding box center [188, 243] width 13 height 11
click at [192, 250] on button at bounding box center [189, 243] width 24 height 19
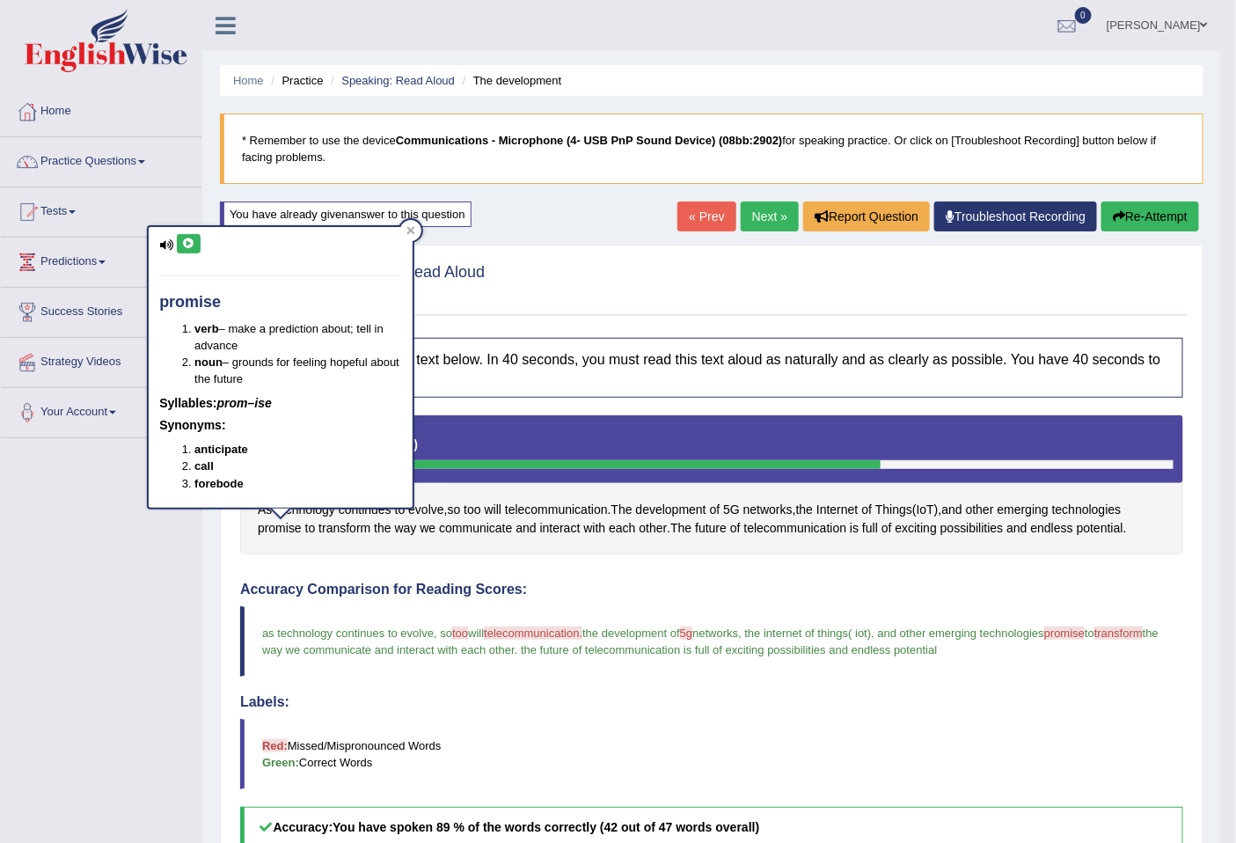
click at [770, 208] on link "Next »" at bounding box center [769, 216] width 58 height 30
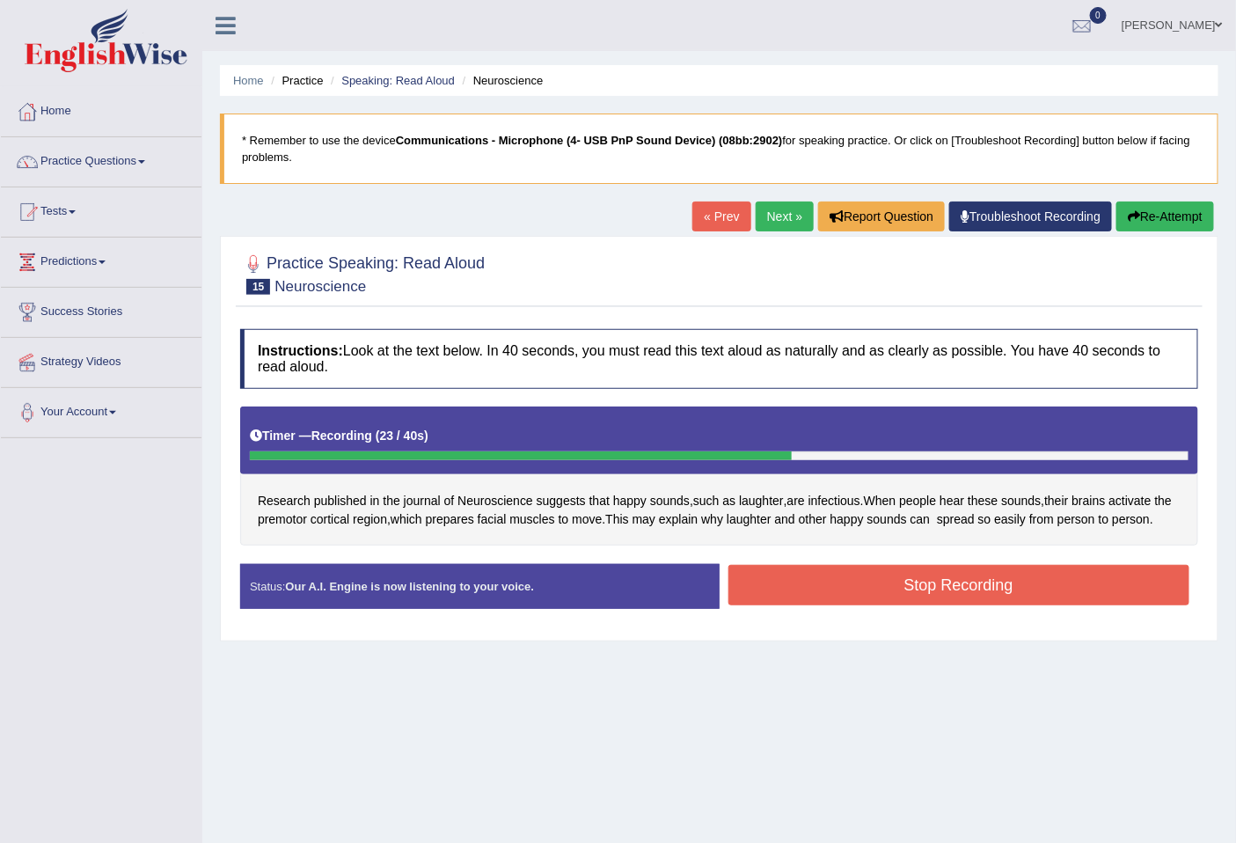
click at [878, 605] on button "Stop Recording" at bounding box center [959, 585] width 462 height 40
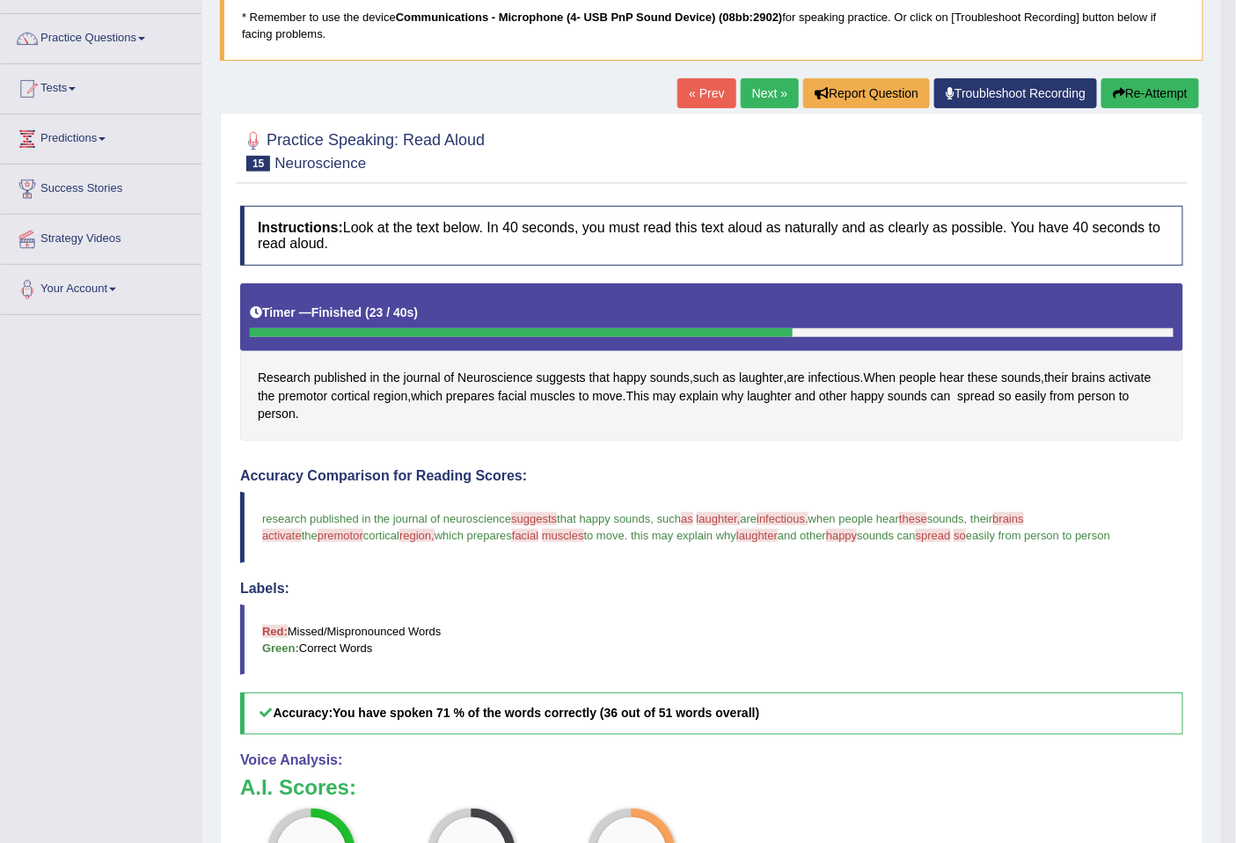
scroll to position [84, 0]
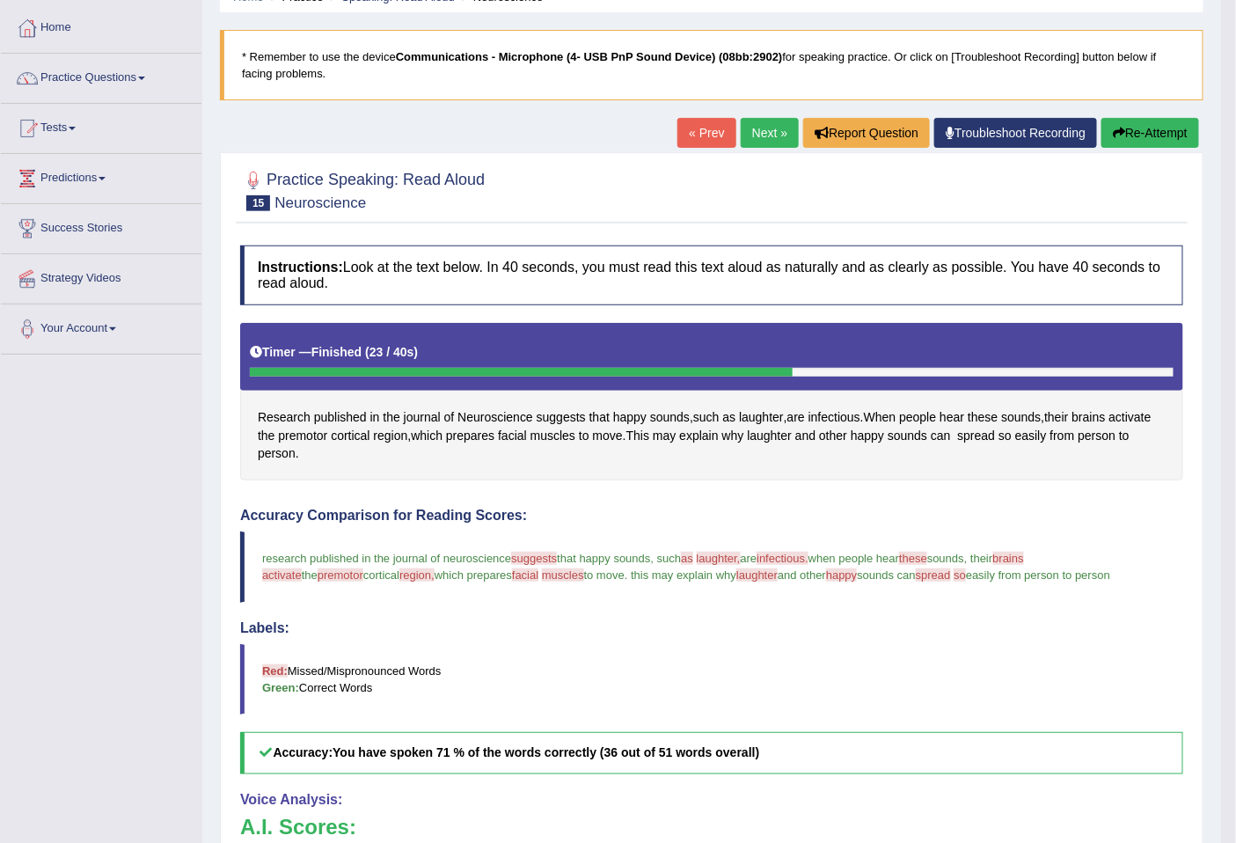
click at [532, 560] on span "suggests" at bounding box center [534, 557] width 46 height 13
click at [566, 412] on span "suggests" at bounding box center [560, 417] width 49 height 18
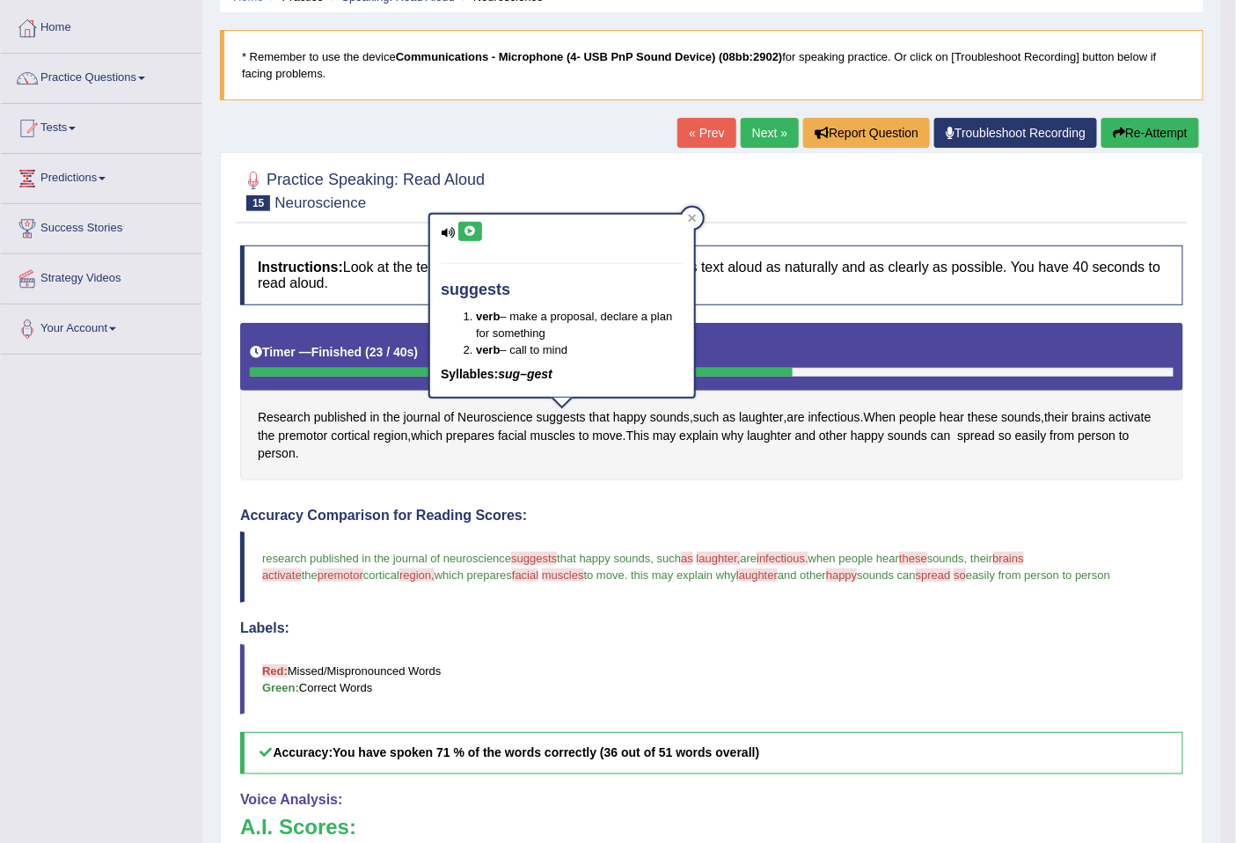
click at [469, 226] on icon at bounding box center [469, 231] width 13 height 11
click at [735, 558] on span "laughter," at bounding box center [719, 557] width 44 height 13
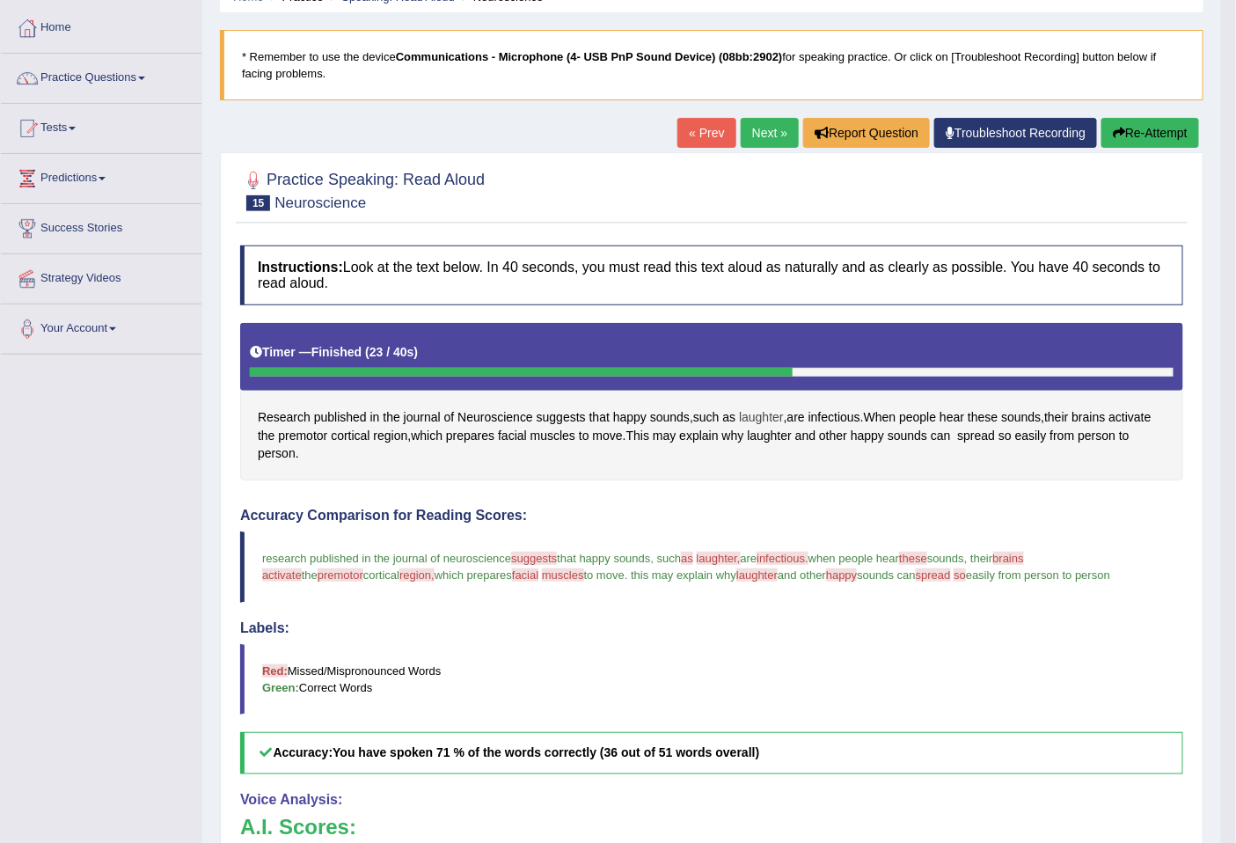
click at [784, 416] on span "laughter" at bounding box center [761, 417] width 45 height 18
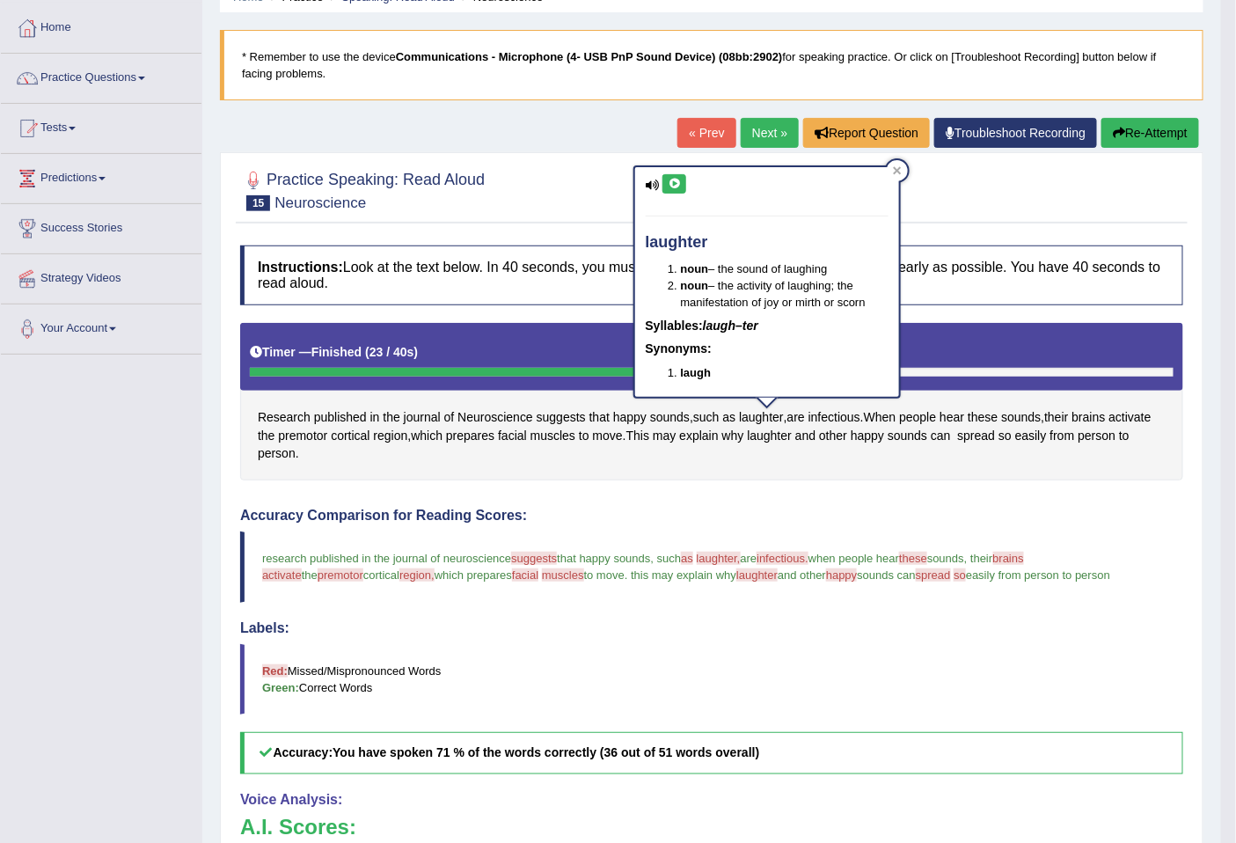
click at [663, 178] on button at bounding box center [674, 183] width 24 height 19
click at [672, 179] on icon at bounding box center [673, 184] width 13 height 11
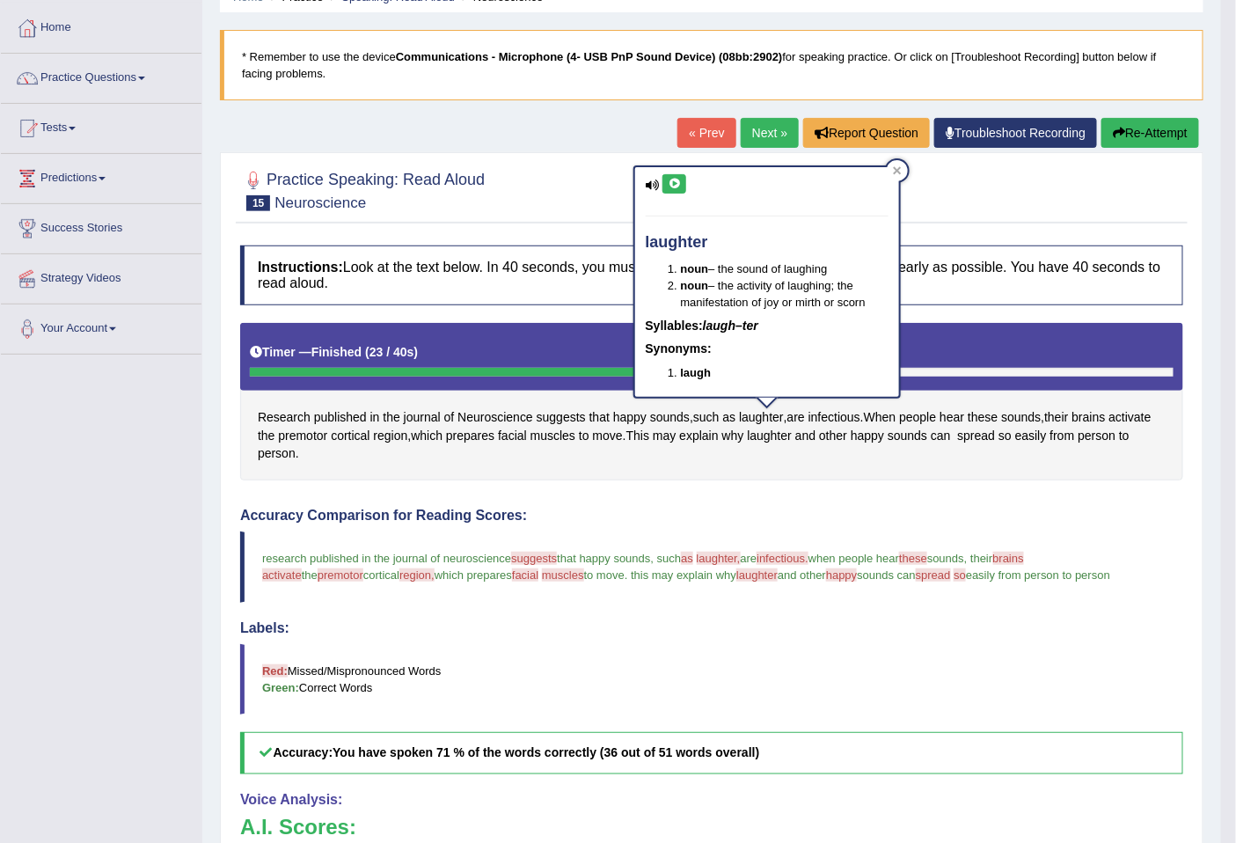
click at [927, 558] on span "these" at bounding box center [913, 557] width 28 height 13
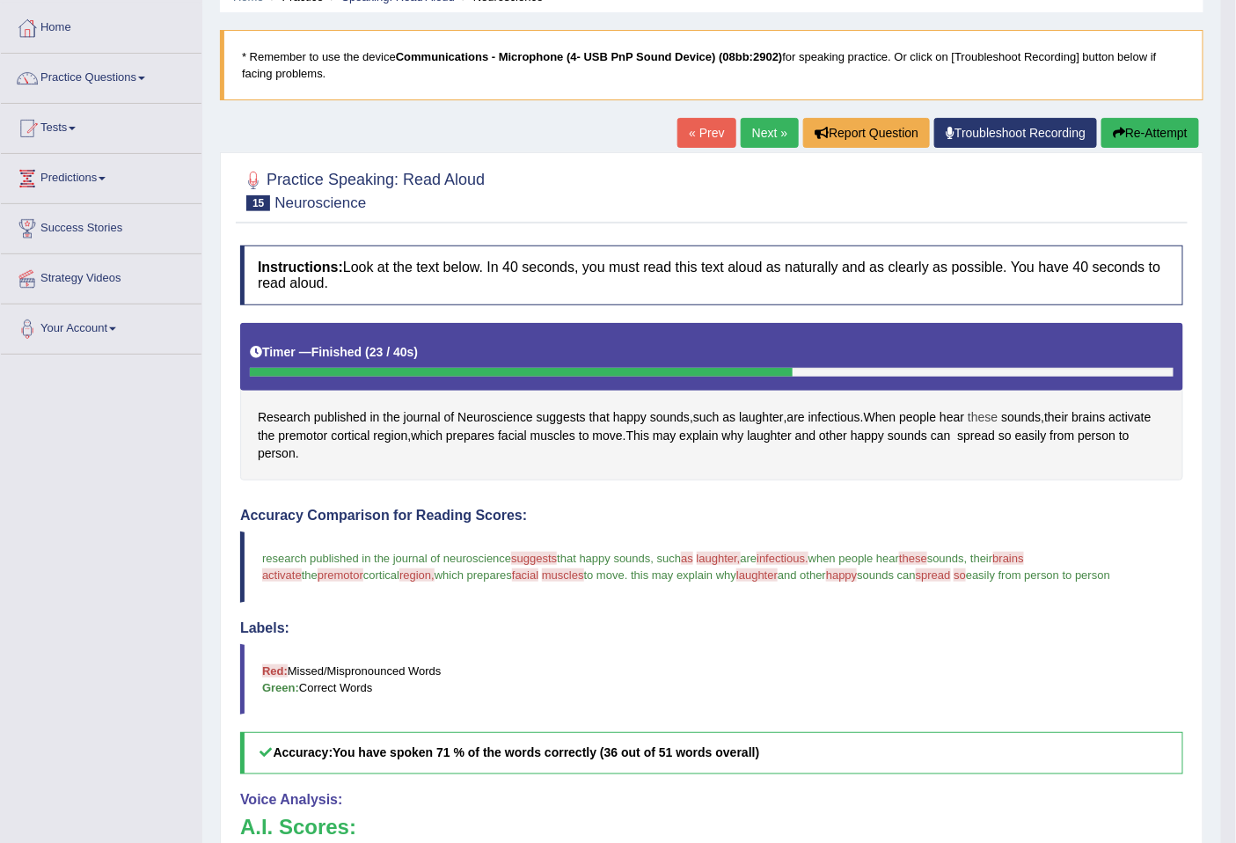
click at [997, 414] on span "these" at bounding box center [982, 417] width 30 height 18
click at [994, 288] on button at bounding box center [1000, 296] width 24 height 19
click at [927, 558] on span "these" at bounding box center [913, 557] width 28 height 13
click at [1100, 410] on span "brains" at bounding box center [1088, 417] width 33 height 18
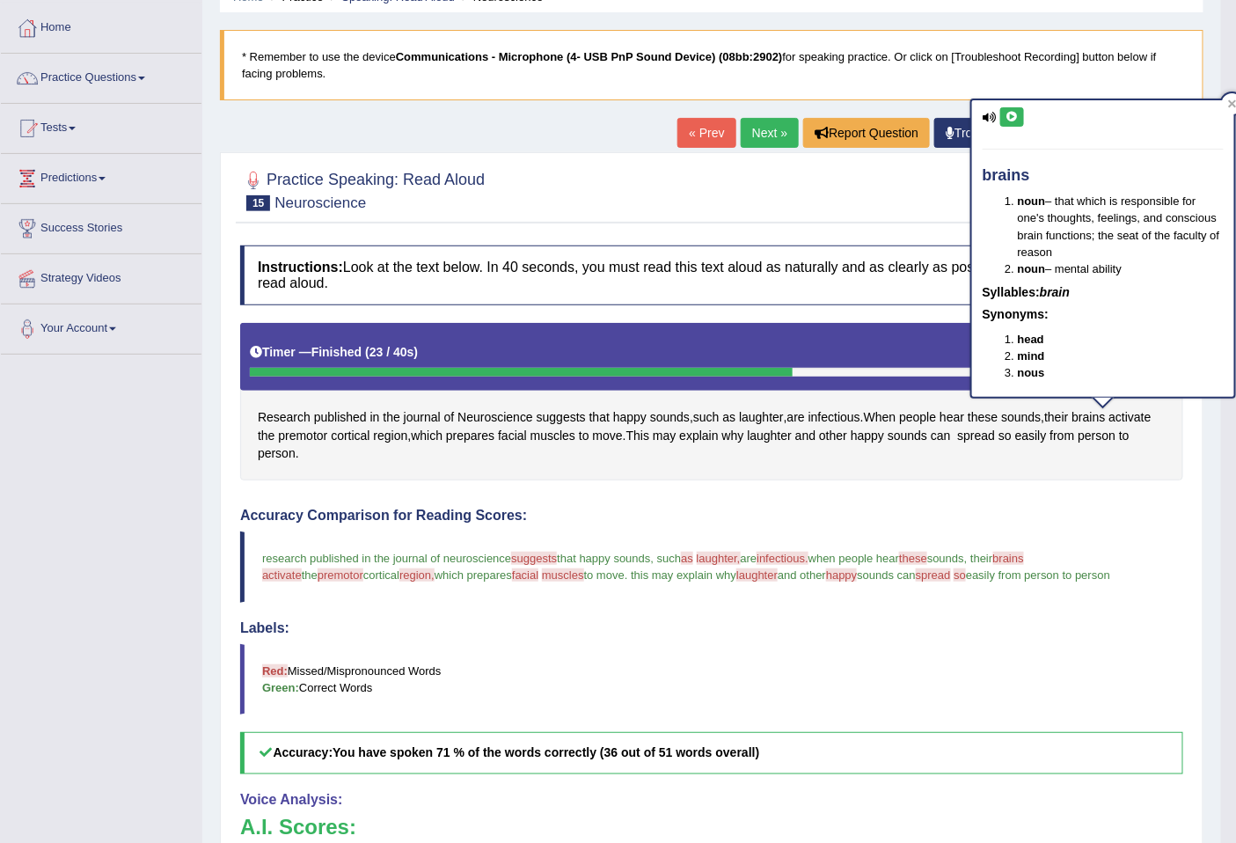
click at [1003, 108] on button at bounding box center [1012, 116] width 24 height 19
click at [302, 568] on span "activate" at bounding box center [282, 574] width 40 height 13
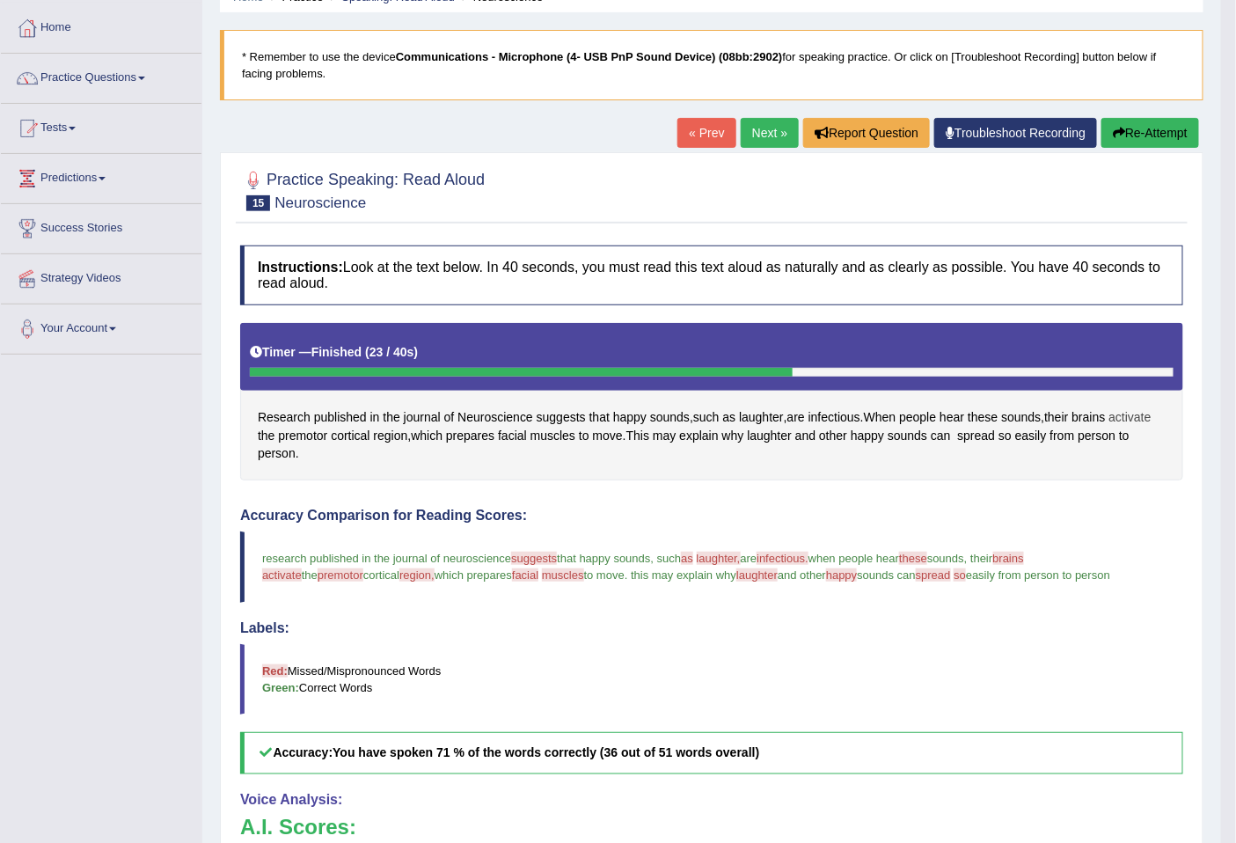
click at [1147, 420] on span "activate" at bounding box center [1130, 417] width 42 height 18
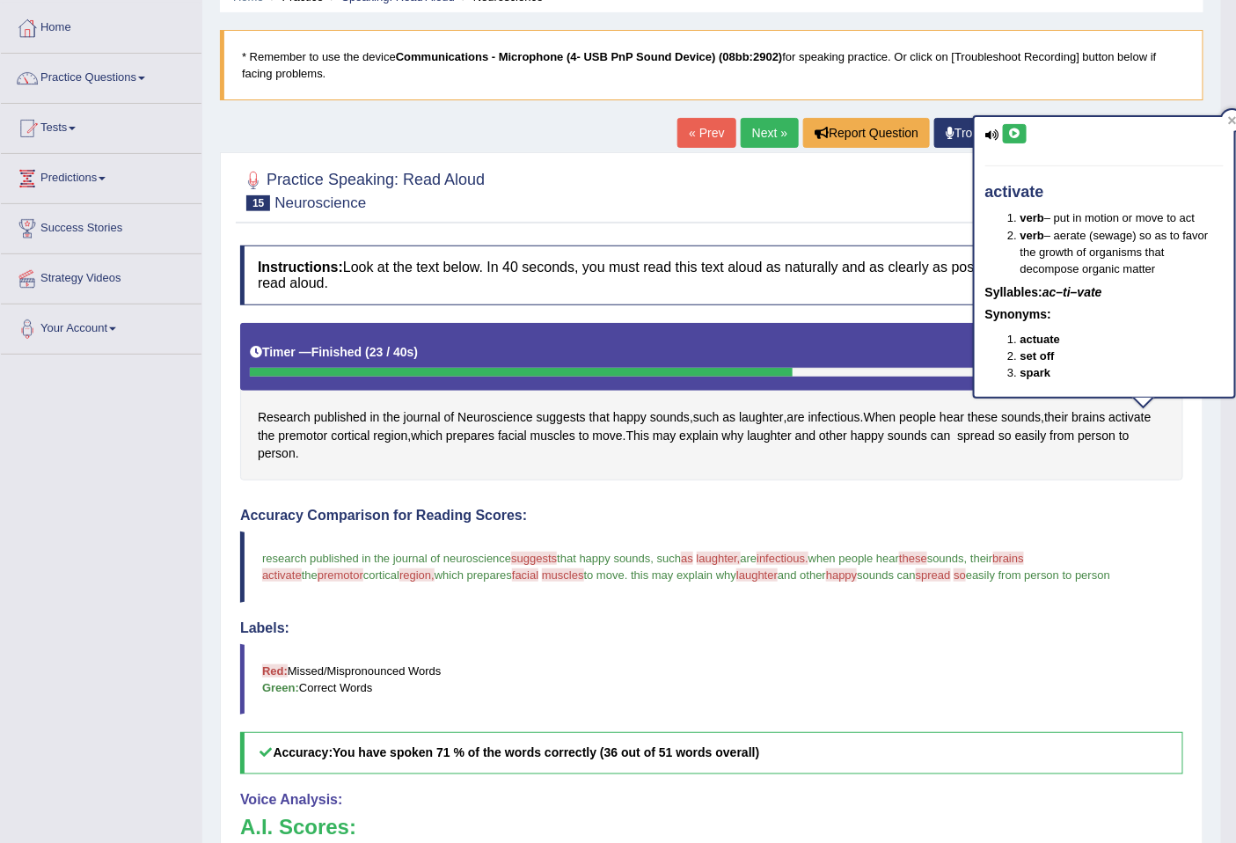
click at [1018, 128] on icon at bounding box center [1014, 133] width 13 height 11
click at [317, 577] on span "premotor" at bounding box center [340, 574] width 46 height 13
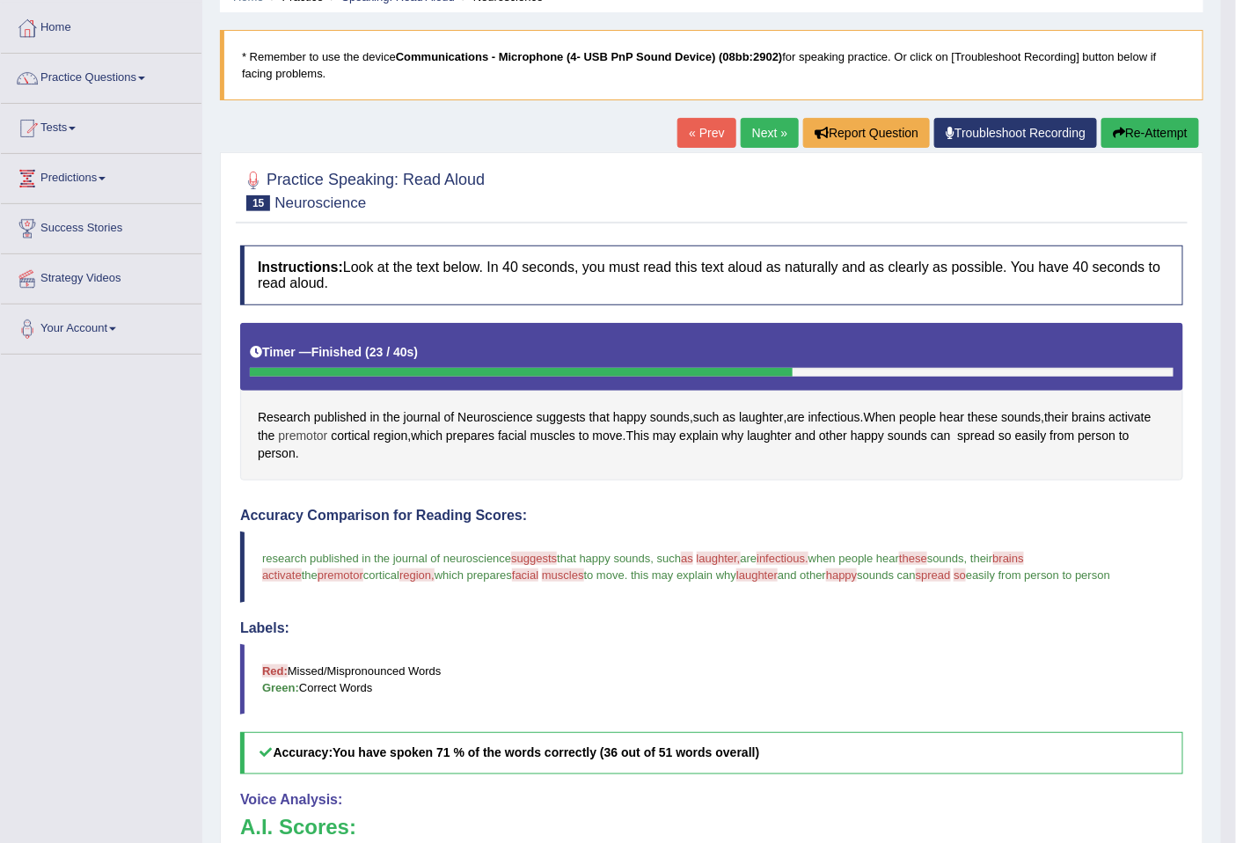
click at [308, 434] on span "premotor" at bounding box center [302, 436] width 49 height 18
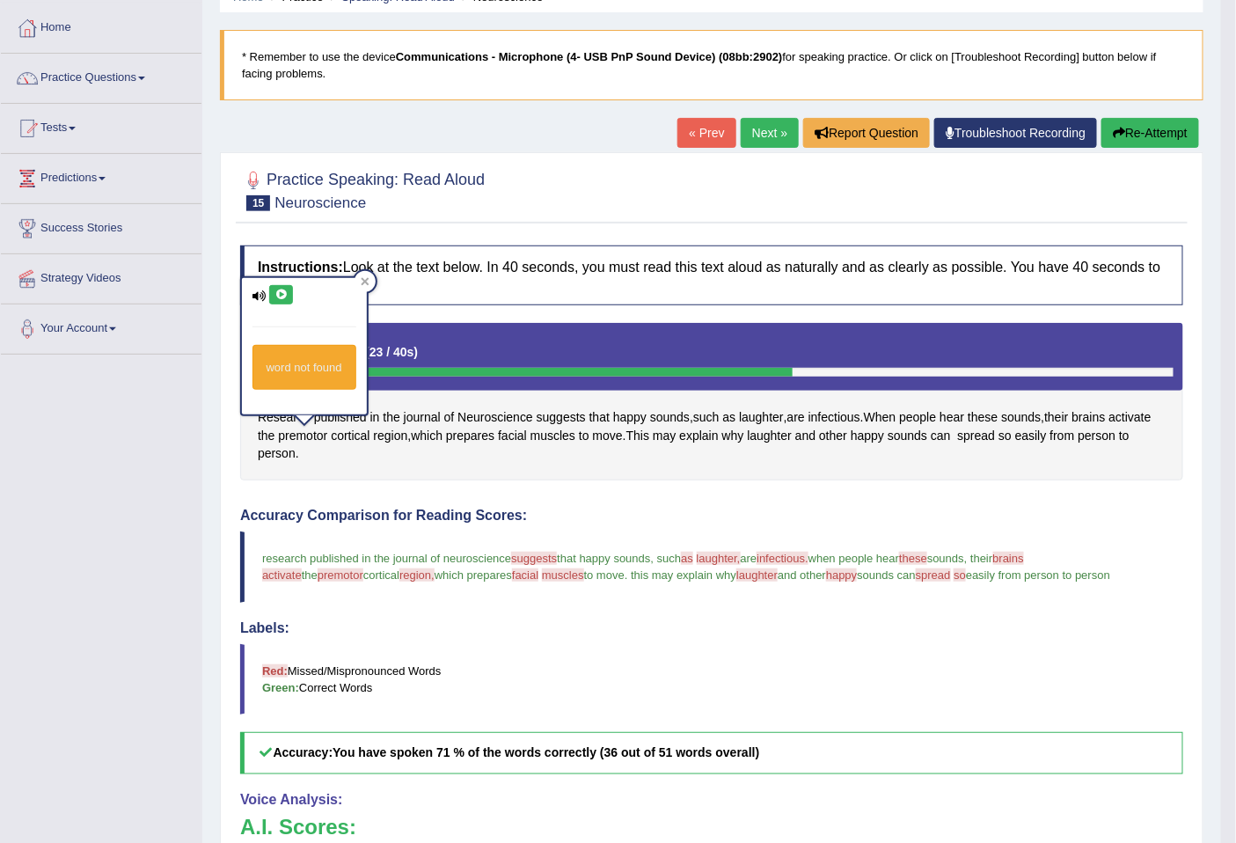
click at [256, 303] on div "word not found" at bounding box center [304, 346] width 125 height 136
click at [273, 300] on button at bounding box center [281, 294] width 24 height 19
click at [280, 287] on button at bounding box center [281, 294] width 24 height 19
click at [280, 296] on icon at bounding box center [280, 294] width 13 height 11
click at [399, 573] on span "region," at bounding box center [416, 574] width 35 height 13
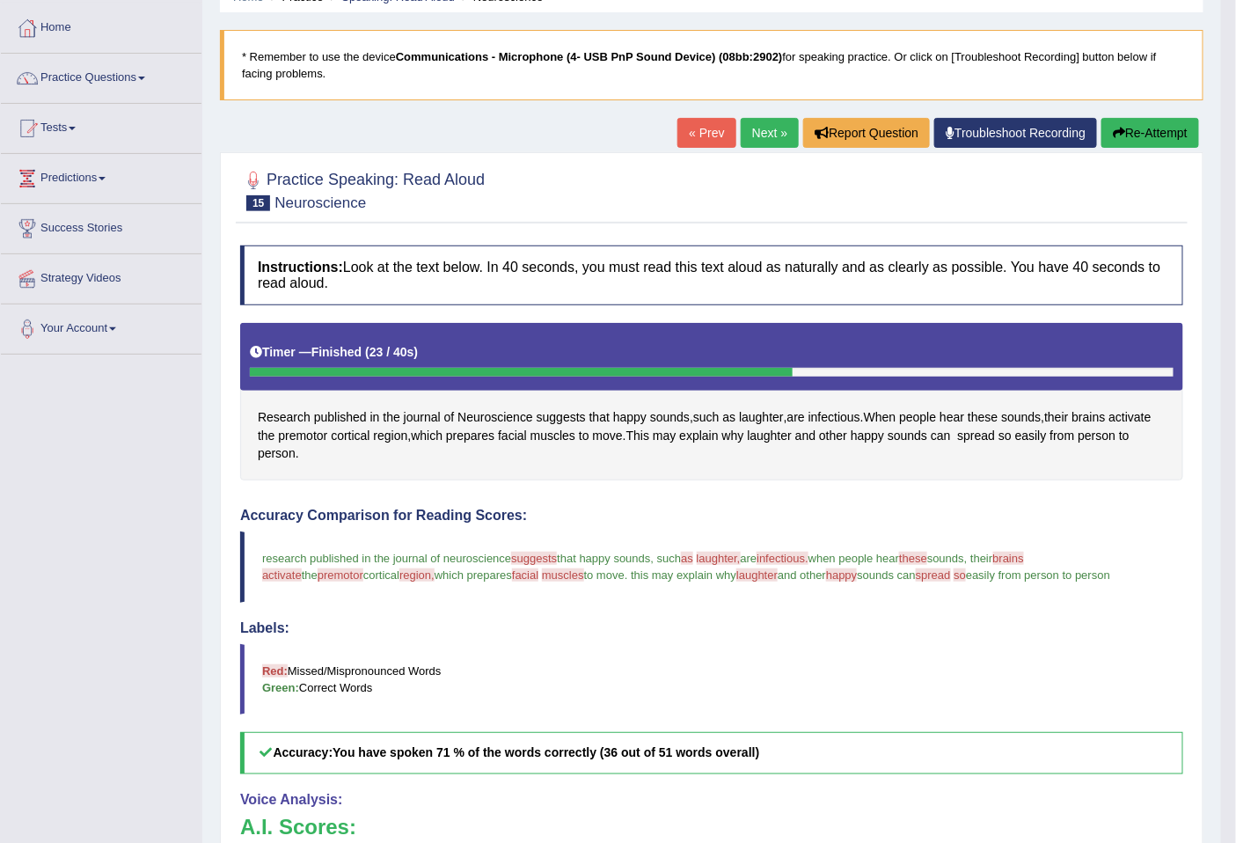
click at [399, 578] on span "region," at bounding box center [416, 574] width 35 height 13
click at [384, 437] on span "region" at bounding box center [391, 436] width 34 height 18
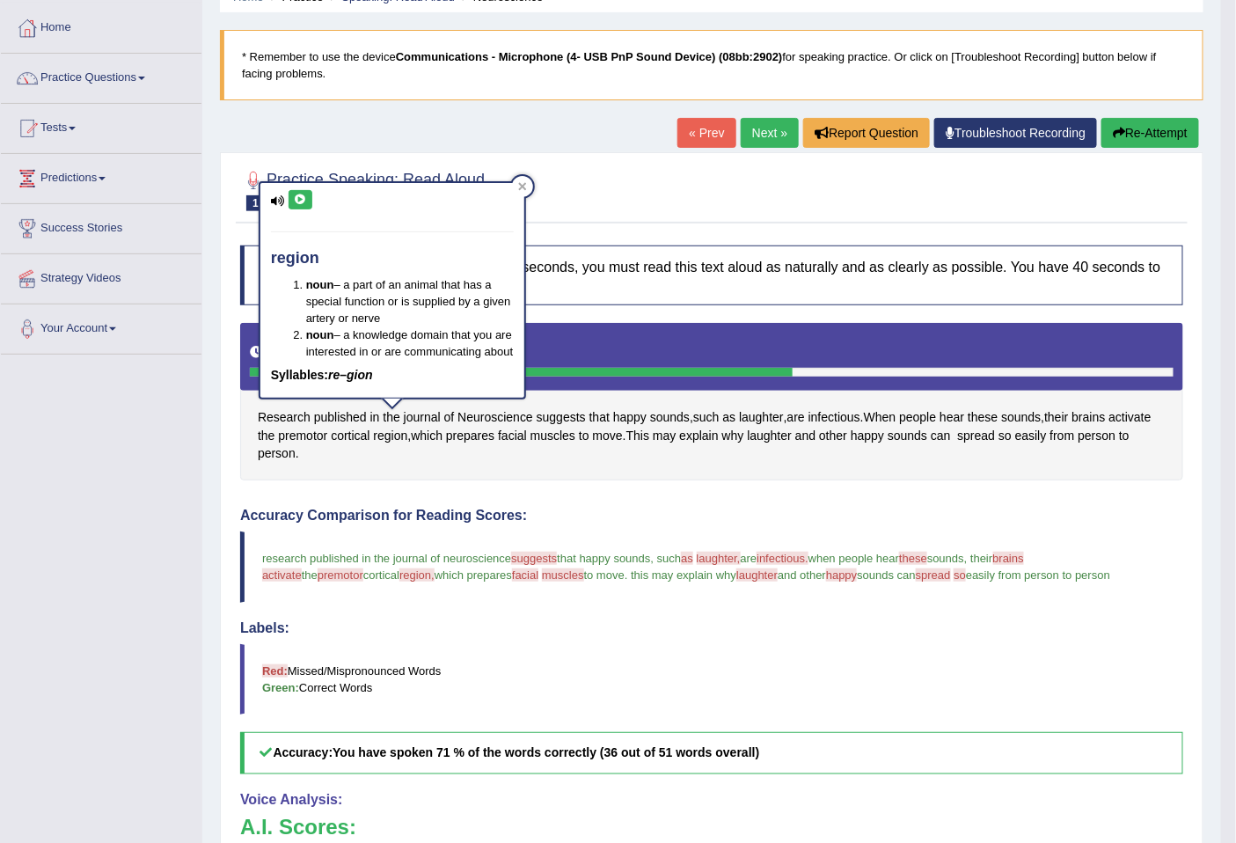
click at [313, 195] on div "region noun – a part of an animal that has a special function or is supplied by…" at bounding box center [392, 290] width 264 height 215
click at [305, 195] on icon at bounding box center [300, 199] width 13 height 11
click at [518, 182] on icon at bounding box center [522, 186] width 9 height 9
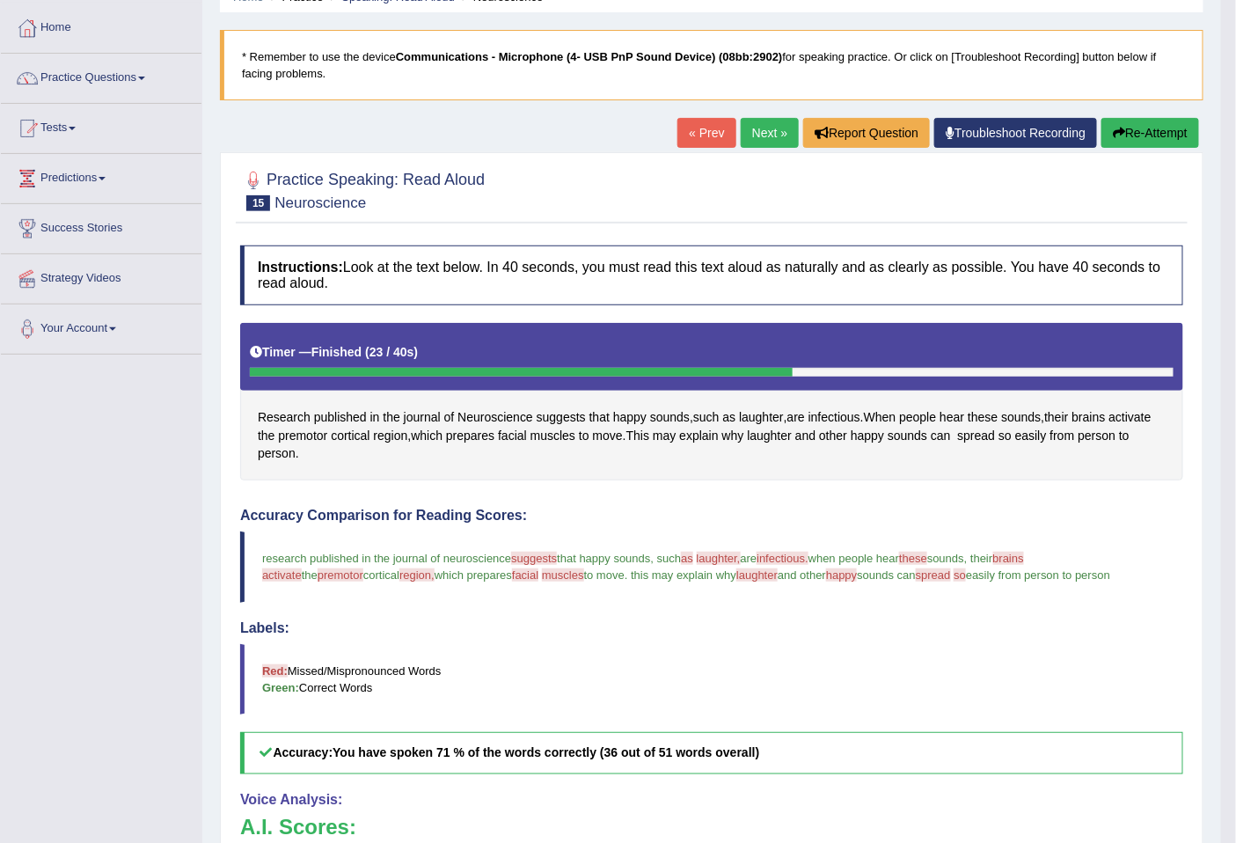
click at [542, 575] on span "muscles" at bounding box center [563, 574] width 42 height 13
click at [512, 575] on span "facial" at bounding box center [525, 574] width 26 height 13
click at [514, 427] on span "facial" at bounding box center [512, 436] width 29 height 18
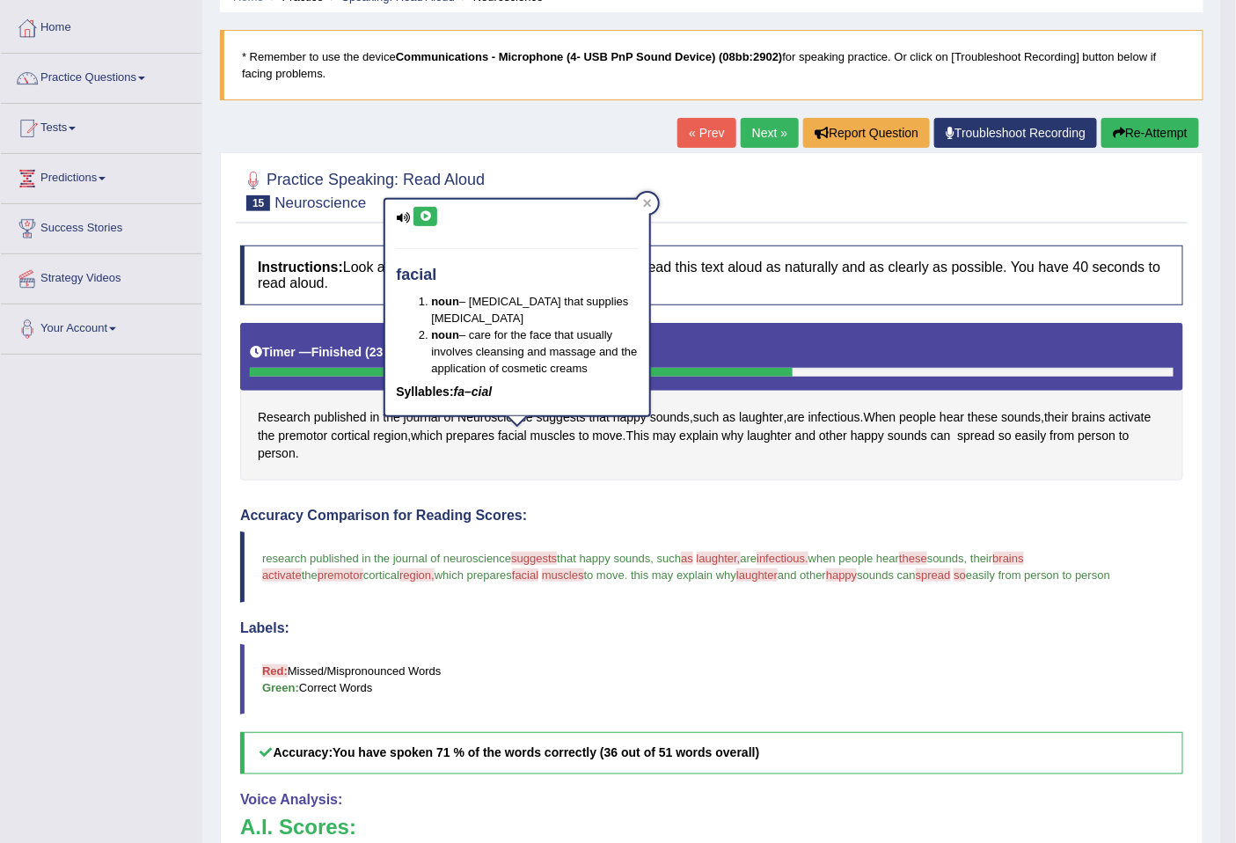
click at [428, 220] on icon at bounding box center [425, 216] width 13 height 11
click at [542, 576] on span "muscles" at bounding box center [563, 574] width 42 height 13
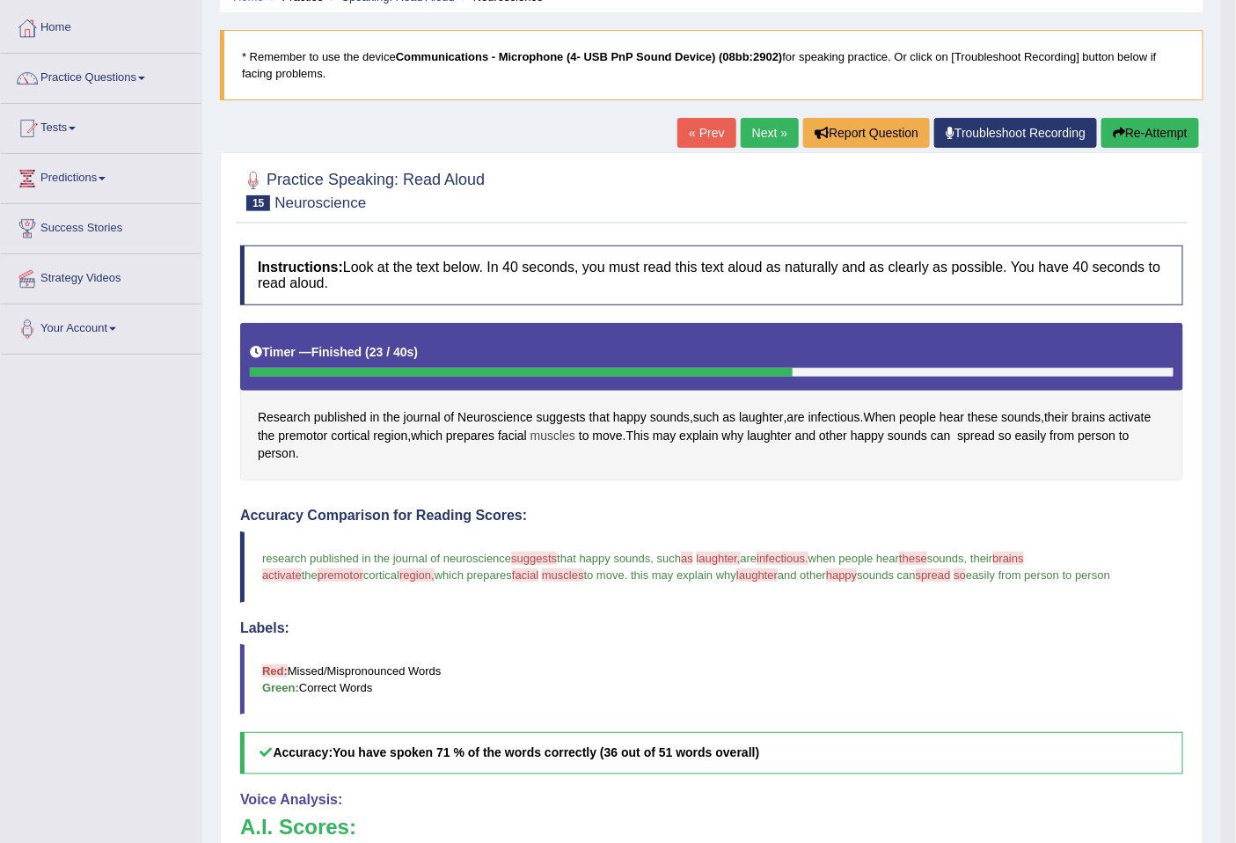
click at [559, 434] on span "muscles" at bounding box center [552, 436] width 45 height 18
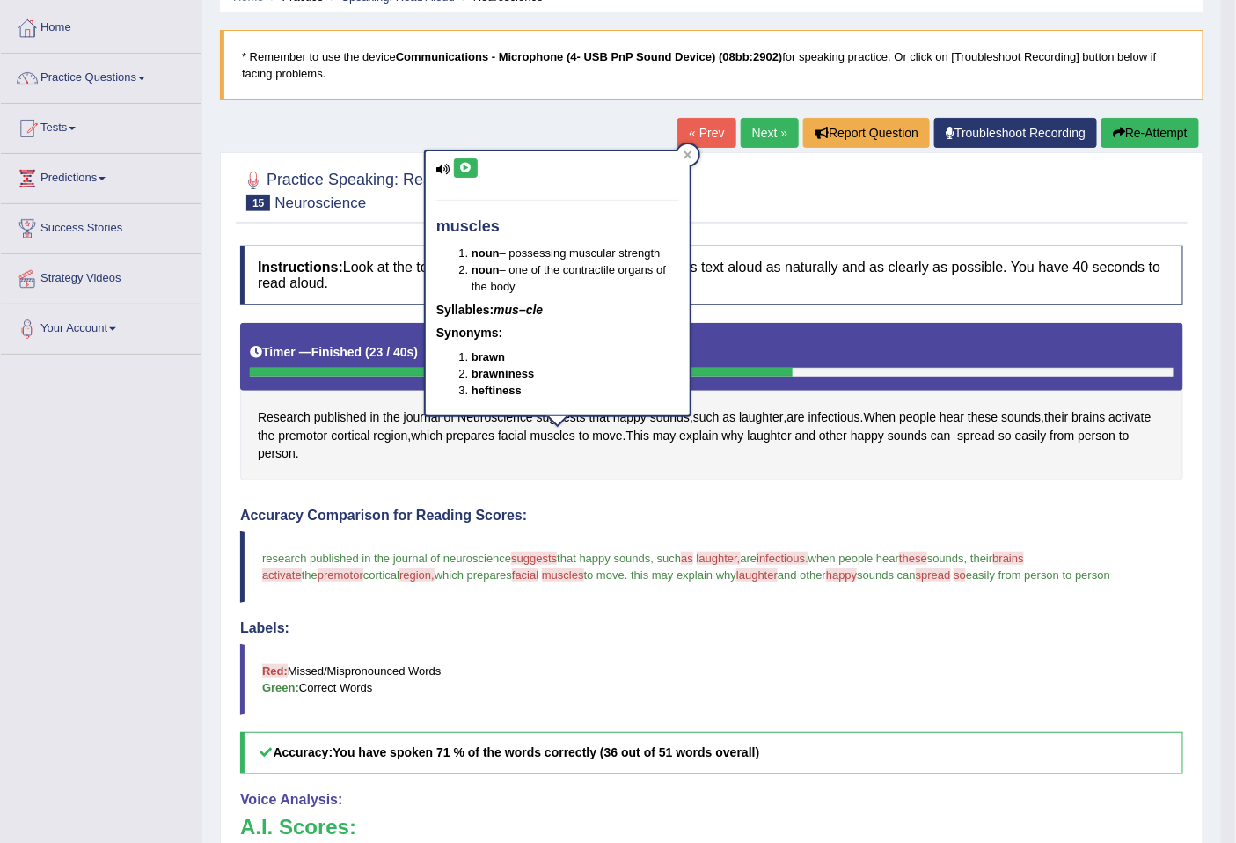
click at [470, 176] on button at bounding box center [466, 167] width 24 height 19
click at [469, 171] on icon at bounding box center [465, 168] width 13 height 11
click at [736, 575] on span "laughter" at bounding box center [756, 574] width 41 height 13
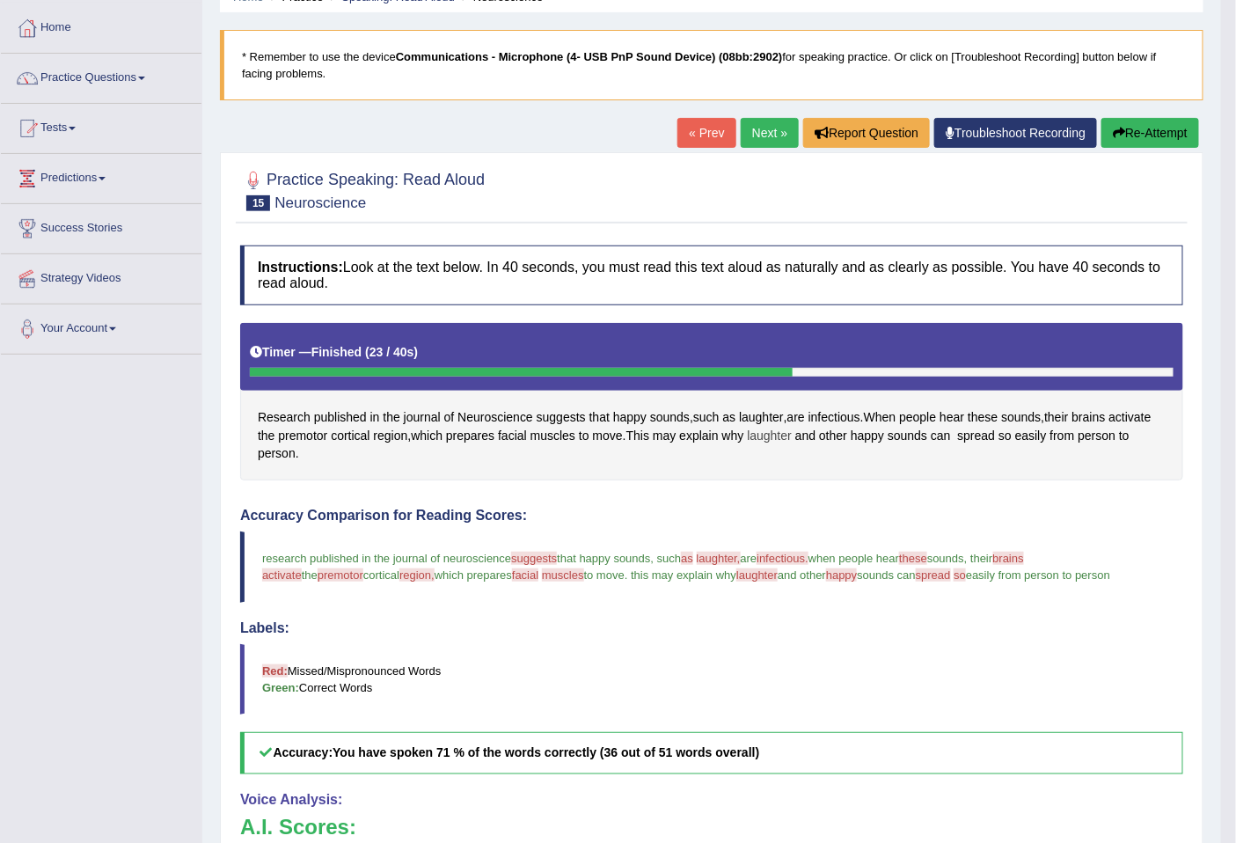
click at [768, 436] on span "laughter" at bounding box center [769, 436] width 45 height 18
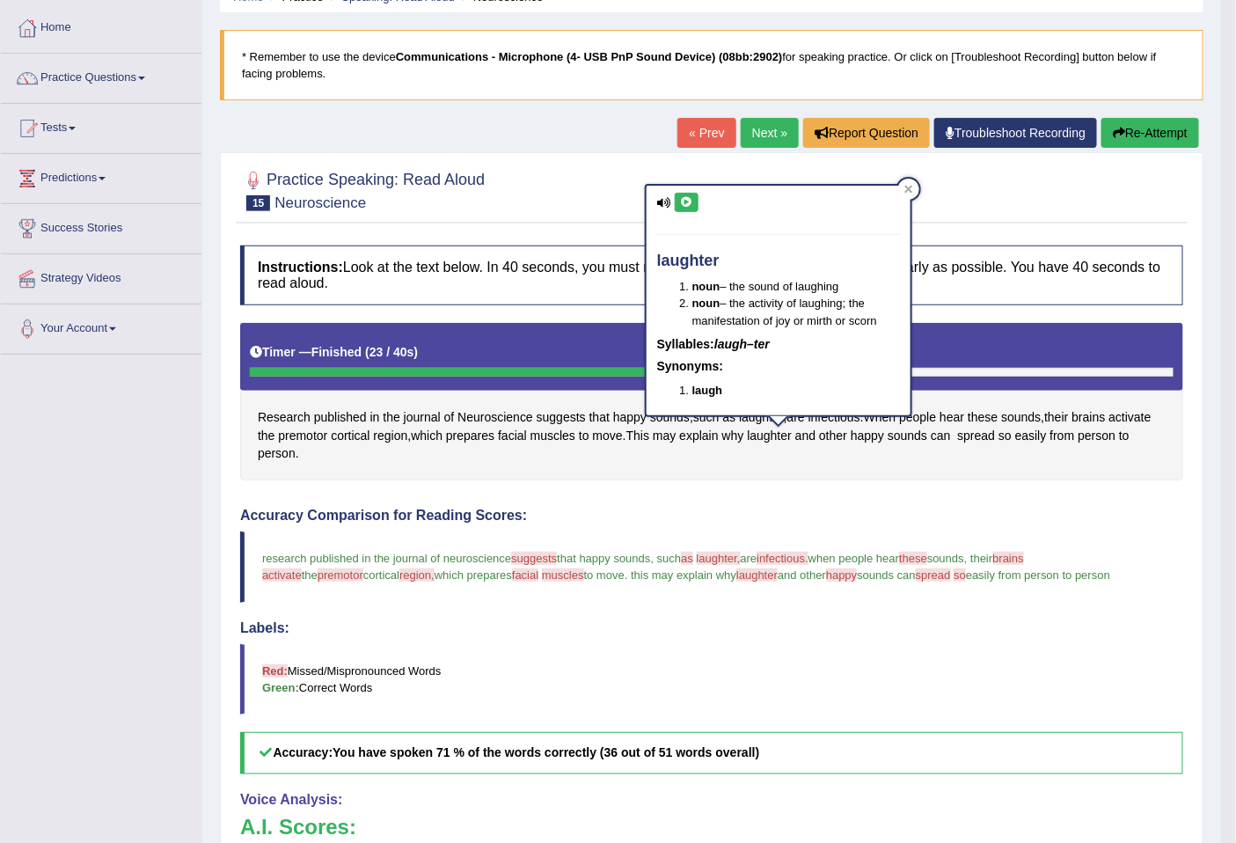
click at [689, 206] on icon at bounding box center [686, 202] width 13 height 11
click at [826, 577] on span "happy" at bounding box center [841, 574] width 31 height 13
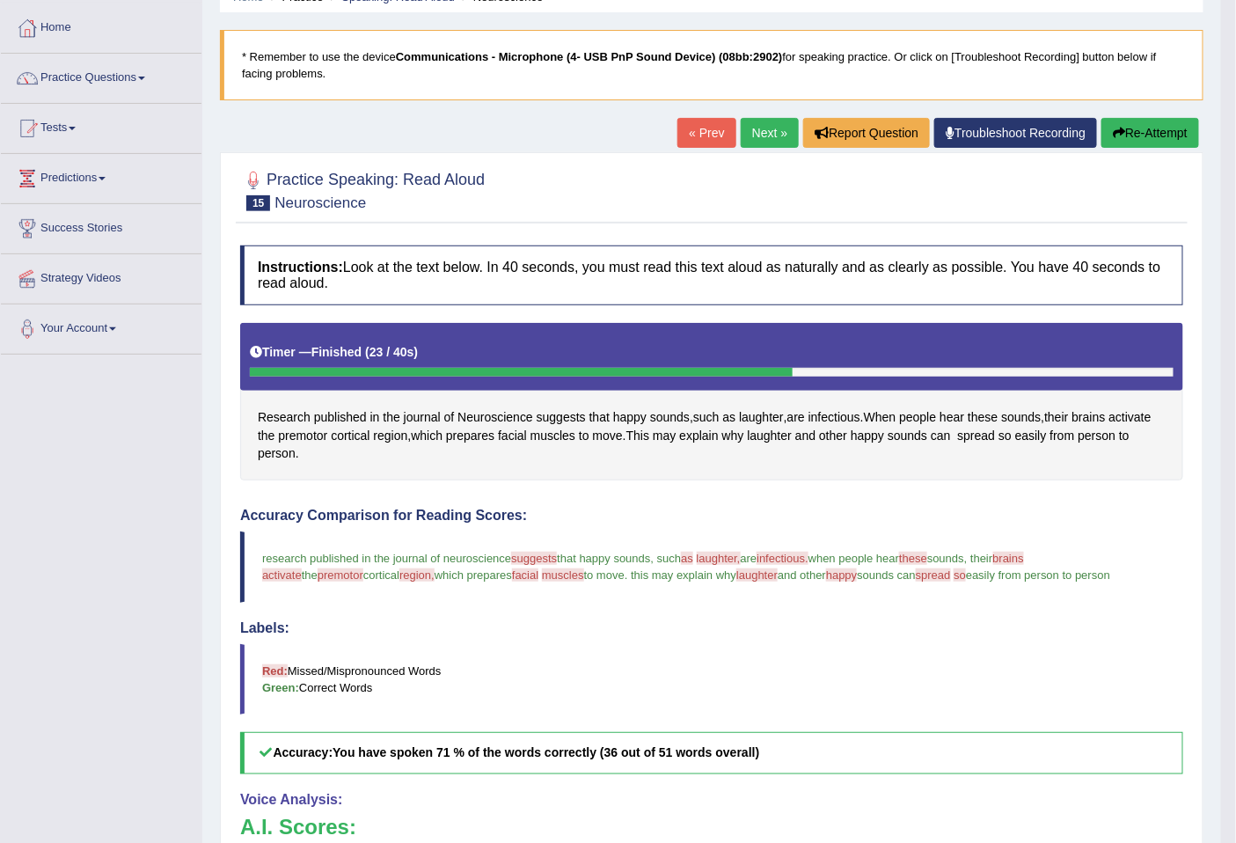
click at [915, 576] on span "spread" at bounding box center [932, 574] width 35 height 13
click at [971, 434] on span "spread" at bounding box center [976, 436] width 38 height 18
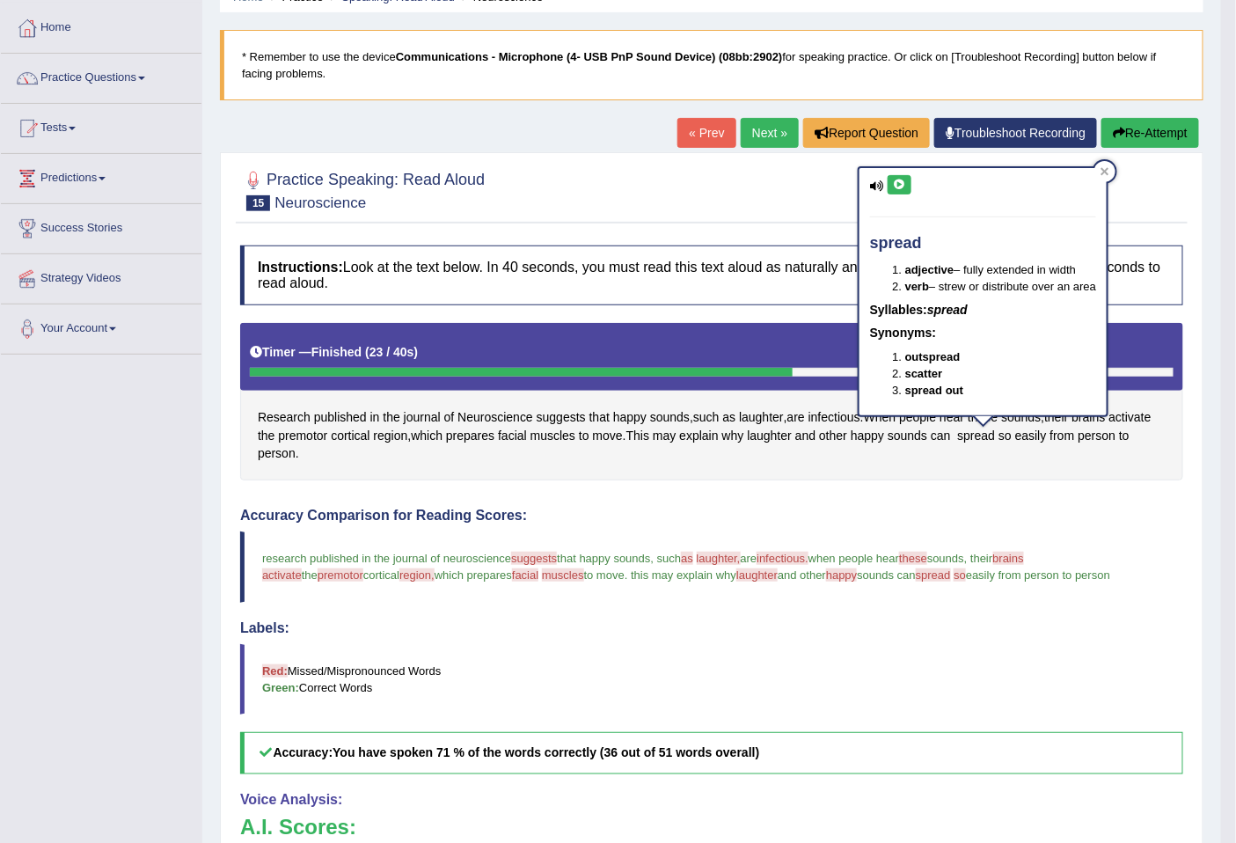
click at [893, 185] on icon at bounding box center [899, 184] width 13 height 11
click at [1171, 134] on button "Re-Attempt" at bounding box center [1150, 133] width 98 height 30
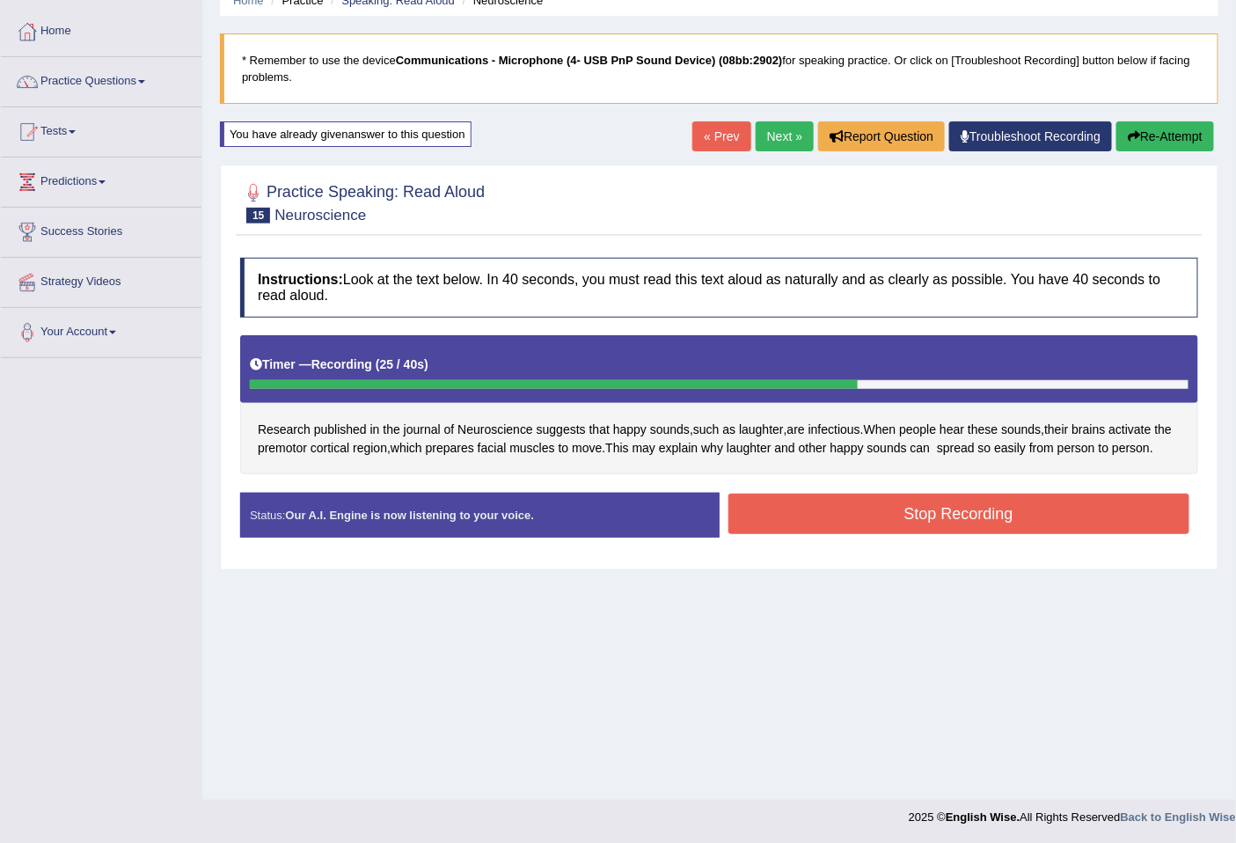
click at [1068, 555] on div "Status: Our A.I. Engine is now listening to your voice. Start Answering Stop Re…" at bounding box center [719, 523] width 958 height 62
click at [1087, 531] on button "Stop Recording" at bounding box center [959, 513] width 462 height 40
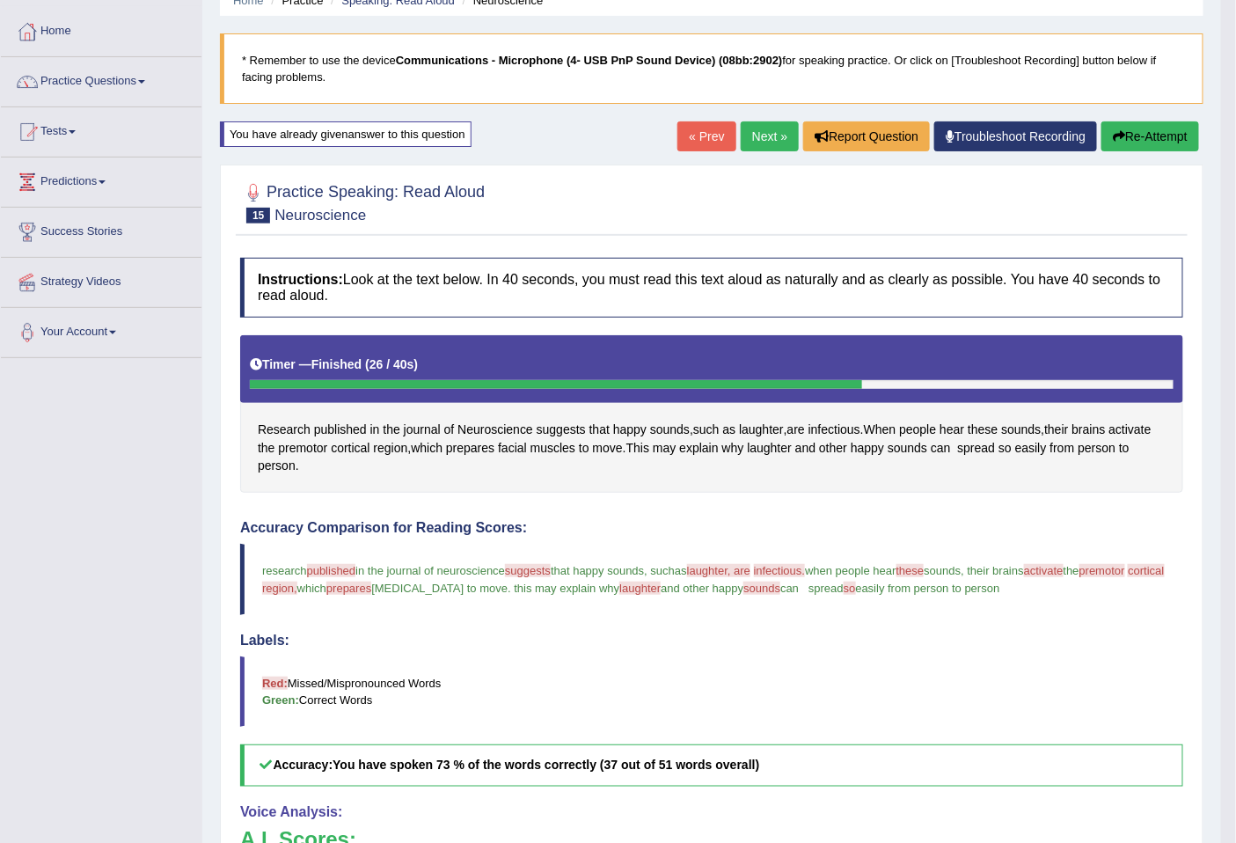
scroll to position [418, 0]
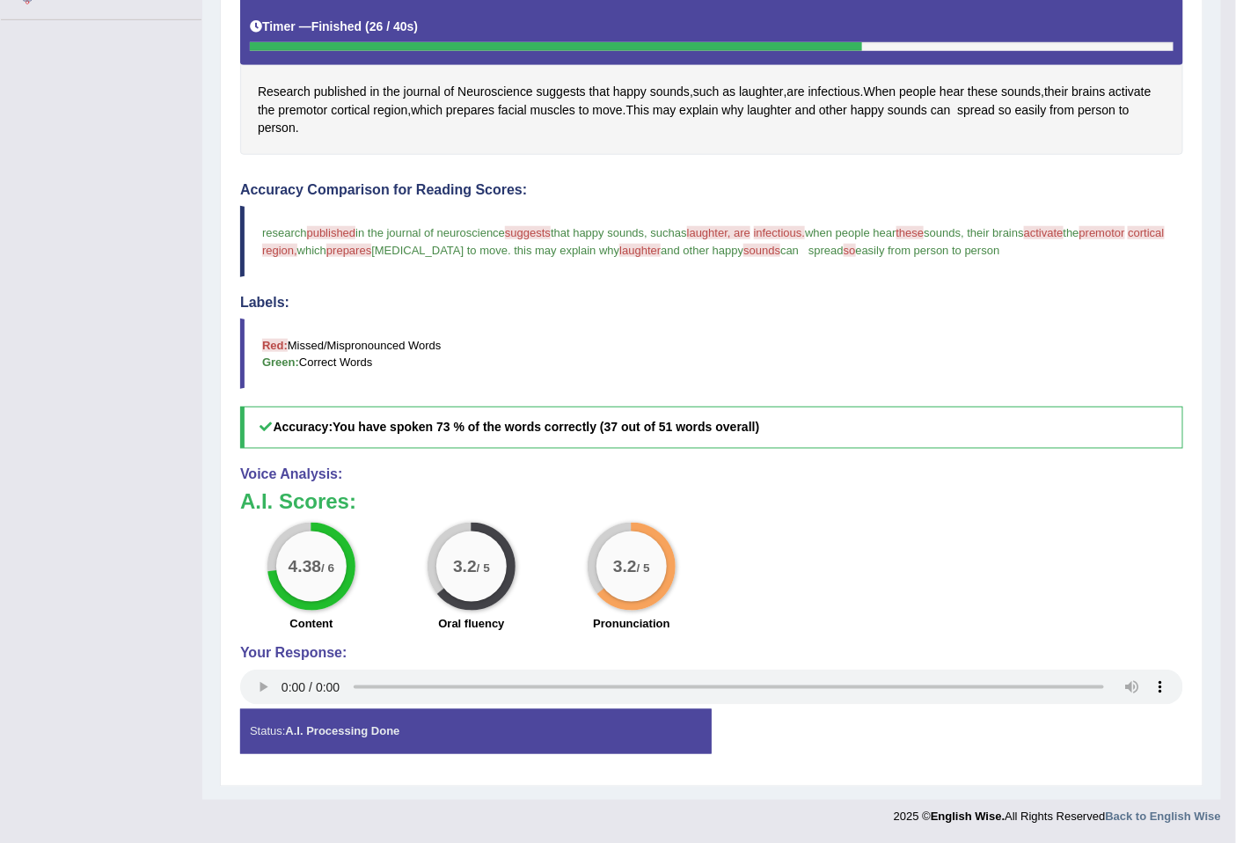
click at [631, 743] on div "Status: A.I. Processing Done" at bounding box center [475, 731] width 471 height 45
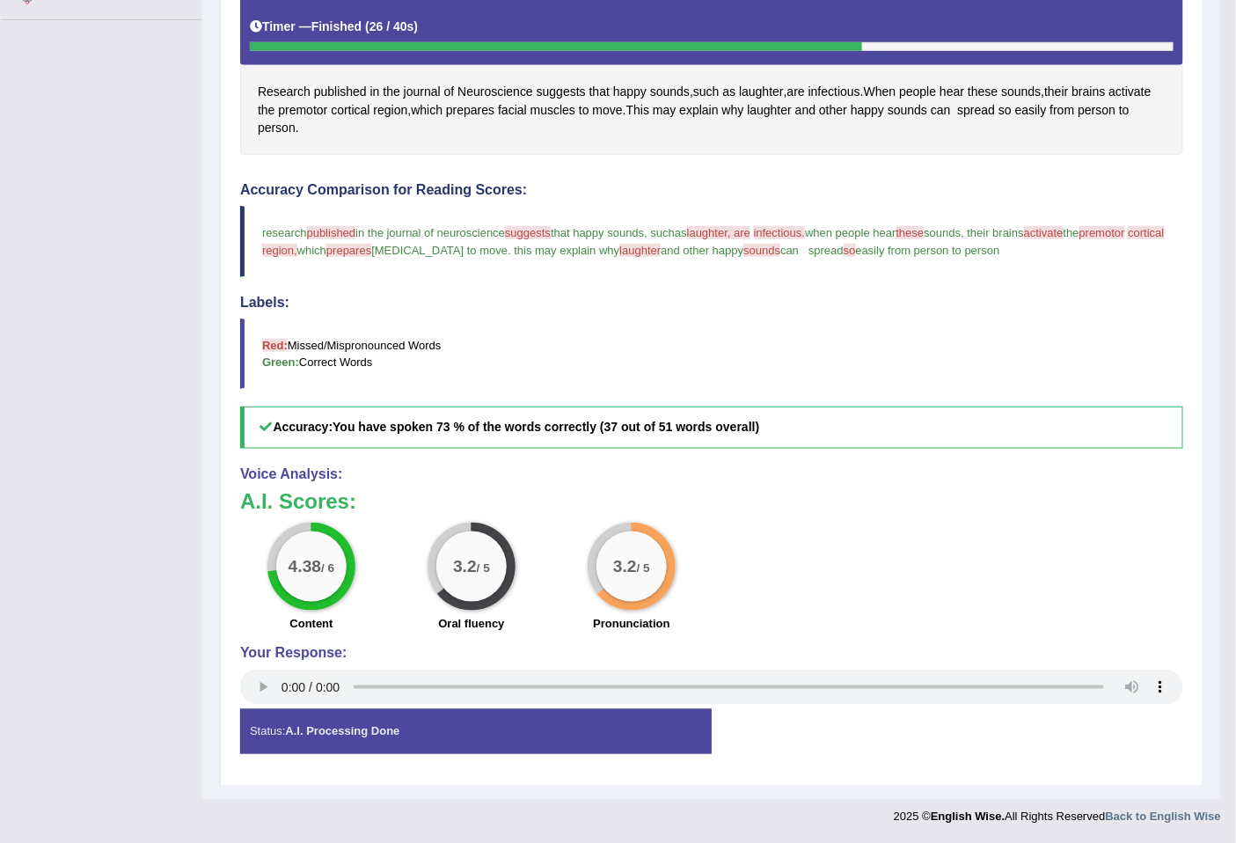
click at [631, 743] on div "Status: A.I. Processing Done" at bounding box center [475, 731] width 471 height 45
click at [768, 90] on span "laughter" at bounding box center [761, 92] width 45 height 18
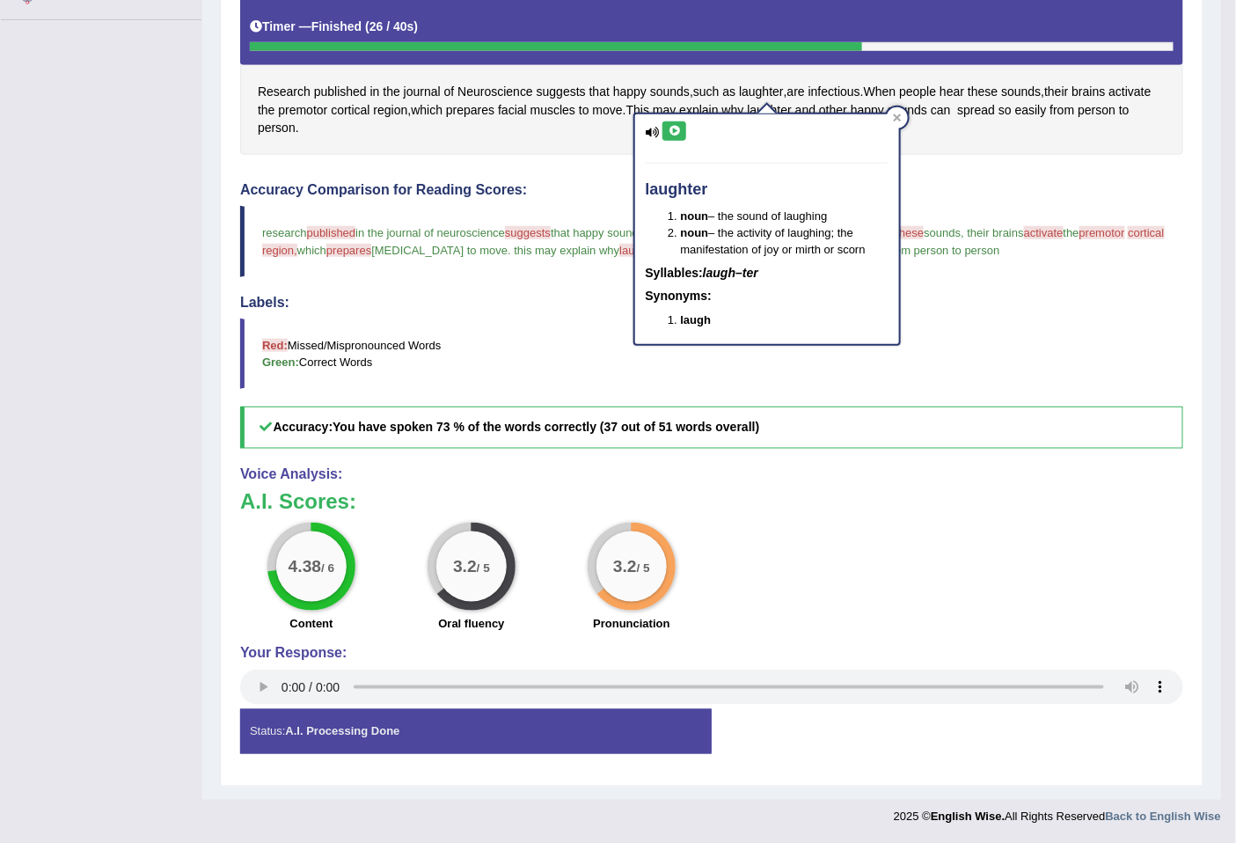
click at [669, 129] on icon at bounding box center [673, 131] width 13 height 11
click at [675, 121] on button at bounding box center [674, 130] width 24 height 19
click at [567, 92] on span "suggests" at bounding box center [560, 92] width 49 height 18
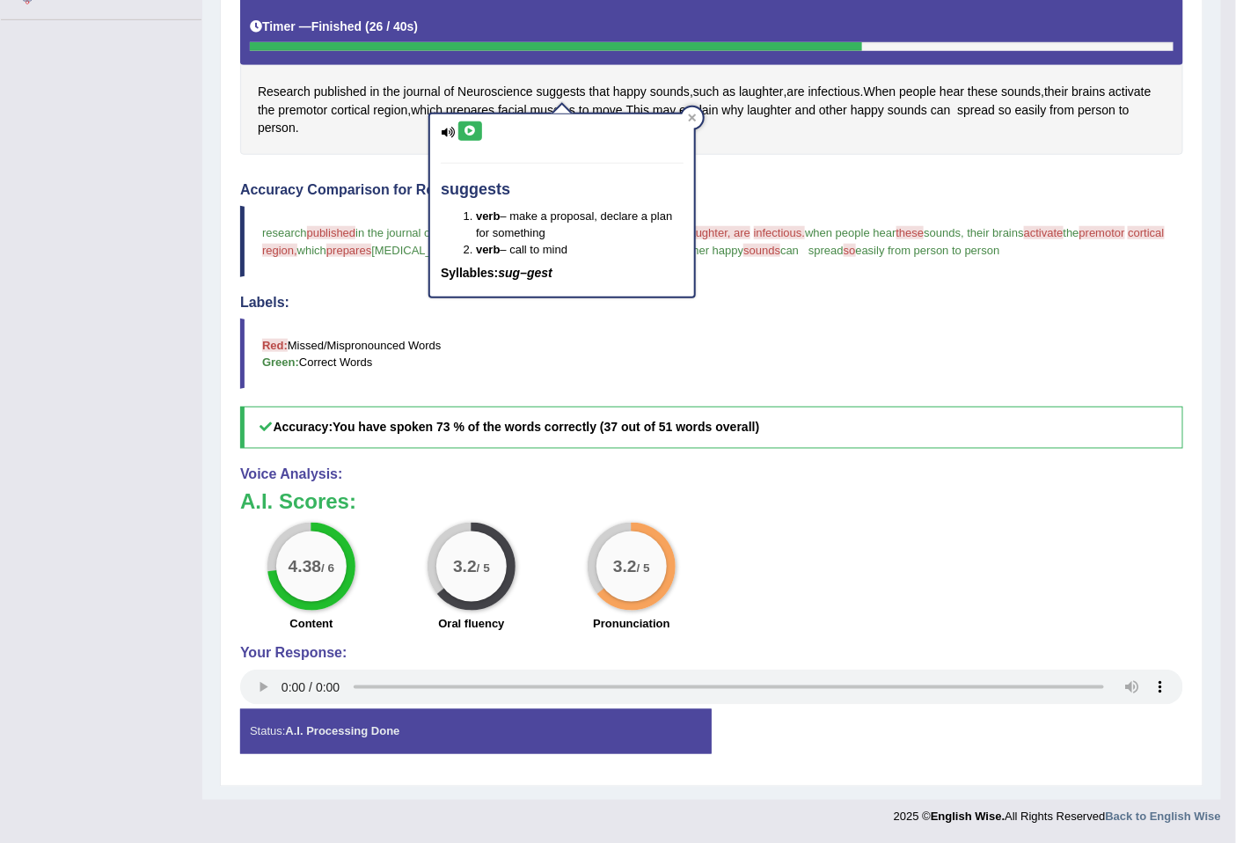
click at [463, 127] on icon at bounding box center [469, 131] width 13 height 11
click at [343, 89] on span "published" at bounding box center [340, 92] width 53 height 18
click at [343, 89] on body "Toggle navigation Home Practice Questions Speaking Practice Read Aloud Repeat S…" at bounding box center [618, 3] width 1236 height 843
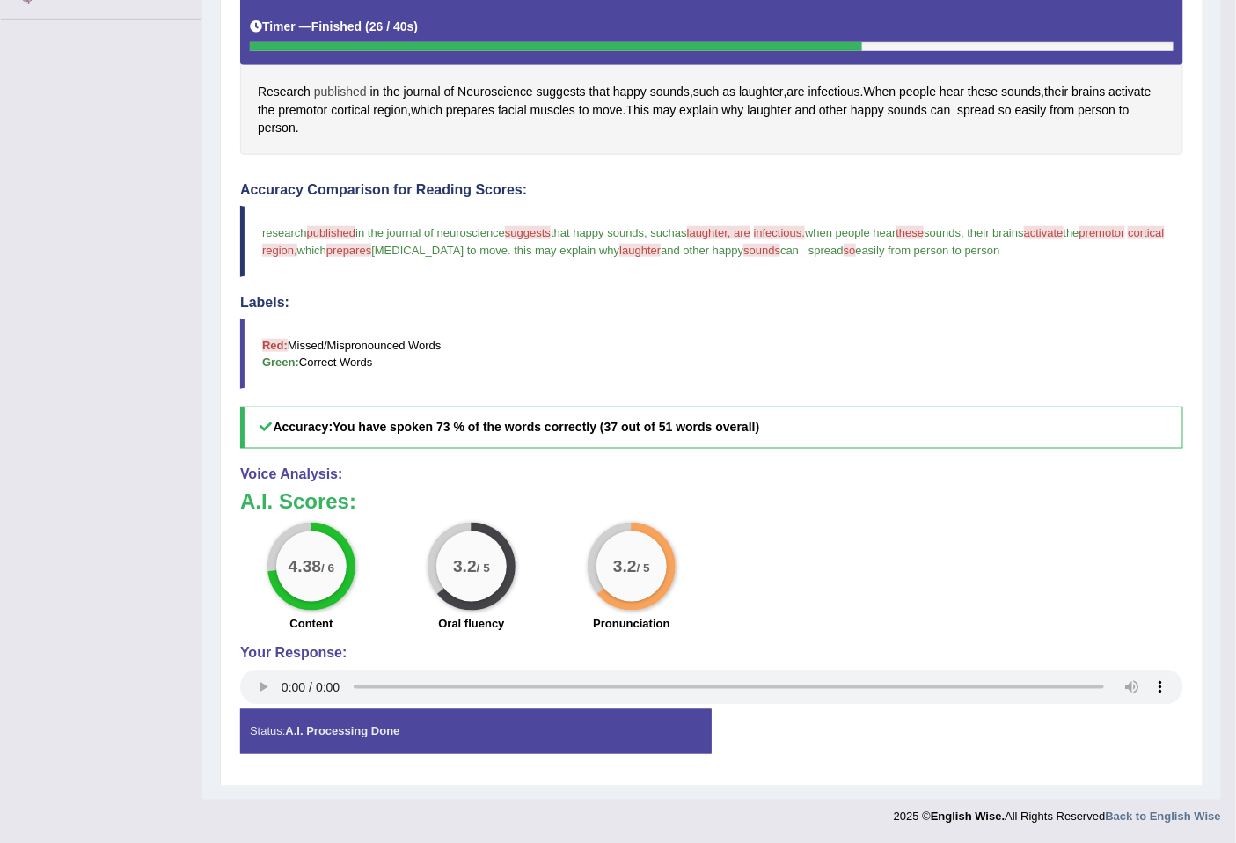
click at [345, 84] on span "published" at bounding box center [340, 92] width 53 height 18
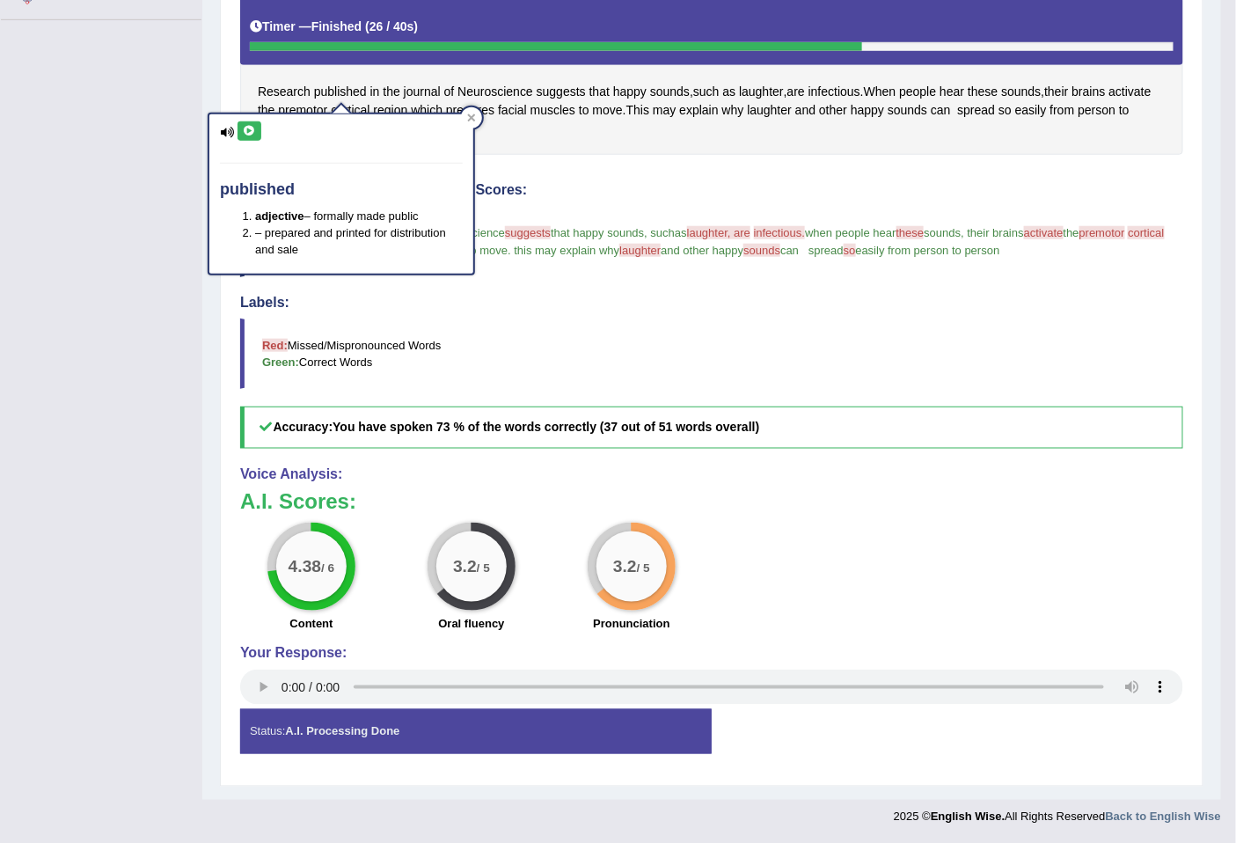
click at [255, 128] on icon at bounding box center [249, 131] width 13 height 11
click at [669, 168] on div "Instructions: Look at the text below. In 40 seconds, you must read this text al…" at bounding box center [712, 343] width 952 height 864
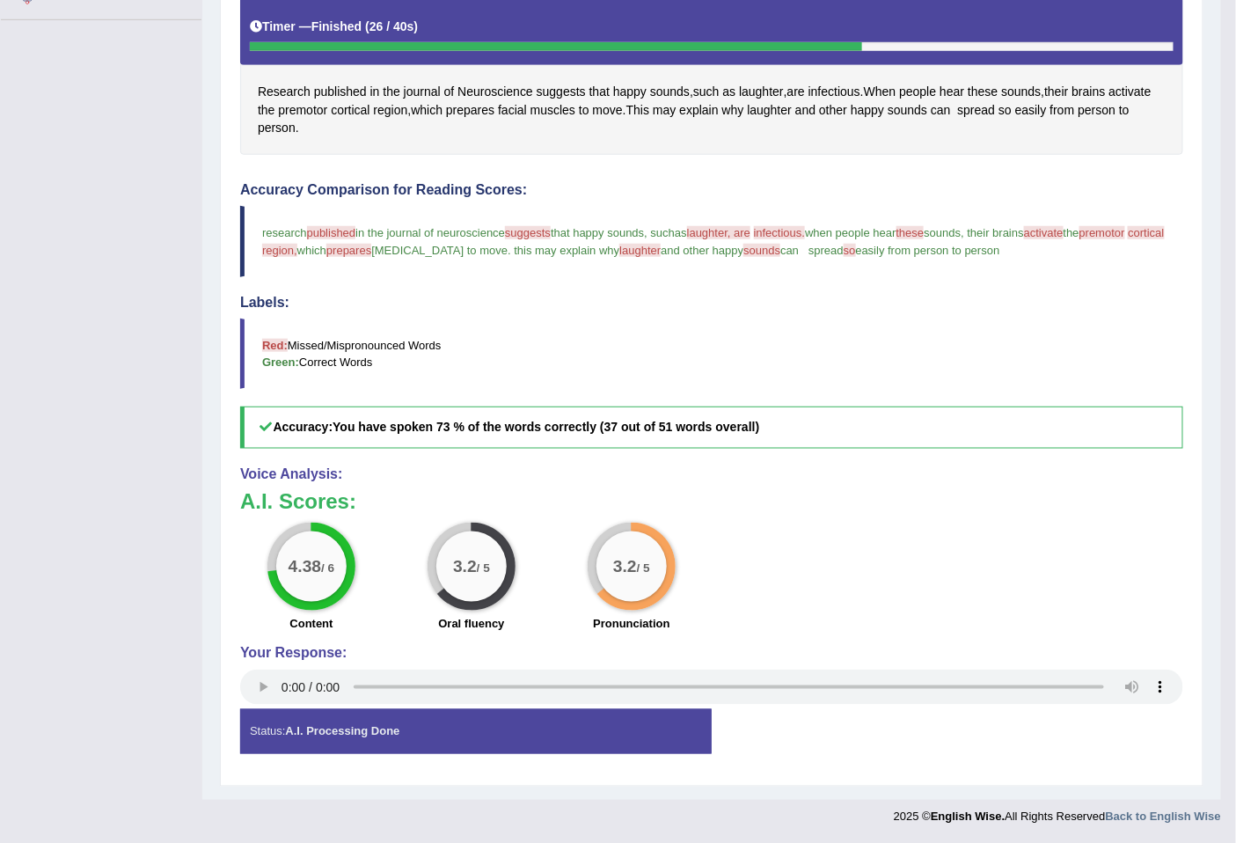
click at [1079, 239] on span "premotor" at bounding box center [1102, 232] width 46 height 13
click at [301, 107] on span "premotor" at bounding box center [302, 110] width 49 height 18
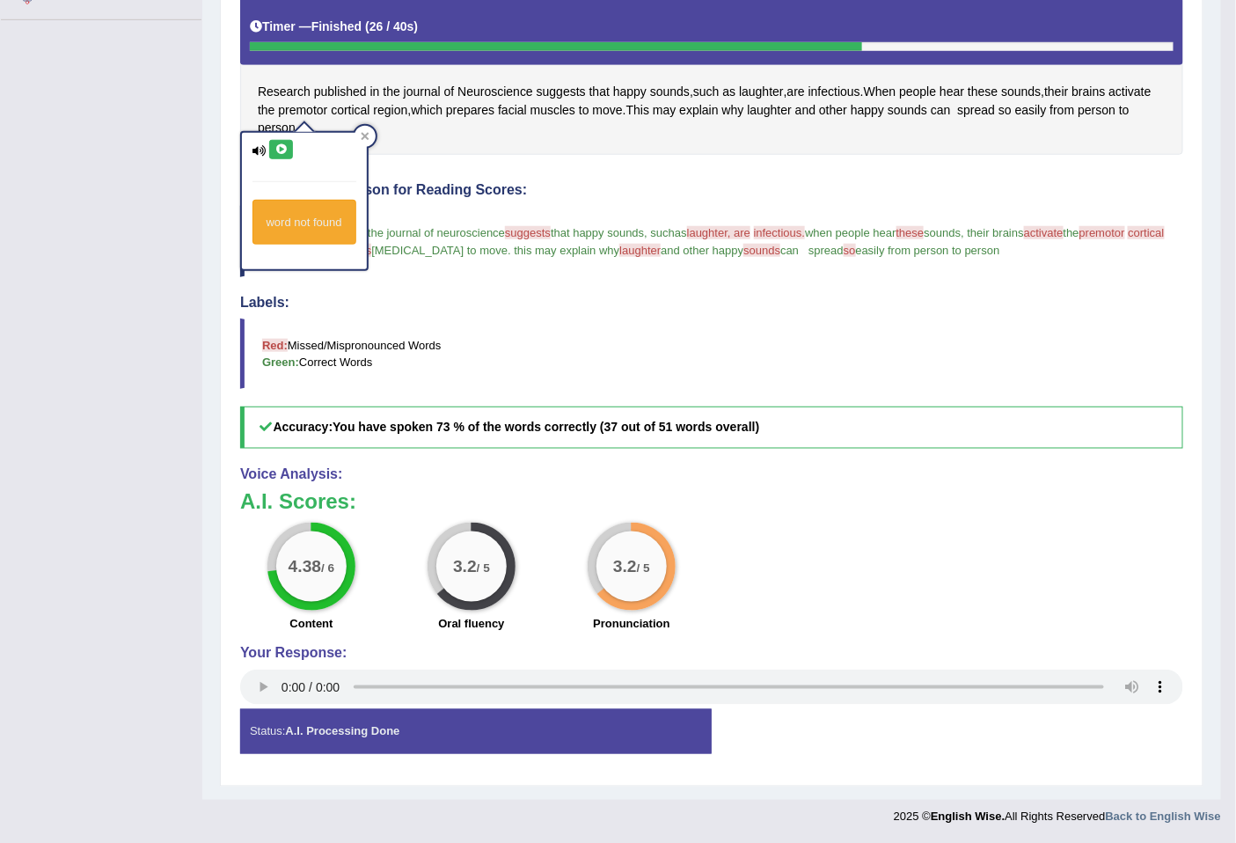
click at [290, 148] on button at bounding box center [281, 149] width 24 height 19
click at [361, 108] on span "cortical" at bounding box center [350, 110] width 39 height 18
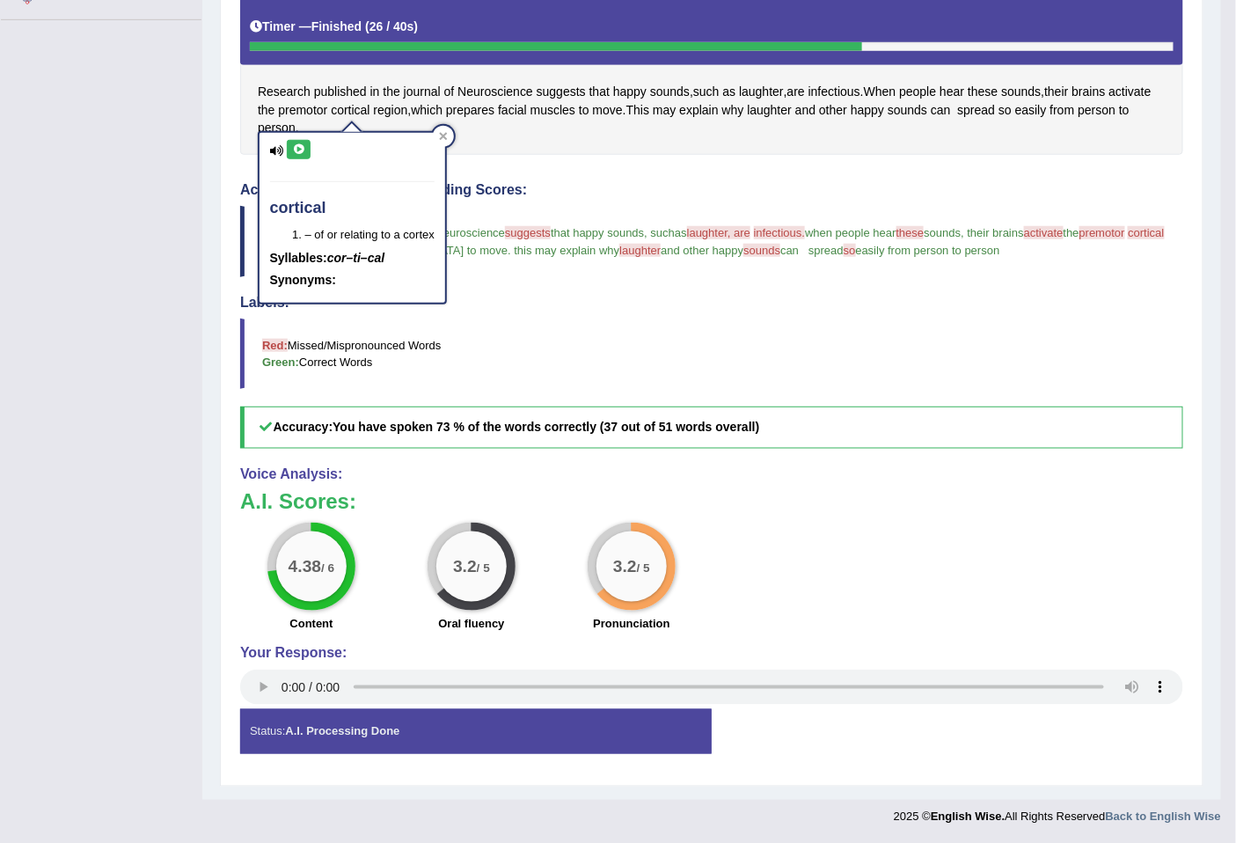
click at [295, 145] on icon at bounding box center [298, 149] width 13 height 11
click at [727, 103] on span "why" at bounding box center [733, 110] width 22 height 18
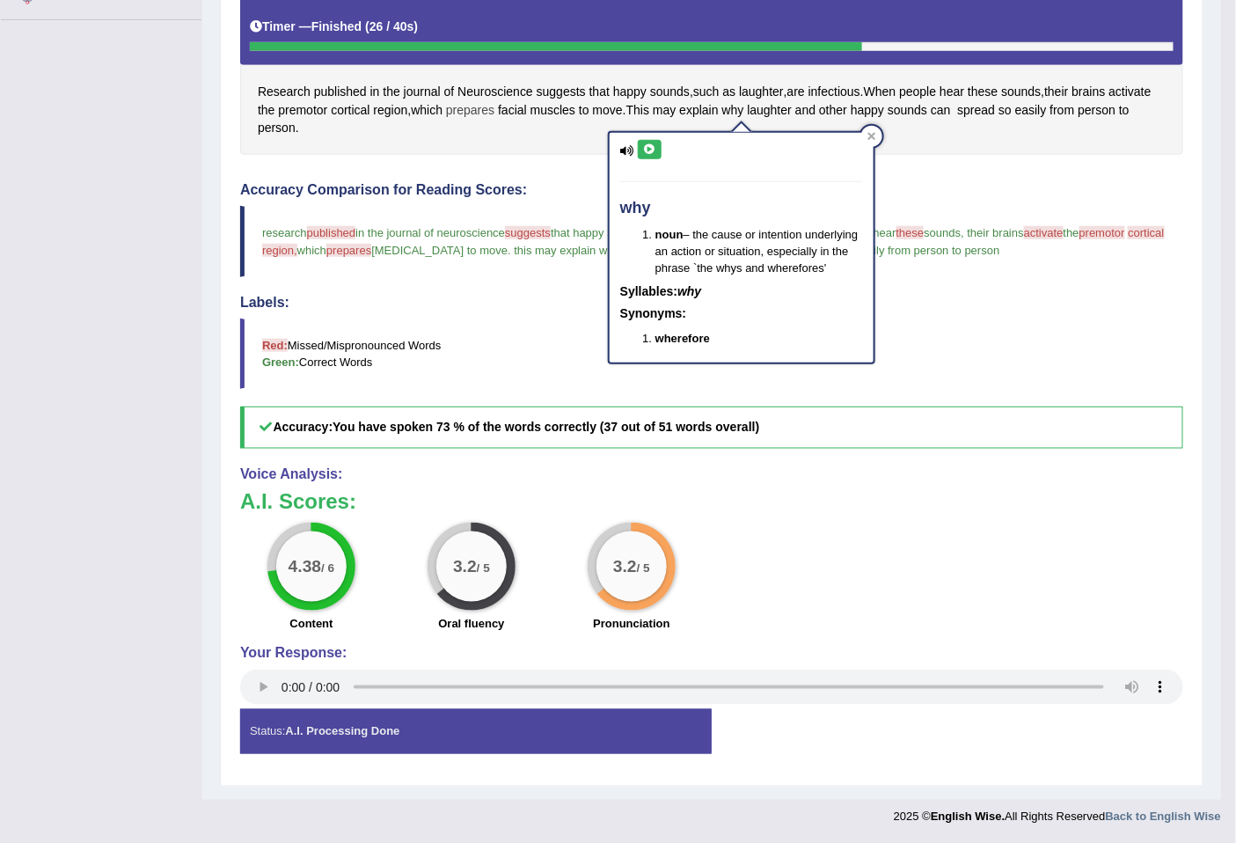
click at [468, 114] on span "prepares" at bounding box center [470, 110] width 48 height 18
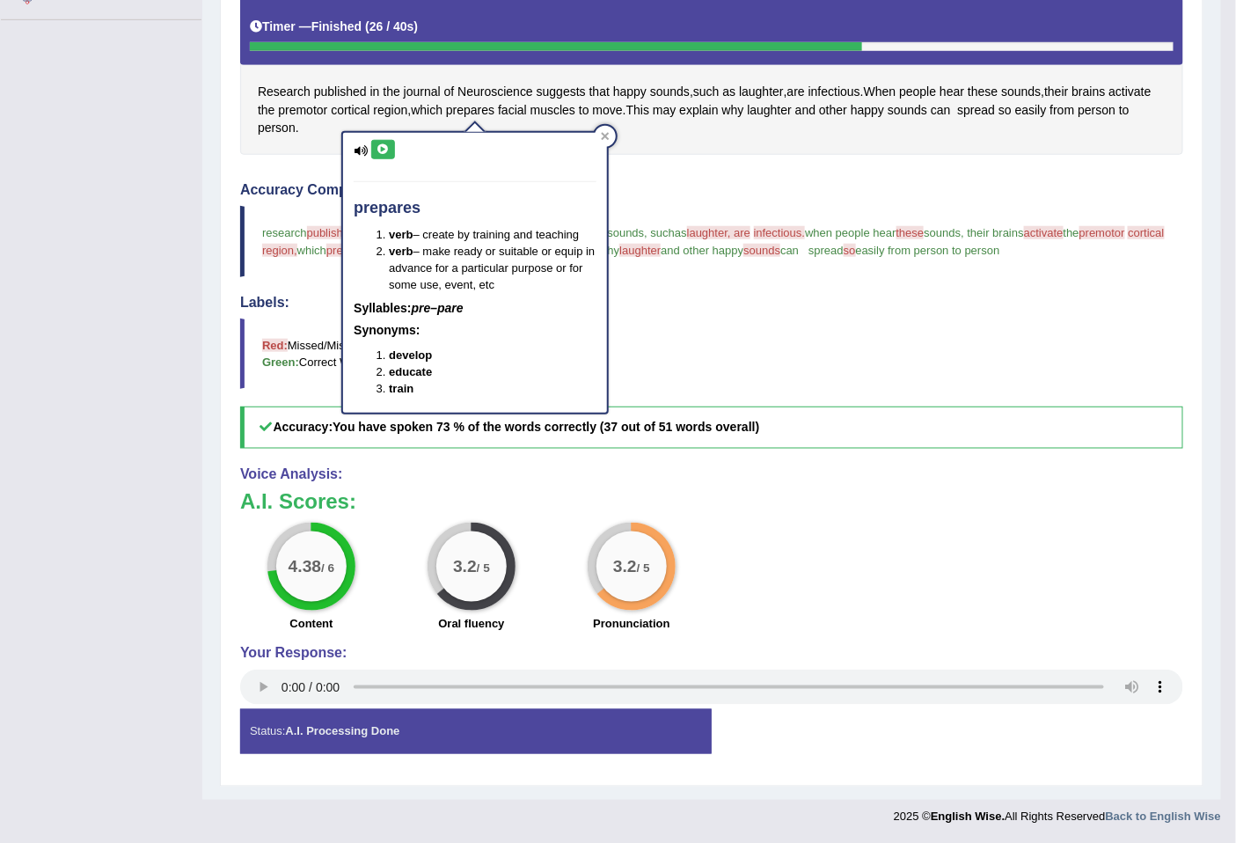
click at [387, 144] on icon at bounding box center [382, 149] width 13 height 11
click at [921, 132] on div "Research published in the journal of Neuroscience suggests that happy sounds , …" at bounding box center [711, 75] width 943 height 157
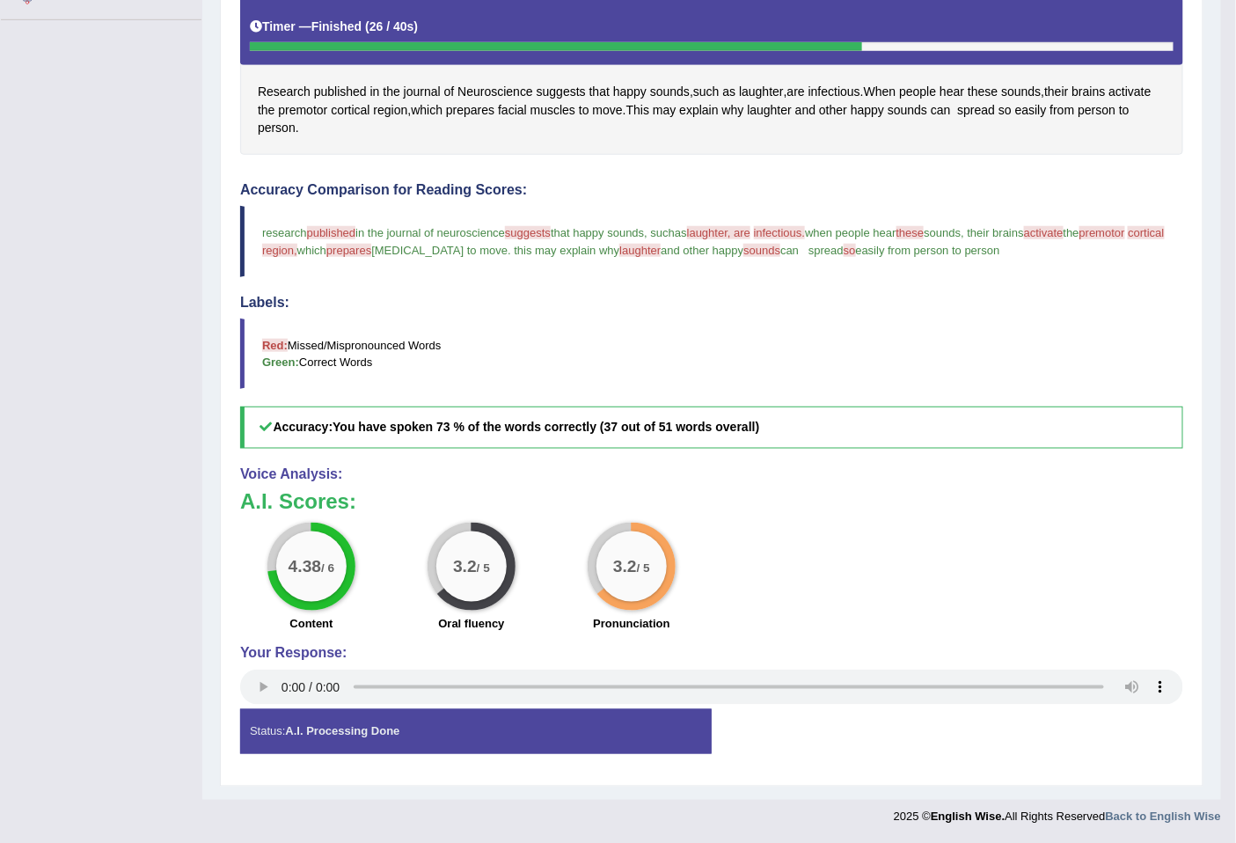
click at [1063, 233] on span "activate" at bounding box center [1044, 232] width 40 height 13
click at [1146, 91] on span "activate" at bounding box center [1130, 92] width 42 height 18
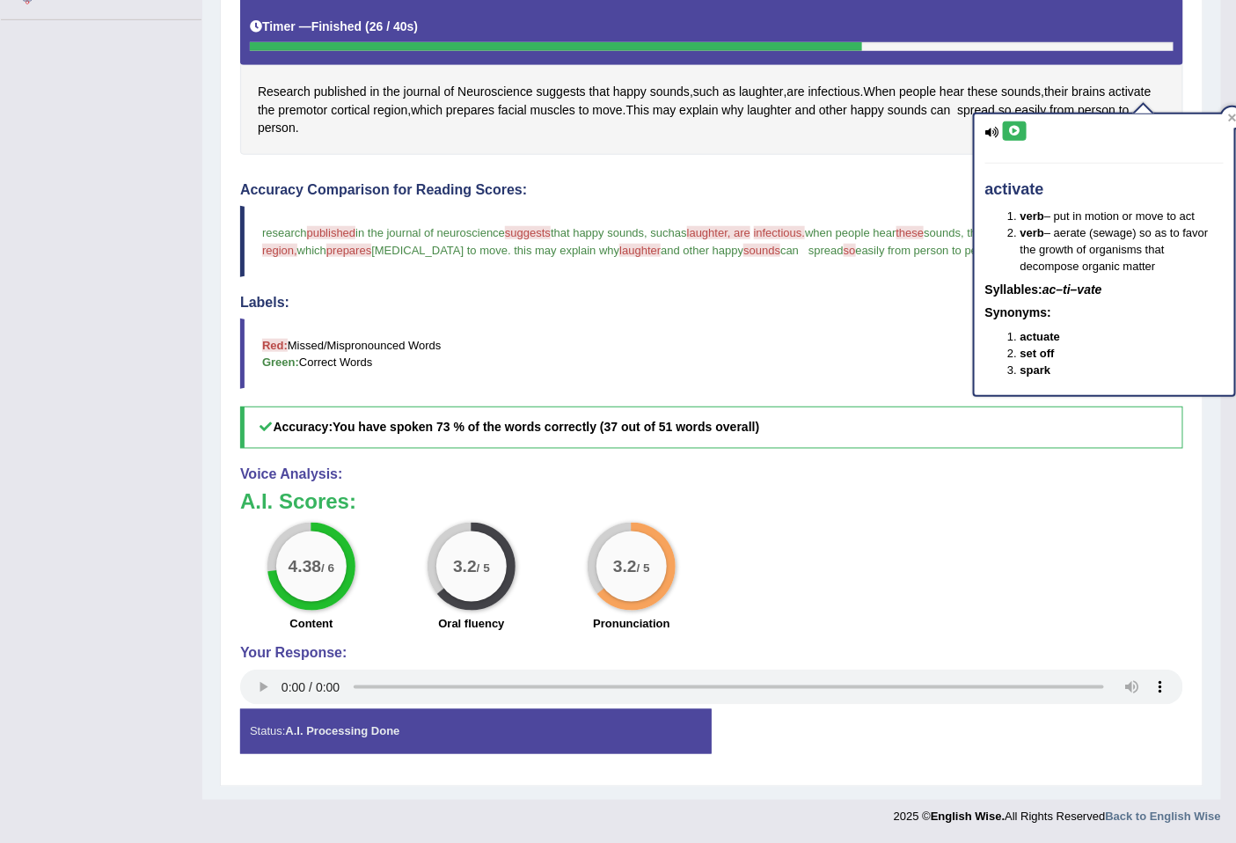
click at [1022, 128] on button at bounding box center [1015, 130] width 24 height 19
click at [924, 234] on span "these" at bounding box center [910, 232] width 28 height 13
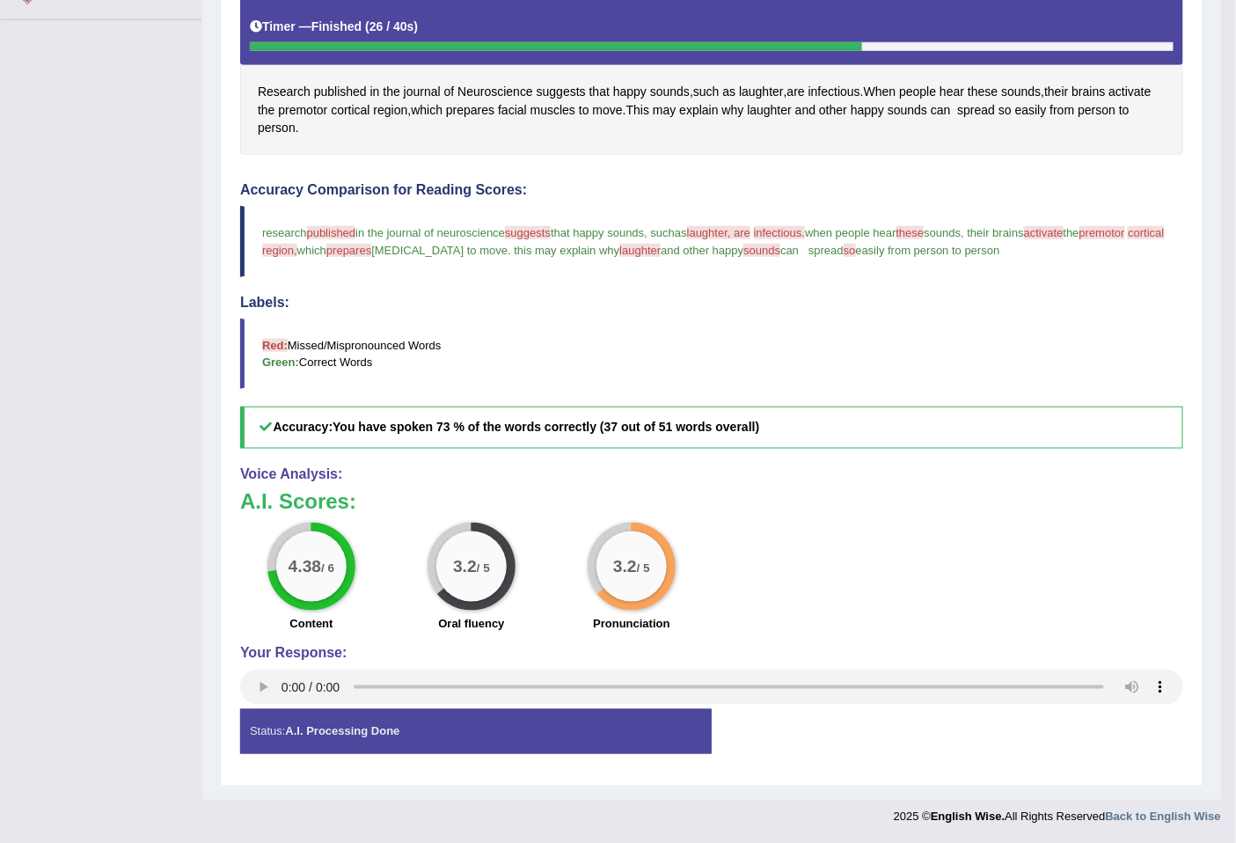
click at [743, 244] on span "and other happy" at bounding box center [701, 250] width 83 height 13
click at [660, 255] on span "laughter" at bounding box center [639, 250] width 41 height 13
click at [660, 244] on span "laughter" at bounding box center [639, 250] width 41 height 13
click at [784, 109] on span "laughter" at bounding box center [769, 110] width 45 height 18
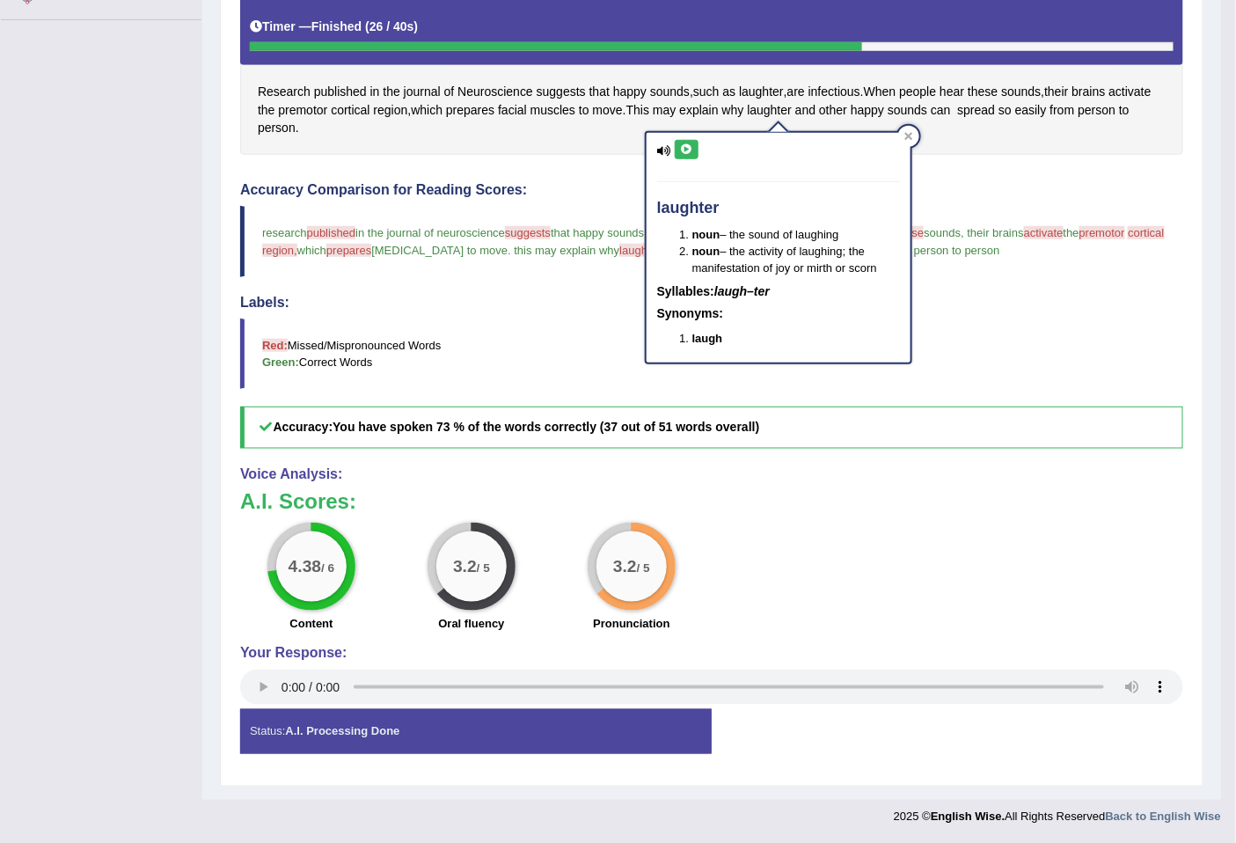
click at [697, 148] on button at bounding box center [687, 149] width 24 height 19
click at [908, 132] on icon at bounding box center [908, 136] width 9 height 9
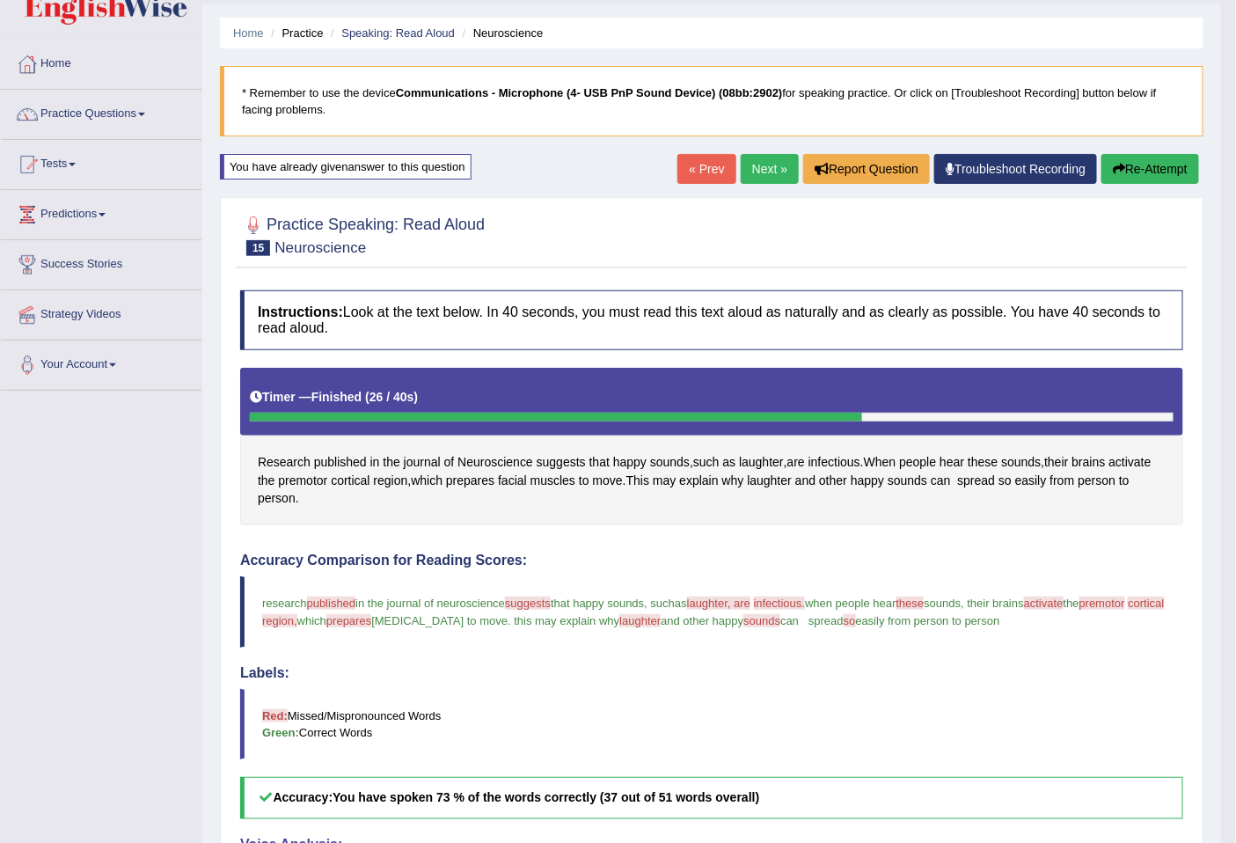
scroll to position [0, 0]
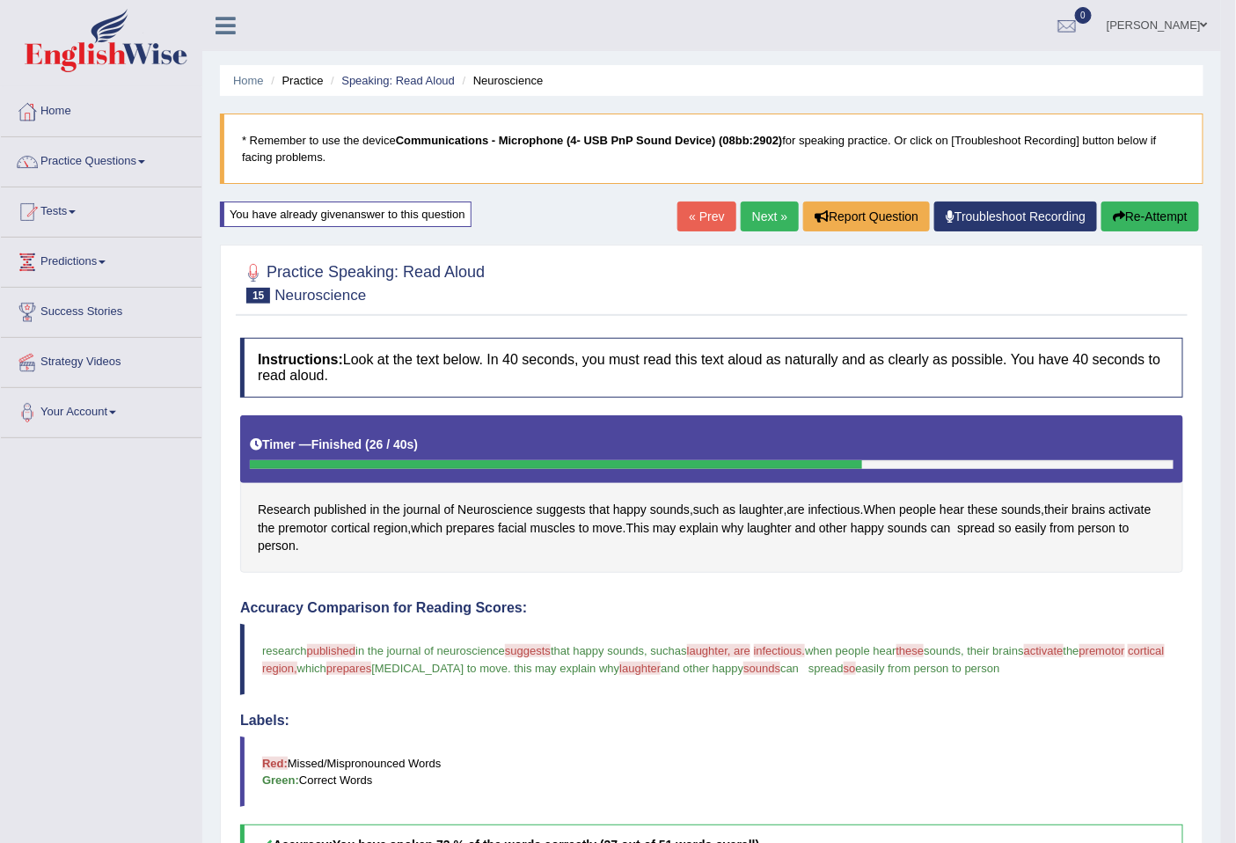
click at [1144, 203] on button "Re-Attempt" at bounding box center [1150, 216] width 98 height 30
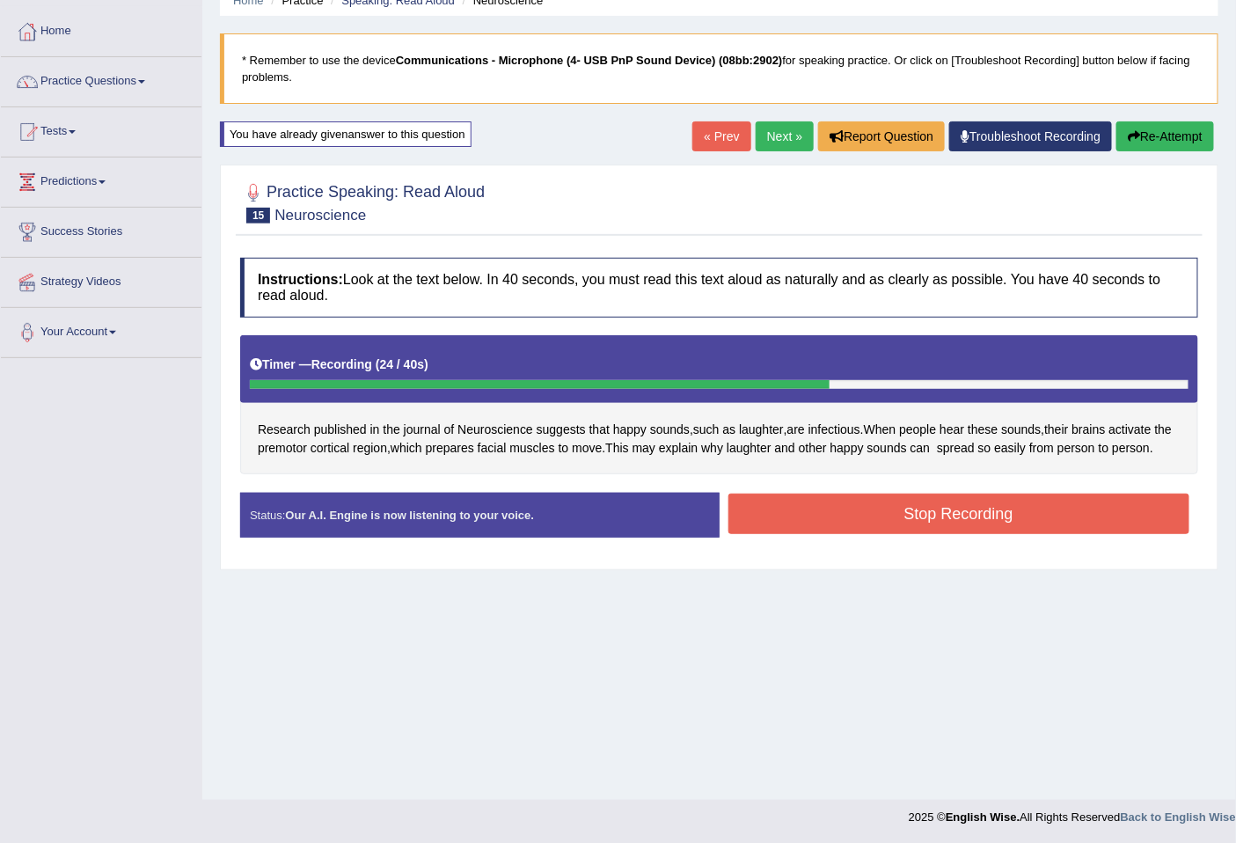
click at [1112, 506] on div "Instructions: Look at the text below. In 40 seconds, you must read this text al…" at bounding box center [719, 404] width 967 height 311
click at [1109, 526] on button "Stop Recording" at bounding box center [959, 513] width 462 height 40
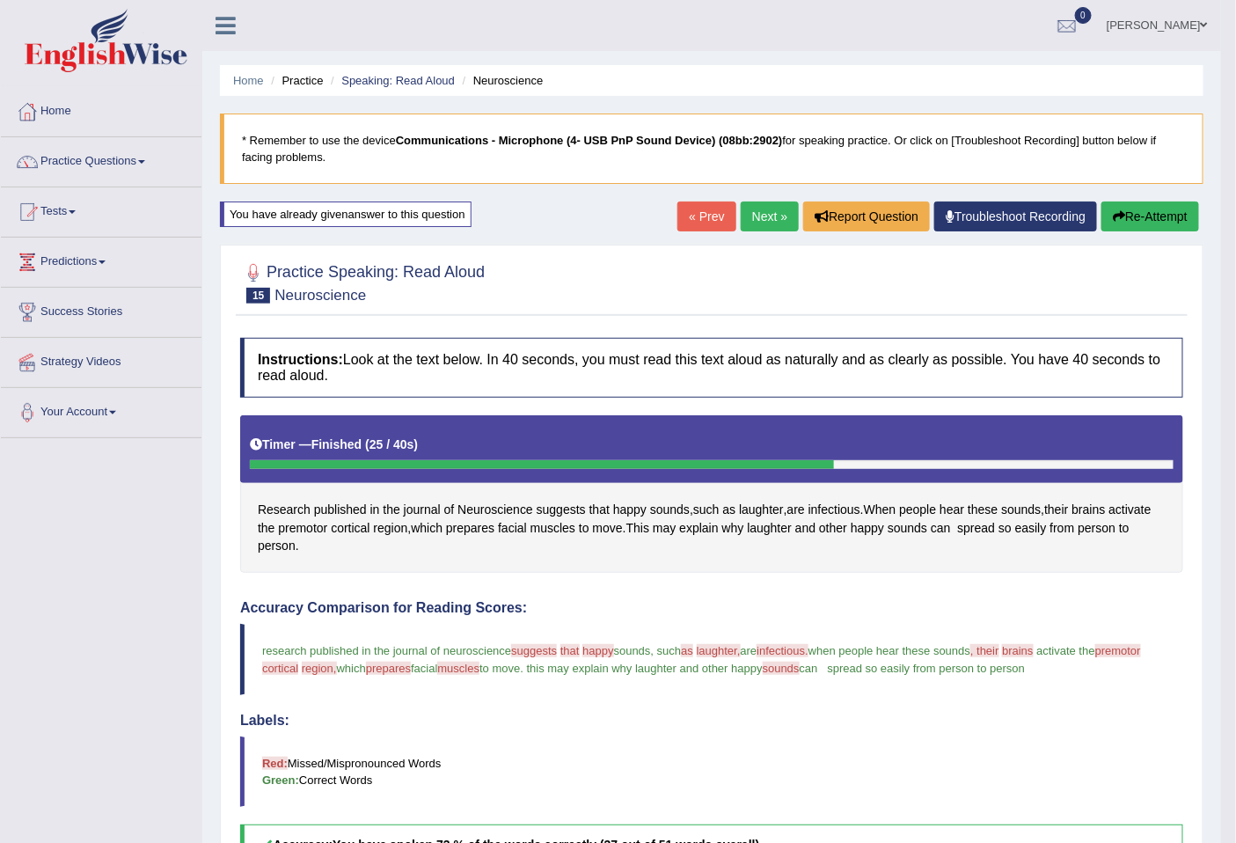
click at [783, 208] on link "Next »" at bounding box center [769, 216] width 58 height 30
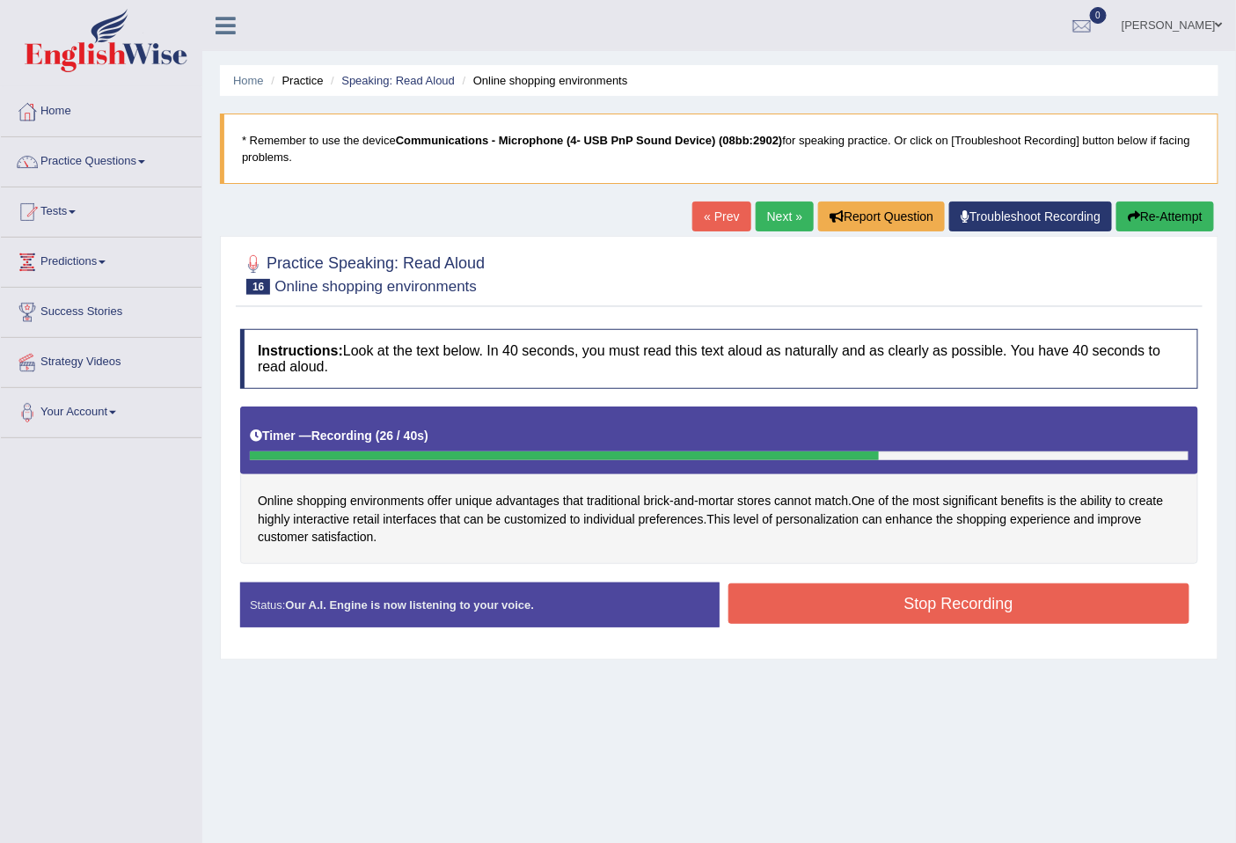
click at [1016, 590] on button "Stop Recording" at bounding box center [959, 603] width 462 height 40
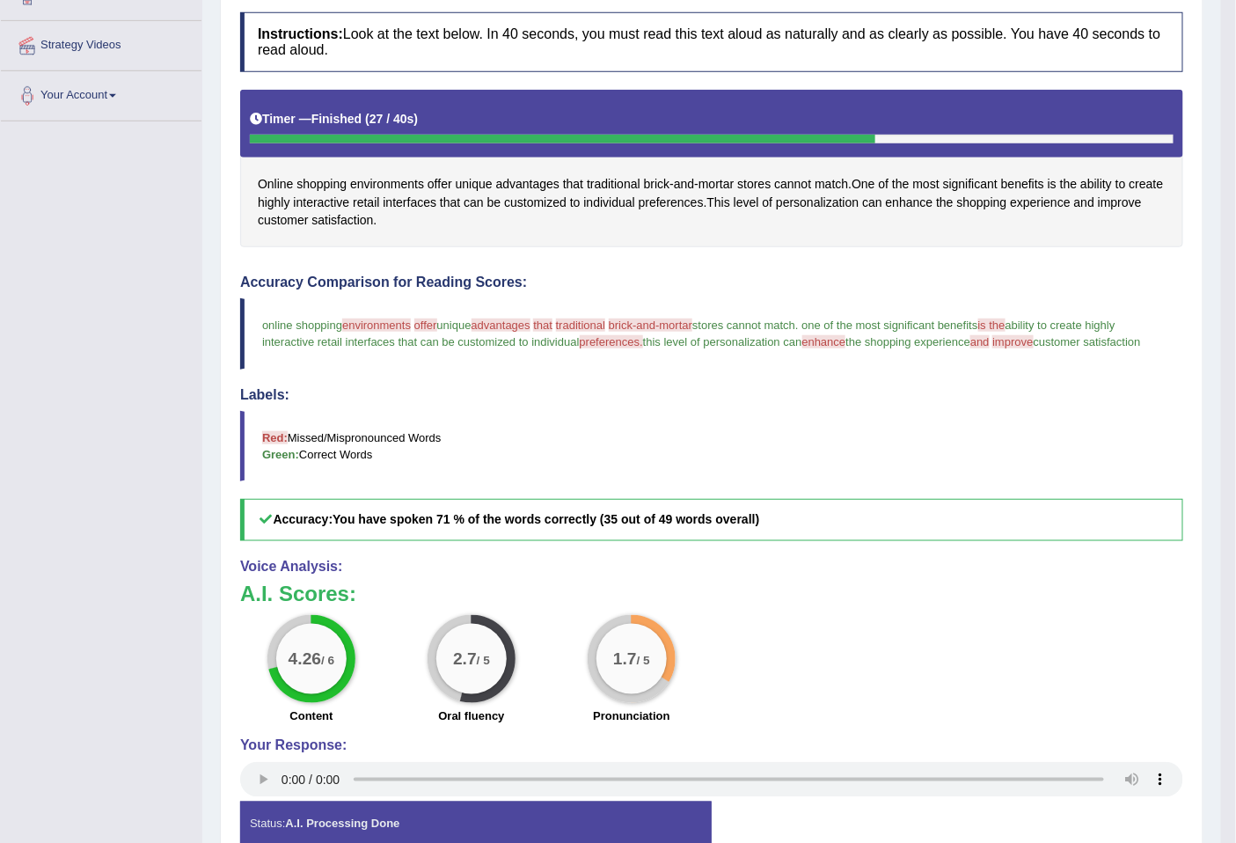
scroll to position [409, 0]
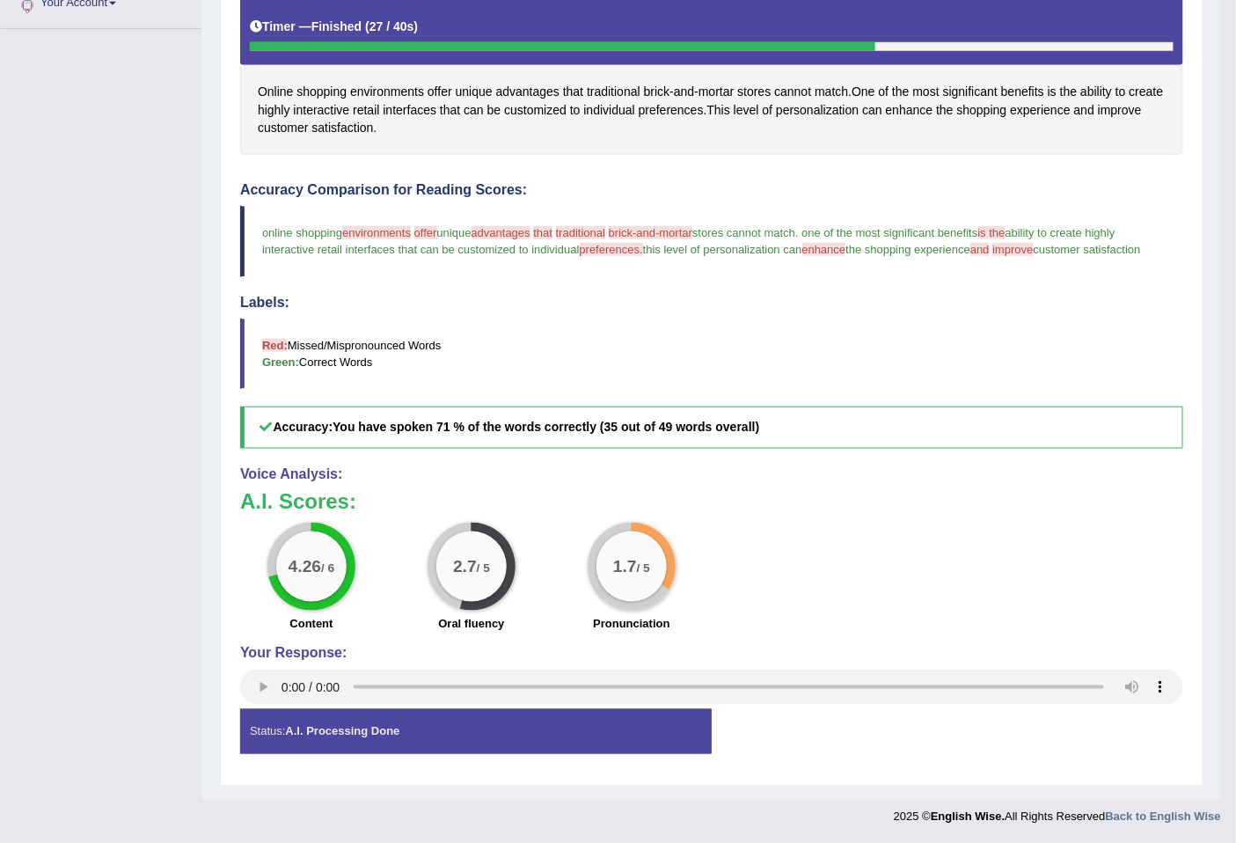
click at [643, 587] on div "1.7 / 5" at bounding box center [631, 566] width 70 height 70
click at [648, 566] on small "/ 5" at bounding box center [643, 567] width 13 height 13
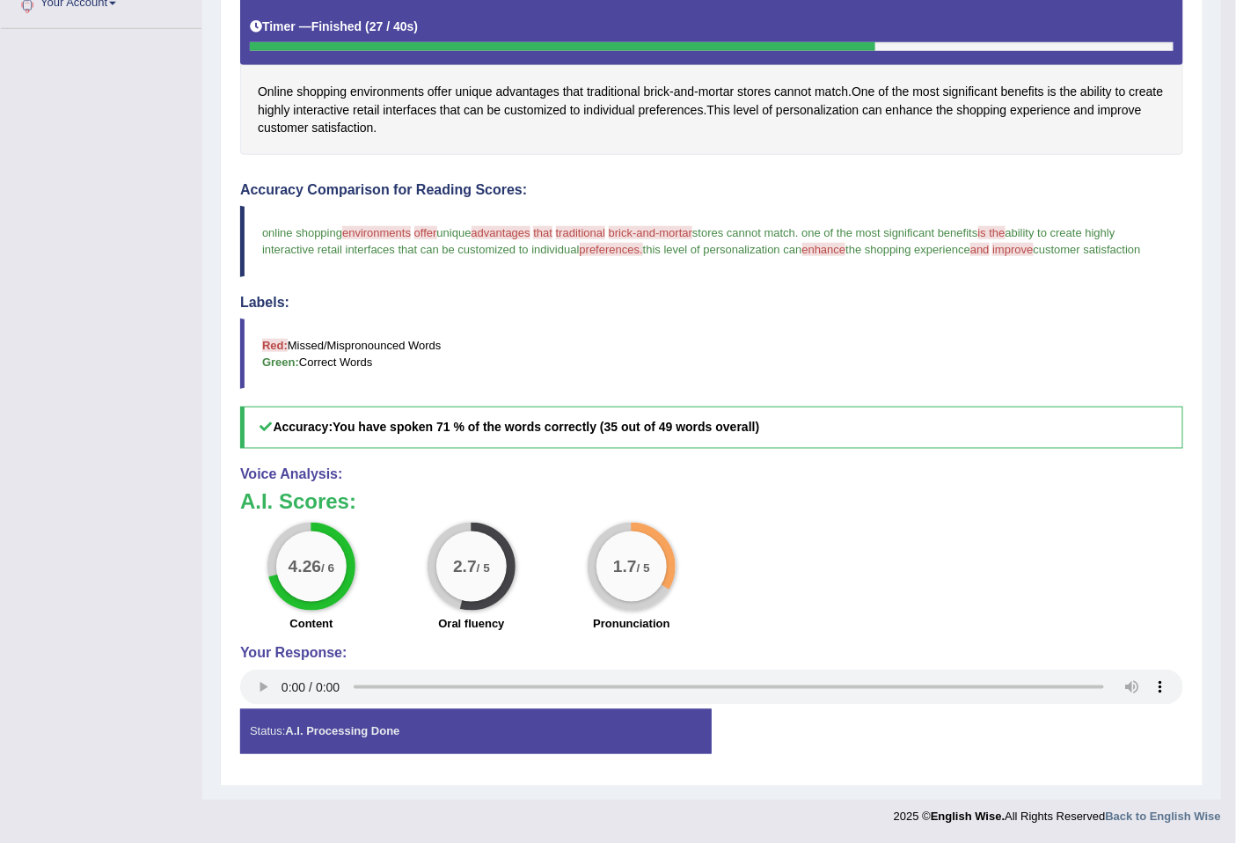
click at [648, 566] on small "/ 5" at bounding box center [643, 567] width 13 height 13
click at [339, 565] on div "4.26 / 6" at bounding box center [311, 566] width 70 height 70
click at [487, 565] on small "/ 5" at bounding box center [483, 567] width 13 height 13
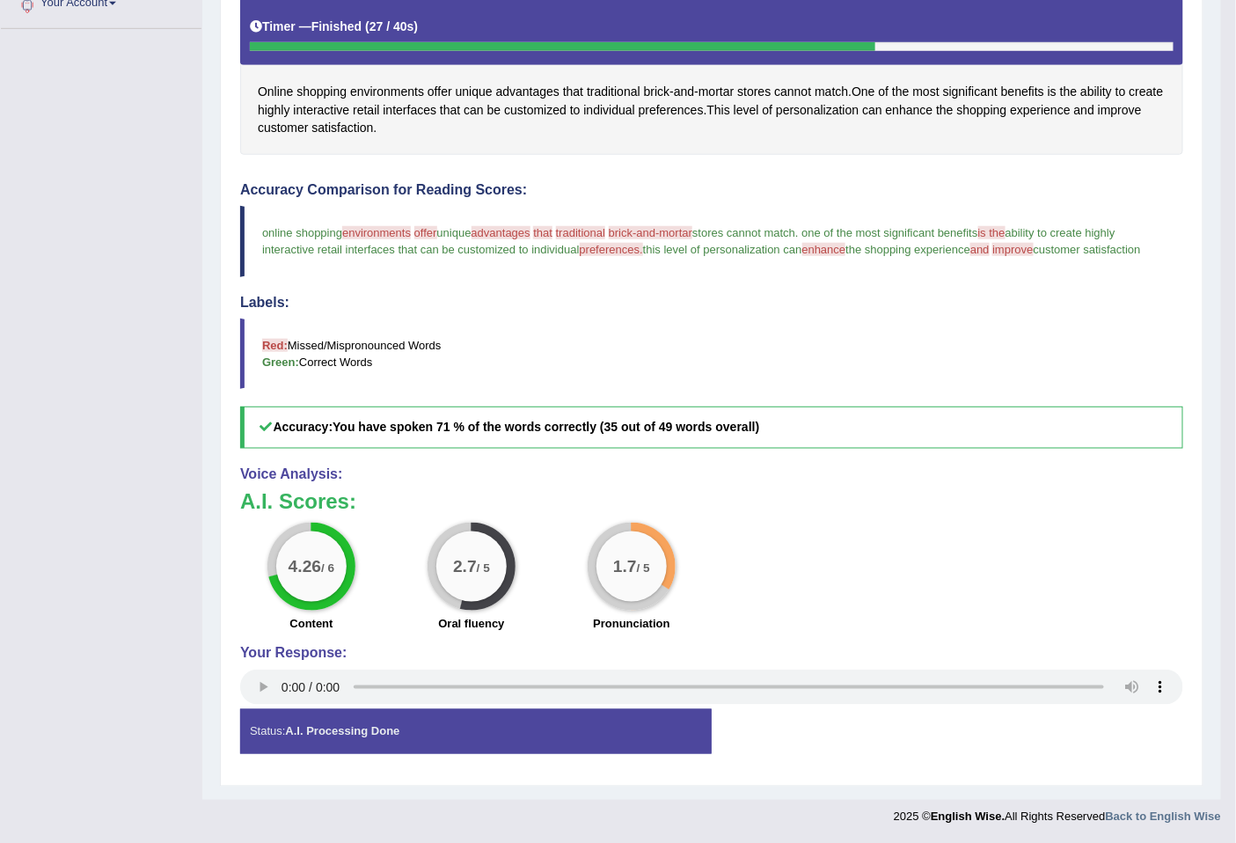
click at [613, 565] on big "1.7" at bounding box center [625, 565] width 24 height 19
click at [481, 565] on small "/ 5" at bounding box center [483, 567] width 13 height 13
click at [305, 564] on big "4.26" at bounding box center [304, 565] width 33 height 19
click at [441, 567] on div "2.7 / 5" at bounding box center [471, 566] width 70 height 70
click at [675, 569] on div "1.7 / 5 Pronunciation" at bounding box center [631, 578] width 160 height 113
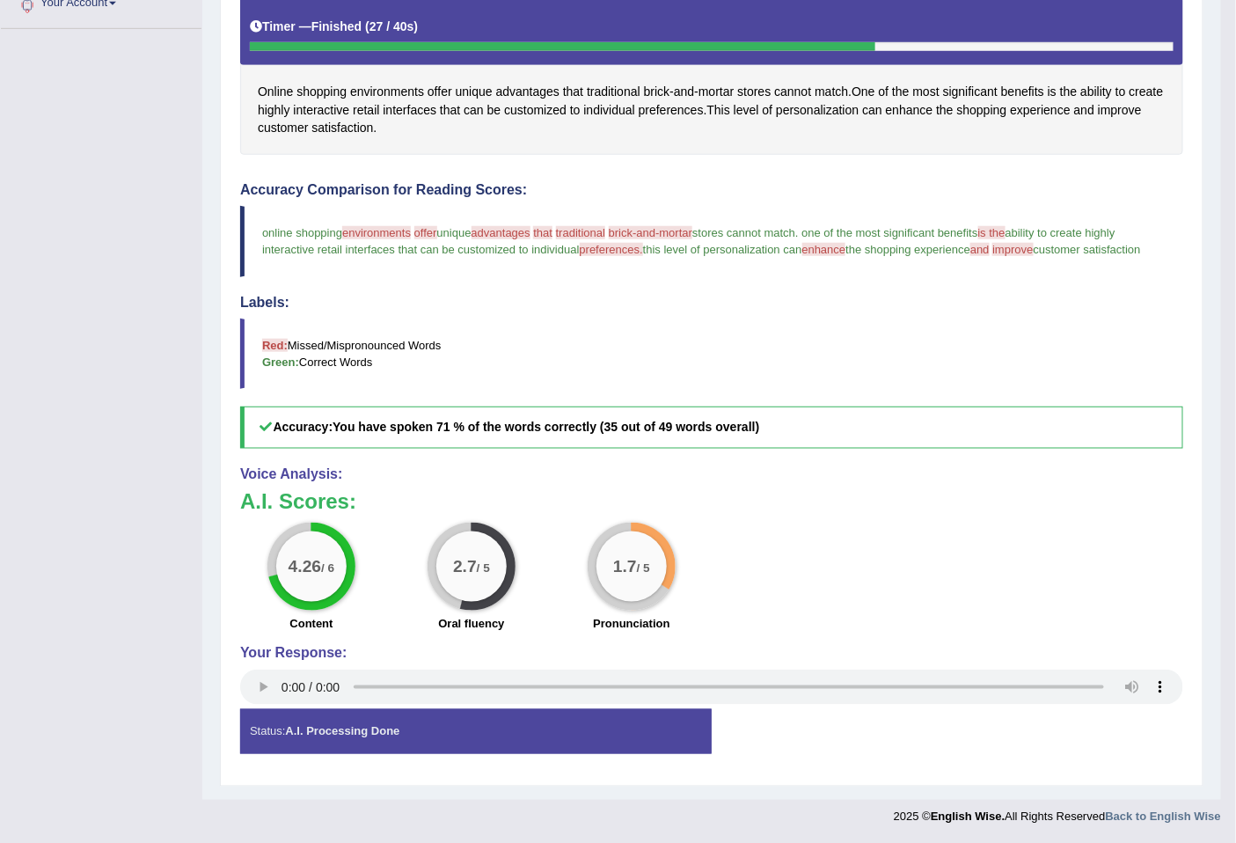
click at [308, 569] on big "4.26" at bounding box center [304, 565] width 33 height 19
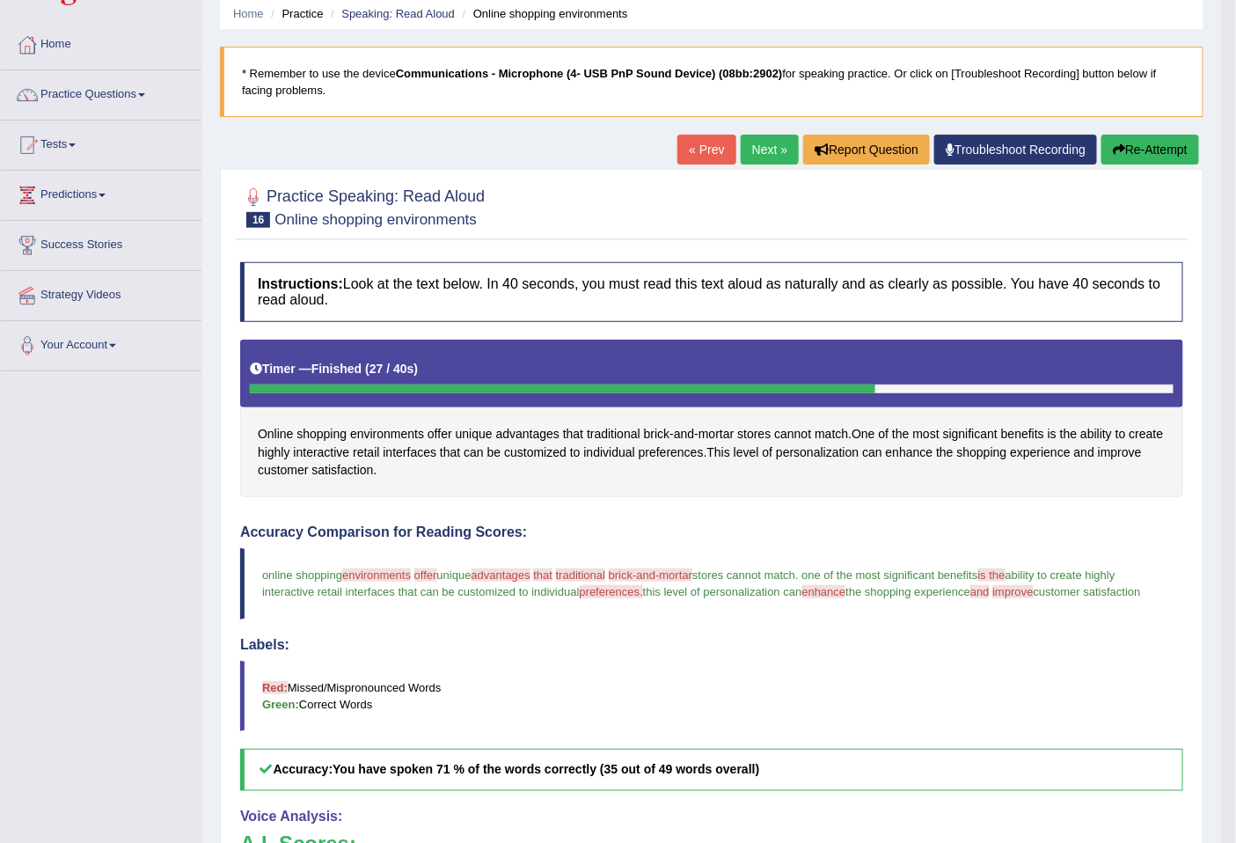
scroll to position [0, 0]
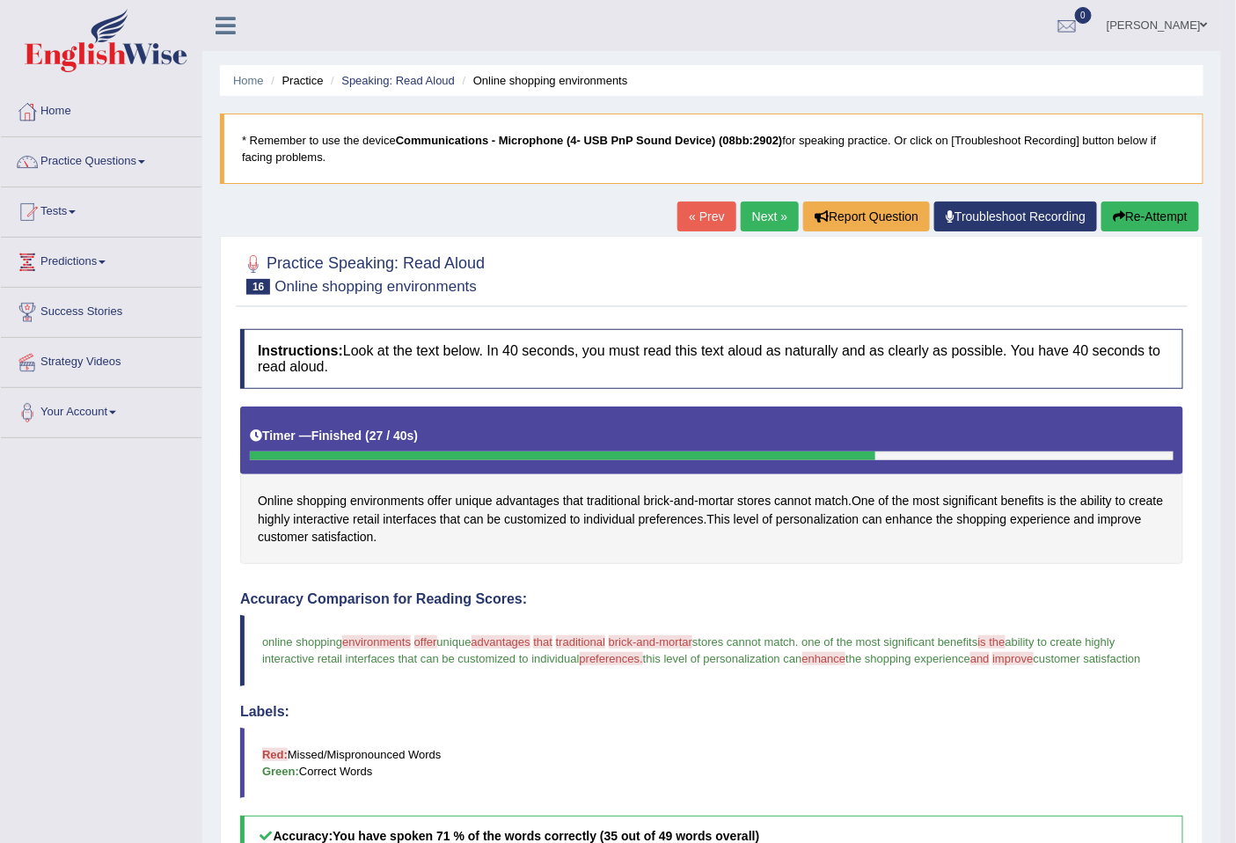
click at [1130, 204] on button "Re-Attempt" at bounding box center [1150, 216] width 98 height 30
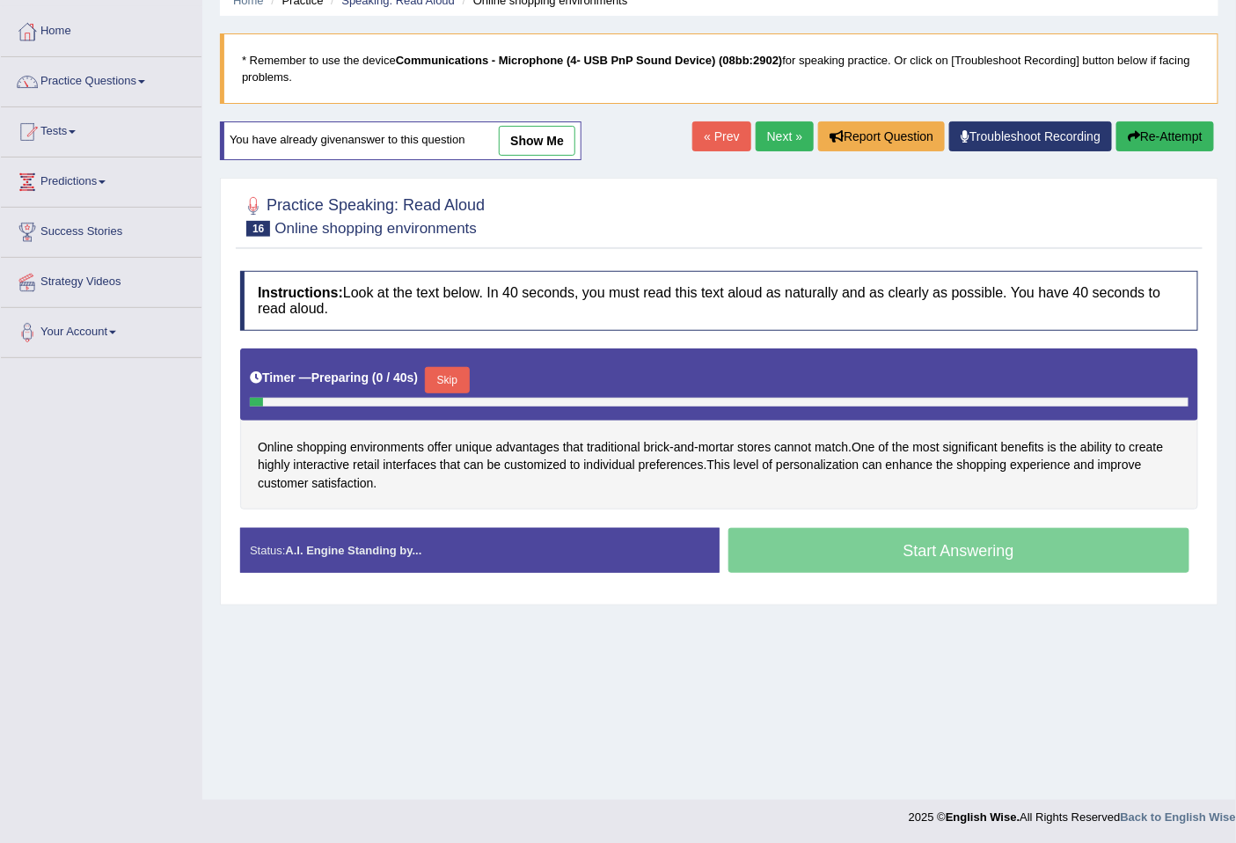
scroll to position [80, 0]
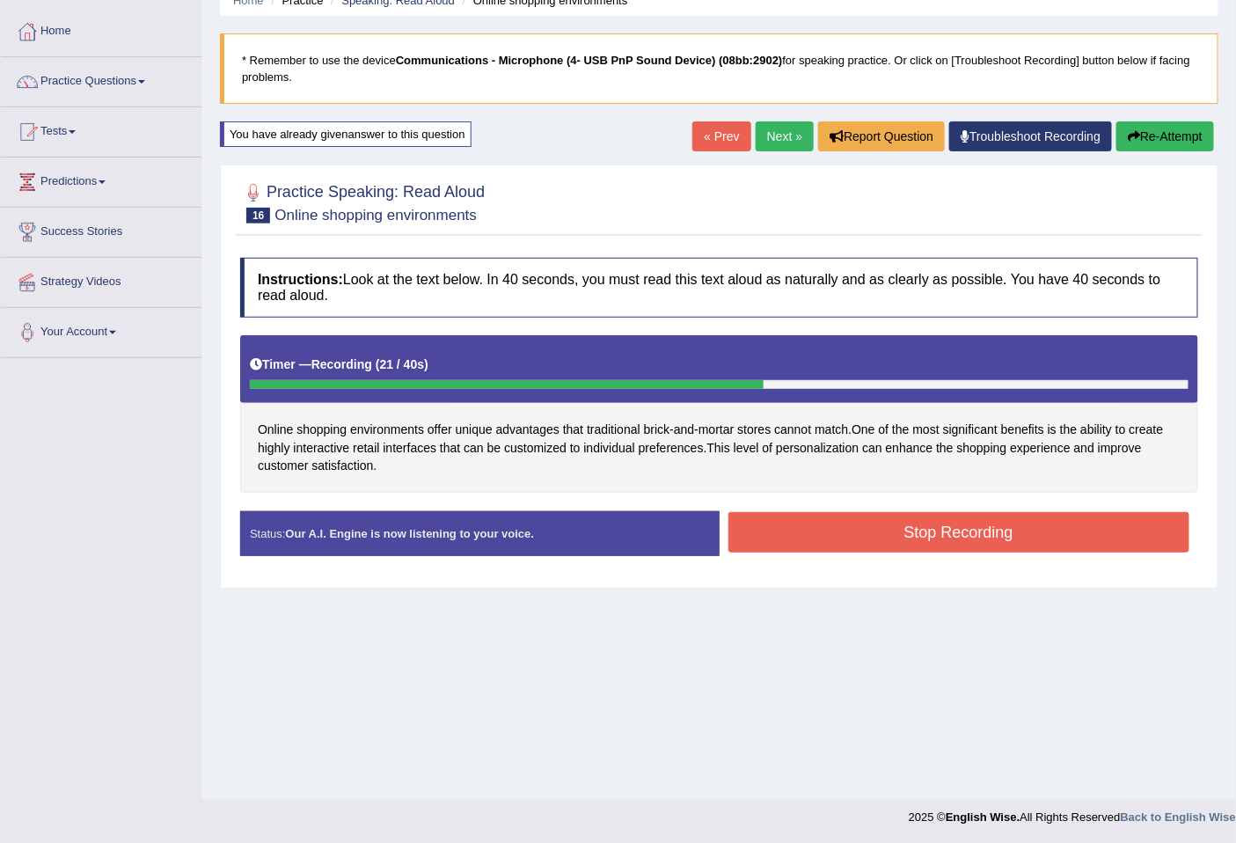
click at [991, 546] on button "Stop Recording" at bounding box center [959, 532] width 462 height 40
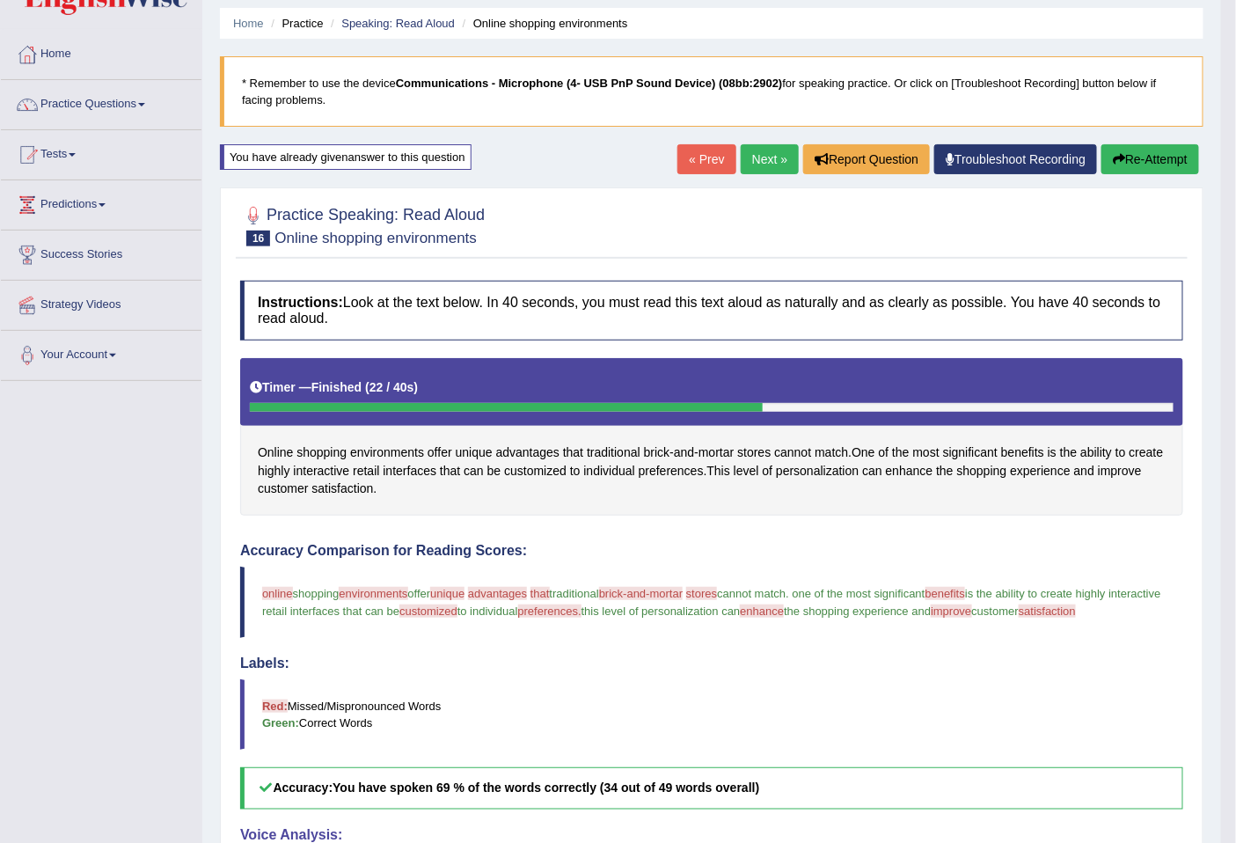
scroll to position [0, 0]
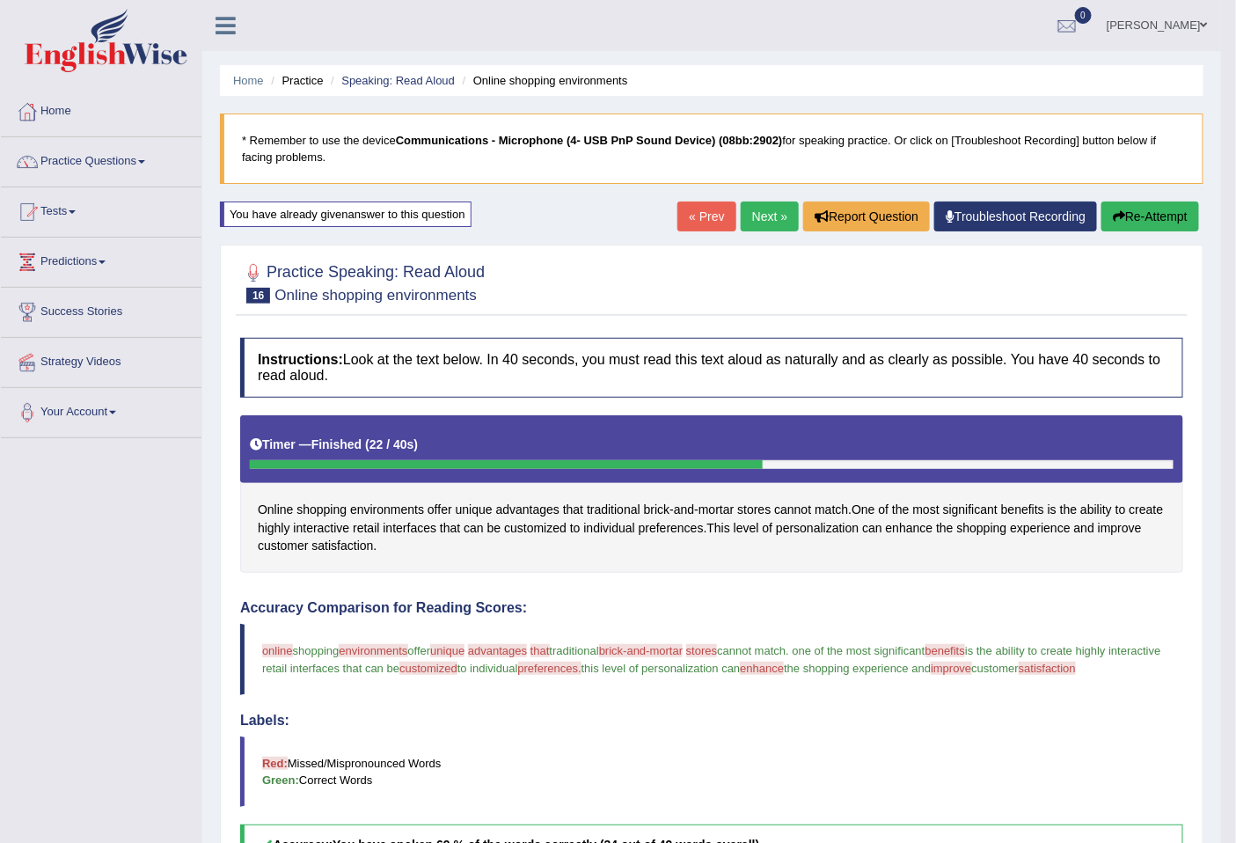
click at [1165, 205] on button "Re-Attempt" at bounding box center [1150, 216] width 98 height 30
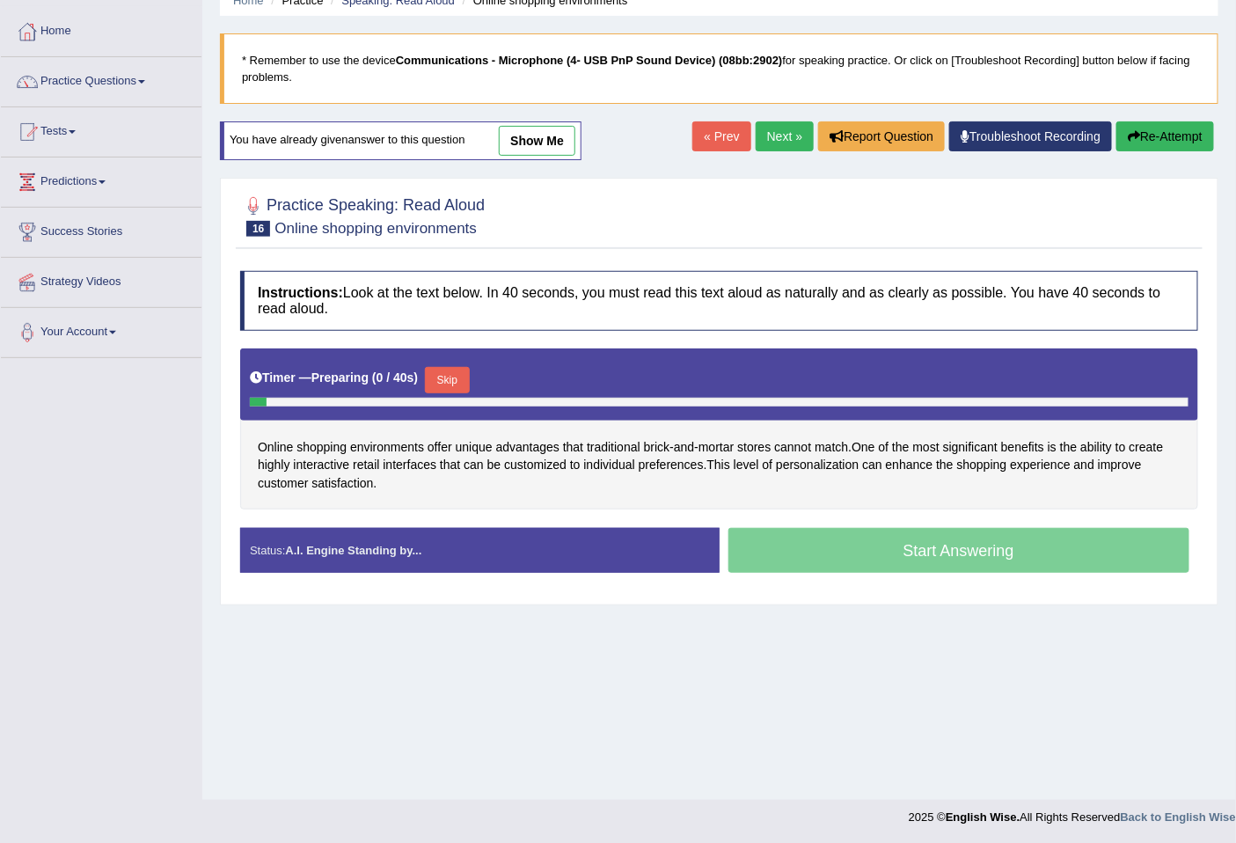
scroll to position [80, 0]
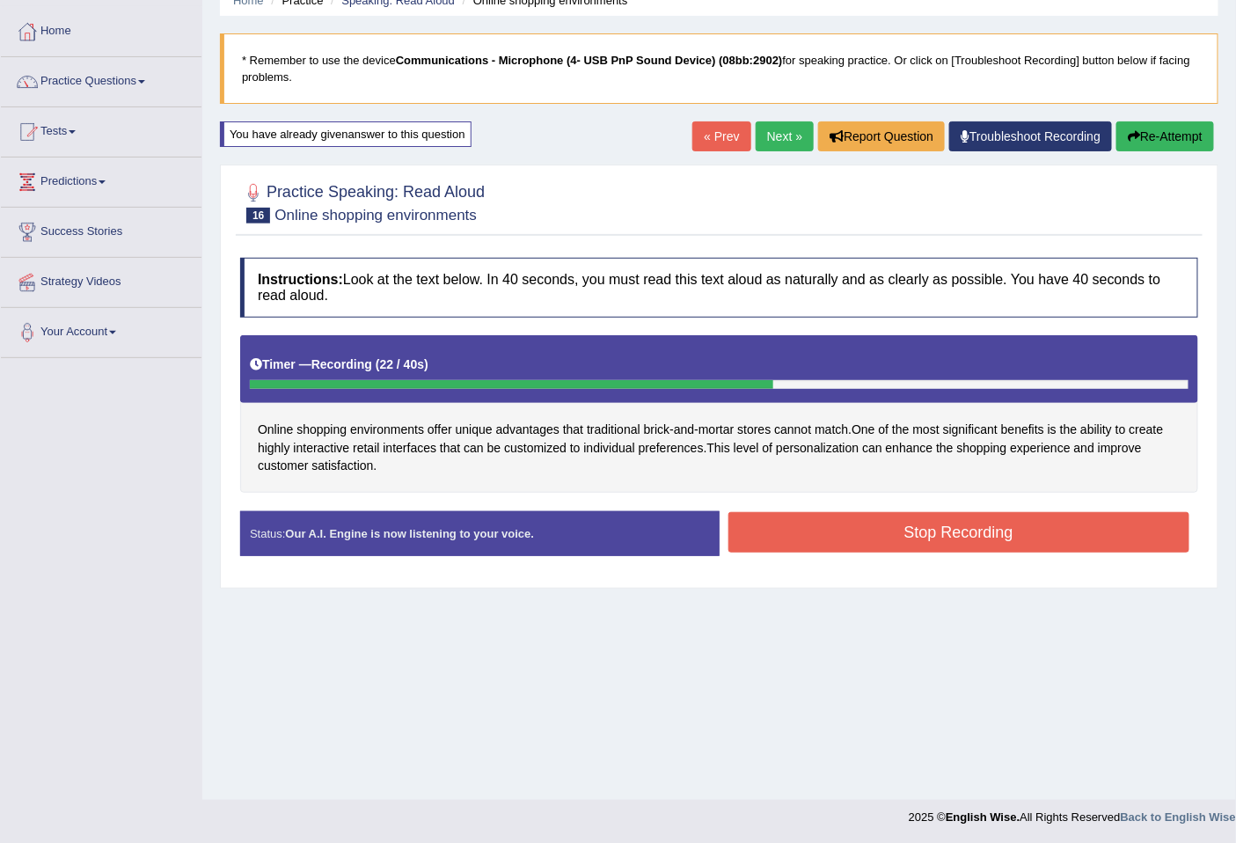
click at [850, 524] on button "Stop Recording" at bounding box center [959, 532] width 462 height 40
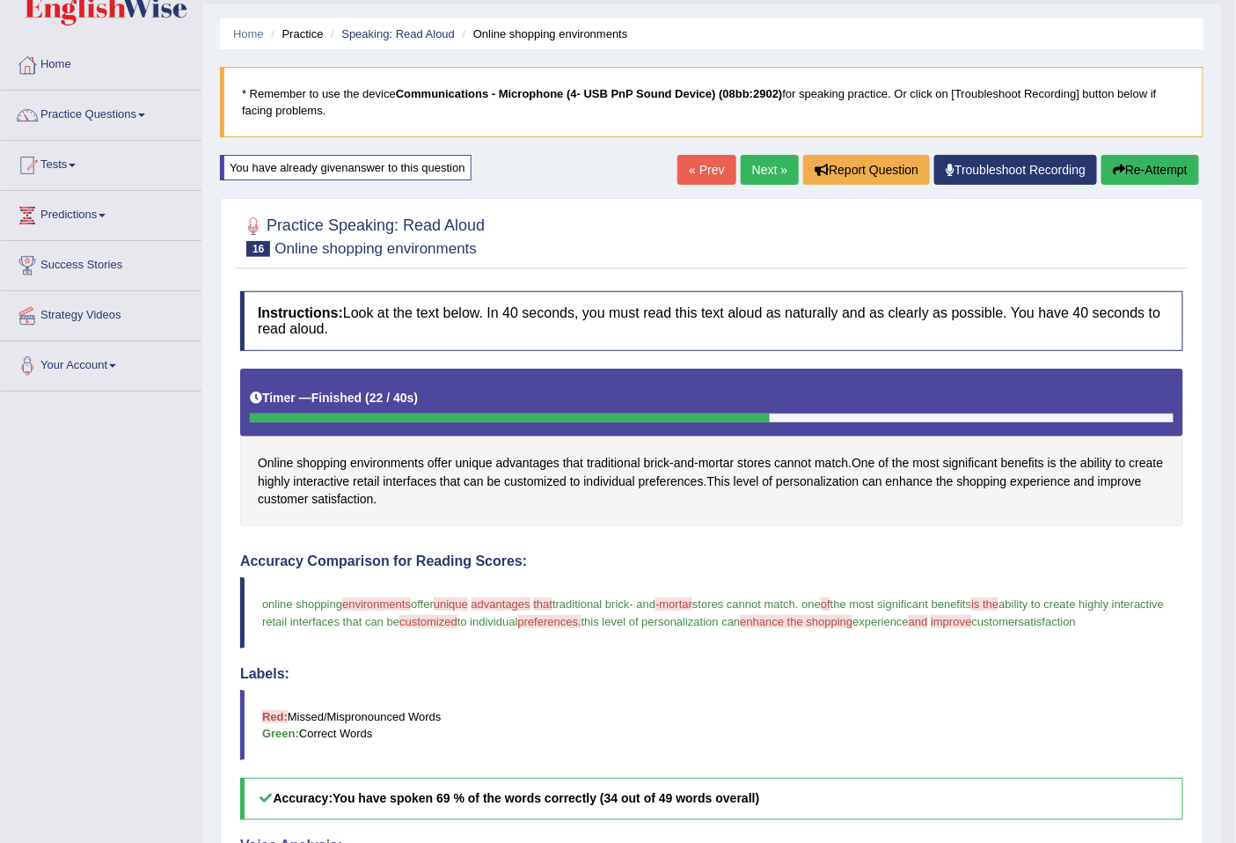
scroll to position [0, 0]
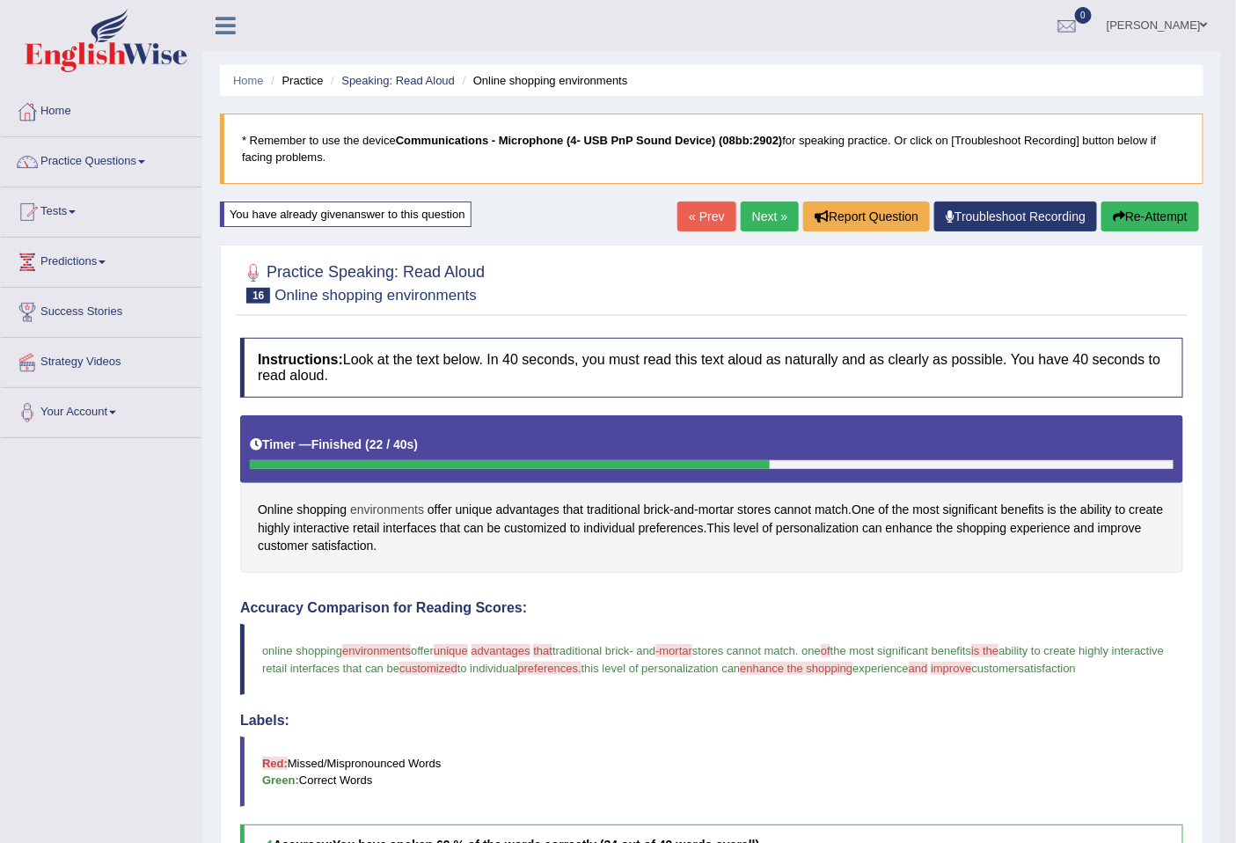
click at [367, 512] on span "environments" at bounding box center [387, 509] width 74 height 18
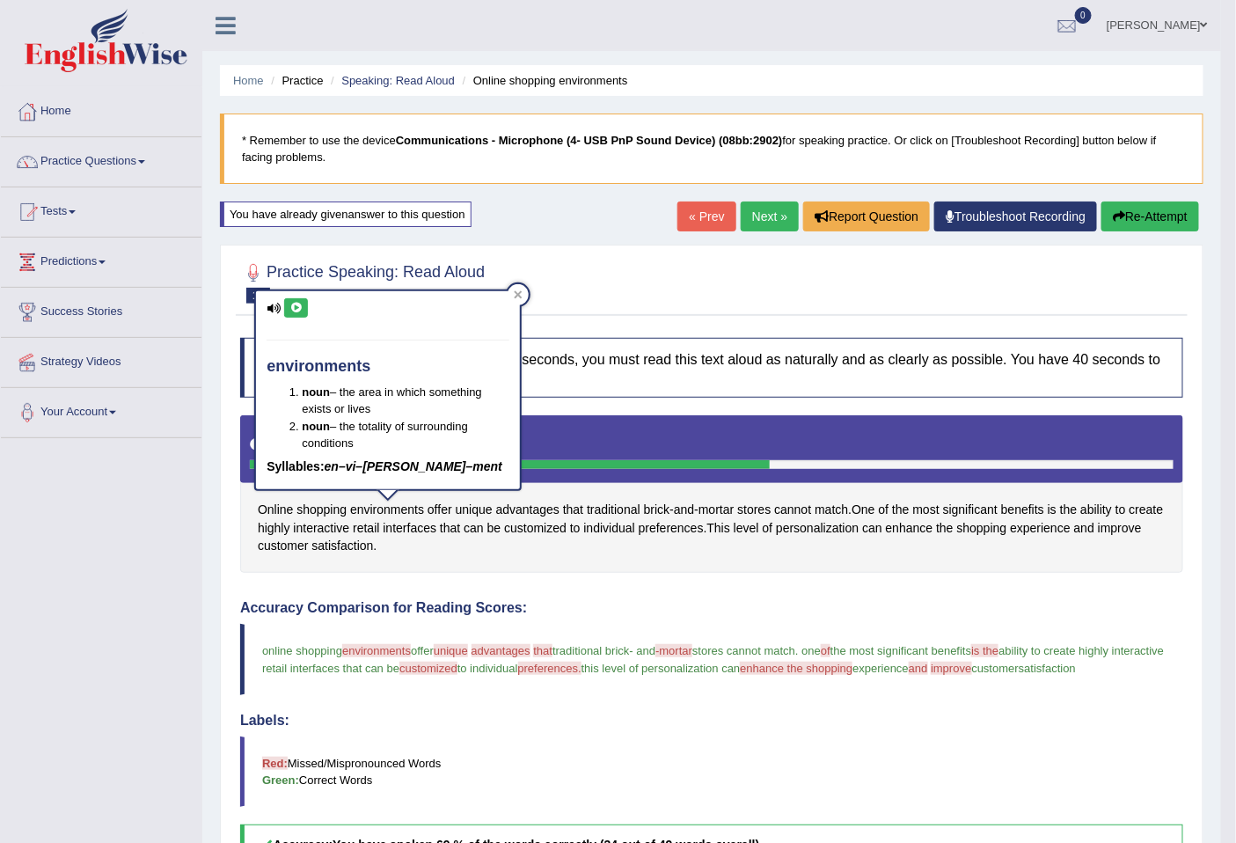
click at [303, 310] on button at bounding box center [296, 307] width 24 height 19
click at [293, 310] on icon at bounding box center [295, 308] width 13 height 11
click at [457, 671] on span "customized" at bounding box center [428, 667] width 58 height 13
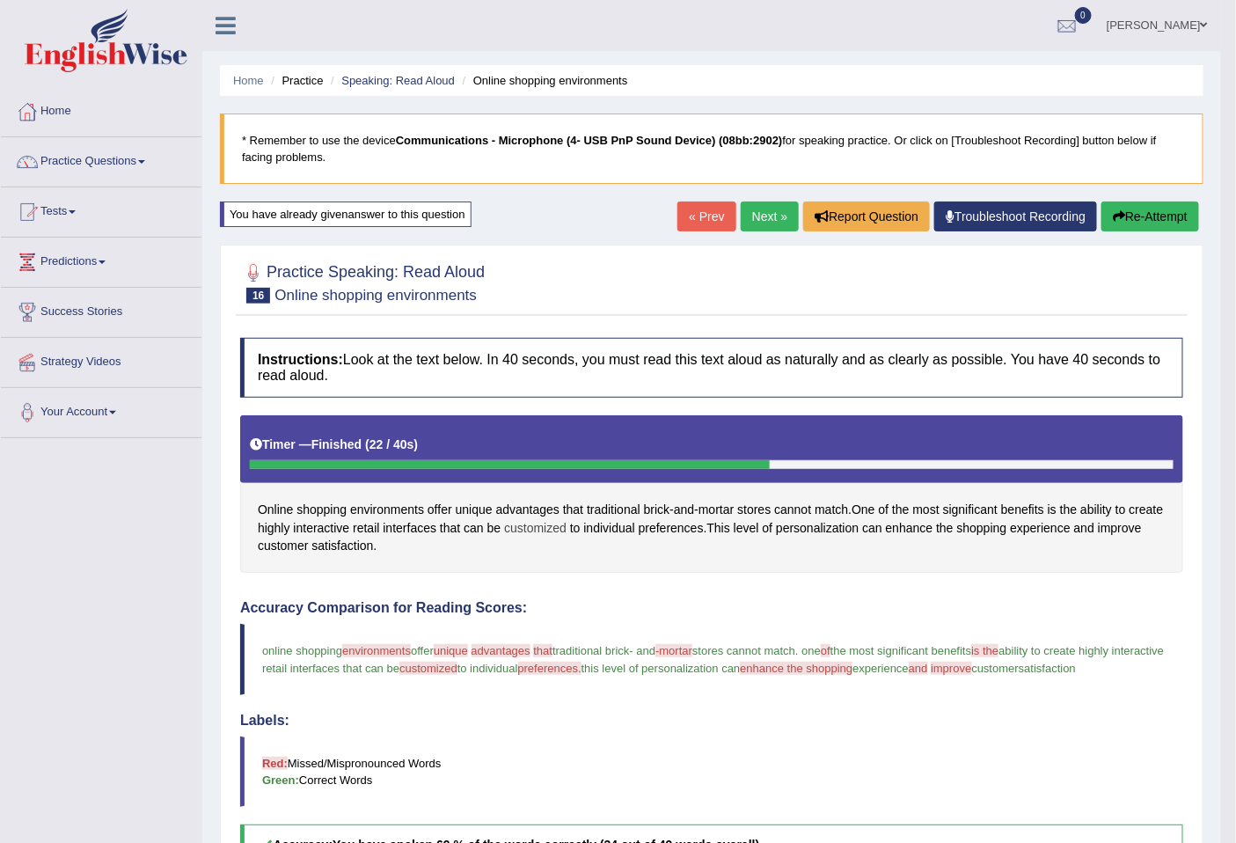
click at [558, 524] on span "customized" at bounding box center [535, 528] width 62 height 18
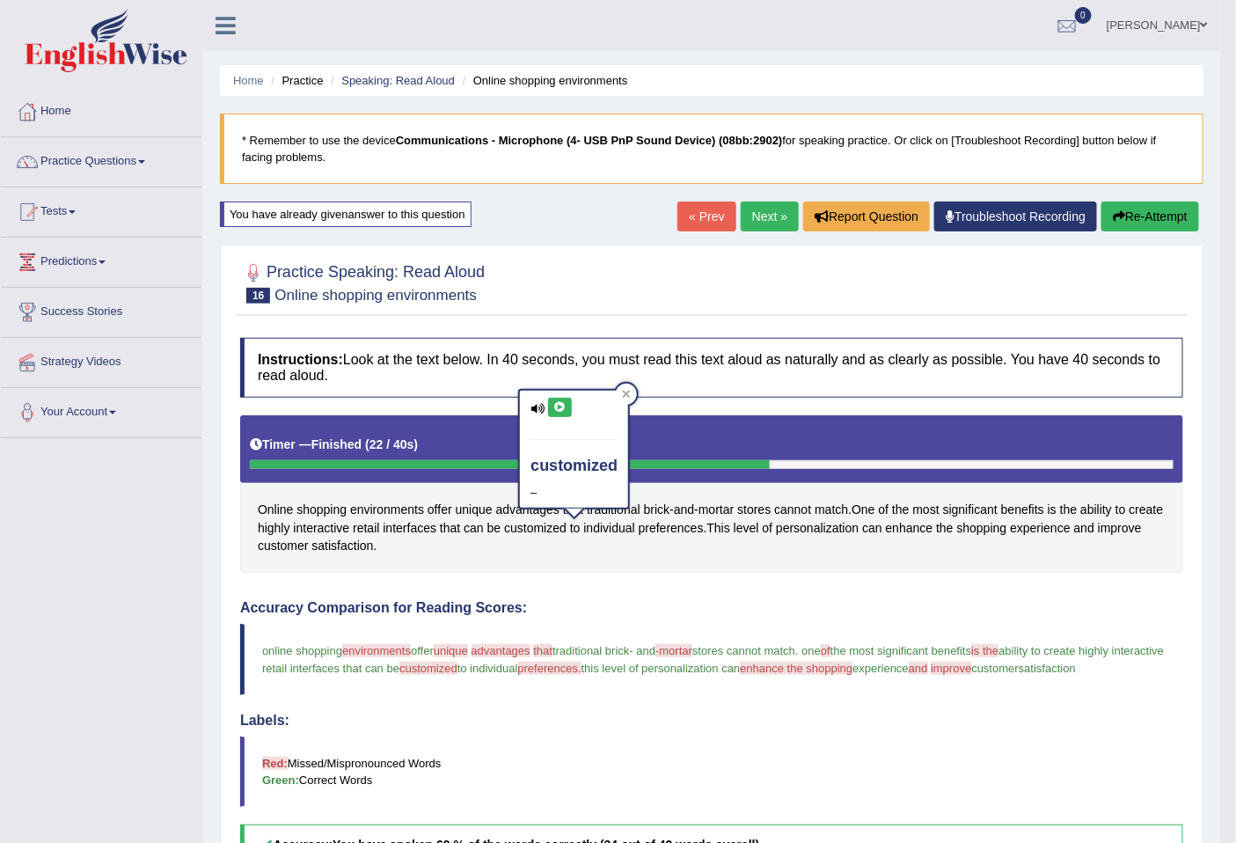
click at [556, 402] on icon at bounding box center [559, 407] width 13 height 11
click at [561, 399] on button at bounding box center [560, 407] width 24 height 19
click at [511, 507] on span "advantages" at bounding box center [527, 509] width 63 height 18
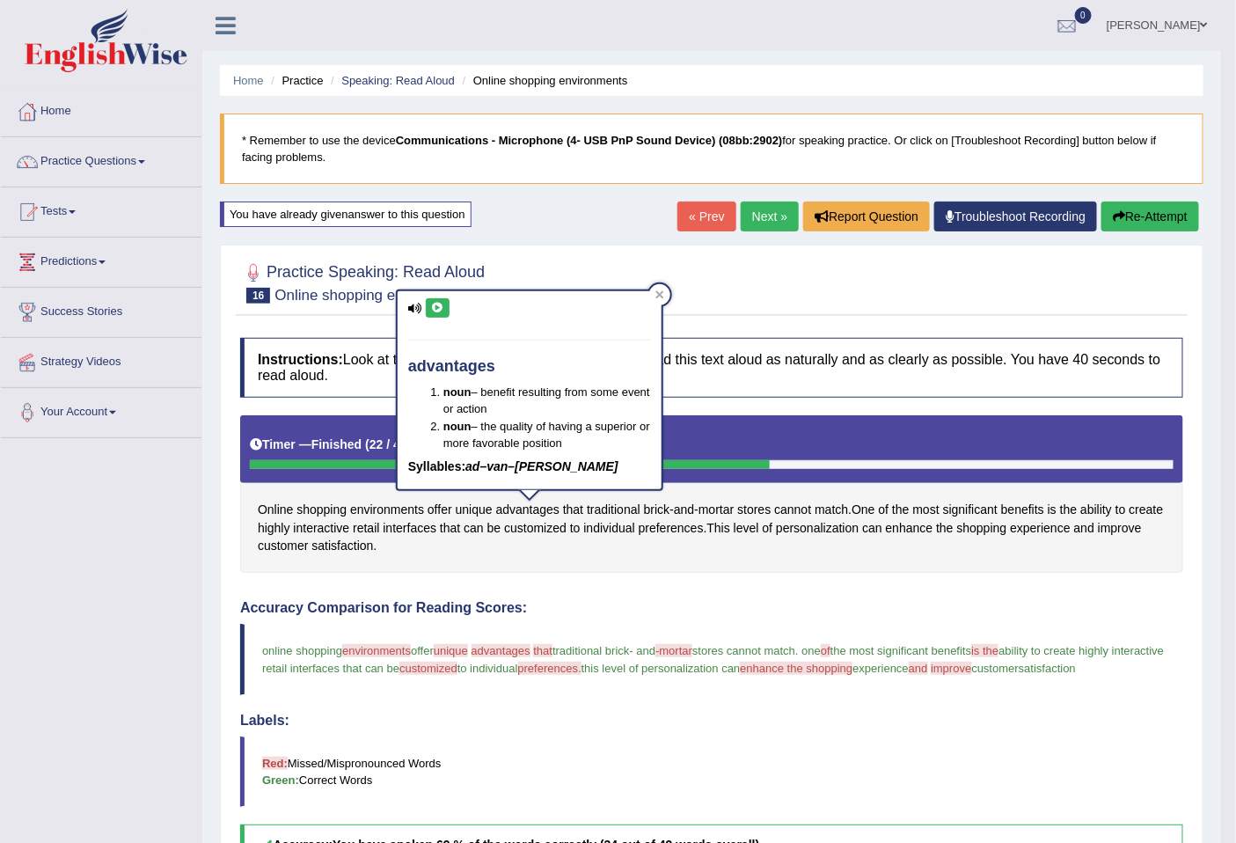
click at [434, 303] on icon at bounding box center [437, 308] width 13 height 11
click at [441, 308] on icon at bounding box center [437, 308] width 13 height 11
click at [433, 308] on icon at bounding box center [437, 308] width 13 height 11
click at [581, 668] on span "preferences." at bounding box center [549, 667] width 63 height 13
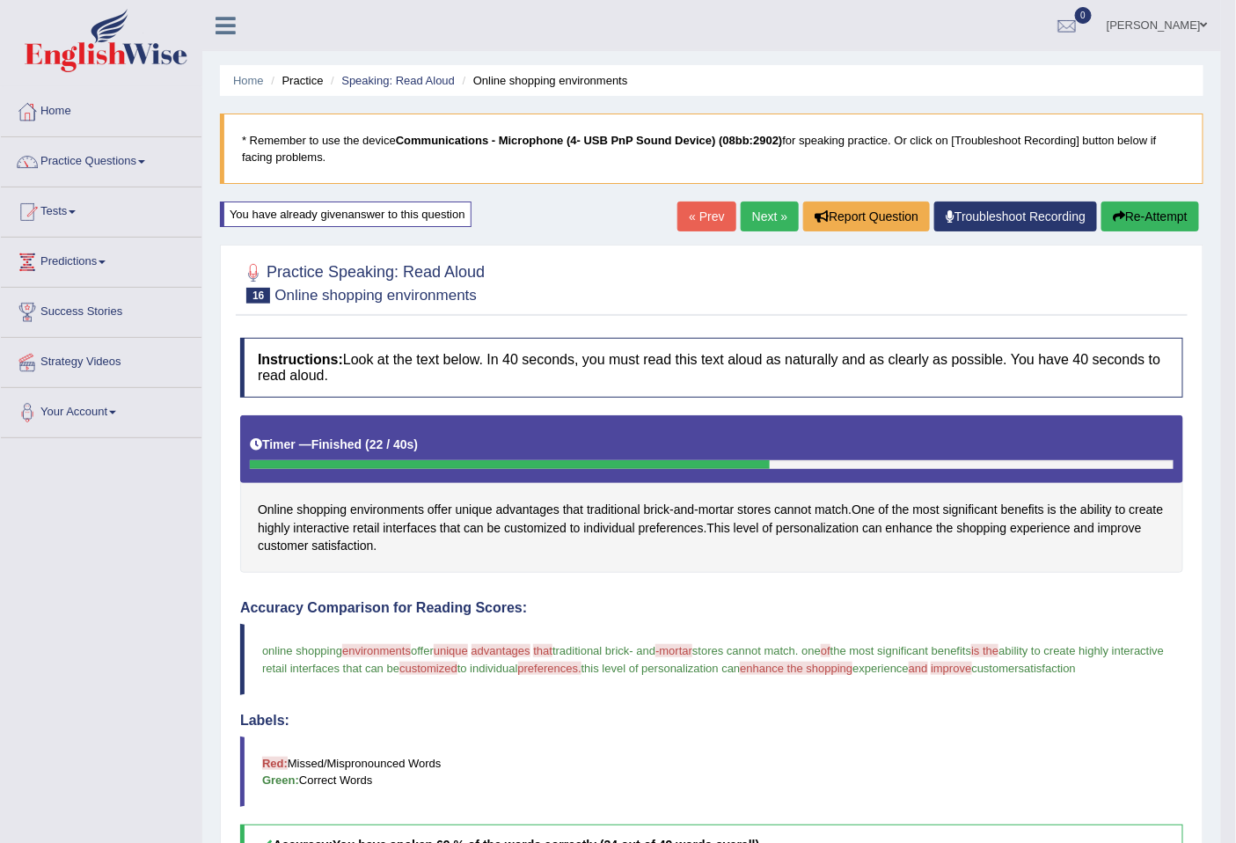
click at [581, 668] on span "preferences." at bounding box center [549, 667] width 63 height 13
click at [704, 525] on span "preferences" at bounding box center [670, 528] width 65 height 18
click at [708, 525] on body "Toggle navigation Home Practice Questions Speaking Practice Read Aloud Repeat S…" at bounding box center [618, 421] width 1236 height 843
click at [695, 526] on span "preferences" at bounding box center [670, 528] width 65 height 18
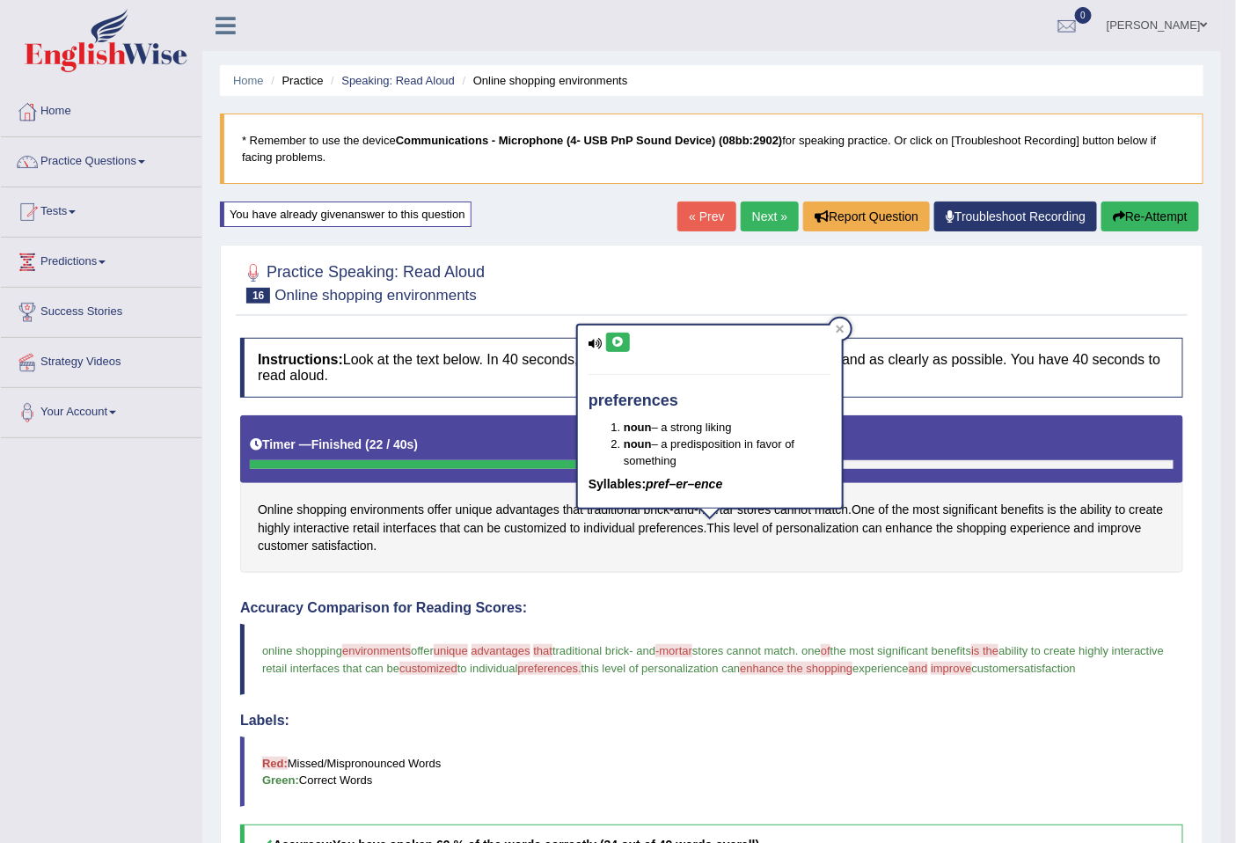
click at [623, 346] on icon at bounding box center [617, 342] width 13 height 11
click at [614, 334] on button at bounding box center [618, 341] width 24 height 19
click at [827, 667] on span "enhance the shopping" at bounding box center [796, 667] width 113 height 13
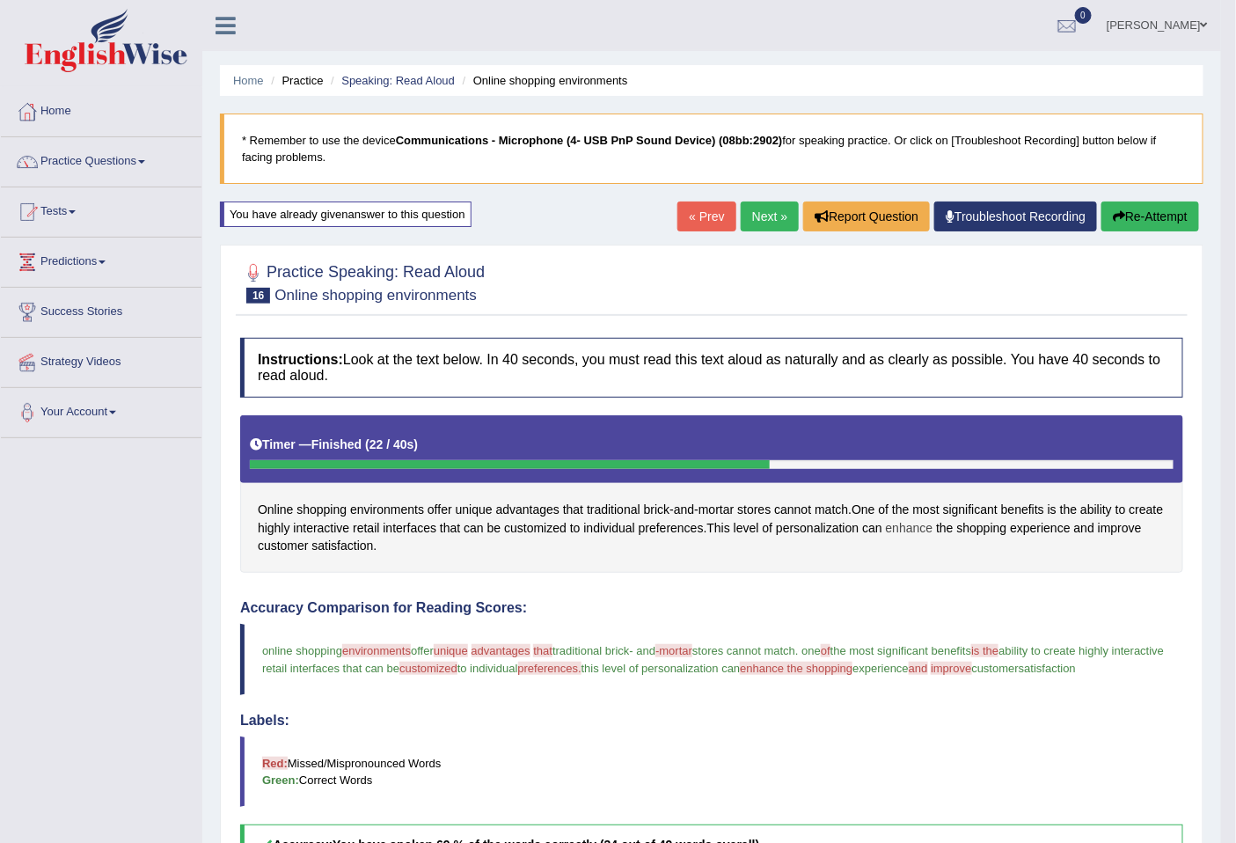
click at [933, 524] on span "enhance" at bounding box center [909, 528] width 47 height 18
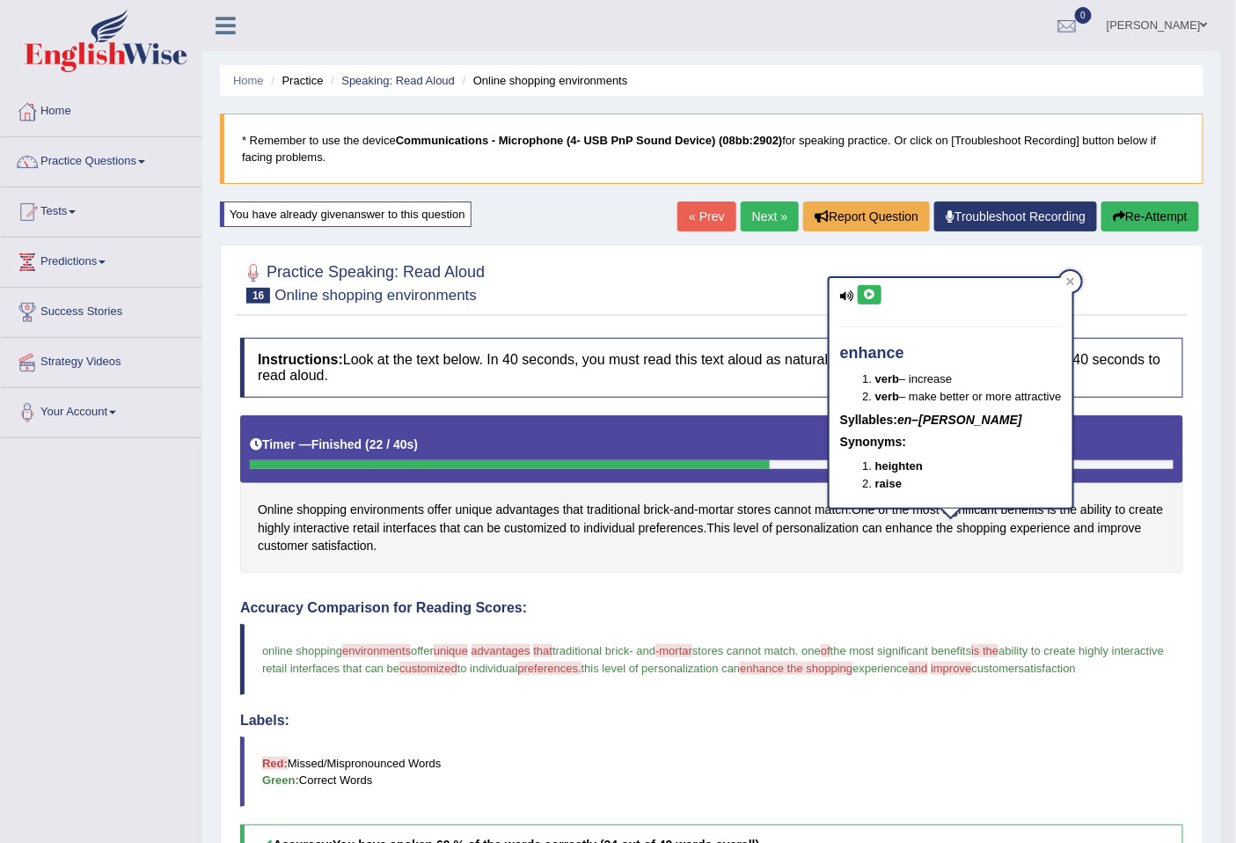
click at [864, 291] on icon at bounding box center [869, 294] width 13 height 11
click at [869, 297] on icon at bounding box center [869, 294] width 13 height 11
click at [874, 290] on icon at bounding box center [869, 294] width 13 height 11
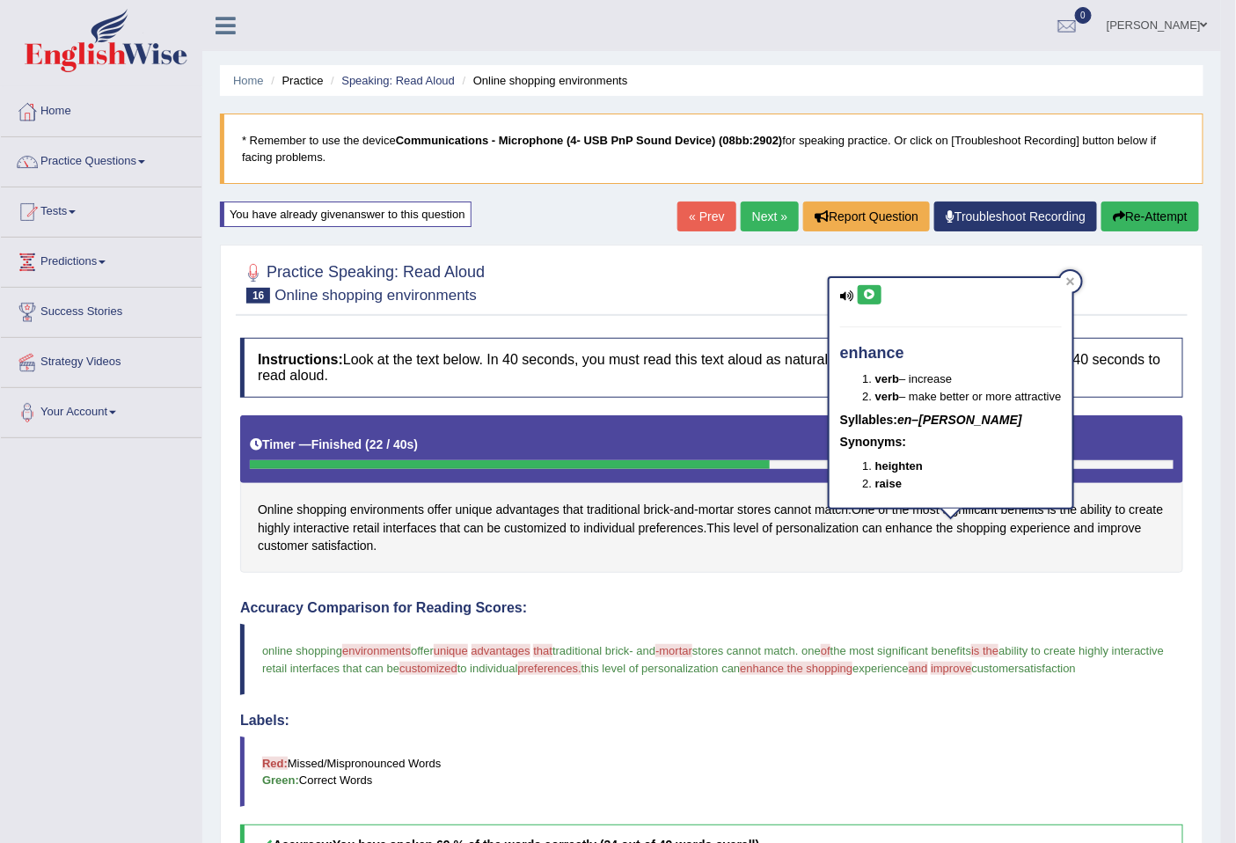
click at [1188, 209] on button "Re-Attempt" at bounding box center [1150, 216] width 98 height 30
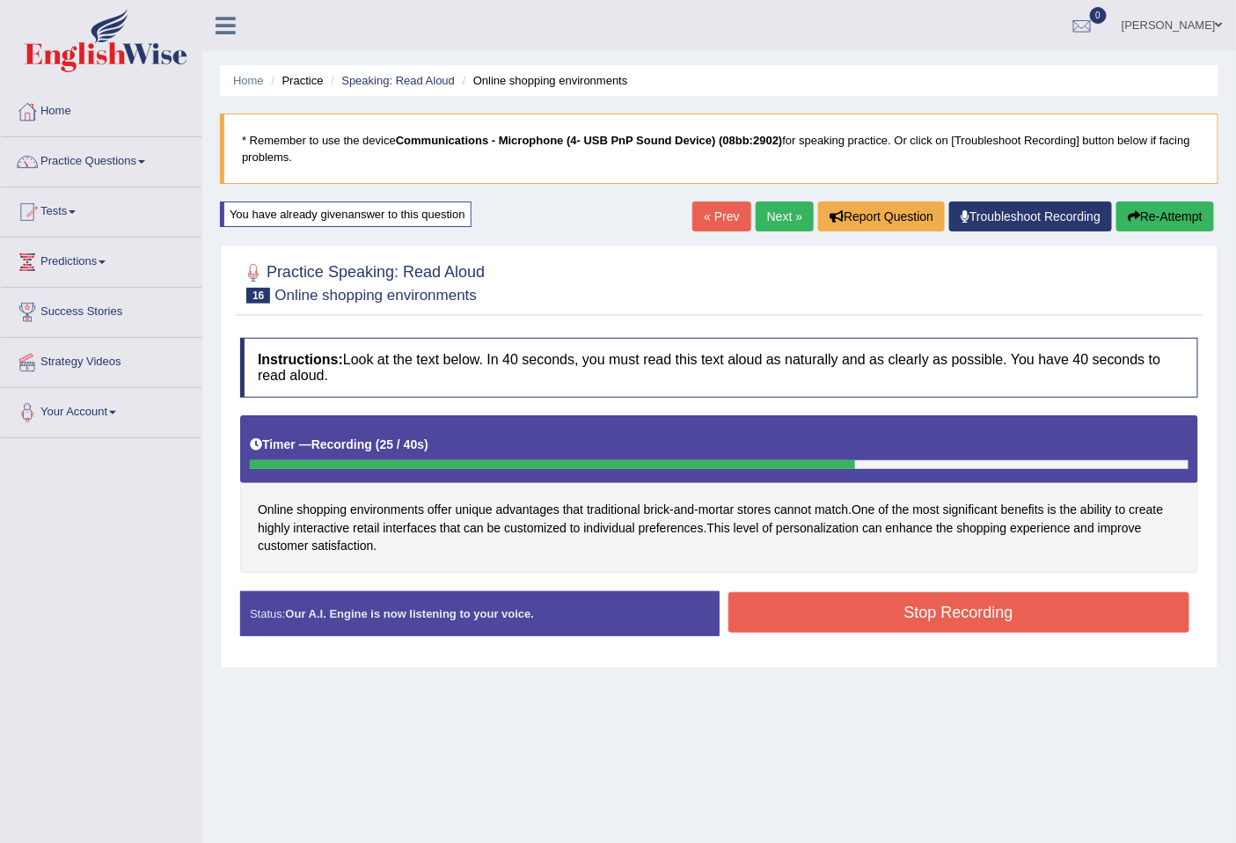
click at [865, 618] on button "Stop Recording" at bounding box center [959, 612] width 462 height 40
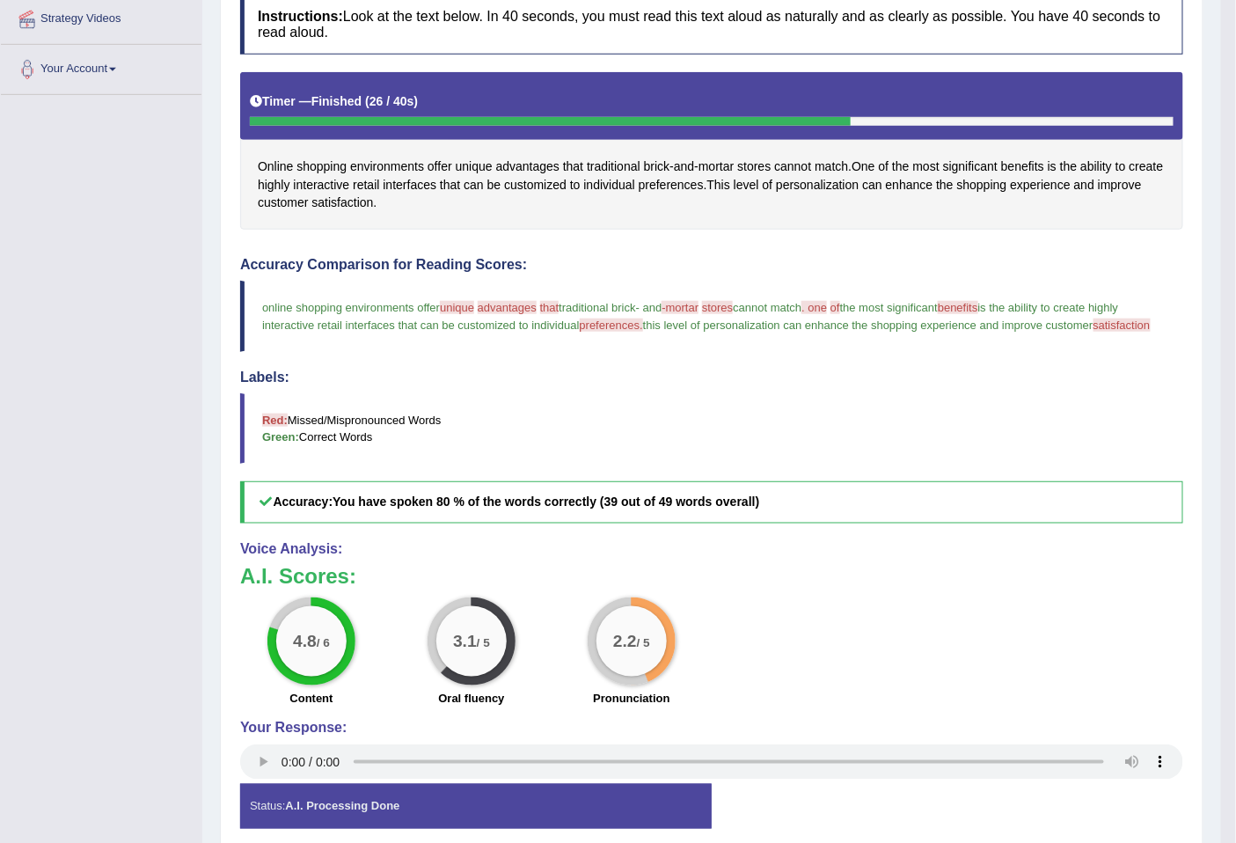
scroll to position [418, 0]
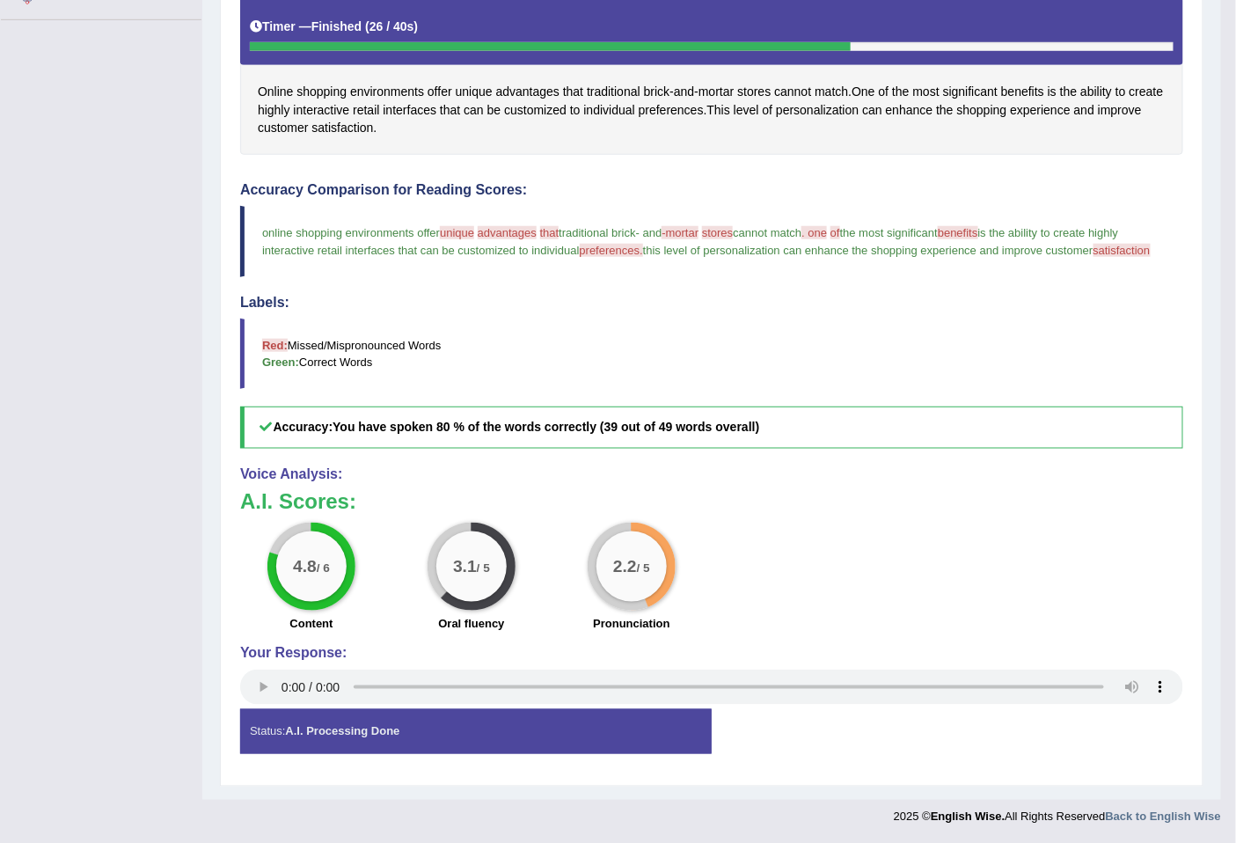
click at [819, 649] on h4 "Your Response:" at bounding box center [711, 653] width 943 height 16
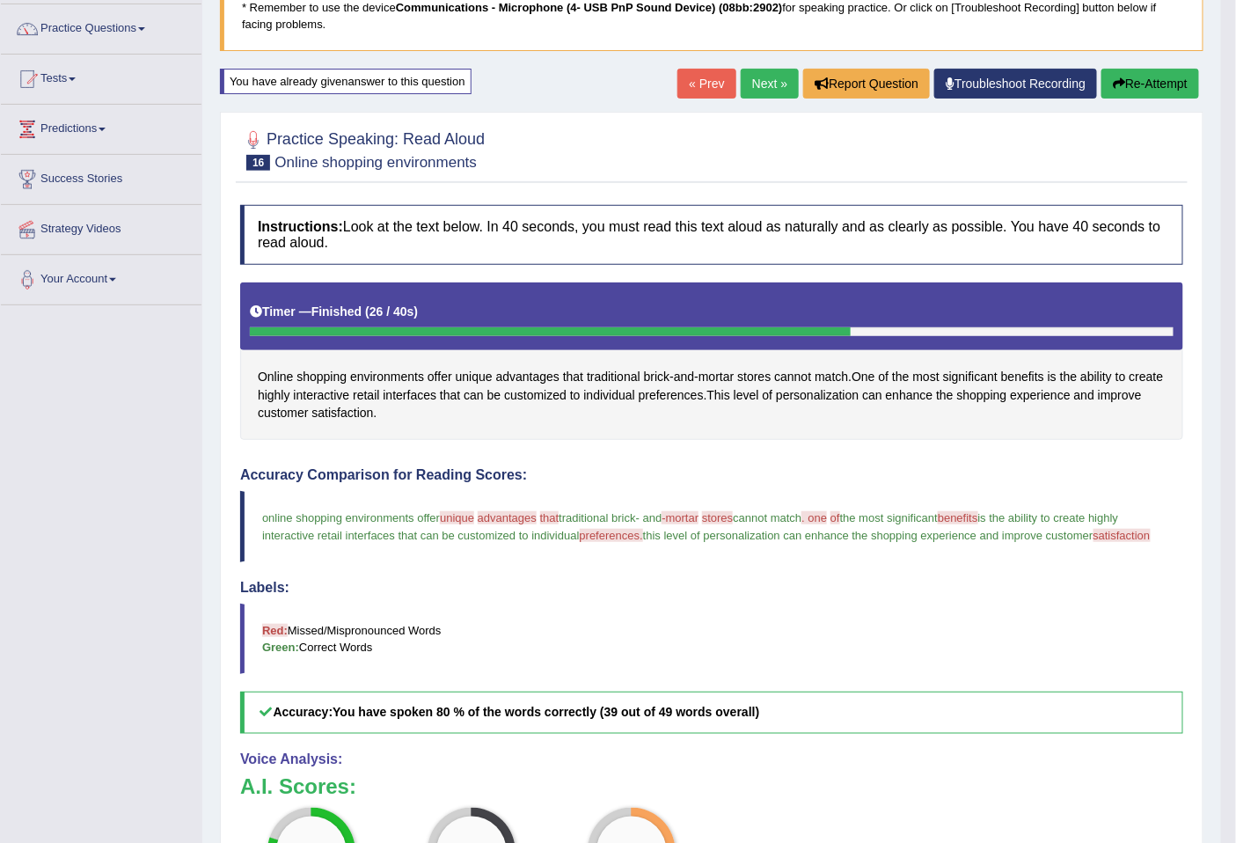
scroll to position [0, 0]
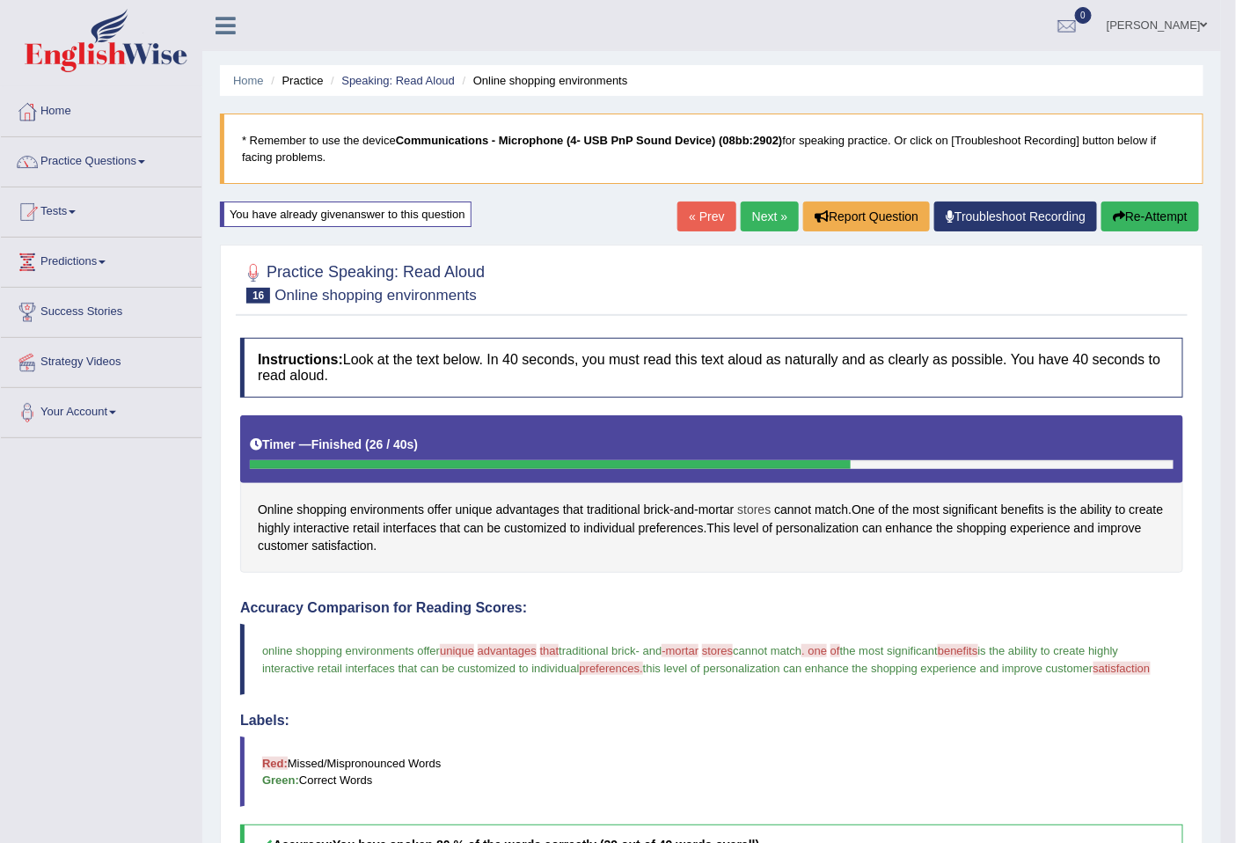
click at [757, 504] on span "stores" at bounding box center [753, 509] width 33 height 18
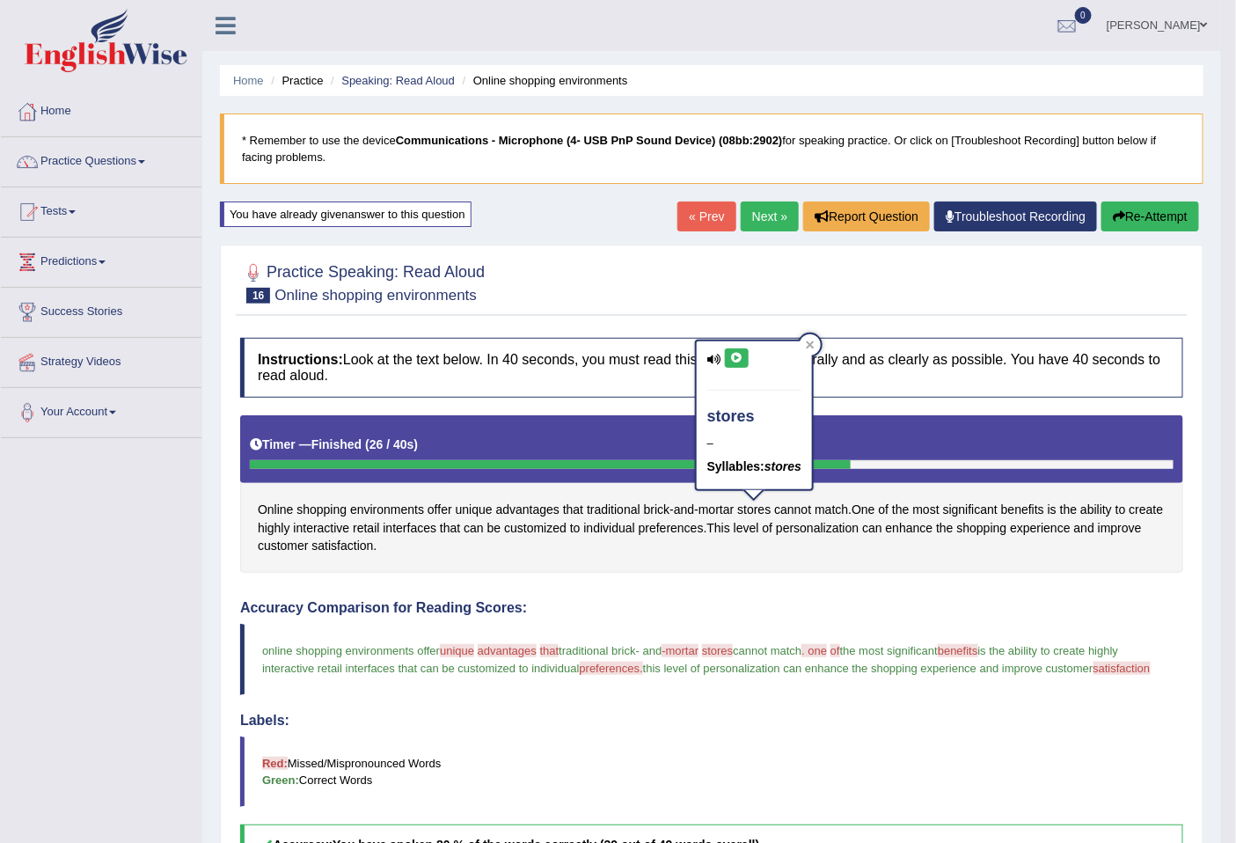
click at [736, 349] on button at bounding box center [737, 357] width 24 height 19
click at [769, 208] on link "Next »" at bounding box center [769, 216] width 58 height 30
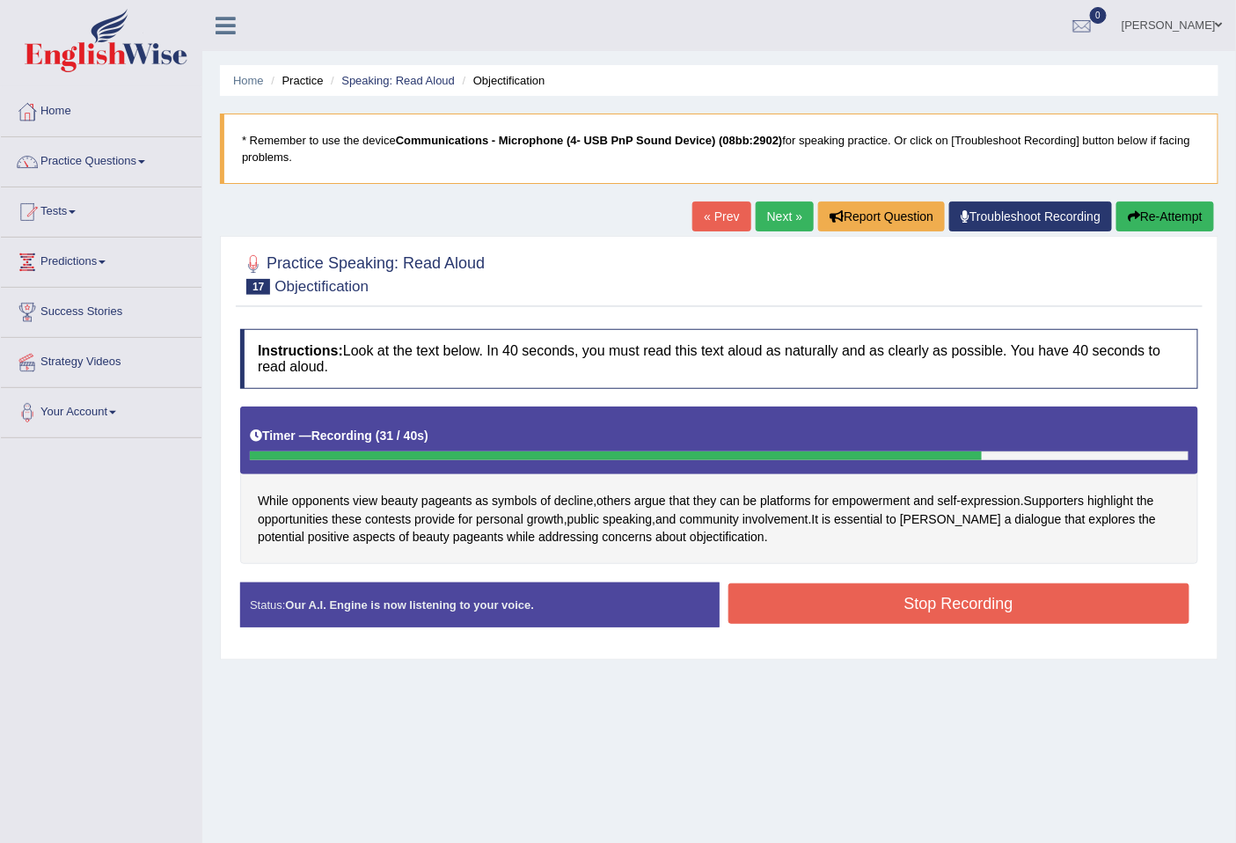
click at [800, 599] on button "Stop Recording" at bounding box center [959, 603] width 462 height 40
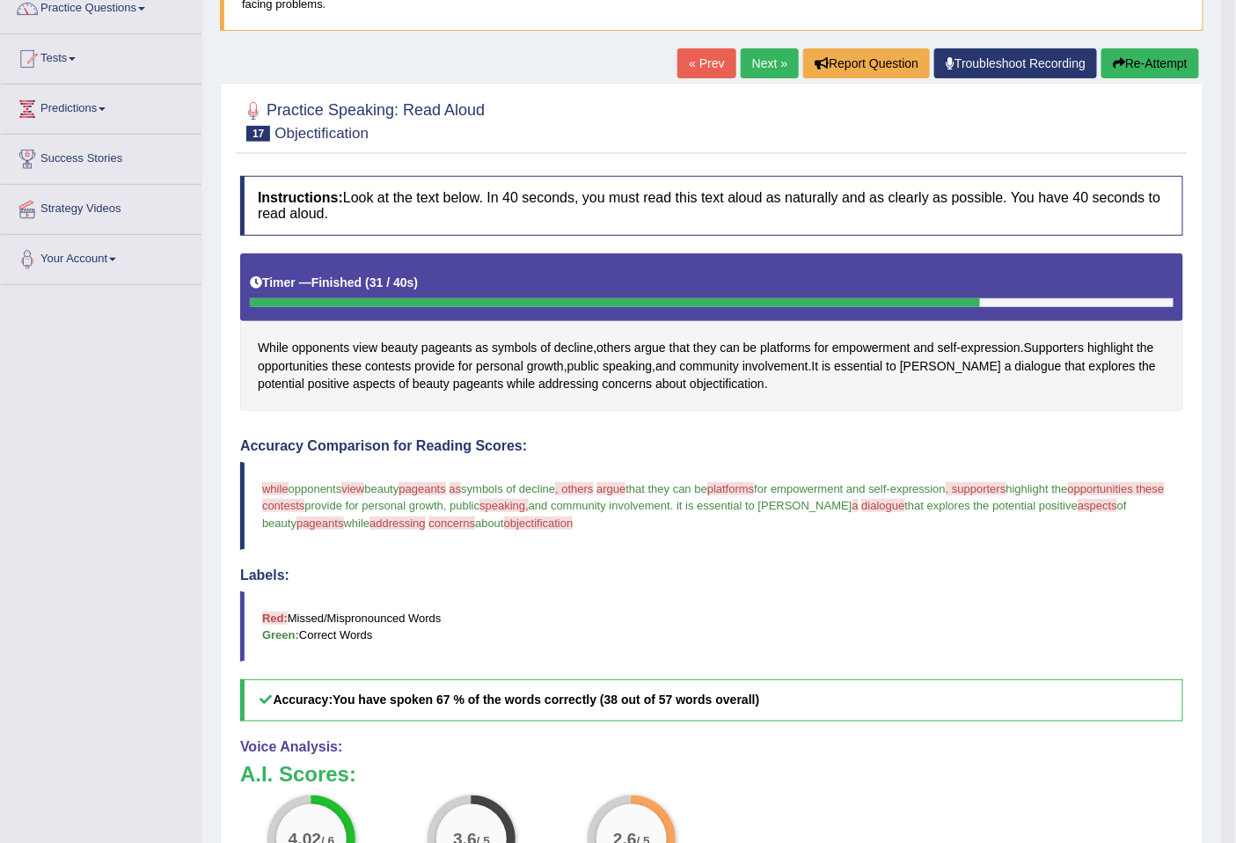
scroll to position [100, 0]
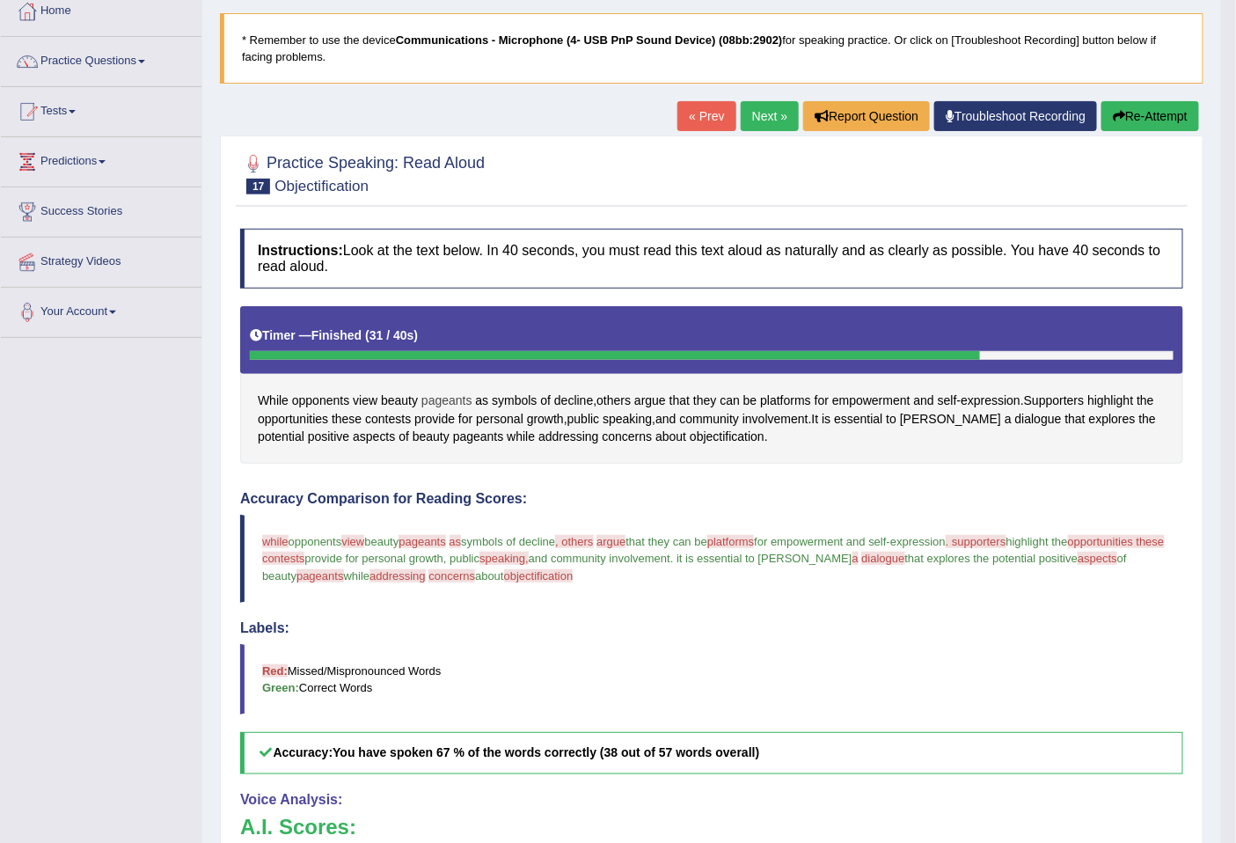
click at [453, 403] on span "pageants" at bounding box center [446, 400] width 51 height 18
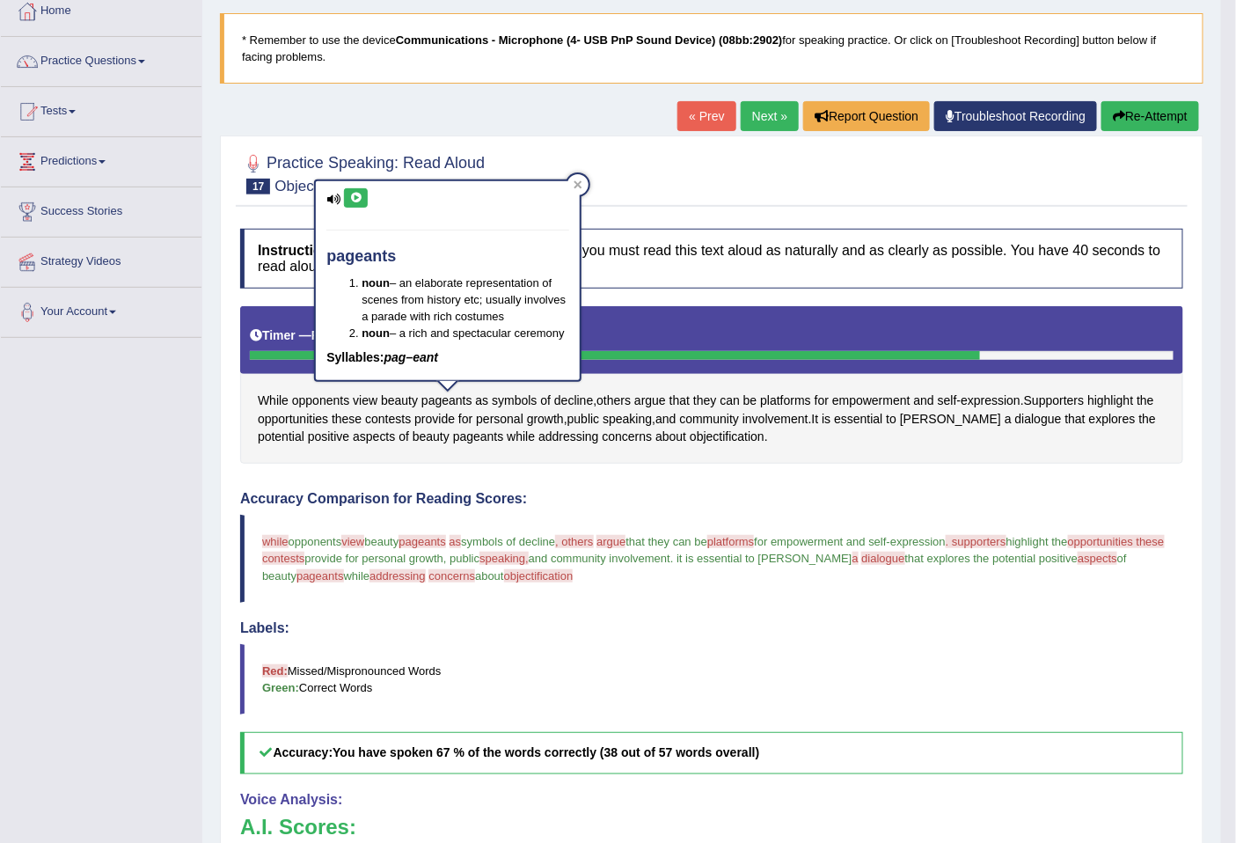
click at [354, 194] on icon at bounding box center [355, 198] width 13 height 11
click at [373, 415] on span "contests" at bounding box center [388, 419] width 46 height 18
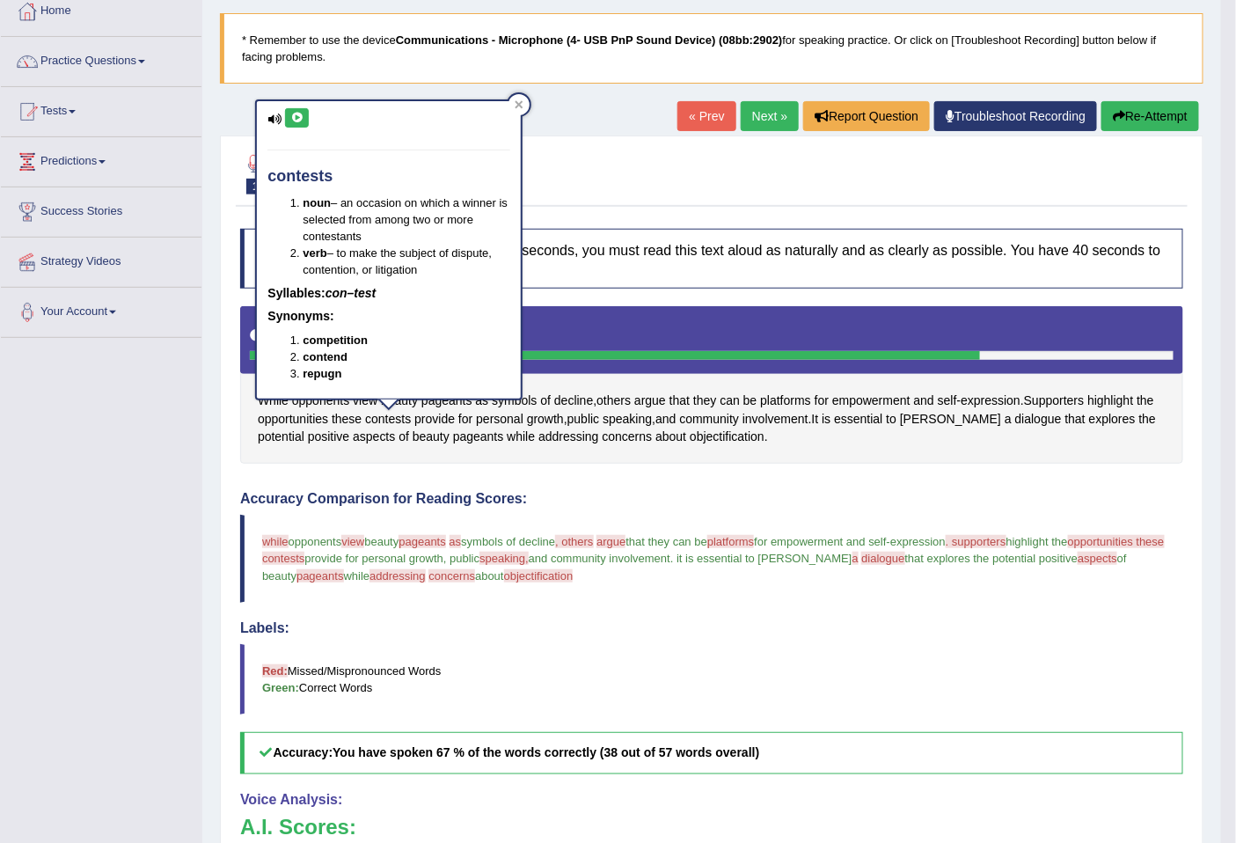
click at [293, 116] on icon at bounding box center [296, 118] width 13 height 11
click at [293, 120] on icon at bounding box center [296, 118] width 13 height 11
click at [625, 543] on span "argue" at bounding box center [610, 541] width 29 height 13
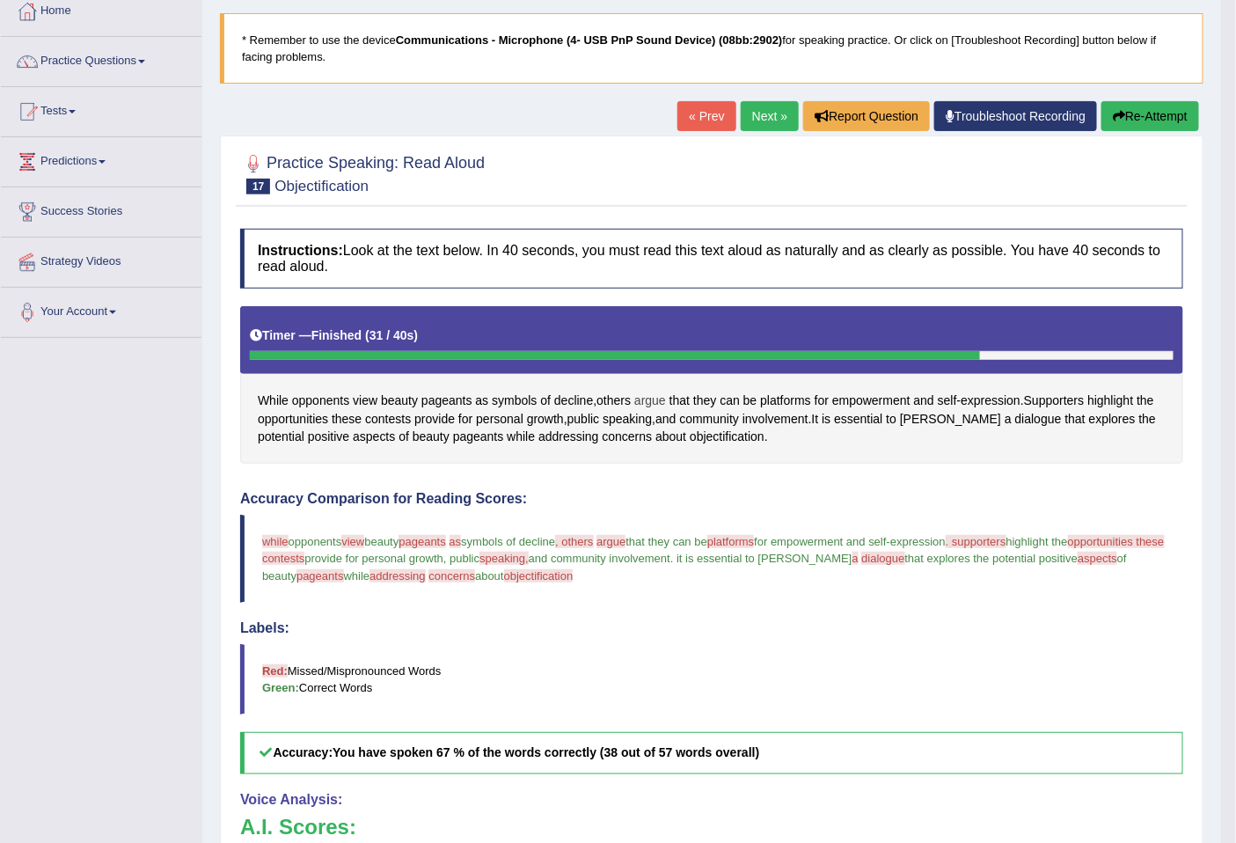
click at [655, 400] on span "argue" at bounding box center [650, 400] width 32 height 18
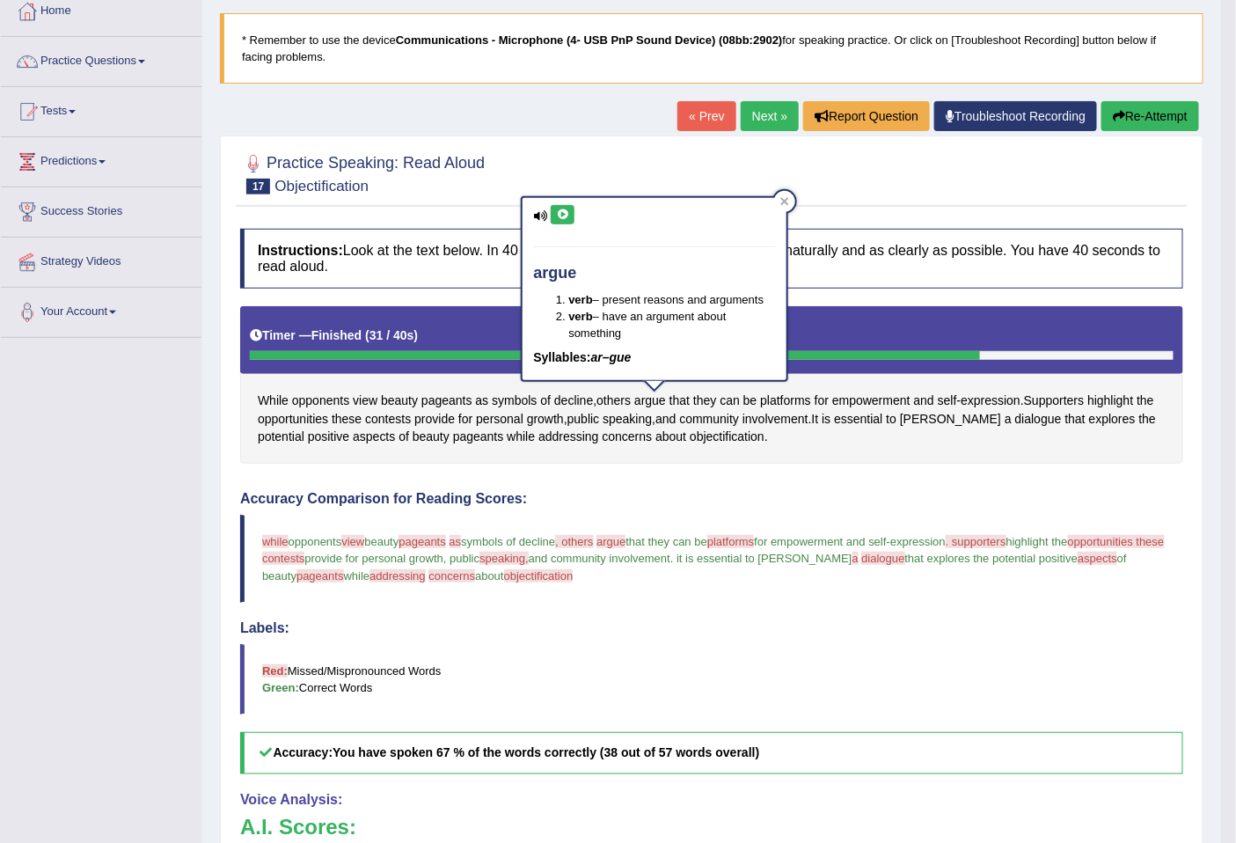
click at [552, 212] on button at bounding box center [563, 214] width 24 height 19
click at [564, 214] on icon at bounding box center [562, 214] width 13 height 11
click at [563, 215] on icon at bounding box center [562, 214] width 13 height 11
click at [786, 188] on div at bounding box center [711, 173] width 943 height 54
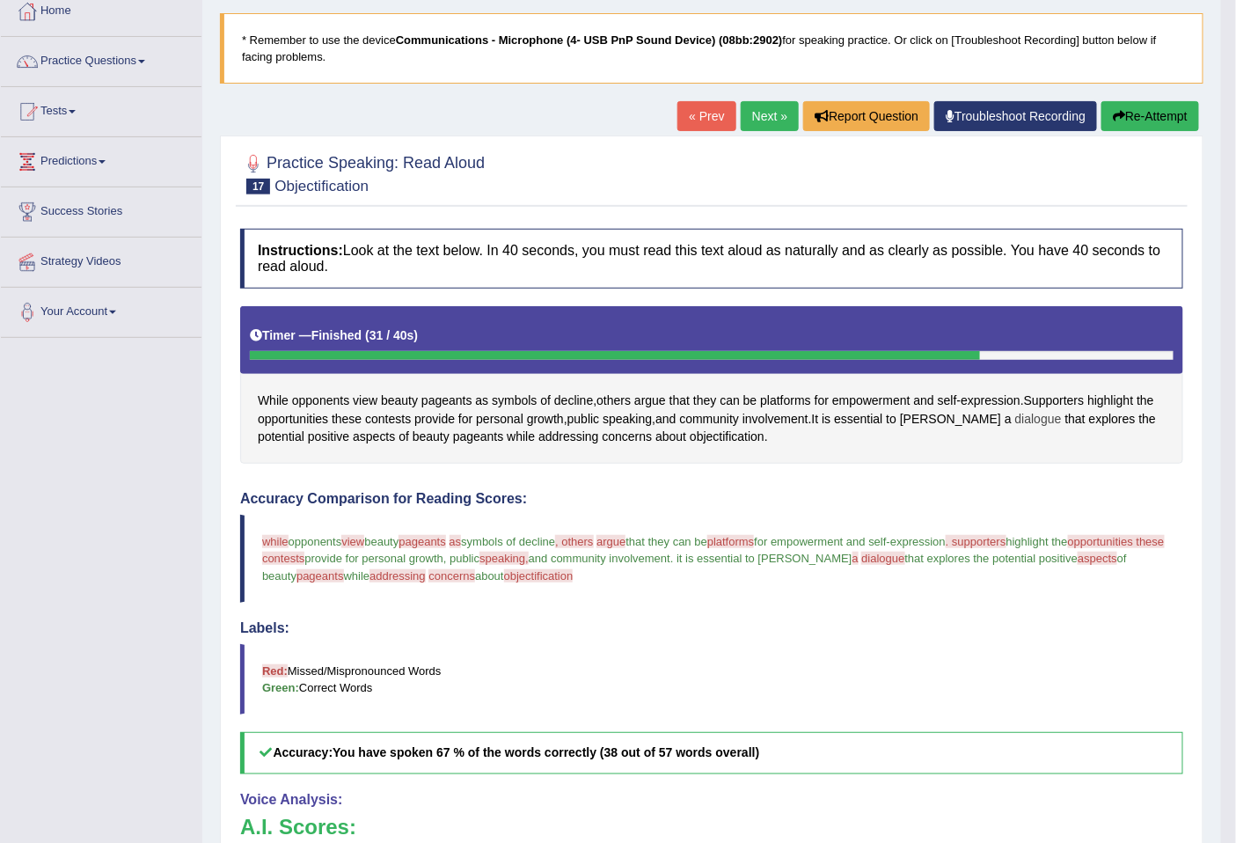
click at [1015, 418] on span "dialogue" at bounding box center [1038, 419] width 47 height 18
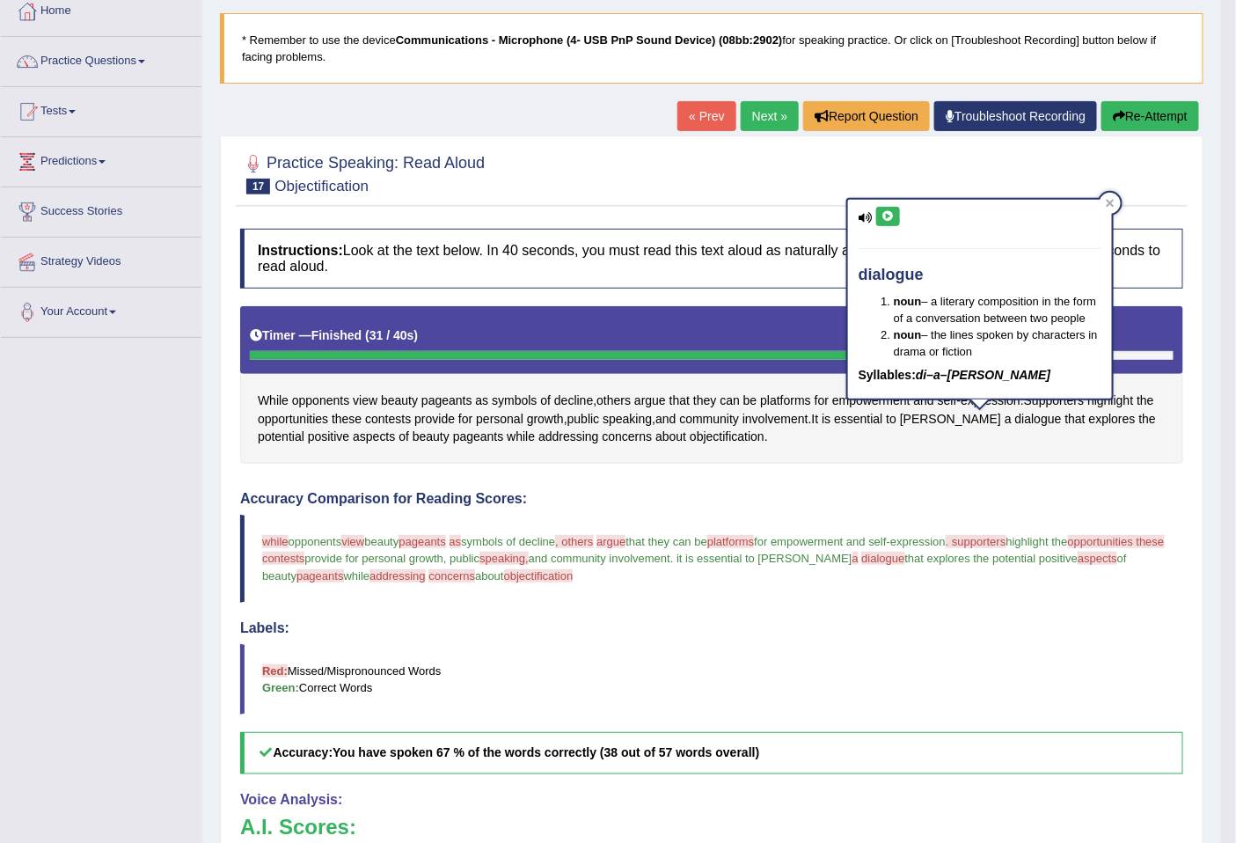
click at [888, 211] on icon at bounding box center [887, 216] width 13 height 11
click at [893, 211] on icon at bounding box center [887, 216] width 13 height 11
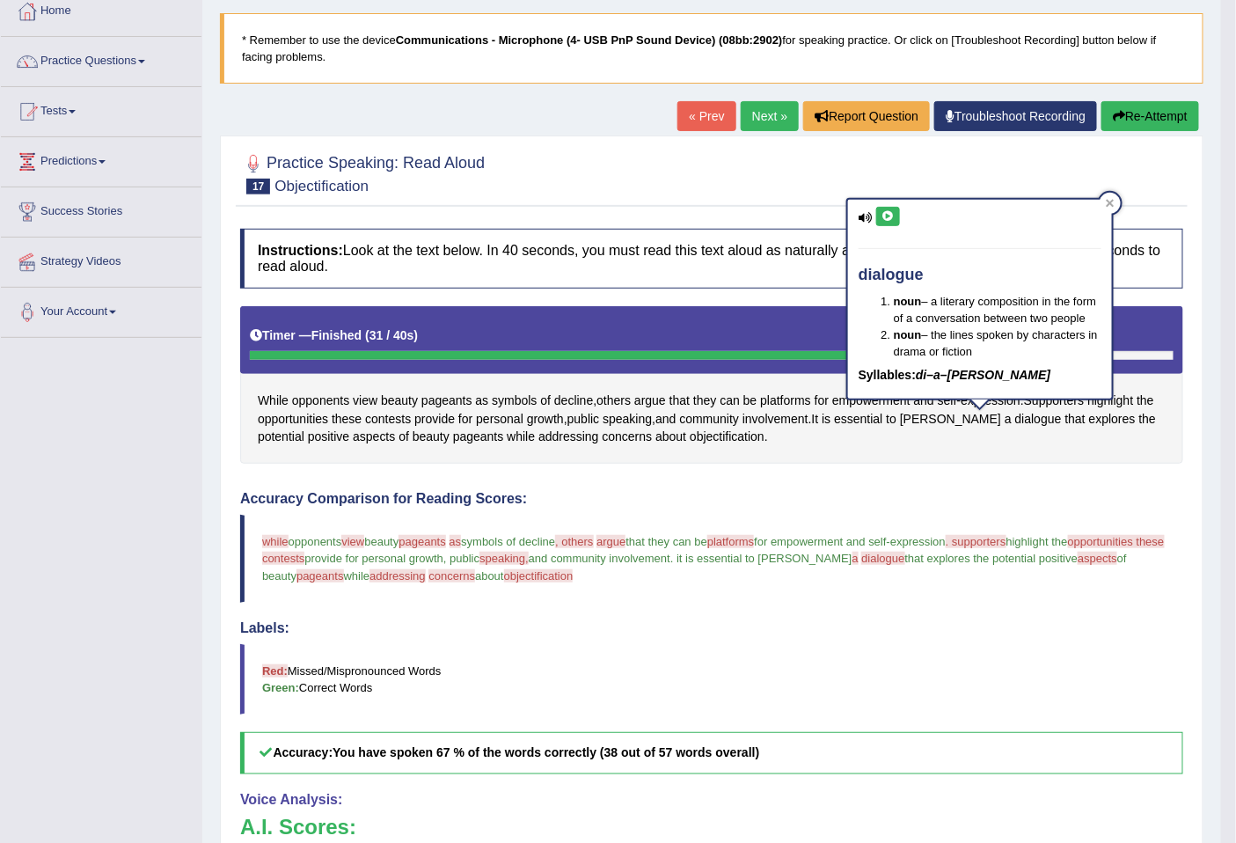
click at [893, 211] on icon at bounding box center [887, 216] width 13 height 11
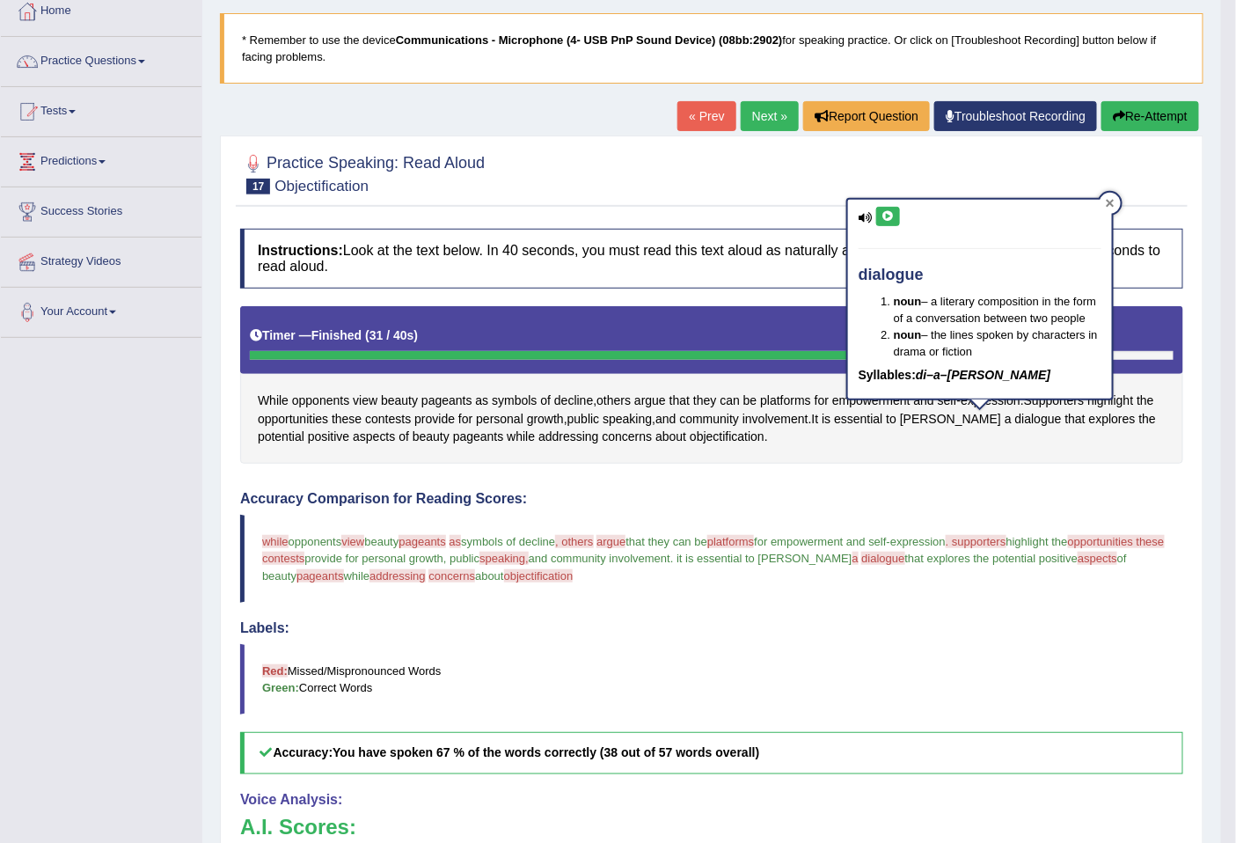
click at [1110, 199] on icon at bounding box center [1109, 203] width 9 height 9
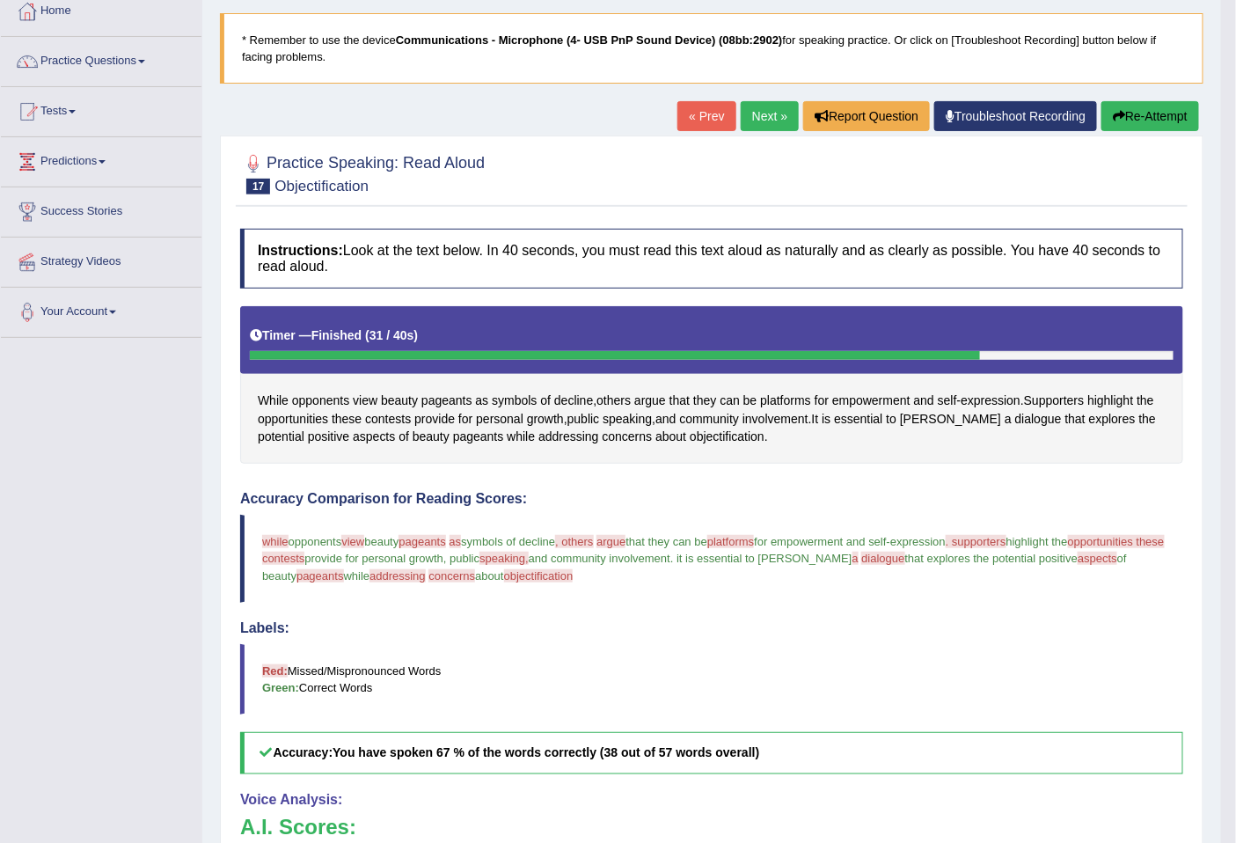
click at [296, 574] on span "pageants" at bounding box center [319, 575] width 47 height 13
click at [453, 433] on span "pageants" at bounding box center [478, 436] width 51 height 18
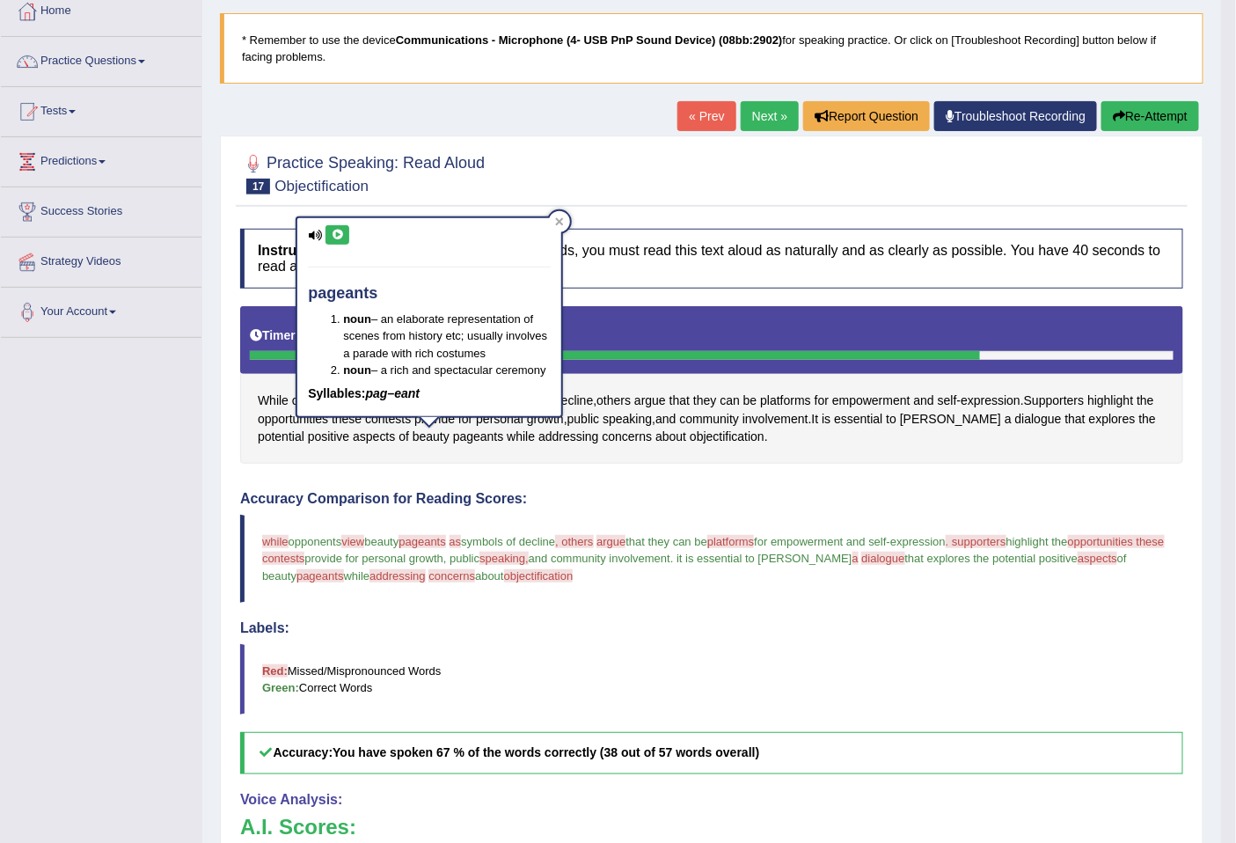
click at [337, 234] on icon at bounding box center [337, 235] width 13 height 11
click at [566, 218] on div at bounding box center [559, 221] width 21 height 21
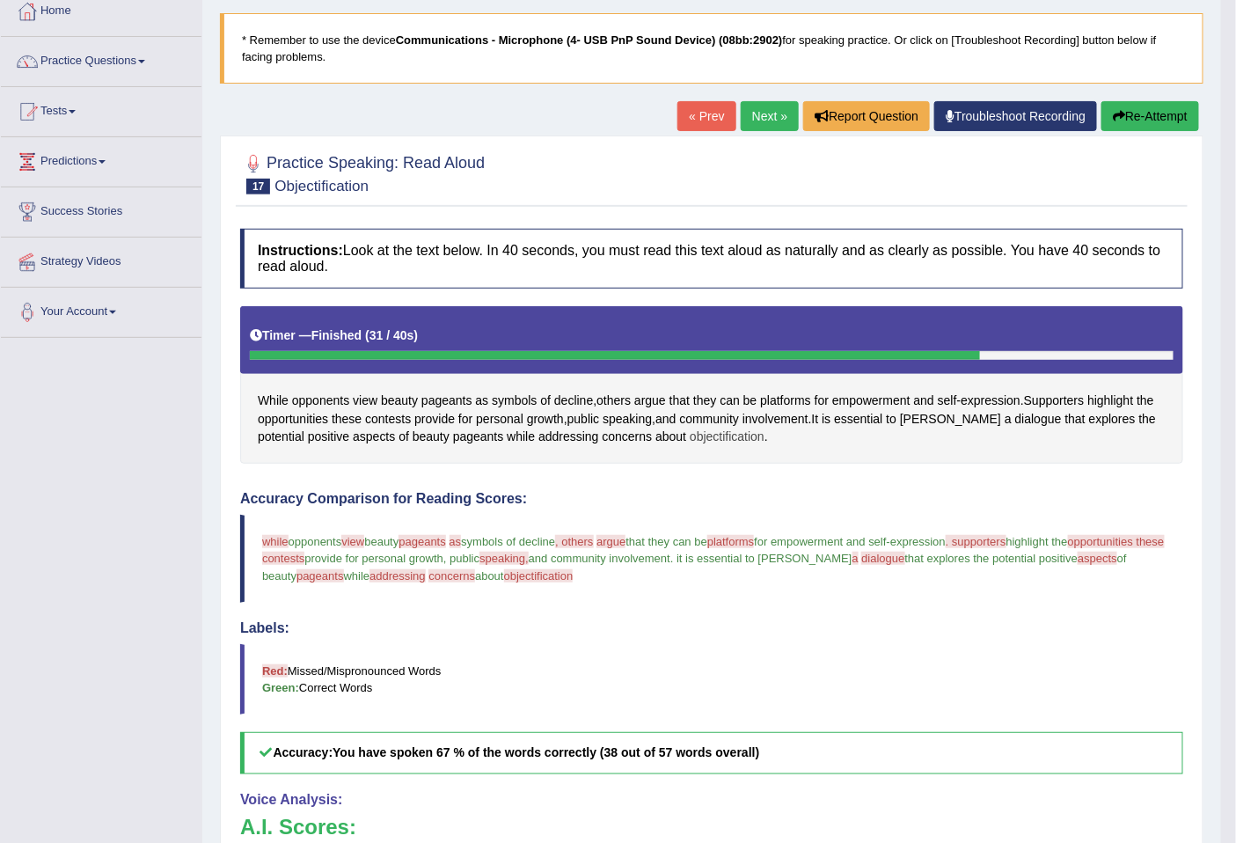
click at [689, 428] on span "objectification" at bounding box center [726, 436] width 75 height 18
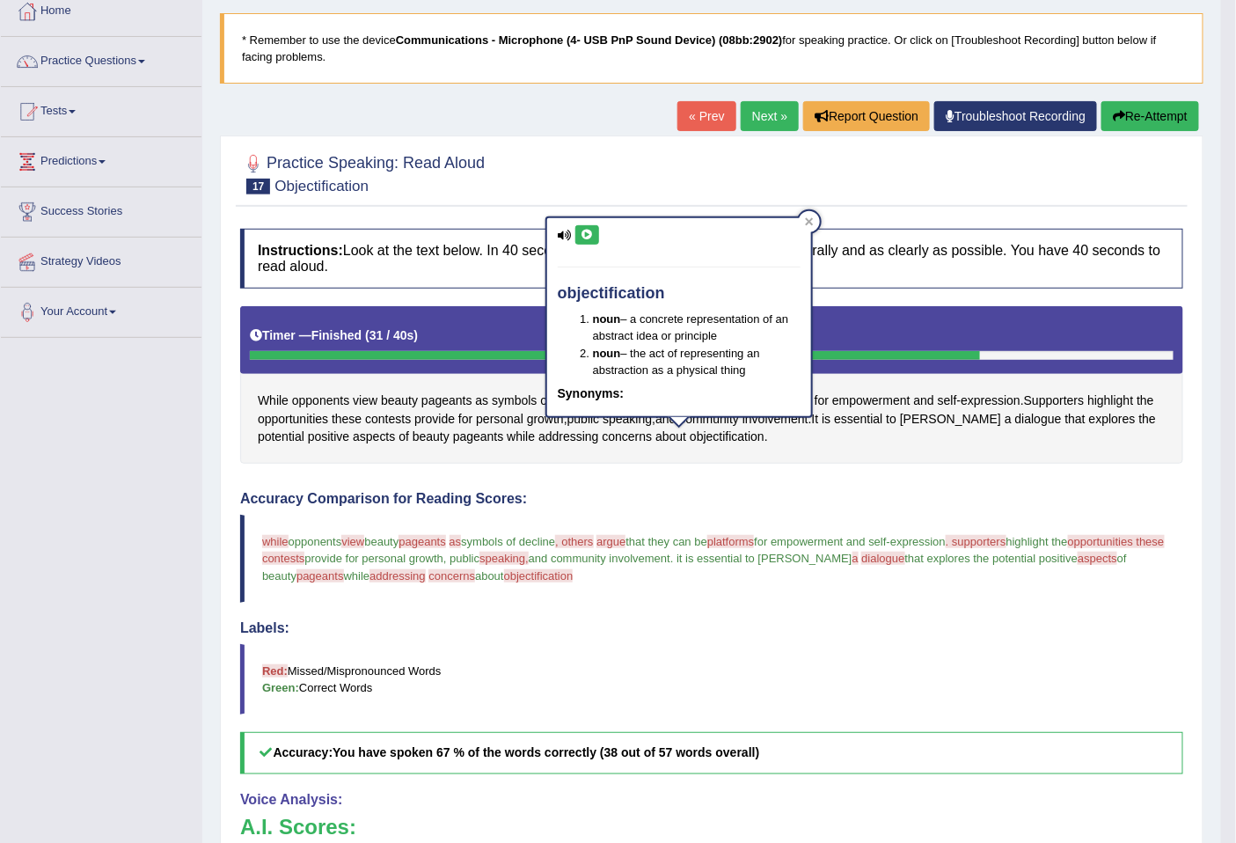
click at [583, 230] on icon at bounding box center [586, 235] width 13 height 11
click at [1142, 98] on div "Home Practice Speaking: Read Aloud Objectification * Remember to use the device…" at bounding box center [711, 512] width 1018 height 1225
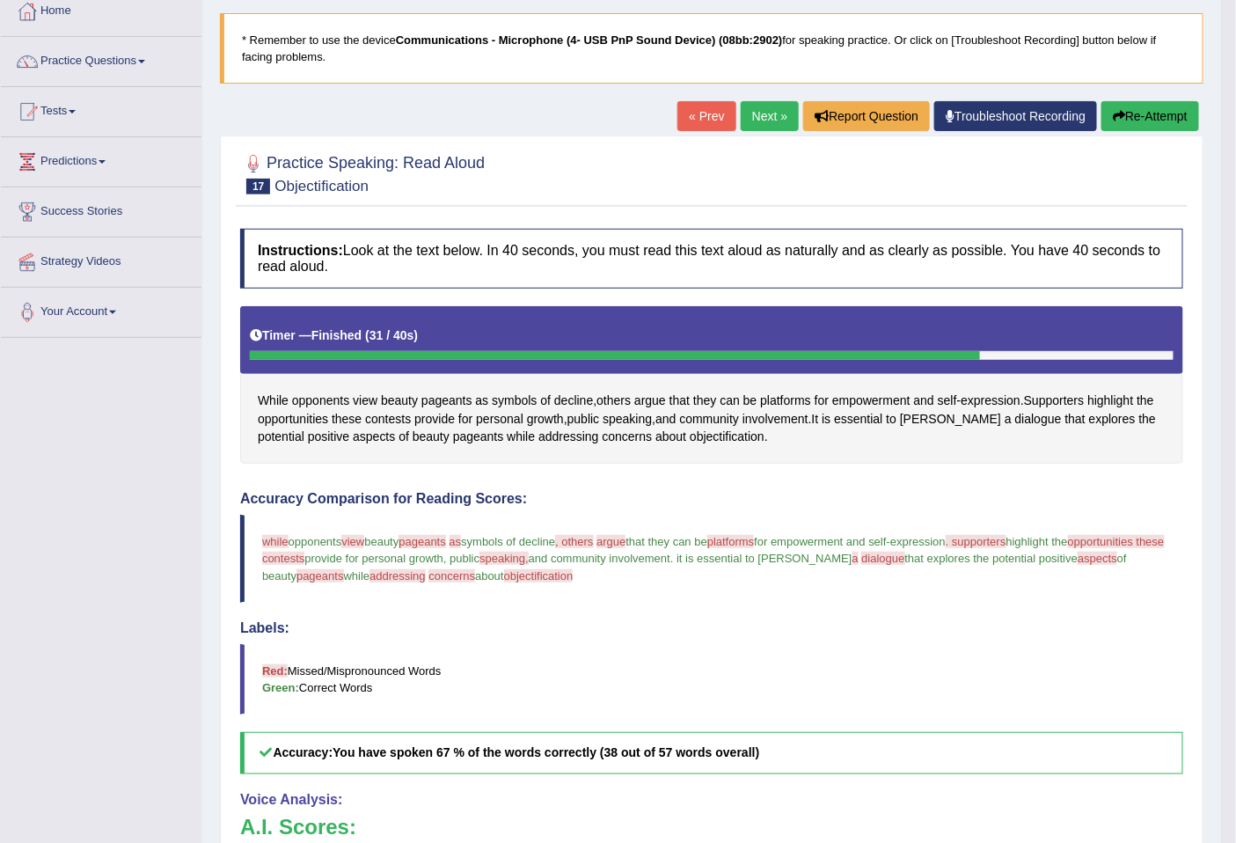
click at [1142, 106] on button "Re-Attempt" at bounding box center [1150, 116] width 98 height 30
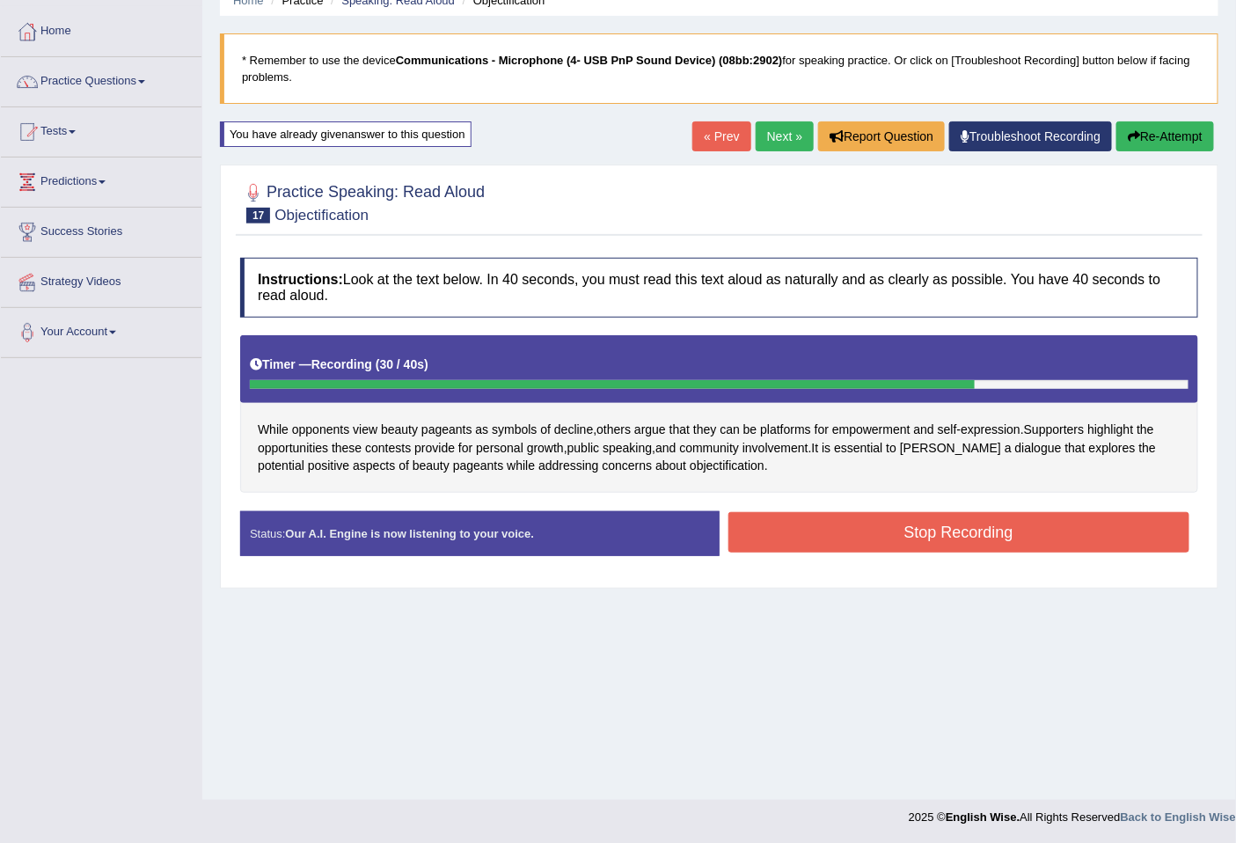
click at [848, 529] on button "Stop Recording" at bounding box center [959, 532] width 462 height 40
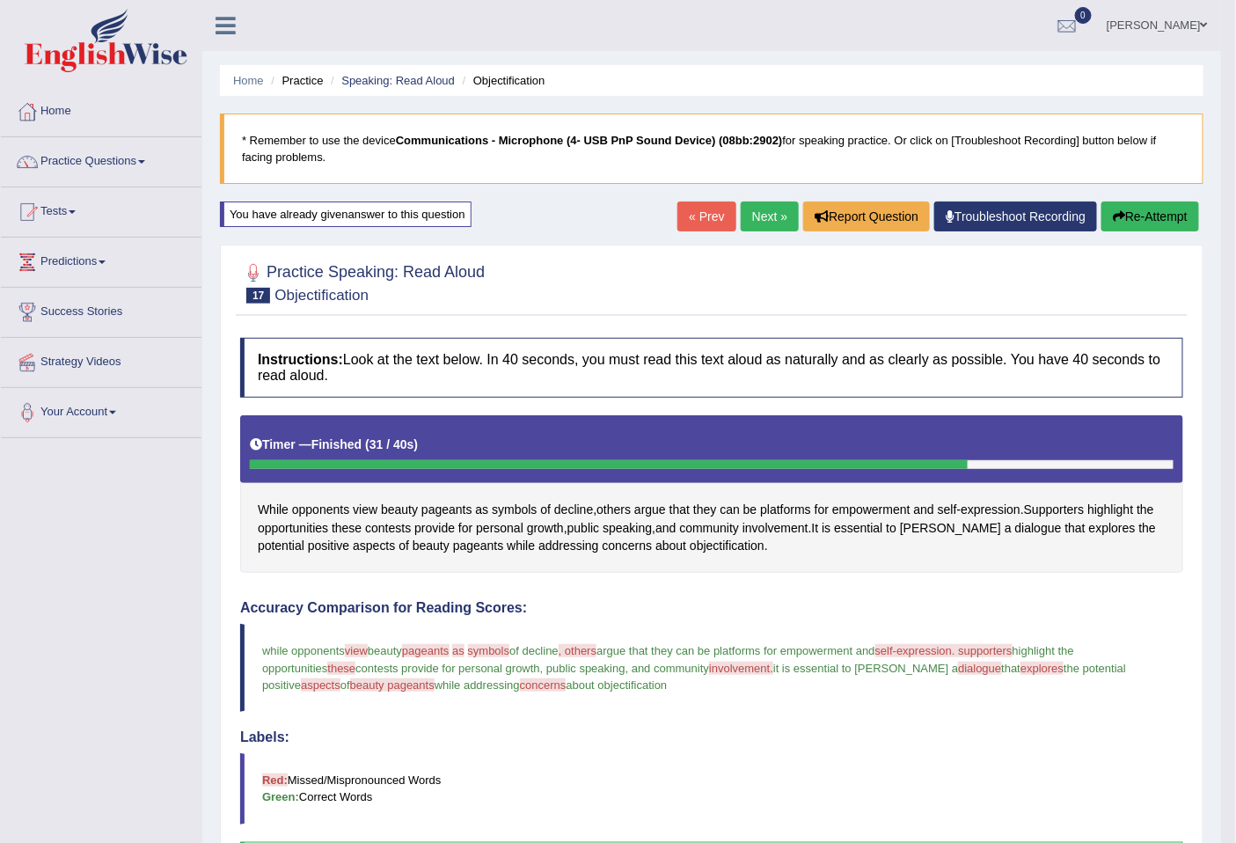
click at [753, 229] on link "Next »" at bounding box center [769, 216] width 58 height 30
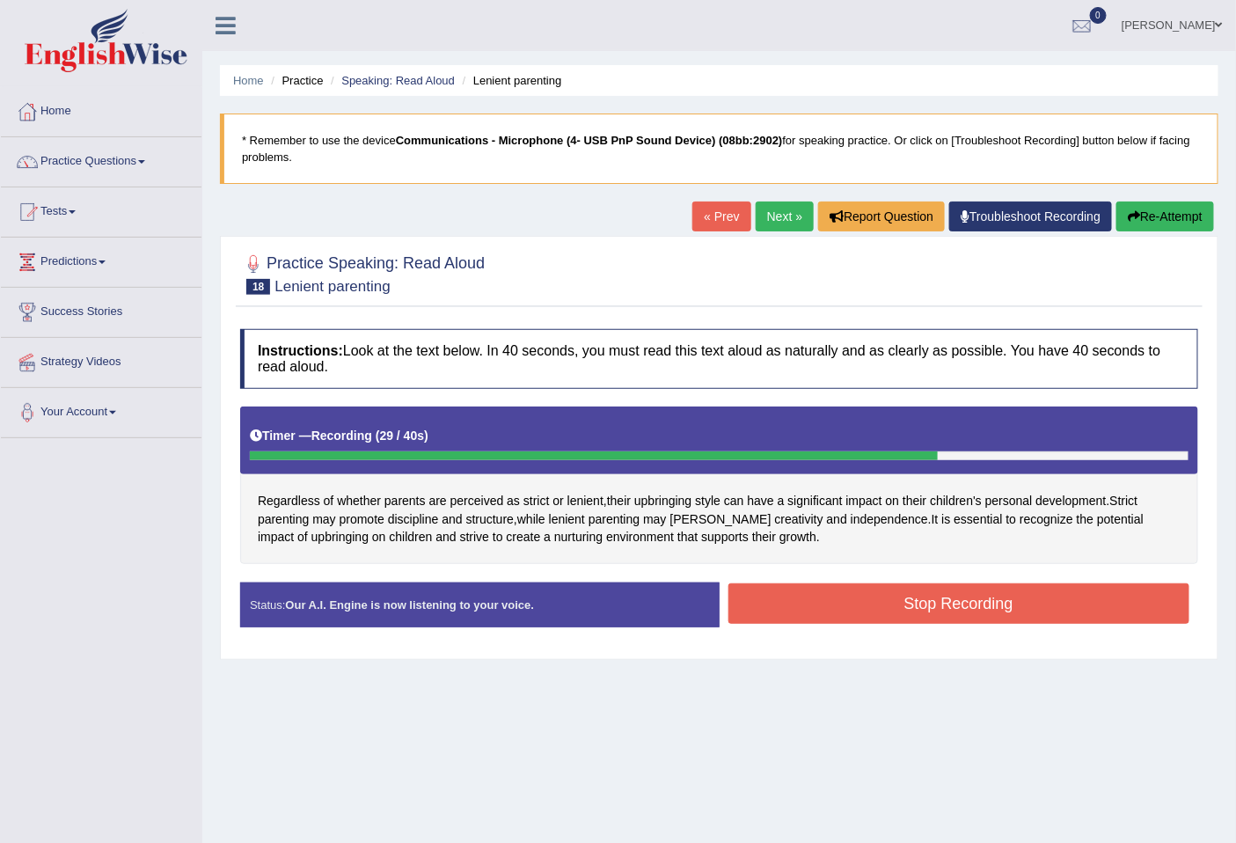
click at [921, 596] on button "Stop Recording" at bounding box center [959, 603] width 462 height 40
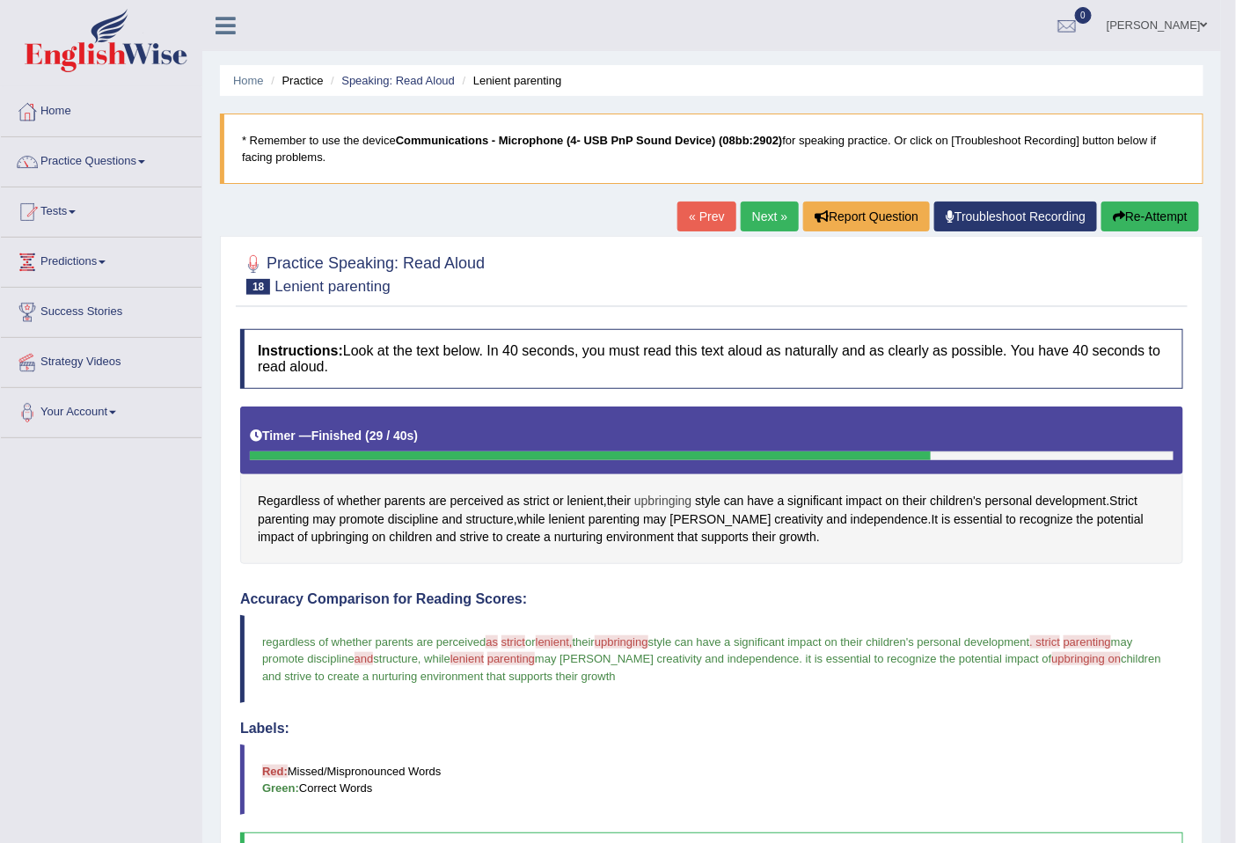
click at [684, 498] on span "upbringing" at bounding box center [662, 501] width 57 height 18
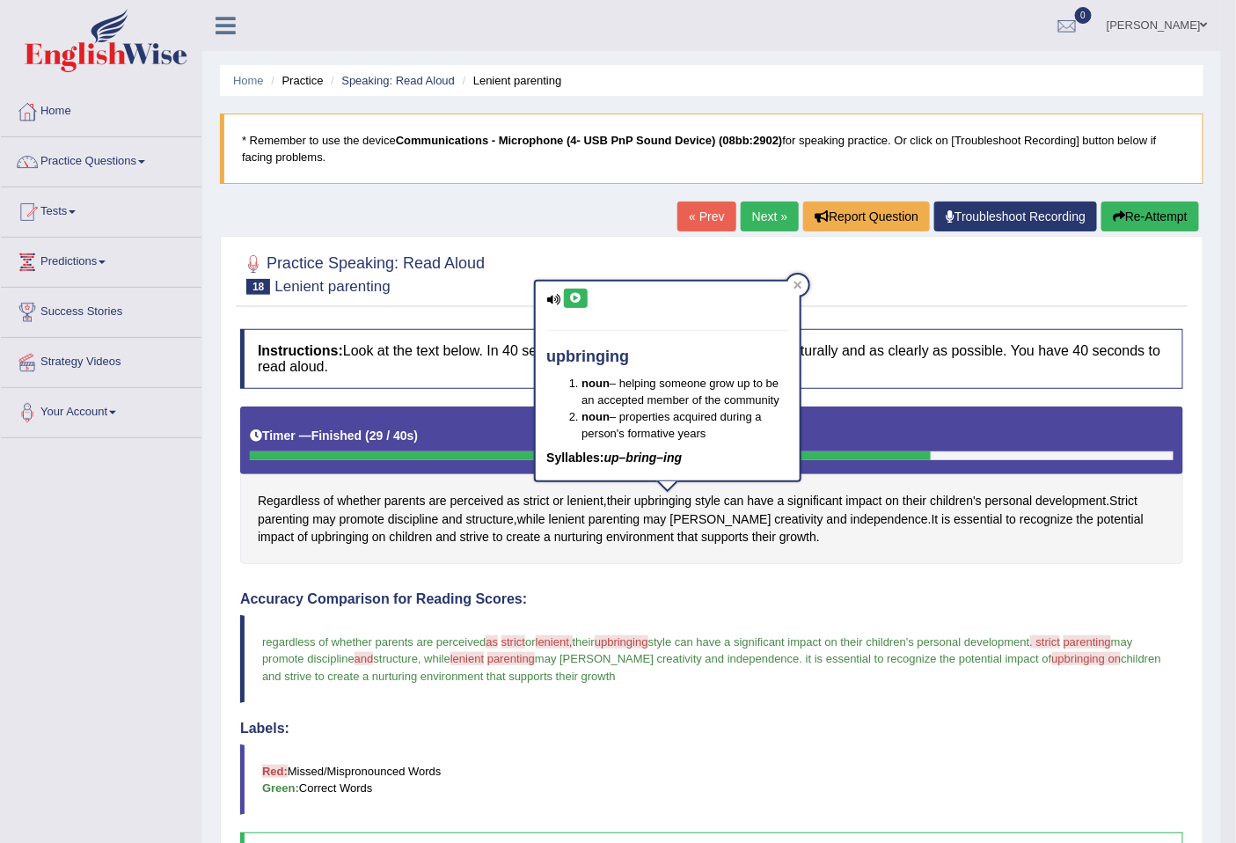
click at [579, 293] on icon at bounding box center [575, 298] width 13 height 11
click at [576, 511] on span "lenient" at bounding box center [567, 519] width 36 height 18
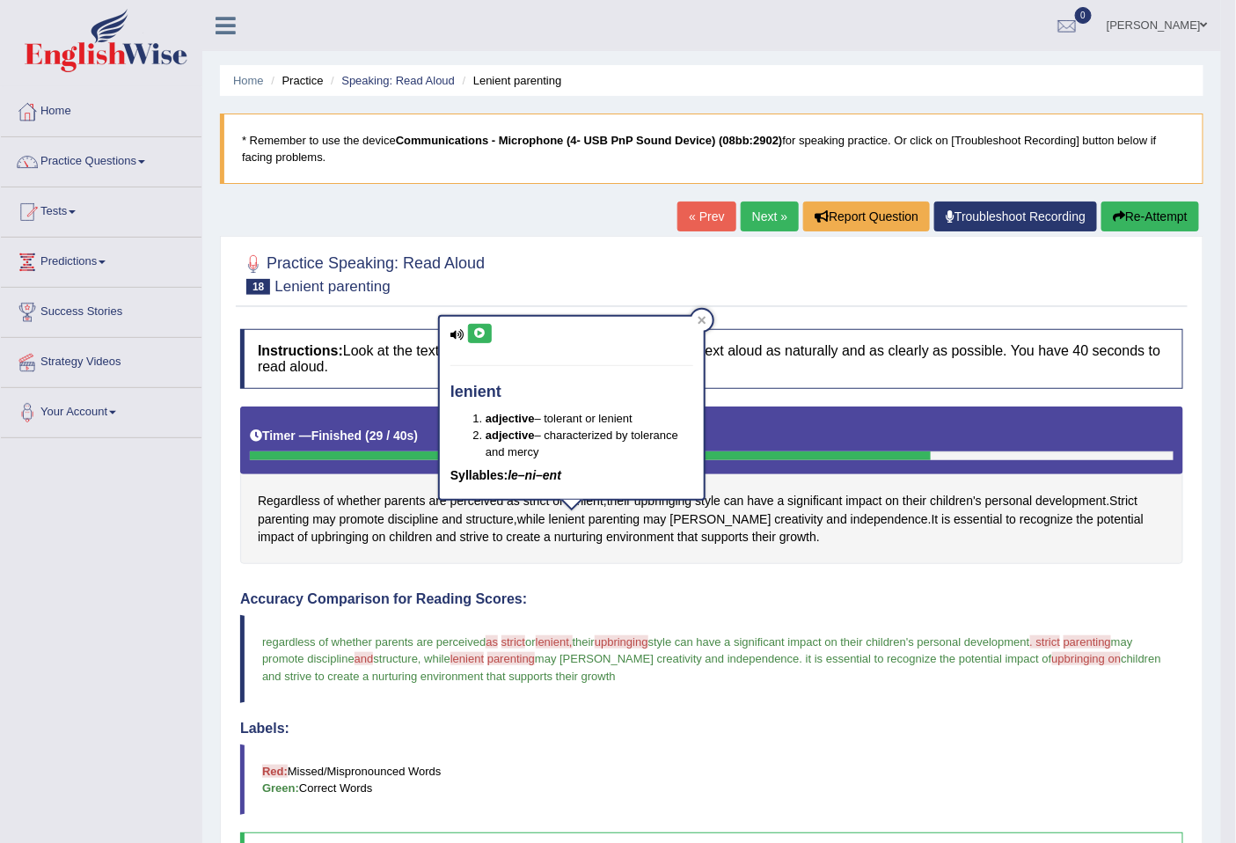
click at [484, 328] on icon at bounding box center [479, 333] width 13 height 11
click at [1127, 209] on button "Re-Attempt" at bounding box center [1150, 216] width 98 height 30
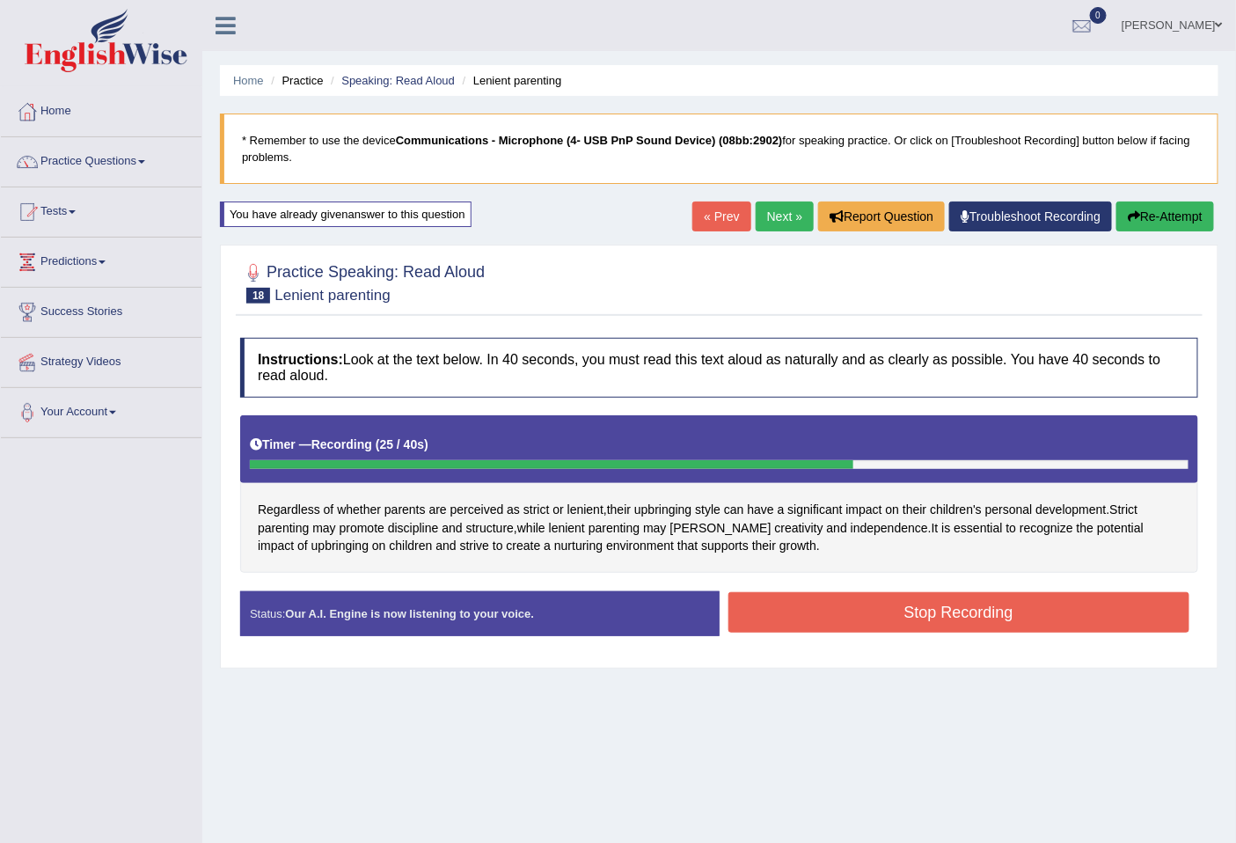
click at [1057, 618] on button "Stop Recording" at bounding box center [959, 612] width 462 height 40
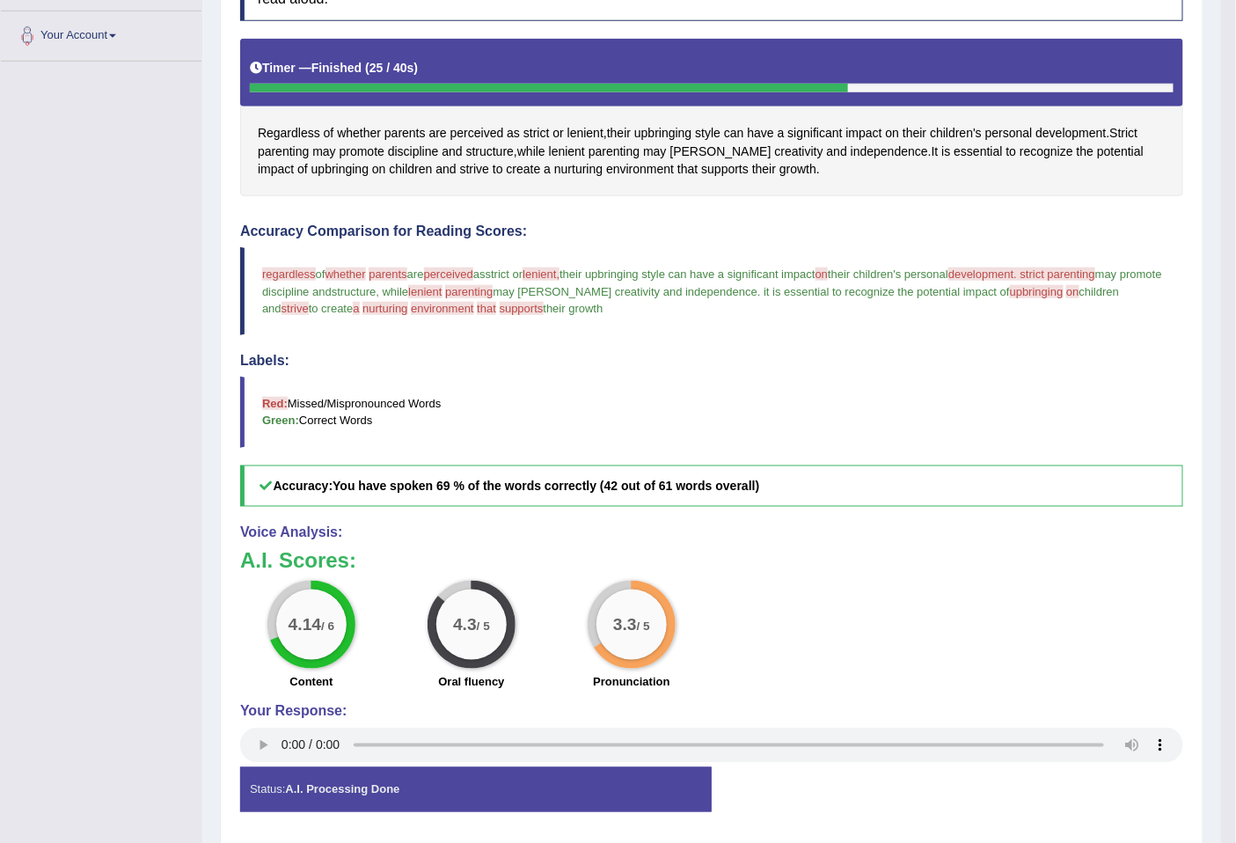
scroll to position [434, 0]
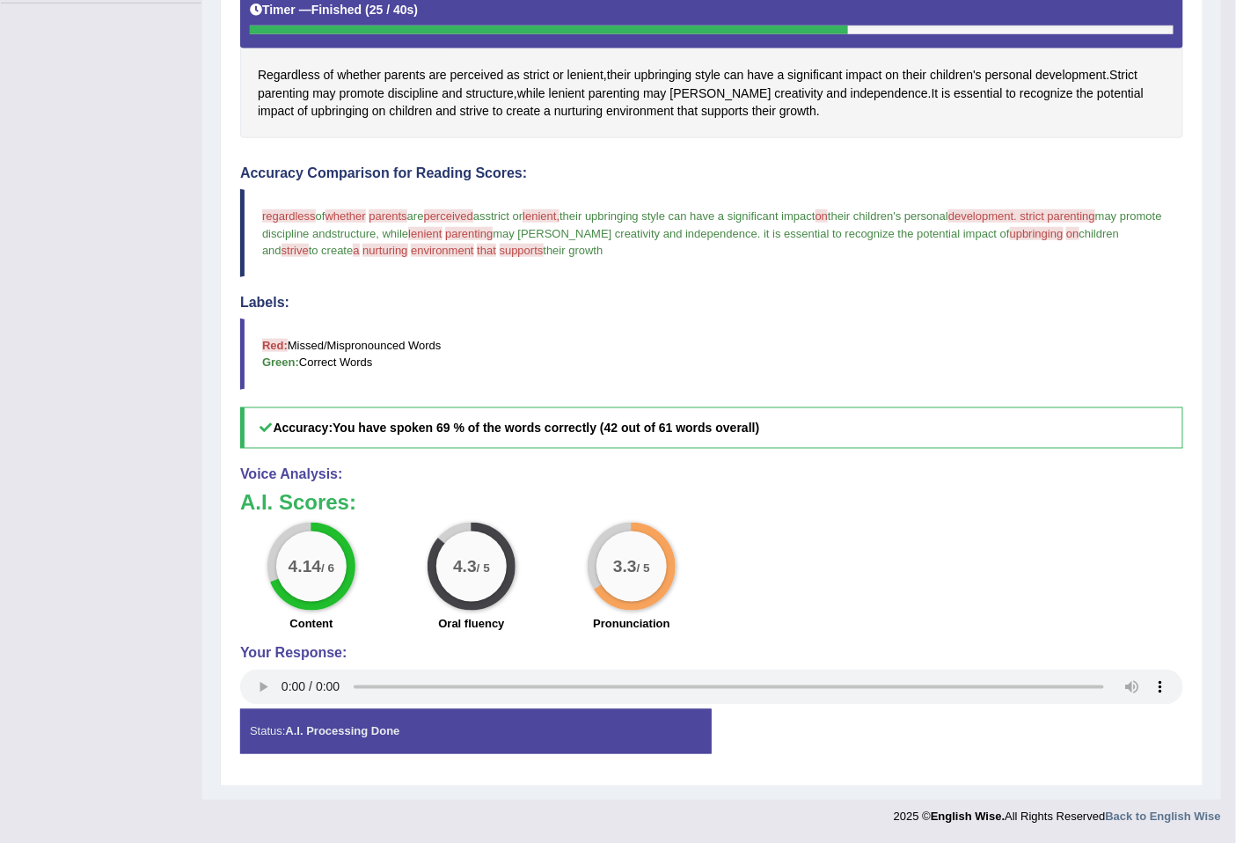
click at [849, 585] on div "4.14 / 6 Content 4.3 / 5 Oral fluency 3.3 / 5 Pronunciation" at bounding box center [711, 578] width 960 height 113
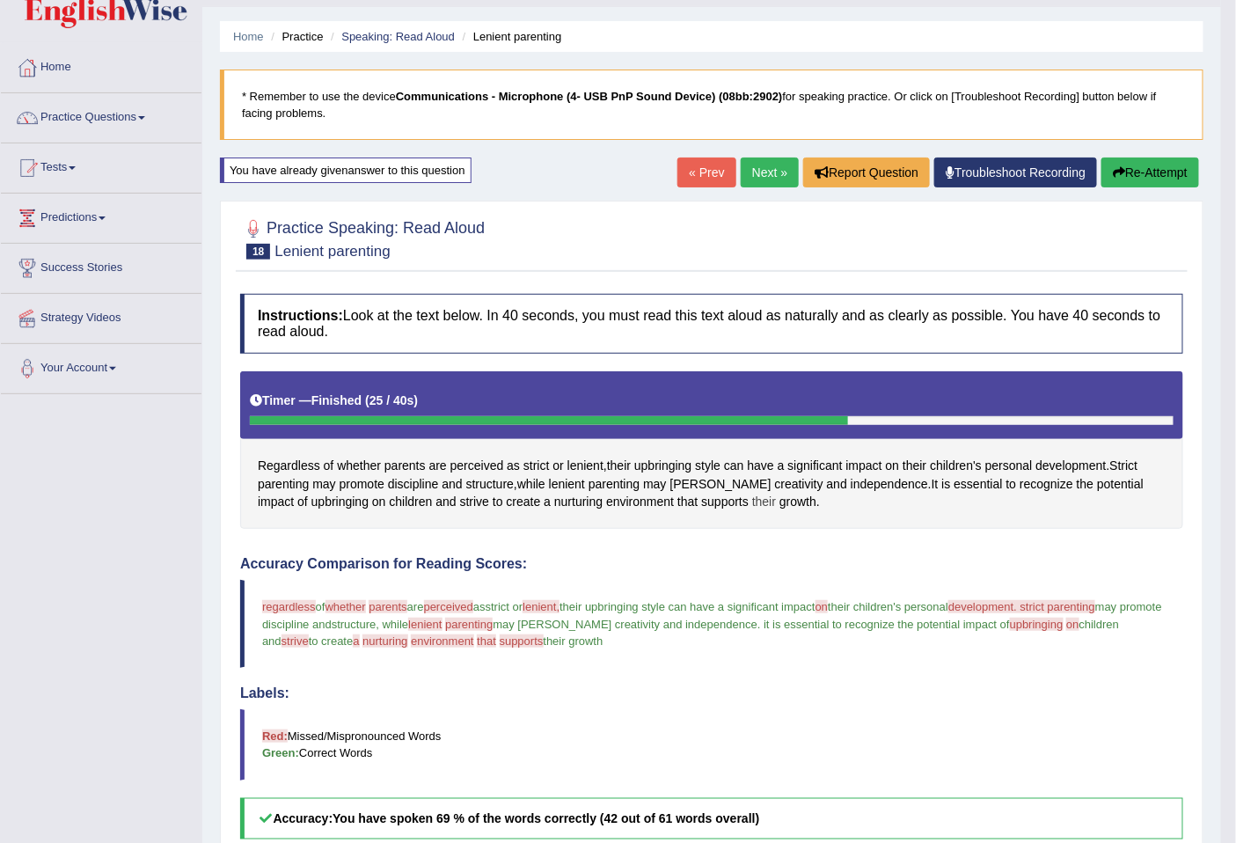
scroll to position [0, 0]
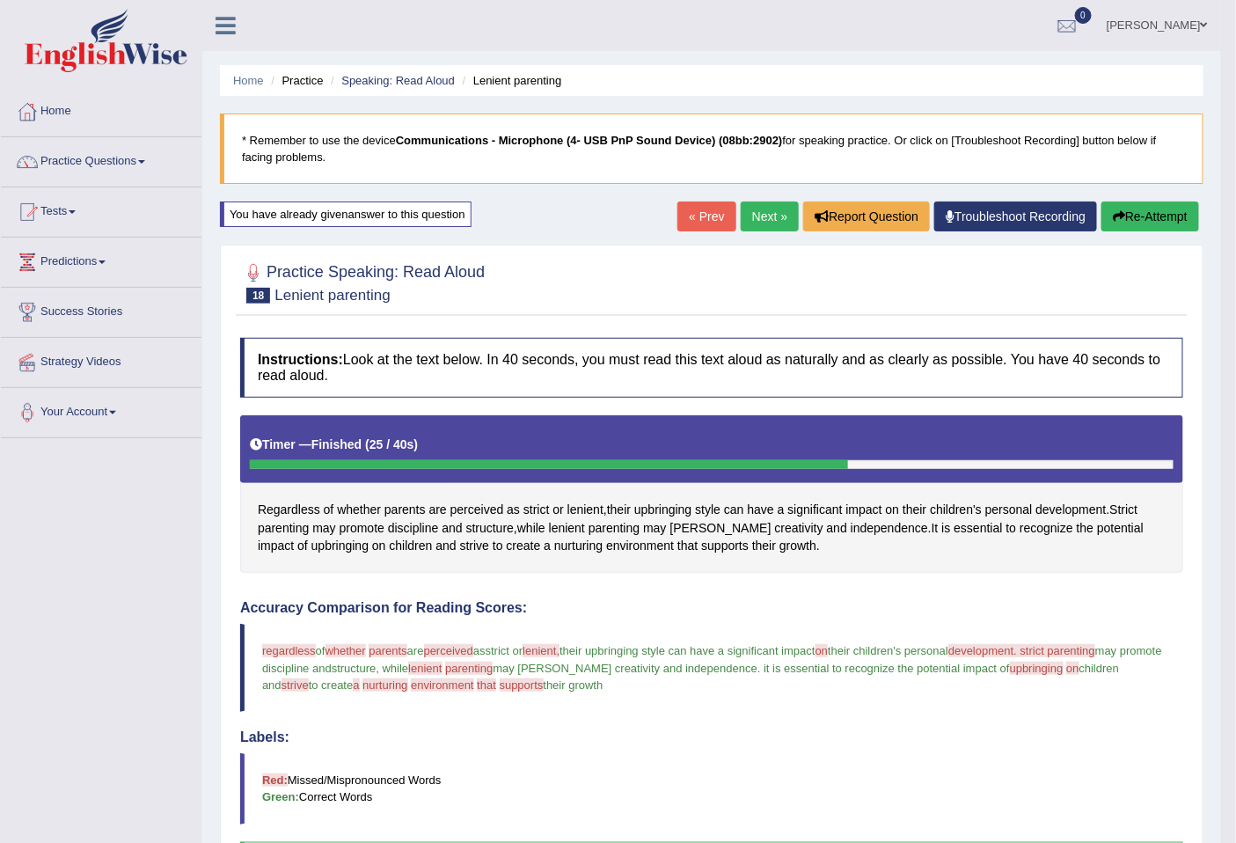
click at [759, 222] on link "Next »" at bounding box center [769, 216] width 58 height 30
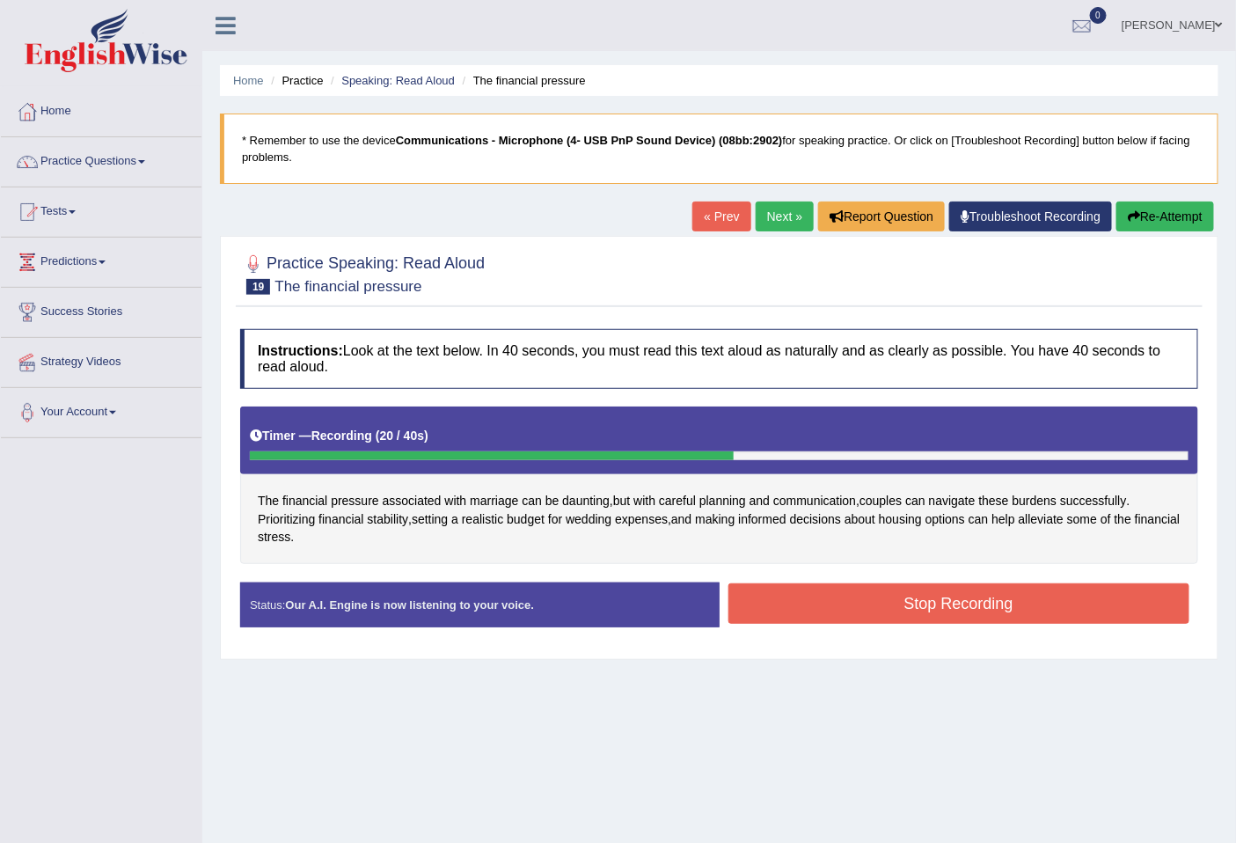
click at [956, 605] on button "Stop Recording" at bounding box center [959, 603] width 462 height 40
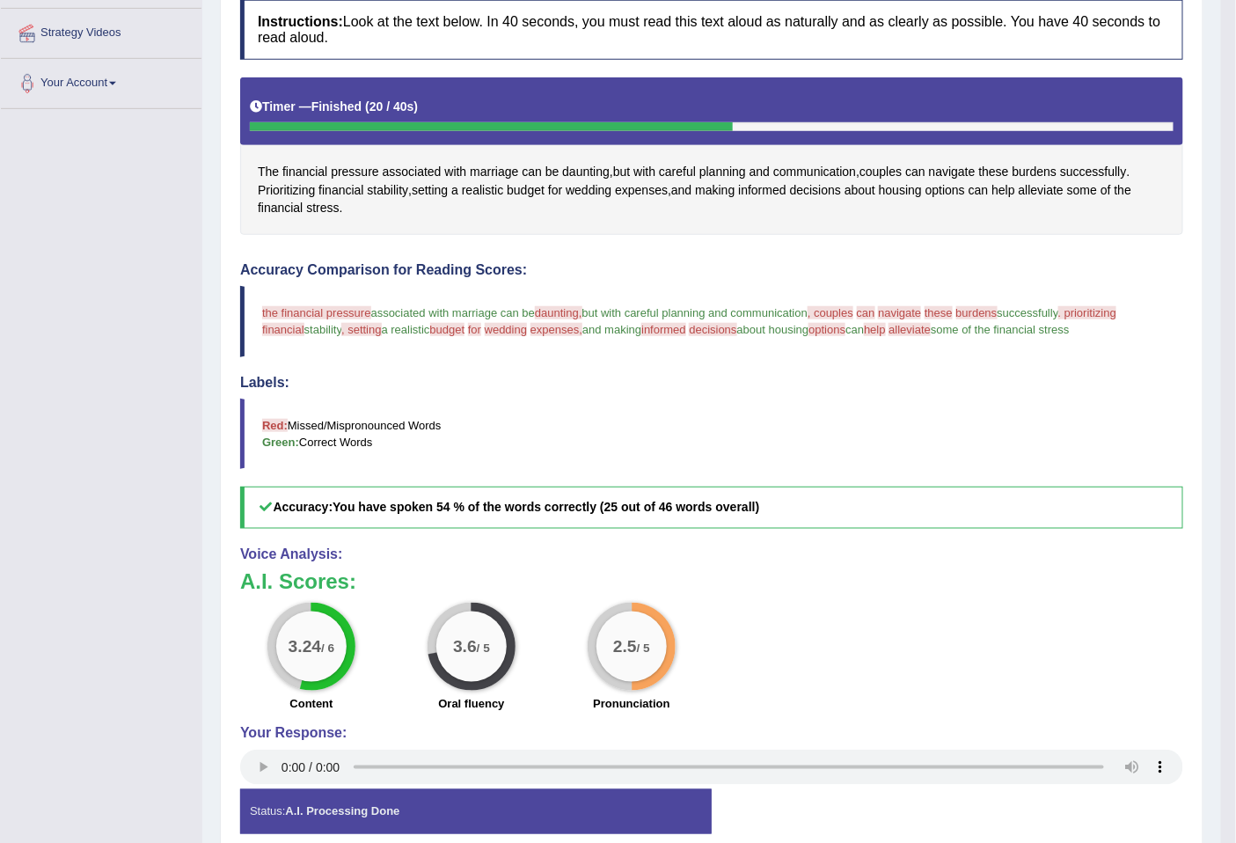
scroll to position [409, 0]
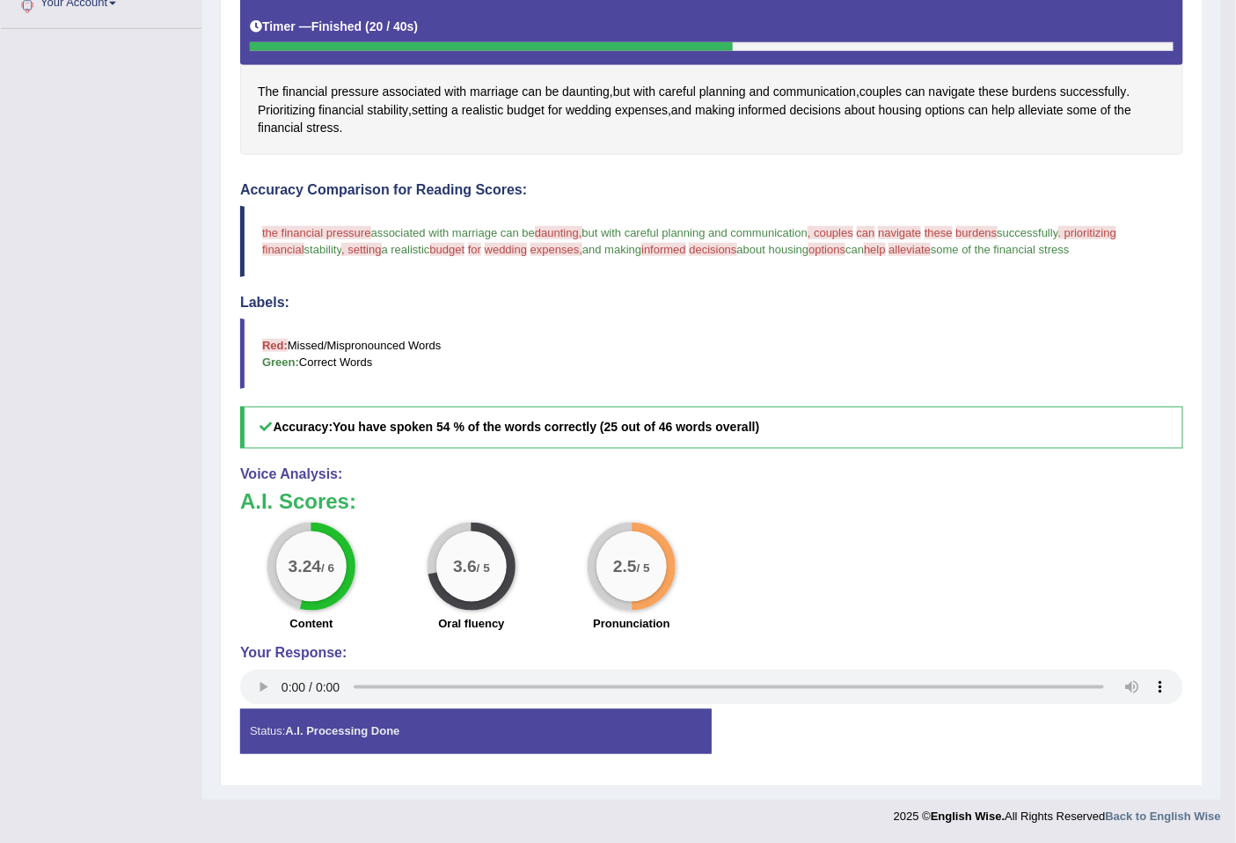
click at [469, 492] on h3 "A.I. Scores:" at bounding box center [711, 501] width 943 height 23
click at [339, 487] on div "Voice Analysis: A.I. Scores: 3.24 / 6 Content 3.6 / 5 Oral fluency 2.5 / 5 Pron…" at bounding box center [711, 587] width 943 height 243
click at [340, 486] on div "Voice Analysis: A.I. Scores: 3.24 / 6 Content 3.6 / 5 Oral fluency 2.5 / 5 Pron…" at bounding box center [711, 587] width 943 height 243
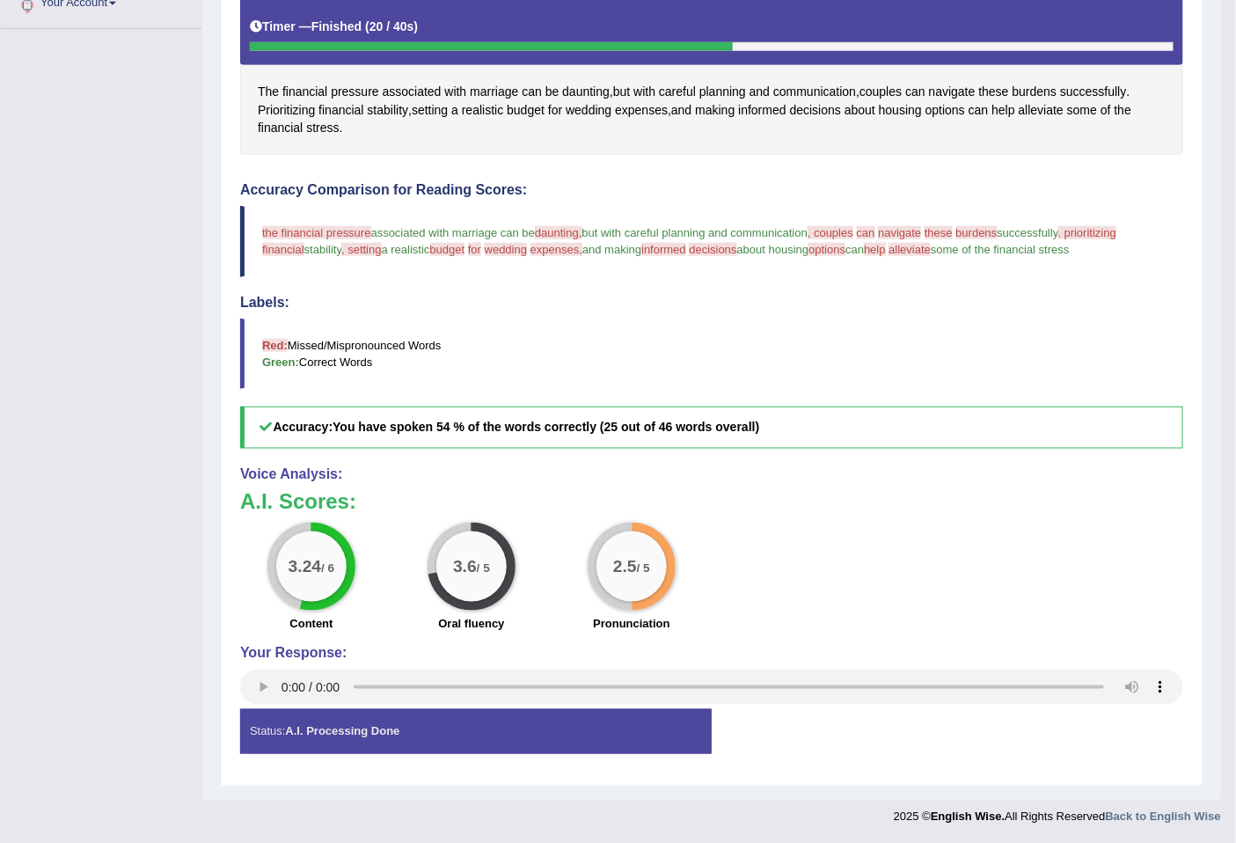
click at [340, 486] on div "Voice Analysis: A.I. Scores: 3.24 / 6 Content 3.6 / 5 Oral fluency 2.5 / 5 Pron…" at bounding box center [711, 587] width 943 height 243
click at [635, 558] on div "2.5 / 5" at bounding box center [631, 566] width 70 height 70
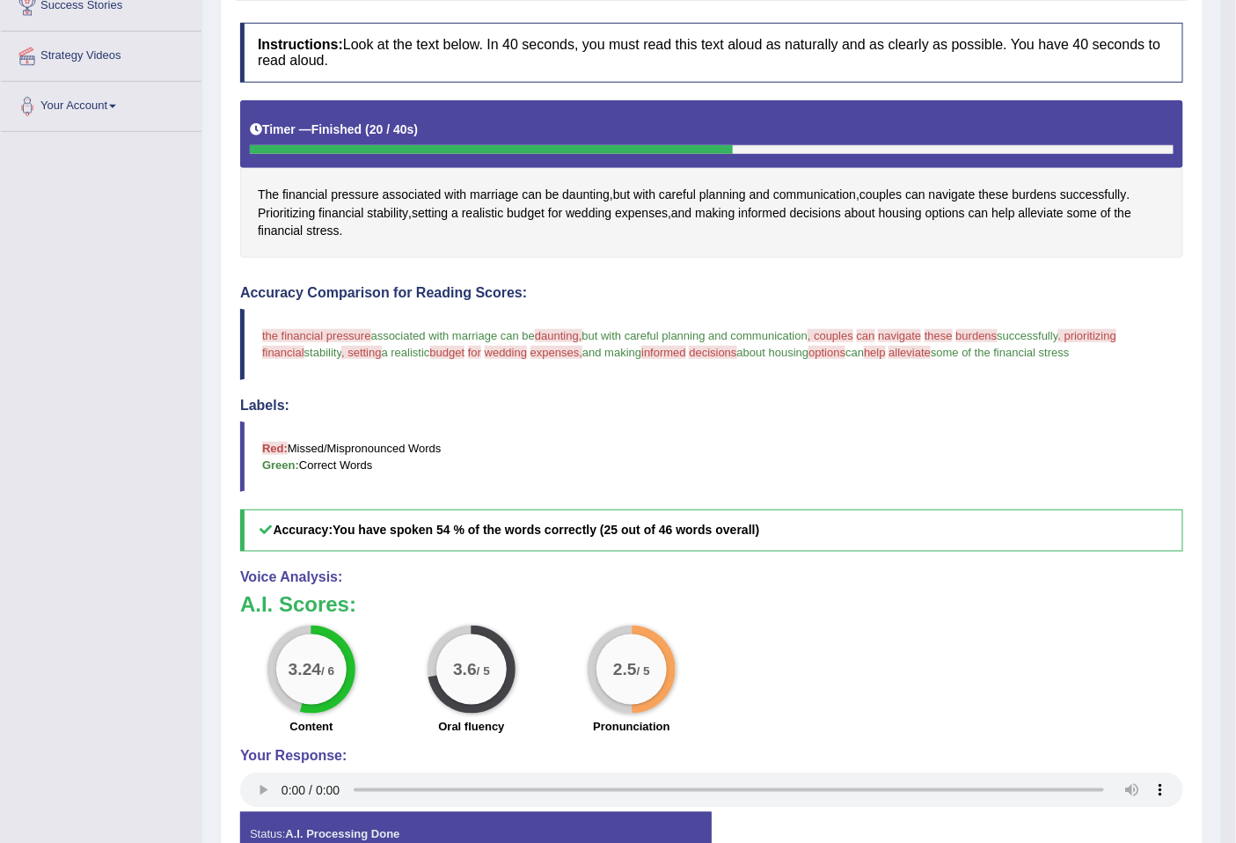
scroll to position [325, 0]
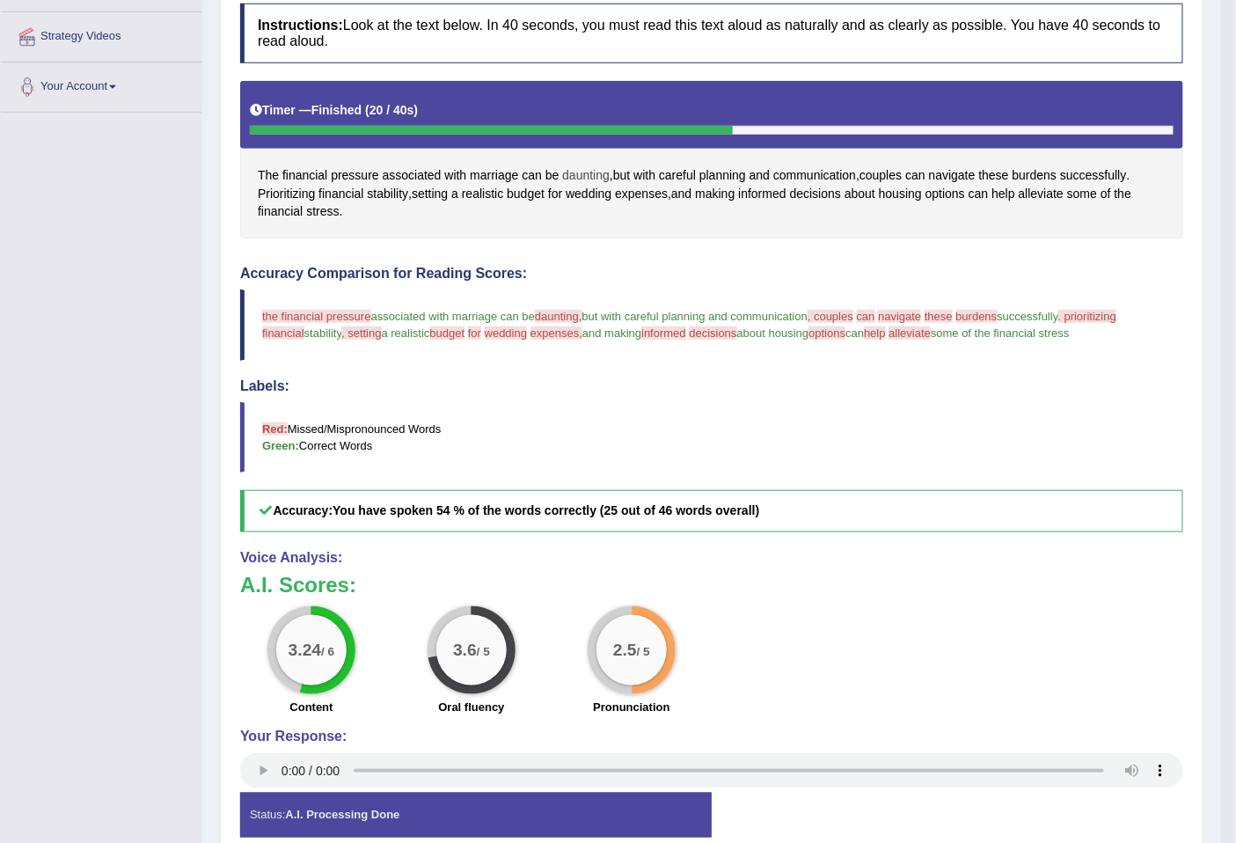
click at [576, 174] on span "daunting" at bounding box center [585, 175] width 47 height 18
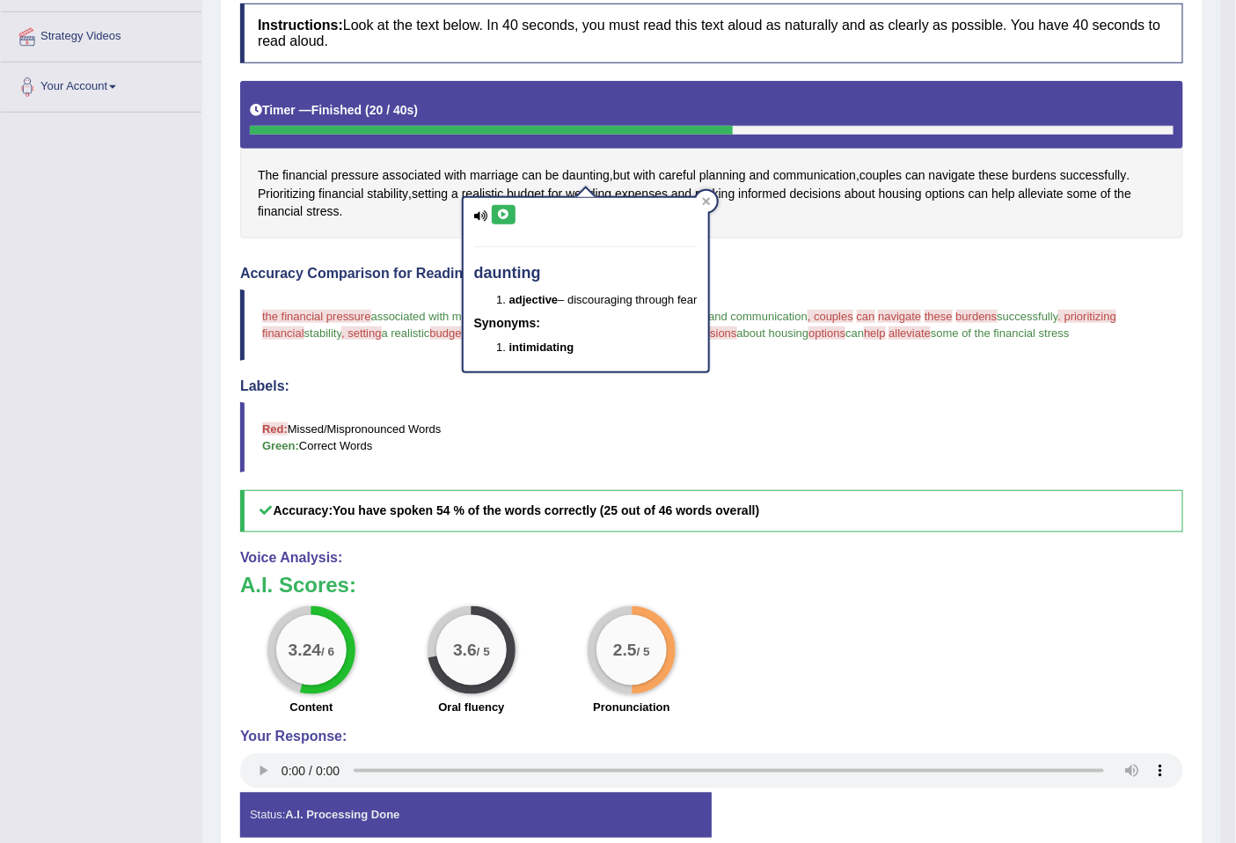
click at [493, 208] on button at bounding box center [504, 214] width 24 height 19
click at [500, 209] on icon at bounding box center [503, 214] width 13 height 11
click at [503, 215] on icon at bounding box center [503, 214] width 13 height 11
click at [882, 362] on div "Accuracy Comparison for Reading Scores: the financial pressure definition assoc…" at bounding box center [711, 399] width 943 height 266
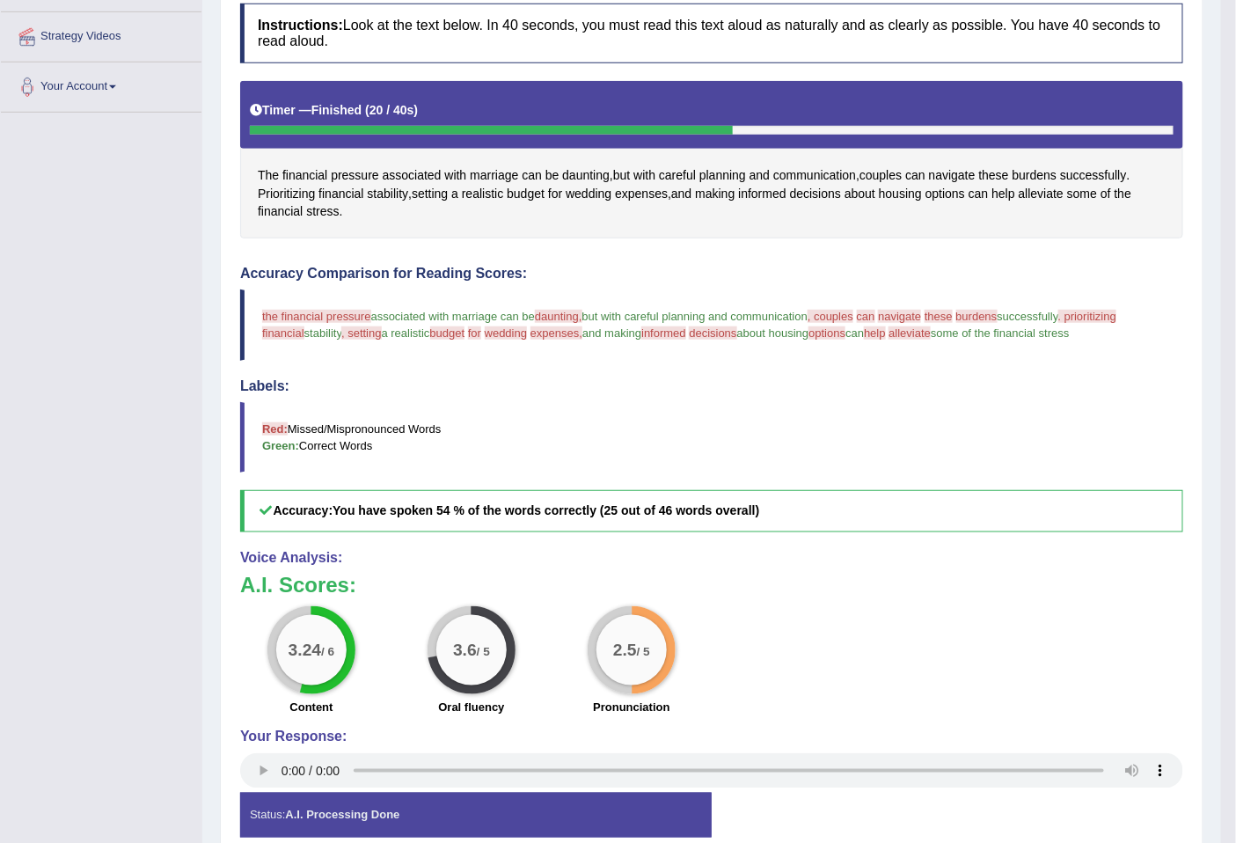
click at [930, 331] on span "alleviate" at bounding box center [909, 332] width 42 height 13
click at [1048, 192] on span "alleviate" at bounding box center [1040, 194] width 45 height 18
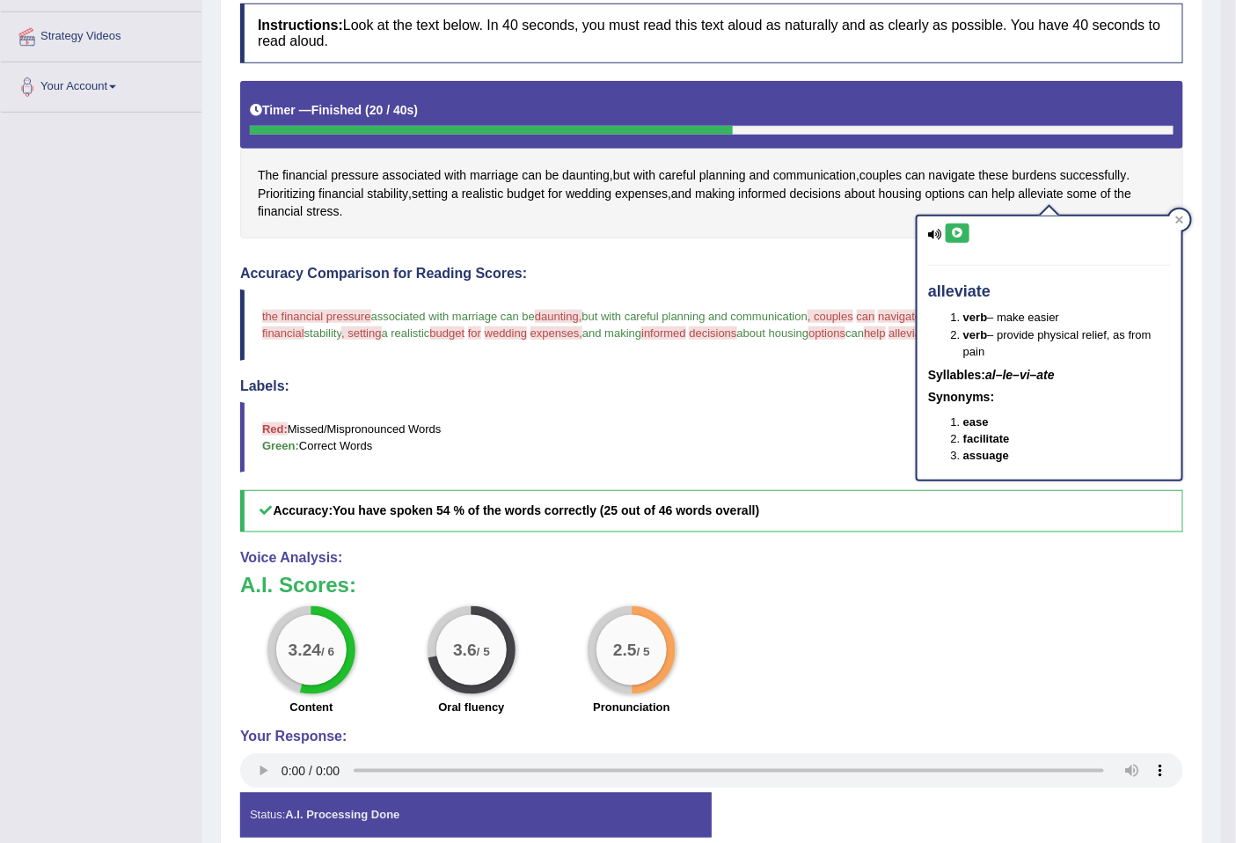
click at [959, 237] on icon at bounding box center [957, 233] width 13 height 11
click at [851, 407] on blockquote "Red: Missed/Mispronounced Words Green: Correct Words" at bounding box center [711, 437] width 943 height 70
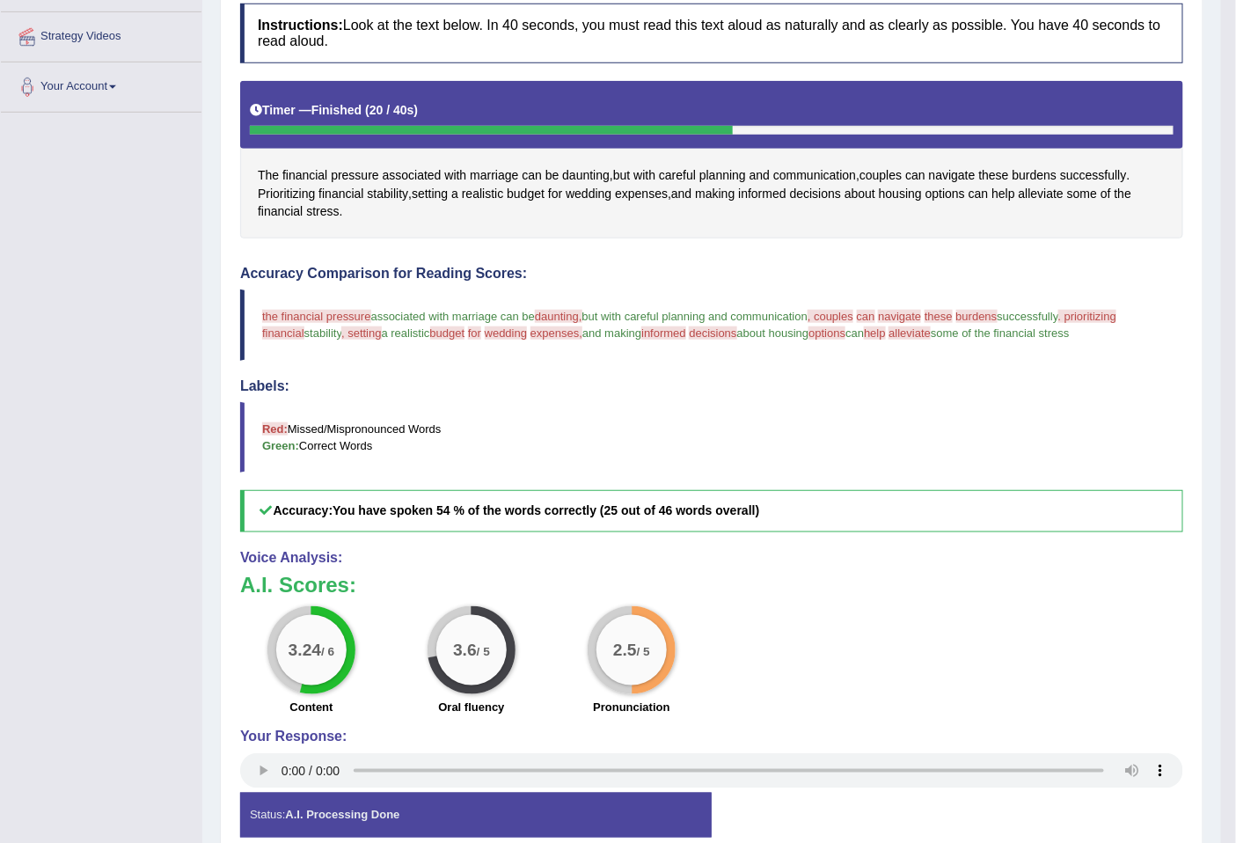
click at [286, 326] on blockquote "the financial pressure definition associated with marriage can be daunting, som…" at bounding box center [711, 324] width 943 height 70
click at [277, 209] on span "financial" at bounding box center [280, 211] width 45 height 18
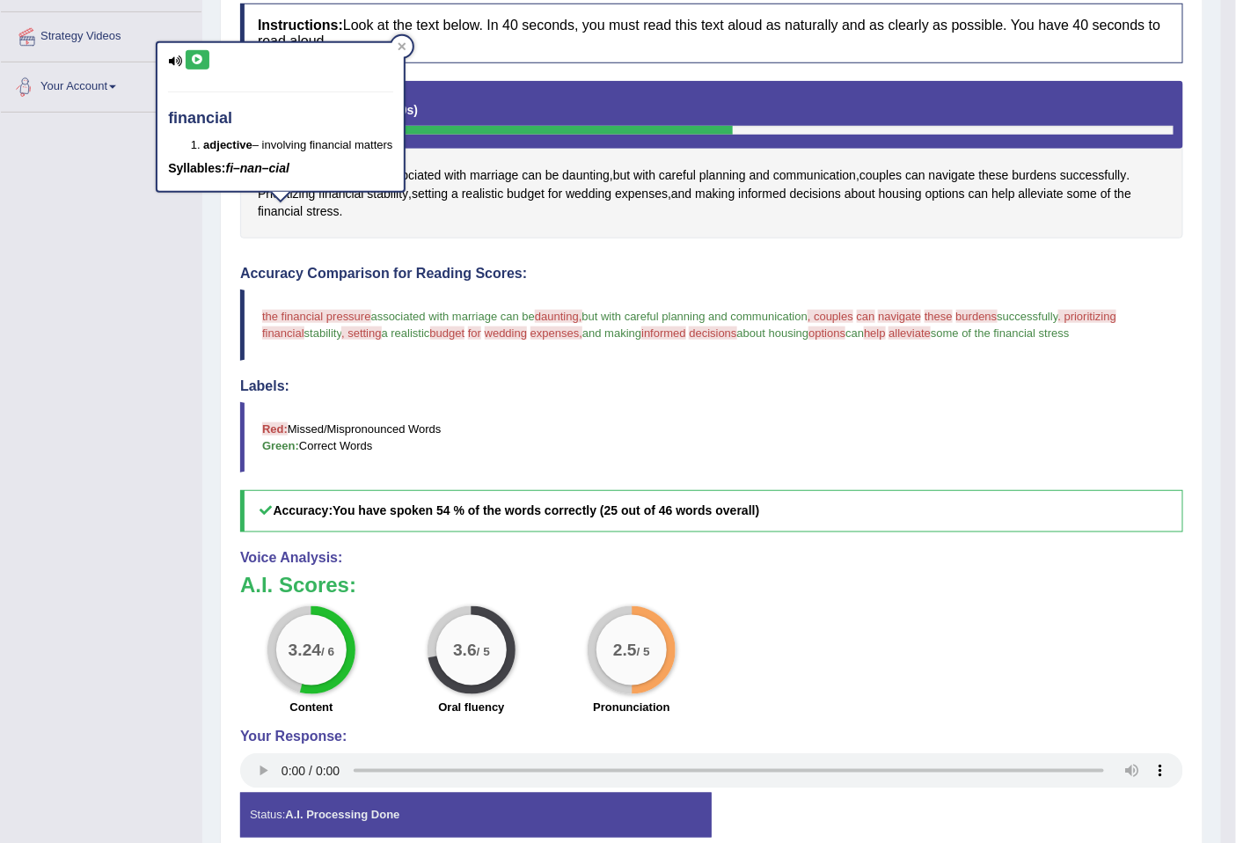
click at [199, 46] on div "financial adjective – involving financial matters Syllables: fi–nan–cial" at bounding box center [279, 117] width 245 height 148
click at [202, 64] on icon at bounding box center [197, 60] width 13 height 11
click at [378, 334] on span ", setting" at bounding box center [361, 332] width 40 height 13
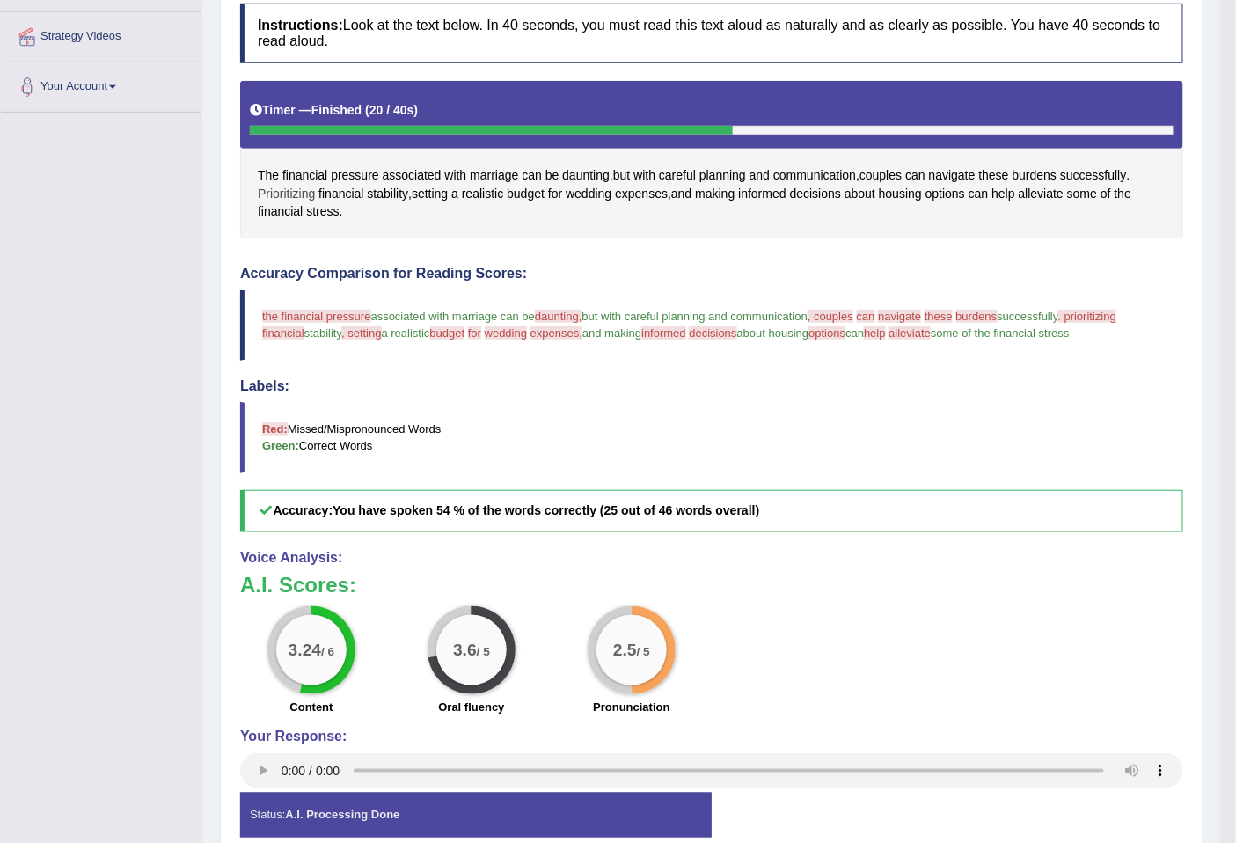
click at [273, 188] on span "Prioritizing" at bounding box center [286, 194] width 57 height 18
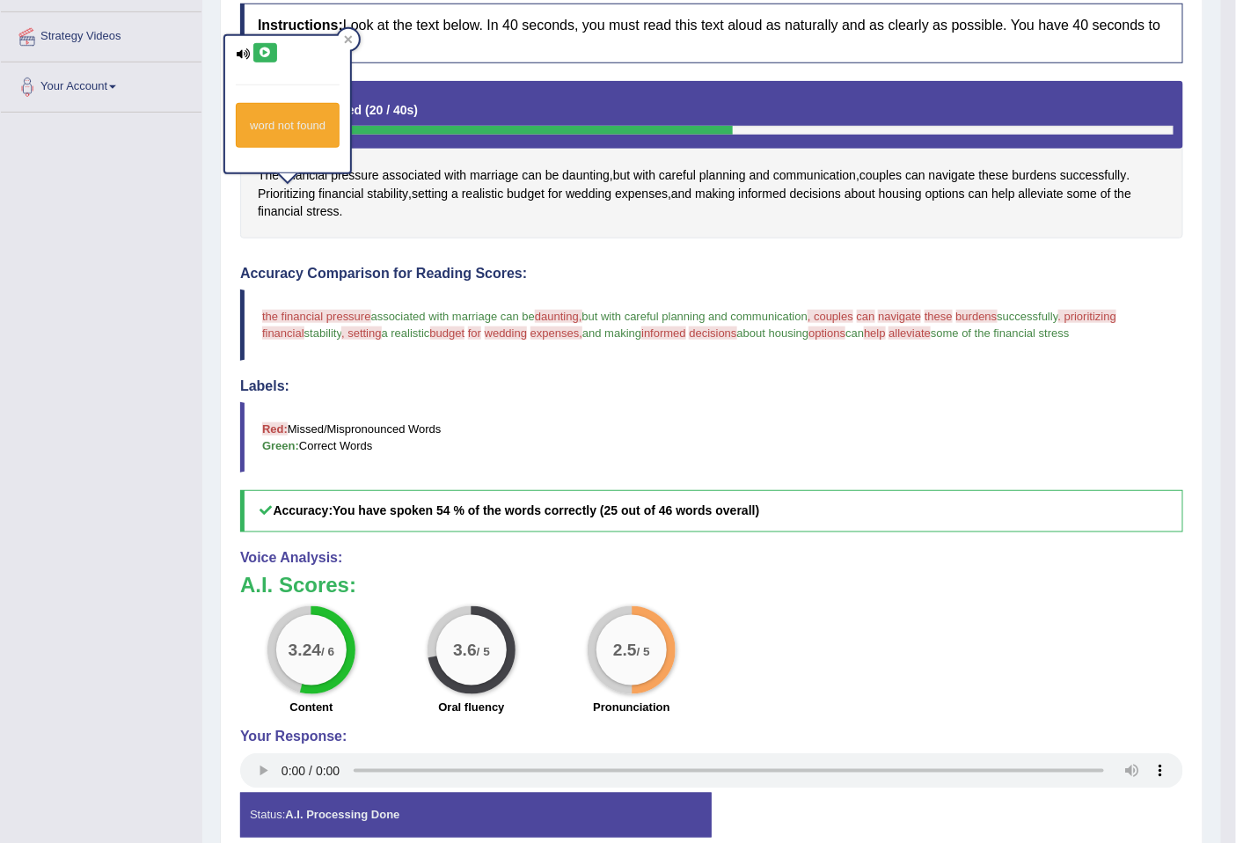
click at [261, 44] on button at bounding box center [265, 52] width 24 height 19
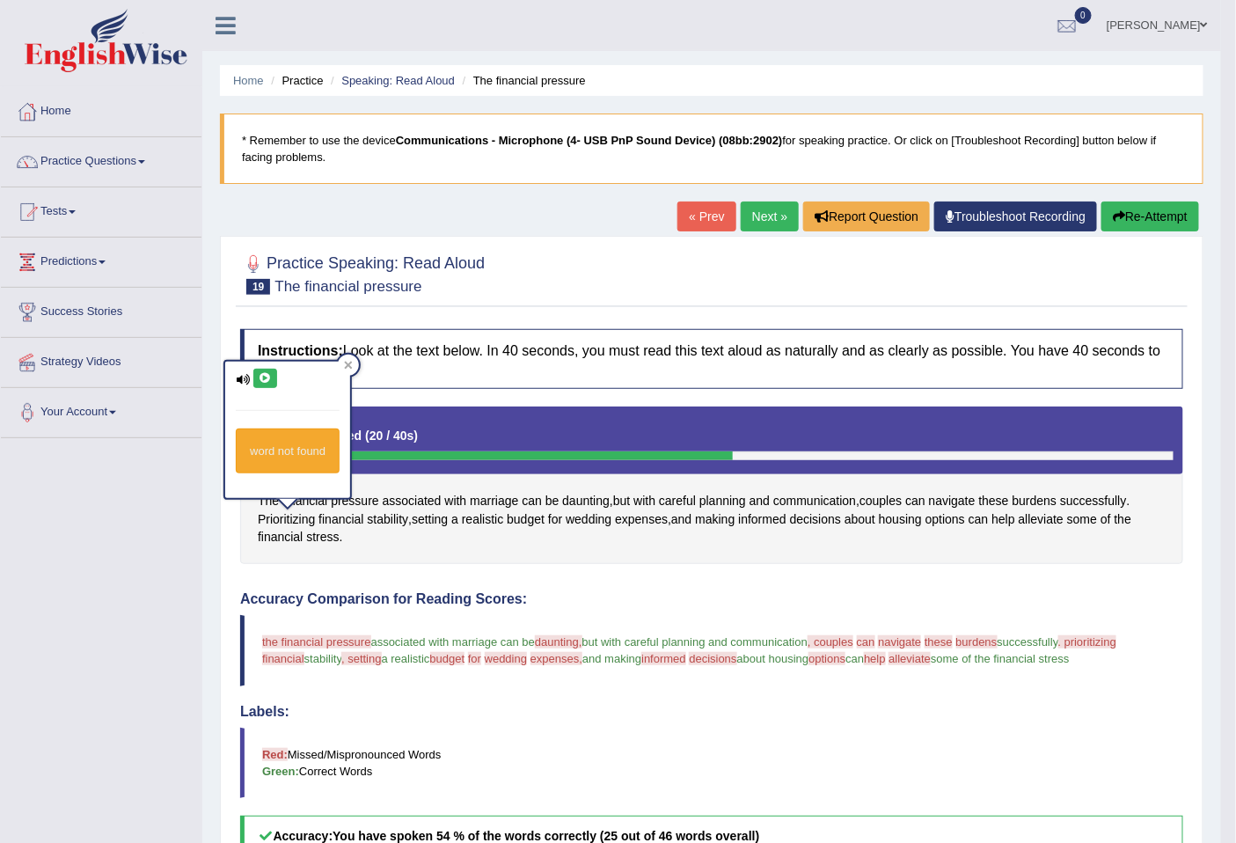
click at [1124, 212] on button "Re-Attempt" at bounding box center [1150, 216] width 98 height 30
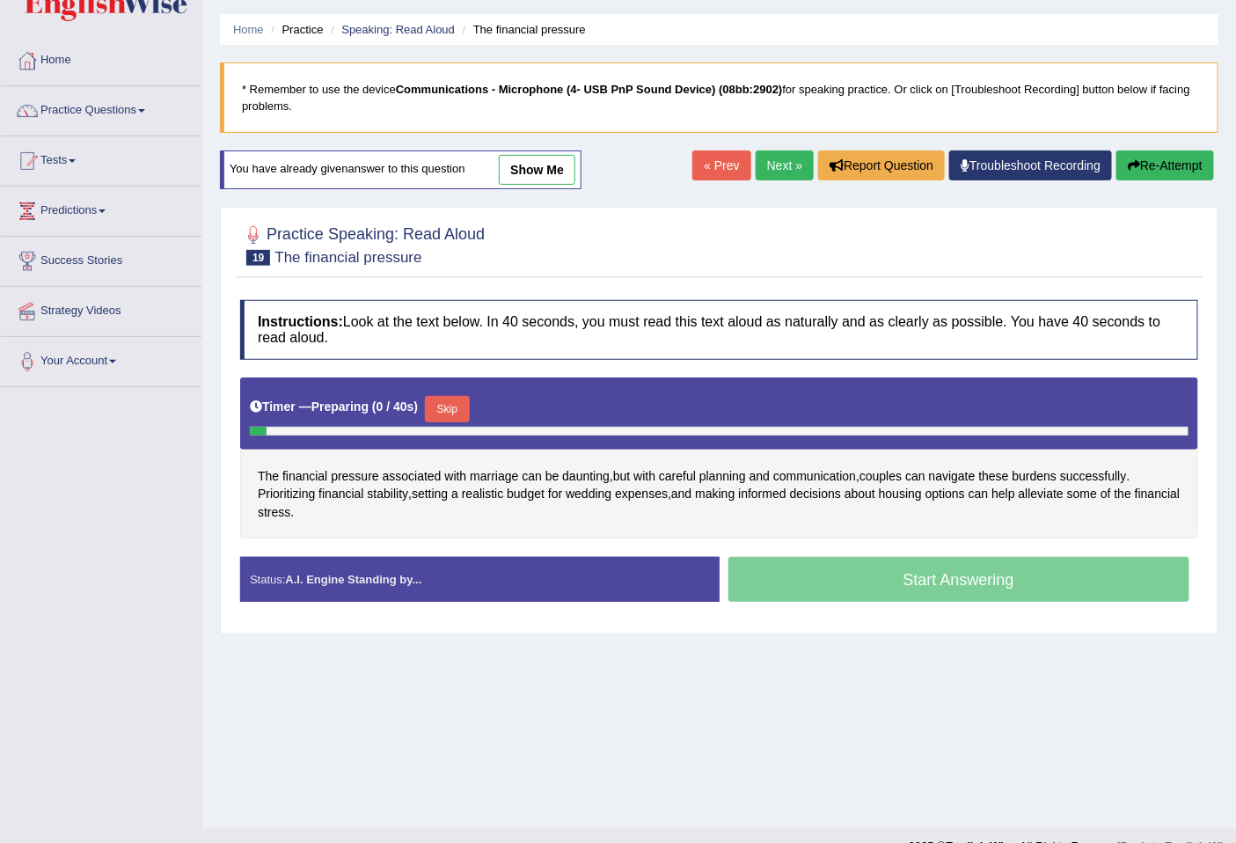
scroll to position [80, 0]
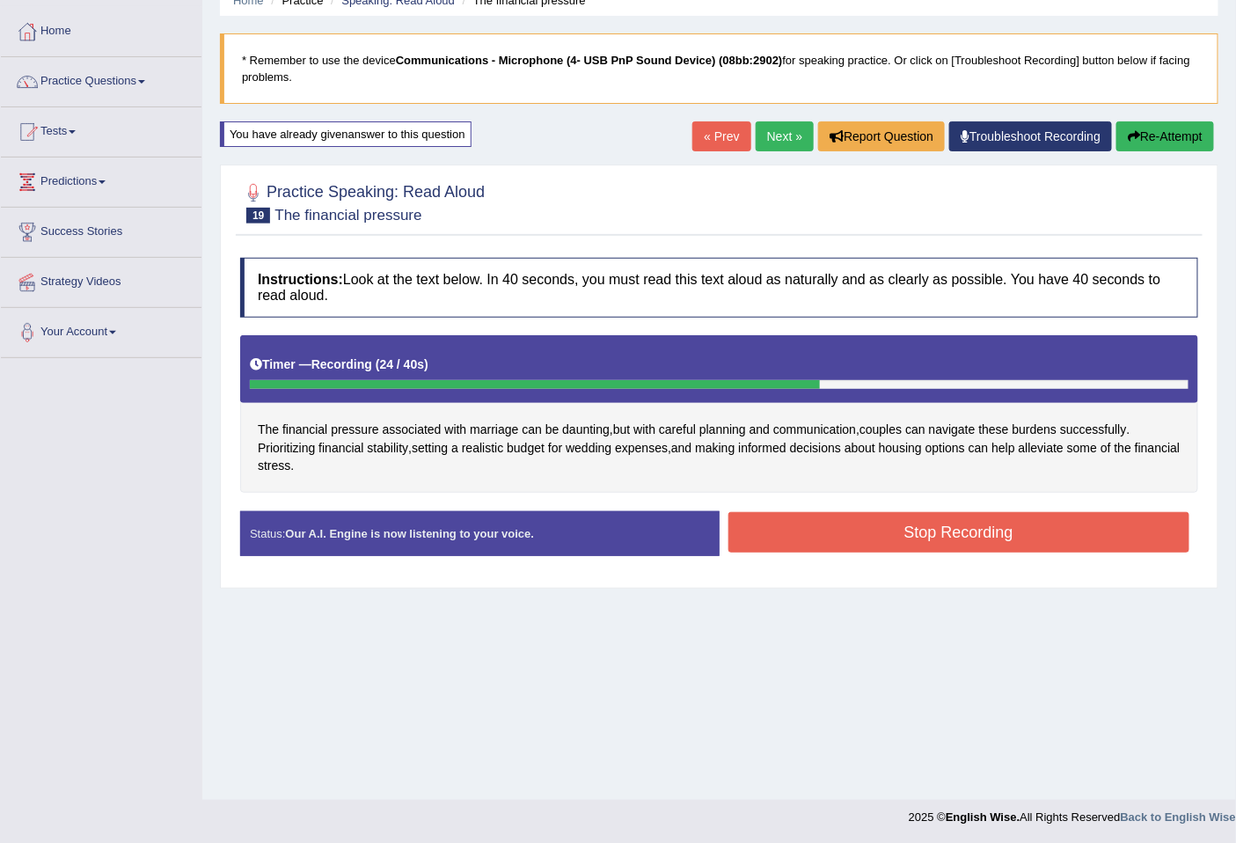
click at [1112, 550] on button "Stop Recording" at bounding box center [959, 532] width 462 height 40
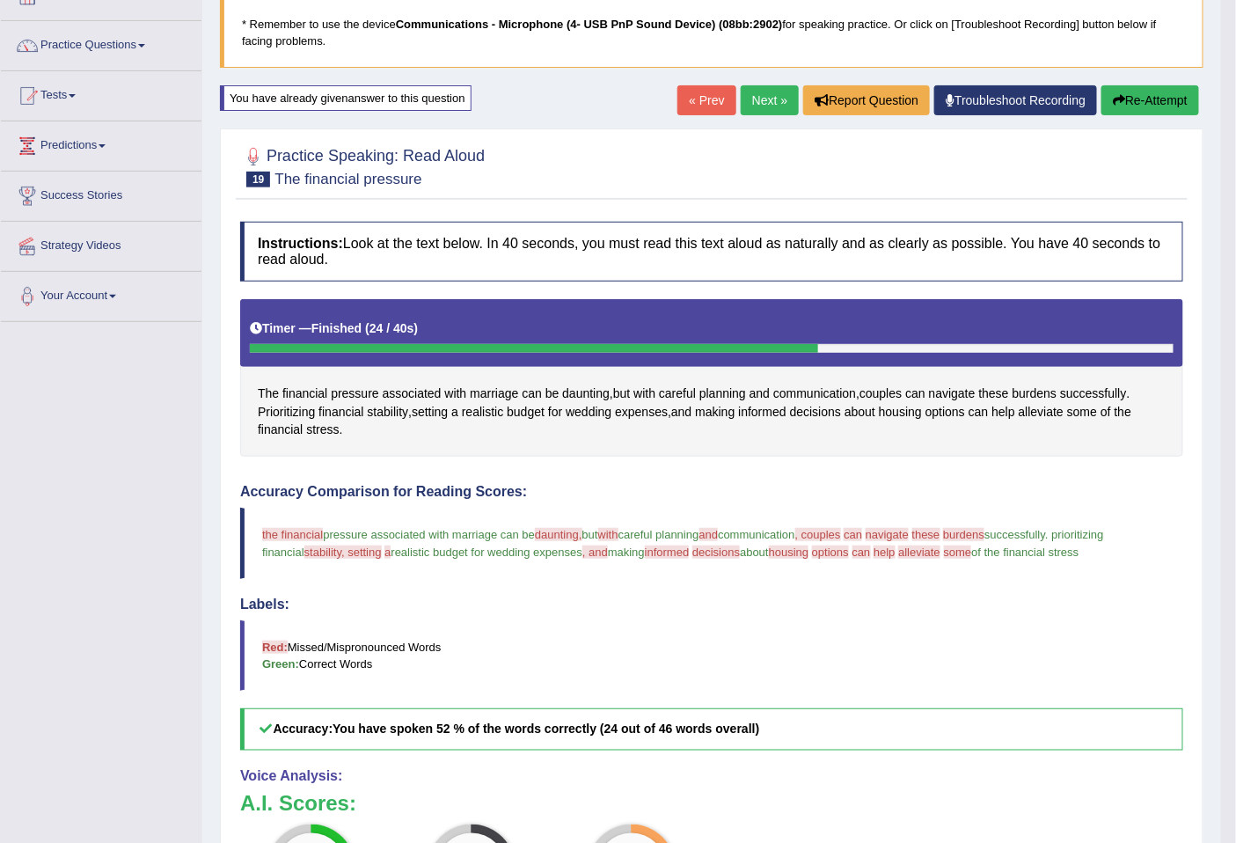
scroll to position [0, 0]
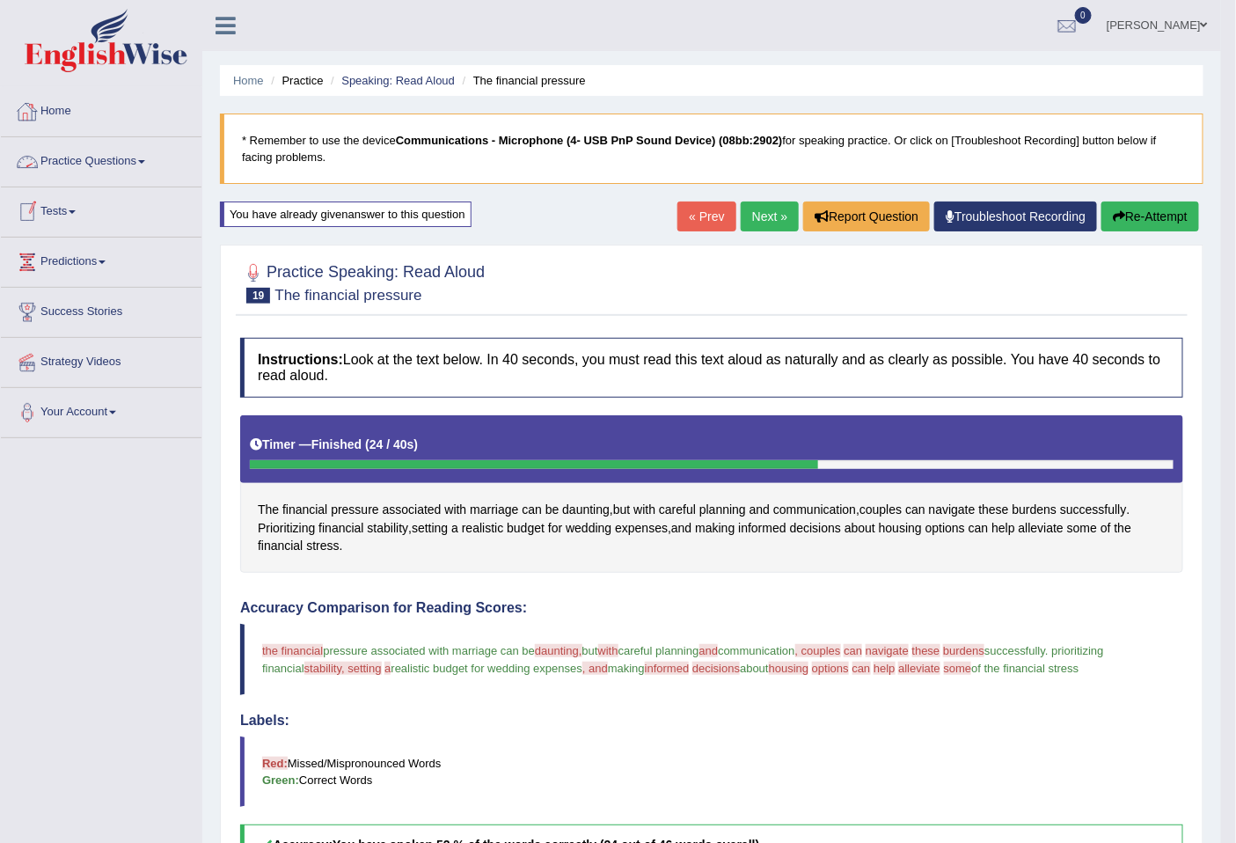
click at [62, 111] on link "Home" at bounding box center [101, 109] width 201 height 44
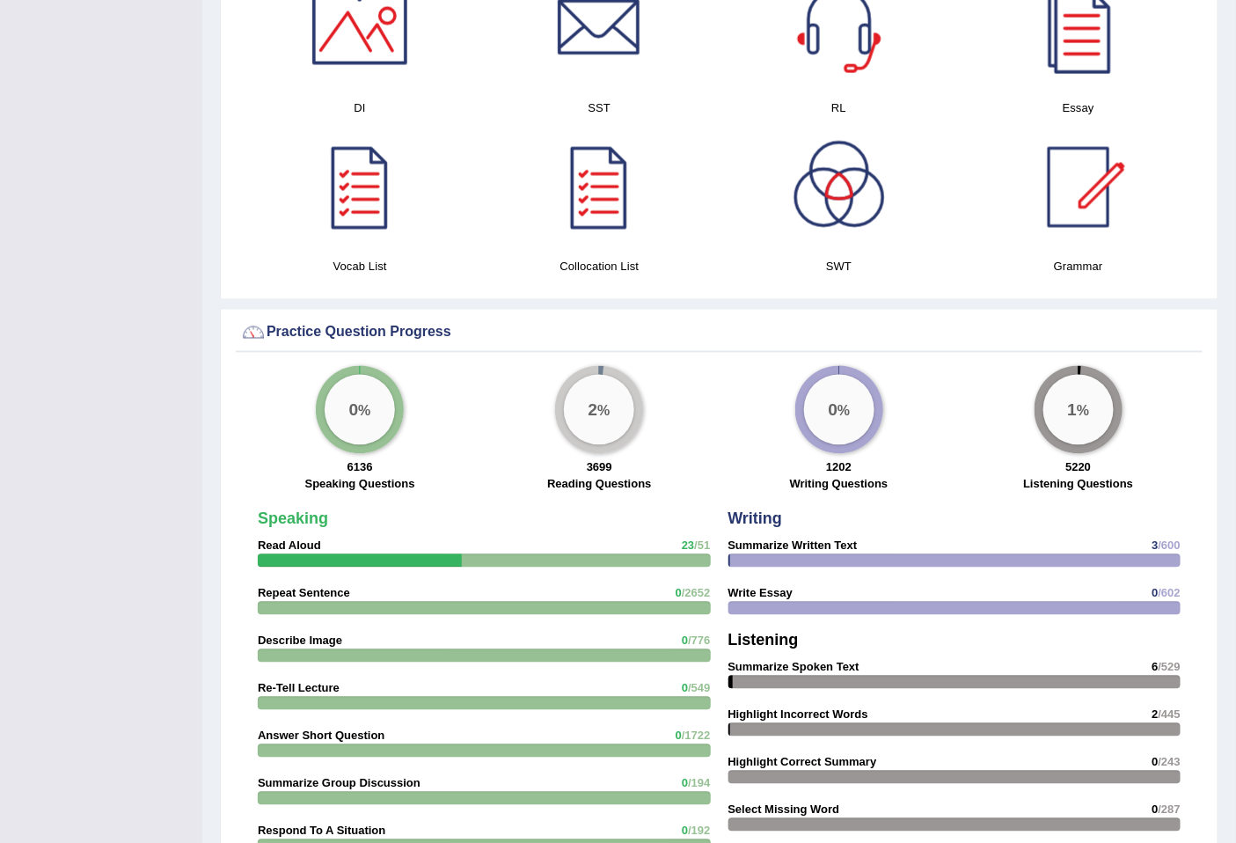
scroll to position [1302, 0]
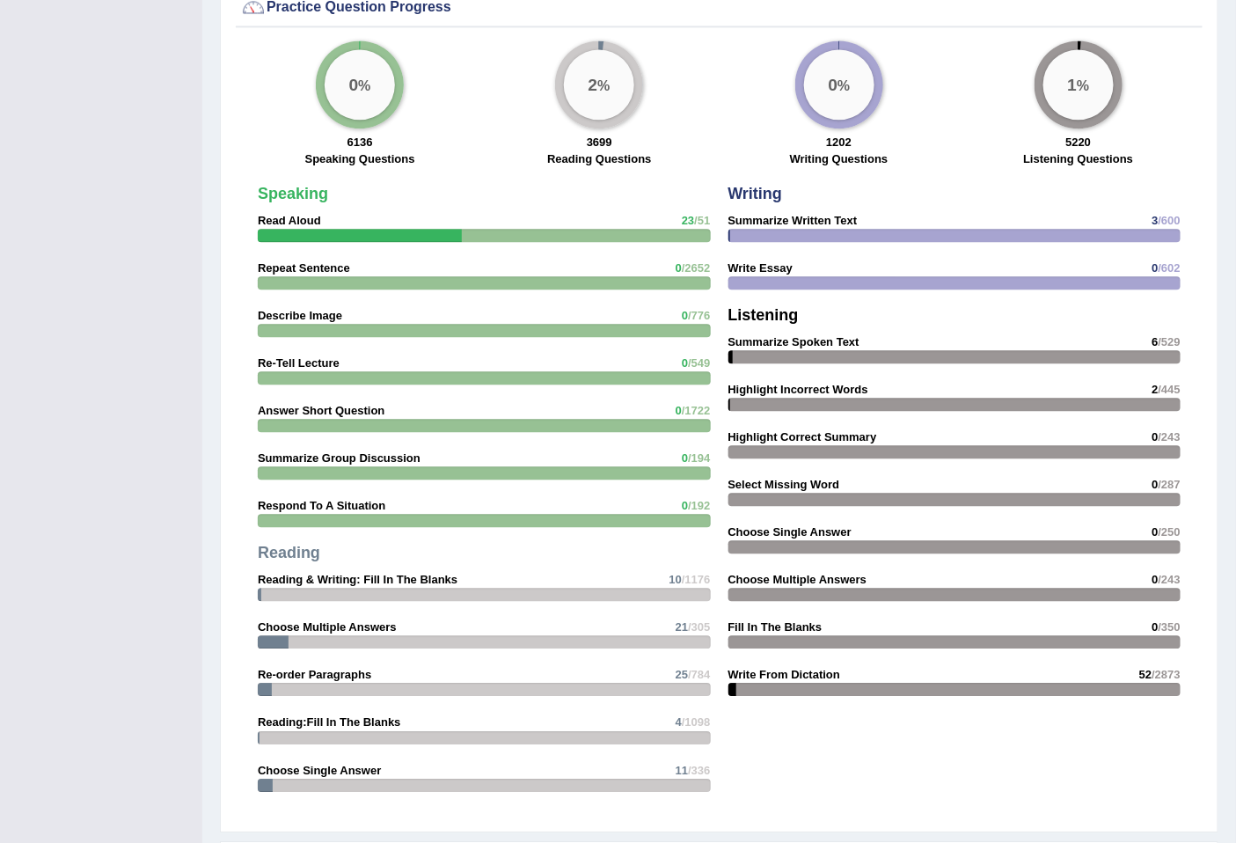
click at [371, 280] on div at bounding box center [484, 282] width 453 height 13
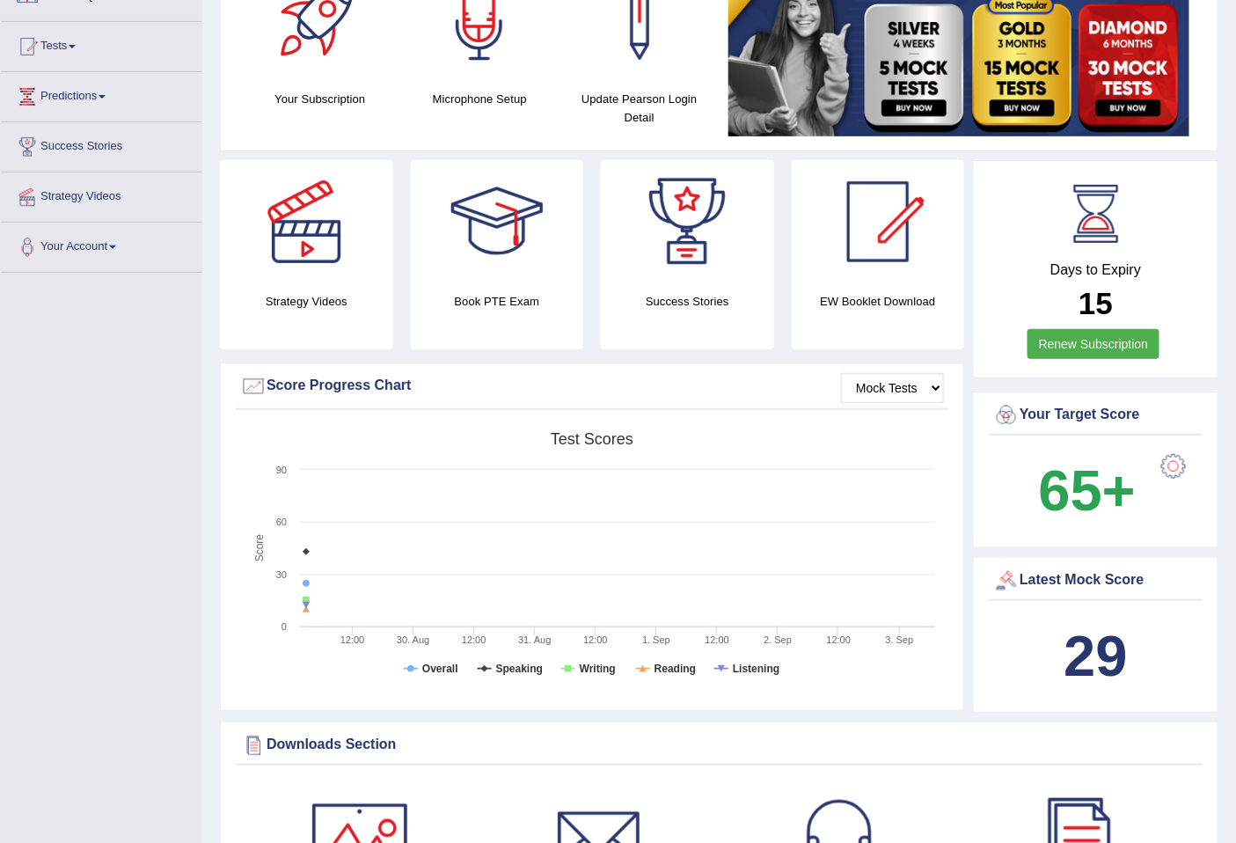
scroll to position [0, 0]
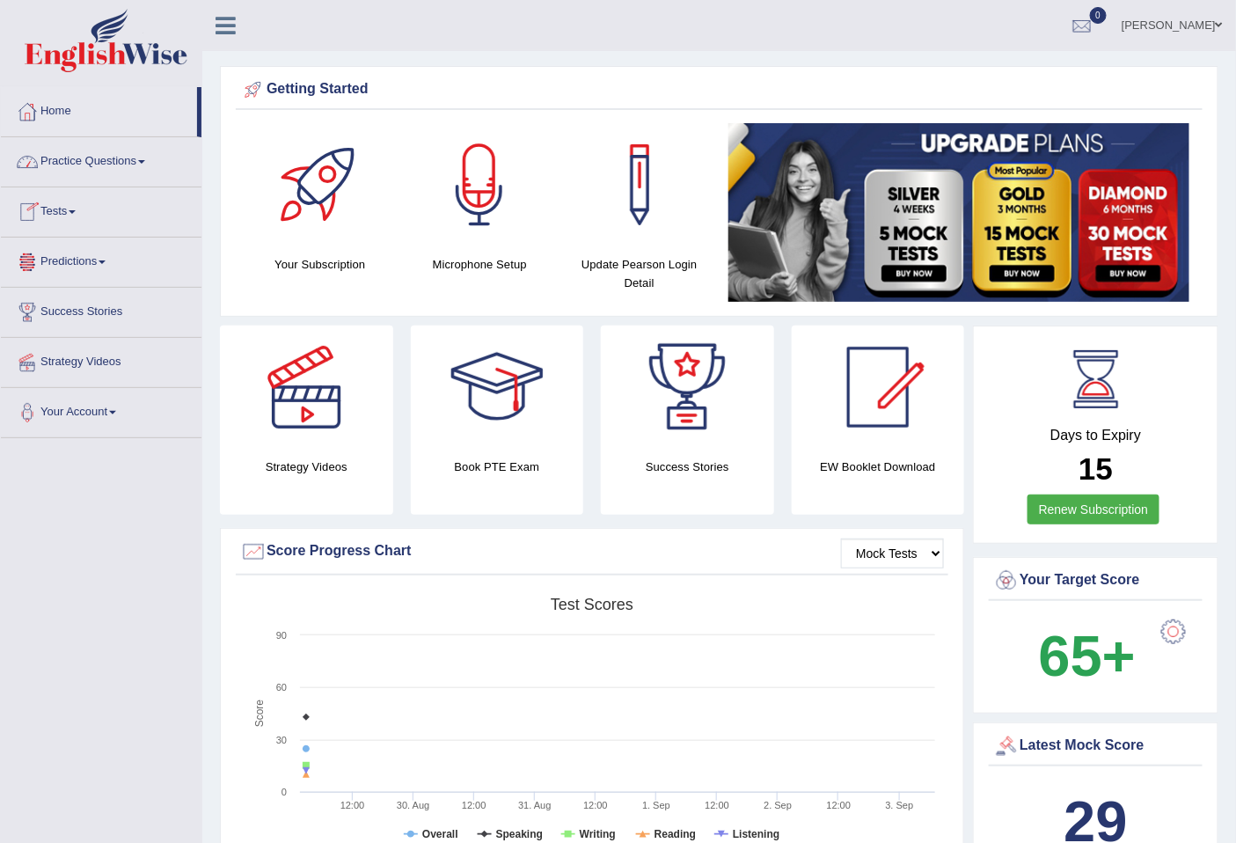
click at [67, 156] on link "Practice Questions" at bounding box center [101, 159] width 201 height 44
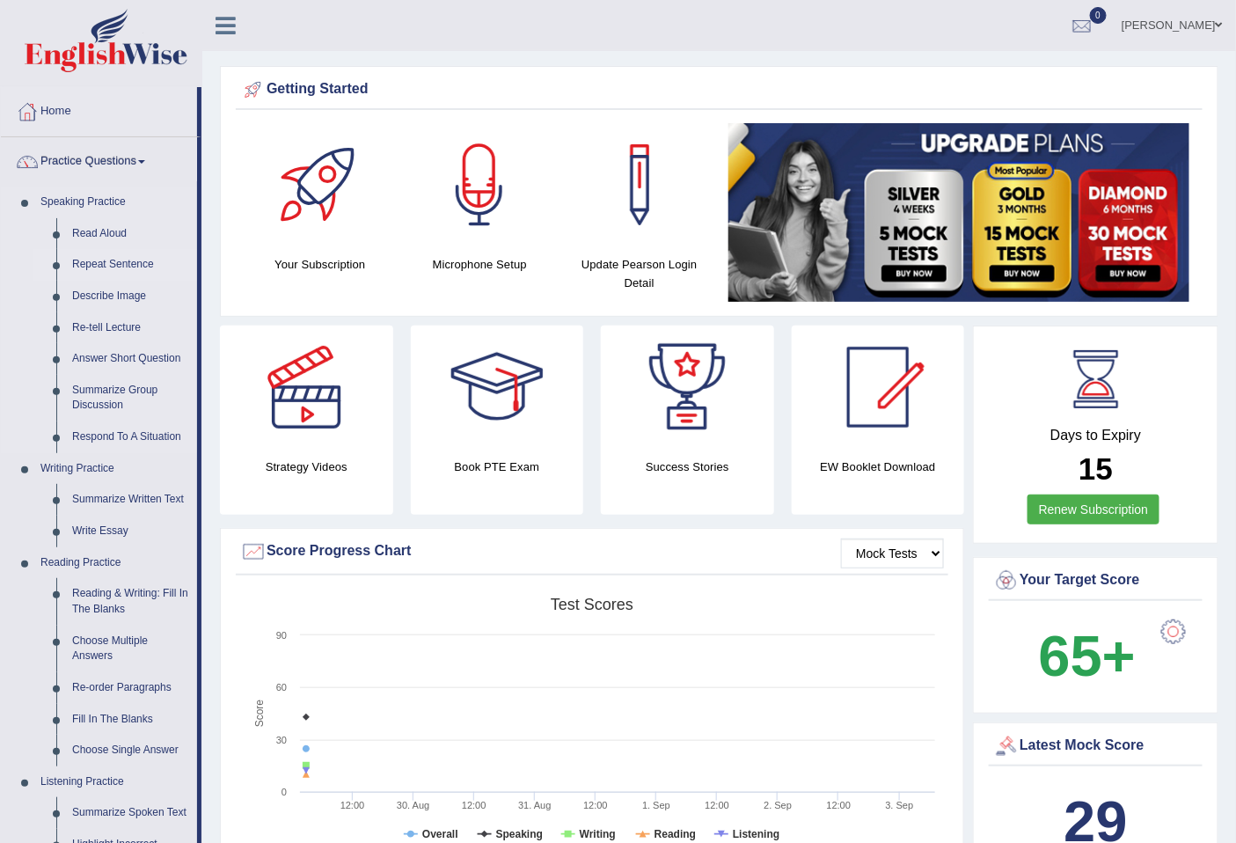
click at [100, 258] on link "Repeat Sentence" at bounding box center [130, 265] width 133 height 32
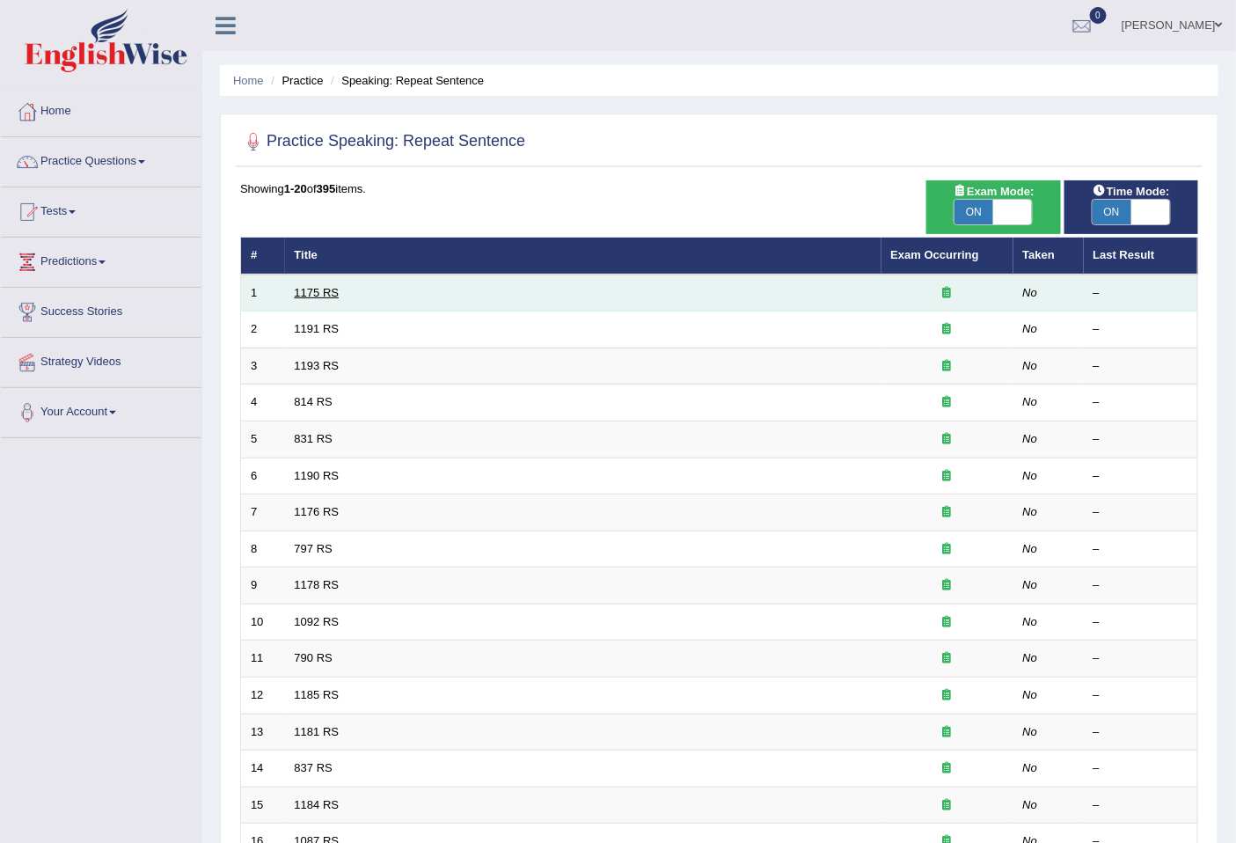
click at [309, 286] on link "1175 RS" at bounding box center [317, 292] width 45 height 13
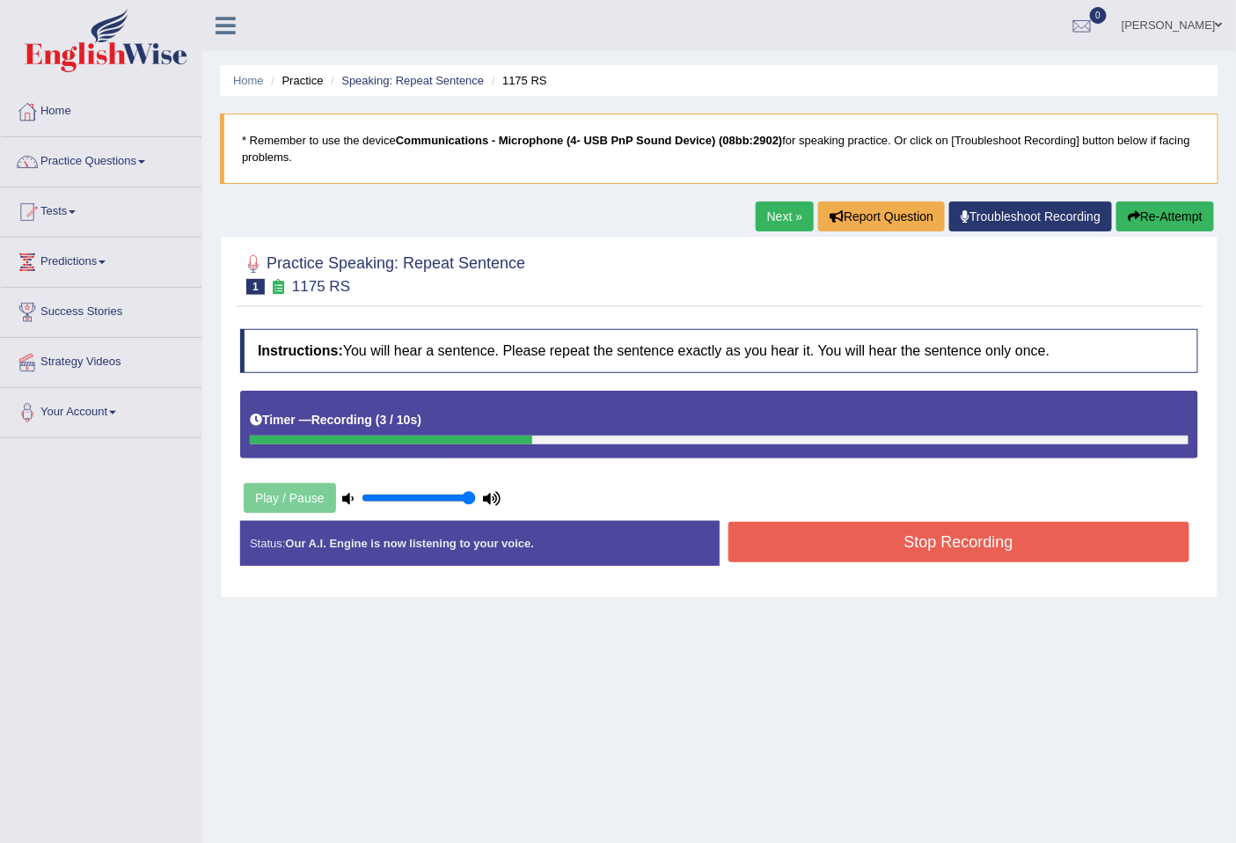
click at [981, 548] on button "Stop Recording" at bounding box center [959, 542] width 462 height 40
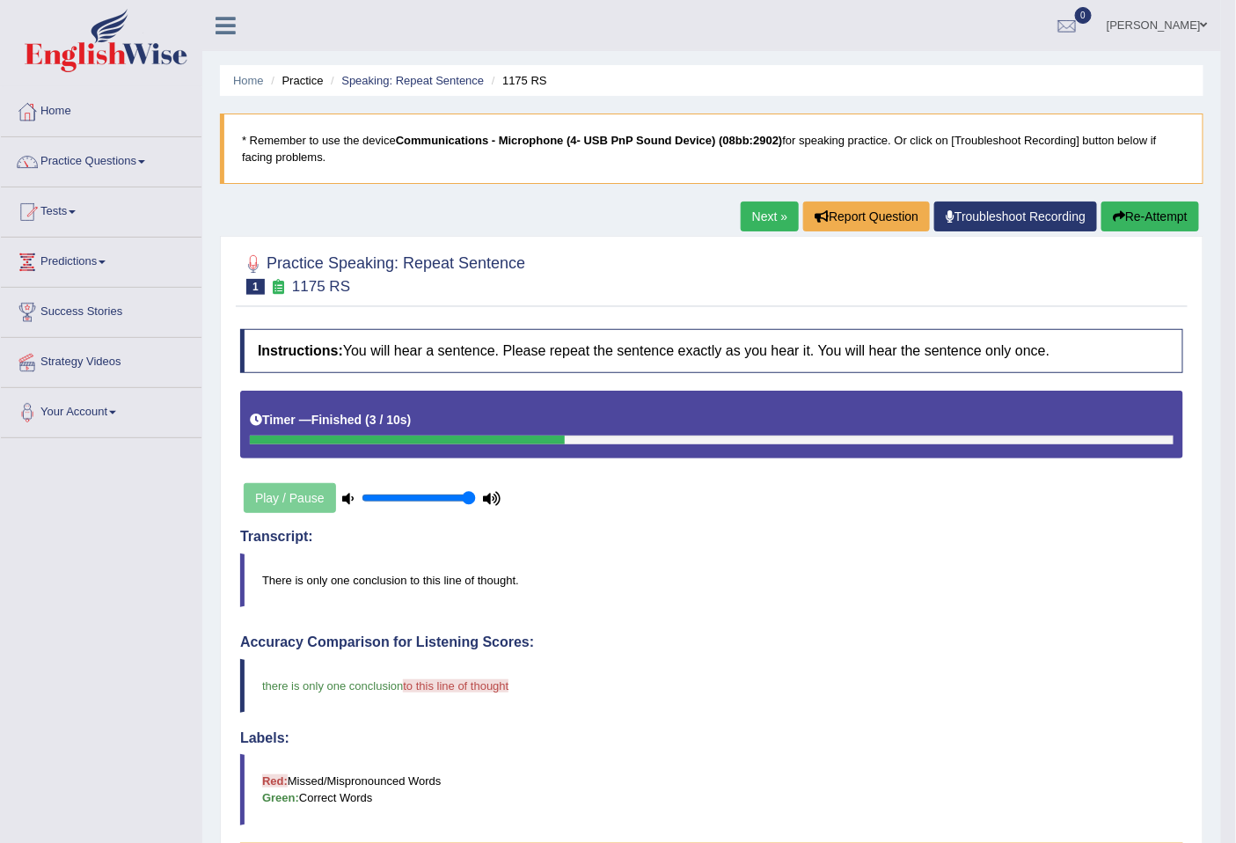
click at [1158, 221] on button "Re-Attempt" at bounding box center [1150, 216] width 98 height 30
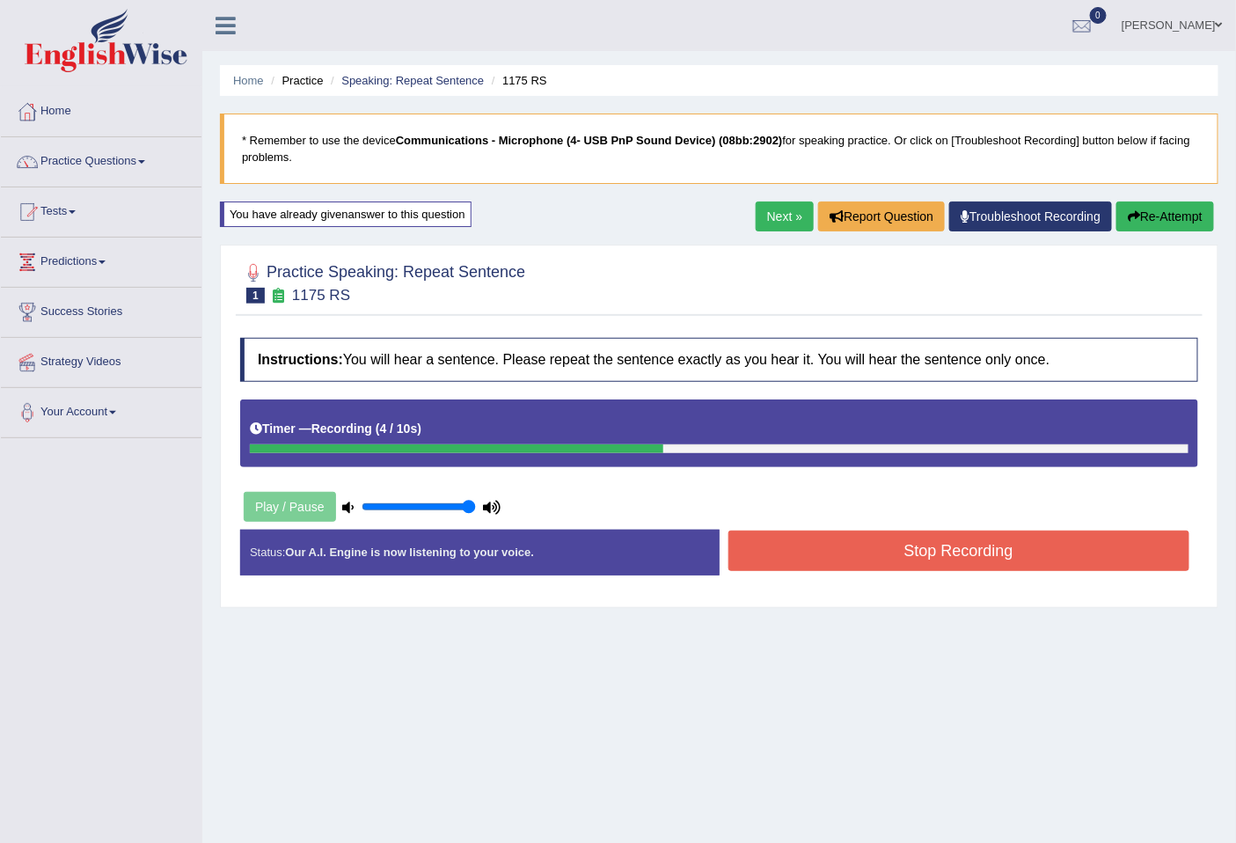
click at [1005, 561] on button "Stop Recording" at bounding box center [959, 550] width 462 height 40
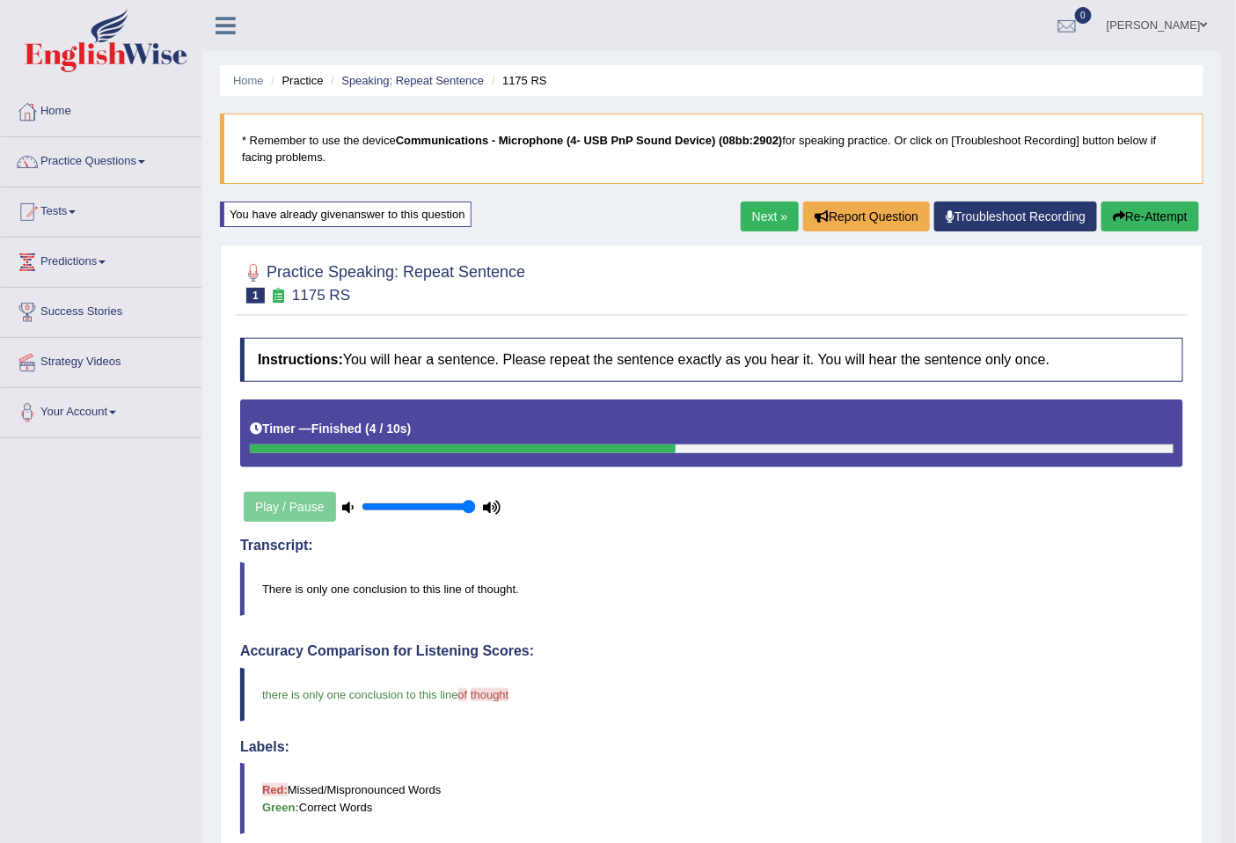
click at [755, 220] on link "Next »" at bounding box center [769, 216] width 58 height 30
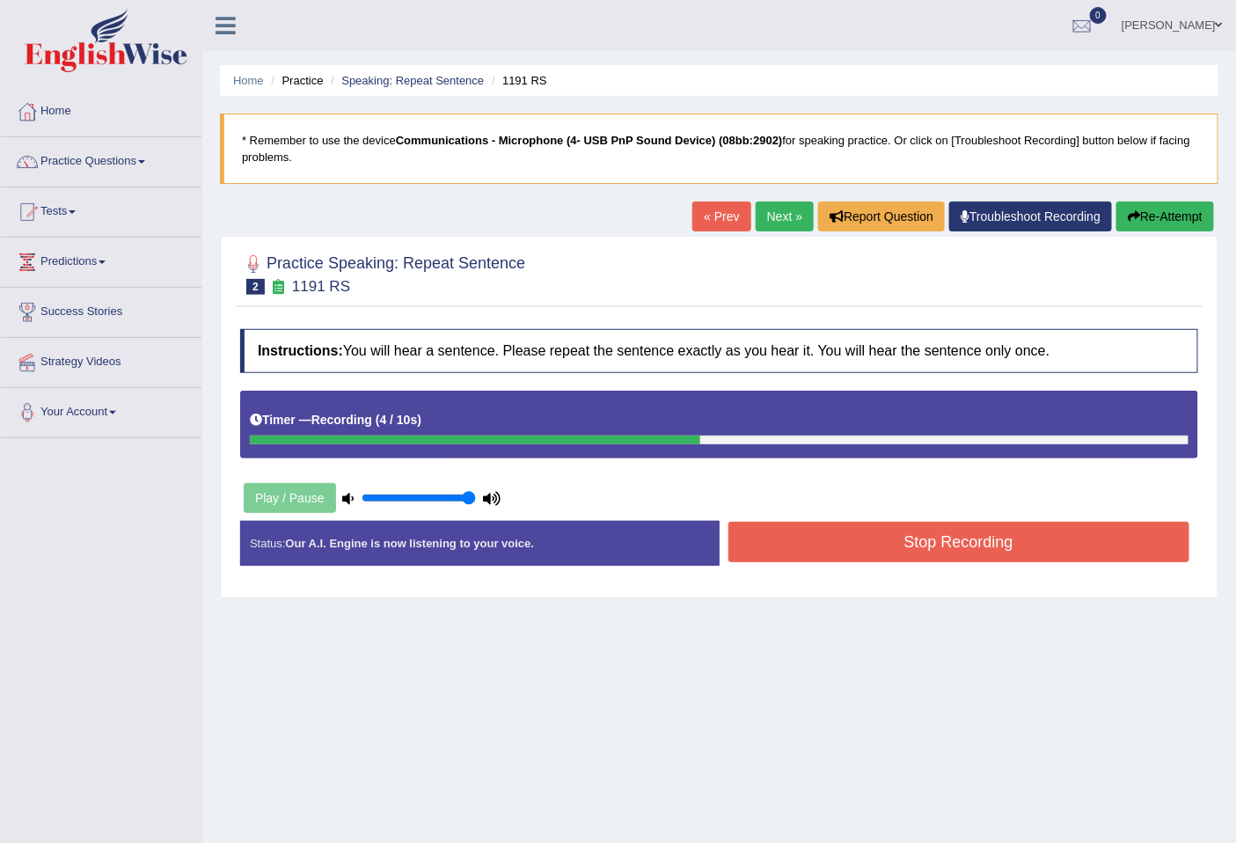
click at [1017, 541] on button "Stop Recording" at bounding box center [959, 542] width 462 height 40
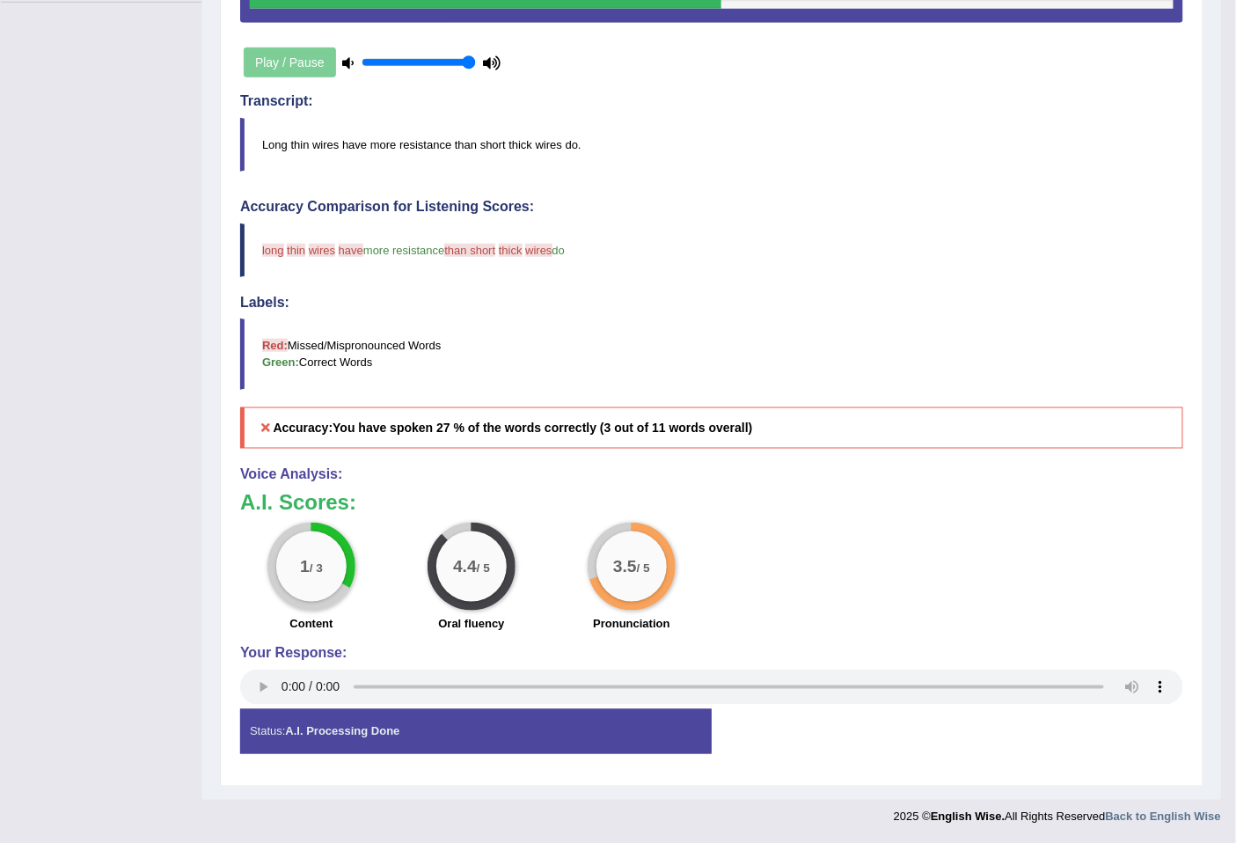
scroll to position [110, 0]
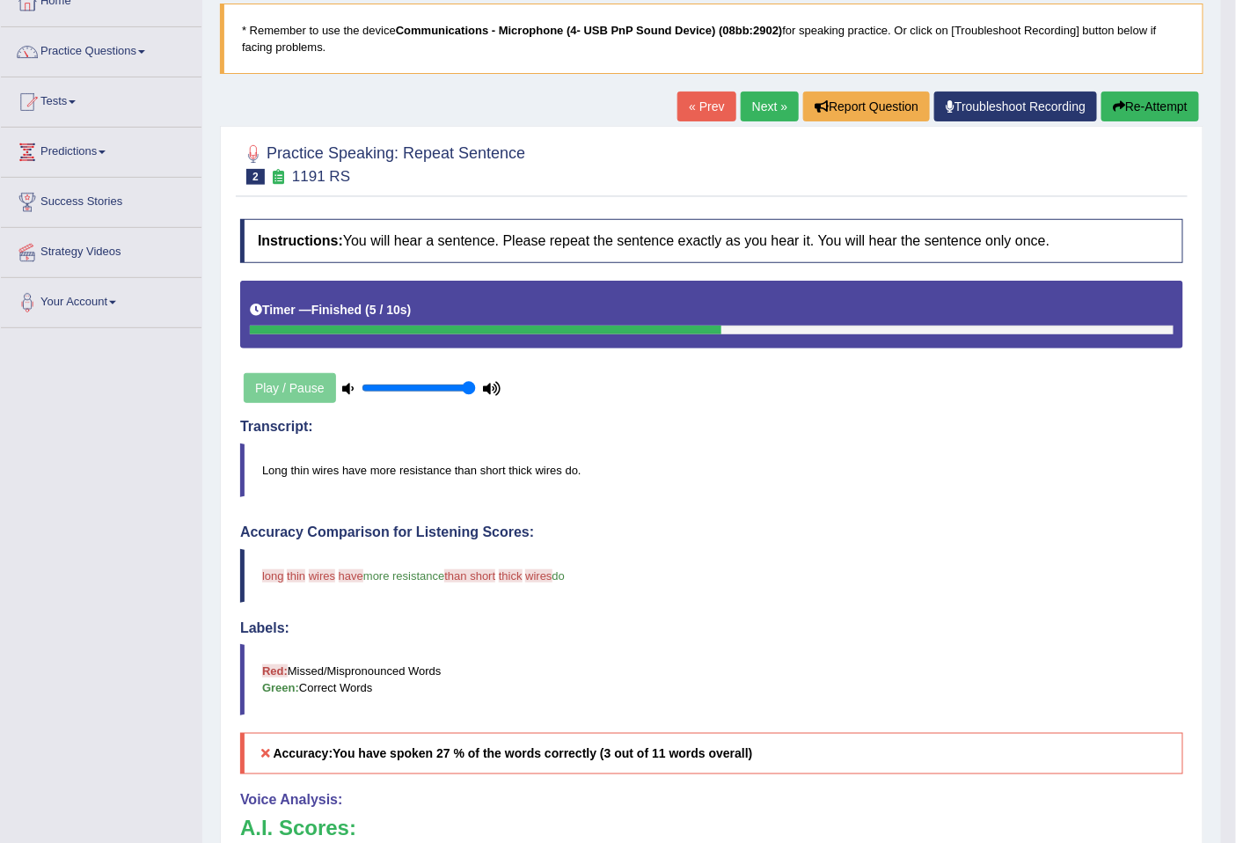
click at [1157, 107] on button "Re-Attempt" at bounding box center [1150, 106] width 98 height 30
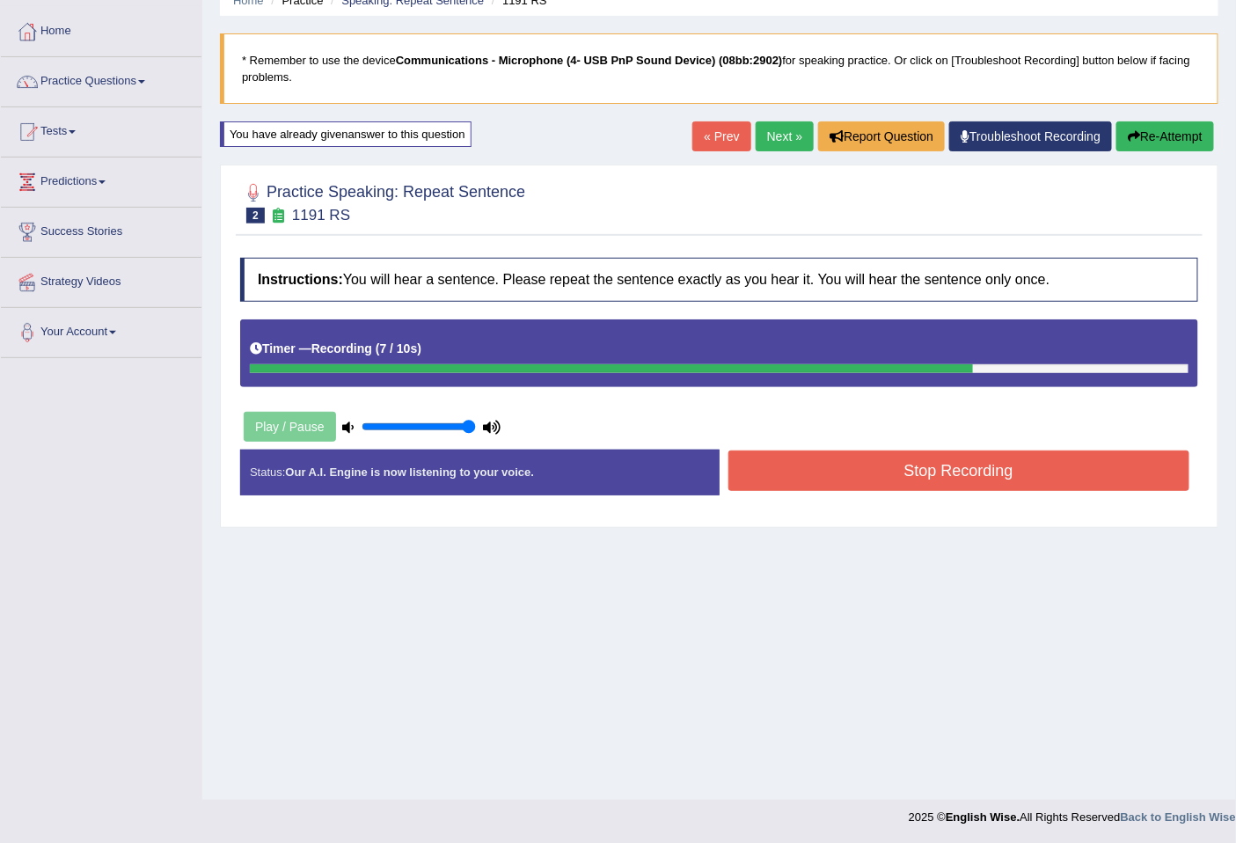
click at [1021, 451] on button "Stop Recording" at bounding box center [959, 470] width 462 height 40
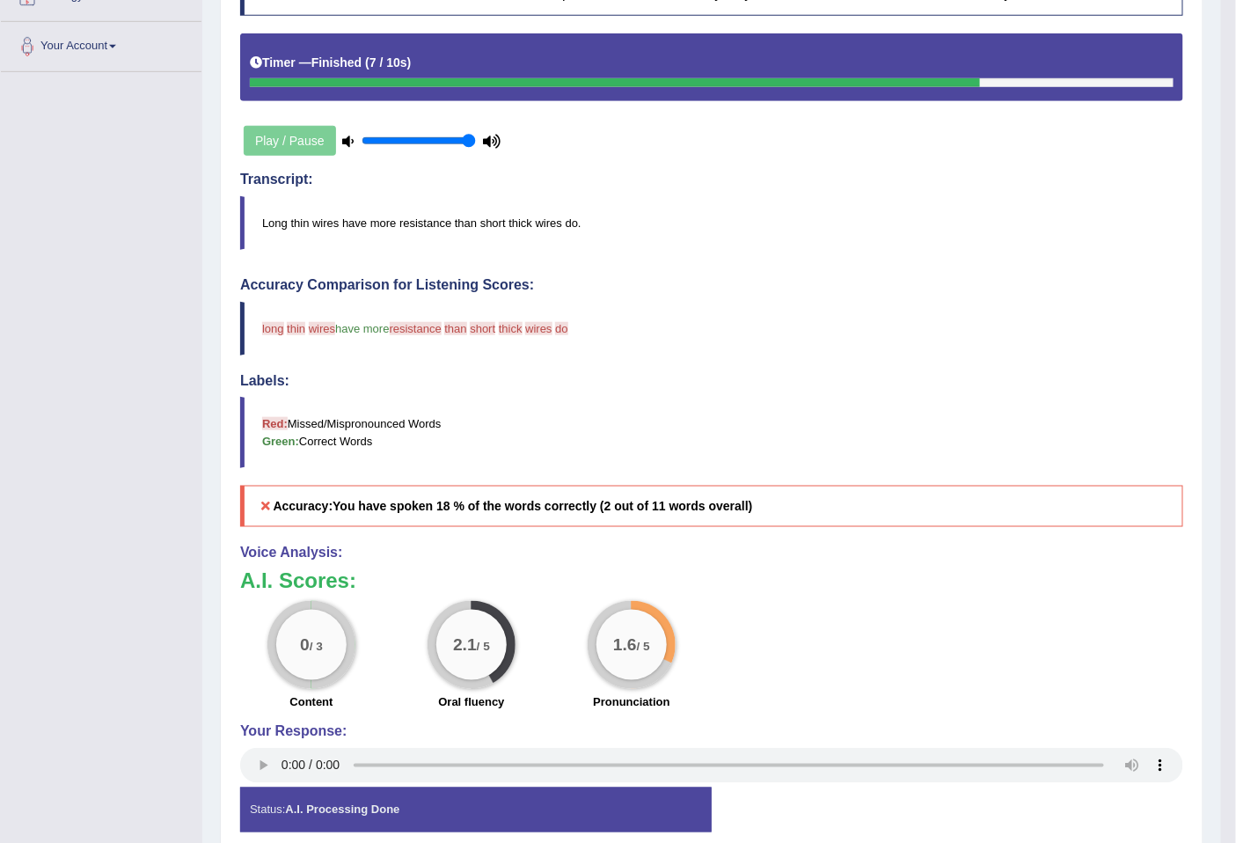
scroll to position [444, 0]
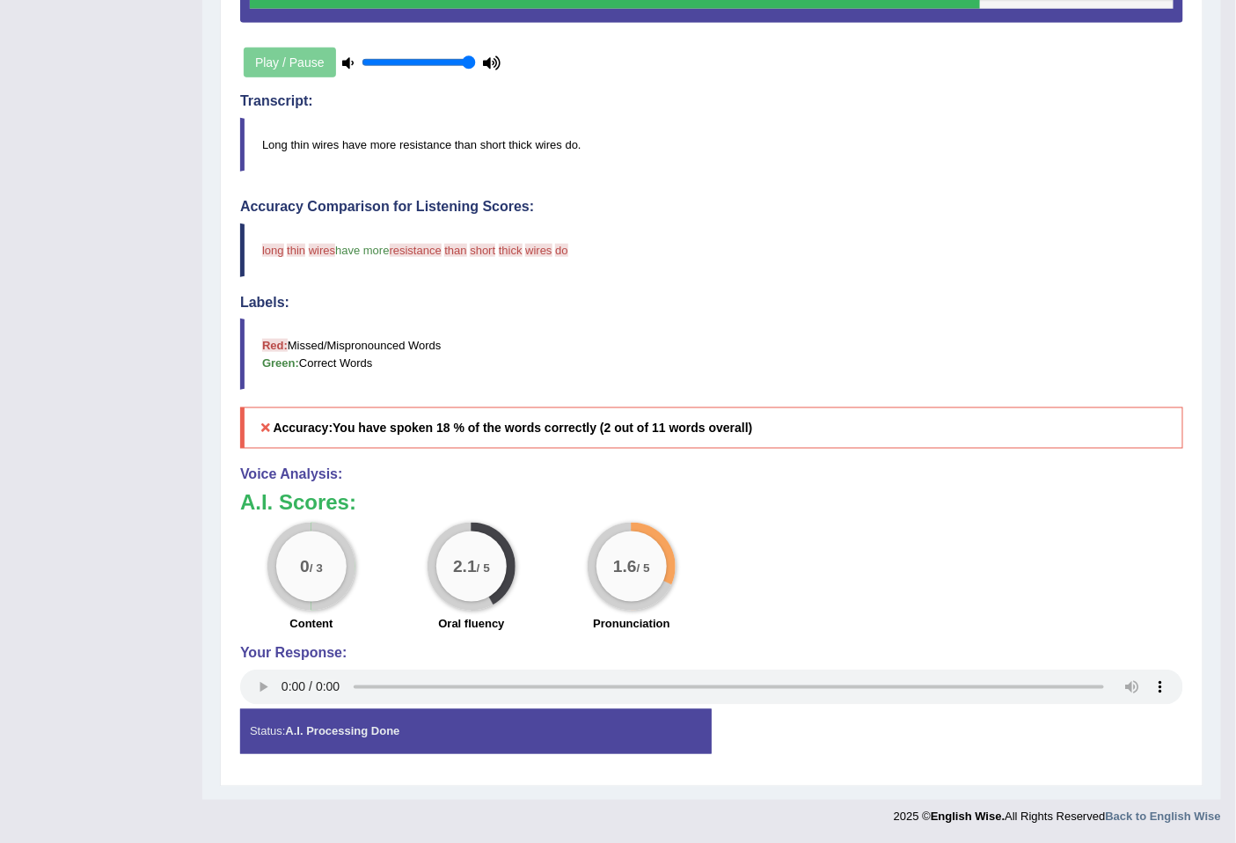
click at [303, 560] on big "0" at bounding box center [305, 566] width 10 height 19
drag, startPoint x: 302, startPoint y: 560, endPoint x: 312, endPoint y: 549, distance: 15.6
click at [305, 554] on div "0 / 3" at bounding box center [311, 566] width 70 height 70
click at [312, 549] on div "0 / 3" at bounding box center [311, 566] width 70 height 70
click at [463, 584] on div "2.1 / 5" at bounding box center [471, 566] width 70 height 70
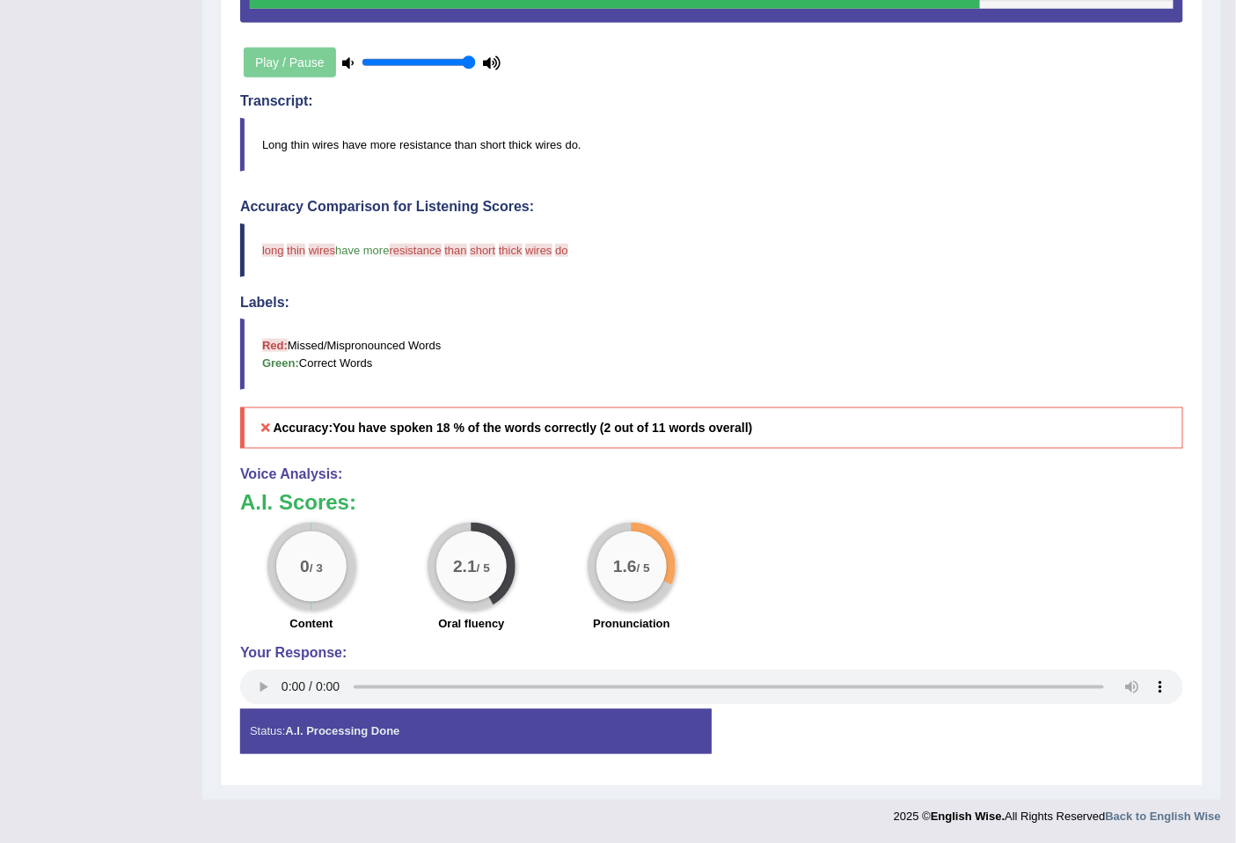
click at [463, 584] on div "2.1 / 5" at bounding box center [471, 566] width 70 height 70
click at [466, 569] on big "2.1" at bounding box center [465, 566] width 24 height 19
click at [478, 538] on div "2.1 / 5" at bounding box center [471, 566] width 70 height 70
click at [478, 526] on div "2.1 / 5" at bounding box center [471, 566] width 88 height 88
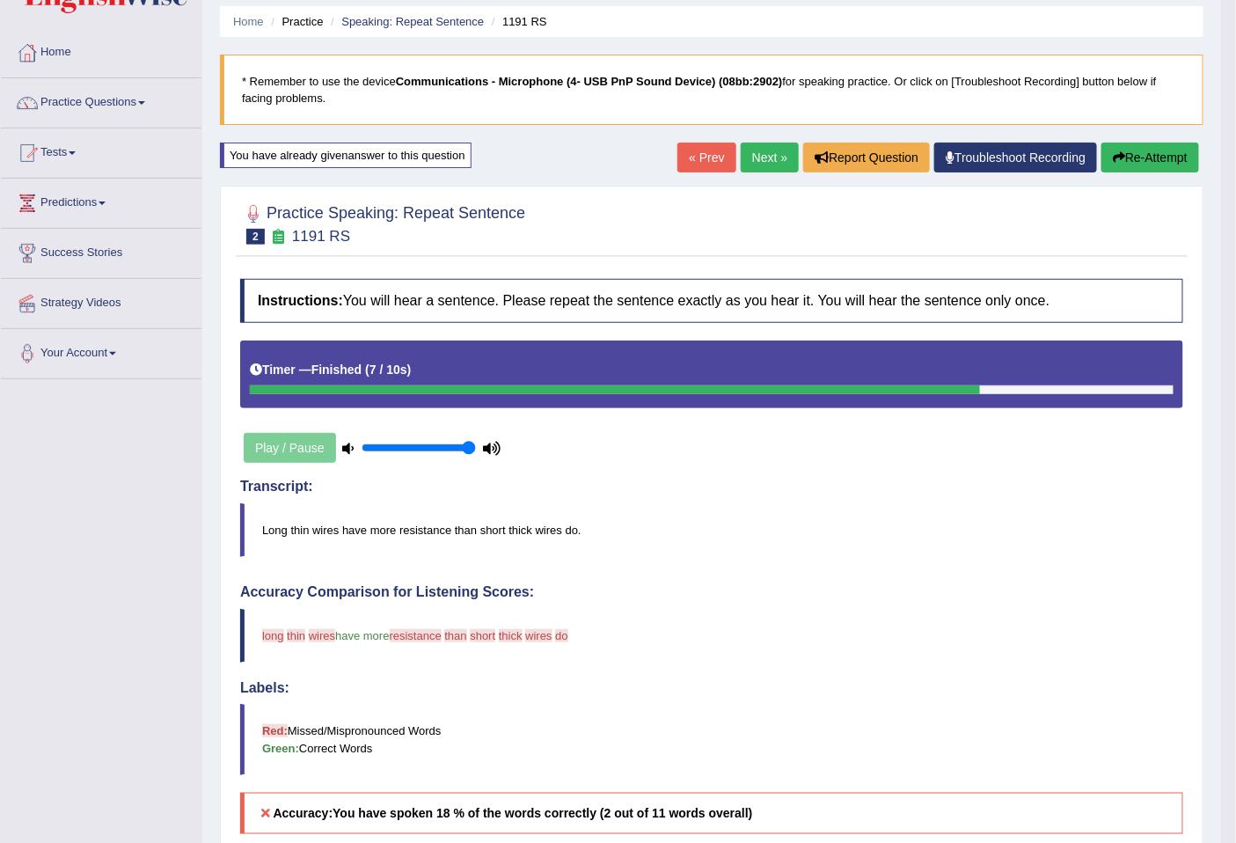
scroll to position [0, 0]
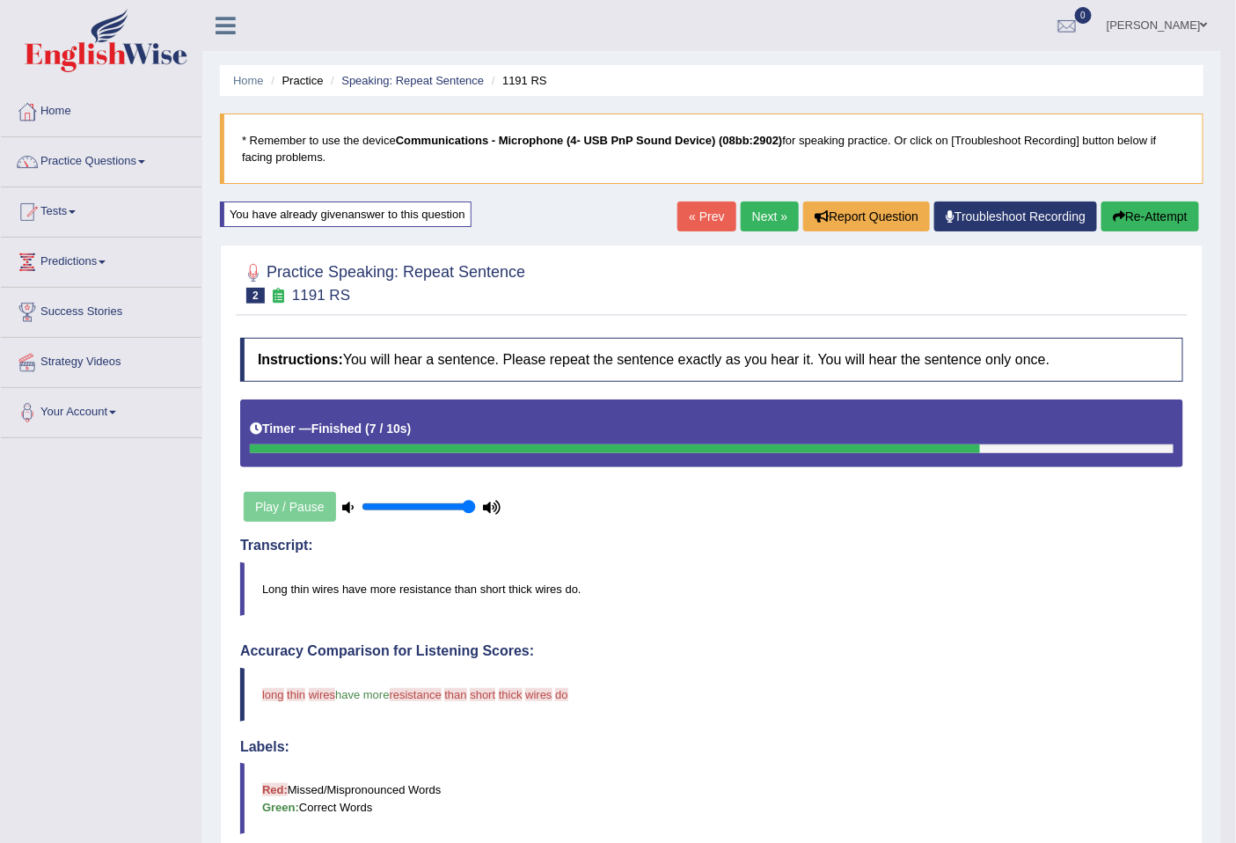
click at [746, 214] on link "Next »" at bounding box center [769, 216] width 58 height 30
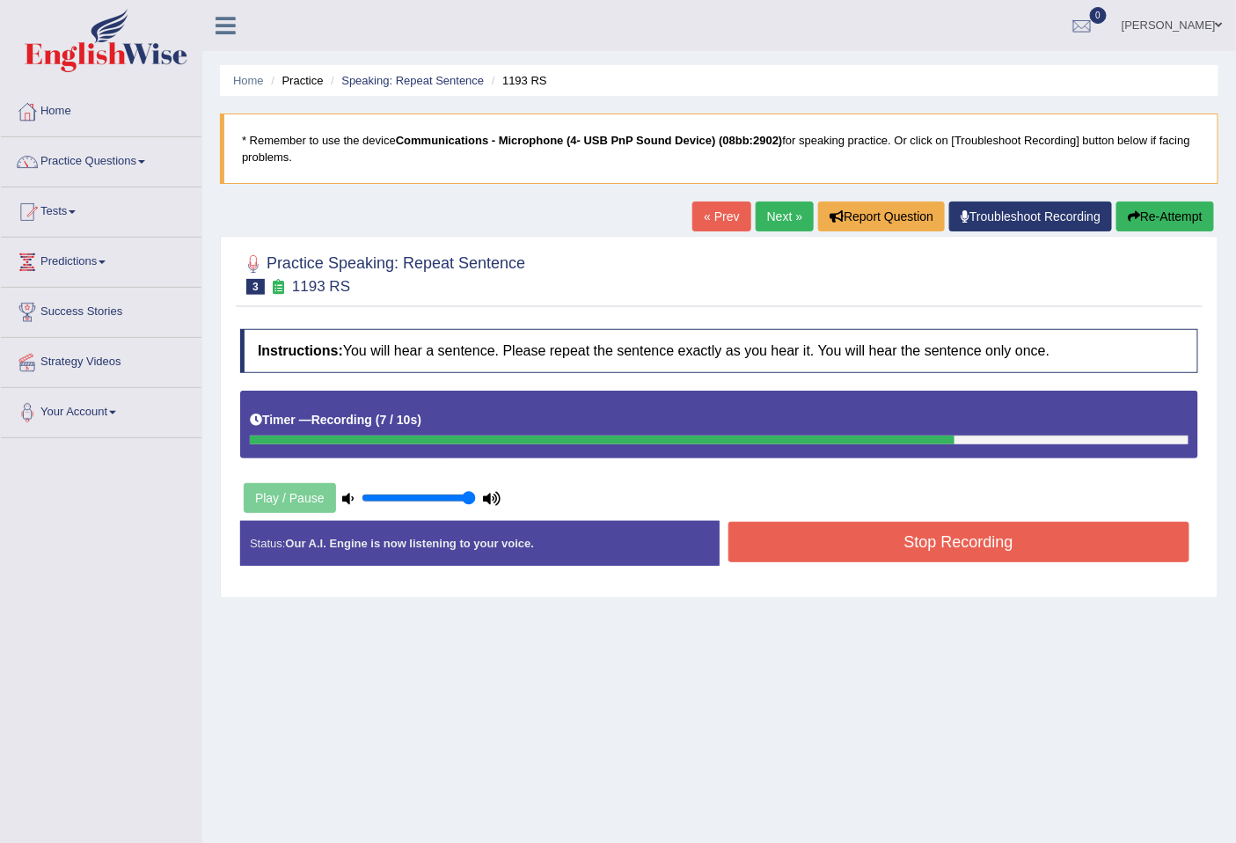
click at [994, 551] on button "Stop Recording" at bounding box center [959, 542] width 462 height 40
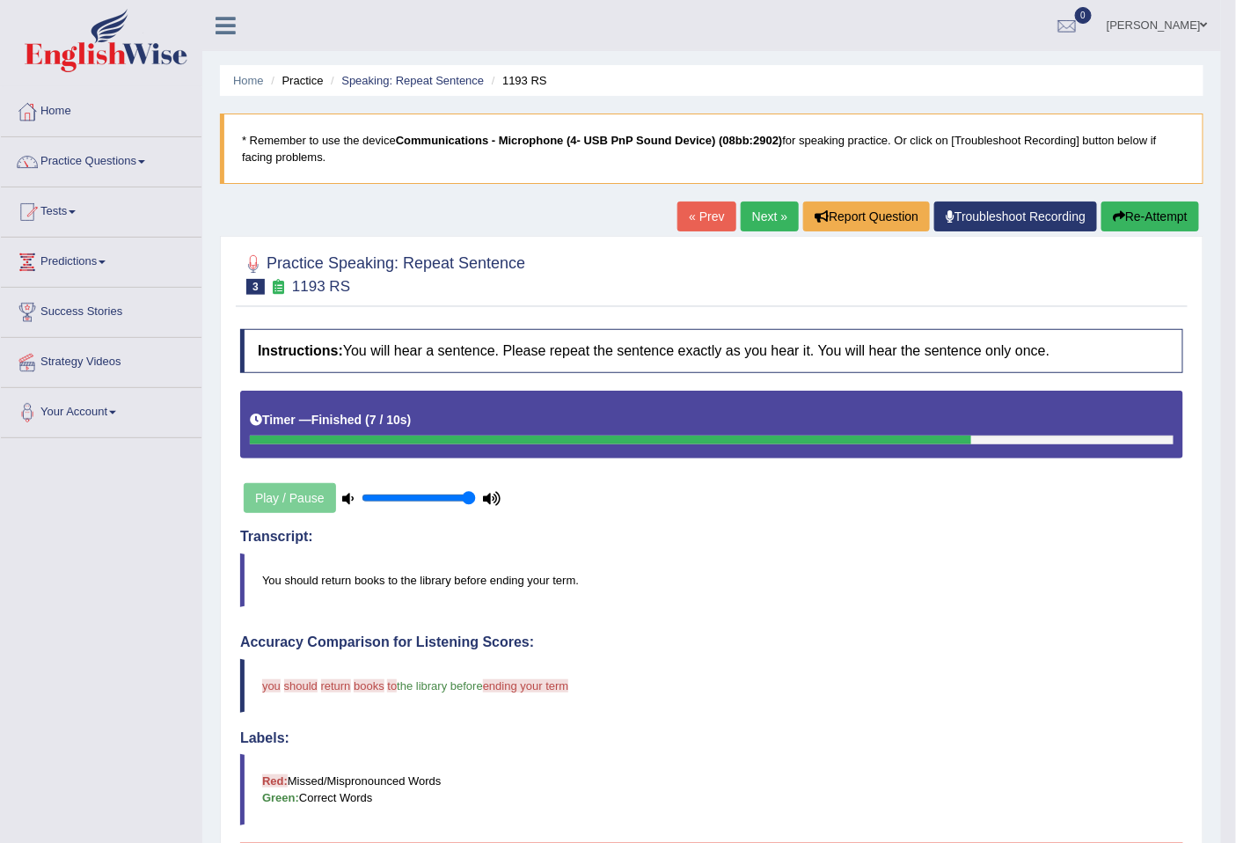
click at [1112, 220] on icon "button" at bounding box center [1118, 216] width 12 height 12
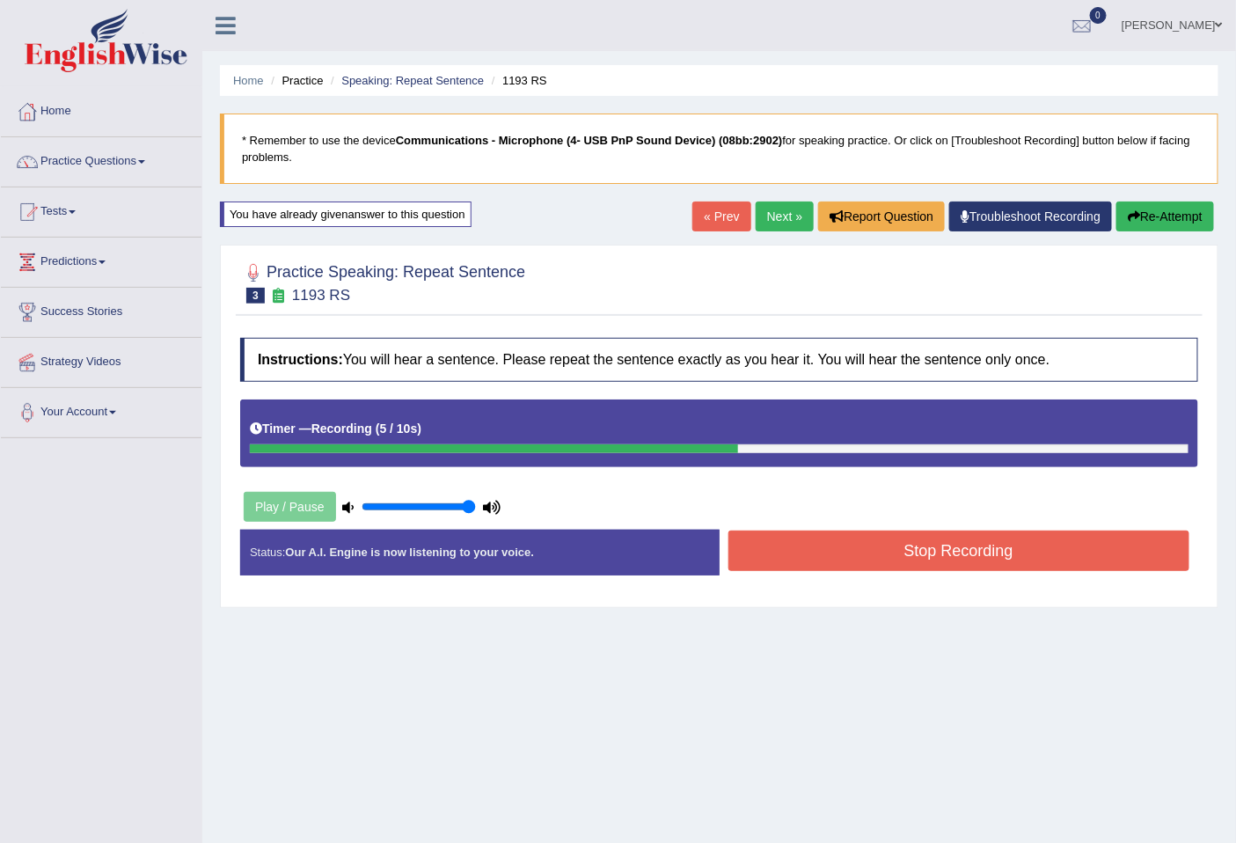
click at [1139, 539] on button "Stop Recording" at bounding box center [959, 550] width 462 height 40
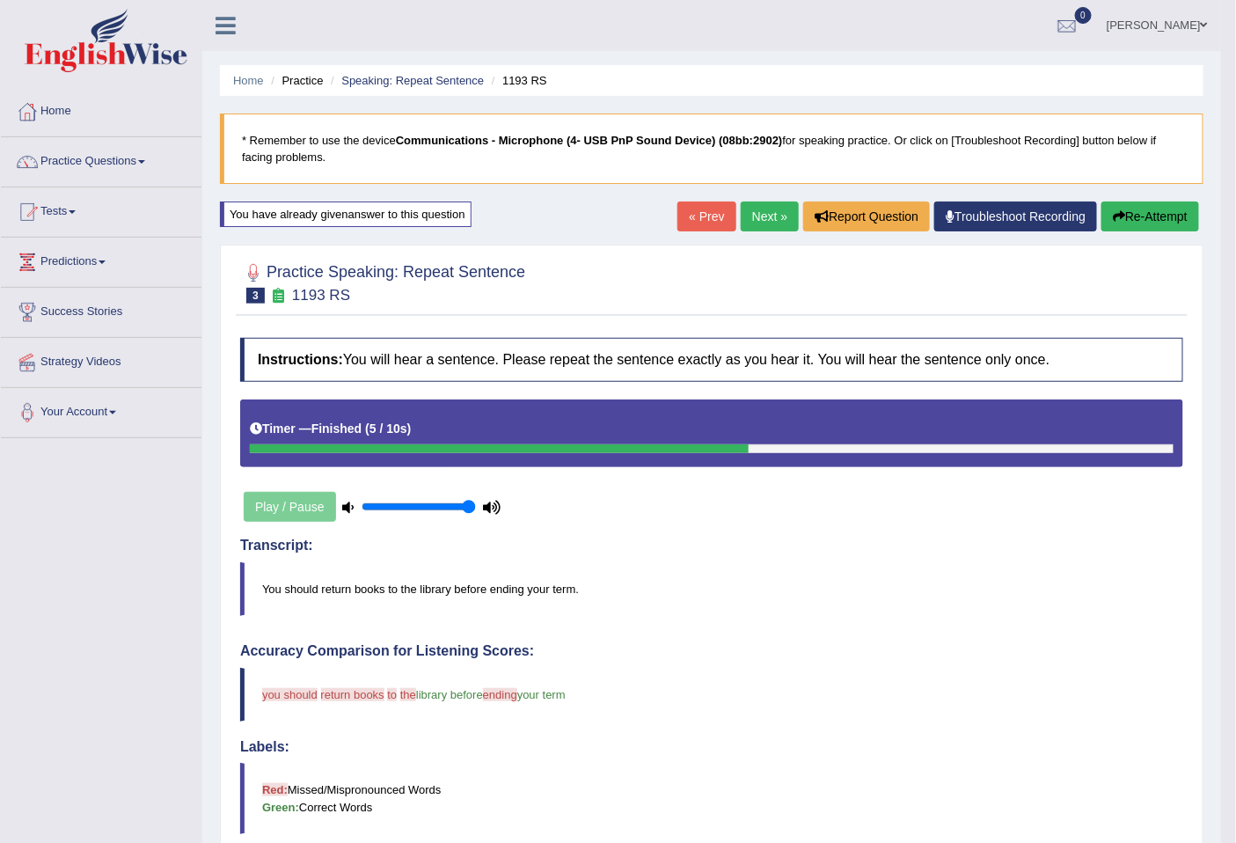
click at [768, 208] on link "Next »" at bounding box center [769, 216] width 58 height 30
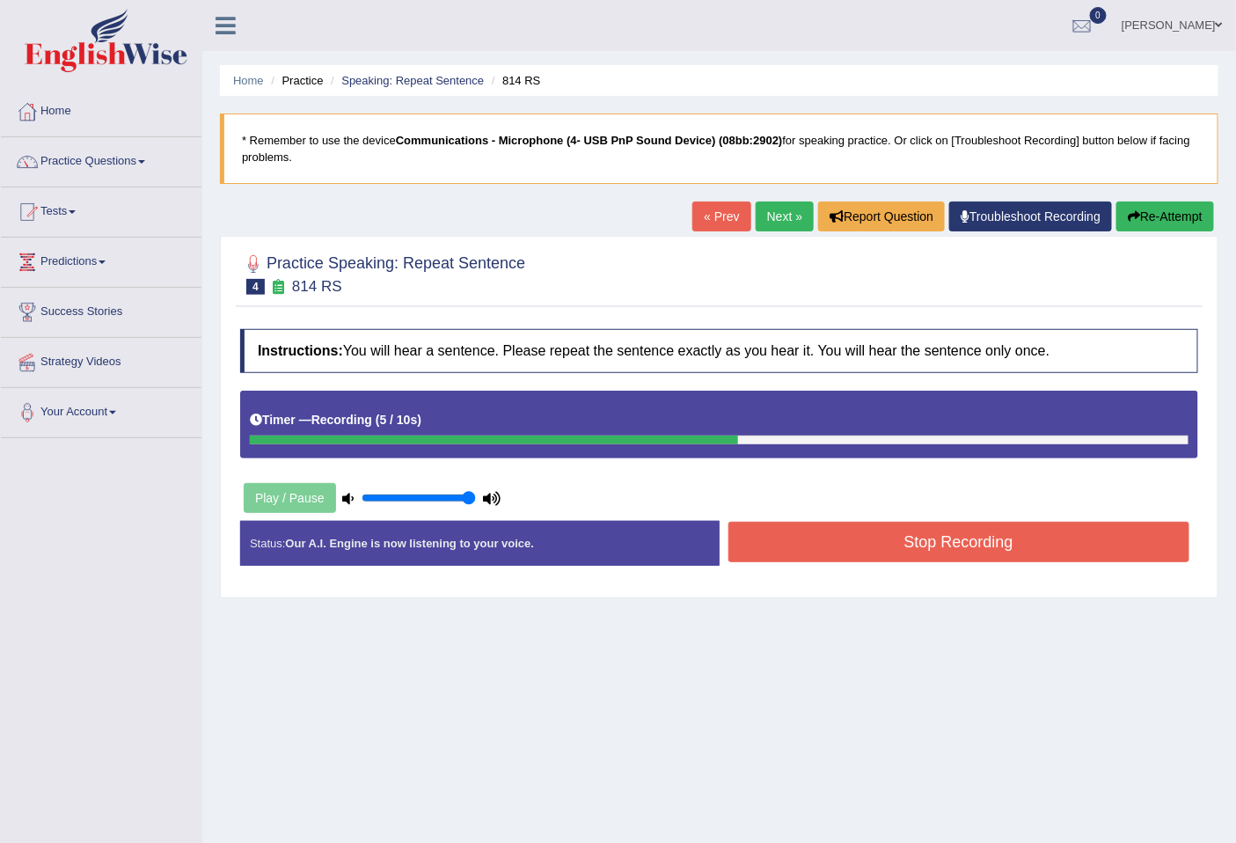
click at [894, 543] on button "Stop Recording" at bounding box center [959, 542] width 462 height 40
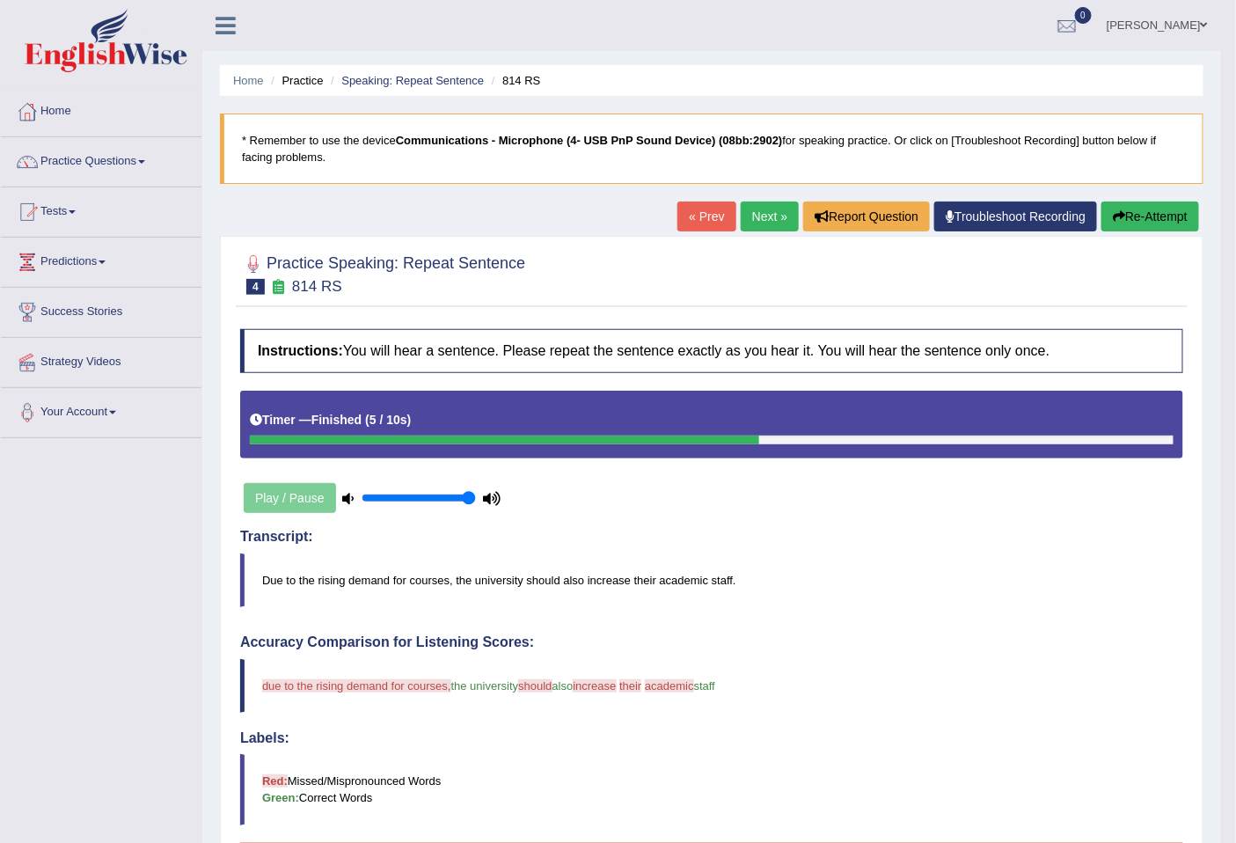
click at [759, 206] on link "Next »" at bounding box center [769, 216] width 58 height 30
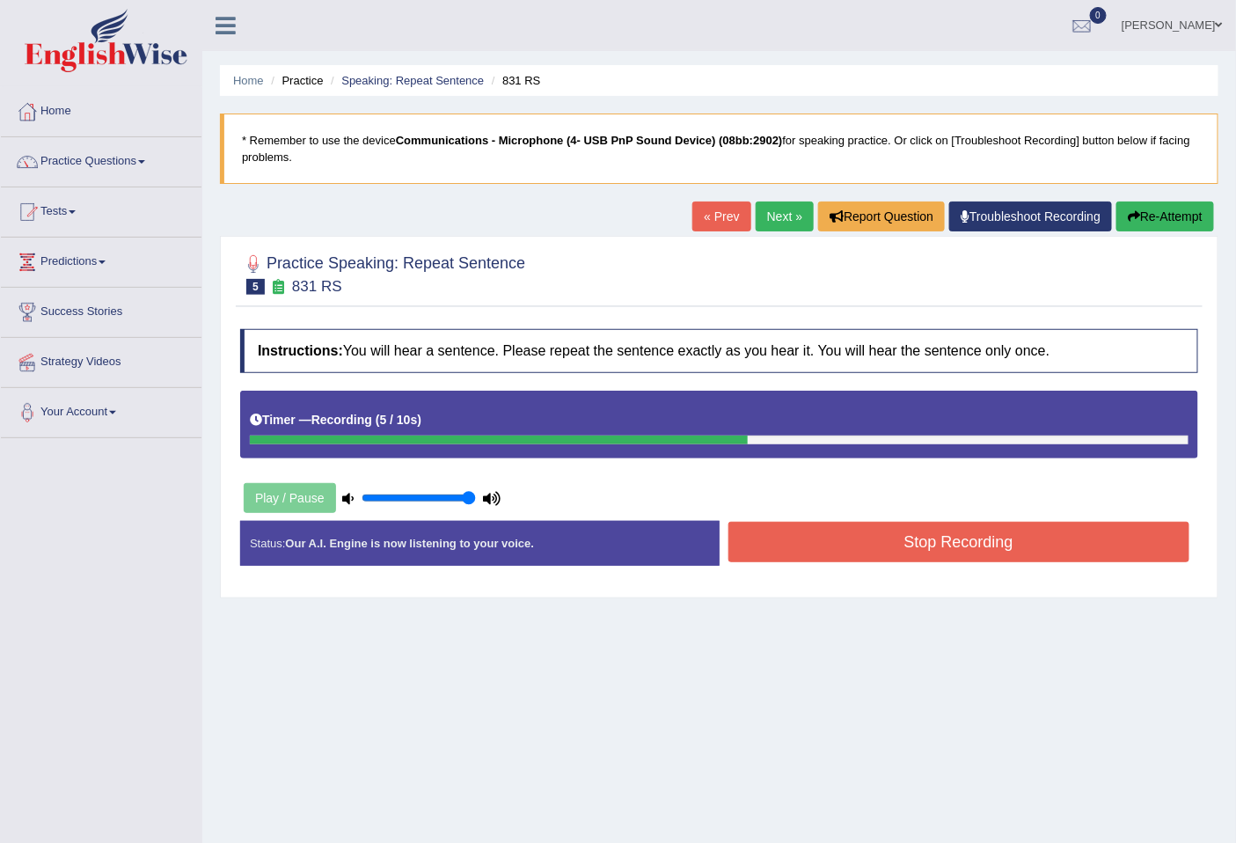
click at [1089, 535] on button "Stop Recording" at bounding box center [959, 542] width 462 height 40
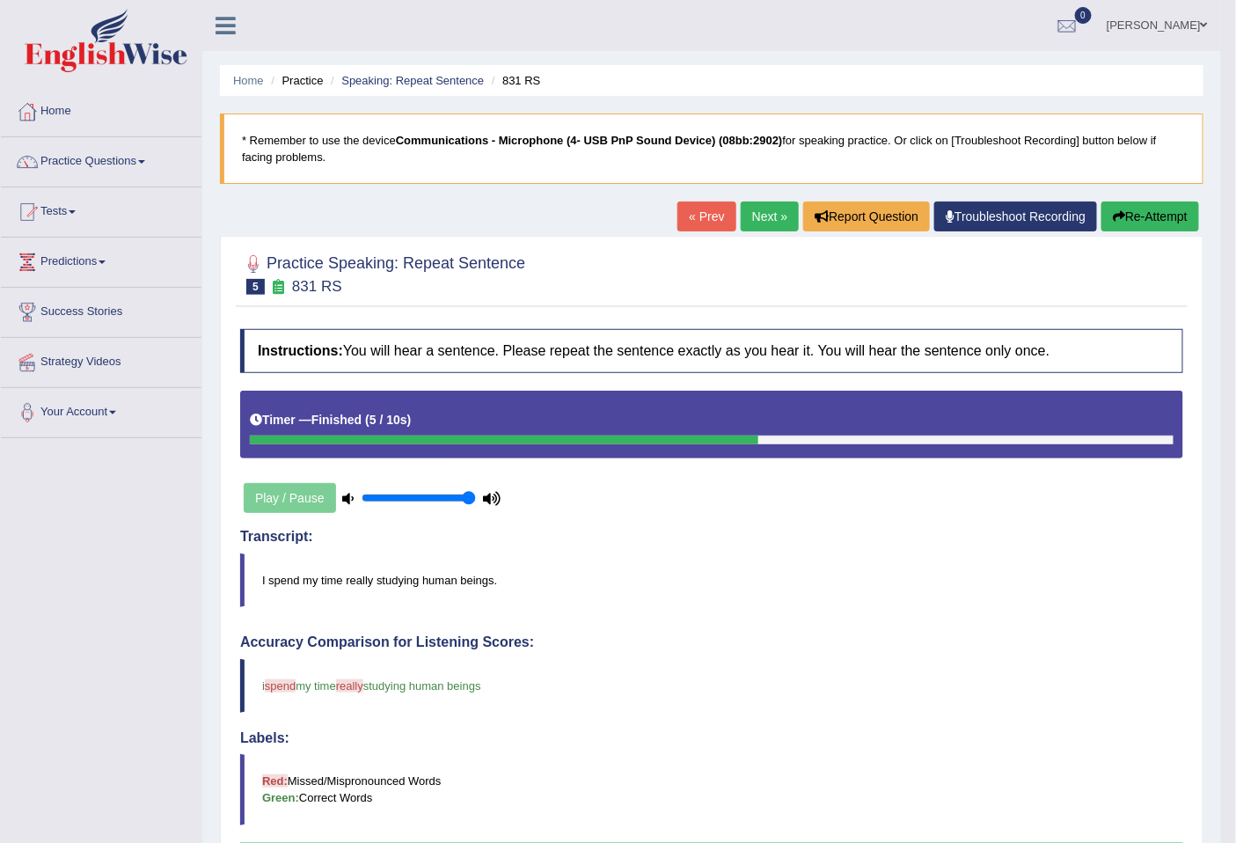
scroll to position [435, 0]
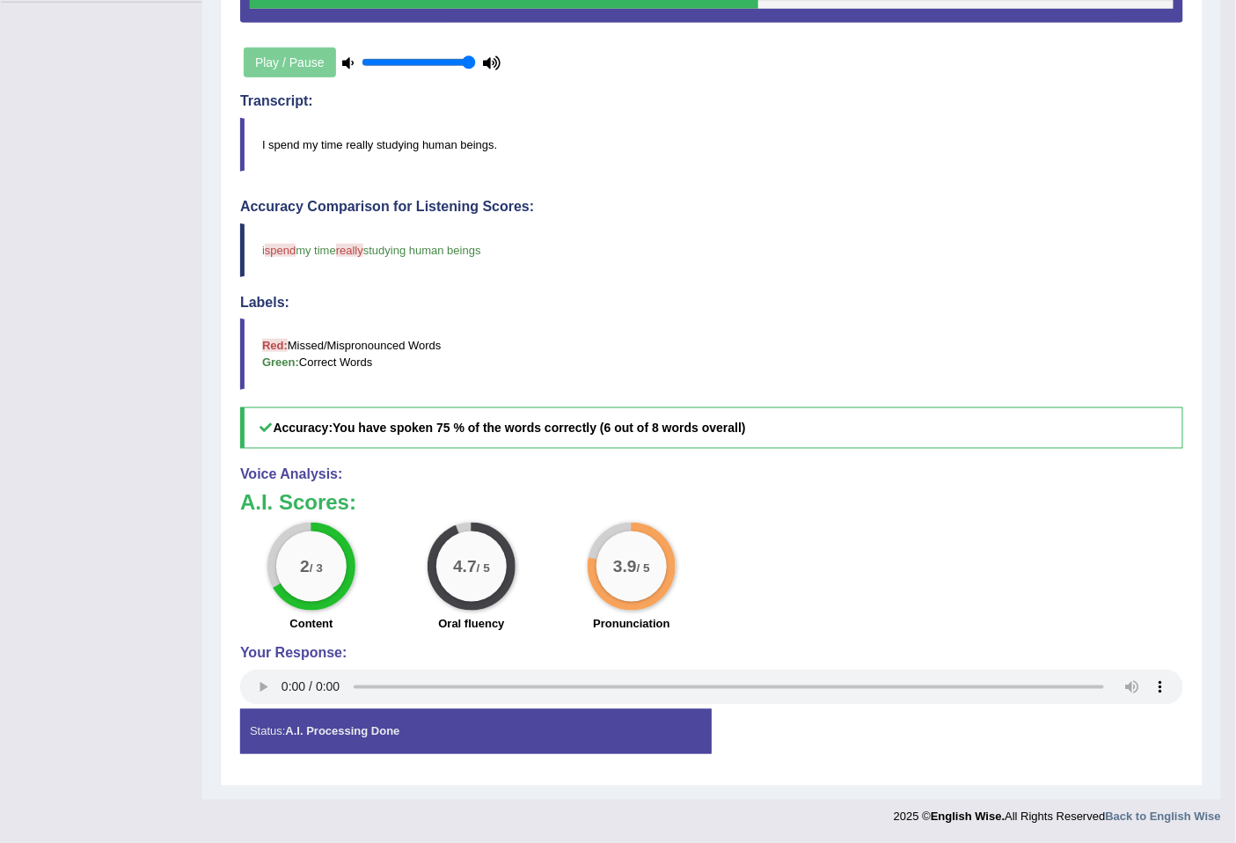
click at [294, 142] on blockquote "I spend my time really studying human beings." at bounding box center [711, 145] width 943 height 54
click at [293, 145] on blockquote "I spend my time really studying human beings." at bounding box center [711, 145] width 943 height 54
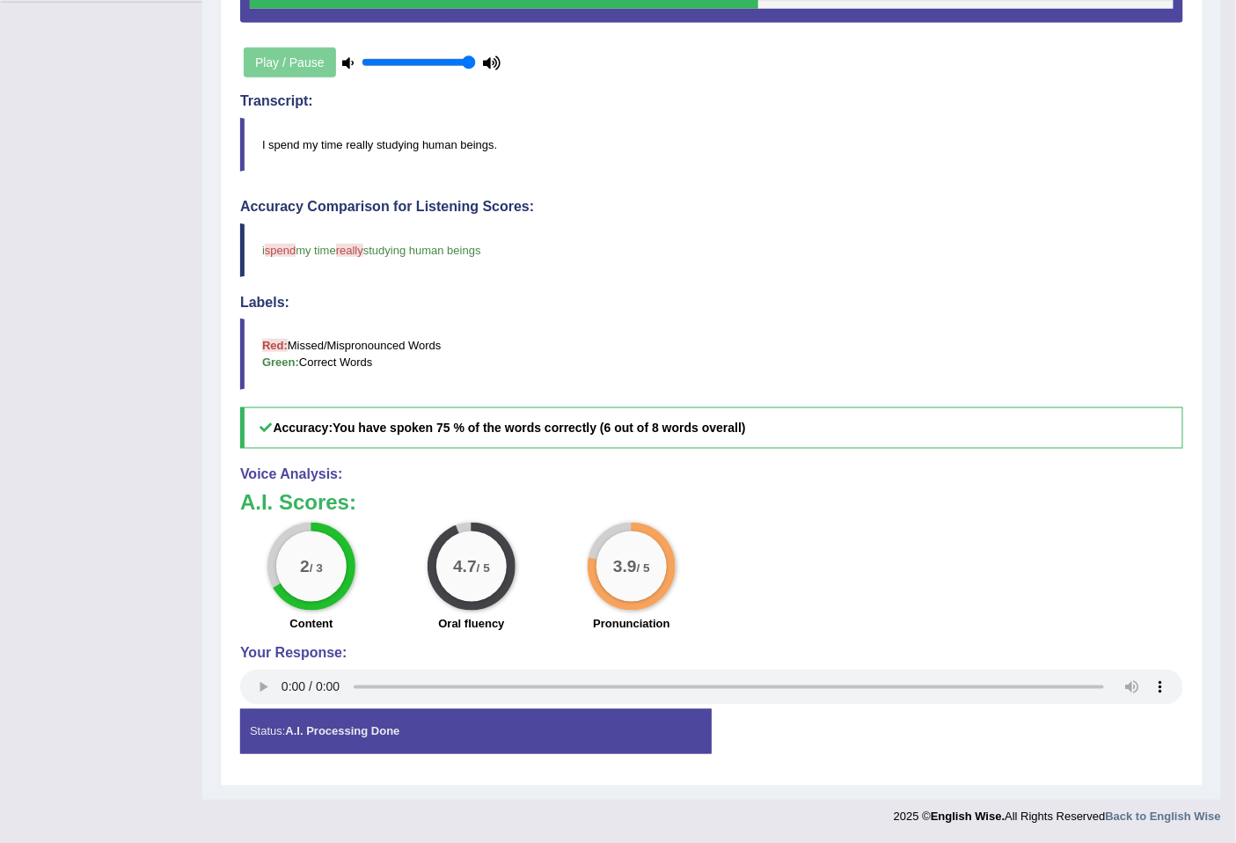
click at [293, 145] on blockquote "I spend my time really studying human beings." at bounding box center [711, 145] width 943 height 54
click at [275, 252] on span "spend" at bounding box center [280, 250] width 31 height 13
click at [279, 144] on blockquote "I spend my time really studying human beings." at bounding box center [711, 145] width 943 height 54
click at [278, 150] on blockquote "I spend my time really studying human beings." at bounding box center [711, 145] width 943 height 54
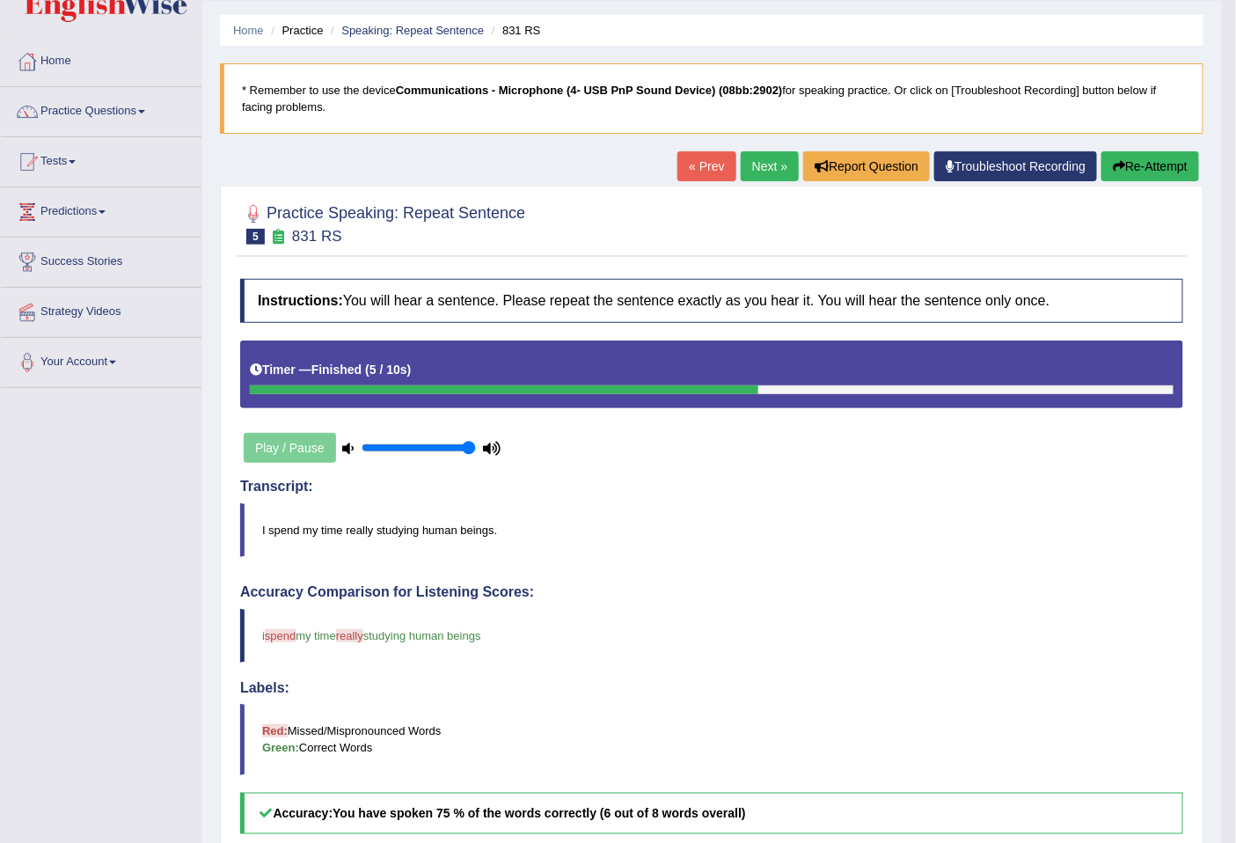
scroll to position [0, 0]
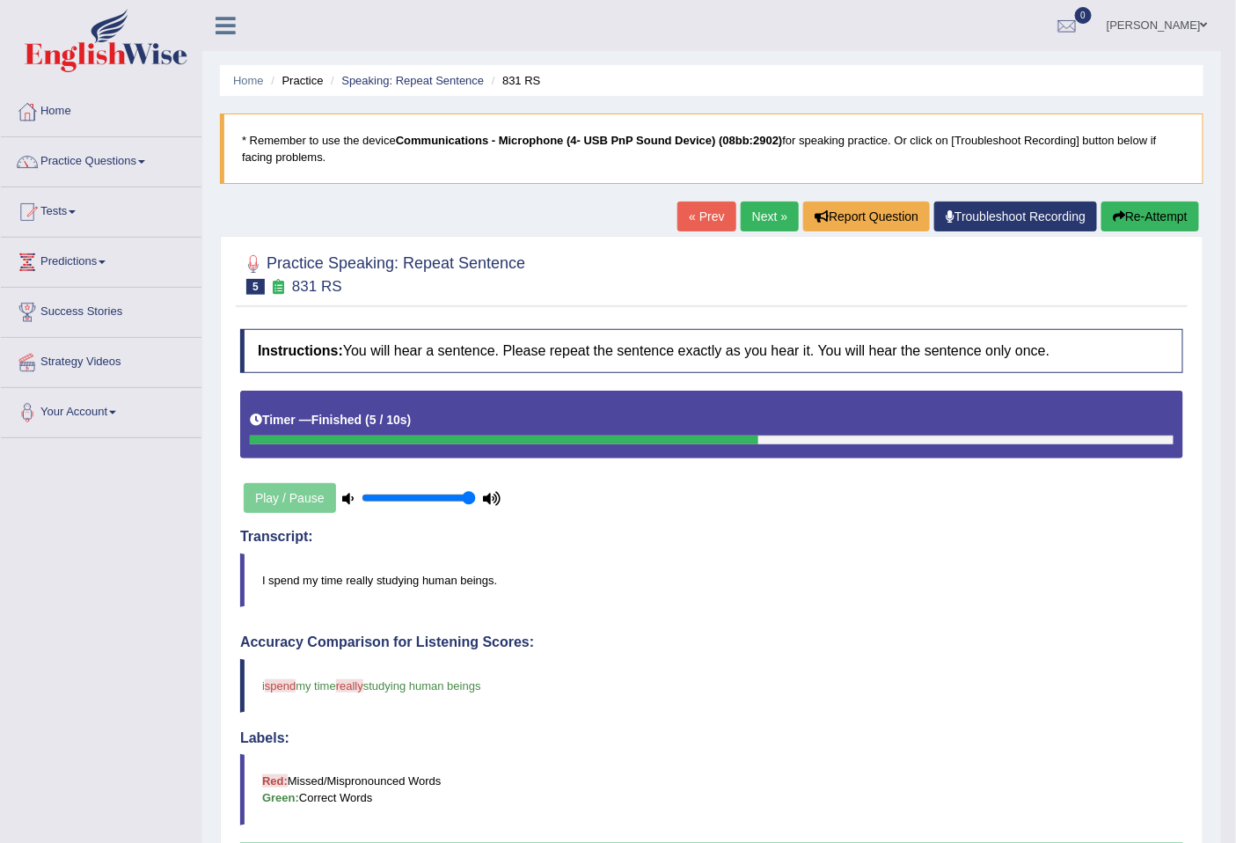
click at [769, 222] on link "Next »" at bounding box center [769, 216] width 58 height 30
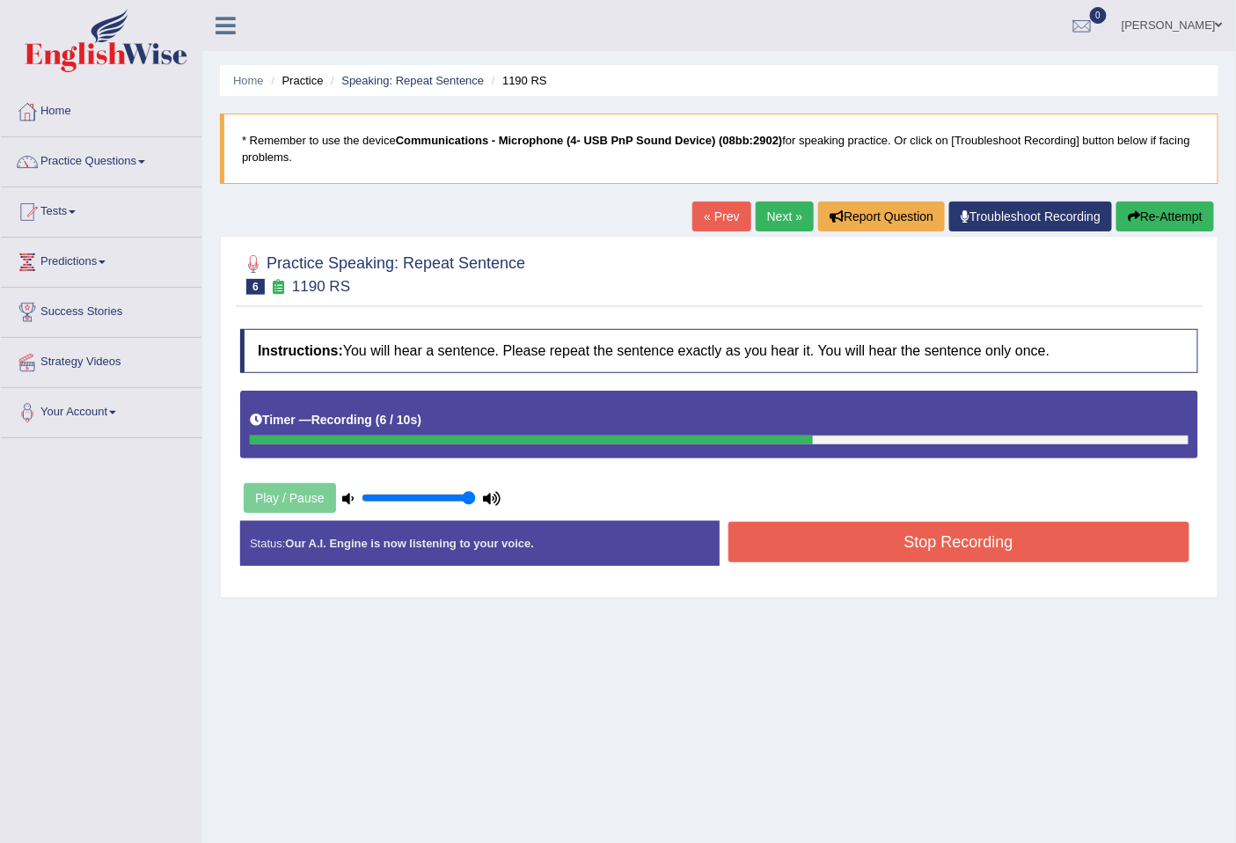
click at [916, 536] on button "Stop Recording" at bounding box center [959, 542] width 462 height 40
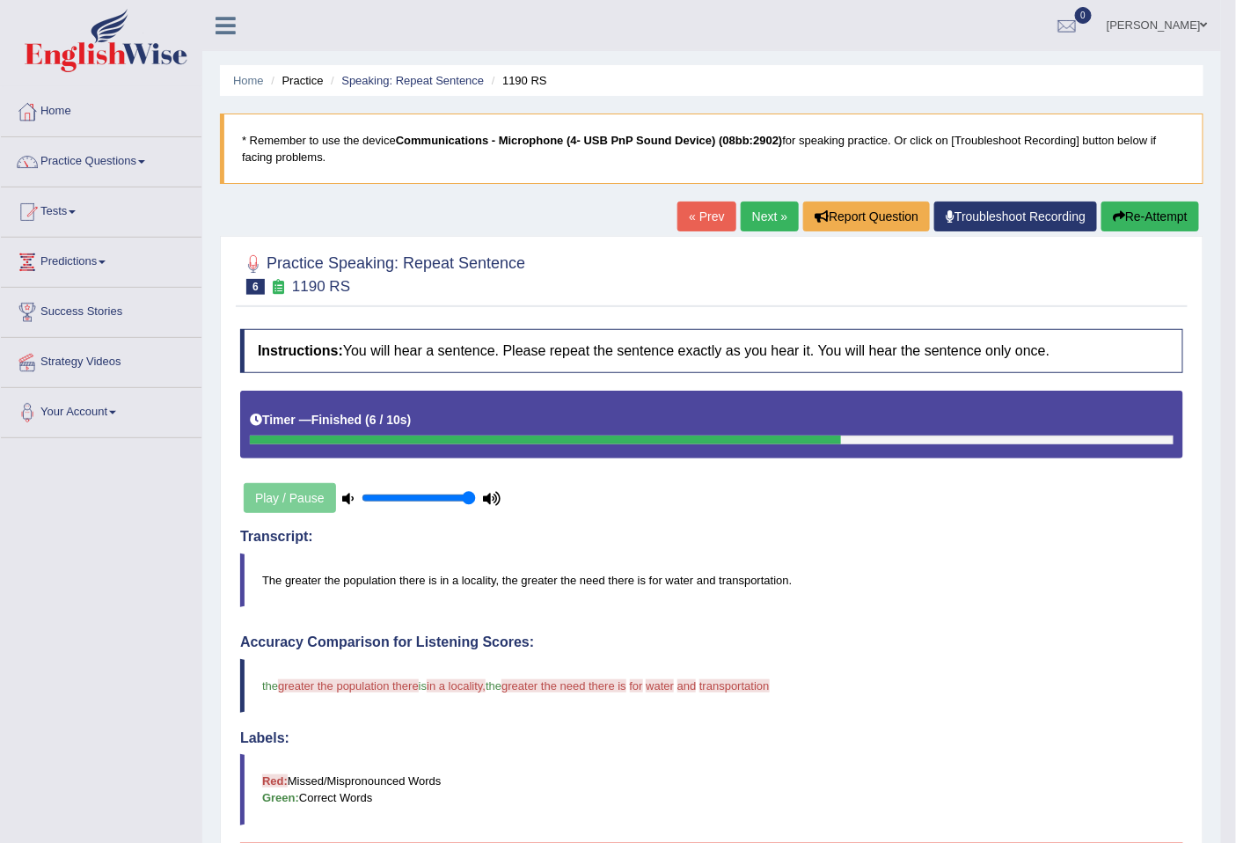
click at [740, 222] on link "Next »" at bounding box center [769, 216] width 58 height 30
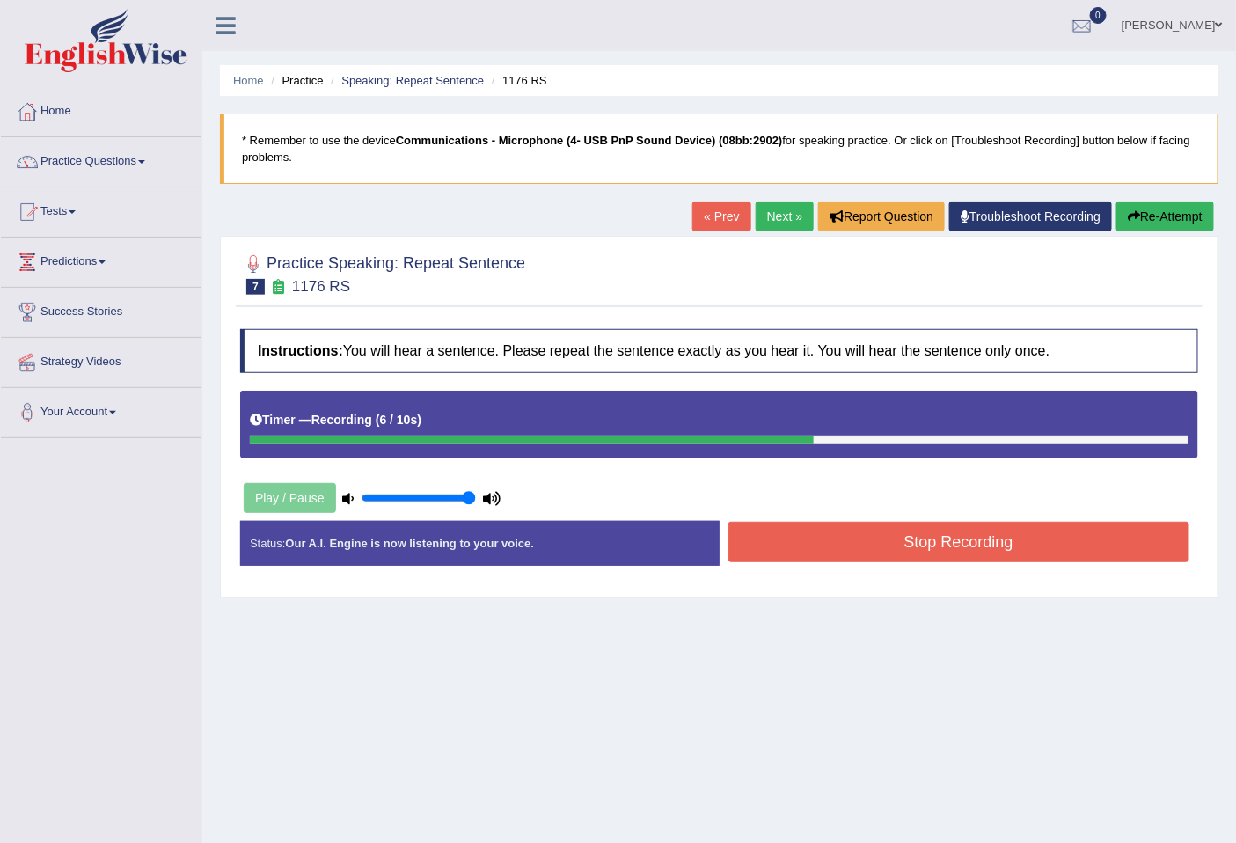
click at [1124, 545] on button "Stop Recording" at bounding box center [959, 542] width 462 height 40
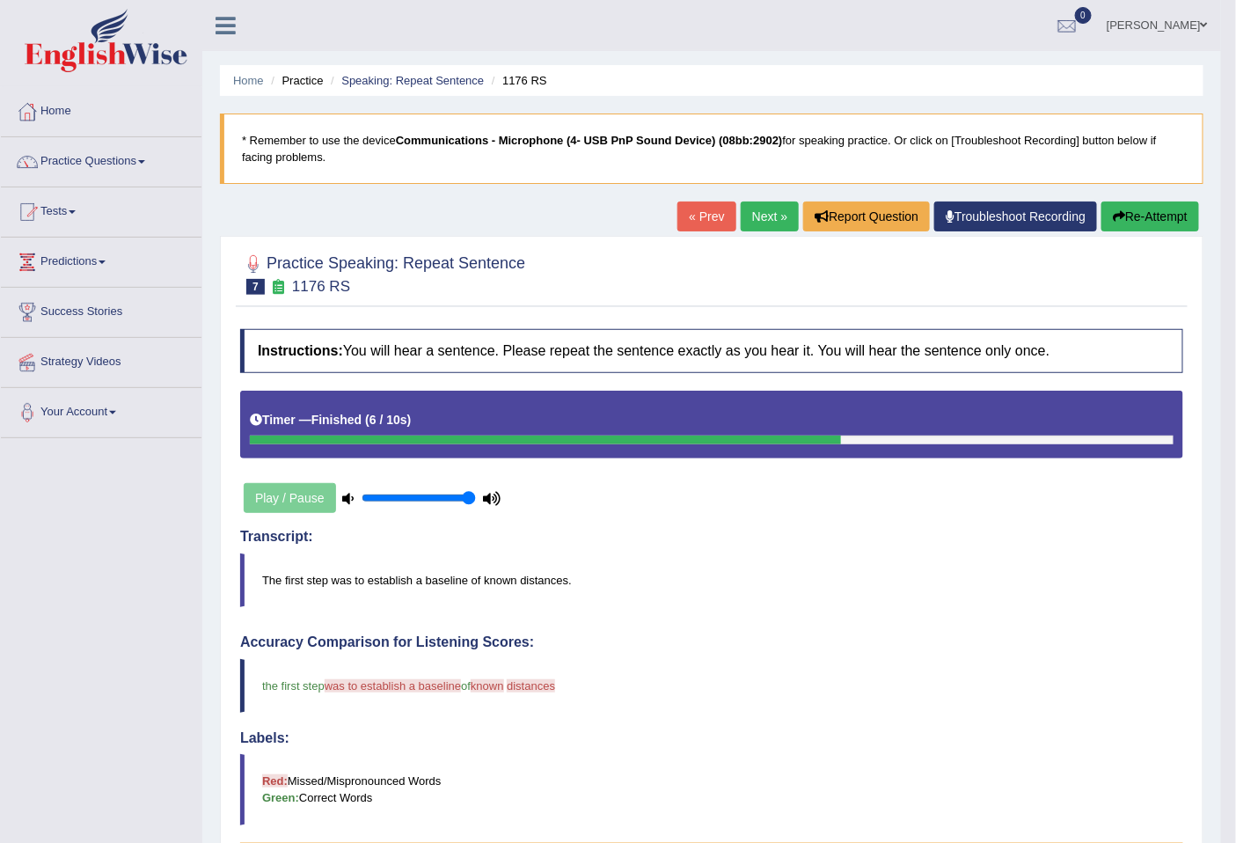
click at [762, 212] on link "Next »" at bounding box center [769, 216] width 58 height 30
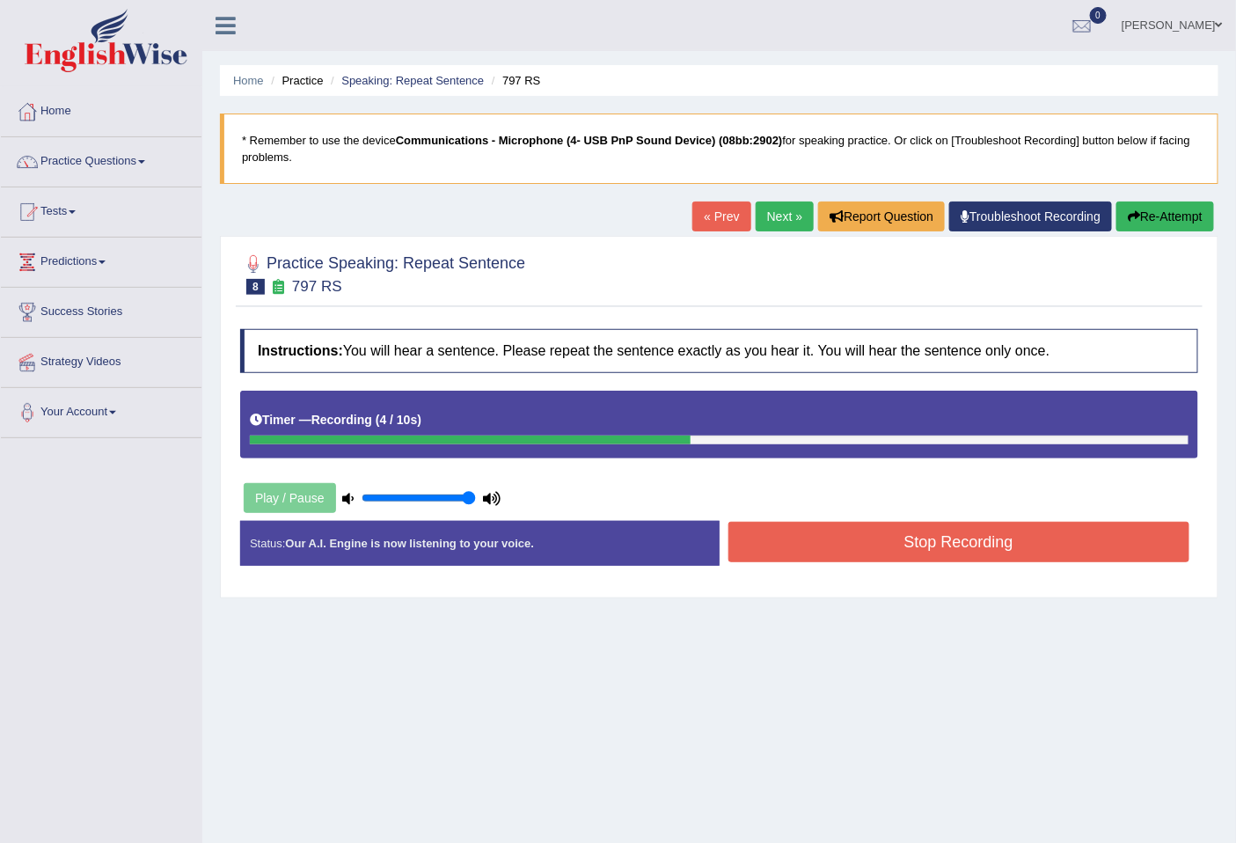
click at [855, 551] on button "Stop Recording" at bounding box center [959, 542] width 462 height 40
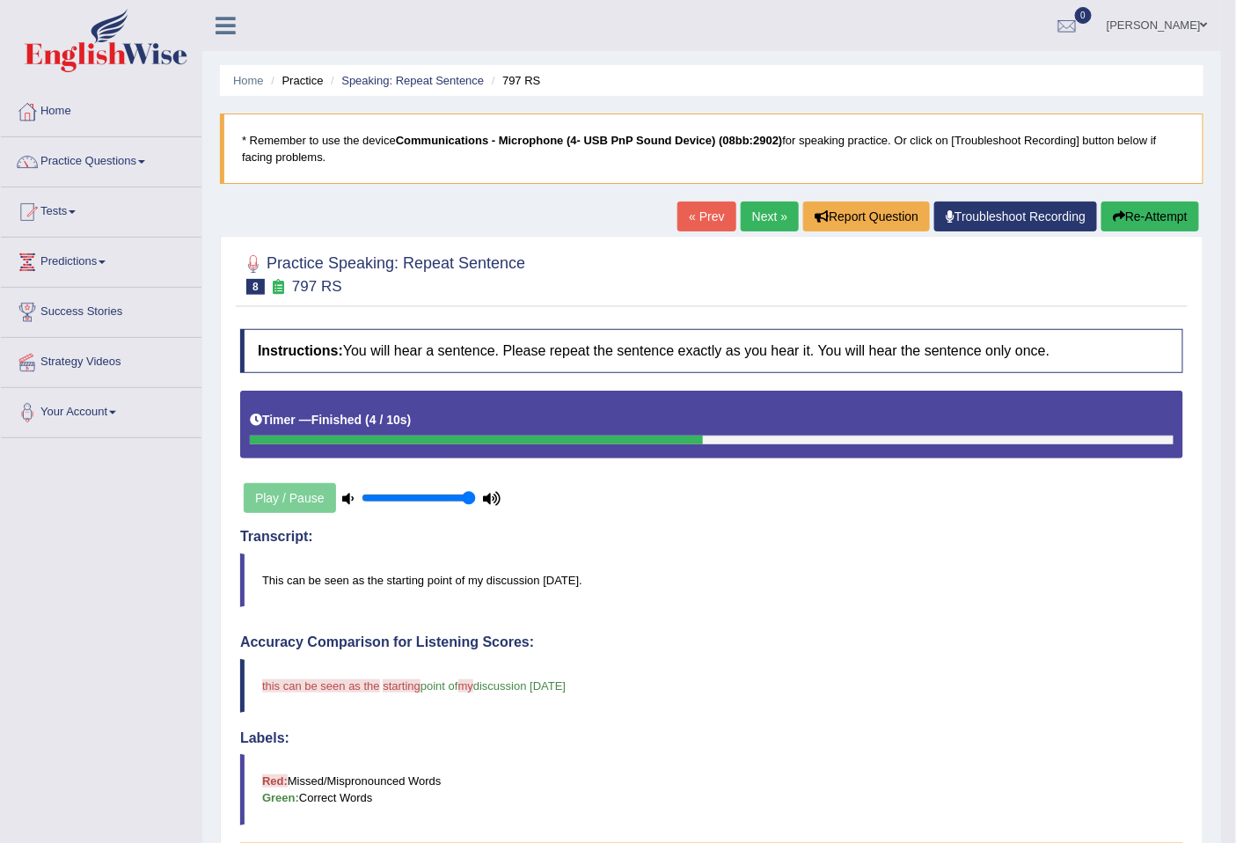
click at [1170, 27] on link "Alexandra Hernandez" at bounding box center [1157, 23] width 128 height 46
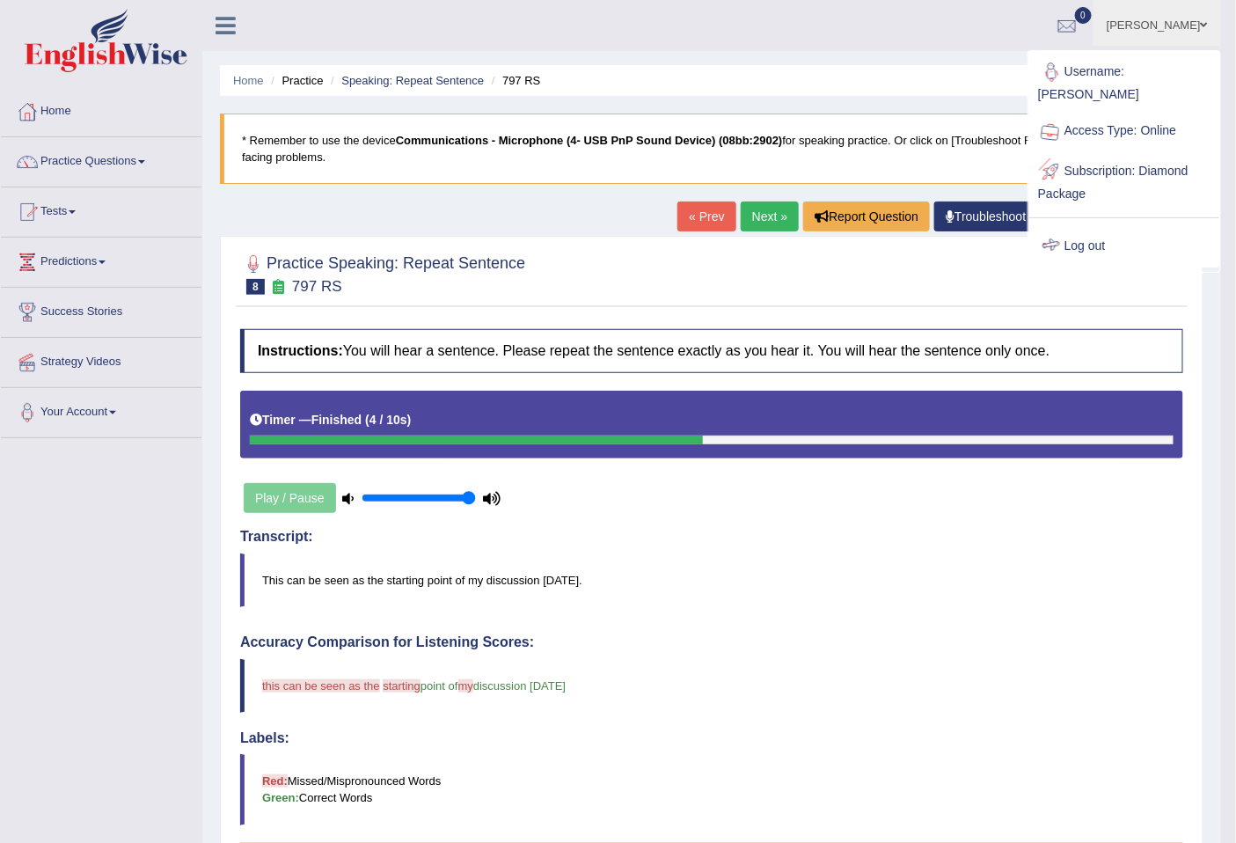
click at [1127, 234] on link "Log out" at bounding box center [1124, 246] width 190 height 40
